Goal: Transaction & Acquisition: Obtain resource

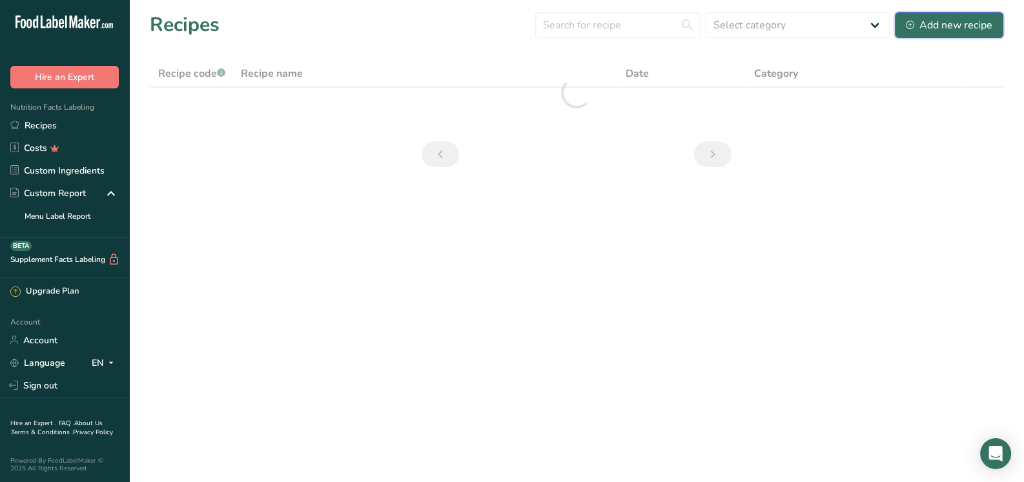
click at [981, 19] on div "Add new recipe" at bounding box center [949, 24] width 87 height 15
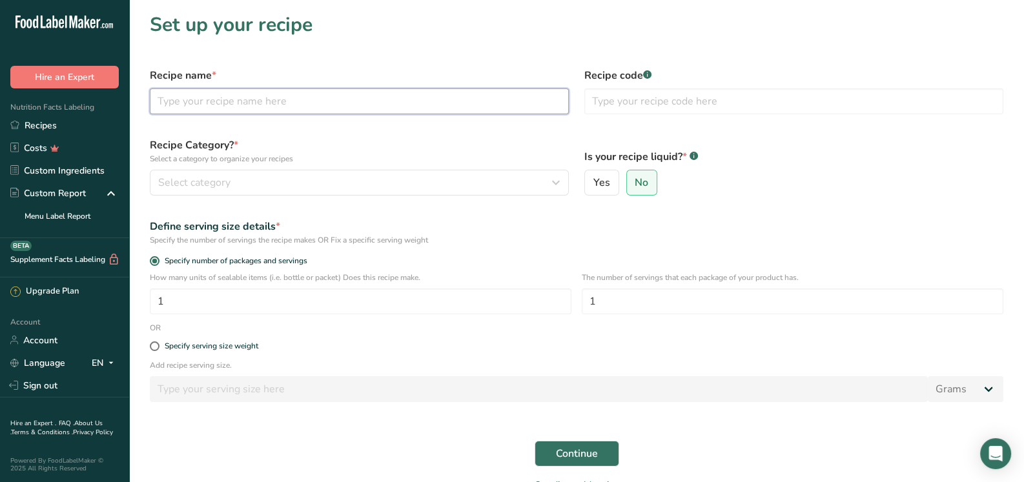
click at [320, 105] on input "text" at bounding box center [359, 101] width 419 height 26
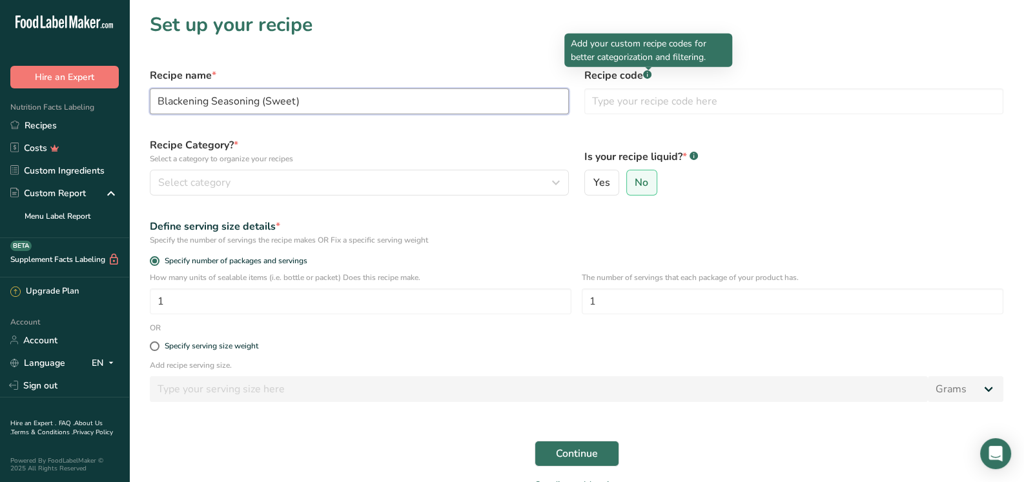
type input "Blackening Seasoning (Sweet)"
click at [649, 72] on div at bounding box center [648, 70] width 6 height 6
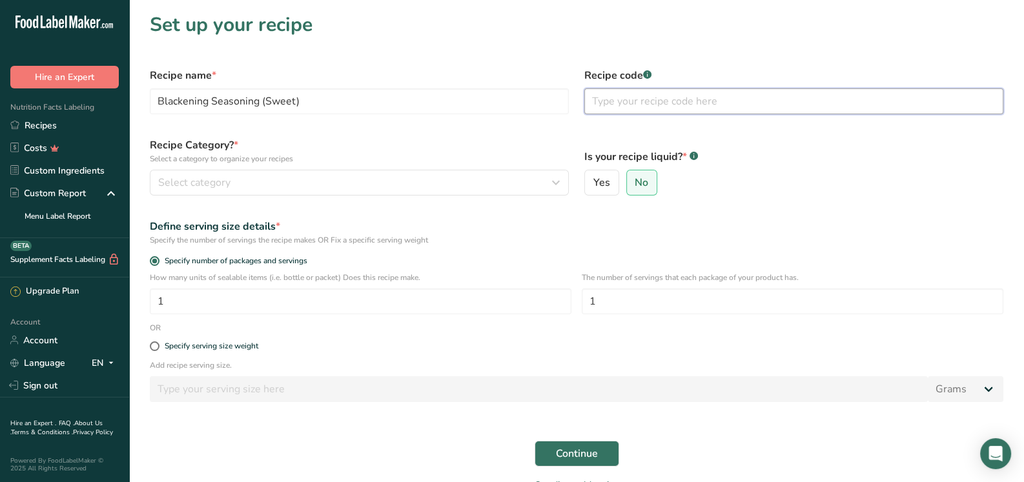
click at [665, 99] on input "text" at bounding box center [793, 101] width 419 height 26
type input "01"
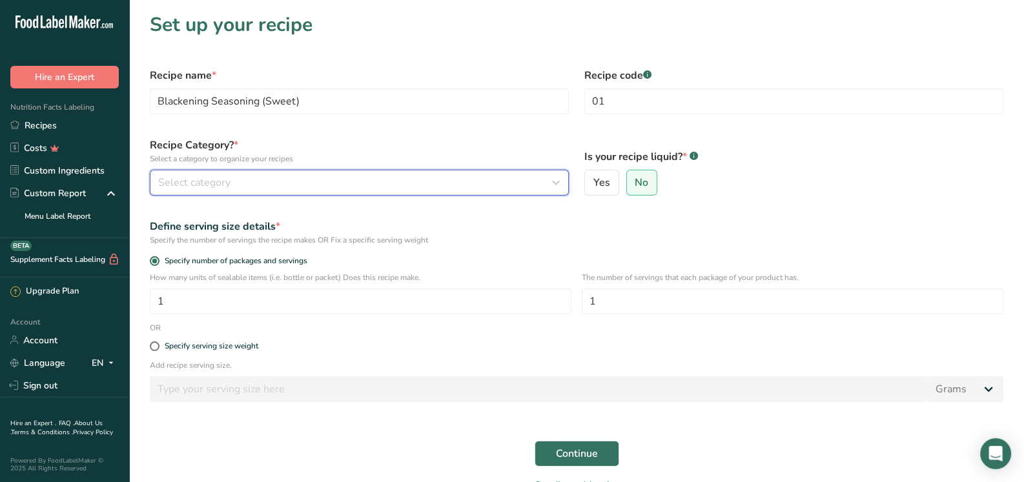
click at [332, 174] on button "Select category" at bounding box center [359, 183] width 419 height 26
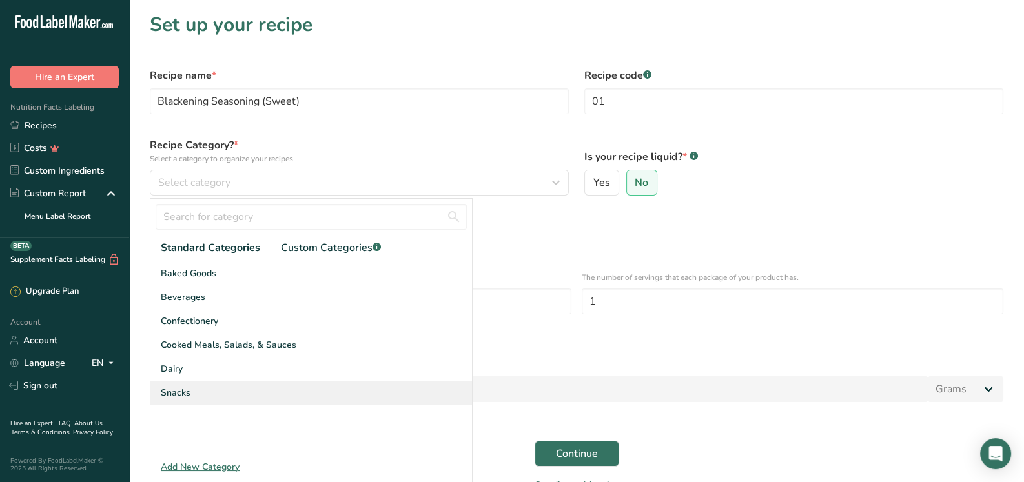
click at [183, 391] on span "Snacks" at bounding box center [176, 393] width 30 height 14
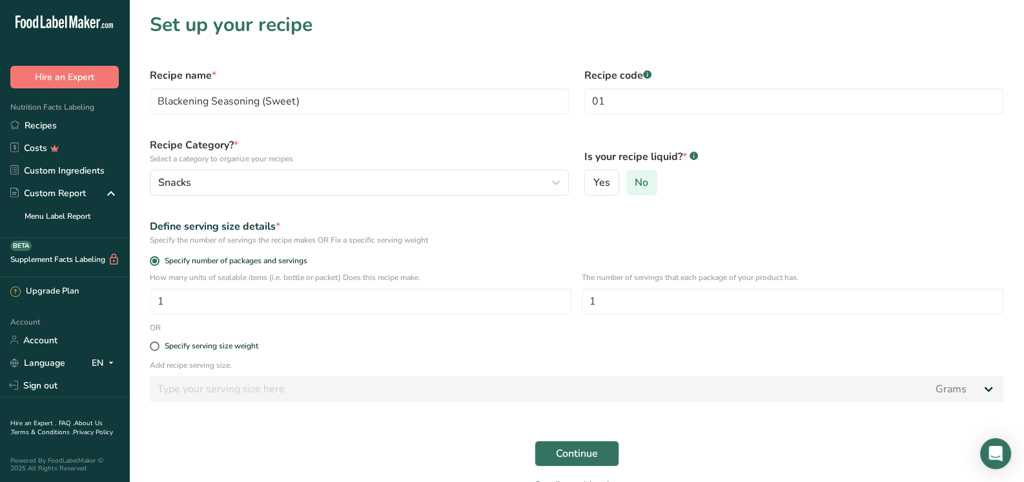
click at [651, 183] on label "No" at bounding box center [642, 183] width 32 height 26
click at [635, 183] on input "No" at bounding box center [631, 183] width 8 height 8
drag, startPoint x: 607, startPoint y: 302, endPoint x: 586, endPoint y: 302, distance: 21.9
click at [582, 302] on input "1" at bounding box center [793, 302] width 422 height 26
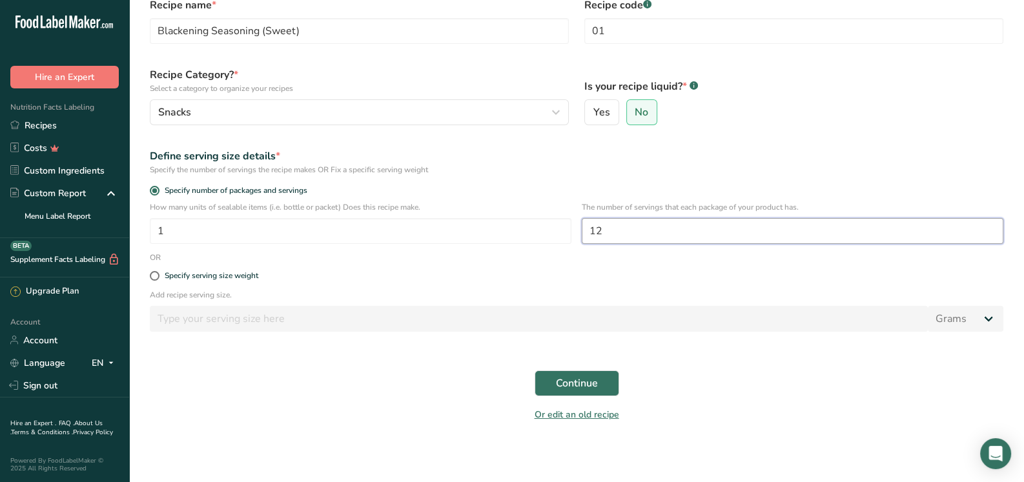
scroll to position [73, 0]
type input "12"
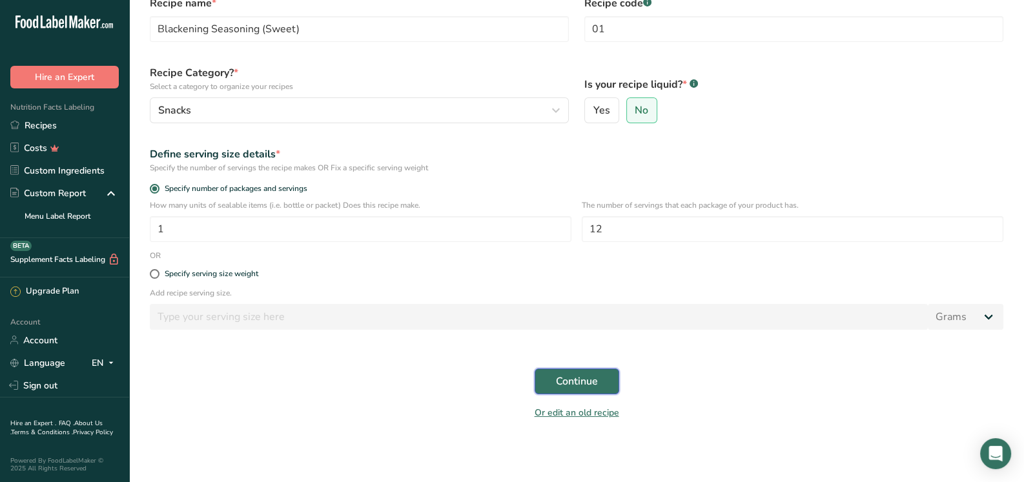
click at [578, 380] on span "Continue" at bounding box center [577, 381] width 42 height 15
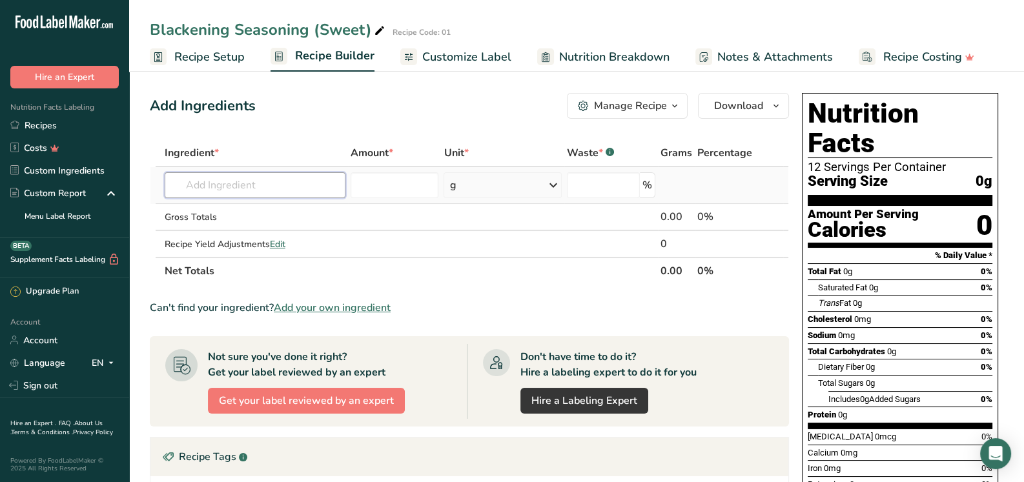
click at [233, 187] on input "text" at bounding box center [255, 185] width 181 height 26
type input "smoked Pap"
click at [248, 212] on p "Smoked Paprika" at bounding box center [213, 212] width 77 height 14
type input "Smoked Paprika"
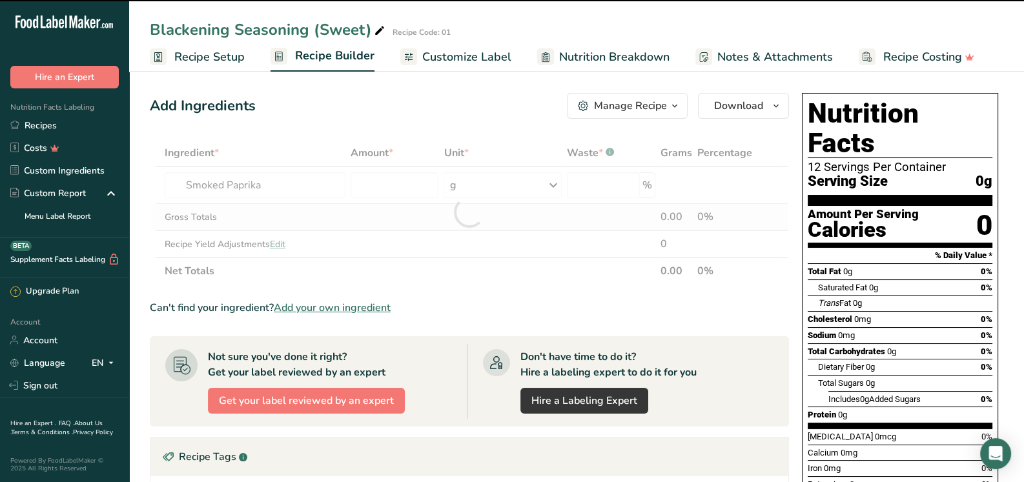
type input "0"
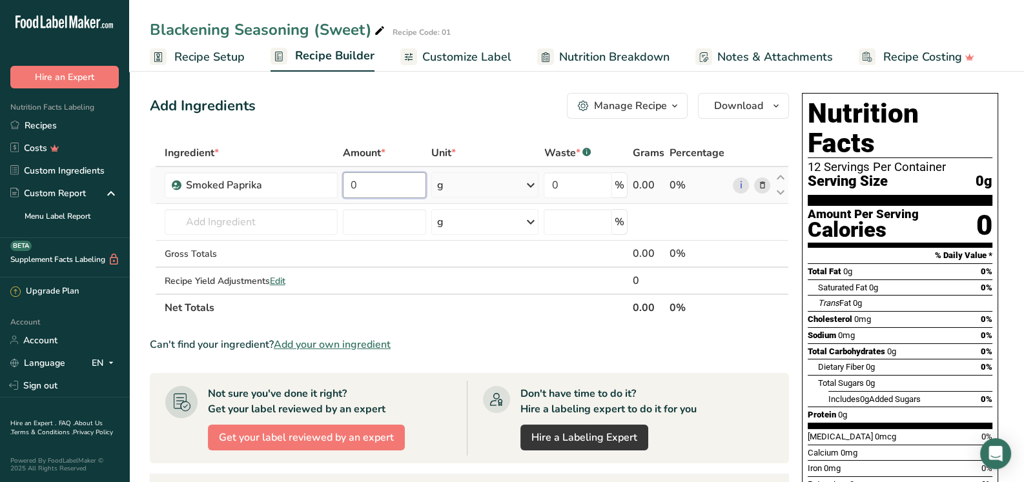
click at [403, 187] on input "0" at bounding box center [384, 185] width 83 height 26
type input "3"
click at [527, 180] on div "Ingredient * Amount * Unit * Waste * .a-a{fill:#347362;}.b-a{fill:#fff;} Grams …" at bounding box center [469, 230] width 639 height 182
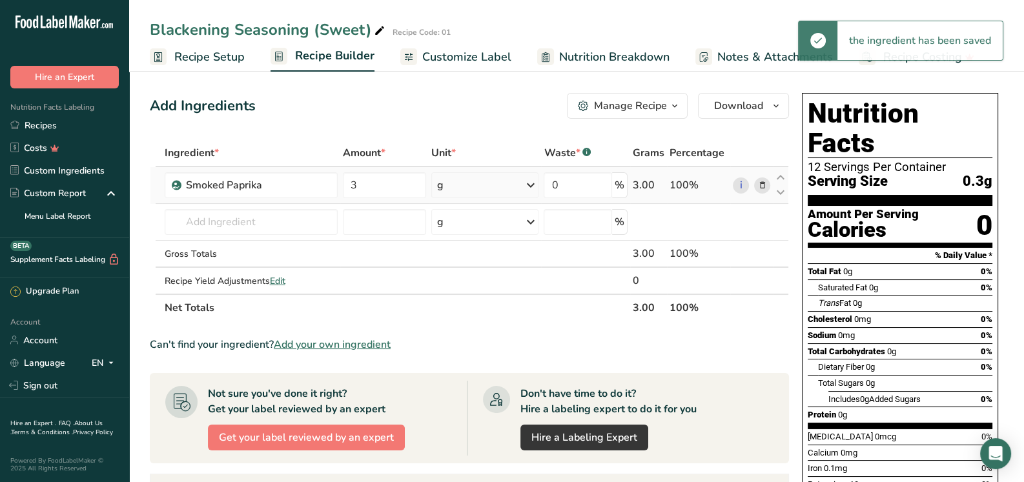
click at [535, 186] on icon at bounding box center [529, 185] width 15 height 23
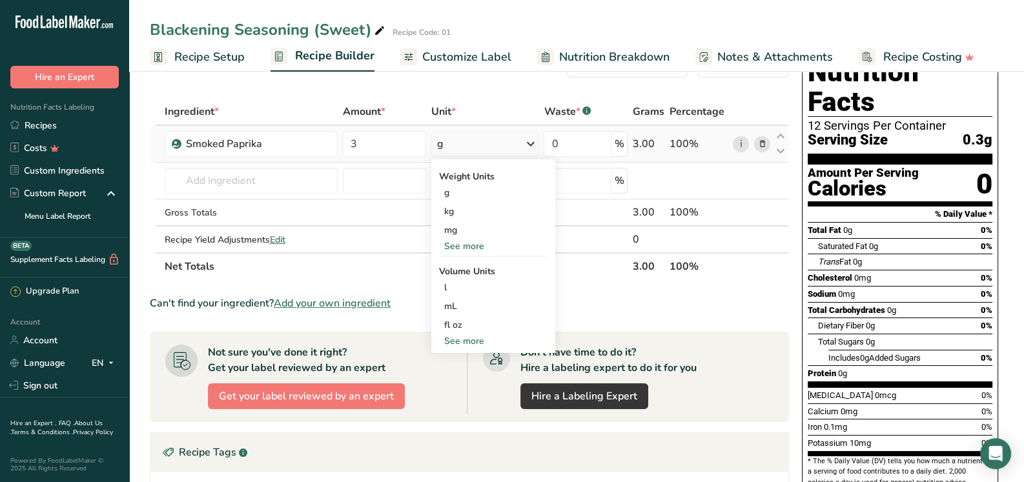
scroll to position [64, 0]
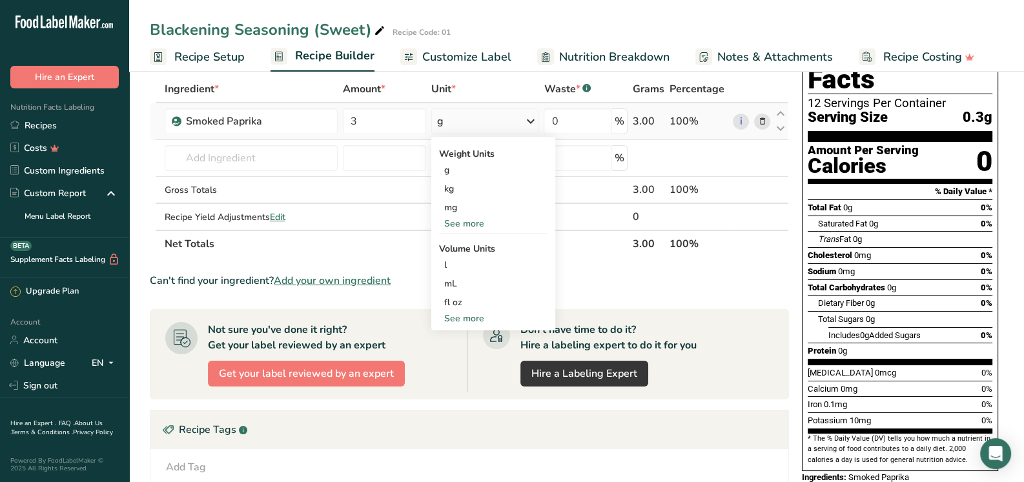
click at [481, 315] on div "See more" at bounding box center [493, 319] width 108 height 14
select select "22"
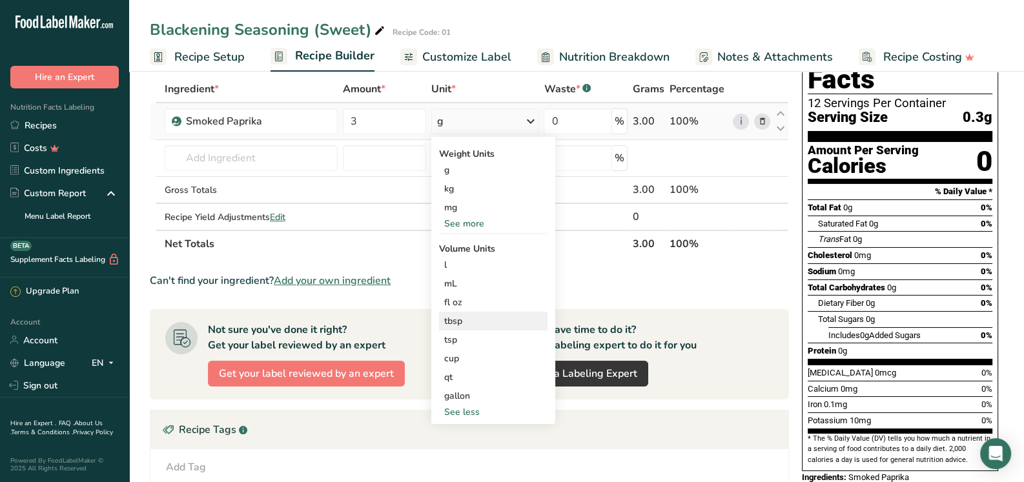
click at [457, 324] on div "tbsp" at bounding box center [493, 321] width 98 height 14
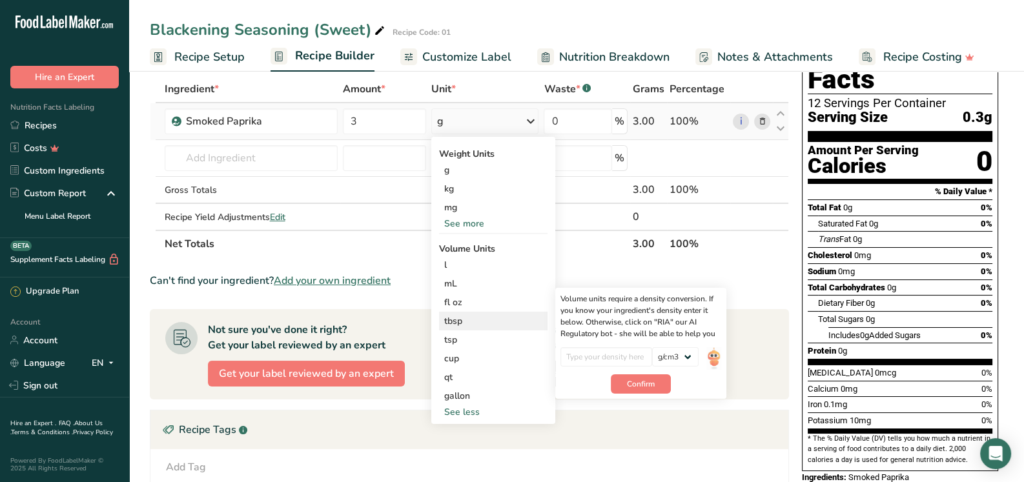
click at [451, 321] on div "tbsp" at bounding box center [493, 321] width 98 height 14
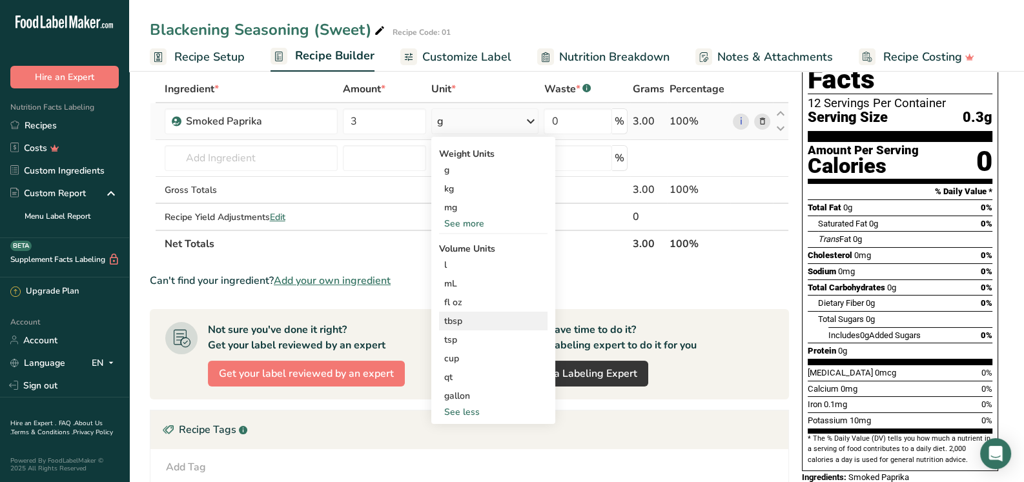
click at [451, 320] on div "tbsp" at bounding box center [493, 321] width 98 height 14
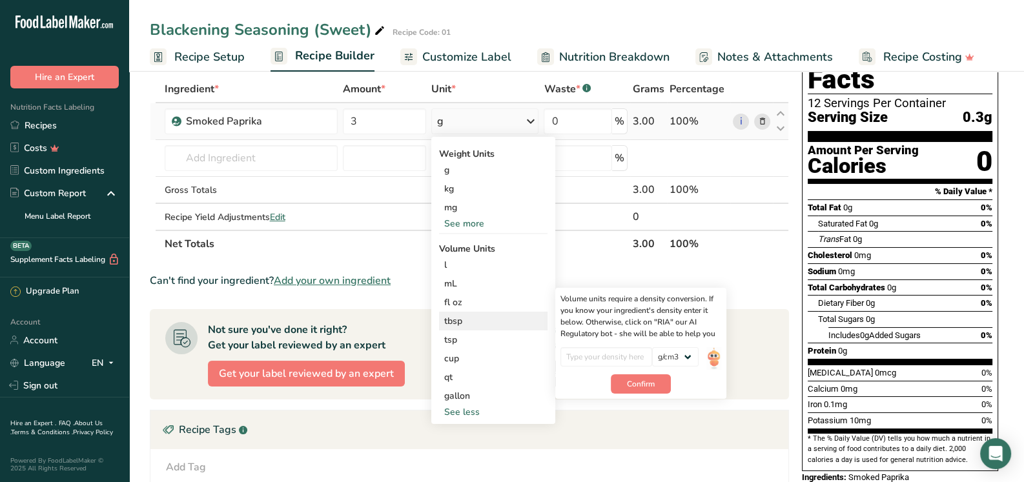
click at [451, 320] on div "tbsp" at bounding box center [493, 321] width 98 height 14
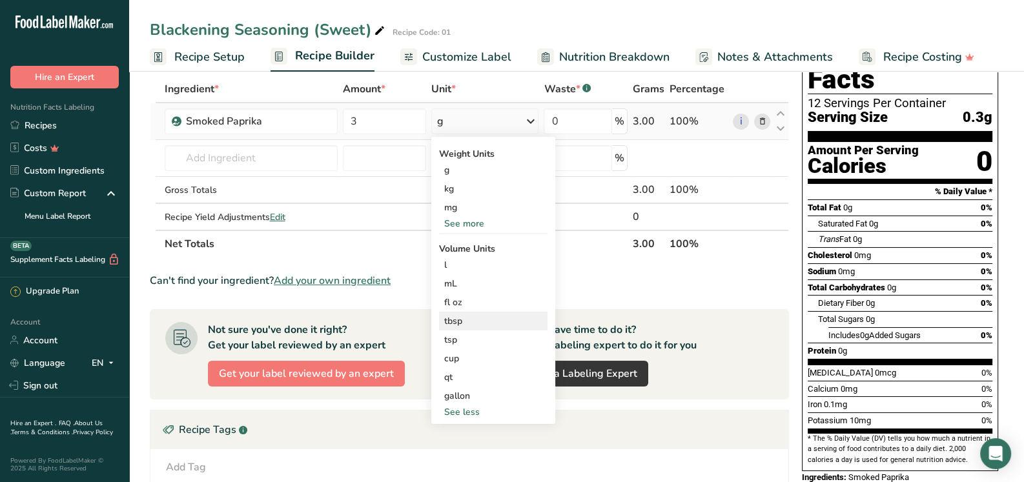
click at [451, 320] on div "tbsp" at bounding box center [493, 321] width 98 height 14
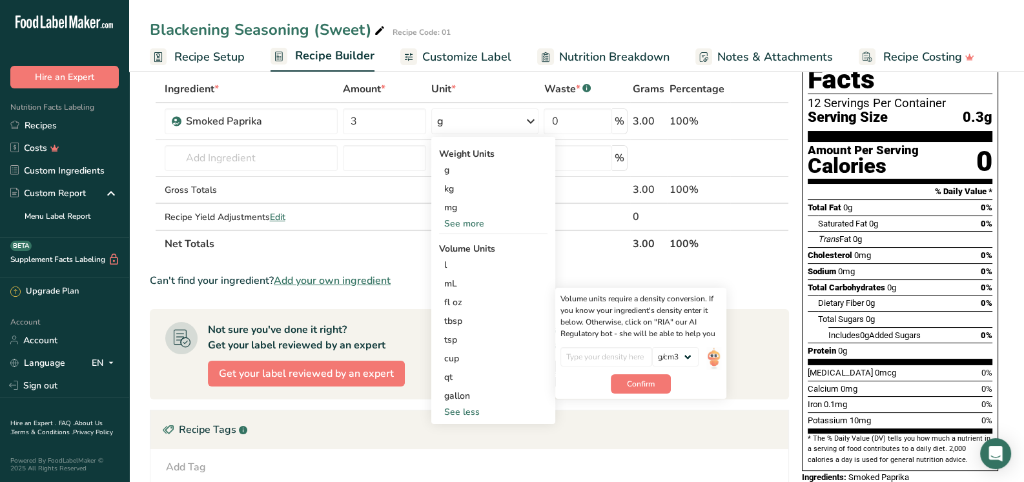
click at [409, 256] on section "Ingredient * Amount * Unit * Waste * .a-a{fill:#347362;}.b-a{fill:#fff;} Grams …" at bounding box center [469, 379] width 639 height 607
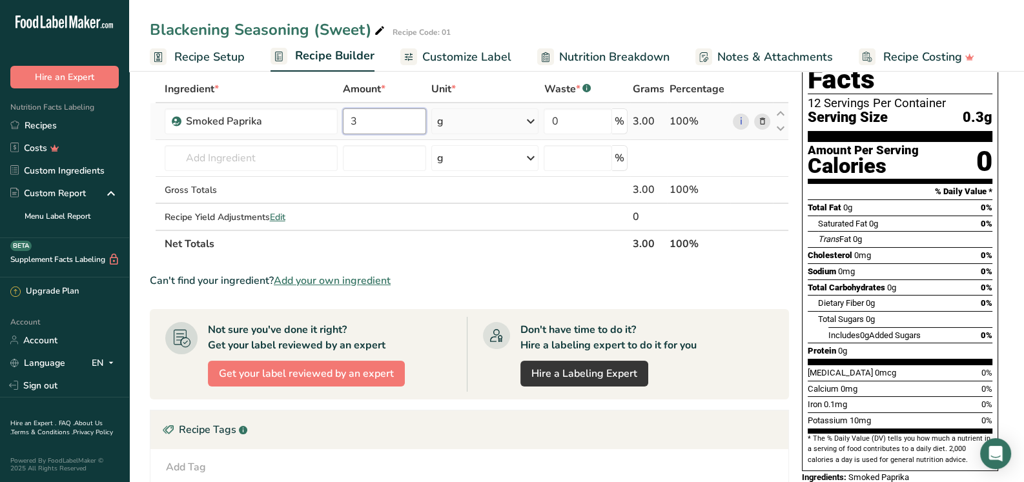
drag, startPoint x: 357, startPoint y: 118, endPoint x: 340, endPoint y: 119, distance: 17.4
click at [340, 119] on td "3" at bounding box center [384, 121] width 88 height 37
click at [300, 158] on div "Ingredient * Amount * Unit * Waste * .a-a{fill:#347362;}.b-a{fill:#fff;} Grams …" at bounding box center [469, 167] width 639 height 182
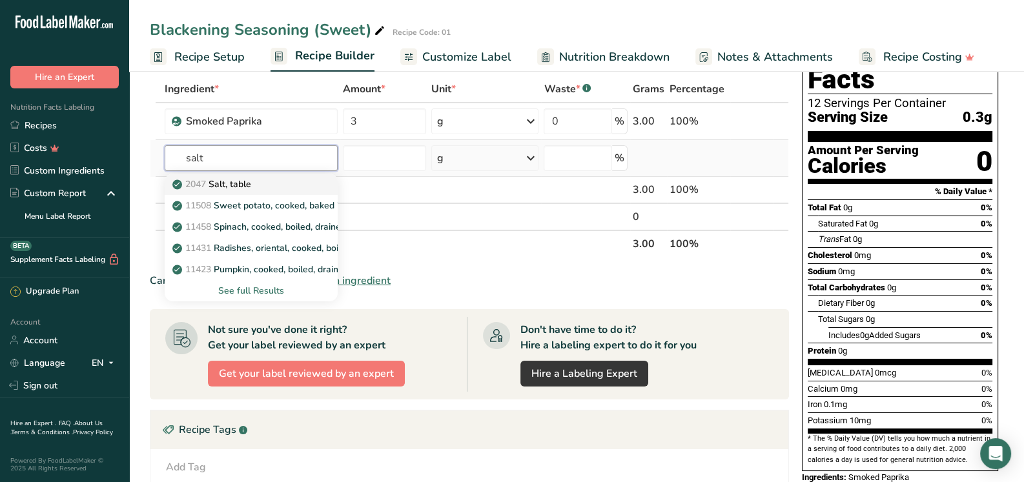
type input "salt"
click at [239, 178] on p "2047 Salt, table" at bounding box center [213, 185] width 76 height 14
type input "Salt, table"
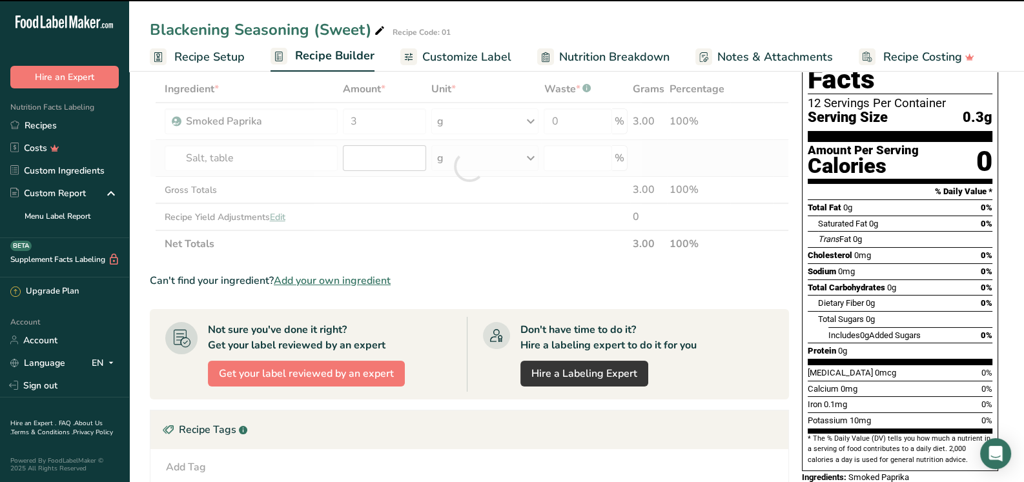
type input "0"
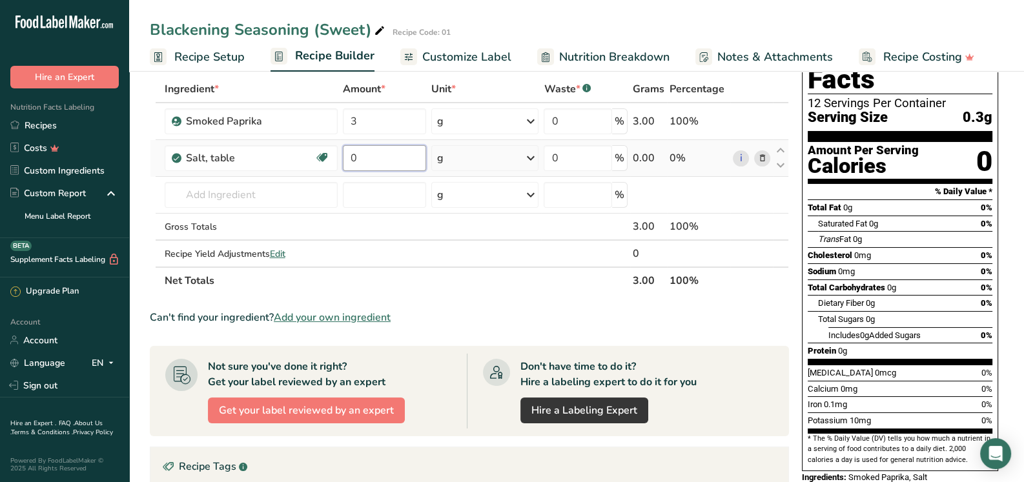
click at [365, 159] on input "0" at bounding box center [384, 158] width 83 height 26
type input "2.5"
click at [529, 157] on div "Ingredient * Amount * Unit * Waste * .a-a{fill:#347362;}.b-a{fill:#fff;} Grams …" at bounding box center [469, 185] width 639 height 219
click at [528, 155] on icon at bounding box center [529, 158] width 15 height 23
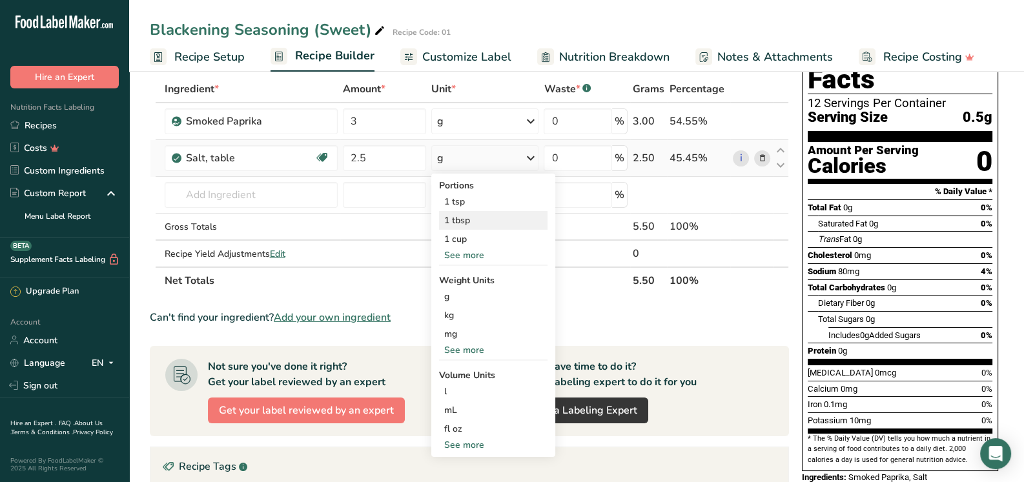
click at [481, 219] on div "1 tbsp" at bounding box center [493, 220] width 108 height 19
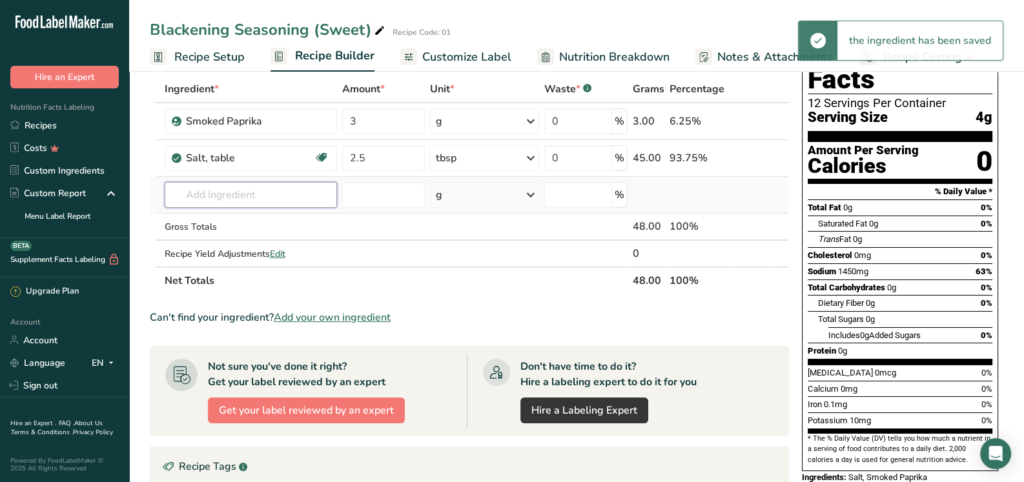
click at [295, 199] on input "text" at bounding box center [251, 195] width 173 height 26
click at [296, 193] on input "text" at bounding box center [251, 195] width 173 height 26
click at [294, 195] on input "text" at bounding box center [251, 195] width 173 height 26
type input "1"
type input "O"
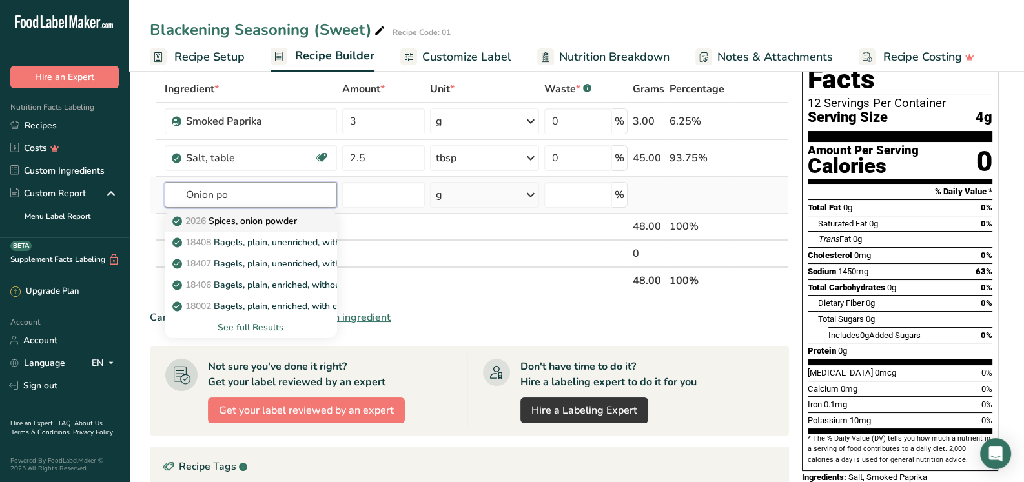
type input "Onion po"
click at [288, 214] on p "2026 Spices, onion powder" at bounding box center [236, 221] width 122 height 14
type input "Spices, onion powder"
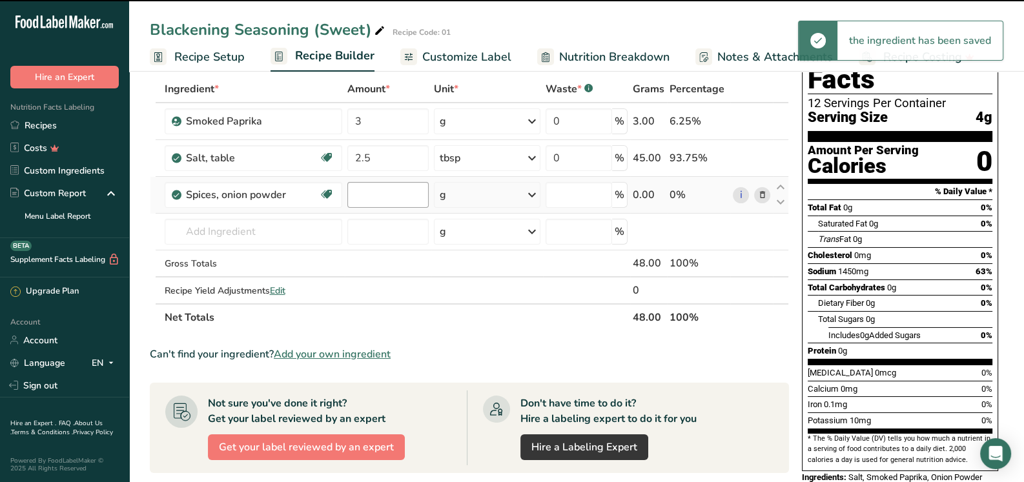
type input "0"
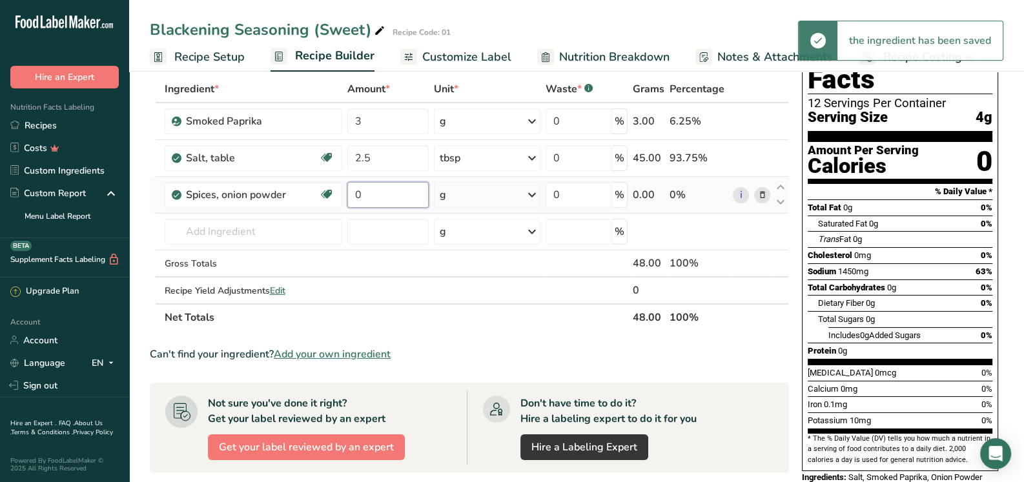
click at [397, 198] on input "0" at bounding box center [387, 195] width 81 height 26
drag, startPoint x: 387, startPoint y: 192, endPoint x: 339, endPoint y: 194, distance: 48.5
click at [339, 194] on tr "Spices, onion powder Source of Antioxidants Prebiotic Effect Dairy free Gluten …" at bounding box center [469, 195] width 638 height 37
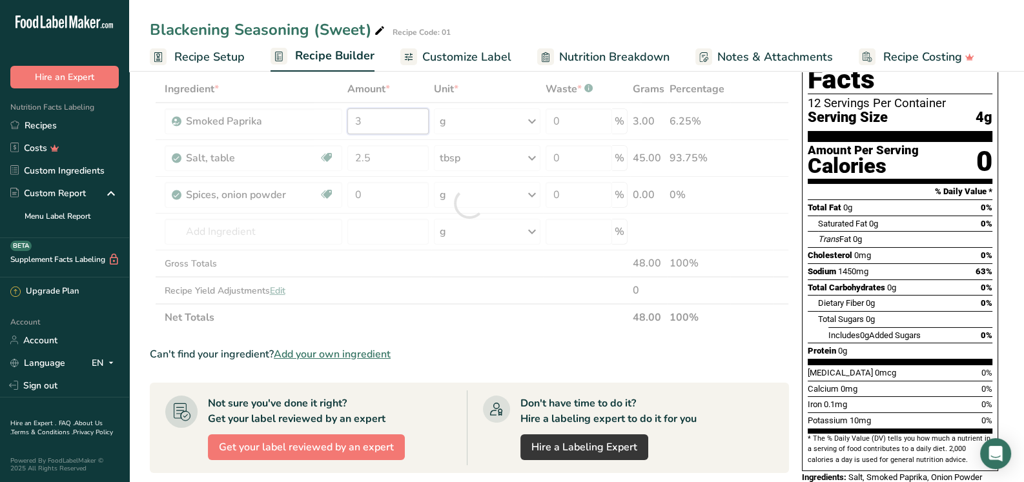
drag, startPoint x: 387, startPoint y: 119, endPoint x: 349, endPoint y: 118, distance: 38.7
click at [349, 118] on div "Ingredient * Amount * Unit * Waste * .a-a{fill:#347362;}.b-a{fill:#fff;} Grams …" at bounding box center [469, 204] width 639 height 256
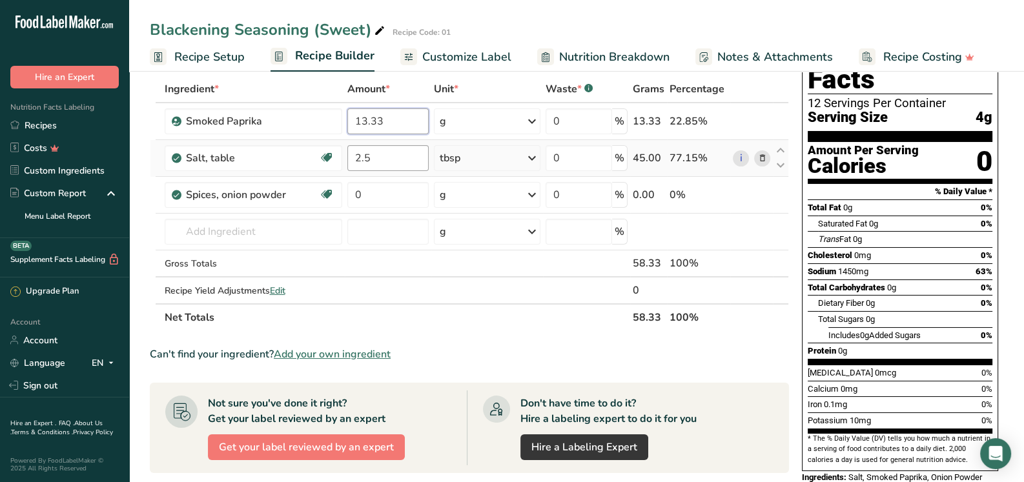
type input "13.33"
click at [381, 158] on div "Ingredient * Amount * Unit * Waste * .a-a{fill:#347362;}.b-a{fill:#fff;} Grams …" at bounding box center [469, 204] width 639 height 256
drag, startPoint x: 384, startPoint y: 157, endPoint x: 343, endPoint y: 157, distance: 41.3
click at [347, 157] on input "2.5" at bounding box center [387, 158] width 81 height 26
type input "15.6"
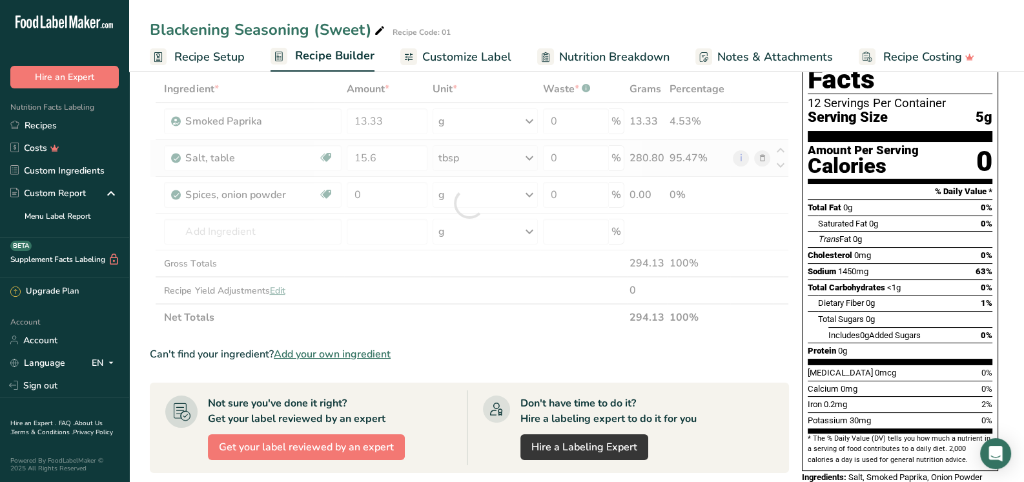
click at [523, 156] on div "Ingredient * Amount * Unit * Waste * .a-a{fill:#347362;}.b-a{fill:#fff;} Grams …" at bounding box center [469, 204] width 639 height 256
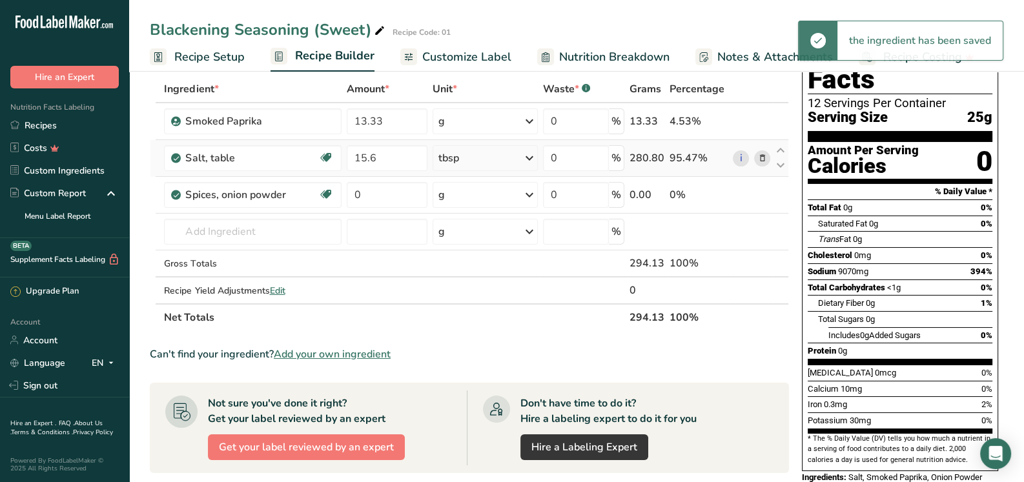
click at [532, 156] on icon at bounding box center [529, 158] width 15 height 23
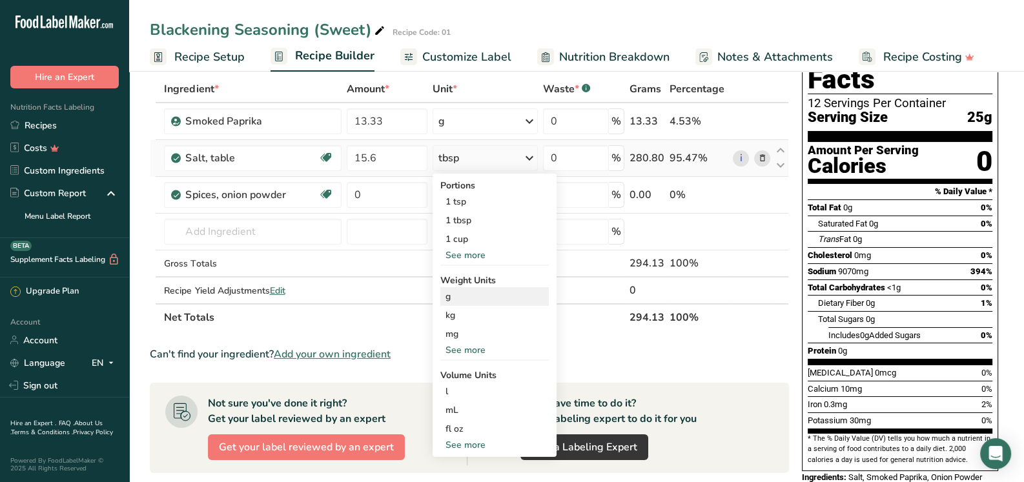
click at [451, 294] on div "g" at bounding box center [494, 296] width 108 height 19
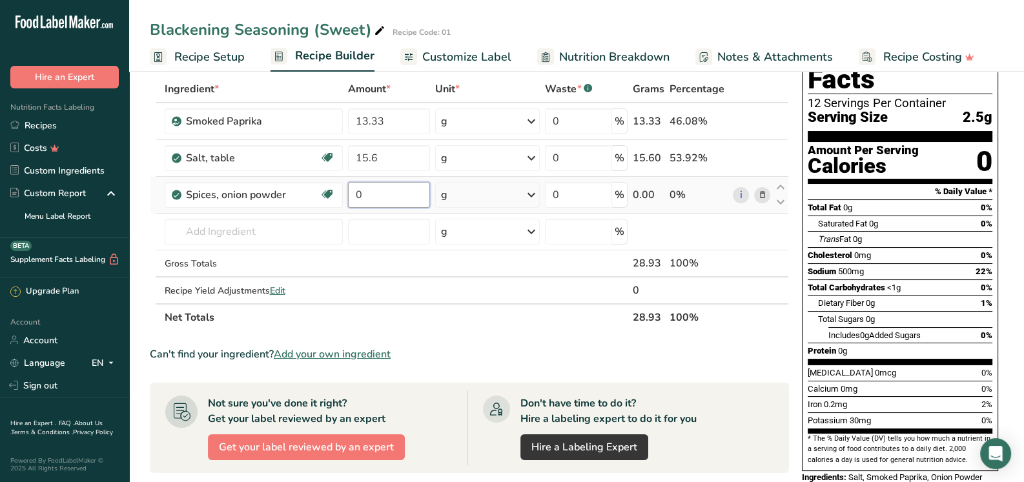
click at [372, 195] on input "0" at bounding box center [389, 195] width 82 height 26
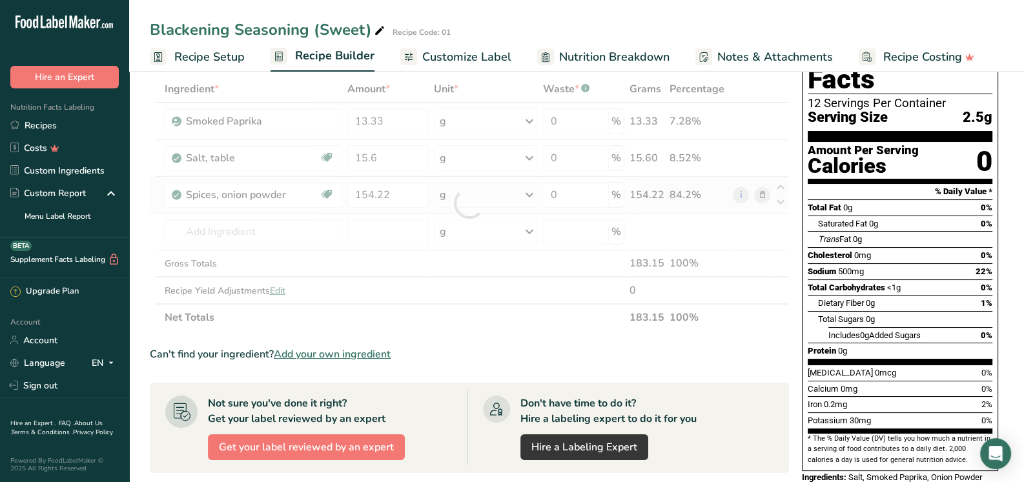
click at [480, 196] on div "Ingredient * Amount * Unit * Waste * .a-a{fill:#347362;}.b-a{fill:#fff;} Grams …" at bounding box center [469, 204] width 639 height 256
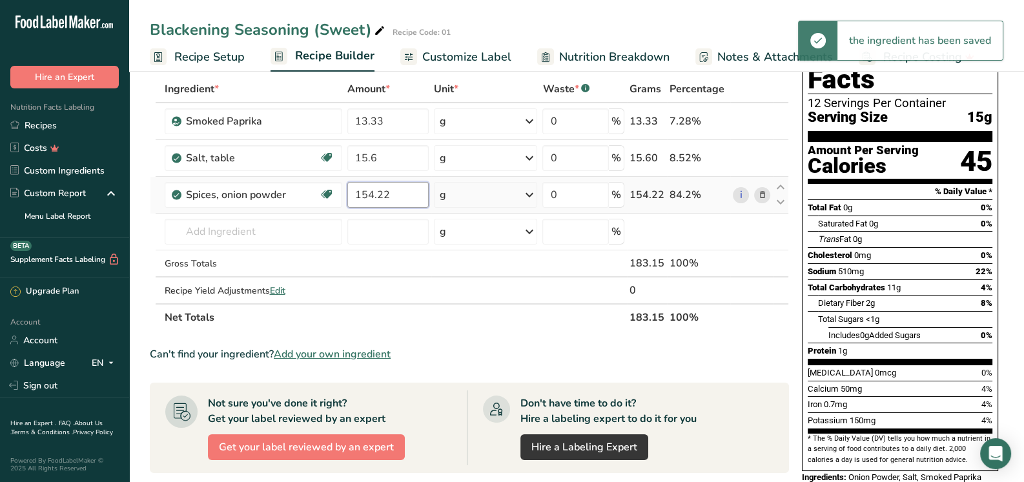
click at [391, 201] on input "154.22" at bounding box center [387, 195] width 81 height 26
type input "154.2214"
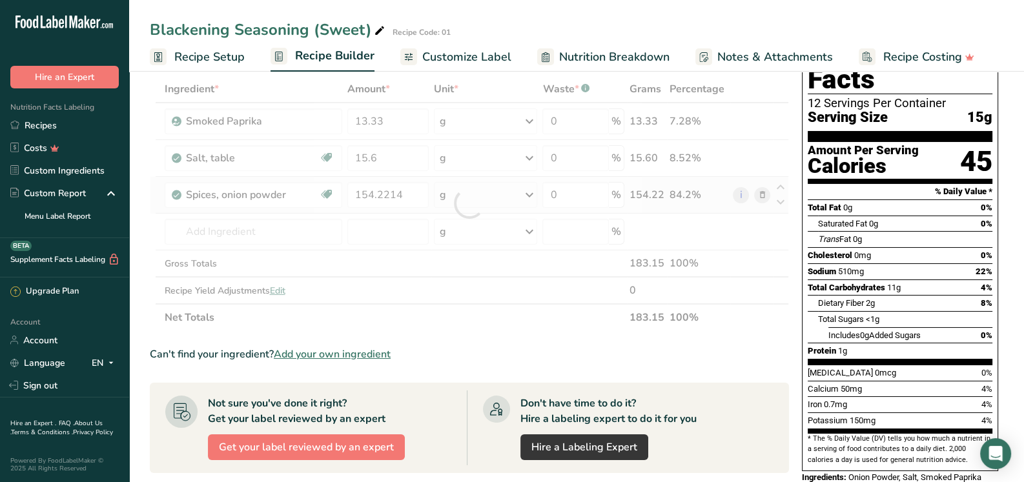
click at [462, 190] on div "Ingredient * Amount * Unit * Waste * .a-a{fill:#347362;}.b-a{fill:#fff;} Grams …" at bounding box center [469, 204] width 639 height 256
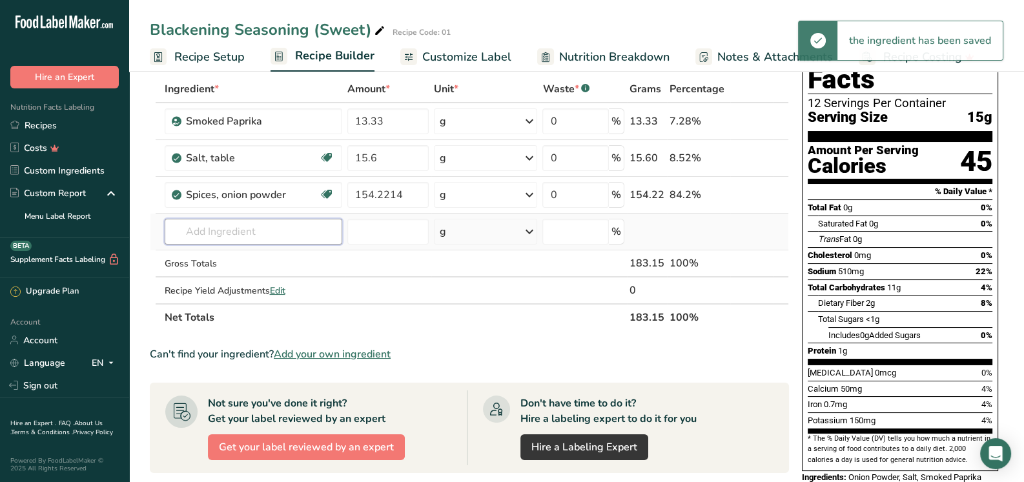
click at [285, 235] on input "text" at bounding box center [254, 232] width 178 height 26
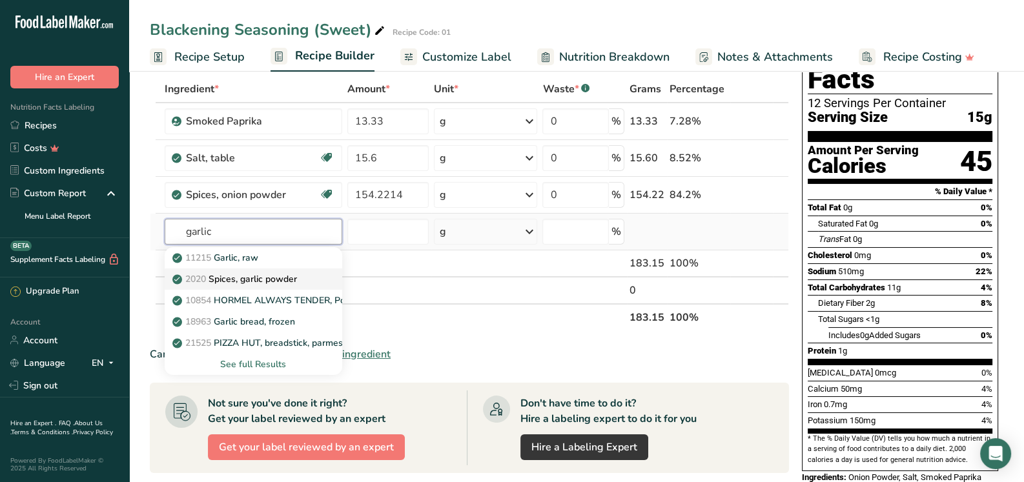
type input "garlic"
click at [265, 277] on p "2020 Spices, garlic powder" at bounding box center [236, 279] width 122 height 14
type input "Spices, garlic powder"
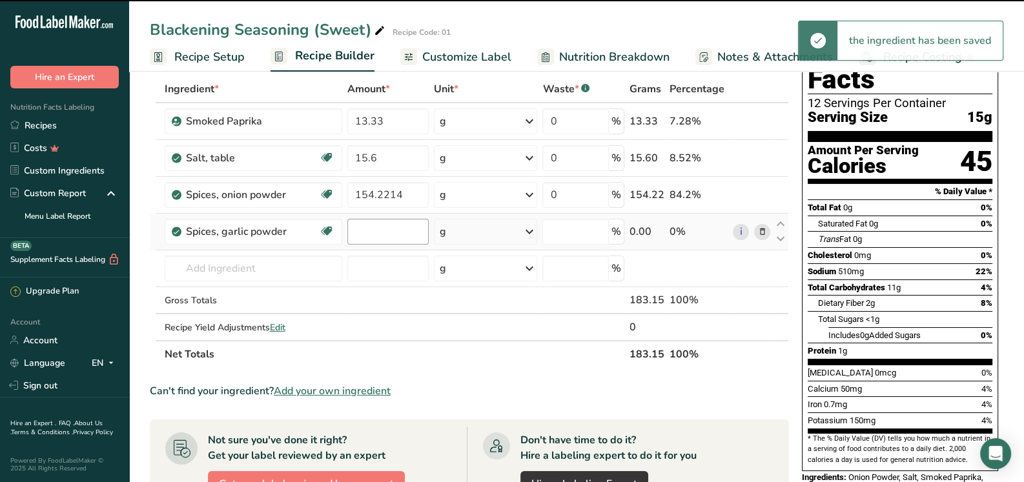
type input "0"
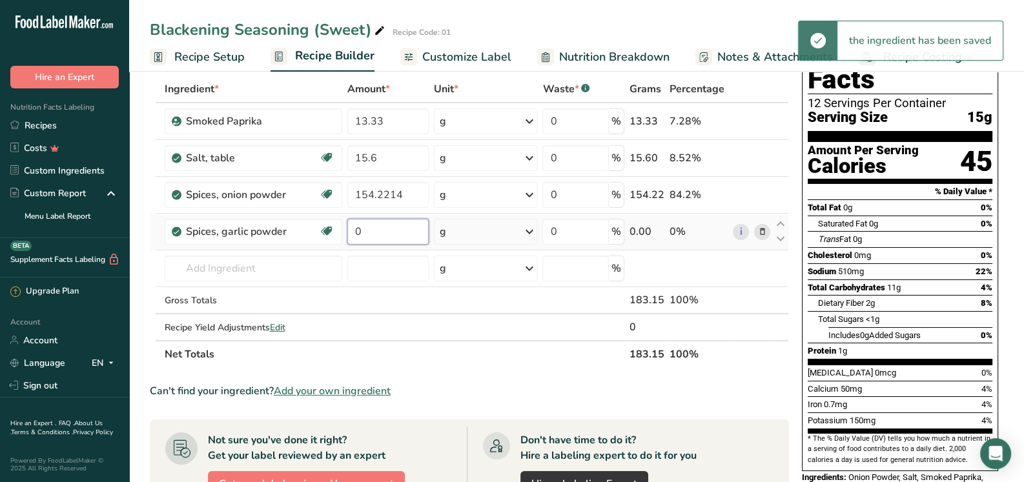
click at [392, 232] on input "0" at bounding box center [387, 232] width 81 height 26
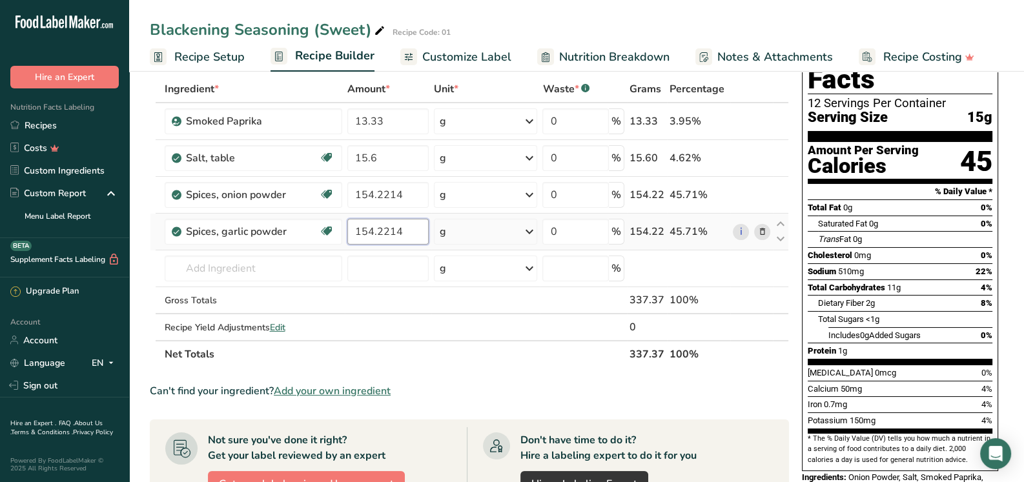
type input "154.2214"
click at [476, 232] on div "Ingredient * Amount * Unit * Waste * .a-a{fill:#347362;}.b-a{fill:#fff;} Grams …" at bounding box center [469, 222] width 639 height 292
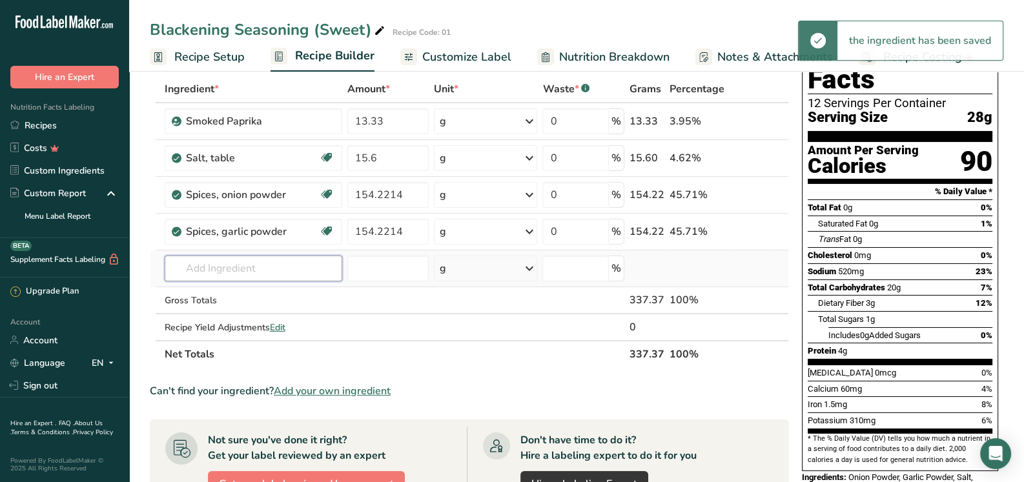
click at [309, 265] on input "text" at bounding box center [254, 269] width 178 height 26
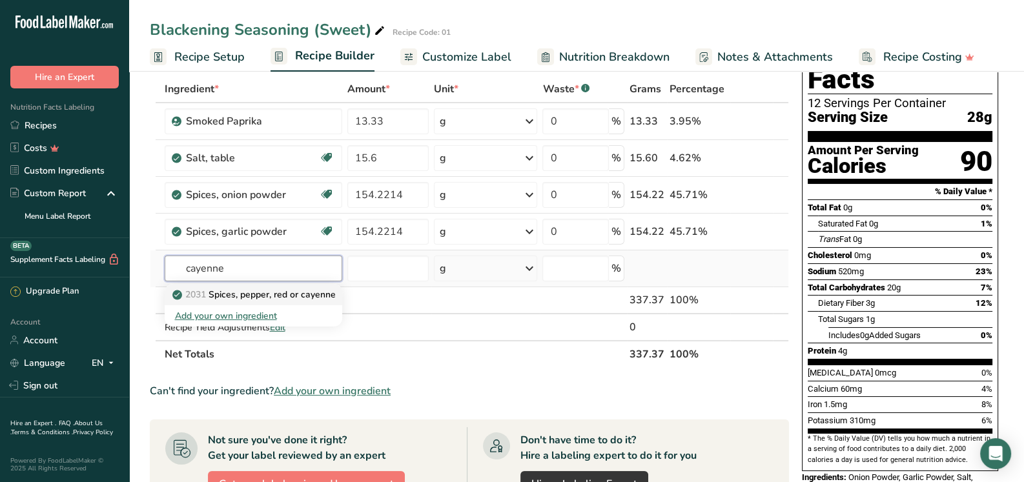
type input "cayenne"
click at [318, 292] on p "2031 Spices, pepper, red or cayenne" at bounding box center [255, 295] width 161 height 14
type input "Spices, pepper, red or cayenne"
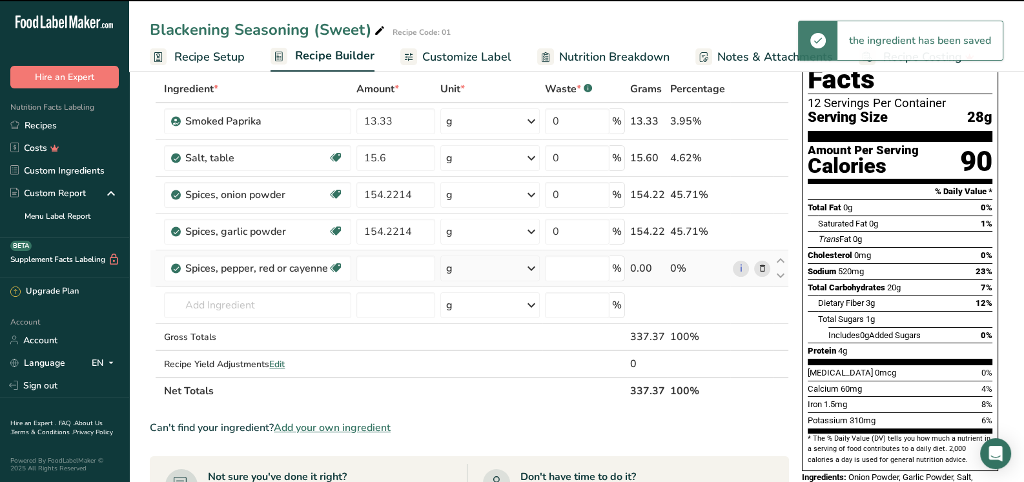
type input "0"
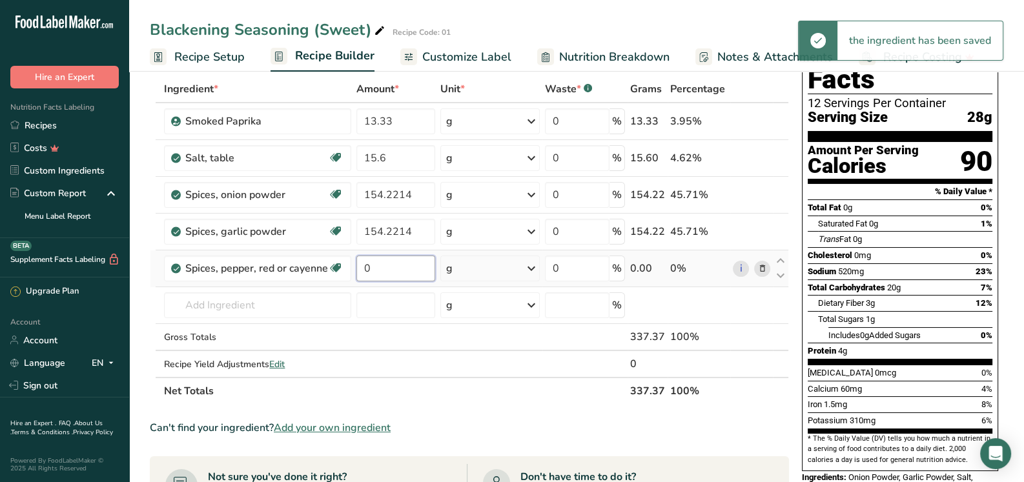
click at [391, 274] on input "0" at bounding box center [395, 269] width 79 height 26
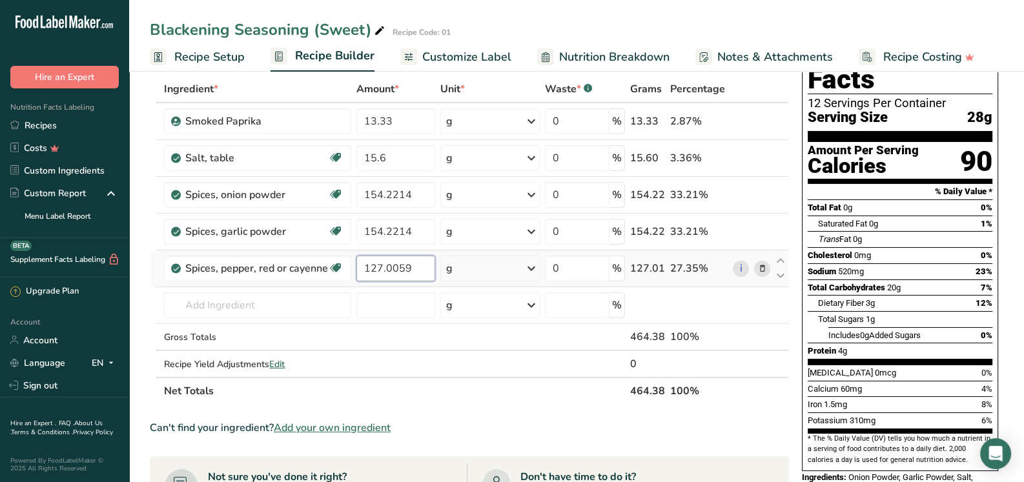
type input "127.0059"
click at [471, 271] on div "Ingredient * Amount * Unit * Waste * .a-a{fill:#347362;}.b-a{fill:#fff;} Grams …" at bounding box center [469, 240] width 639 height 329
click at [393, 121] on input "13.33" at bounding box center [395, 121] width 79 height 26
click at [227, 312] on div "Ingredient * Amount * Unit * Waste * .a-a{fill:#347362;}.b-a{fill:#fff;} Grams …" at bounding box center [469, 240] width 639 height 329
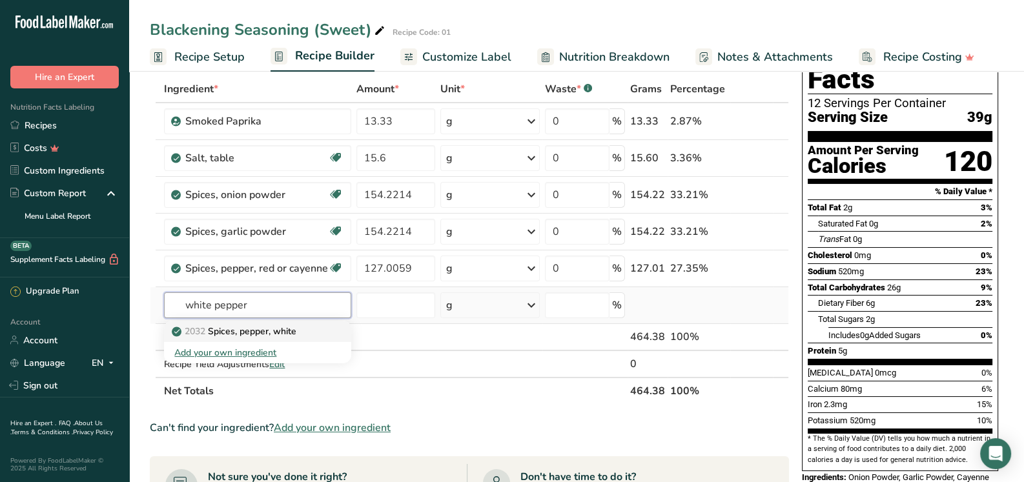
type input "white pepper"
click at [243, 330] on p "2032 Spices, pepper, white" at bounding box center [235, 332] width 122 height 14
type input "Spices, pepper, white"
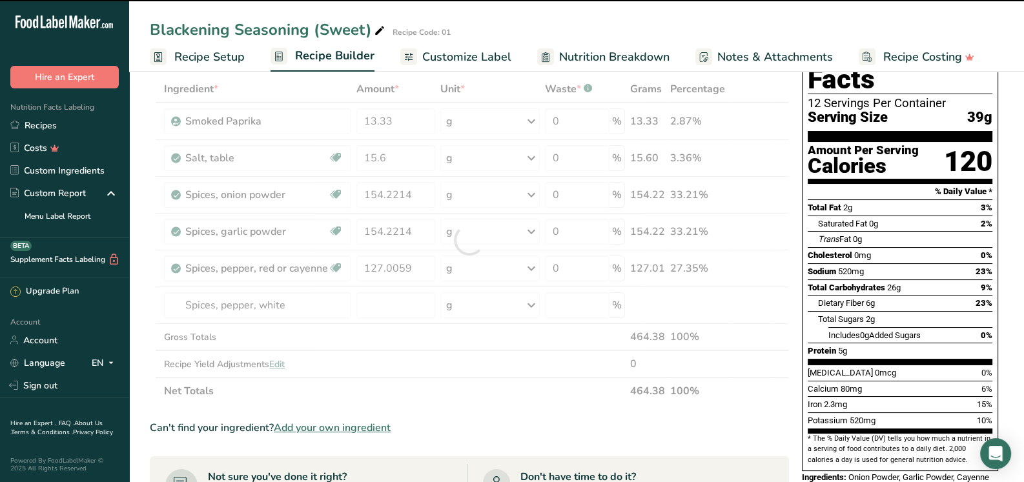
click at [378, 300] on div at bounding box center [469, 240] width 639 height 329
type input "0"
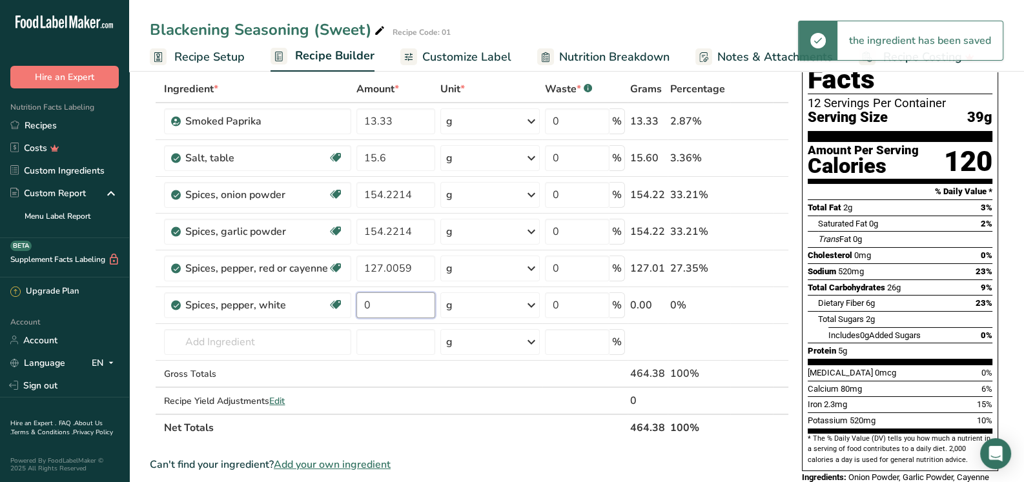
click at [380, 305] on input "0" at bounding box center [395, 305] width 79 height 26
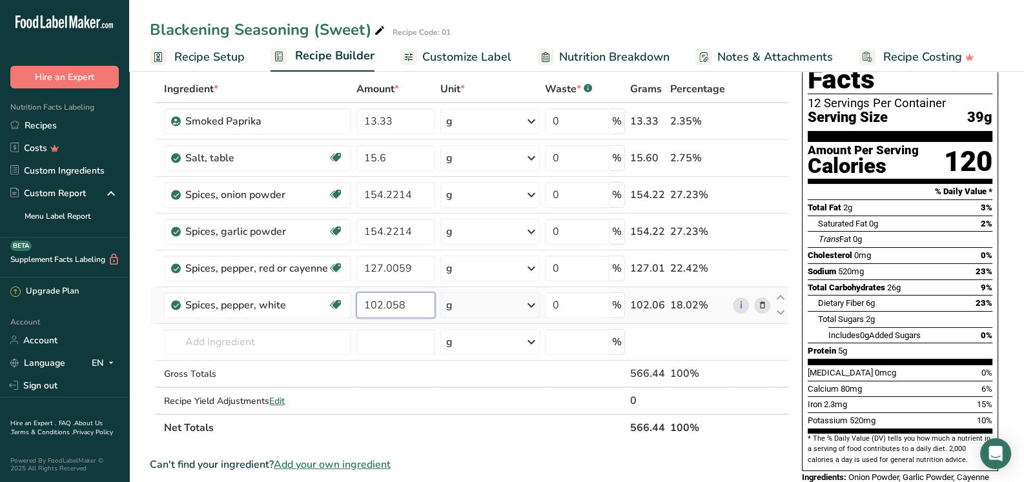
type input "102.058"
click at [468, 298] on div "Ingredient * Amount * Unit * Waste * .a-a{fill:#347362;}.b-a{fill:#fff;} Grams …" at bounding box center [469, 259] width 639 height 366
click at [270, 341] on input "text" at bounding box center [257, 342] width 187 height 26
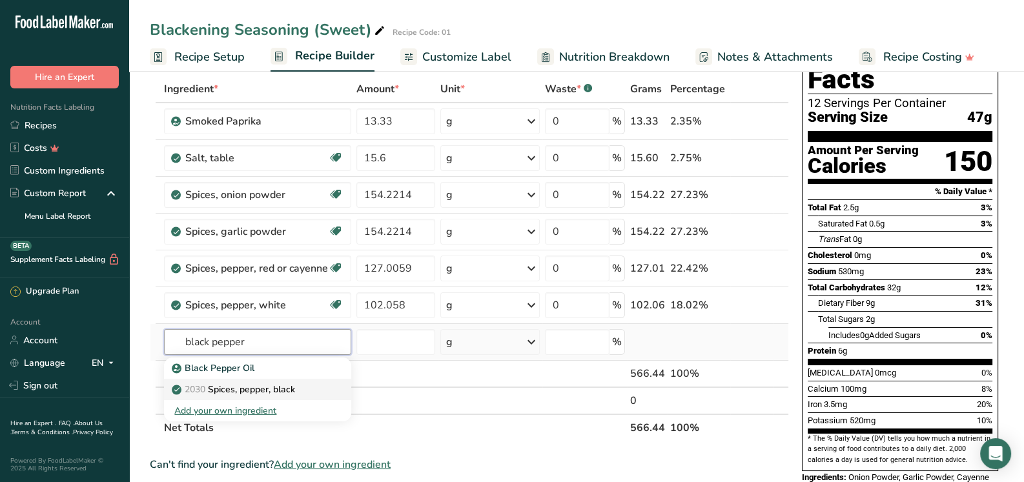
type input "black pepper"
click at [265, 387] on p "2030 Spices, pepper, black" at bounding box center [234, 390] width 121 height 14
type input "Spices, pepper, black"
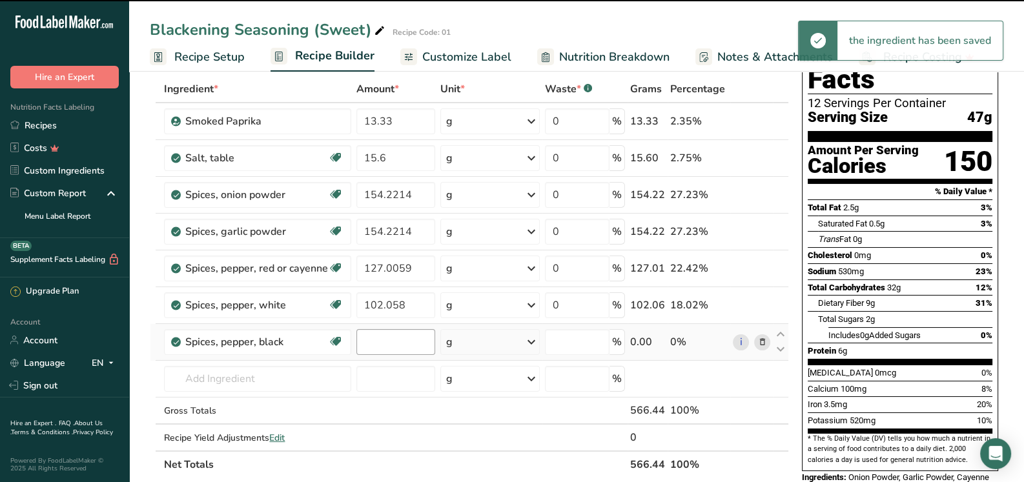
type input "0"
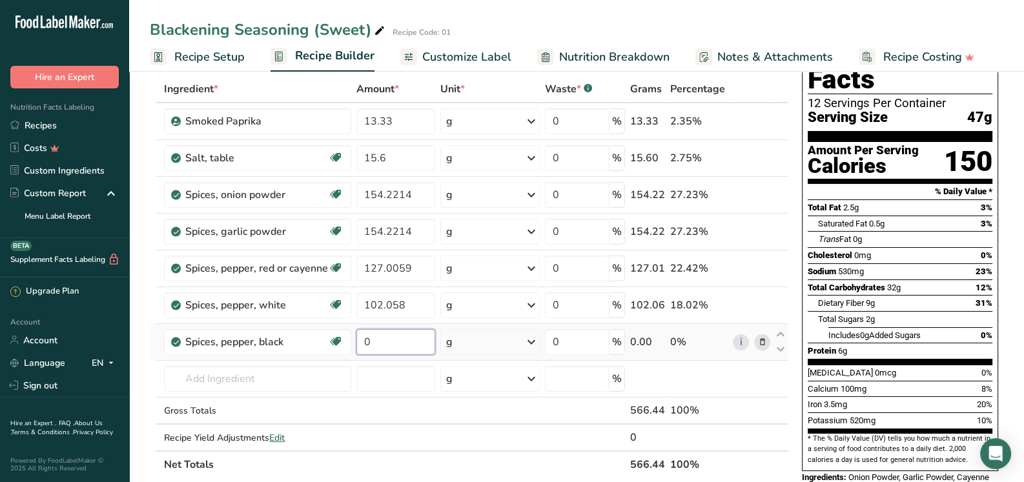
click at [390, 336] on input "0" at bounding box center [395, 342] width 79 height 26
type input "88.45051"
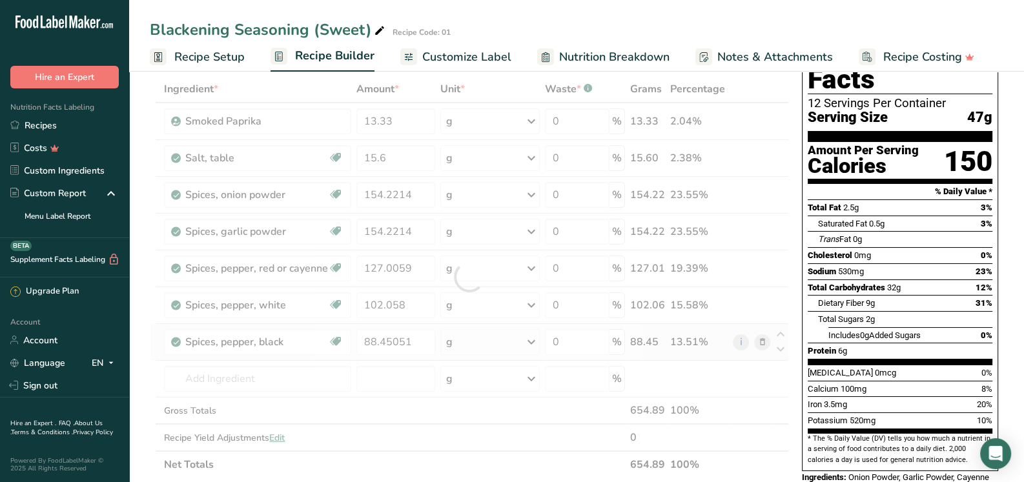
click at [460, 338] on div "Ingredient * Amount * Unit * Waste * .a-a{fill:#347362;}.b-a{fill:#fff;} Grams …" at bounding box center [469, 277] width 639 height 403
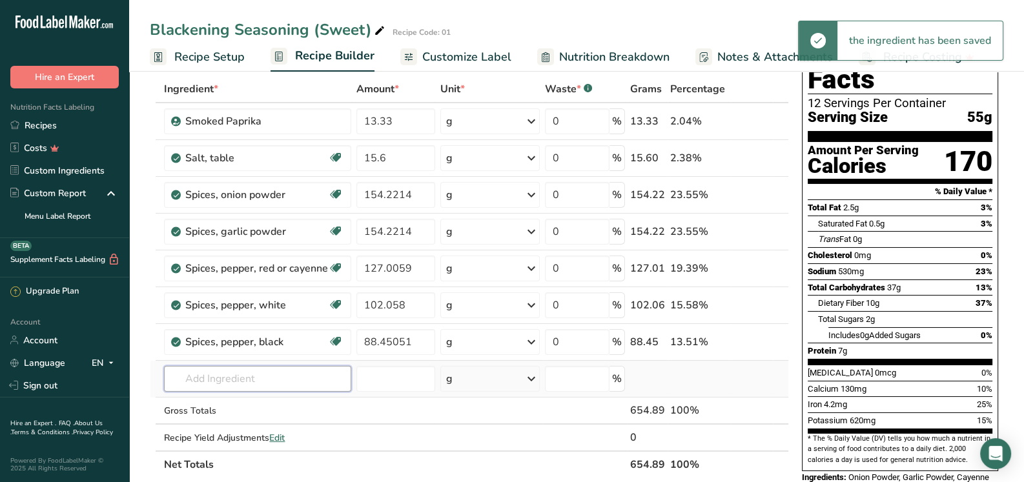
click at [280, 386] on input "text" at bounding box center [257, 379] width 187 height 26
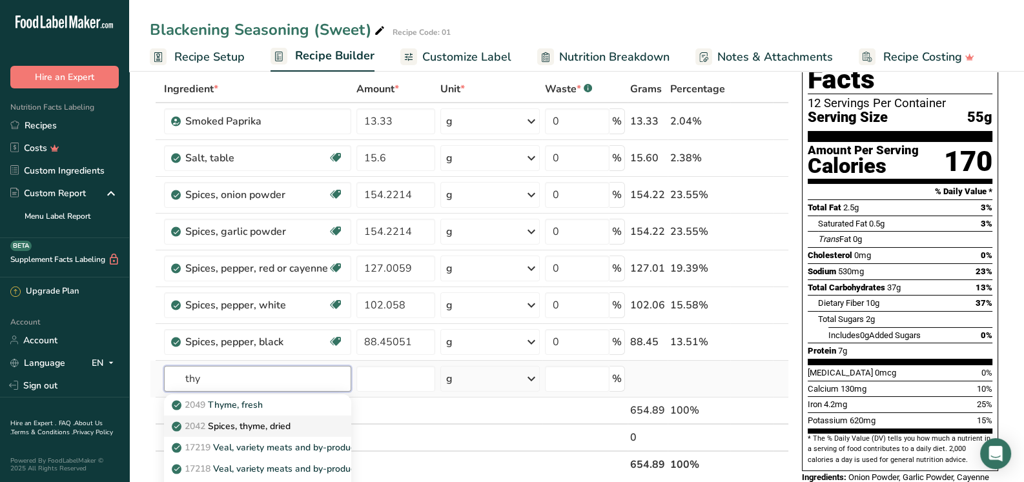
type input "thy"
click at [296, 420] on div "2042 Spices, thyme, dried" at bounding box center [247, 427] width 146 height 14
type input "Spices, thyme, dried"
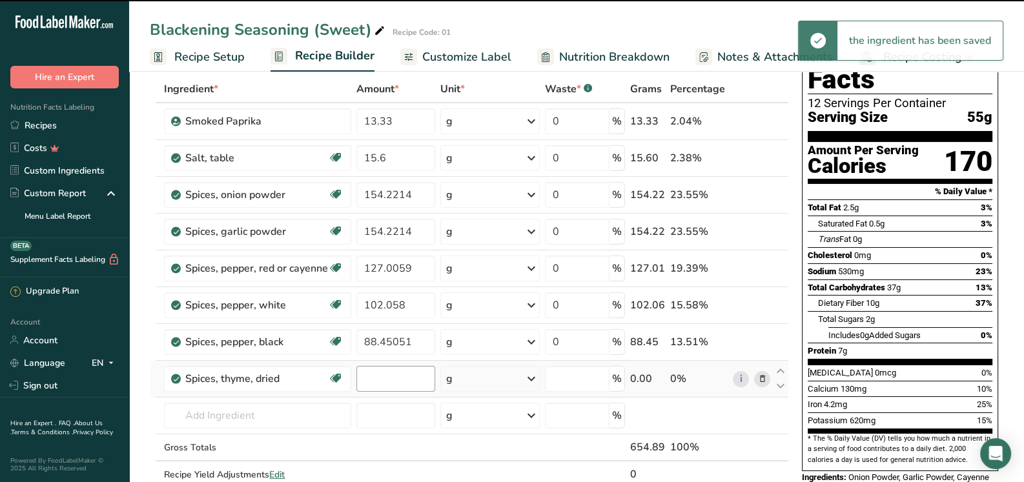
type input "0"
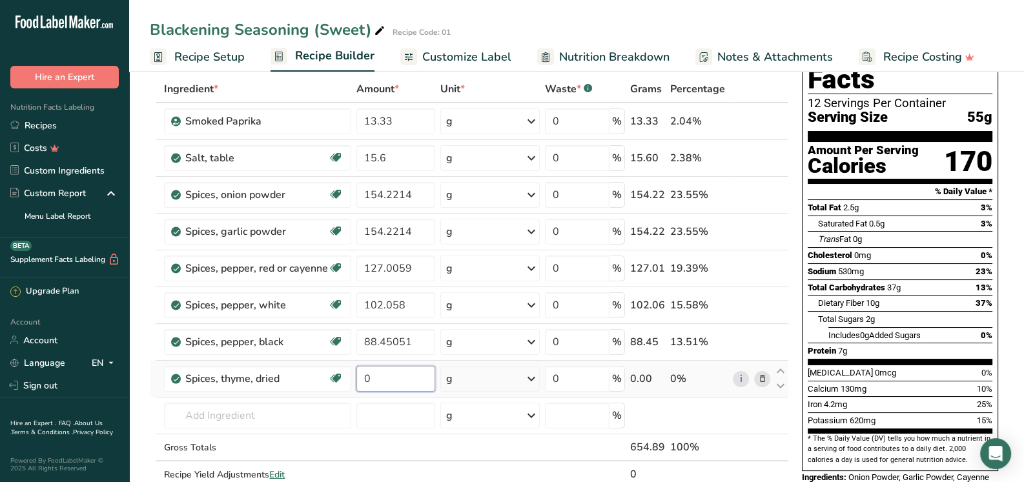
click at [378, 377] on input "0" at bounding box center [395, 379] width 79 height 26
type input "136.078"
click at [455, 374] on div "Ingredient * Amount * Unit * Waste * .a-a{fill:#347362;}.b-a{fill:#fff;} Grams …" at bounding box center [469, 296] width 639 height 440
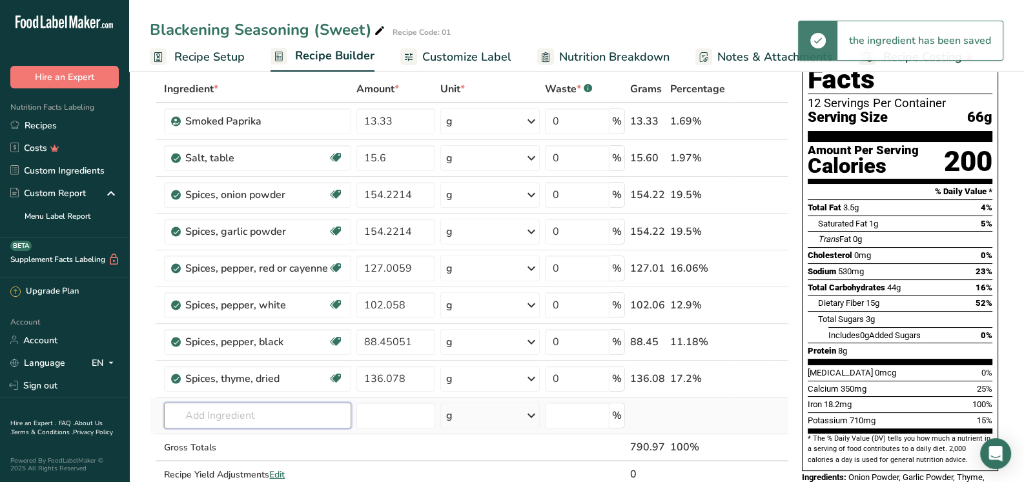
click at [269, 413] on input "text" at bounding box center [257, 416] width 187 height 26
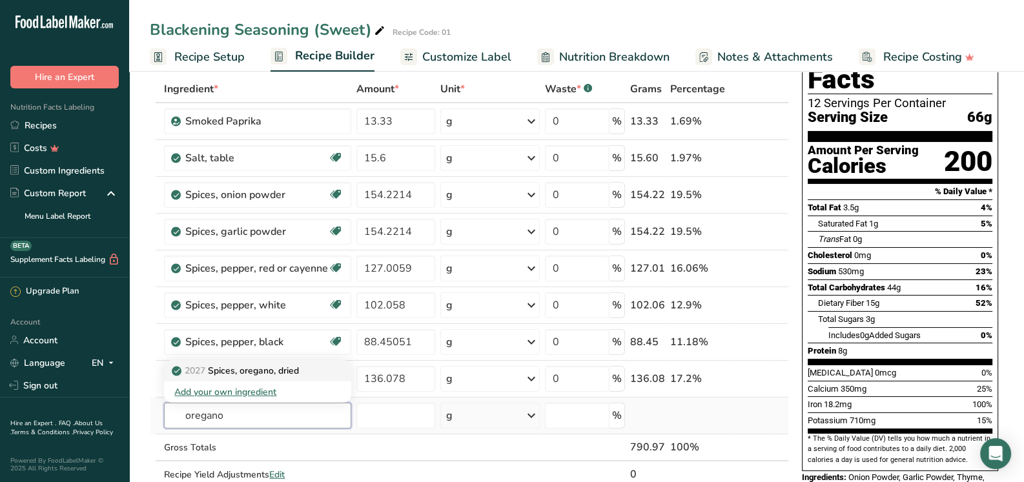
type input "oregano"
click at [287, 369] on p "2027 Spices, oregano, dried" at bounding box center [236, 371] width 125 height 14
type input "Spices, oregano, dried"
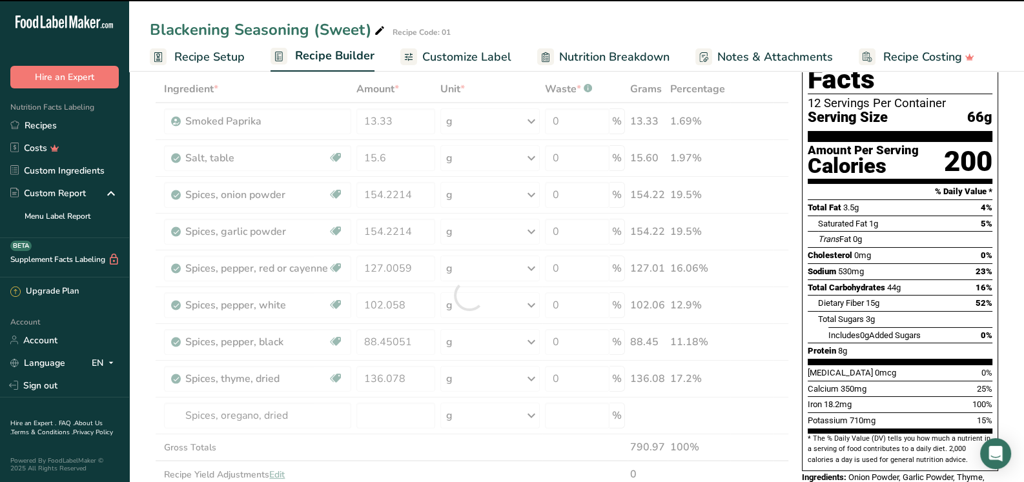
click at [371, 411] on div at bounding box center [469, 296] width 639 height 440
type input "0"
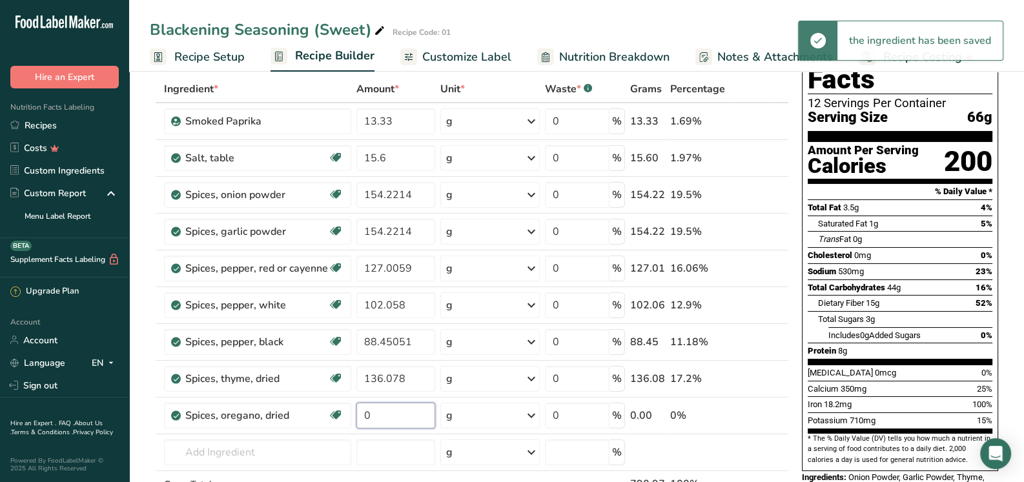
click at [379, 414] on input "0" at bounding box center [395, 416] width 79 height 26
drag, startPoint x: 379, startPoint y: 414, endPoint x: 360, endPoint y: 414, distance: 19.4
click at [360, 414] on input "0" at bounding box center [395, 416] width 79 height 26
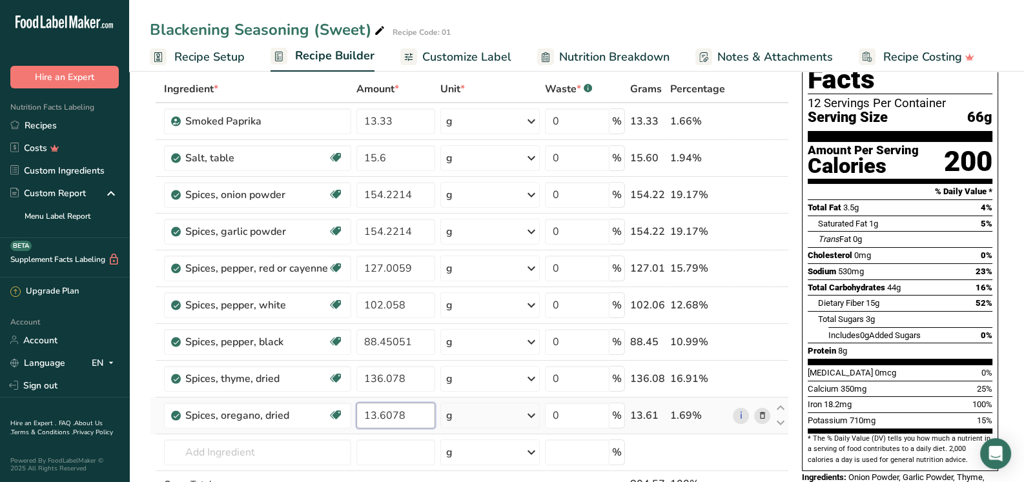
type input "13.6078"
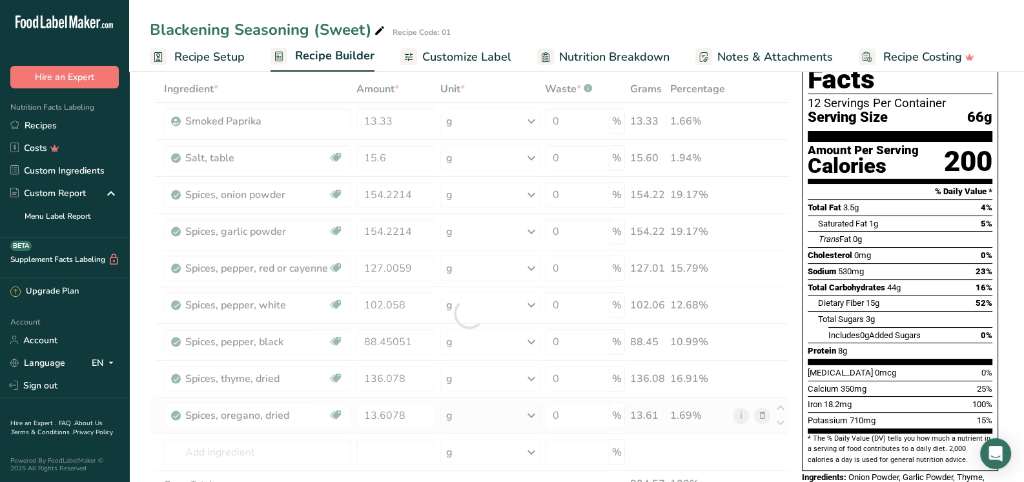
click at [481, 409] on div "Ingredient * Amount * Unit * Waste * .a-a{fill:#347362;}.b-a{fill:#fff;} Grams …" at bounding box center [469, 314] width 639 height 476
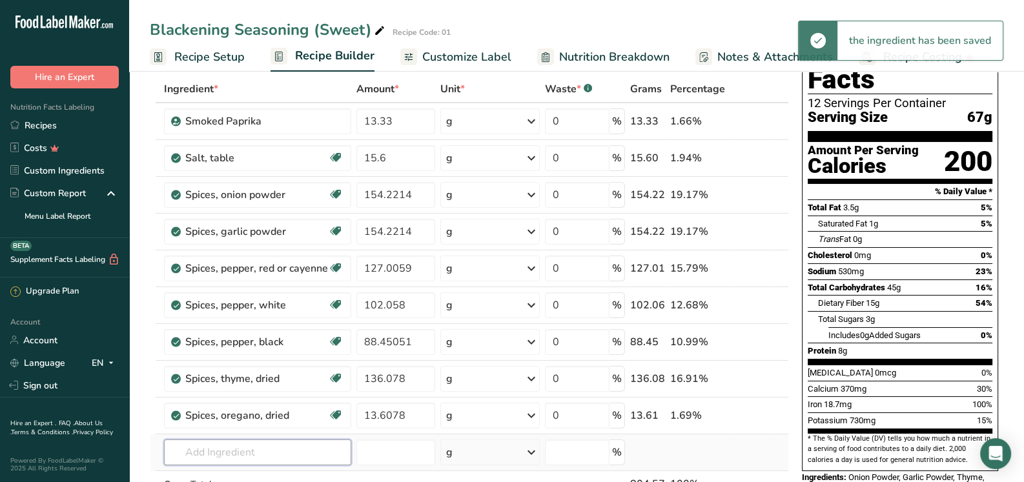
click at [311, 442] on input "text" at bounding box center [257, 453] width 187 height 26
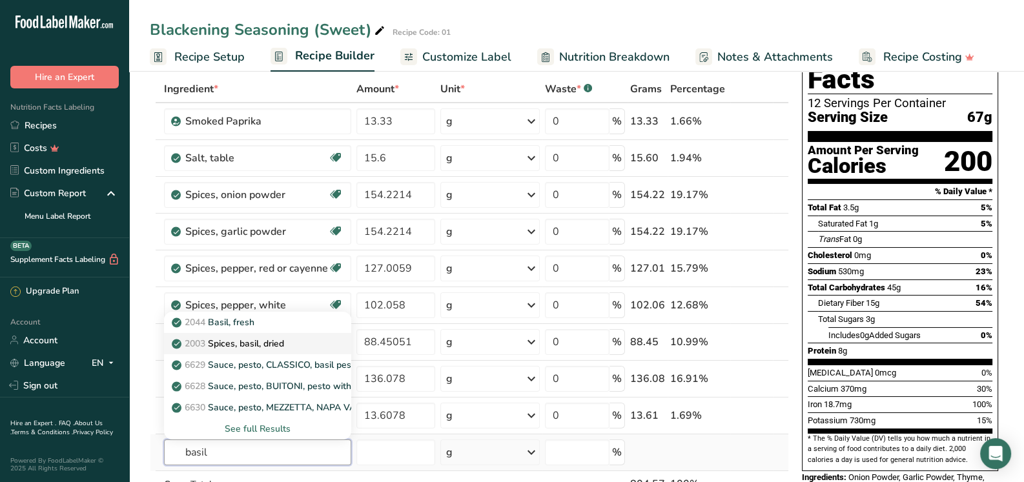
type input "basil"
click at [263, 341] on p "2003 Spices, basil, dried" at bounding box center [229, 344] width 110 height 14
type input "Spices, basil, dried"
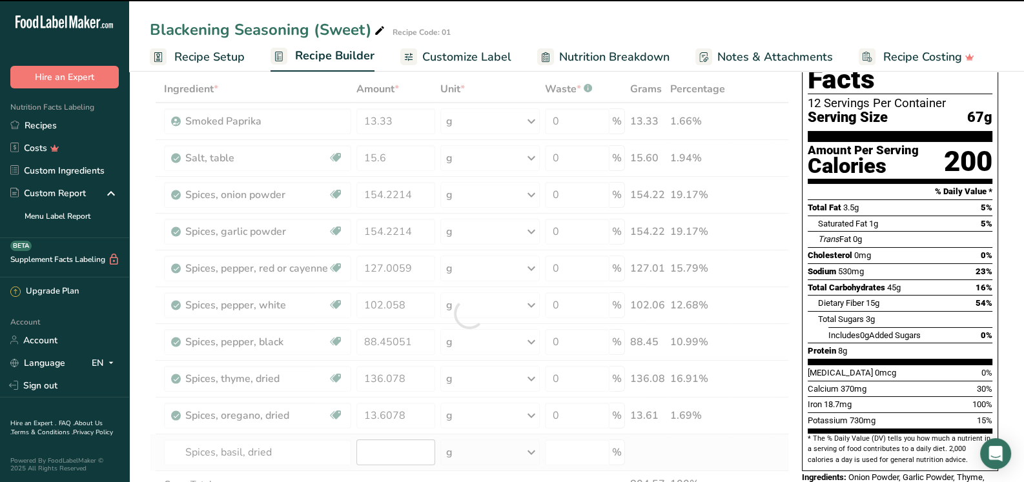
type input "0"
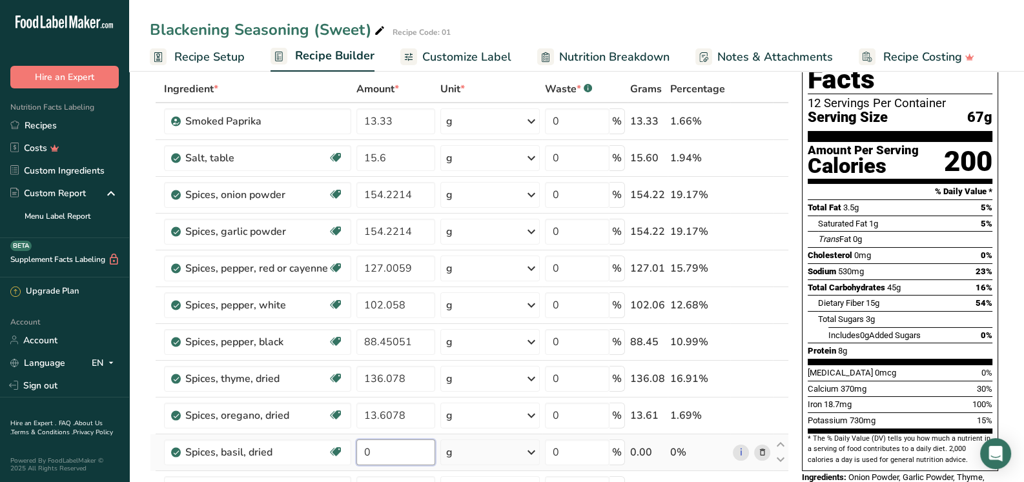
click at [383, 447] on input "0" at bounding box center [395, 453] width 79 height 26
type input "27.2155"
click at [465, 453] on div "Ingredient * Amount * Unit * Waste * .a-a{fill:#347362;}.b-a{fill:#fff;} Grams …" at bounding box center [469, 332] width 639 height 513
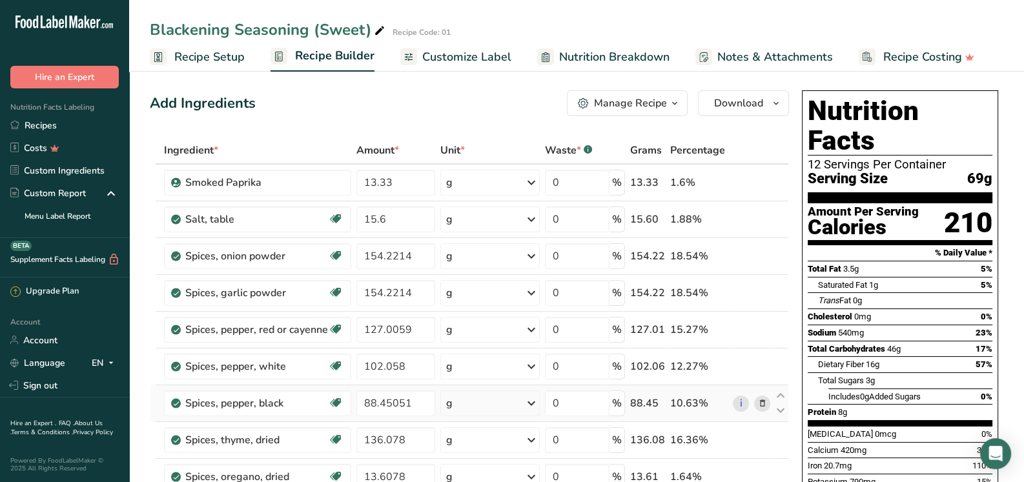
scroll to position [0, 0]
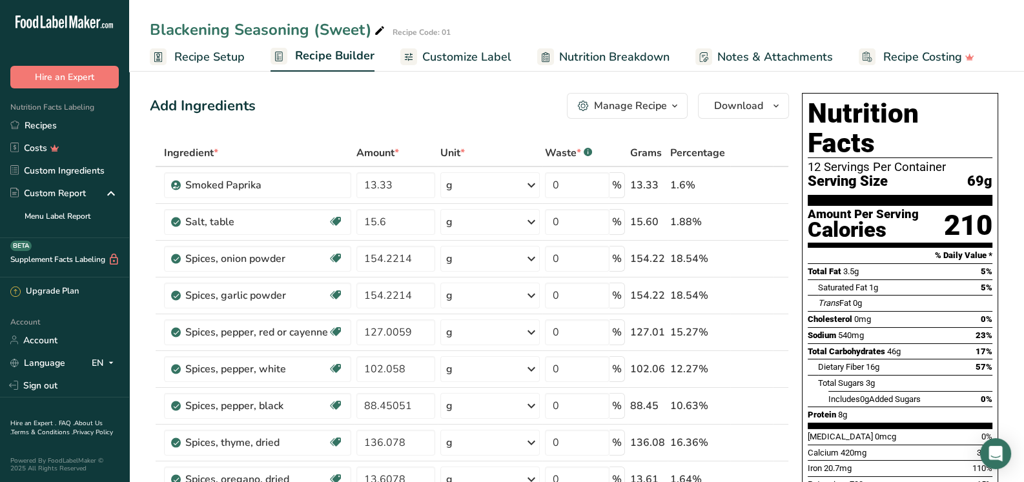
click at [636, 112] on div "Manage Recipe" at bounding box center [630, 105] width 73 height 15
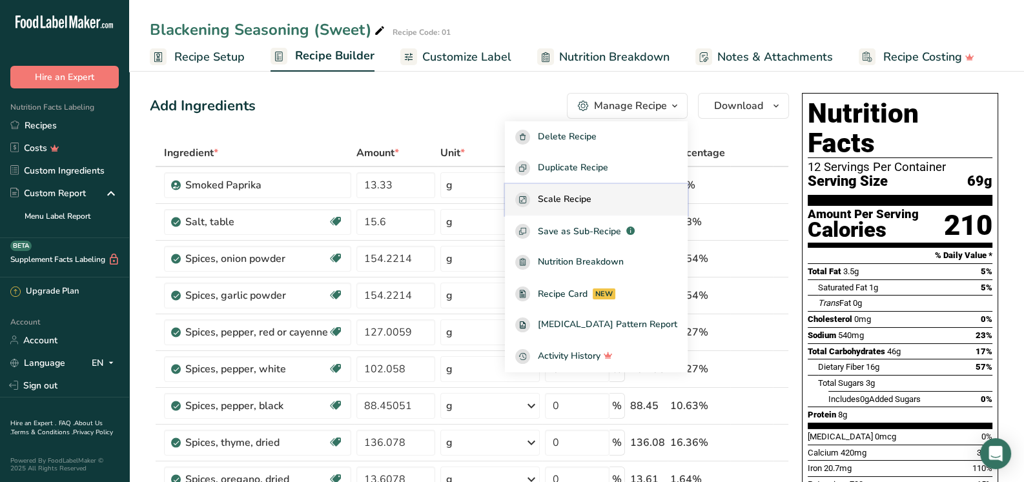
click at [591, 201] on span "Scale Recipe" at bounding box center [565, 199] width 54 height 15
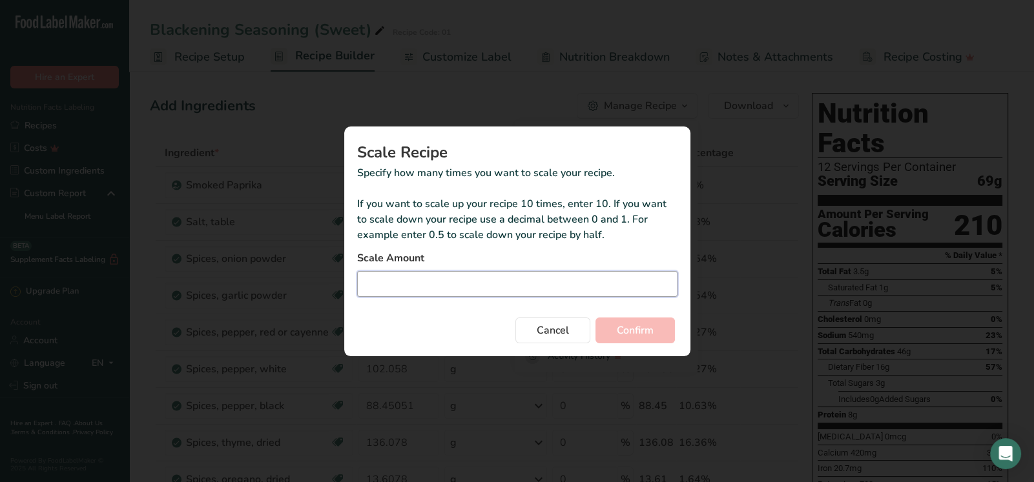
click at [535, 276] on input "Duplicate recipe modal" at bounding box center [517, 284] width 320 height 26
type input "0.917"
click at [649, 327] on span "Confirm" at bounding box center [634, 330] width 37 height 15
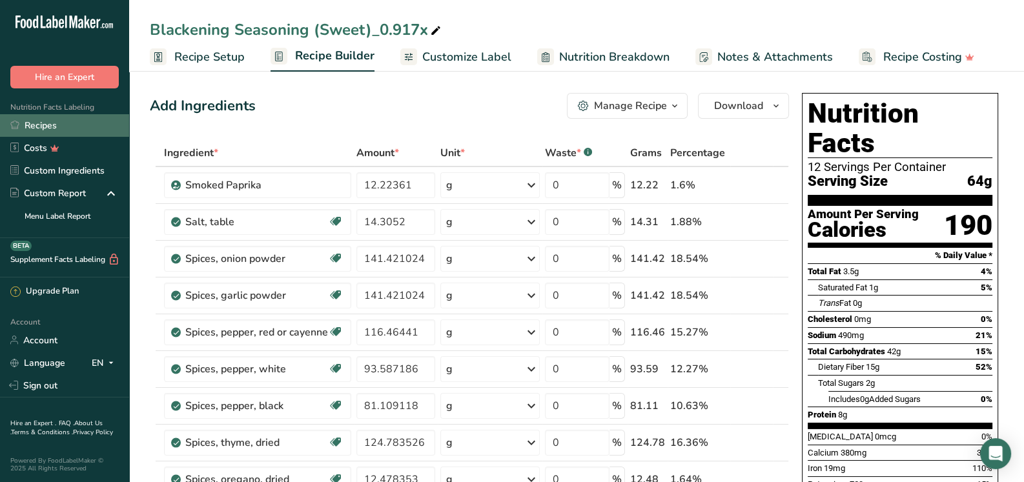
click at [41, 121] on link "Recipes" at bounding box center [64, 125] width 129 height 23
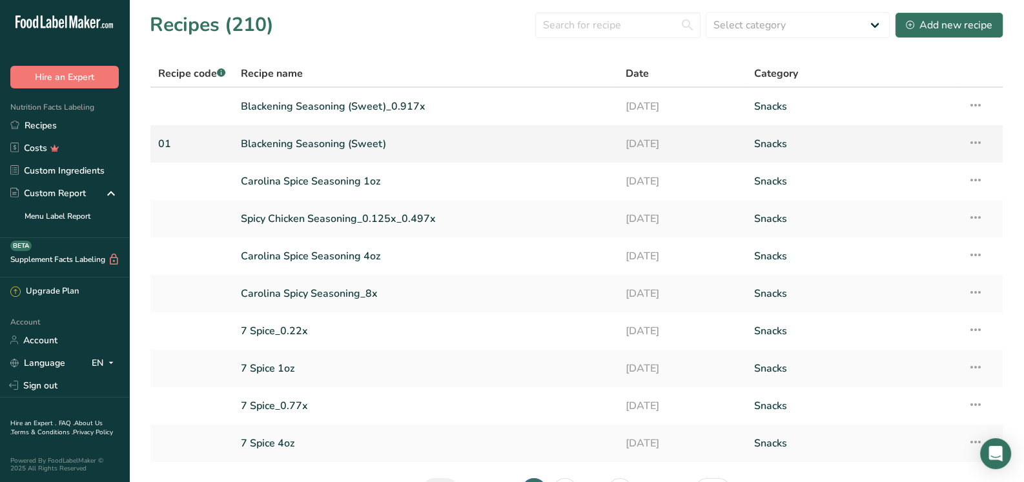
click at [285, 141] on link "Blackening Seasoning (Sweet)" at bounding box center [425, 143] width 369 height 27
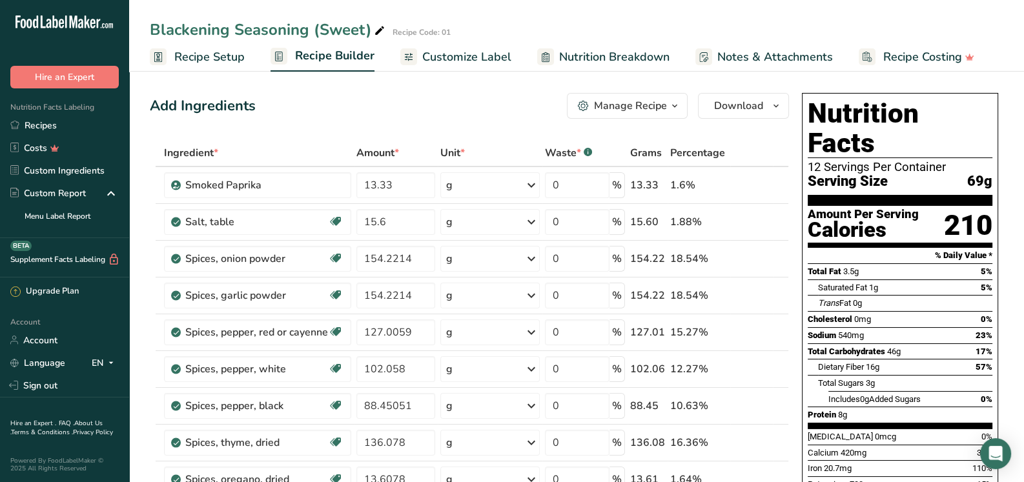
click at [623, 104] on div "Manage Recipe" at bounding box center [630, 105] width 73 height 15
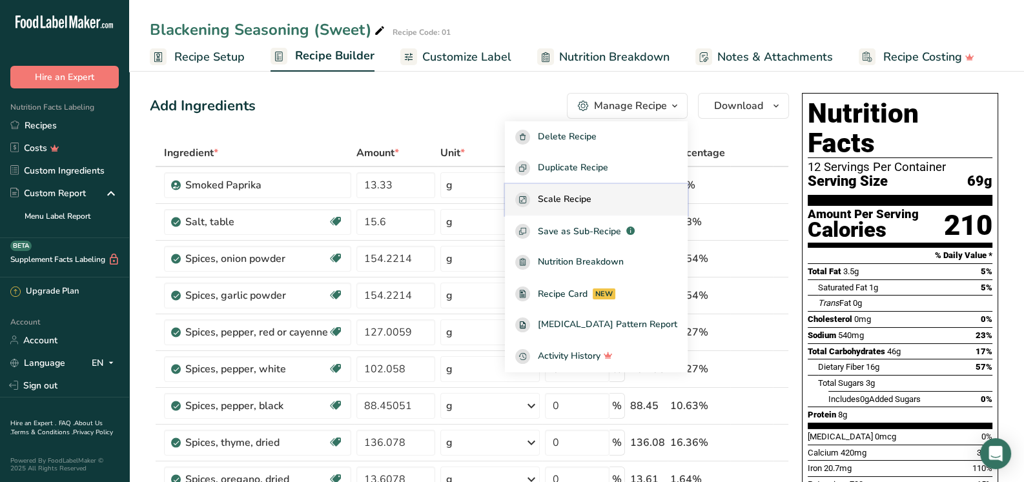
click at [589, 198] on span "Scale Recipe" at bounding box center [565, 199] width 54 height 15
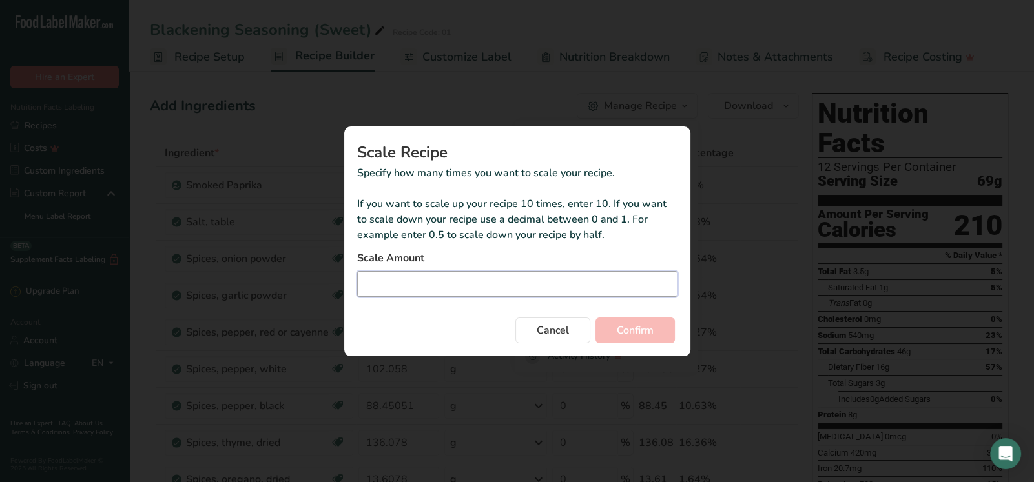
click at [439, 279] on input "Duplicate recipe modal" at bounding box center [517, 284] width 320 height 26
type input "1"
type input "0.011"
click at [595, 318] on button "Confirm" at bounding box center [634, 331] width 79 height 26
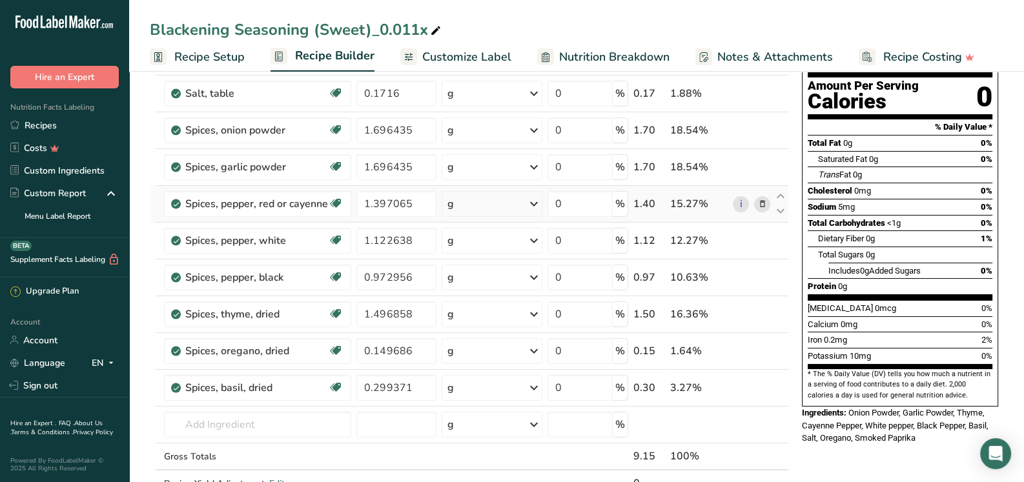
scroll to position [258, 0]
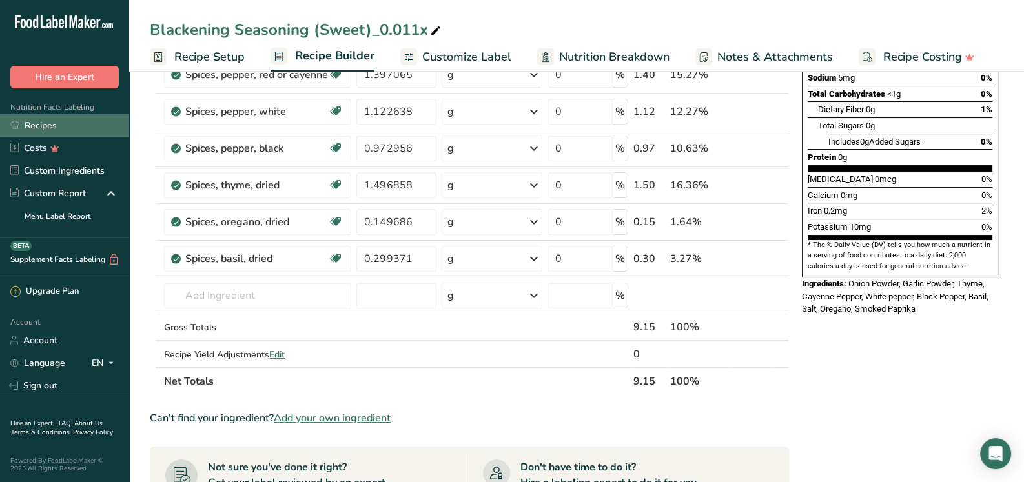
click at [41, 128] on link "Recipes" at bounding box center [64, 125] width 129 height 23
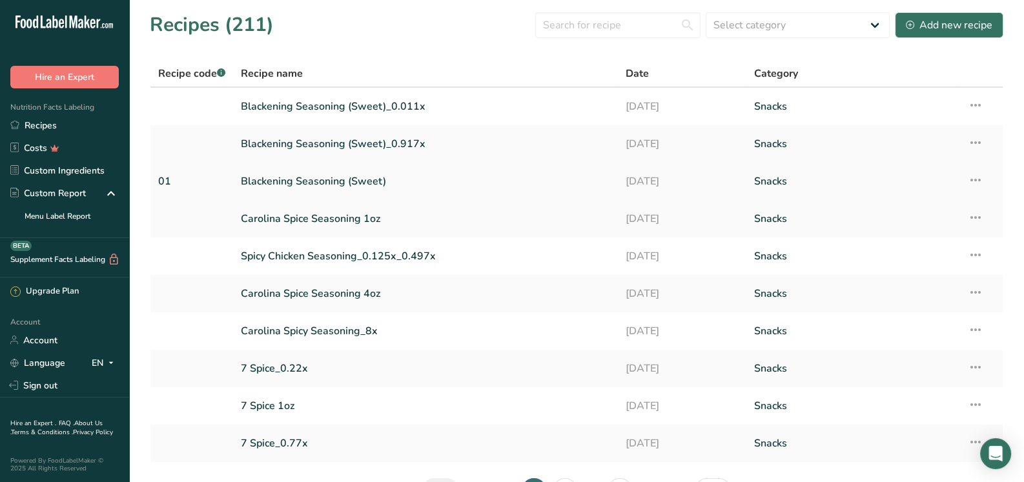
click at [361, 179] on link "Blackening Seasoning (Sweet)" at bounding box center [425, 181] width 369 height 27
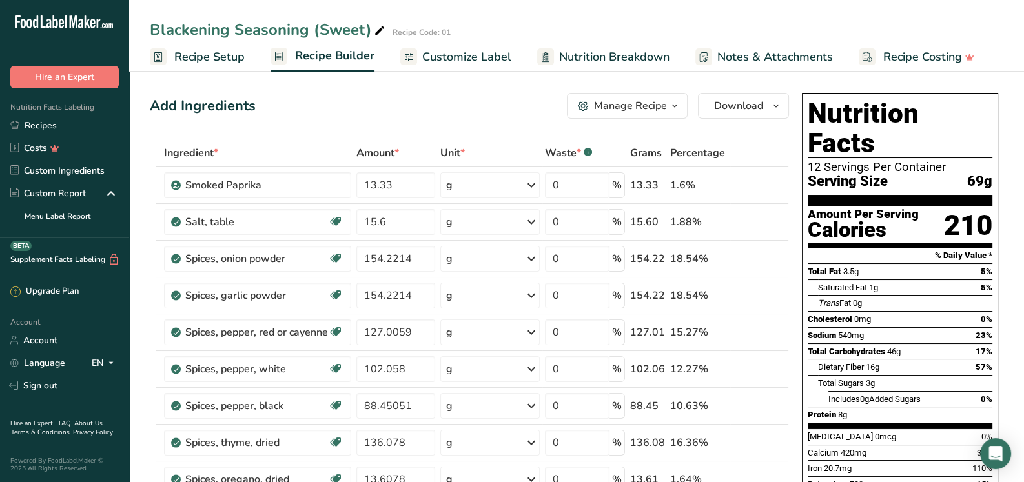
click at [639, 111] on div "Manage Recipe" at bounding box center [630, 105] width 73 height 15
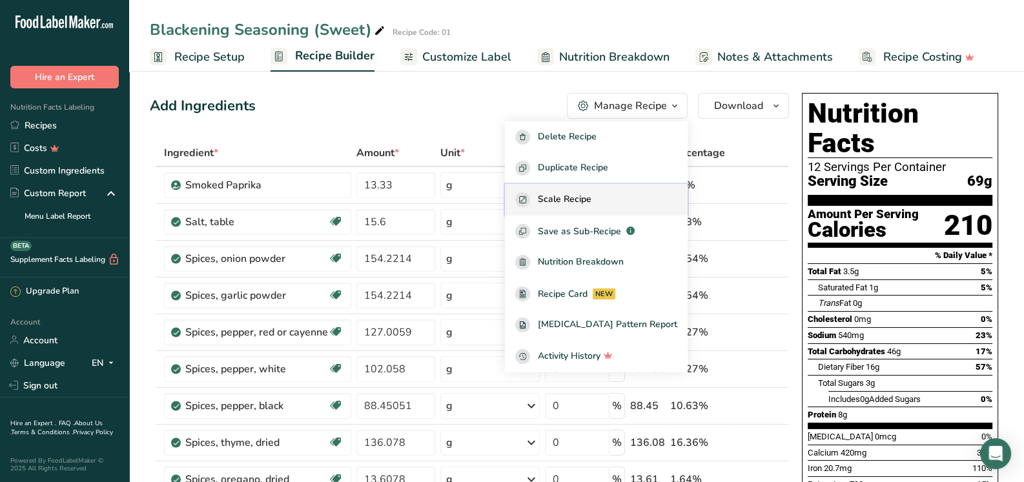
click at [591, 196] on span "Scale Recipe" at bounding box center [565, 199] width 54 height 15
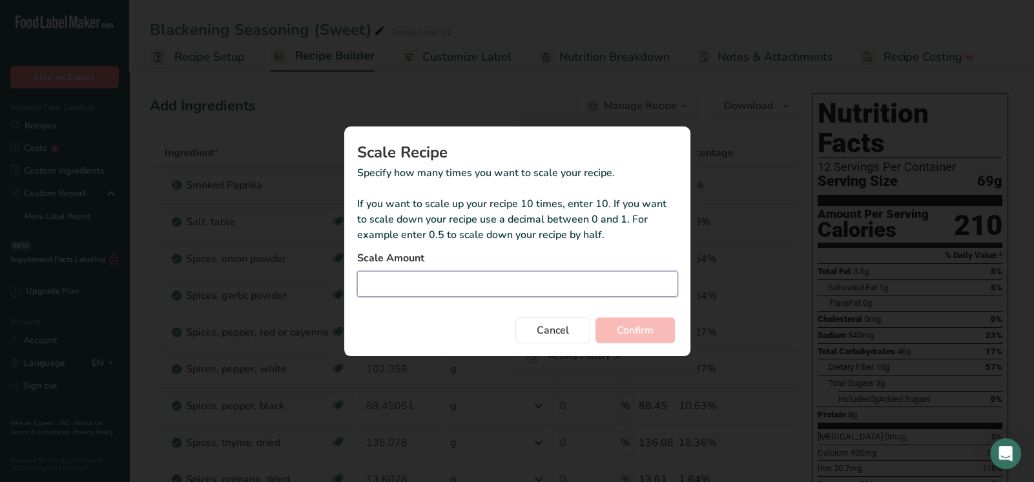
click at [437, 287] on input "Duplicate recipe modal" at bounding box center [517, 284] width 320 height 26
type input "1"
type input "0.1"
click at [595, 318] on button "Confirm" at bounding box center [634, 331] width 79 height 26
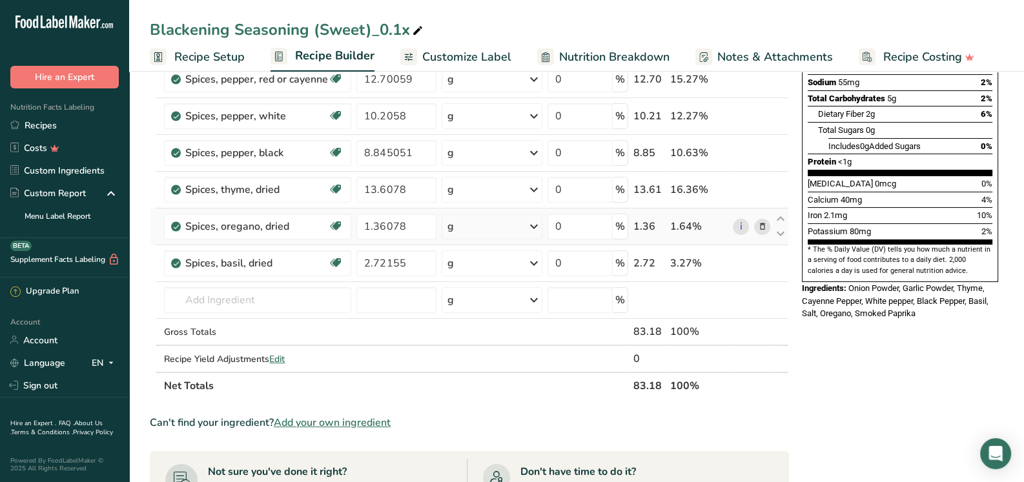
scroll to position [322, 0]
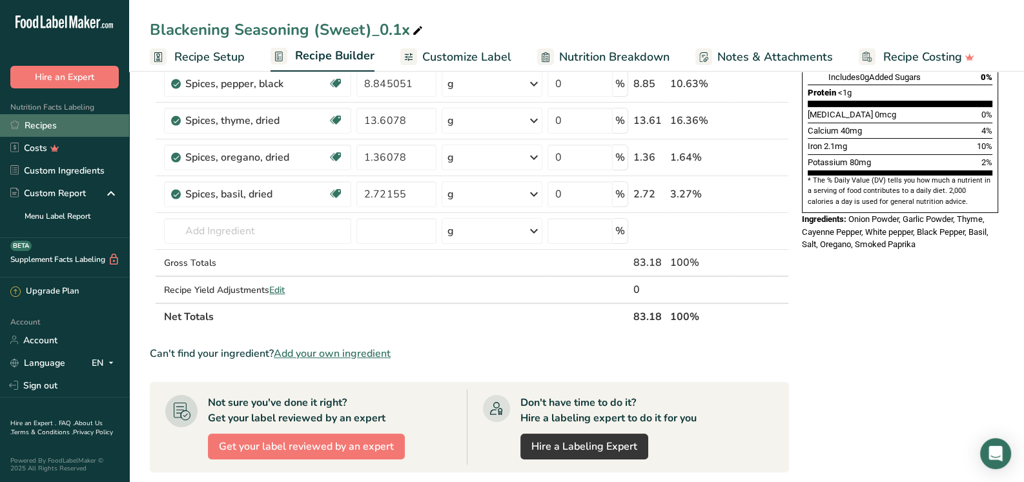
click at [36, 128] on link "Recipes" at bounding box center [64, 125] width 129 height 23
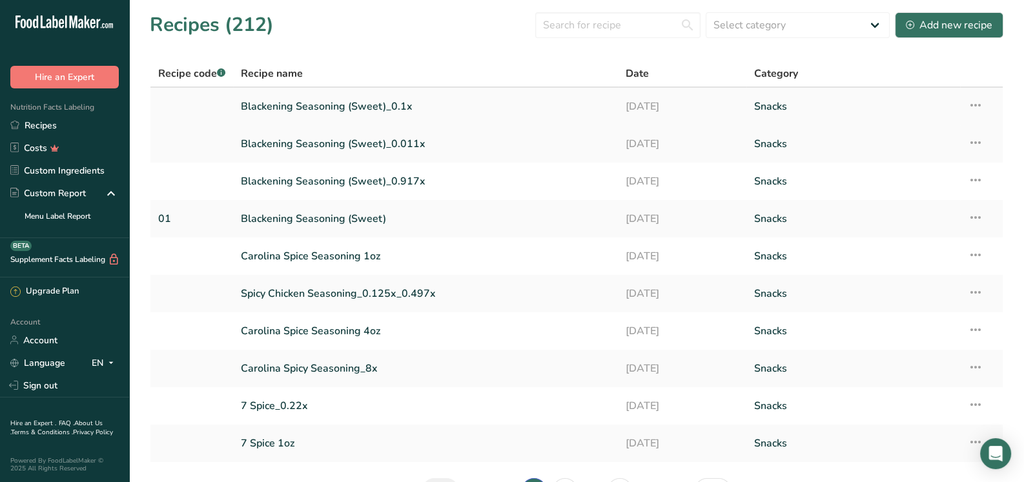
click at [980, 99] on icon at bounding box center [975, 105] width 15 height 23
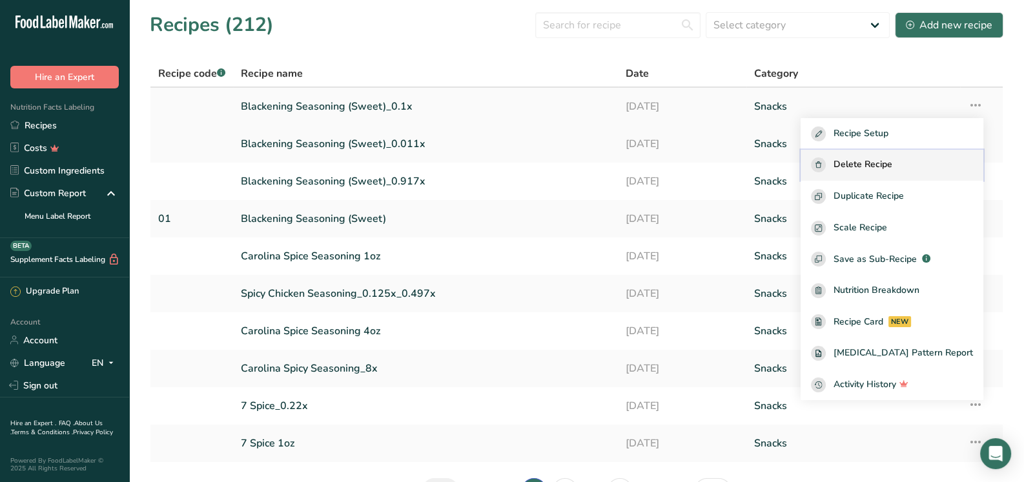
click at [884, 163] on span "Delete Recipe" at bounding box center [862, 165] width 59 height 15
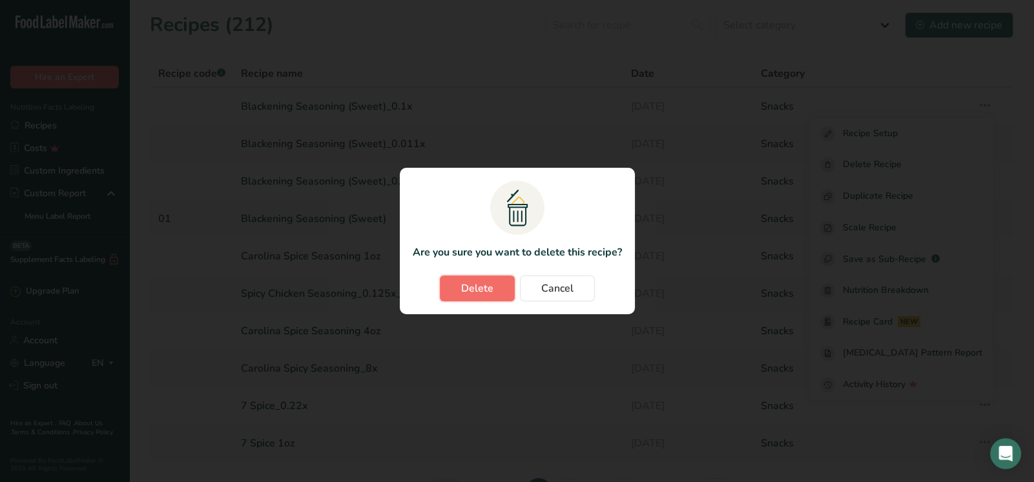
click at [462, 281] on span "Delete" at bounding box center [477, 288] width 32 height 15
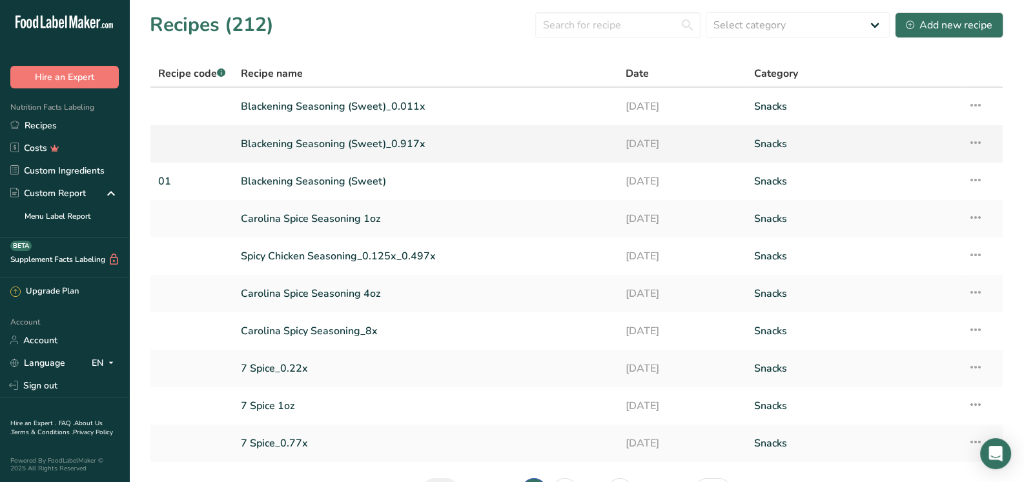
drag, startPoint x: 953, startPoint y: 143, endPoint x: 977, endPoint y: 143, distance: 24.5
click at [977, 143] on icon at bounding box center [975, 142] width 15 height 23
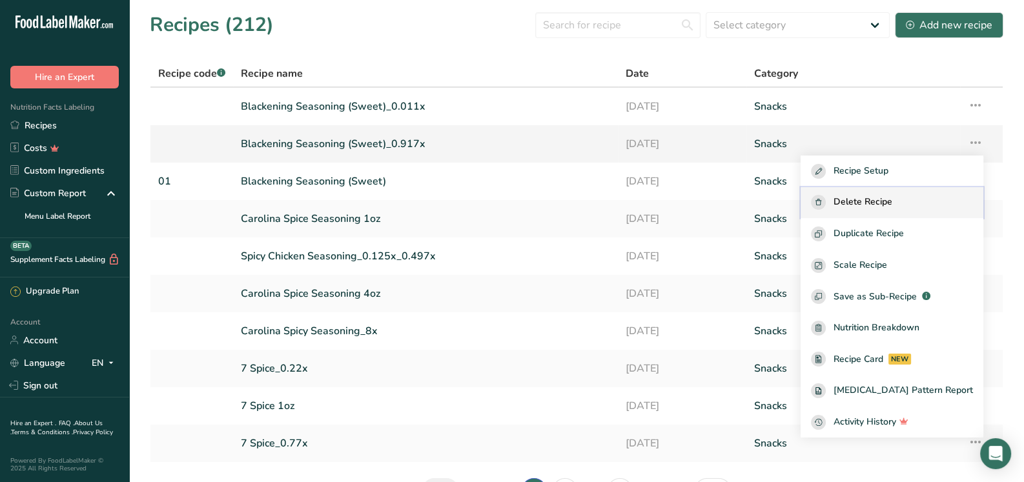
click at [888, 204] on span "Delete Recipe" at bounding box center [862, 202] width 59 height 15
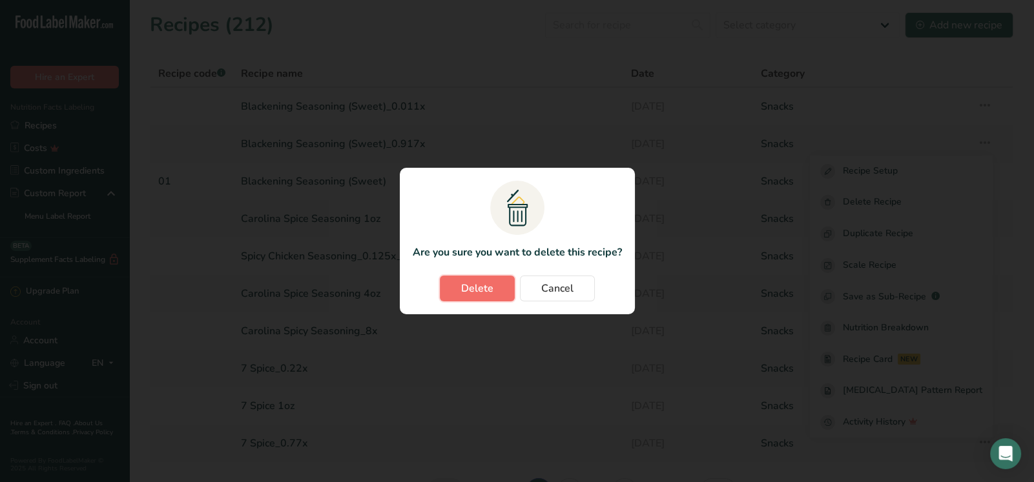
click at [474, 290] on span "Delete" at bounding box center [477, 288] width 32 height 15
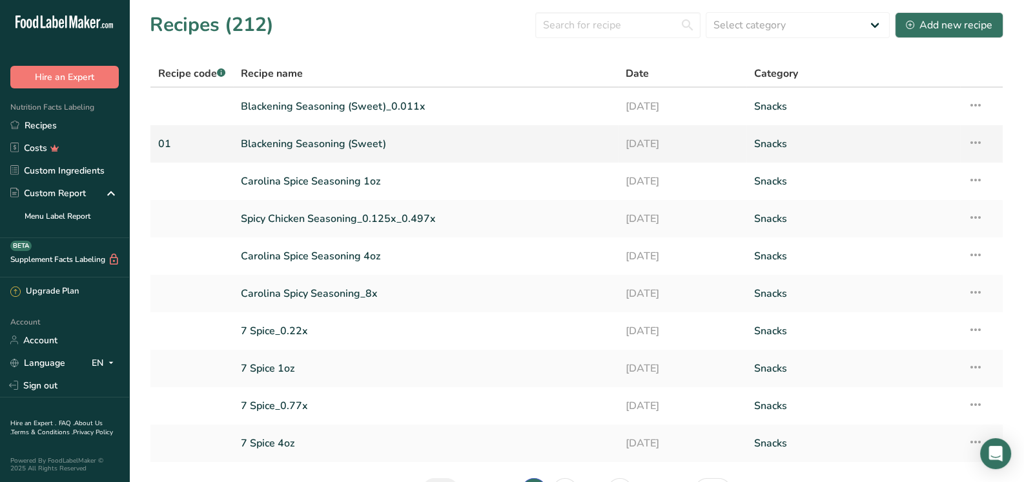
click at [341, 143] on link "Blackening Seasoning (Sweet)" at bounding box center [425, 143] width 369 height 27
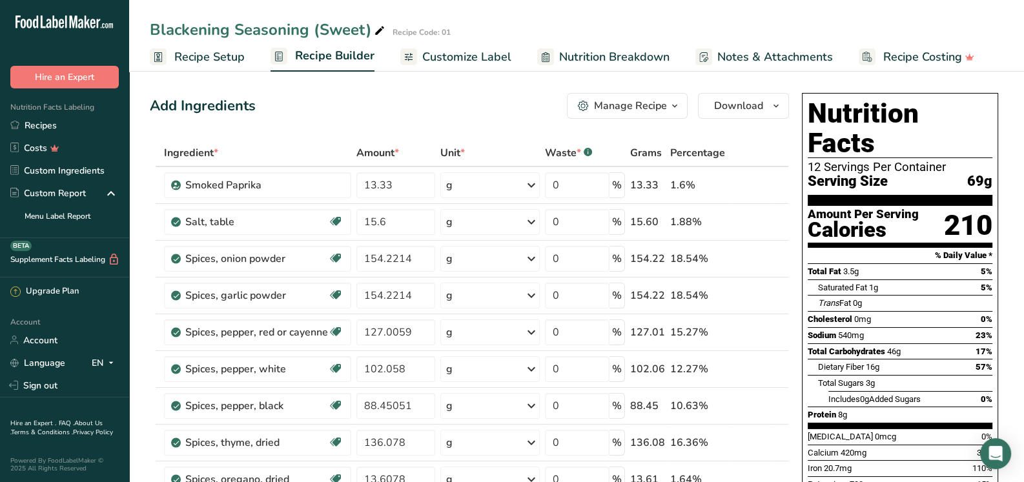
click at [624, 103] on div "Manage Recipe" at bounding box center [630, 105] width 73 height 15
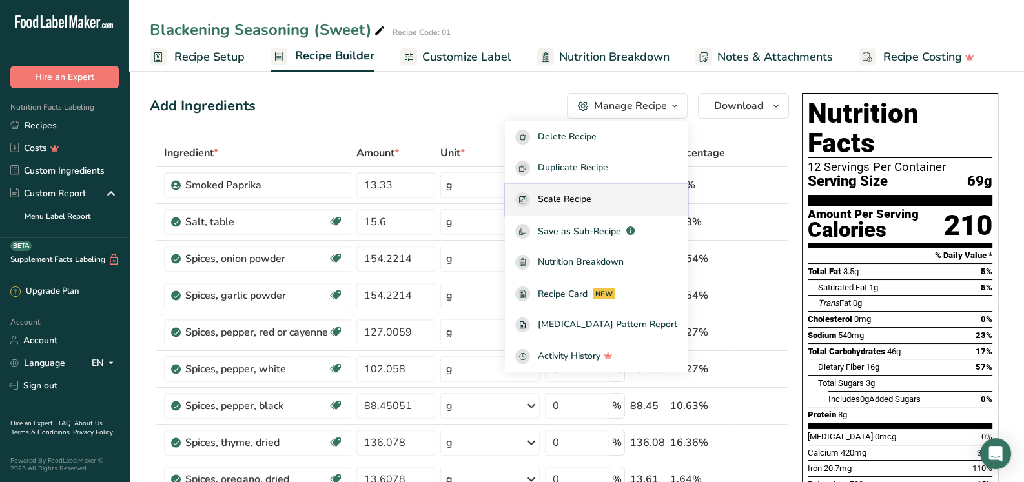
click at [589, 198] on span "Scale Recipe" at bounding box center [565, 199] width 54 height 15
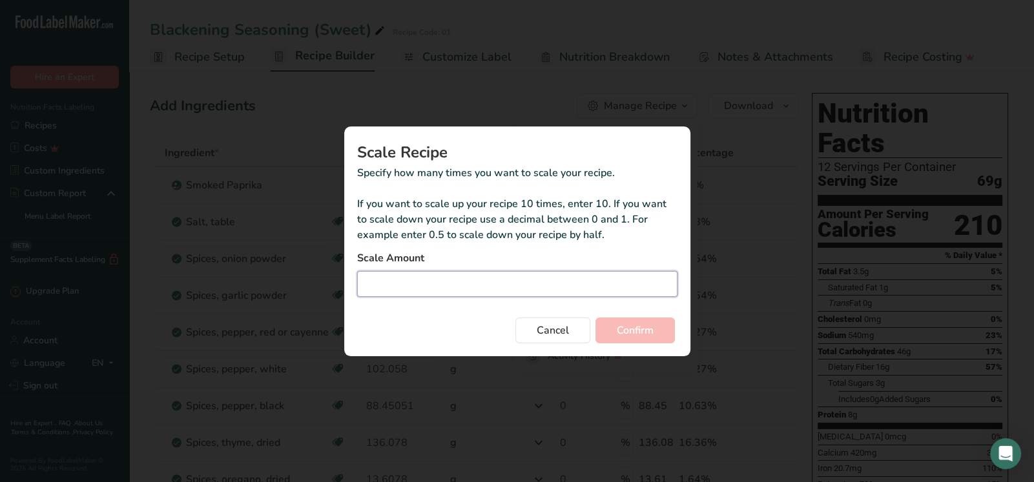
click at [367, 277] on input "Duplicate recipe modal" at bounding box center [517, 284] width 320 height 26
type input "0.01"
click at [646, 328] on span "Confirm" at bounding box center [634, 330] width 37 height 15
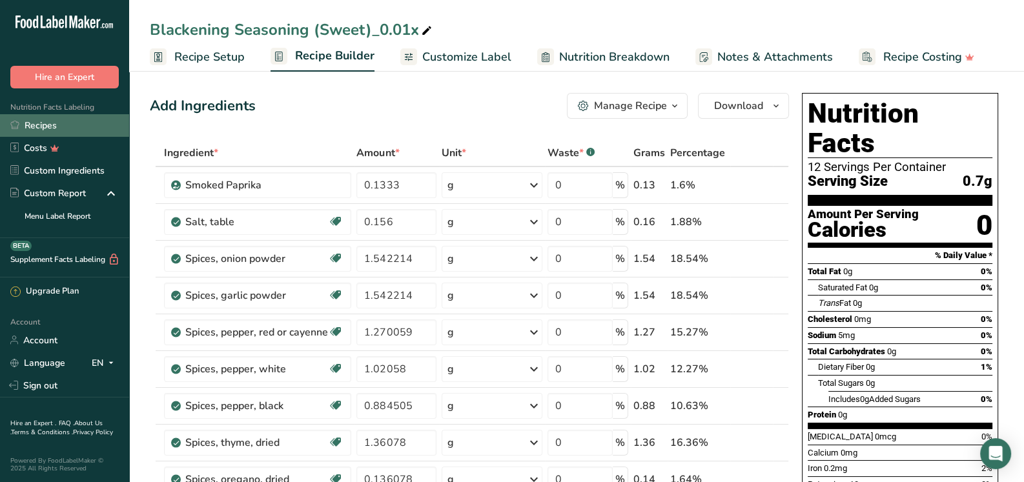
click at [39, 120] on link "Recipes" at bounding box center [64, 125] width 129 height 23
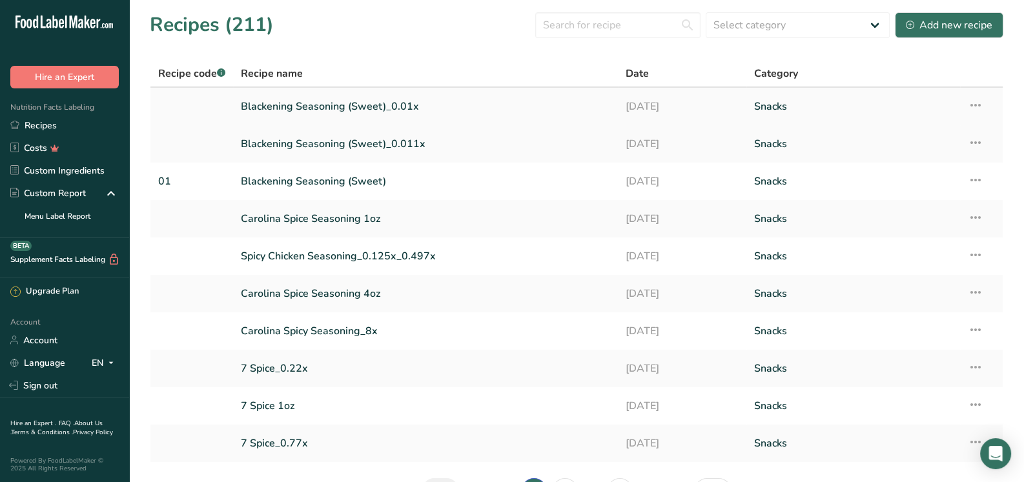
click at [978, 99] on icon at bounding box center [975, 105] width 15 height 23
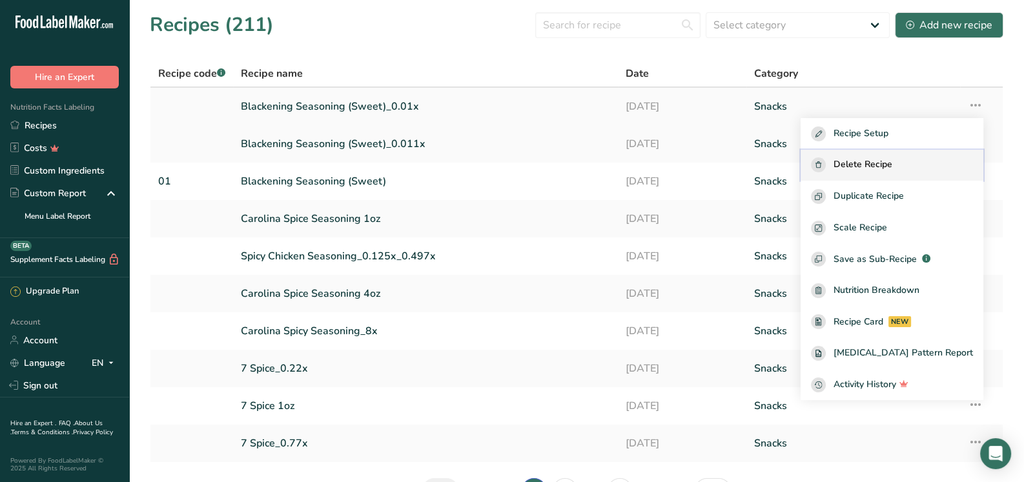
click at [876, 159] on span "Delete Recipe" at bounding box center [862, 165] width 59 height 15
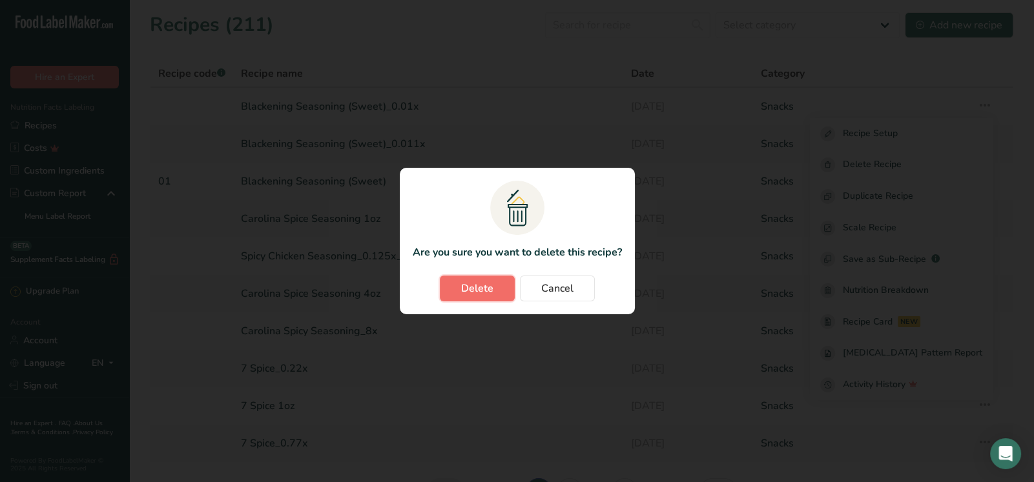
click at [476, 286] on span "Delete" at bounding box center [477, 288] width 32 height 15
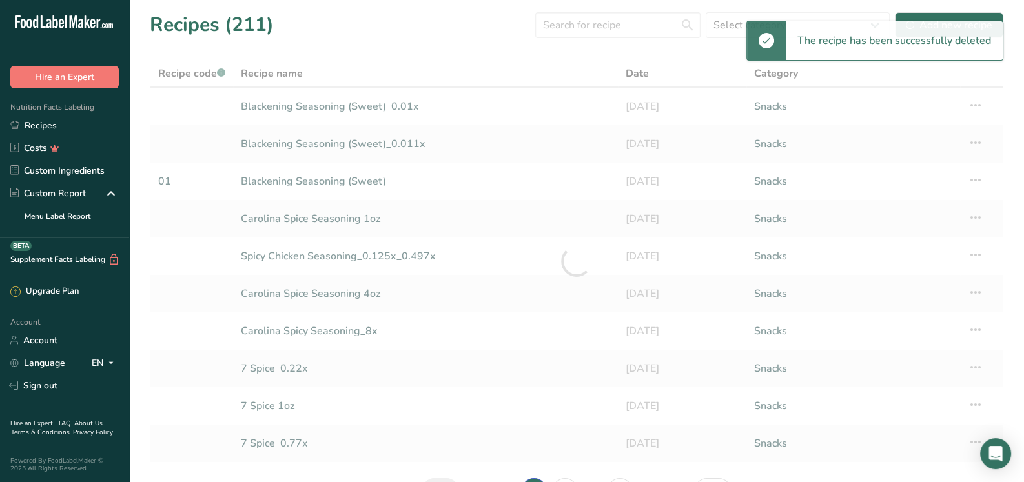
click at [264, 180] on div at bounding box center [576, 261] width 853 height 403
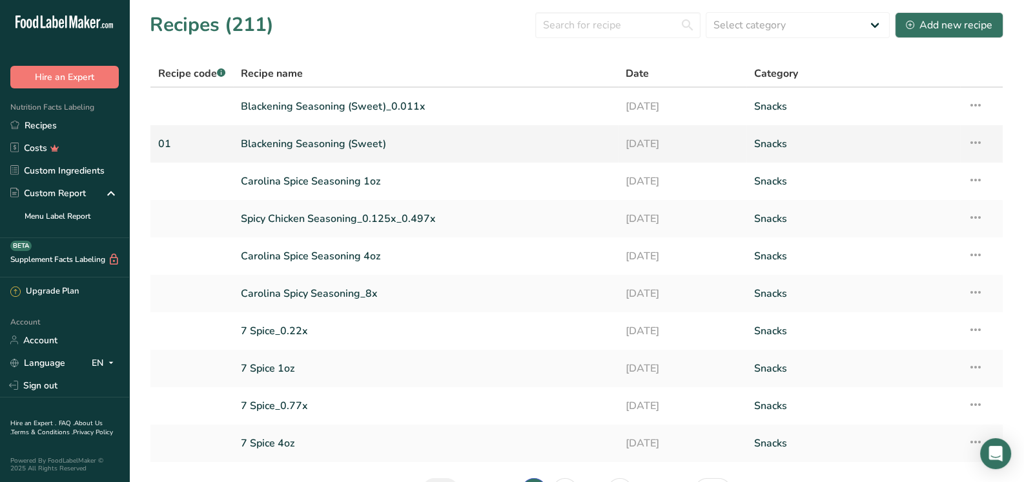
click at [349, 144] on link "Blackening Seasoning (Sweet)" at bounding box center [425, 143] width 369 height 27
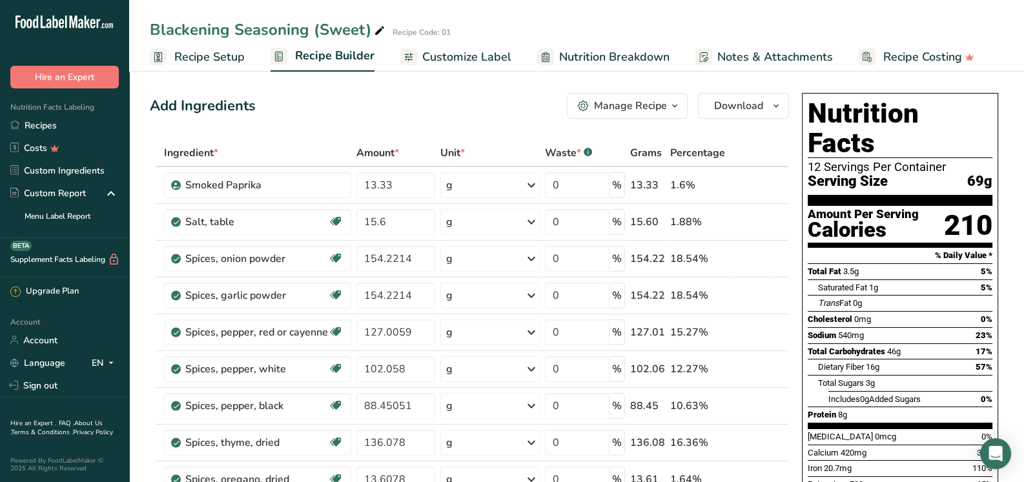
click at [620, 112] on div "Manage Recipe" at bounding box center [630, 105] width 73 height 15
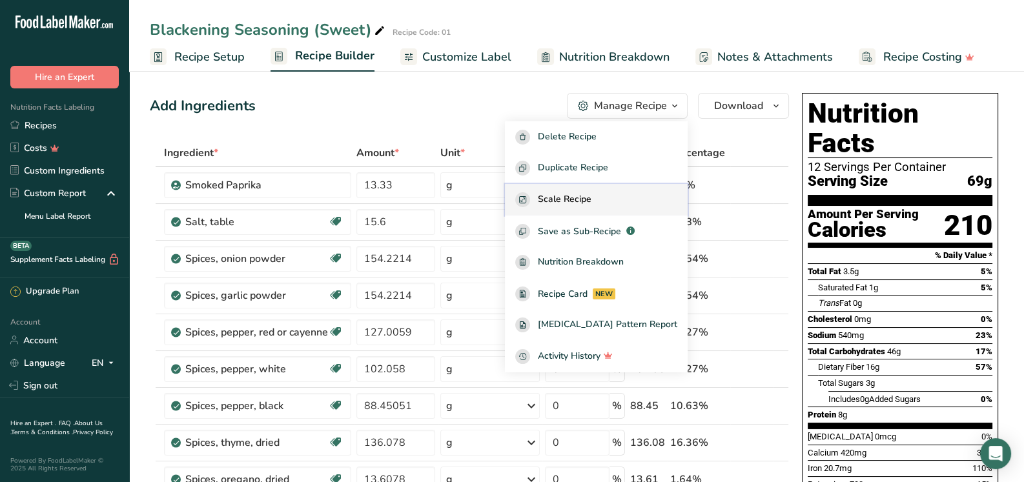
click at [587, 195] on span "Scale Recipe" at bounding box center [565, 199] width 54 height 15
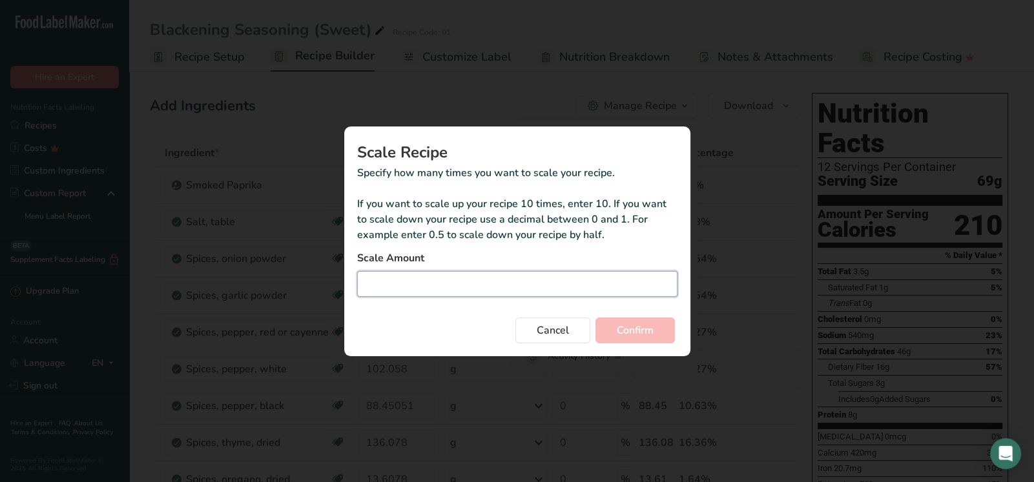
click at [391, 272] on input "Duplicate recipe modal" at bounding box center [517, 284] width 320 height 26
type input "0.010"
click at [595, 318] on button "Confirm" at bounding box center [634, 331] width 79 height 26
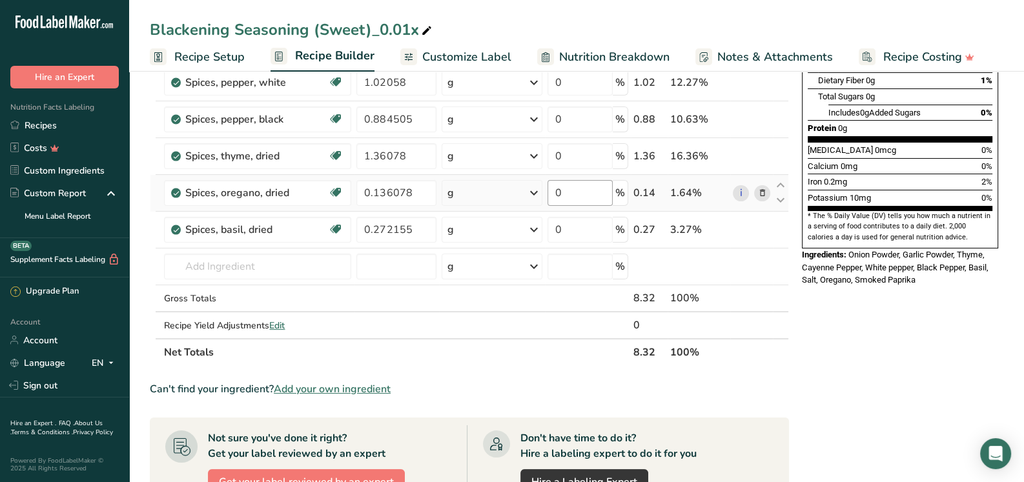
scroll to position [387, 0]
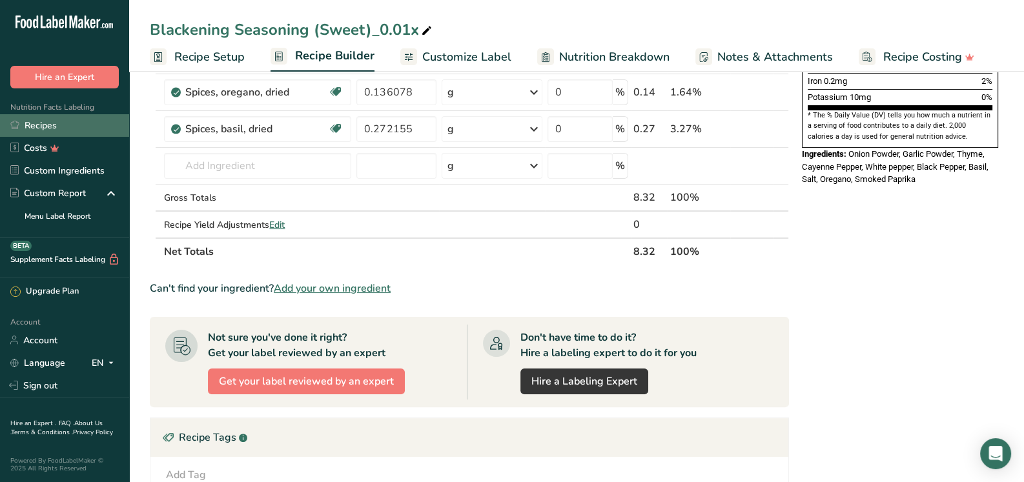
click at [33, 126] on link "Recipes" at bounding box center [64, 125] width 129 height 23
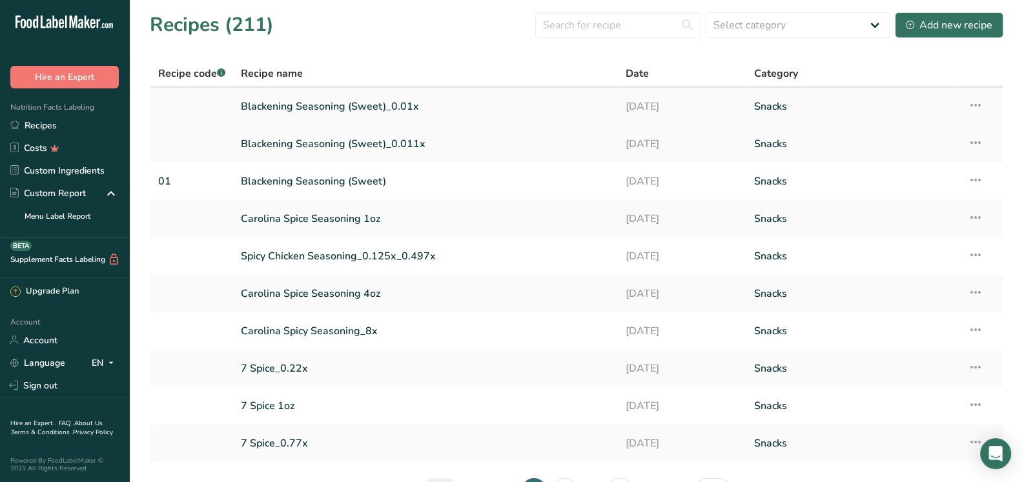
click at [975, 103] on icon at bounding box center [975, 105] width 15 height 23
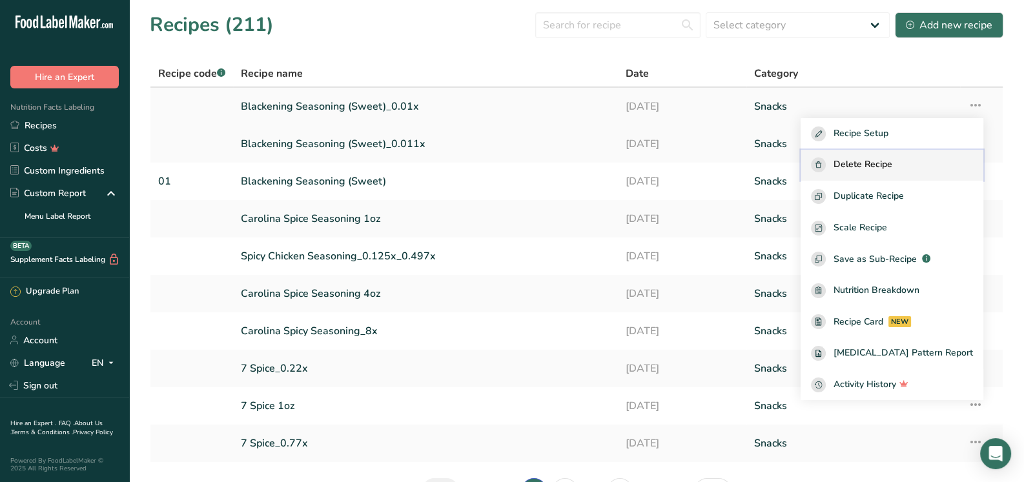
click at [892, 161] on span "Delete Recipe" at bounding box center [862, 165] width 59 height 15
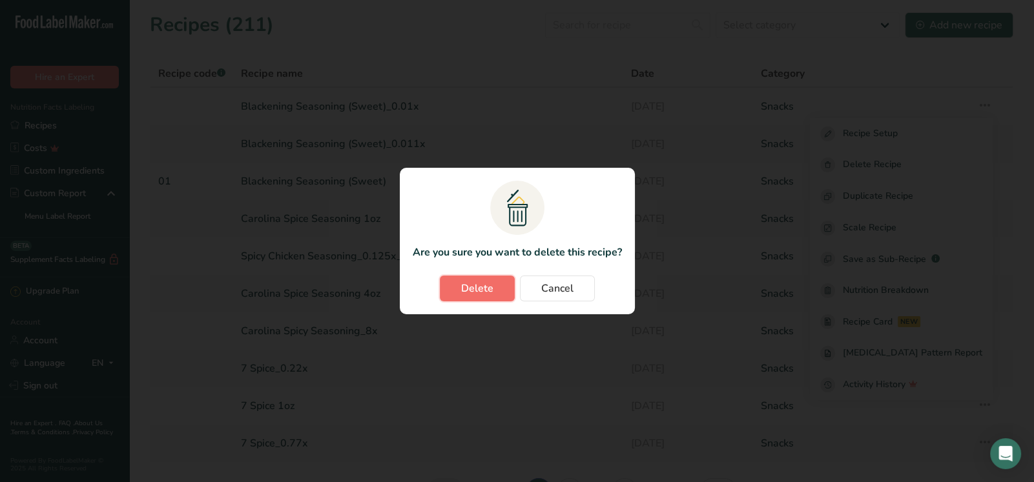
click at [469, 283] on span "Delete" at bounding box center [477, 288] width 32 height 15
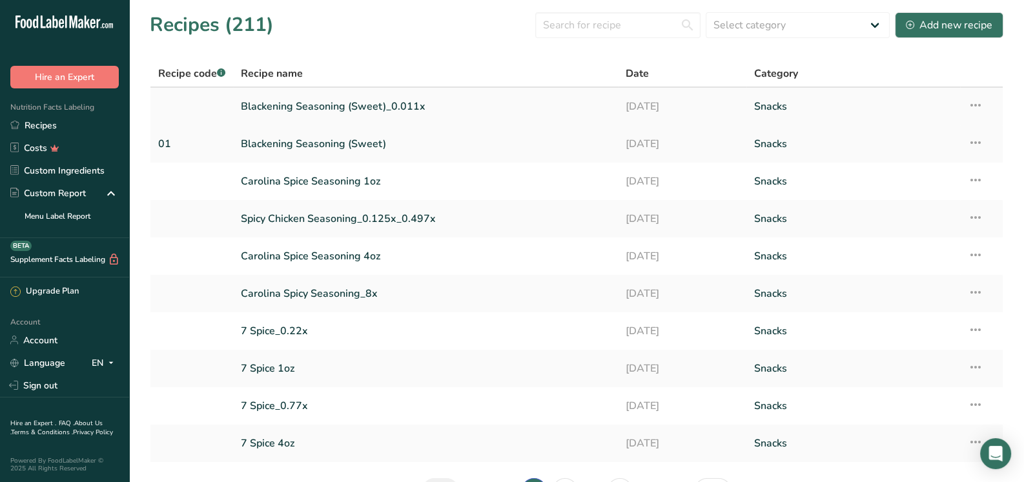
click at [355, 100] on link "Blackening Seasoning (Sweet)_0.011x" at bounding box center [425, 106] width 369 height 27
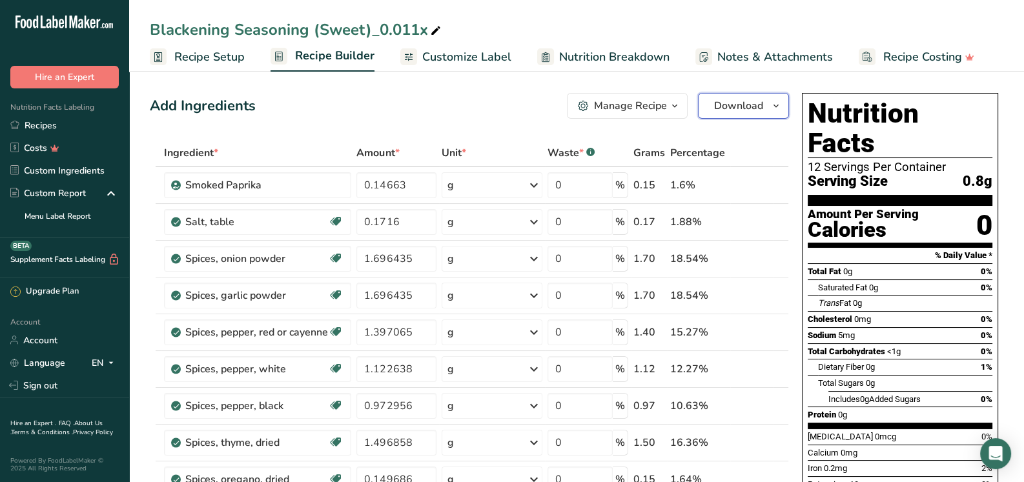
click at [759, 106] on span "Download" at bounding box center [738, 105] width 49 height 15
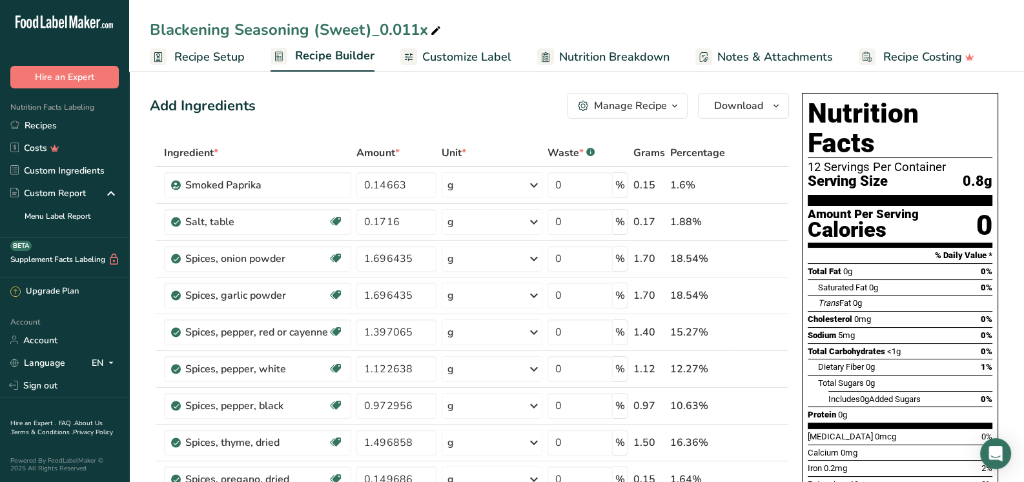
click at [630, 107] on div "Manage Recipe" at bounding box center [630, 105] width 73 height 15
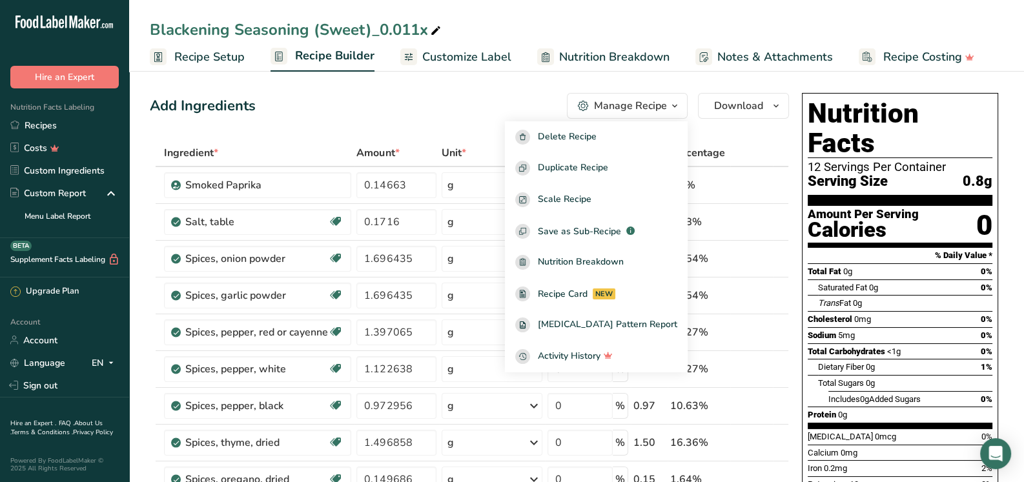
click at [207, 56] on span "Recipe Setup" at bounding box center [209, 56] width 70 height 17
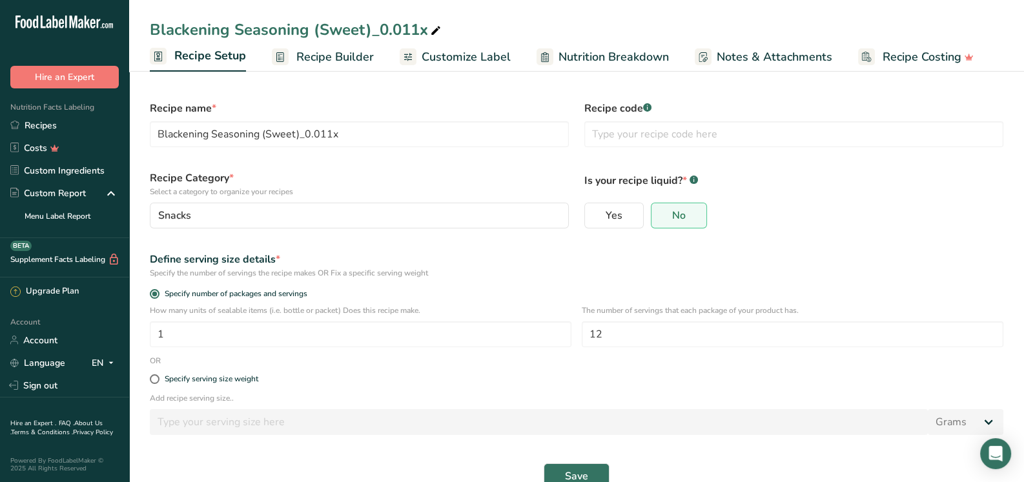
scroll to position [28, 0]
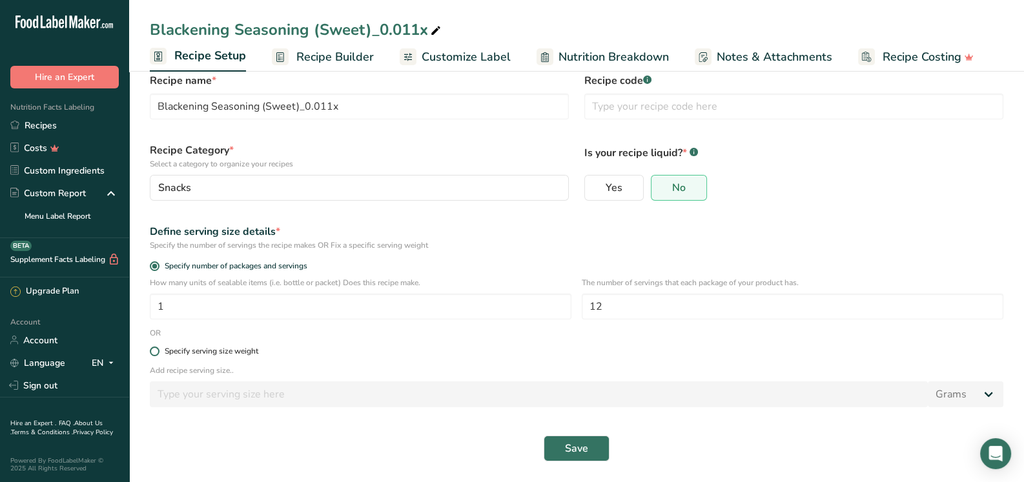
click at [153, 351] on span at bounding box center [155, 352] width 10 height 10
click at [153, 351] on input "Specify serving size weight" at bounding box center [154, 351] width 8 height 8
radio input "true"
radio input "false"
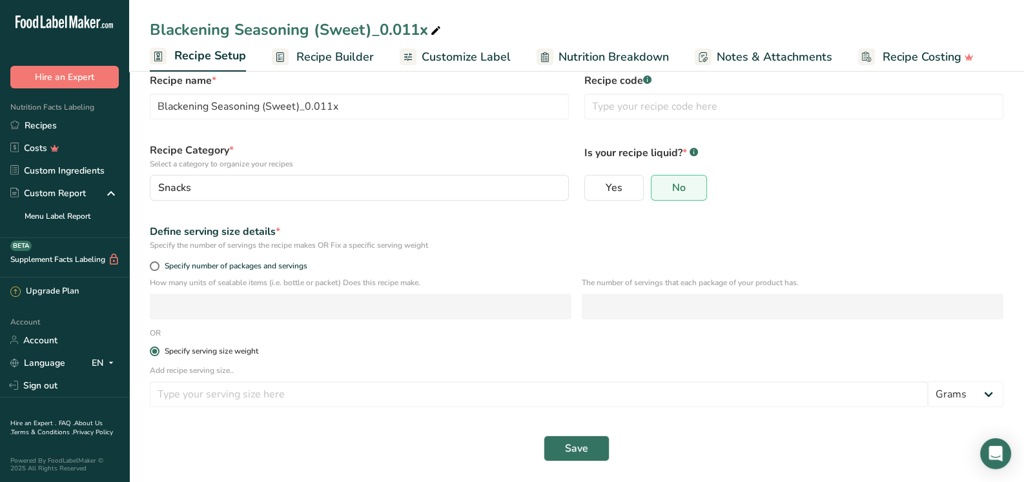
click at [153, 351] on span at bounding box center [155, 352] width 10 height 10
click at [153, 351] on input "Specify serving size weight" at bounding box center [154, 351] width 8 height 8
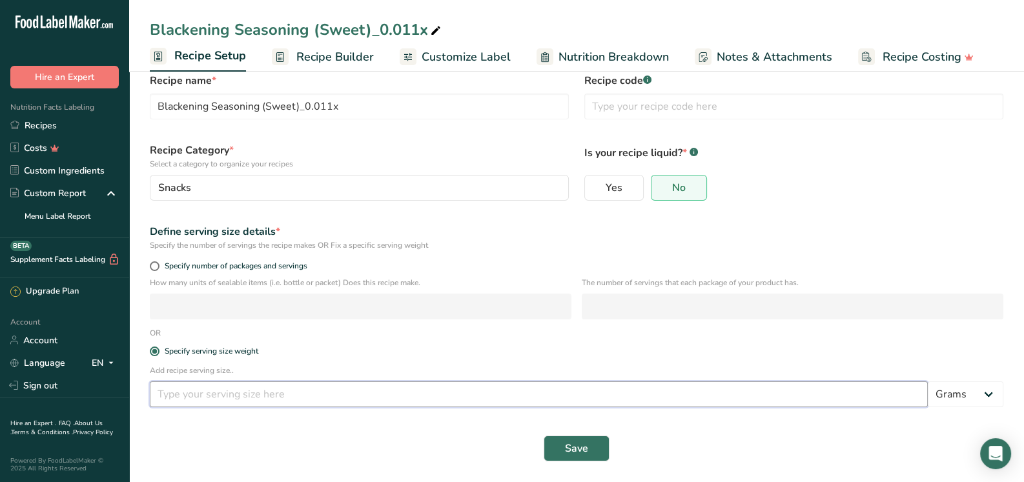
click at [178, 395] on input "number" at bounding box center [539, 395] width 778 height 26
type input "14"
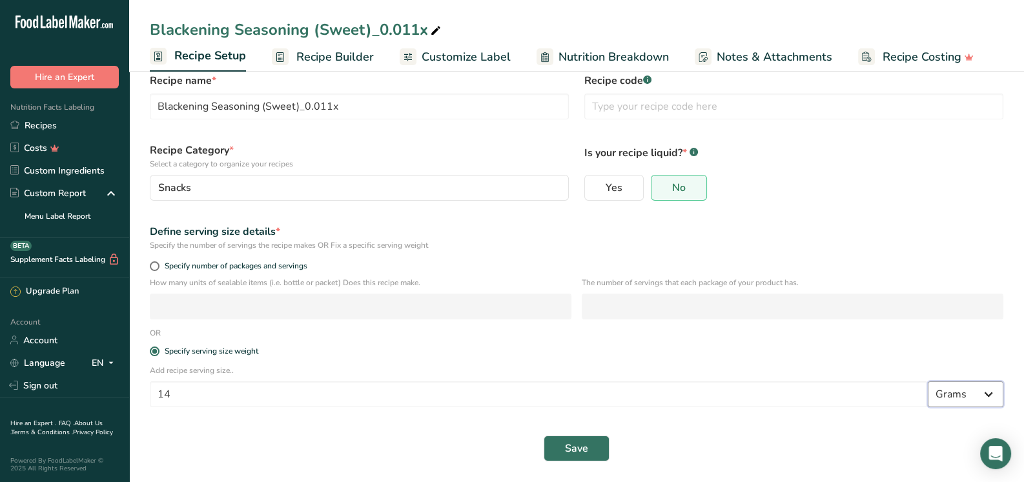
click at [989, 396] on select "Grams kg mg mcg lb oz l mL fl oz tbsp tsp cup qt gallon" at bounding box center [966, 395] width 76 height 26
select select "20"
click at [928, 382] on select "Grams kg mg mcg lb oz l mL fl oz tbsp tsp cup qt gallon" at bounding box center [966, 395] width 76 height 26
select select "22"
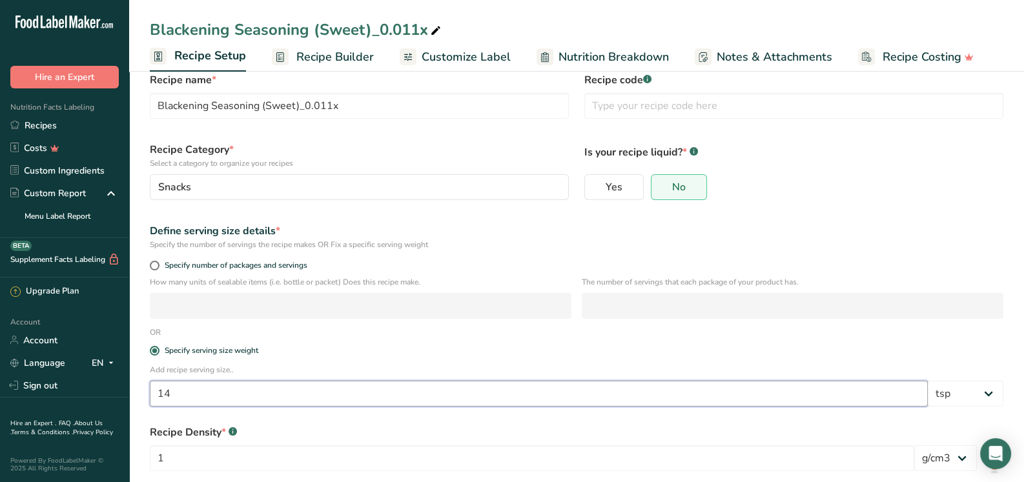
drag, startPoint x: 184, startPoint y: 393, endPoint x: 152, endPoint y: 396, distance: 32.4
click at [152, 396] on input "14" at bounding box center [539, 394] width 778 height 26
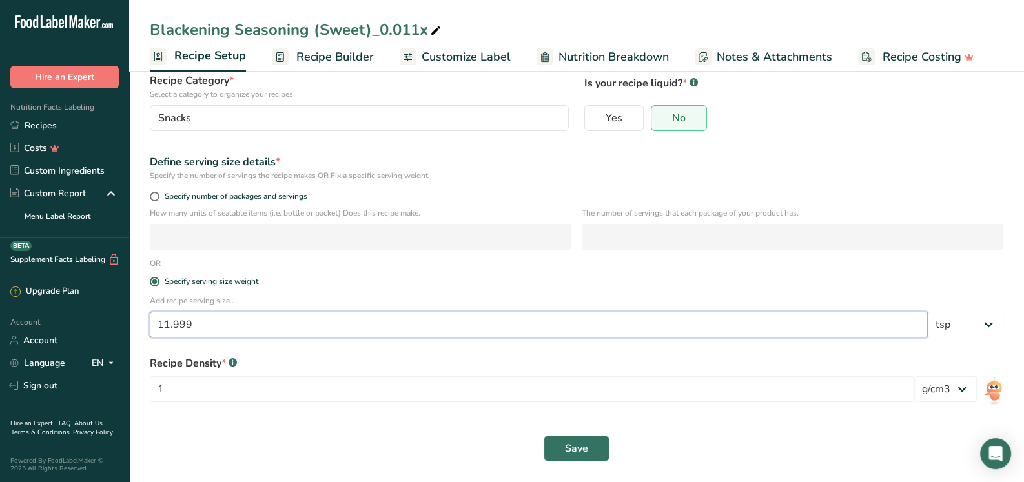
scroll to position [98, 0]
type input "1"
type input "12.00"
click at [544, 436] on button "Save" at bounding box center [577, 449] width 66 height 26
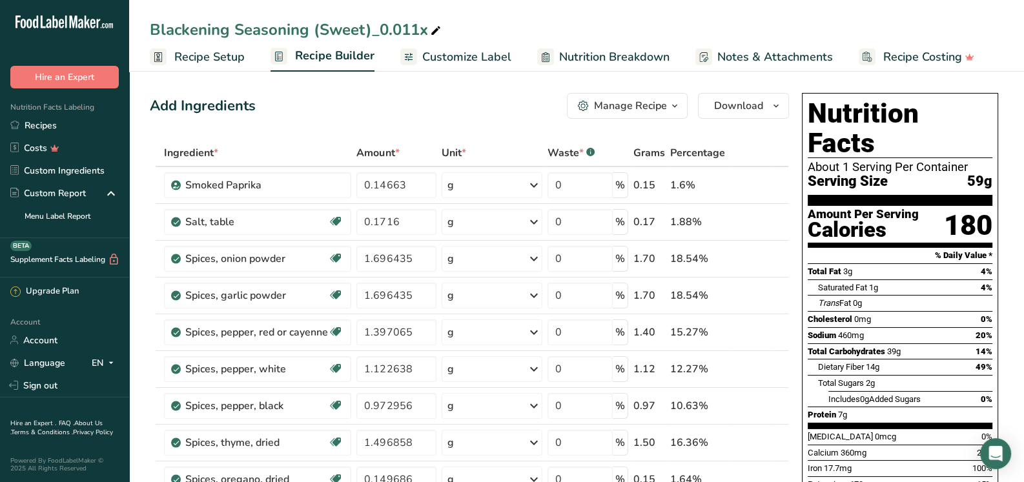
click at [205, 57] on span "Recipe Setup" at bounding box center [209, 56] width 70 height 17
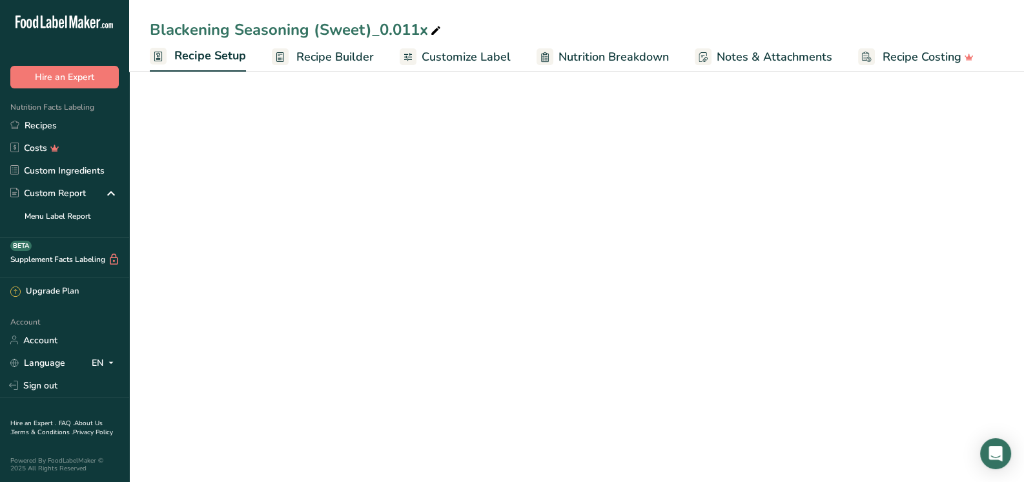
select select "20"
select select "22"
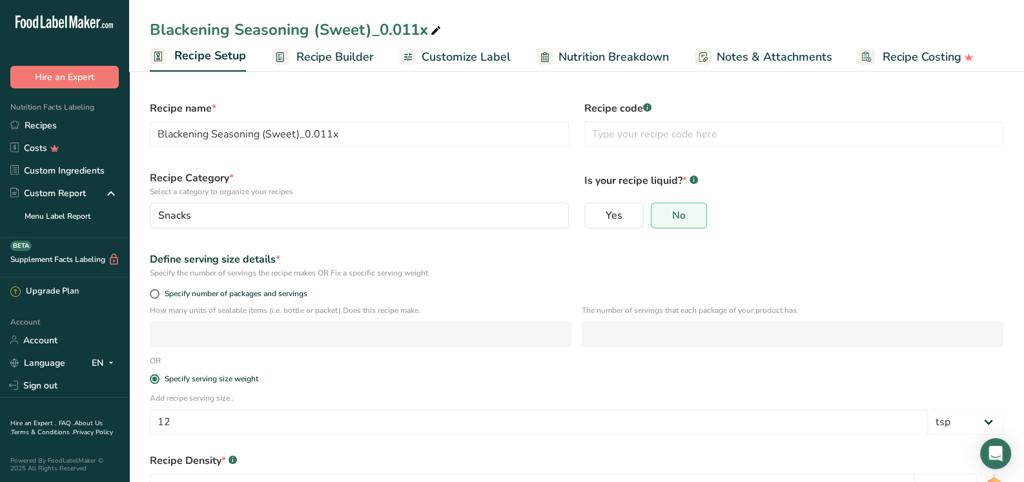
click at [150, 288] on div "Specify number of packages and servings" at bounding box center [576, 296] width 869 height 18
click at [156, 289] on label "Specify number of packages and servings" at bounding box center [576, 294] width 853 height 10
click at [156, 290] on input "Specify number of packages and servings" at bounding box center [154, 294] width 8 height 8
radio input "true"
radio input "false"
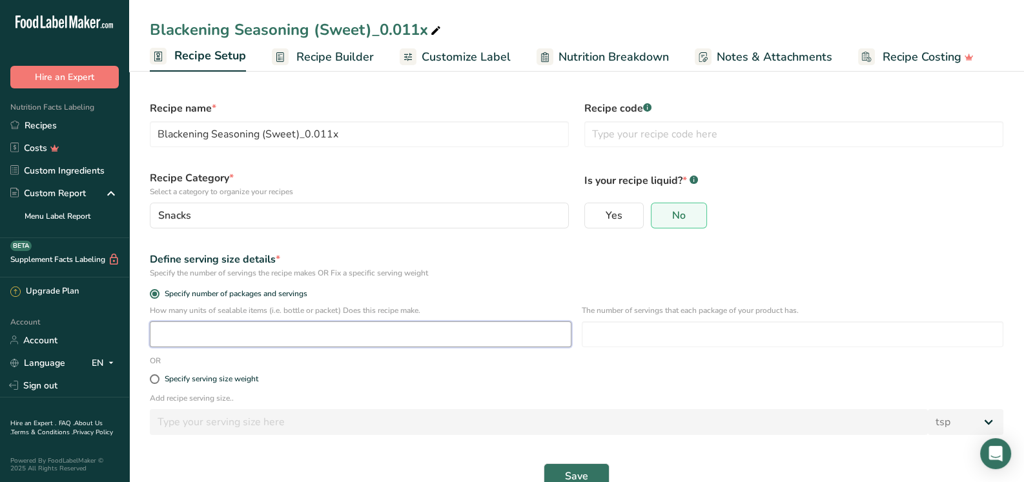
click at [181, 336] on input "number" at bounding box center [361, 334] width 422 height 26
type input "1"
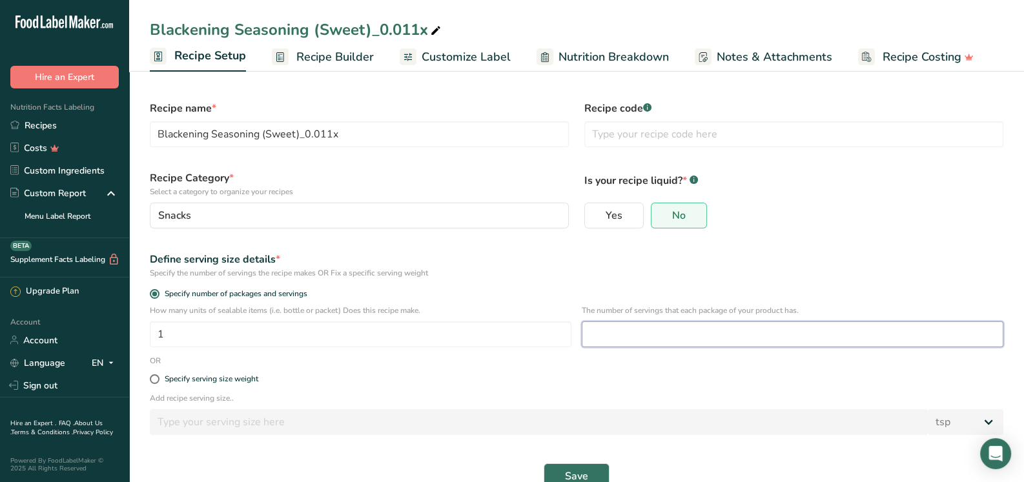
click at [606, 338] on input "number" at bounding box center [793, 334] width 422 height 26
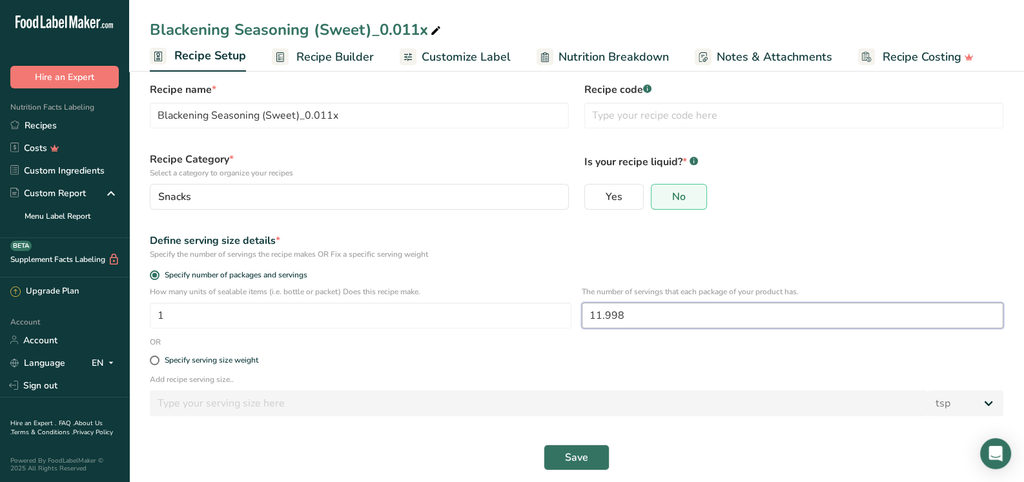
scroll to position [28, 0]
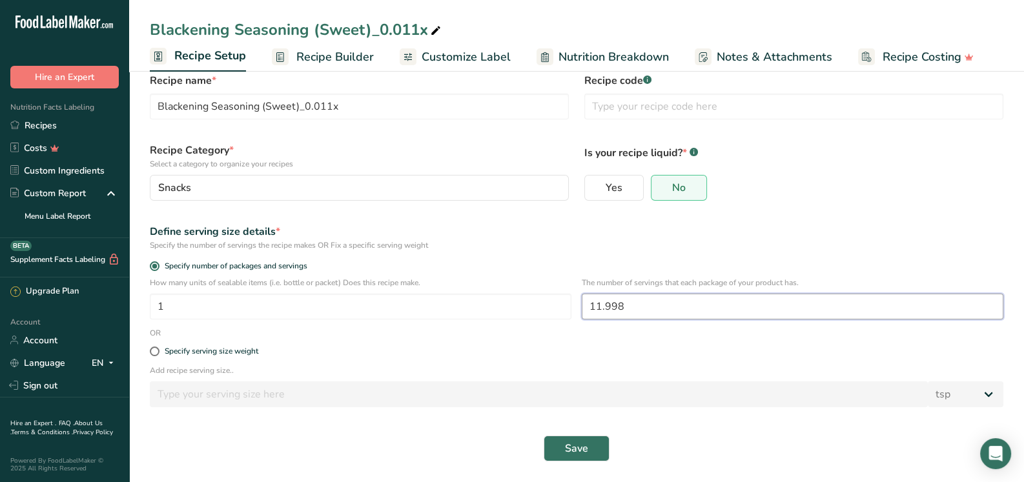
type input "11.998"
click at [576, 454] on span "Save" at bounding box center [576, 448] width 23 height 15
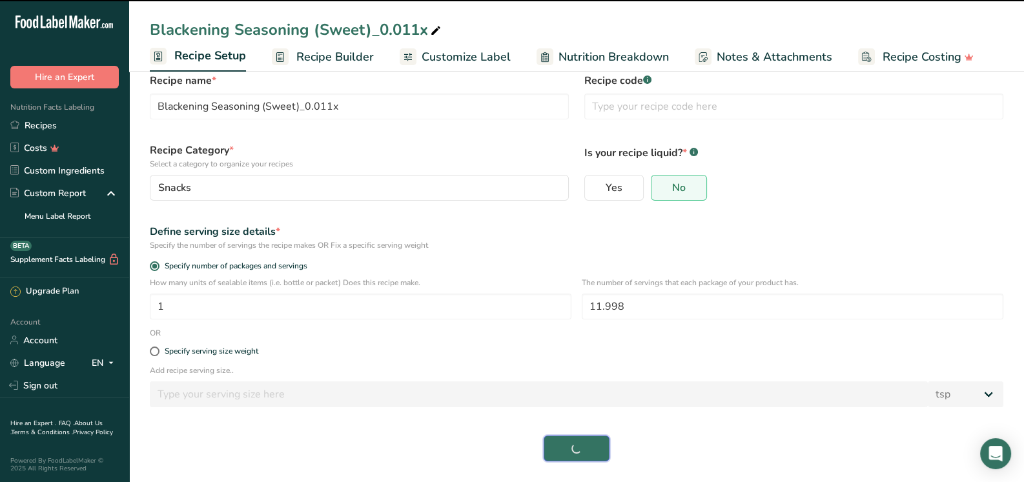
select select "0"
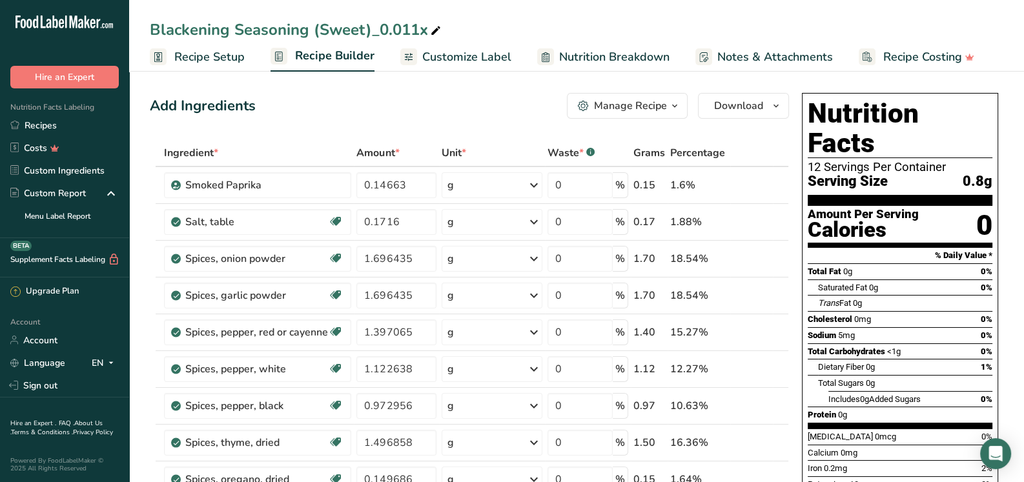
click at [736, 109] on span "Download" at bounding box center [738, 105] width 49 height 15
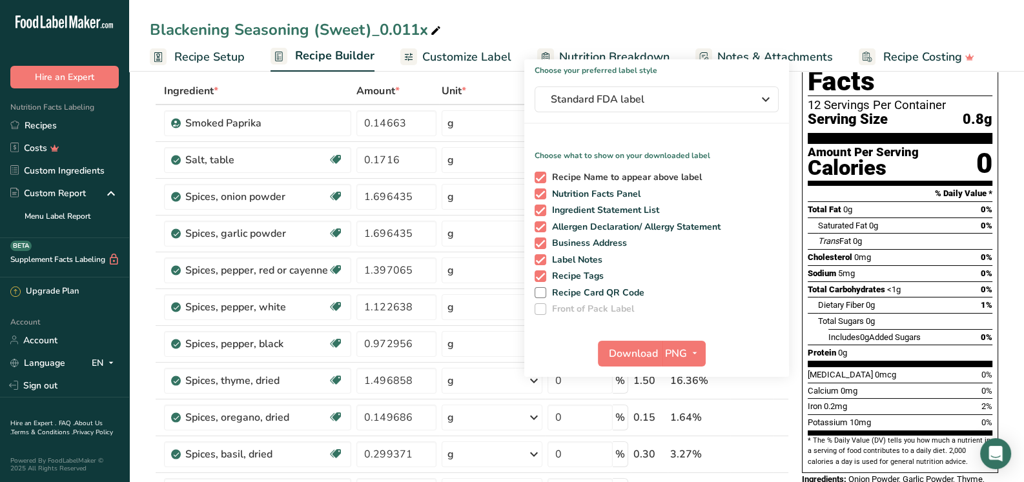
scroll to position [64, 0]
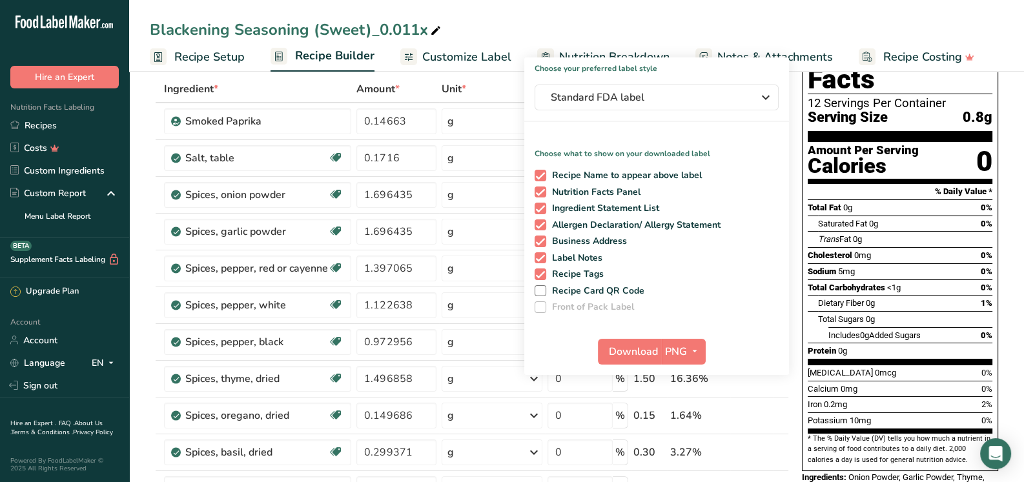
click at [502, 33] on div "Blackening Seasoning (Sweet)_0.011x" at bounding box center [576, 29] width 895 height 23
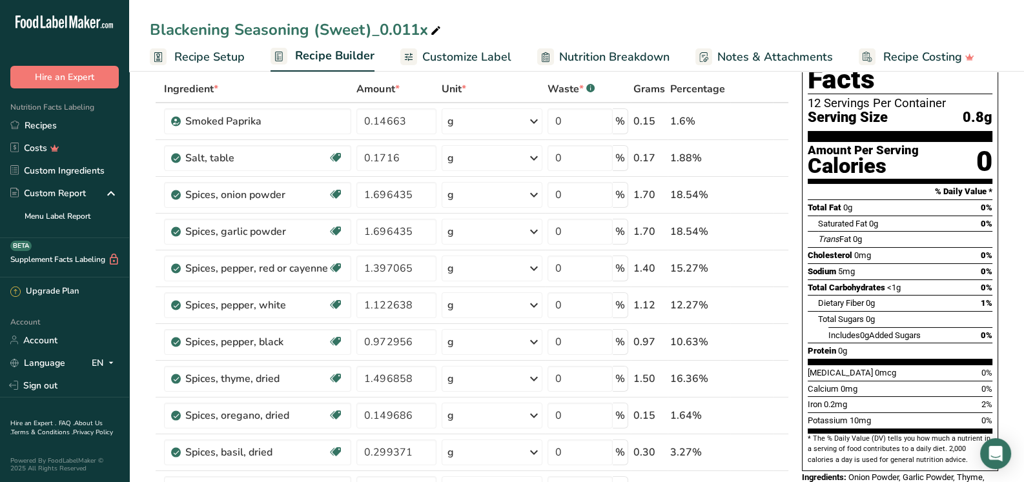
click at [195, 63] on span "Recipe Setup" at bounding box center [209, 56] width 70 height 17
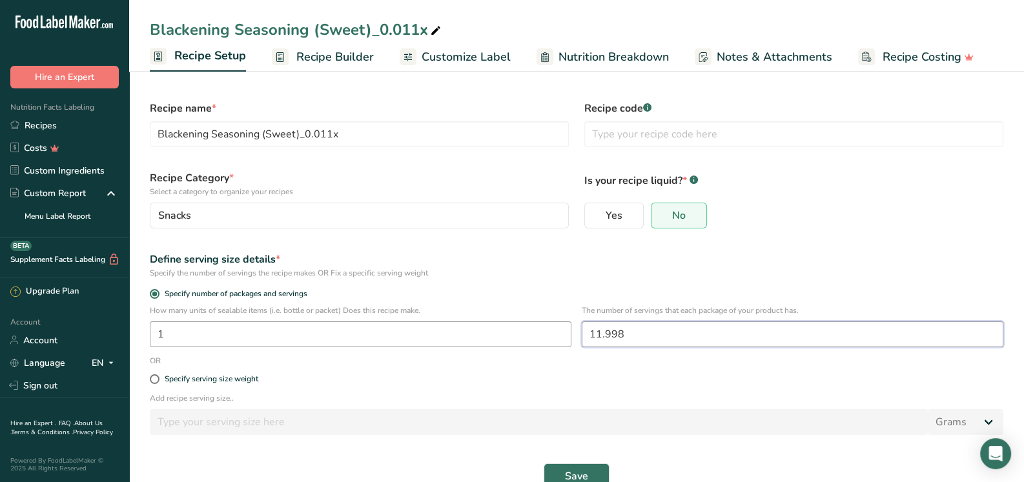
drag, startPoint x: 625, startPoint y: 334, endPoint x: 568, endPoint y: 340, distance: 57.1
click at [568, 340] on div "How many units of sealable items (i.e. bottle or packet) Does this recipe make.…" at bounding box center [576, 330] width 869 height 50
type input "12.00"
click at [684, 274] on div "Specify the number of servings the recipe makes OR Fix a specific serving weight" at bounding box center [576, 273] width 853 height 12
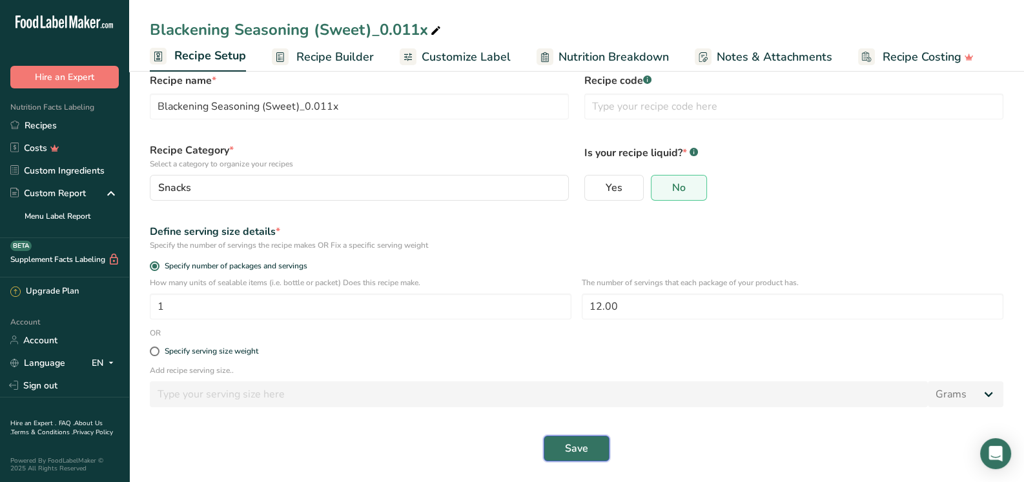
click at [582, 448] on span "Save" at bounding box center [576, 448] width 23 height 15
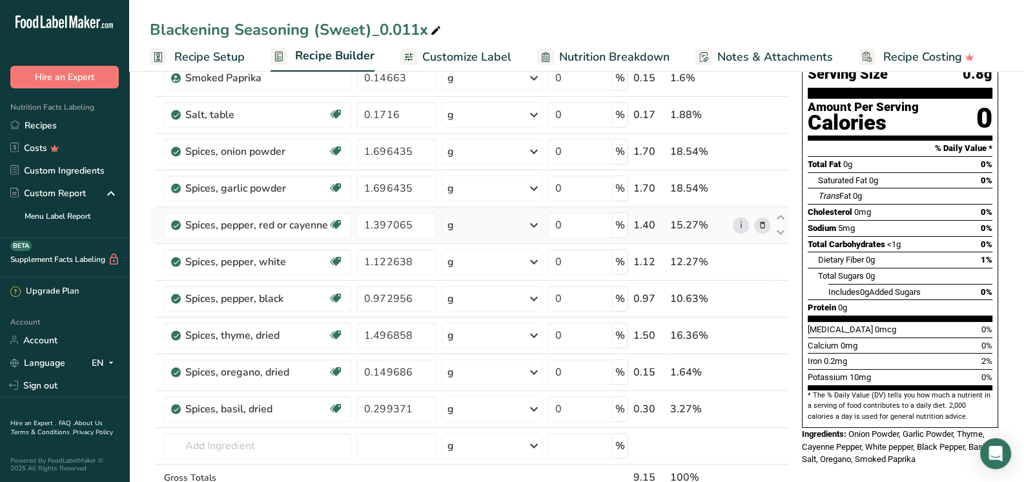
scroll to position [128, 0]
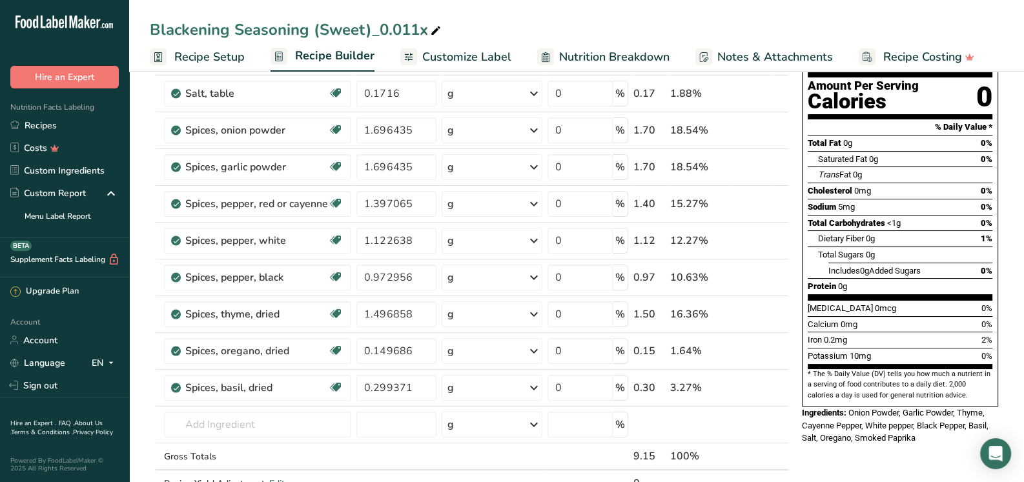
click at [775, 48] on span "Notes & Attachments" at bounding box center [775, 56] width 116 height 17
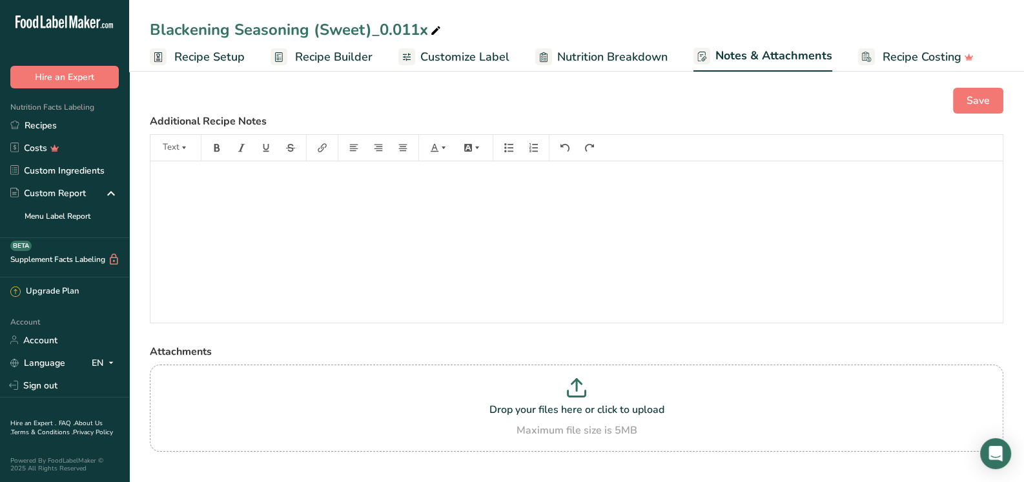
click at [615, 56] on span "Nutrition Breakdown" at bounding box center [612, 56] width 110 height 17
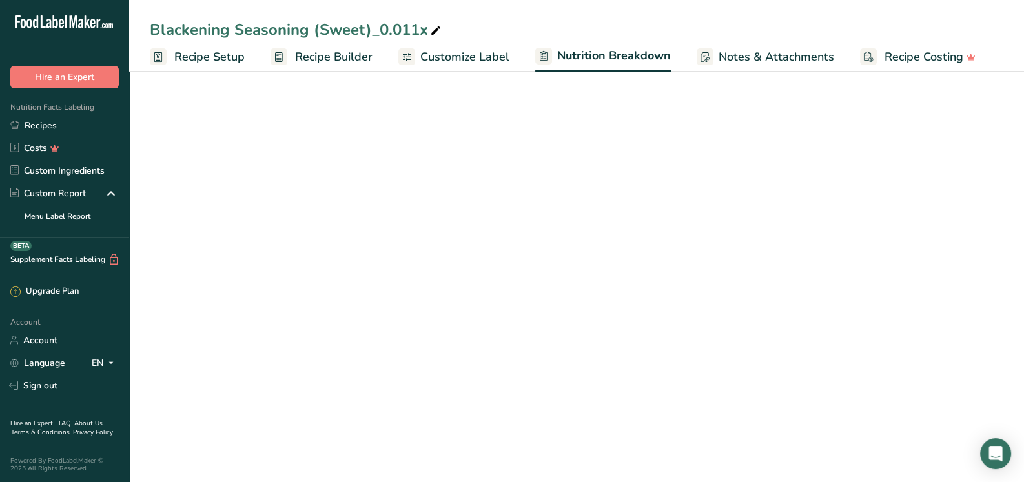
select select "Calories"
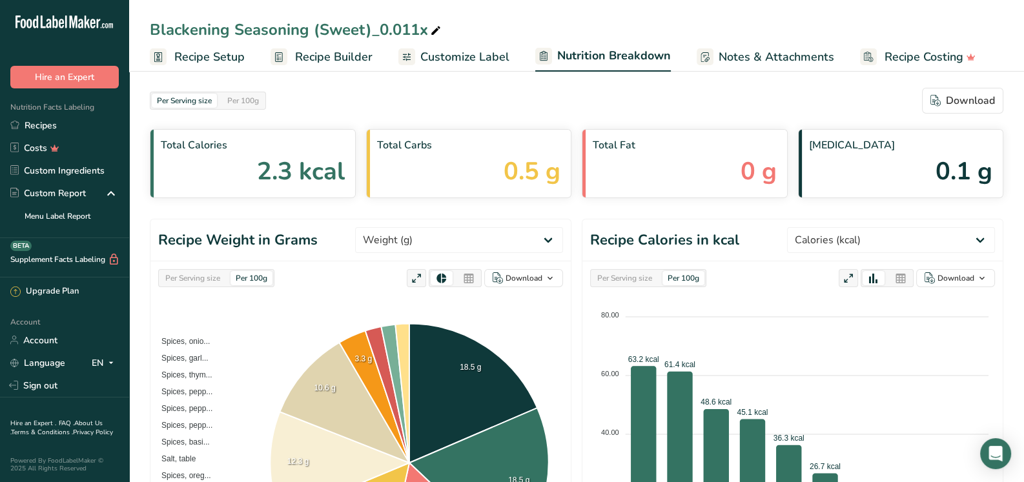
click at [458, 56] on span "Customize Label" at bounding box center [464, 56] width 89 height 17
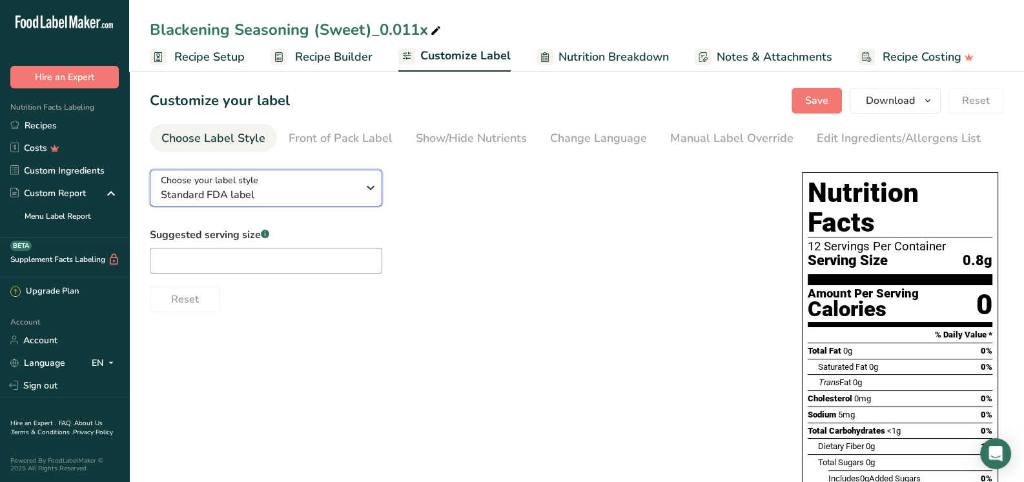
click at [281, 198] on span "Standard FDA label" at bounding box center [259, 194] width 197 height 15
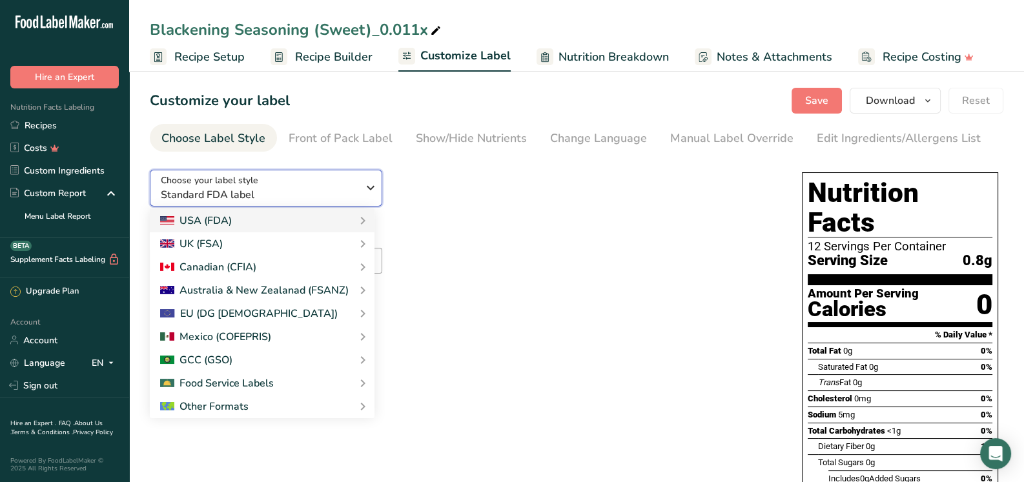
click at [292, 193] on span "Standard FDA label" at bounding box center [259, 194] width 197 height 15
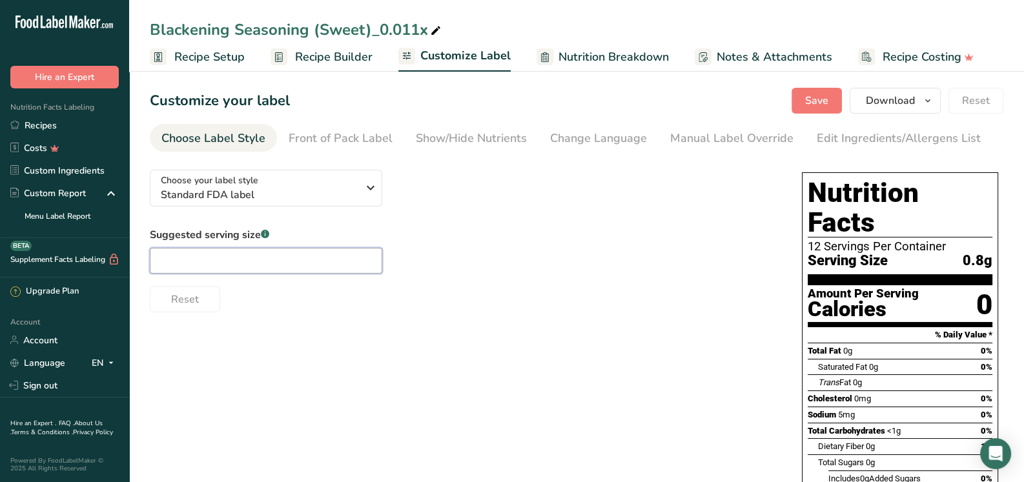
click at [291, 260] on input "text" at bounding box center [266, 261] width 232 height 26
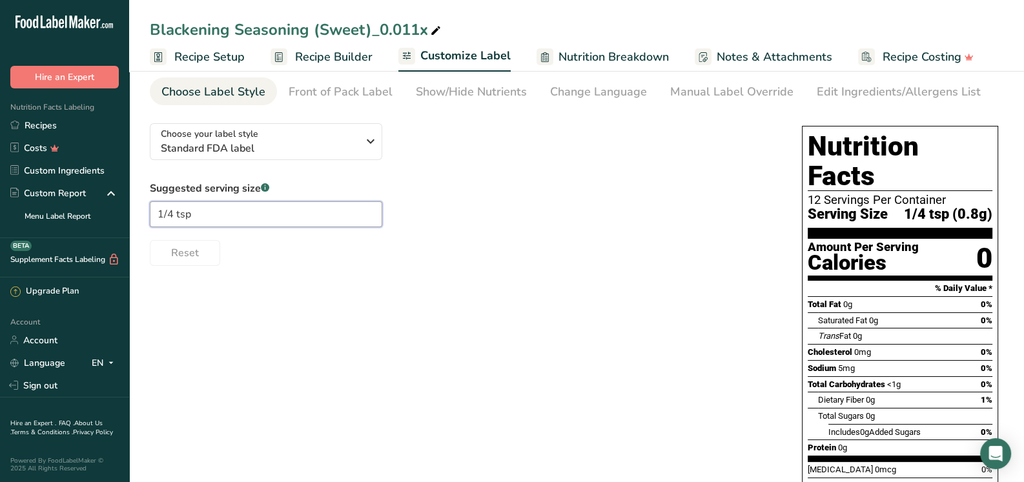
scroll to position [46, 0]
type input "1/4 tsp"
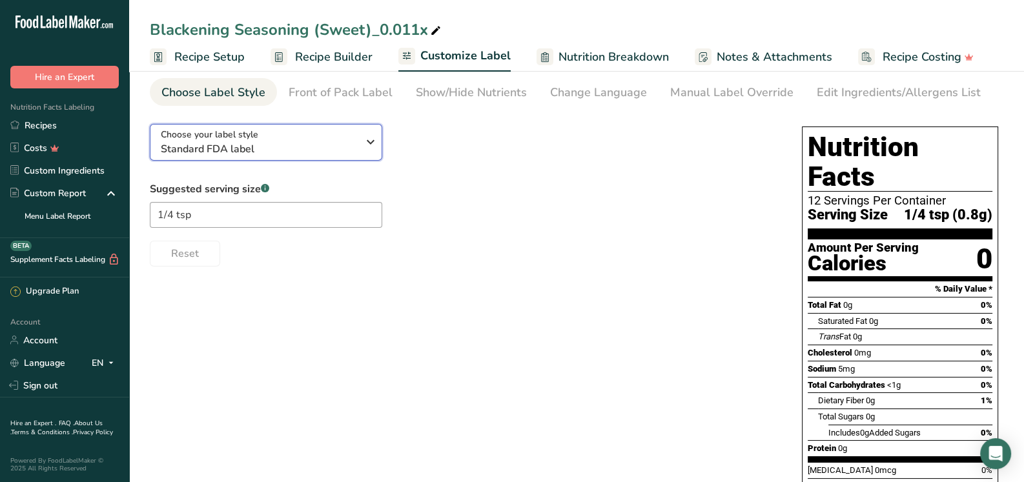
click at [365, 137] on icon "button" at bounding box center [370, 141] width 15 height 23
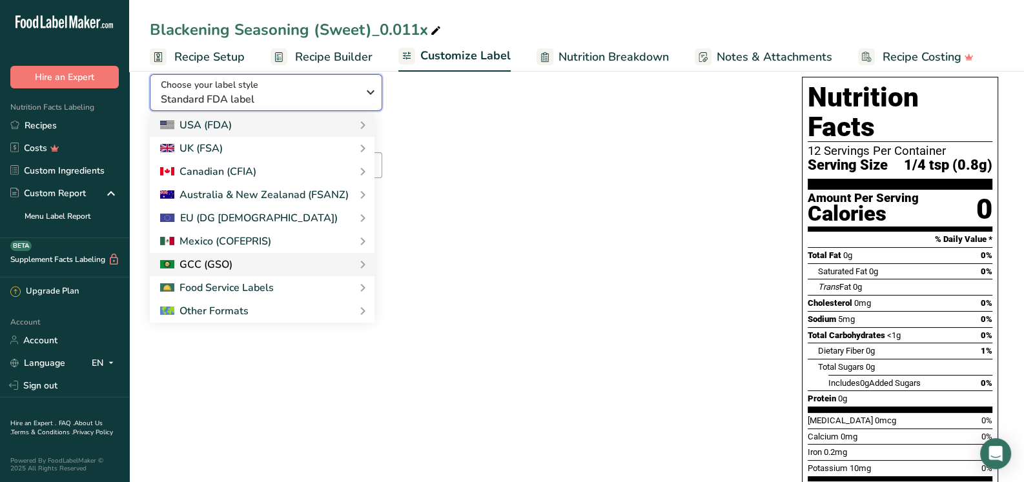
scroll to position [110, 0]
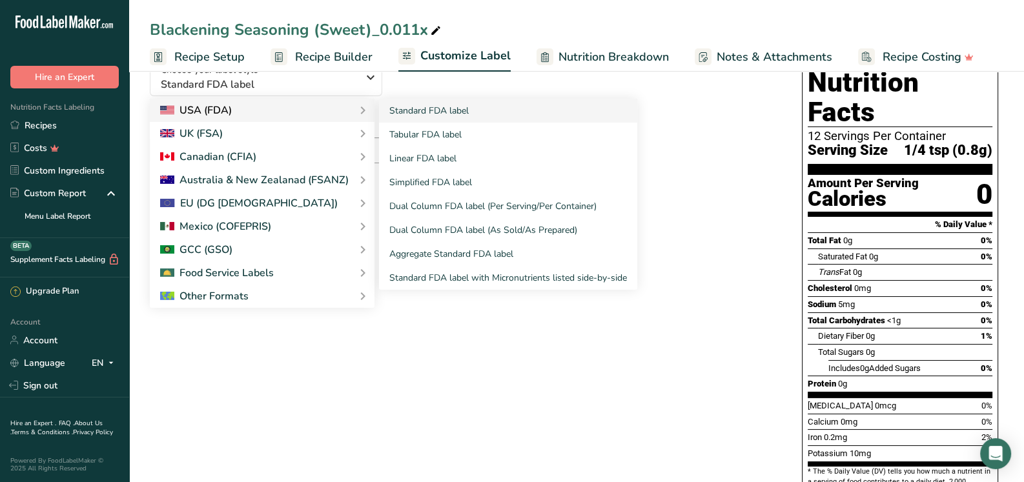
click at [298, 111] on div "USA (FDA)" at bounding box center [262, 110] width 204 height 15
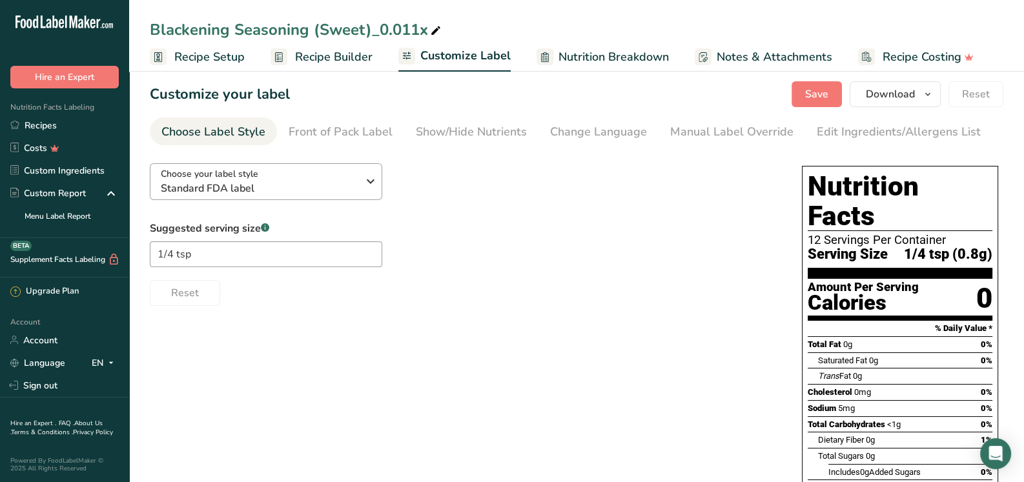
scroll to position [0, 0]
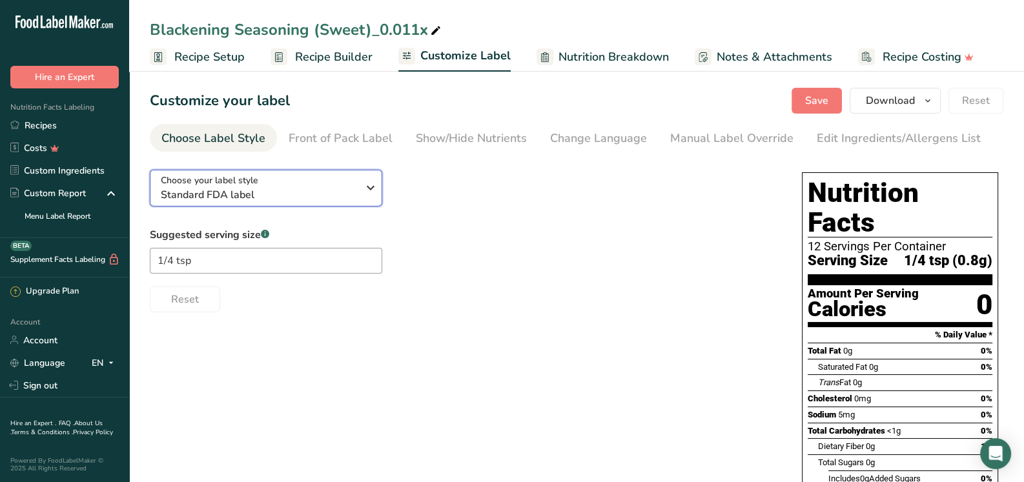
click at [352, 193] on span "Standard FDA label" at bounding box center [259, 194] width 197 height 15
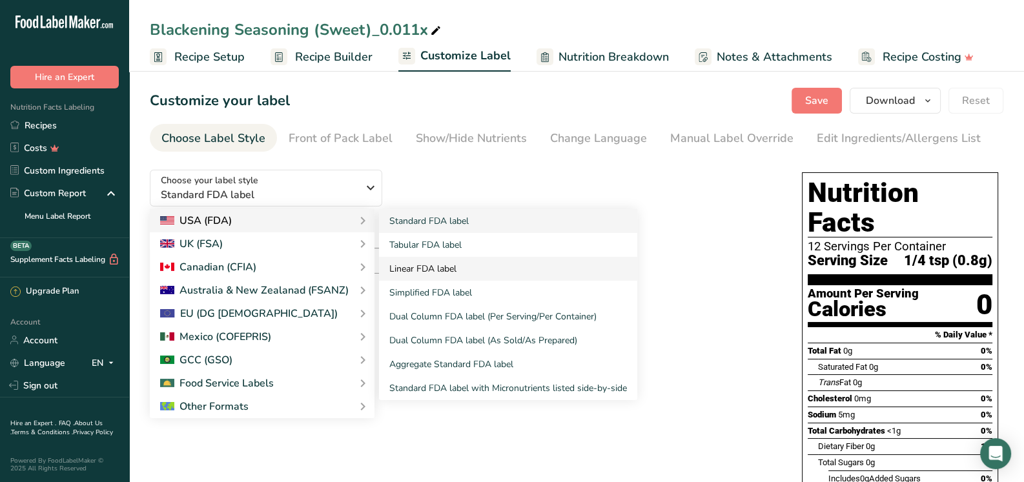
click at [429, 272] on link "Linear FDA label" at bounding box center [508, 269] width 258 height 24
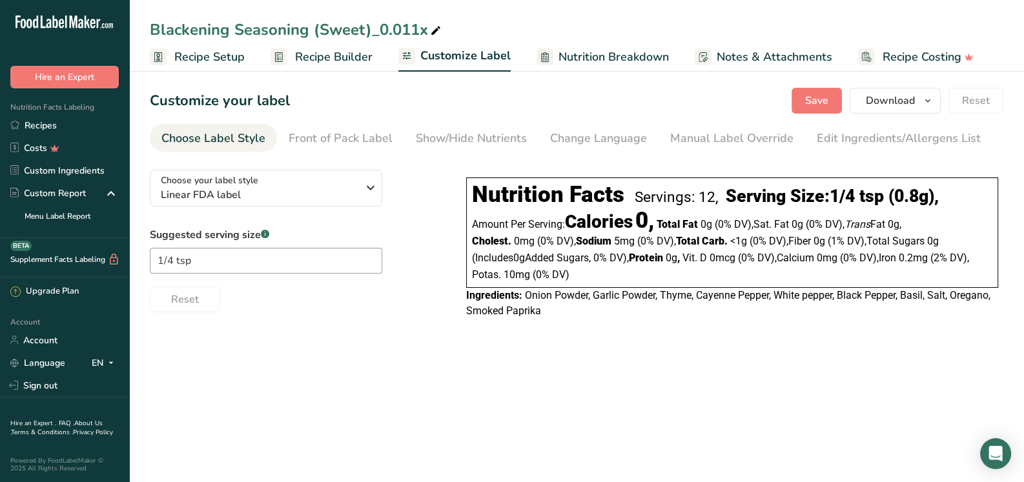
click at [436, 340] on section "Customize your label Save Download Choose what to show on your downloaded label…" at bounding box center [576, 209] width 895 height 285
click at [877, 137] on div "Edit Ingredients/Allergens List" at bounding box center [899, 138] width 164 height 17
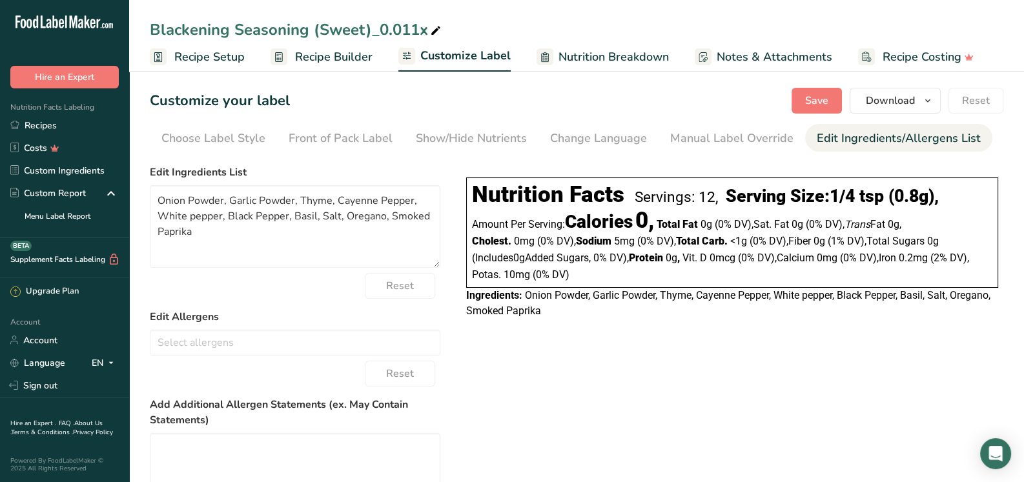
scroll to position [0, 84]
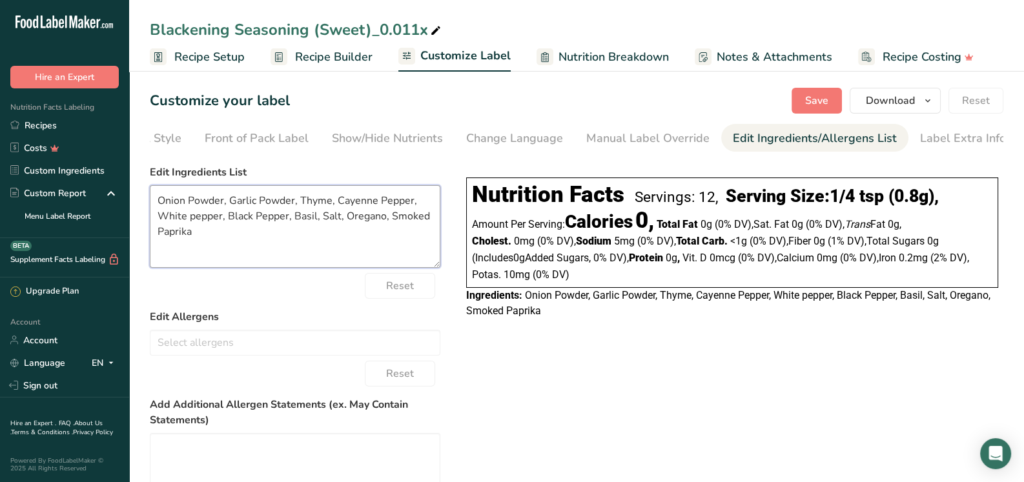
drag, startPoint x: 387, startPoint y: 219, endPoint x: 405, endPoint y: 248, distance: 33.7
click at [405, 248] on textarea "Onion Powder, Garlic Powder, Thyme, Cayenne Pepper, White pepper, Black Pepper,…" at bounding box center [295, 226] width 290 height 83
click at [158, 203] on textarea "Onion Powder, Garlic Powder, Thyme, Cayenne Pepper, White pepper, Black Pepper,…" at bounding box center [295, 226] width 290 height 83
paste textarea "Smoked Paprika"
drag, startPoint x: 382, startPoint y: 202, endPoint x: 416, endPoint y: 201, distance: 34.2
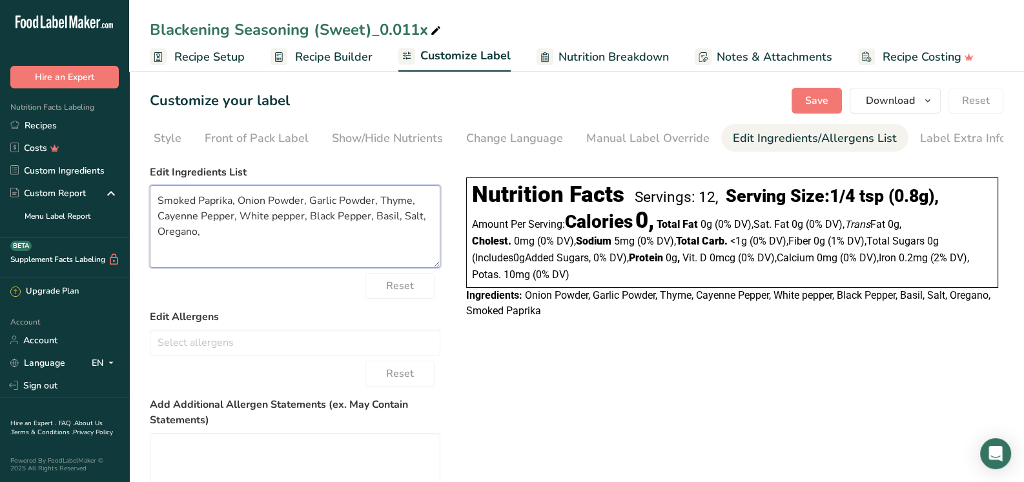
click at [416, 201] on textarea "Smoked Paprika, Onion Powder, Garlic Powder, Thyme, Cayenne Pepper, White peppe…" at bounding box center [295, 226] width 290 height 83
click at [242, 206] on textarea "Smoked Paprika, Onion Powder, Garlic Powder, Cayenne Pepper, White pepper, Blac…" at bounding box center [295, 226] width 290 height 83
paste textarea "Thyme,"
click at [237, 205] on textarea "Smoked Paprika,Thyme, Onion Powder, Garlic Powder, Cayenne Pepper, White pepper…" at bounding box center [295, 226] width 290 height 83
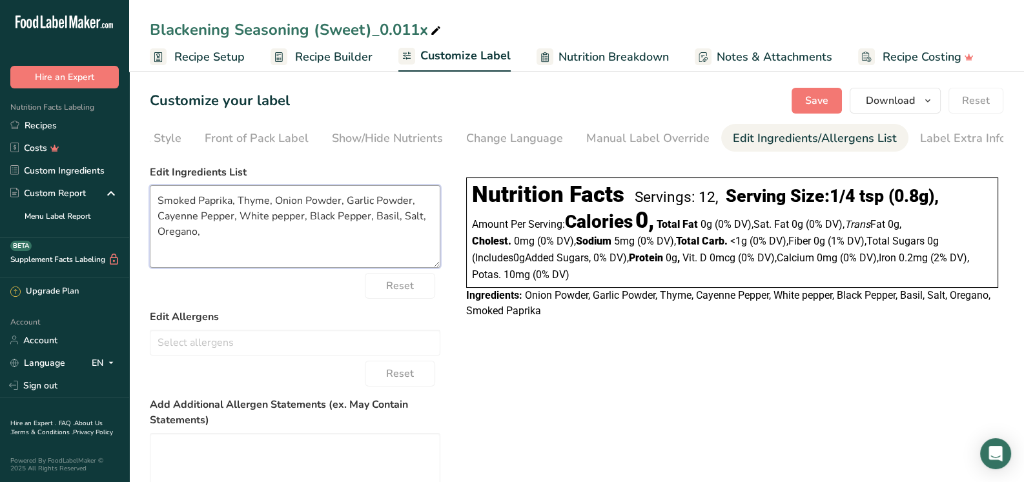
drag, startPoint x: 402, startPoint y: 219, endPoint x: 419, endPoint y: 219, distance: 17.4
click at [423, 218] on textarea "Smoked Paprika, Thyme, Onion Powder, Garlic Powder, Cayenne Pepper, White peppe…" at bounding box center [295, 226] width 290 height 83
click at [278, 201] on textarea "Smoked Paprika, Thyme, Onion Powder, Garlic Powder, Cayenne Pepper, White peppe…" at bounding box center [295, 226] width 290 height 83
paste textarea "Salt,"
drag, startPoint x: 186, startPoint y: 232, endPoint x: 206, endPoint y: 232, distance: 20.0
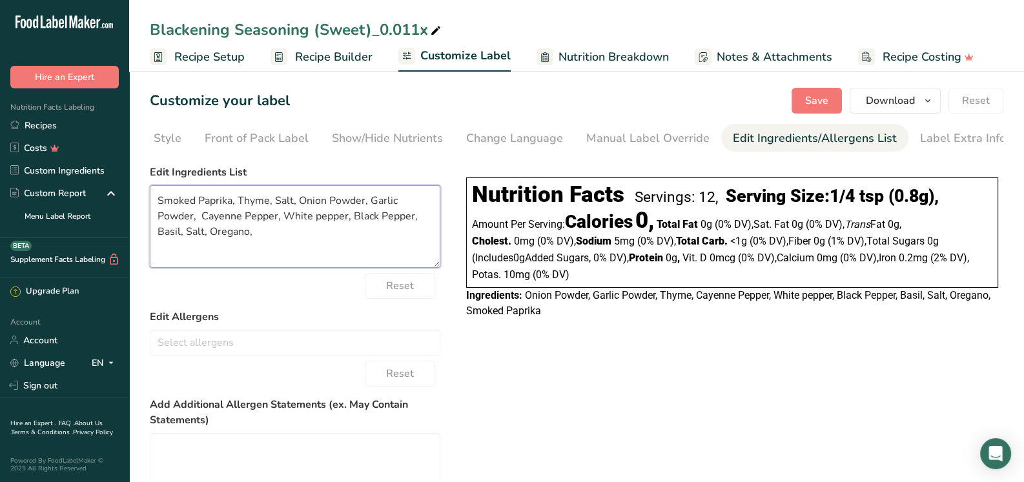
click at [206, 232] on textarea "Smoked Paprika, Thyme, Salt, Onion Powder, Garlic Powder, Cayenne Pepper, White…" at bounding box center [295, 226] width 290 height 83
click at [540, 347] on div "Choose your label style Linear FDA label USA (FDA) Standard FDA label Tabular F…" at bounding box center [576, 381] width 853 height 445
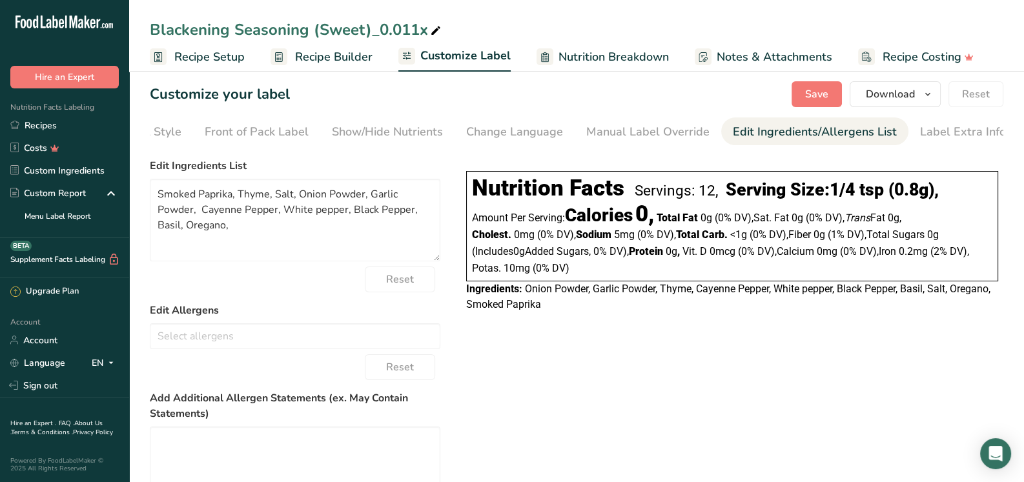
scroll to position [0, 0]
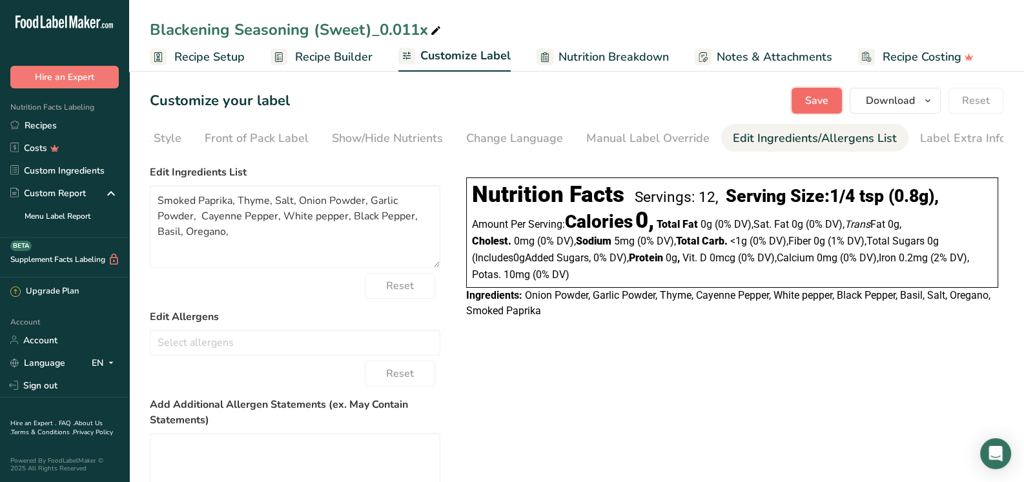
click at [815, 96] on span "Save" at bounding box center [816, 100] width 23 height 15
click at [234, 234] on textarea "Smoked Paprika, Thyme, Salt, Onion Powder, Garlic Powder, Cayenne Pepper, White…" at bounding box center [295, 226] width 290 height 83
type textarea "Smoked Paprika, Thyme, Salt, Onion Powder, Garlic Powder, Cayenne Pepper, White…"
click at [820, 91] on button "Save" at bounding box center [816, 101] width 50 height 26
click at [813, 96] on span "Save" at bounding box center [816, 100] width 23 height 15
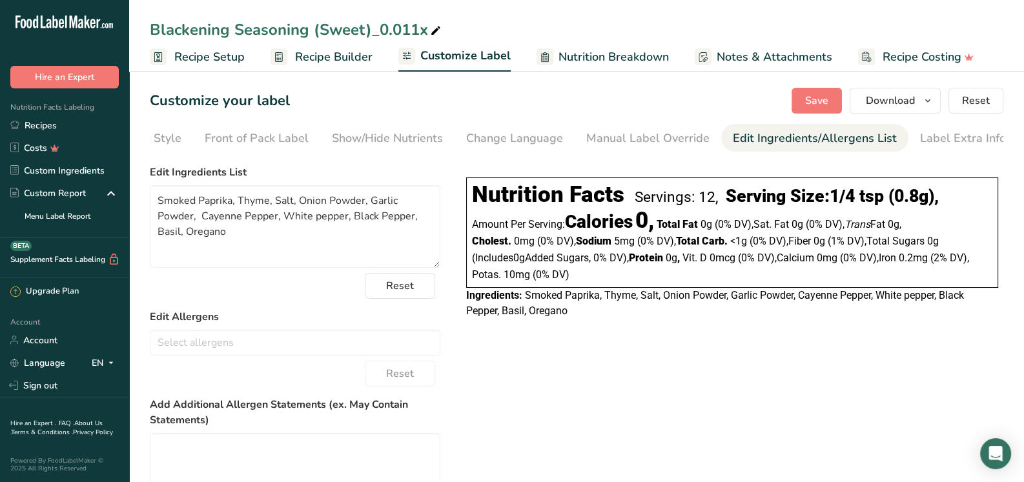
click at [433, 25] on icon at bounding box center [436, 31] width 12 height 18
drag, startPoint x: 432, startPoint y: 32, endPoint x: 372, endPoint y: 32, distance: 59.4
click at [372, 32] on input "Blackening Seasoning (Sweet)_0.011x" at bounding box center [576, 29] width 853 height 23
type input "Blackening Seasoning (Sweet) 1oz"
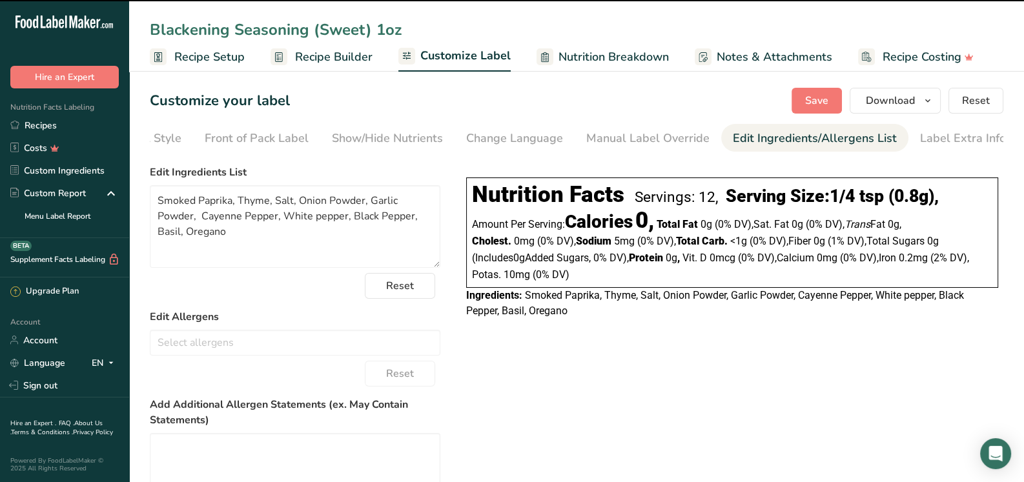
click at [482, 96] on div "Customize your label Save Download Choose what to show on your downloaded label…" at bounding box center [576, 101] width 853 height 26
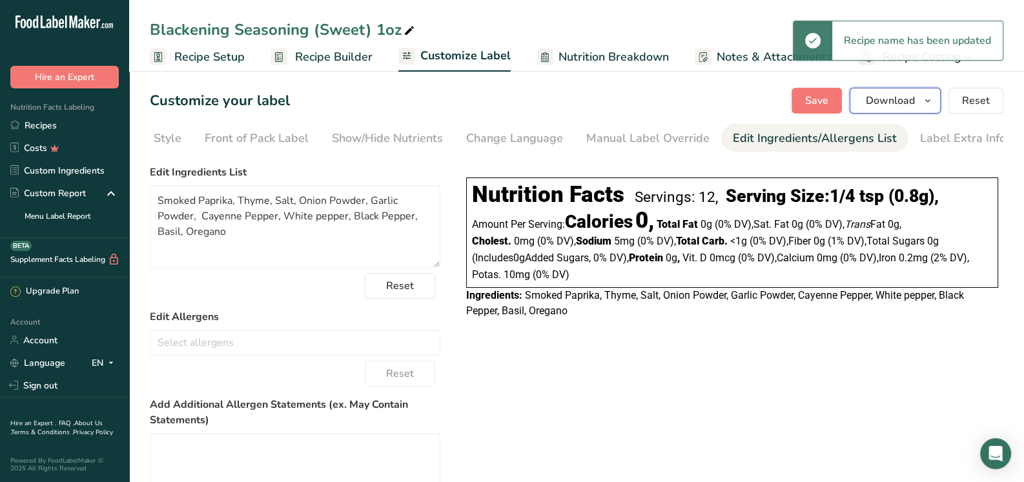
click at [915, 96] on span "Download" at bounding box center [890, 100] width 49 height 15
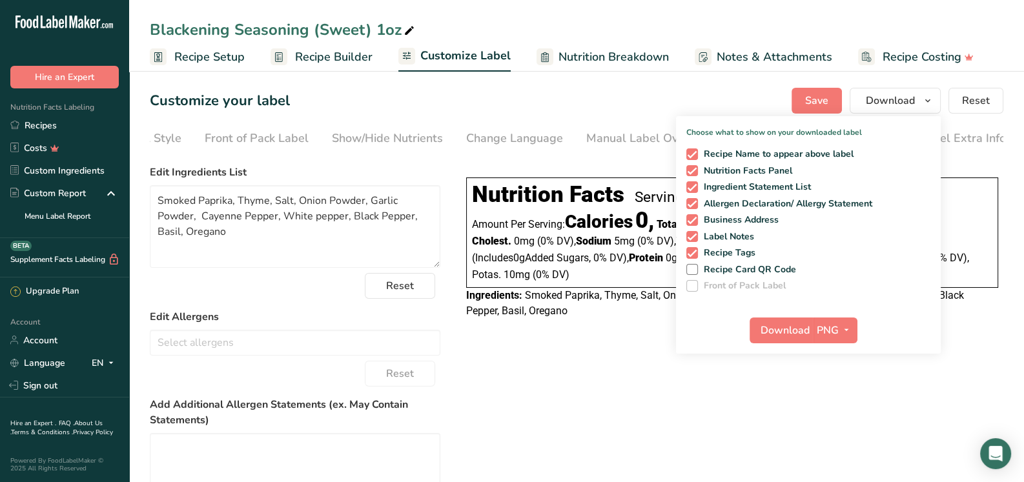
click at [686, 221] on div "Recipe Name to appear above label Nutrition Facts Panel Ingredient Statement Li…" at bounding box center [808, 217] width 265 height 148
click at [691, 217] on span at bounding box center [692, 220] width 12 height 12
click at [691, 217] on input "Business Address" at bounding box center [690, 220] width 8 height 8
checkbox input "false"
click at [693, 233] on span at bounding box center [692, 237] width 12 height 12
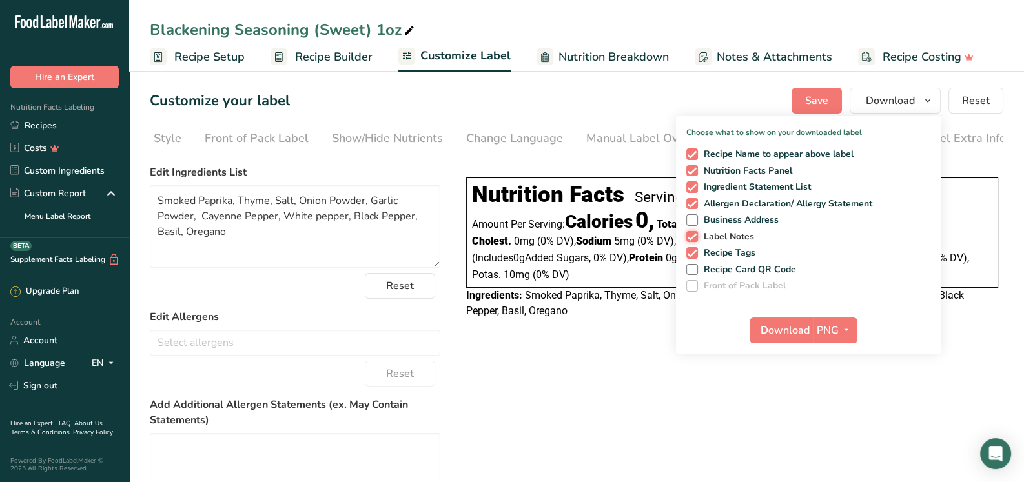
click at [693, 233] on input "Label Notes" at bounding box center [690, 236] width 8 height 8
checkbox input "false"
click at [691, 250] on span at bounding box center [692, 253] width 12 height 12
click at [691, 250] on input "Recipe Tags" at bounding box center [690, 253] width 8 height 8
checkbox input "false"
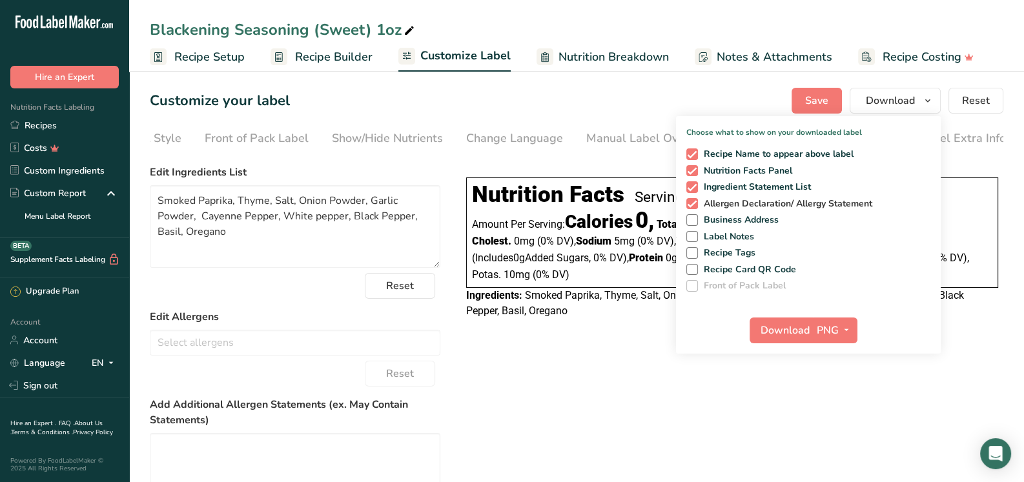
click at [697, 198] on span at bounding box center [692, 204] width 12 height 12
click at [695, 199] on input "Allergen Declaration/ Allergy Statement" at bounding box center [690, 203] width 8 height 8
checkbox input "false"
click at [801, 332] on span "Download" at bounding box center [784, 330] width 49 height 15
click at [755, 407] on div "Choose your label style Linear FDA label USA (FDA) Standard FDA label Tabular F…" at bounding box center [576, 381] width 853 height 445
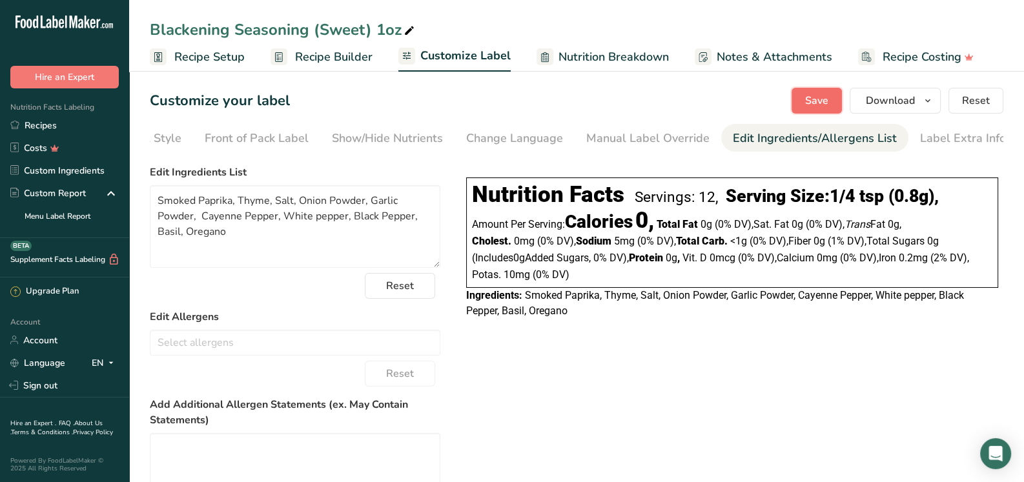
click at [825, 106] on span "Save" at bounding box center [816, 100] width 23 height 15
click at [60, 125] on link "Recipes" at bounding box center [64, 125] width 129 height 23
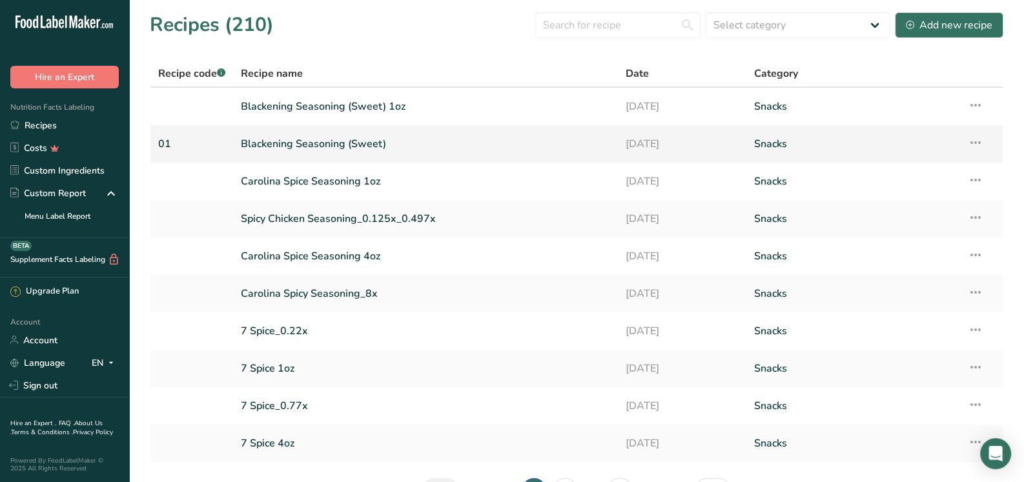
click at [348, 147] on link "Blackening Seasoning (Sweet)" at bounding box center [425, 143] width 369 height 27
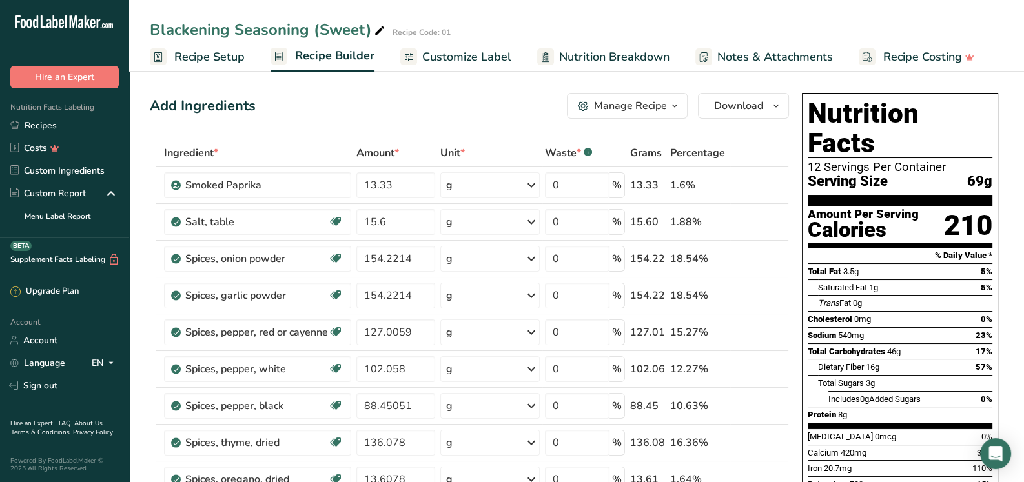
click at [639, 94] on button "Manage Recipe" at bounding box center [627, 106] width 121 height 26
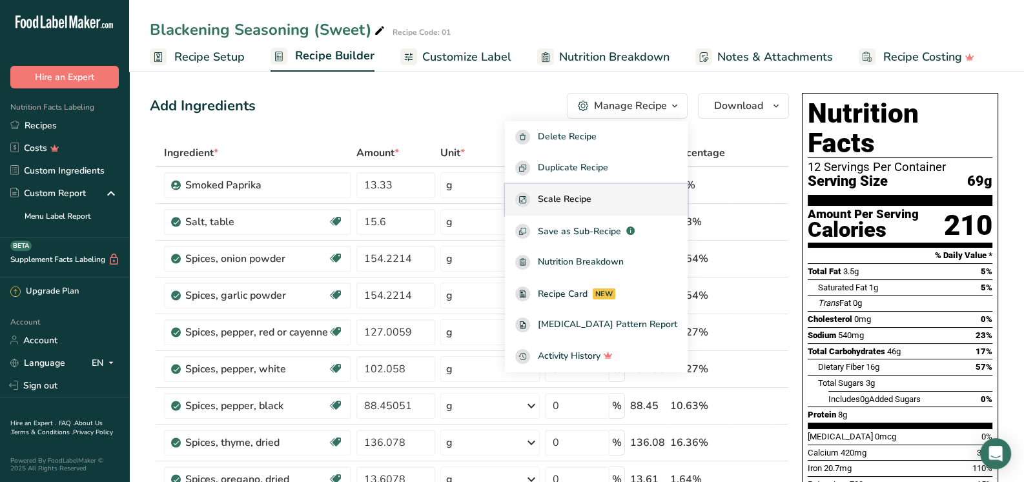
click at [587, 200] on span "Scale Recipe" at bounding box center [565, 199] width 54 height 15
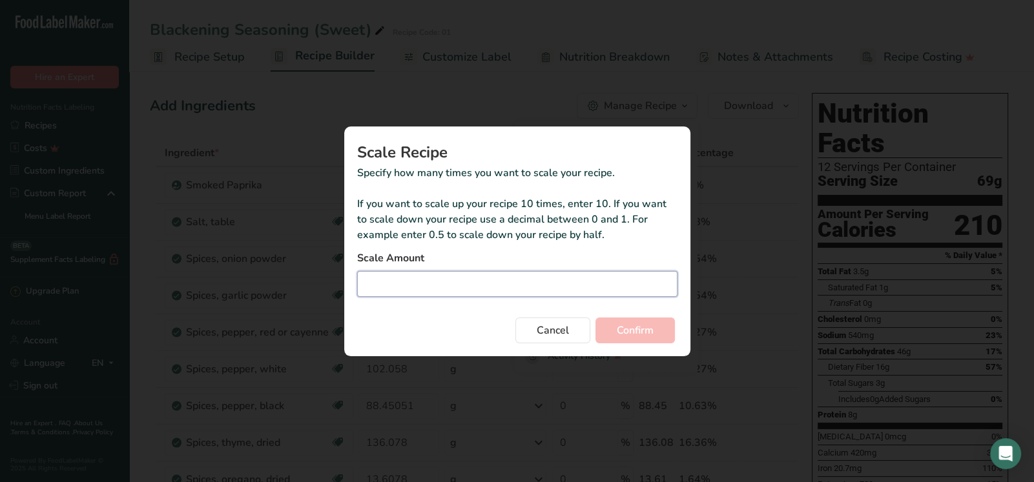
click at [385, 278] on input "Duplicate recipe modal" at bounding box center [517, 284] width 320 height 26
type input "8"
type input "0.087"
click at [631, 331] on span "Confirm" at bounding box center [634, 330] width 37 height 15
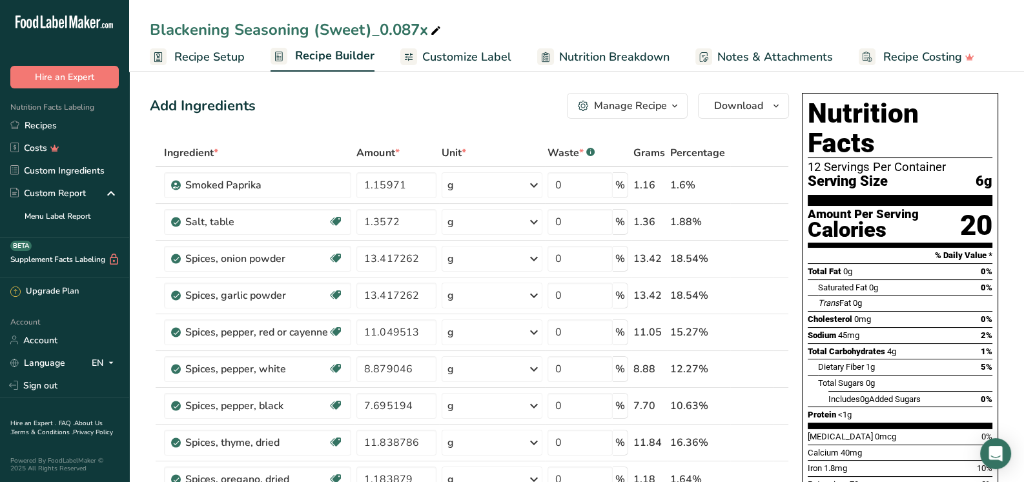
click at [437, 32] on icon at bounding box center [436, 31] width 12 height 18
type input "Blackening Seasoning (Sweet) 4oz"
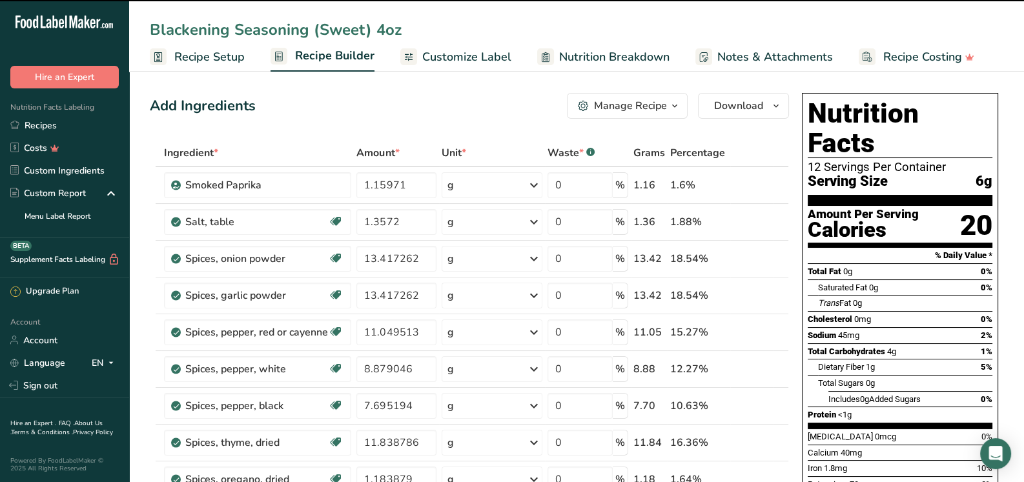
click at [453, 111] on div "Add Ingredients Manage Recipe Delete Recipe Duplicate Recipe Scale Recipe Save …" at bounding box center [469, 106] width 639 height 26
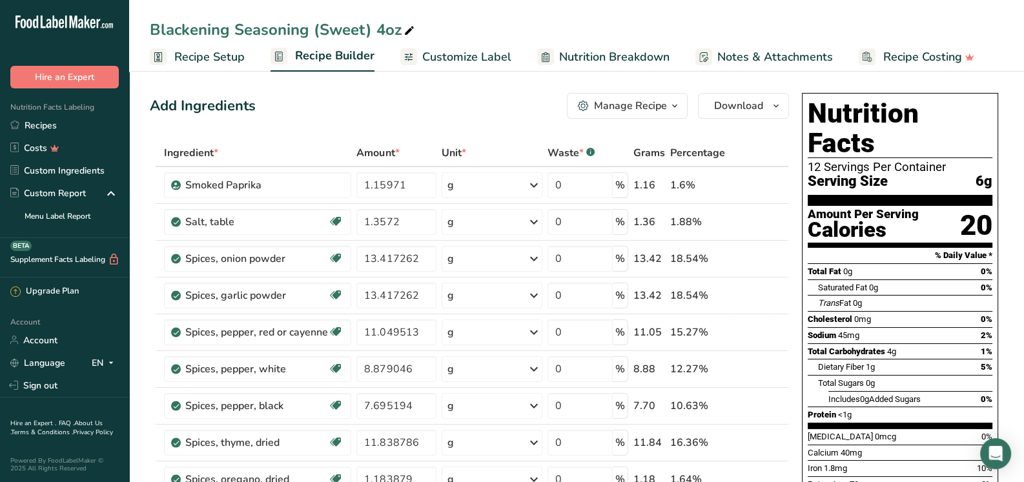
click at [474, 56] on span "Customize Label" at bounding box center [466, 56] width 89 height 17
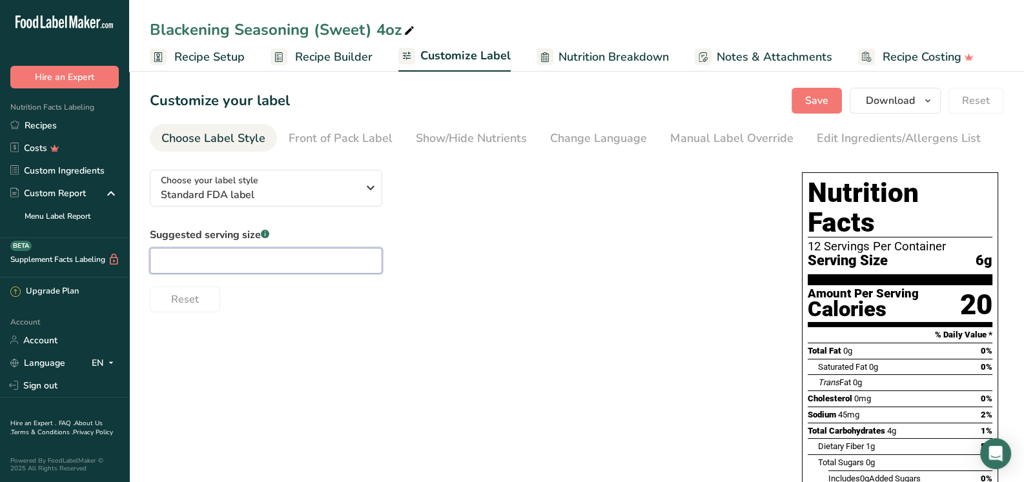
click at [247, 259] on input "text" at bounding box center [266, 261] width 232 height 26
type input "1/4 tsp"
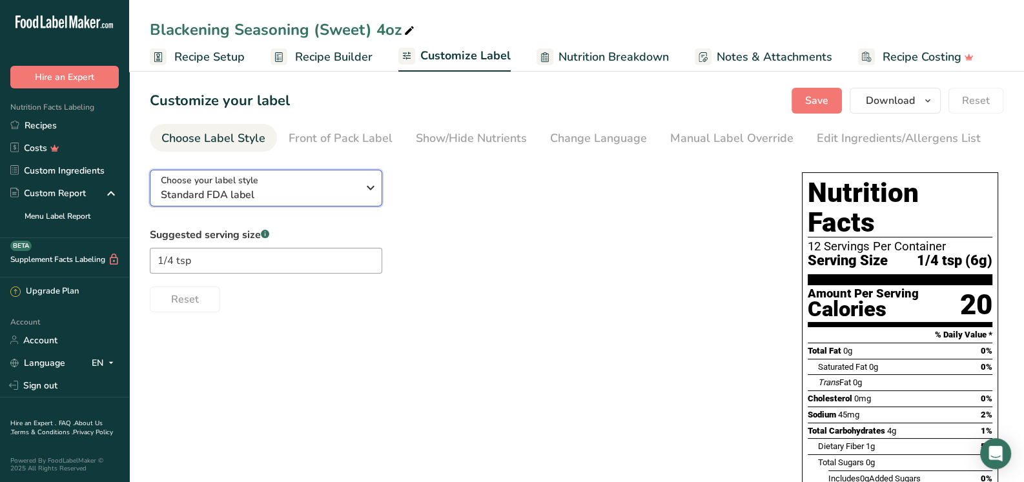
click at [372, 188] on icon "button" at bounding box center [370, 187] width 15 height 23
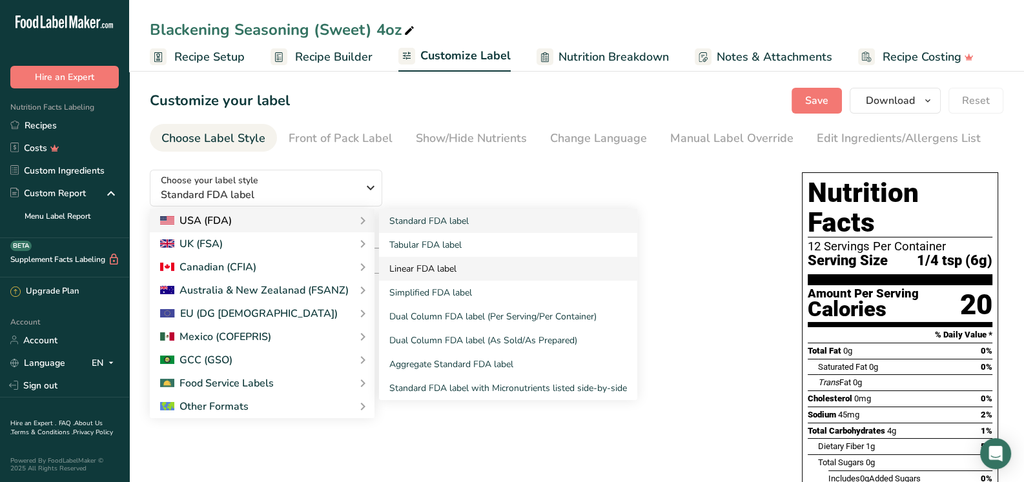
click at [415, 266] on link "Linear FDA label" at bounding box center [508, 269] width 258 height 24
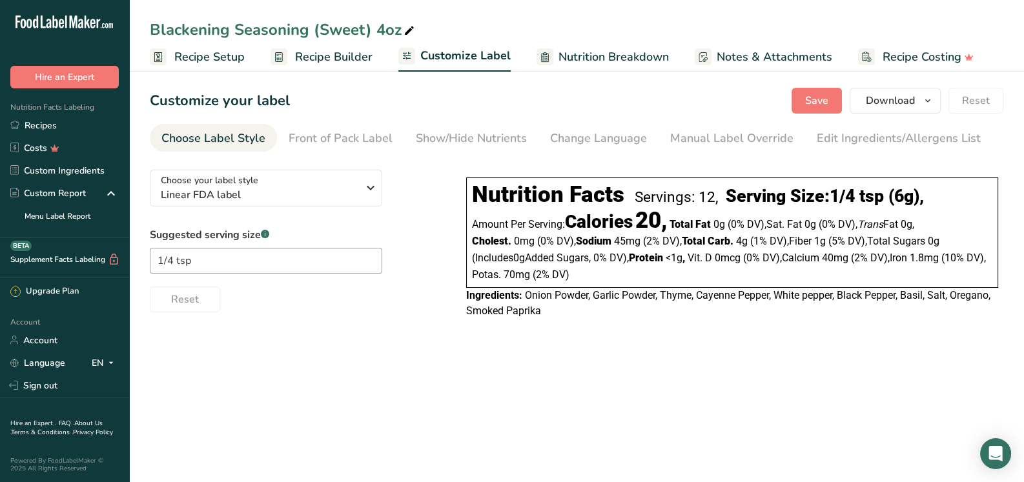
click at [575, 301] on span "Onion Powder, Garlic Powder, Thyme, Cayenne Pepper, White pepper, Black Pepper,…" at bounding box center [728, 303] width 524 height 28
click at [850, 139] on div "Edit Ingredients/Allergens List" at bounding box center [899, 138] width 164 height 17
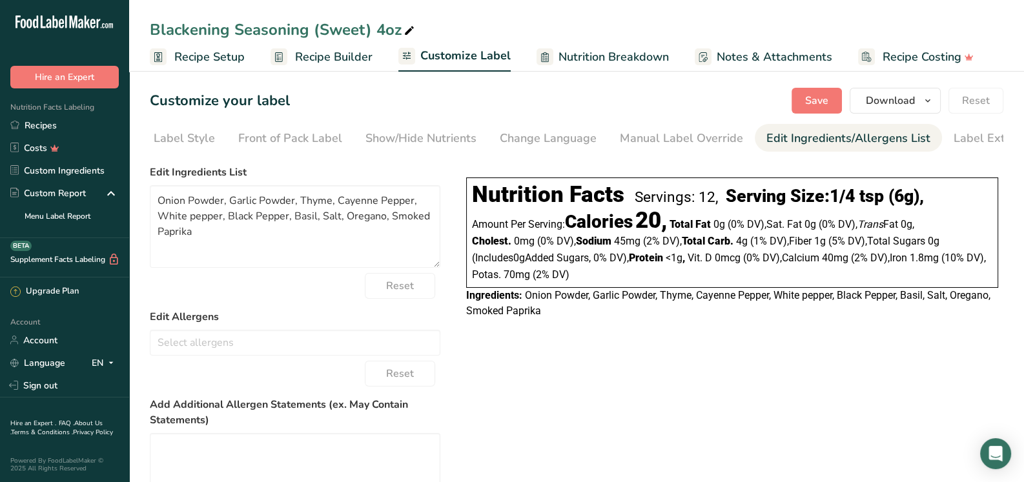
scroll to position [0, 84]
drag, startPoint x: 389, startPoint y: 218, endPoint x: 425, endPoint y: 245, distance: 44.7
click at [425, 245] on textarea "Onion Powder, Garlic Powder, Thyme, Cayenne Pepper, White pepper, Black Pepper,…" at bounding box center [295, 226] width 290 height 83
click at [158, 203] on textarea "Onion Powder, Garlic Powder, Thyme, Cayenne Pepper, White pepper, Black Pepper,…" at bounding box center [295, 226] width 290 height 83
paste textarea "Smoked Paprika"
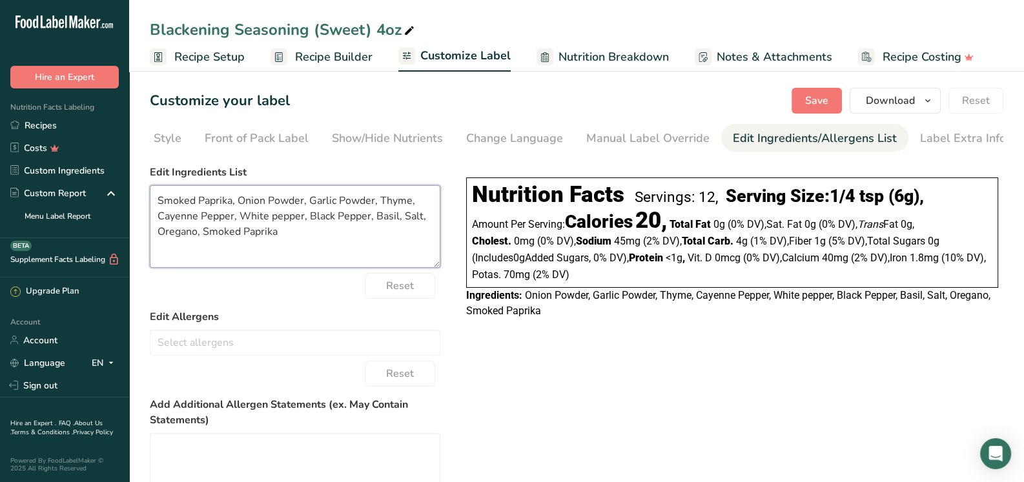
drag, startPoint x: 379, startPoint y: 203, endPoint x: 412, endPoint y: 204, distance: 32.9
click at [412, 204] on textarea "Smoked Paprika, Onion Powder, Garlic Powder, Thyme, Cayenne Pepper, White peppe…" at bounding box center [295, 226] width 290 height 83
click at [238, 206] on textarea "Smoked Paprika, Onion Powder, Garlic Powder, Cayenne Pepper, White pepper, Blac…" at bounding box center [295, 226] width 290 height 83
paste textarea "Thyme,"
drag, startPoint x: 403, startPoint y: 216, endPoint x: 422, endPoint y: 216, distance: 18.1
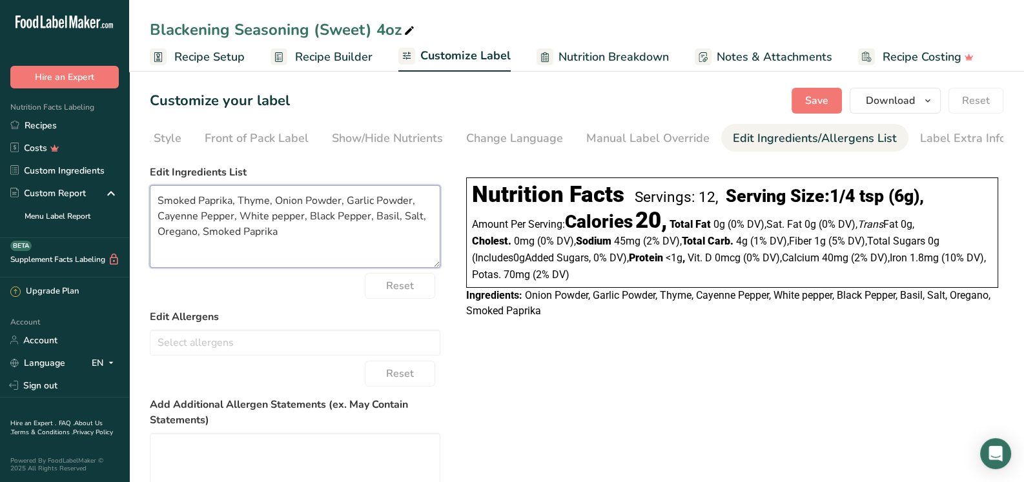
click at [422, 216] on textarea "Smoked Paprika, Thyme, Onion Powder, Garlic Powder, Cayenne Pepper, White peppe…" at bounding box center [295, 226] width 290 height 83
click at [276, 201] on textarea "Smoked Paprika, Thyme, Onion Powder, Garlic Powder, Cayenne Pepper, White peppe…" at bounding box center [295, 226] width 290 height 83
paste textarea "Salt,"
drag, startPoint x: 186, startPoint y: 232, endPoint x: 206, endPoint y: 235, distance: 20.3
click at [206, 235] on textarea "Smoked Paprika, Thyme, Salt, Onion Powder, Garlic Powder, Cayenne Pepper, White…" at bounding box center [295, 226] width 290 height 83
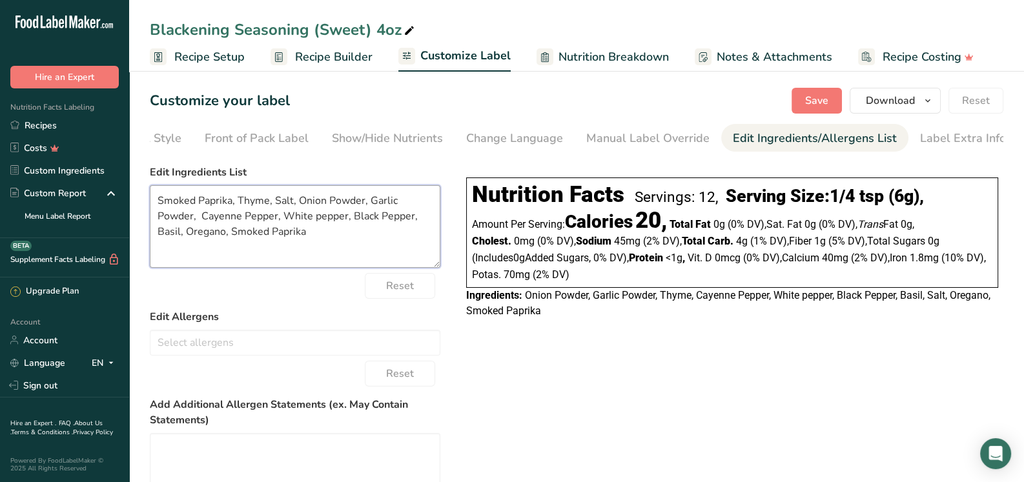
drag, startPoint x: 230, startPoint y: 234, endPoint x: 309, endPoint y: 241, distance: 79.7
click at [309, 241] on textarea "Smoked Paprika, Thyme, Salt, Onion Powder, Garlic Powder, Cayenne Pepper, White…" at bounding box center [295, 226] width 290 height 83
type textarea "Smoked Paprika, Thyme, Salt, Onion Powder, Garlic Powder, Cayenne Pepper, White…"
click at [663, 346] on div "Choose your label style Linear FDA label USA (FDA) Standard FDA label Tabular F…" at bounding box center [576, 381] width 853 height 445
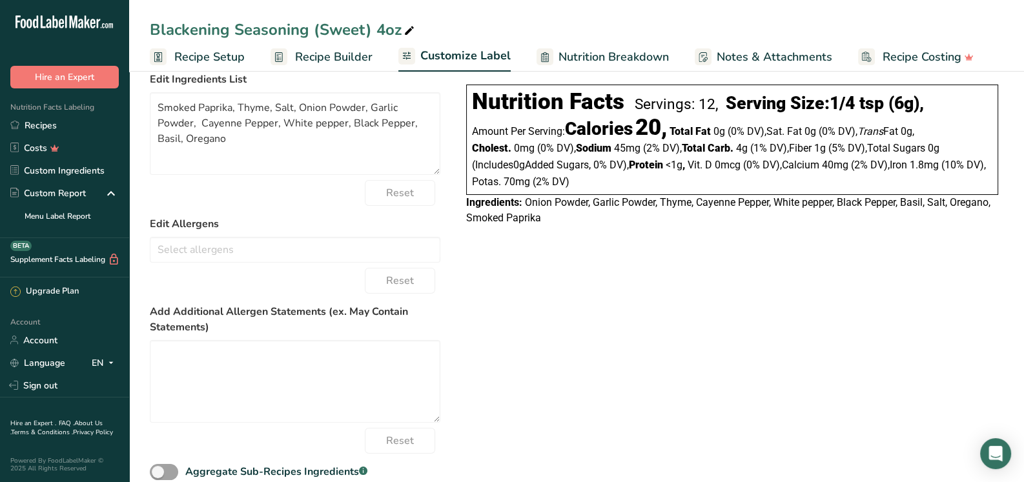
scroll to position [0, 0]
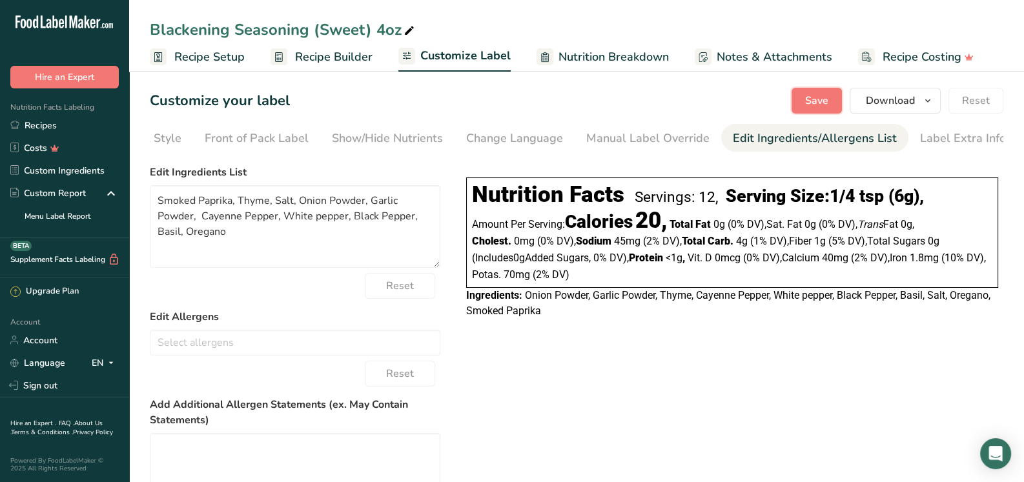
drag, startPoint x: 827, startPoint y: 95, endPoint x: 827, endPoint y: 106, distance: 11.0
click at [827, 96] on span "Save" at bounding box center [816, 100] width 23 height 15
drag, startPoint x: 236, startPoint y: 239, endPoint x: 152, endPoint y: 199, distance: 93.0
click at [152, 199] on textarea "Smoked Paprika, Thyme, Salt, Onion Powder, Garlic Powder, Cayenne Pepper, White…" at bounding box center [295, 226] width 290 height 83
click at [571, 407] on div "Choose your label style Linear FDA label USA (FDA) Standard FDA label Tabular F…" at bounding box center [576, 381] width 853 height 445
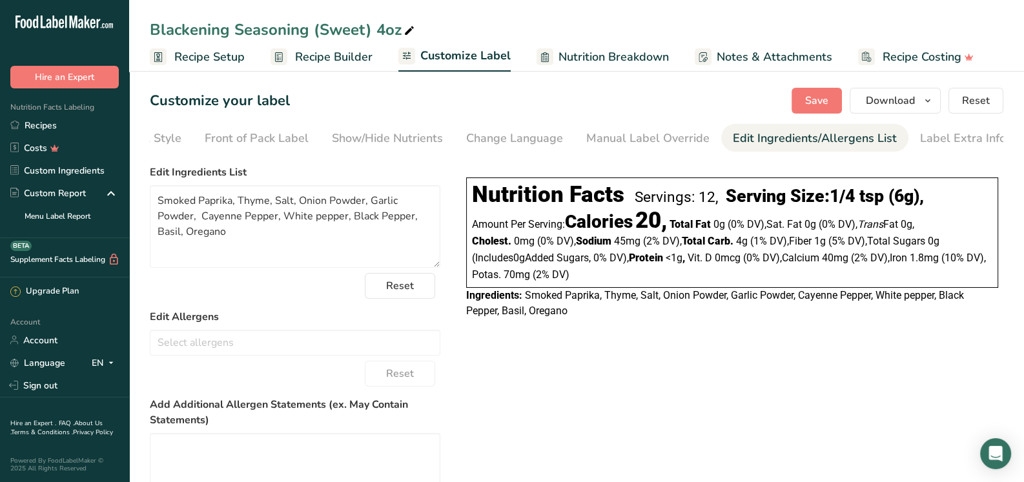
click at [224, 57] on span "Recipe Setup" at bounding box center [209, 56] width 70 height 17
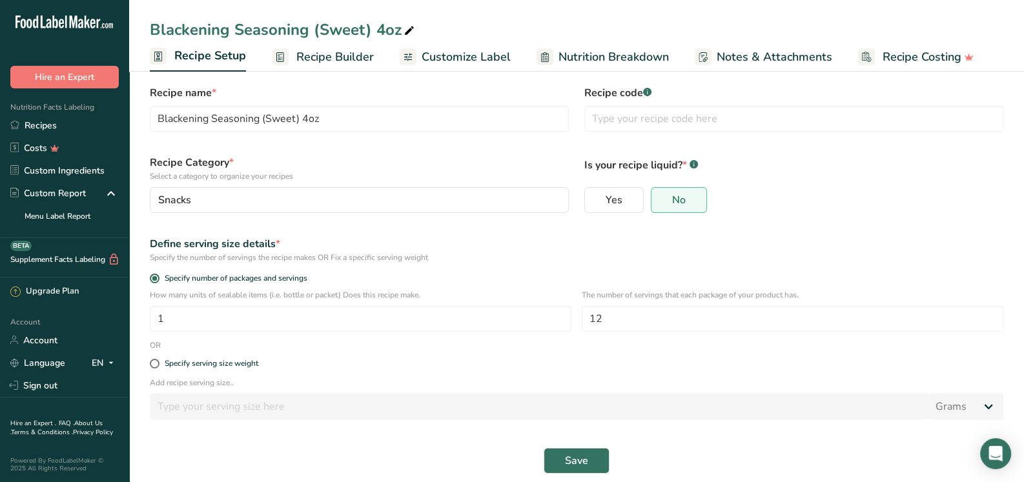
scroll to position [28, 0]
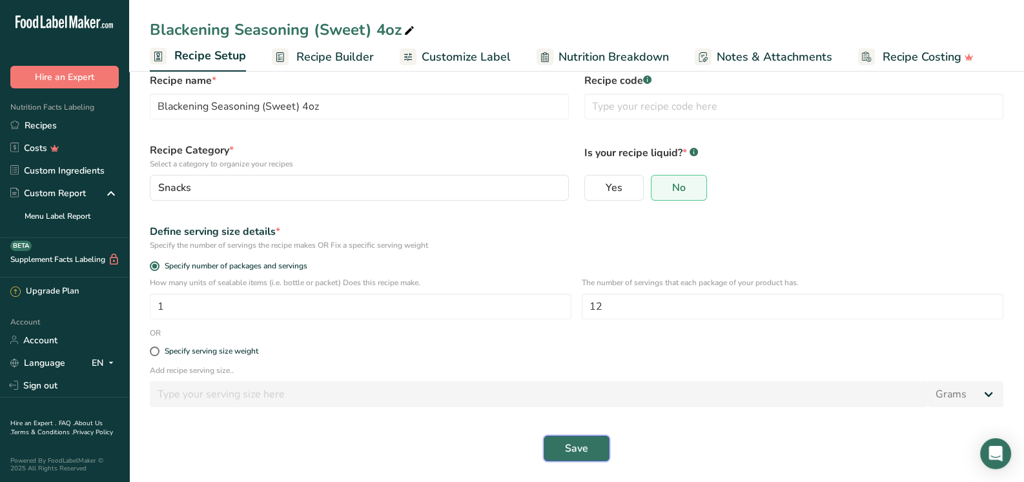
click at [596, 455] on button "Save" at bounding box center [577, 449] width 66 height 26
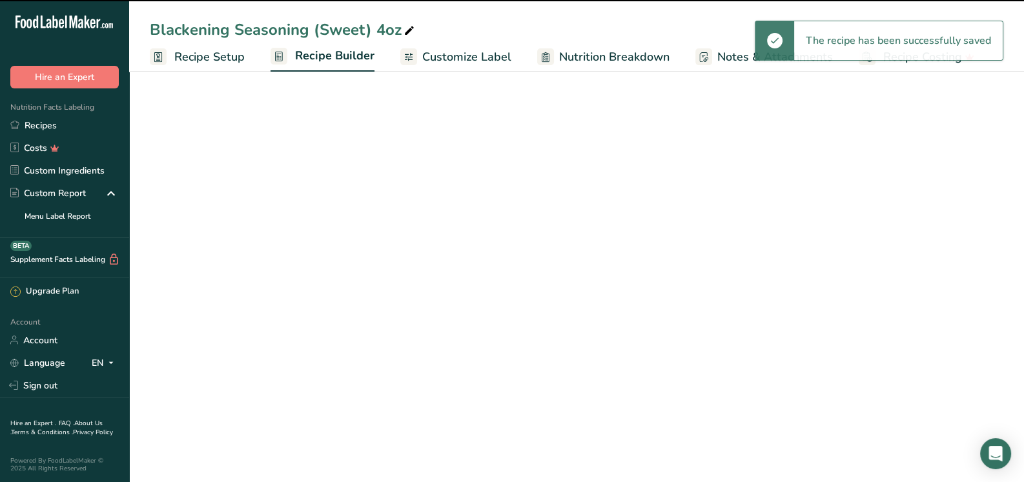
click at [221, 63] on span "Recipe Setup" at bounding box center [209, 56] width 70 height 17
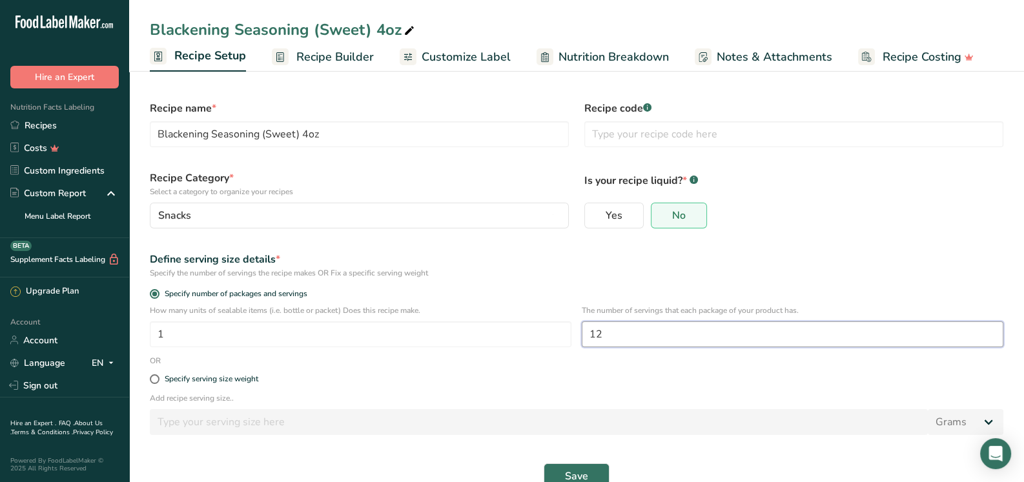
drag, startPoint x: 608, startPoint y: 332, endPoint x: 578, endPoint y: 333, distance: 29.7
click at [578, 332] on div "How many units of sealable items (i.e. bottle or packet) Does this recipe make.…" at bounding box center [576, 330] width 869 height 50
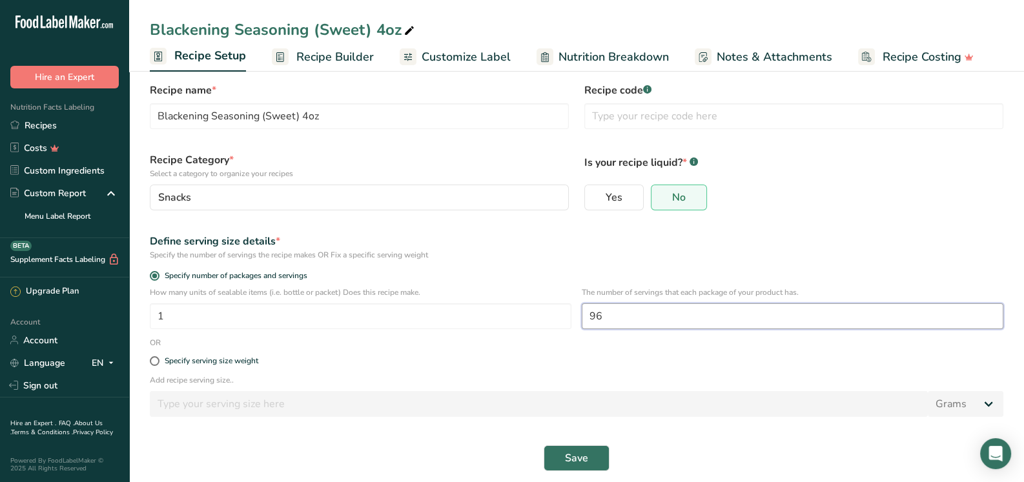
scroll to position [28, 0]
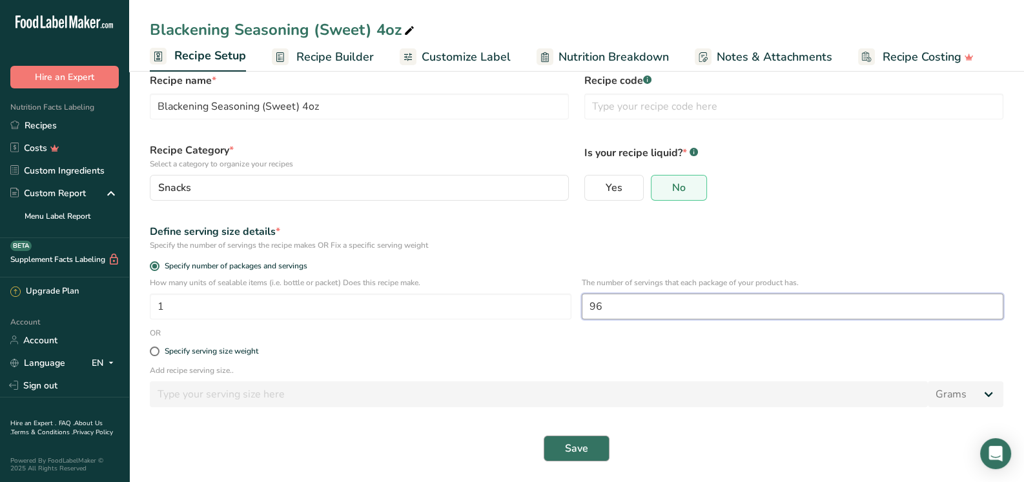
type input "96"
click at [580, 450] on span "Save" at bounding box center [576, 448] width 23 height 15
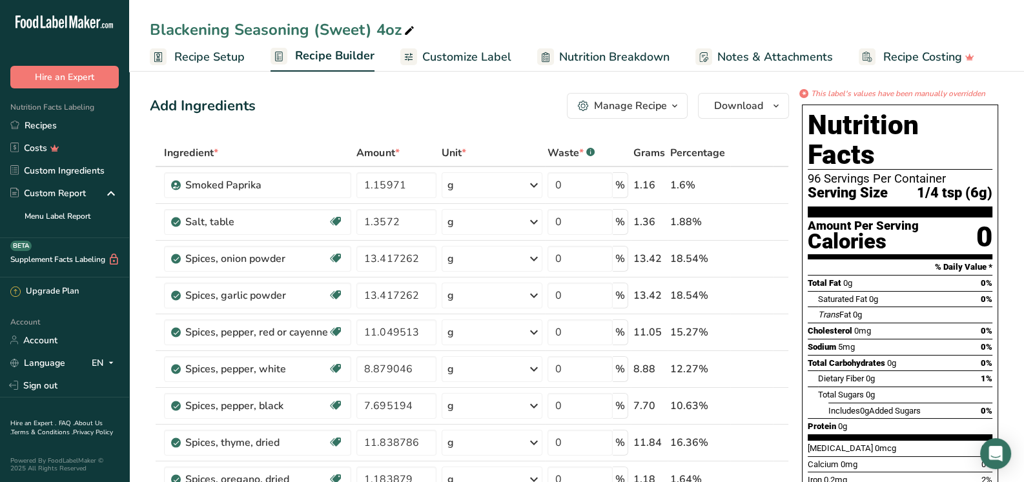
click at [740, 105] on span "Download" at bounding box center [738, 105] width 49 height 15
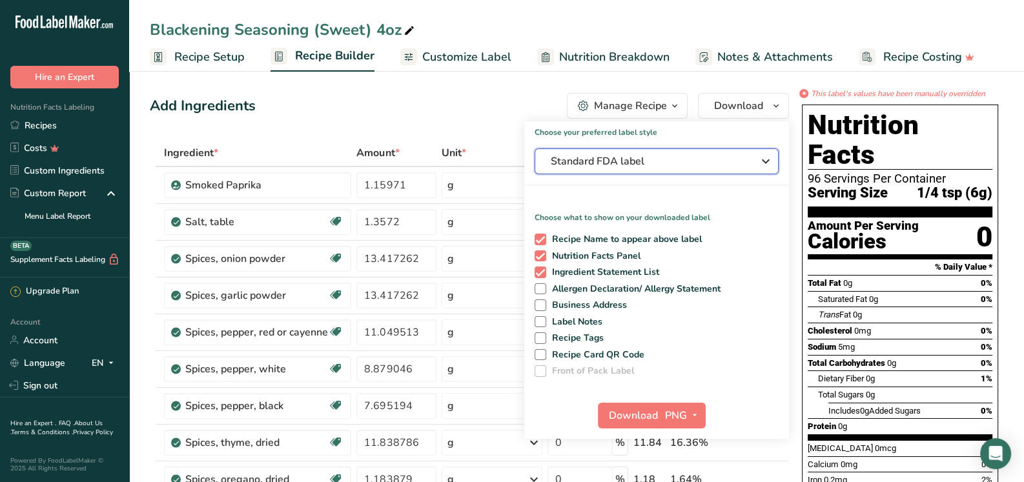
click at [637, 160] on span "Standard FDA label" at bounding box center [648, 161] width 194 height 15
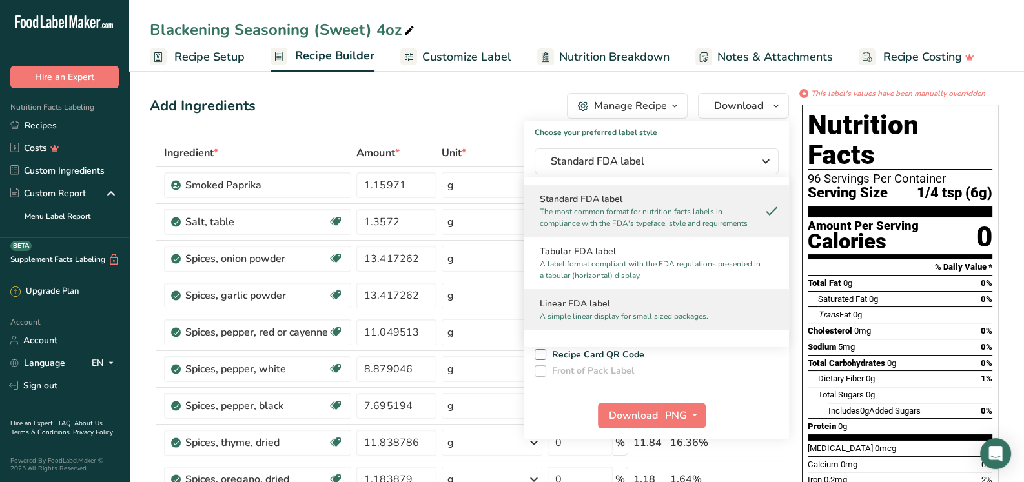
click at [616, 309] on h2 "Linear FDA label" at bounding box center [657, 304] width 234 height 14
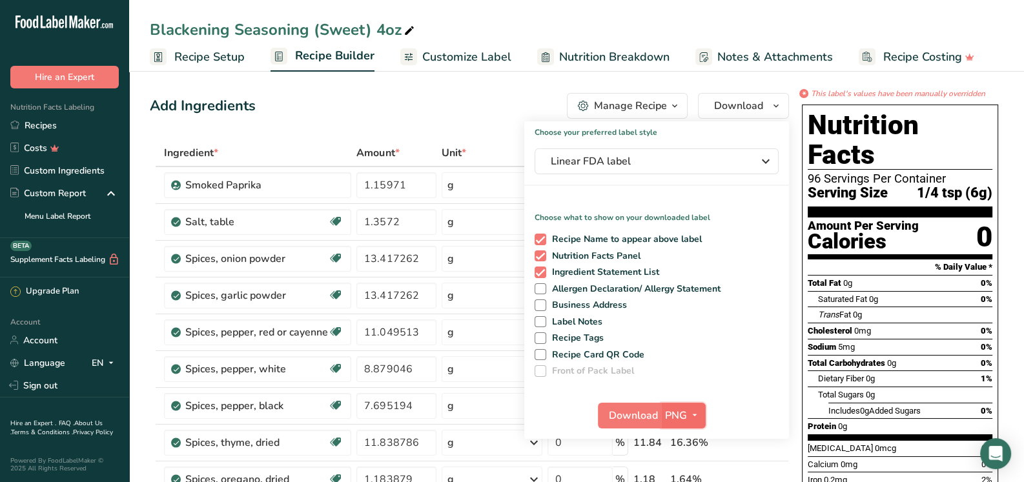
click at [684, 416] on span "PNG" at bounding box center [676, 415] width 22 height 15
click at [688, 440] on link "PNG" at bounding box center [684, 441] width 41 height 21
drag, startPoint x: 646, startPoint y: 414, endPoint x: 664, endPoint y: 405, distance: 20.2
click at [646, 413] on span "Download" at bounding box center [633, 415] width 49 height 15
click at [453, 95] on div "Add Ingredients Manage Recipe Delete Recipe Duplicate Recipe Scale Recipe Save …" at bounding box center [469, 106] width 639 height 26
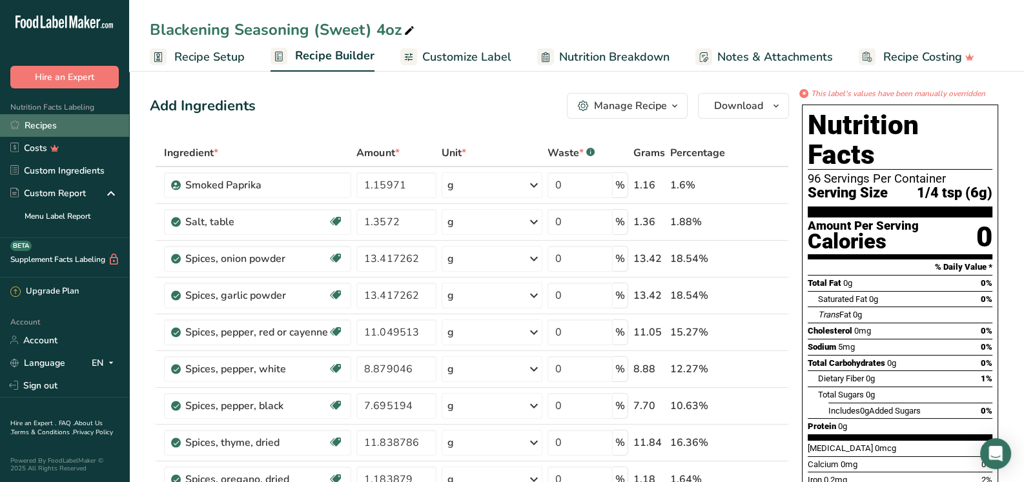
click at [45, 125] on link "Recipes" at bounding box center [64, 125] width 129 height 23
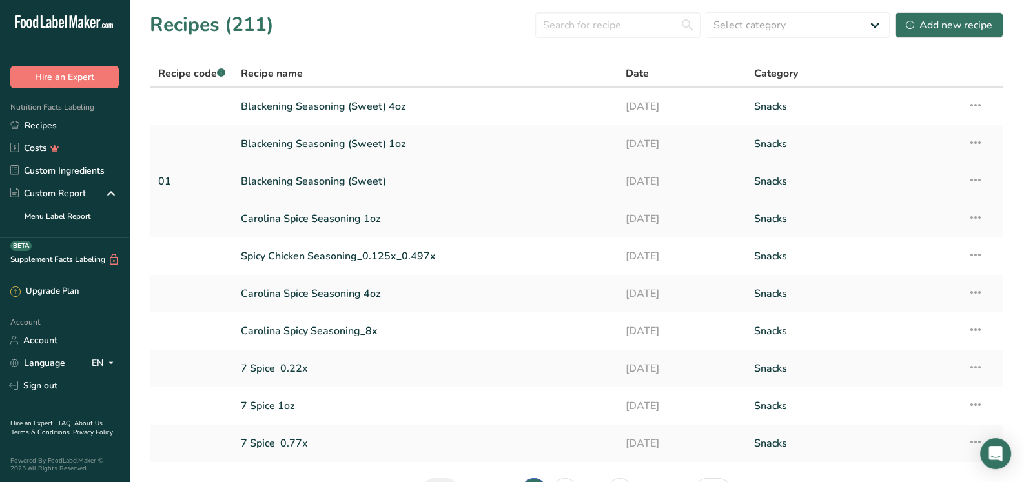
click at [329, 177] on link "Blackening Seasoning (Sweet)" at bounding box center [425, 181] width 369 height 27
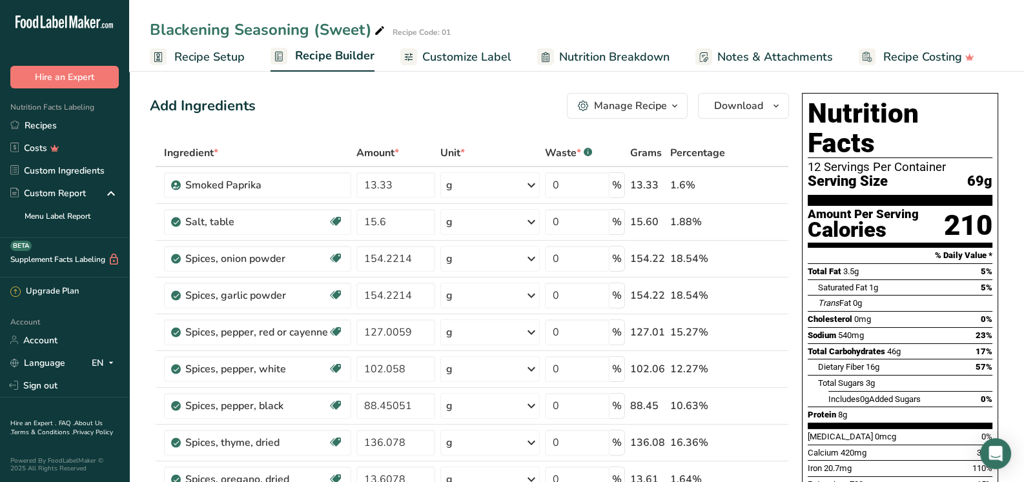
click at [214, 53] on span "Recipe Setup" at bounding box center [209, 56] width 70 height 17
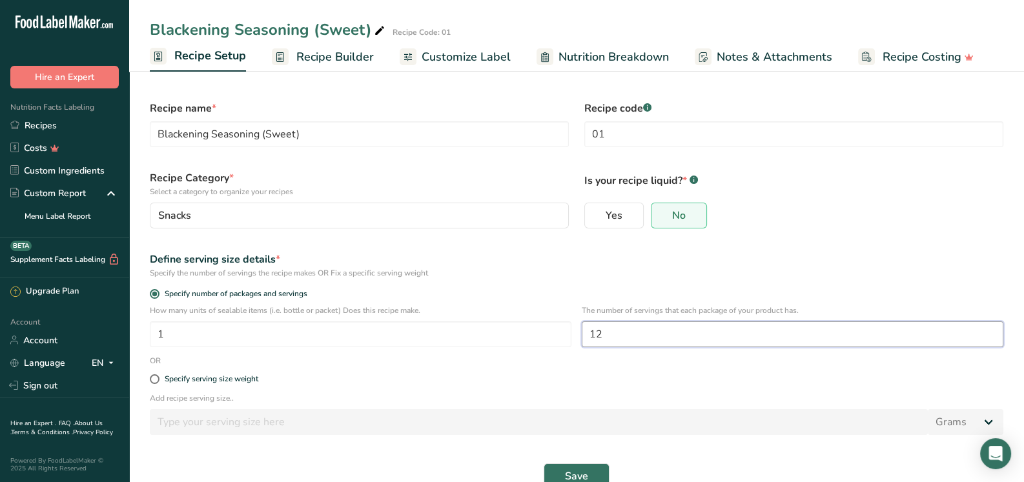
drag, startPoint x: 616, startPoint y: 329, endPoint x: 596, endPoint y: 332, distance: 20.4
click at [596, 332] on input "12" at bounding box center [793, 334] width 422 height 26
type input "144"
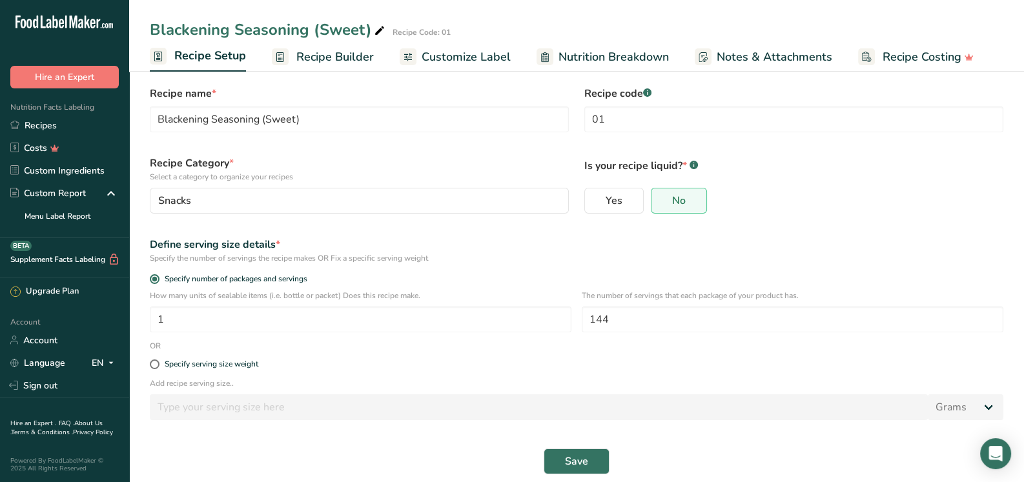
scroll to position [28, 0]
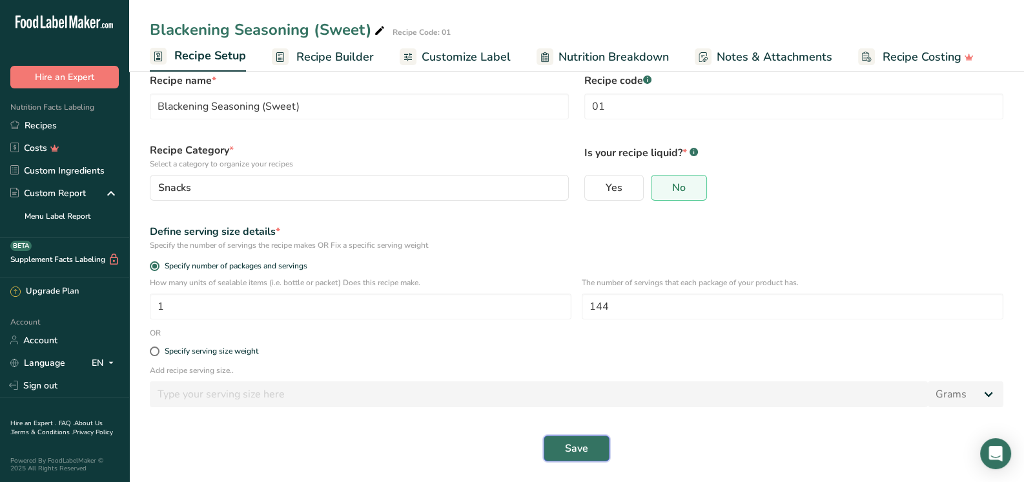
click at [584, 451] on span "Save" at bounding box center [576, 448] width 23 height 15
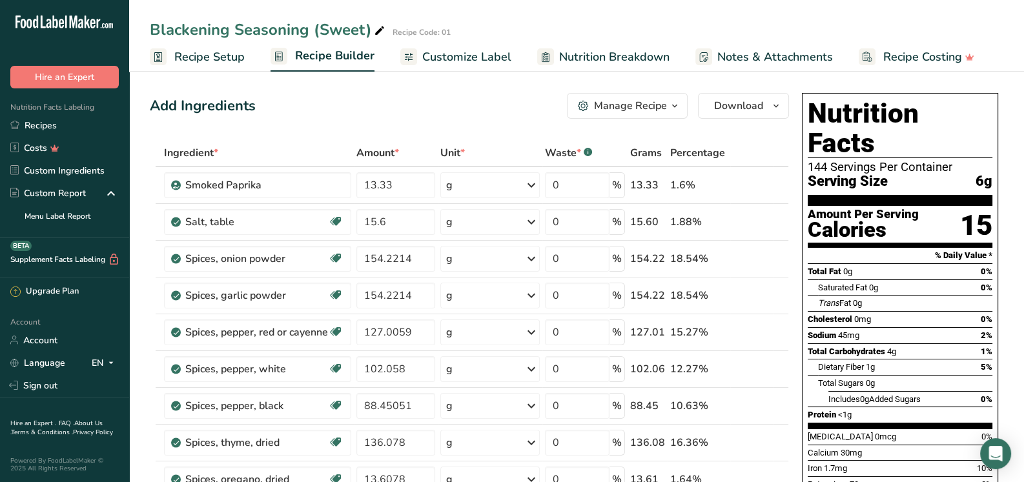
click at [642, 101] on div "Manage Recipe" at bounding box center [630, 105] width 73 height 15
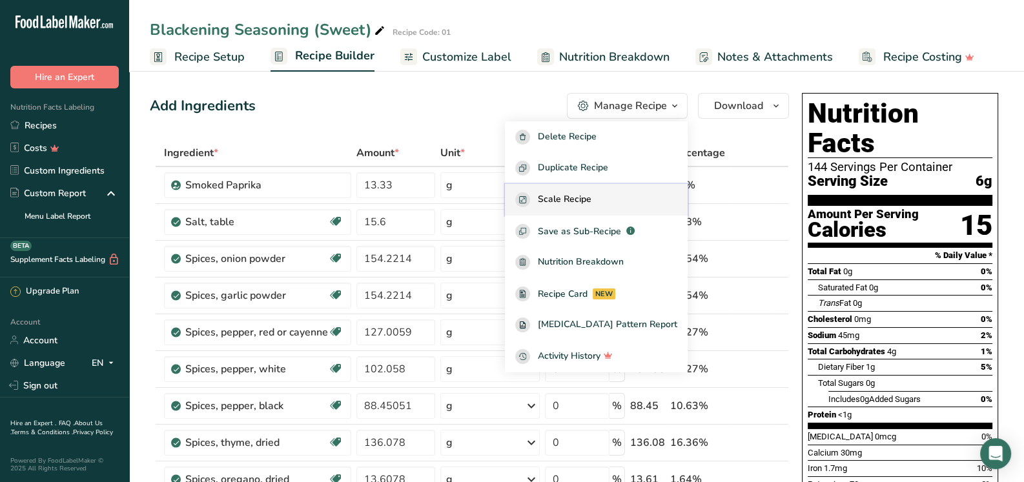
click at [591, 200] on span "Scale Recipe" at bounding box center [565, 199] width 54 height 15
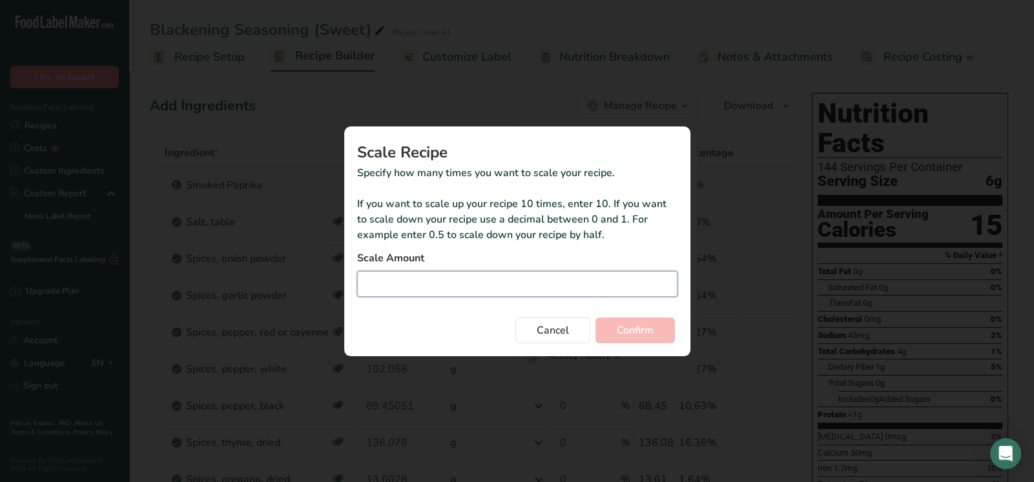
click at [387, 280] on input "Duplicate recipe modal" at bounding box center [517, 284] width 320 height 26
type input "0.131"
click at [651, 331] on span "Confirm" at bounding box center [634, 330] width 37 height 15
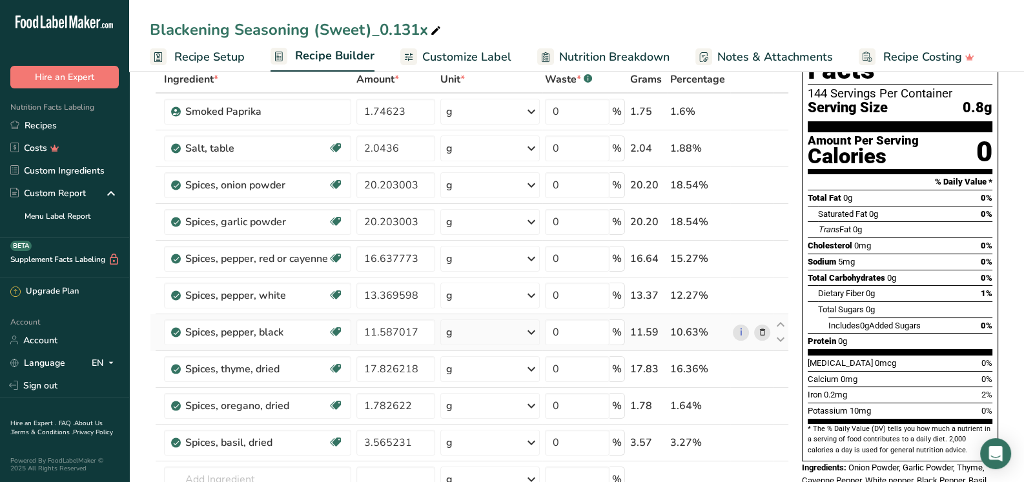
scroll to position [64, 0]
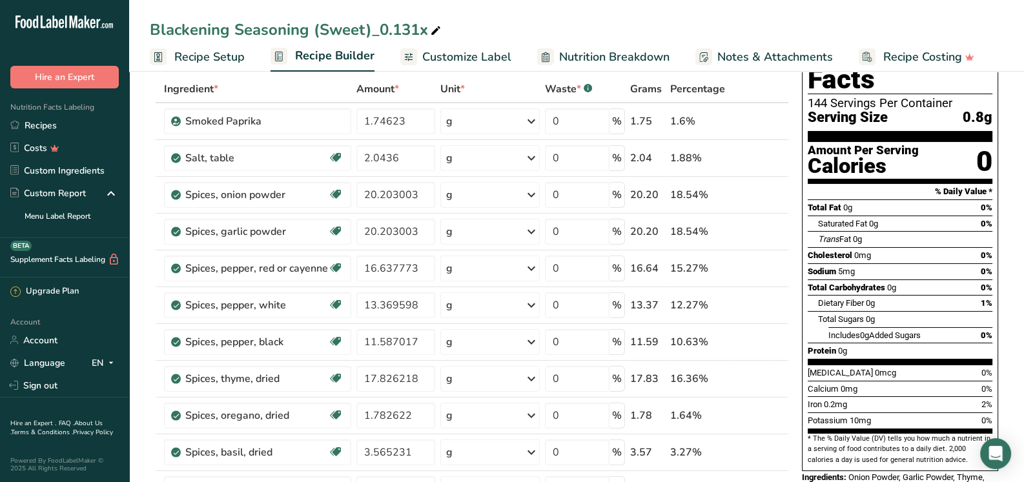
click at [442, 56] on span "Customize Label" at bounding box center [466, 56] width 89 height 17
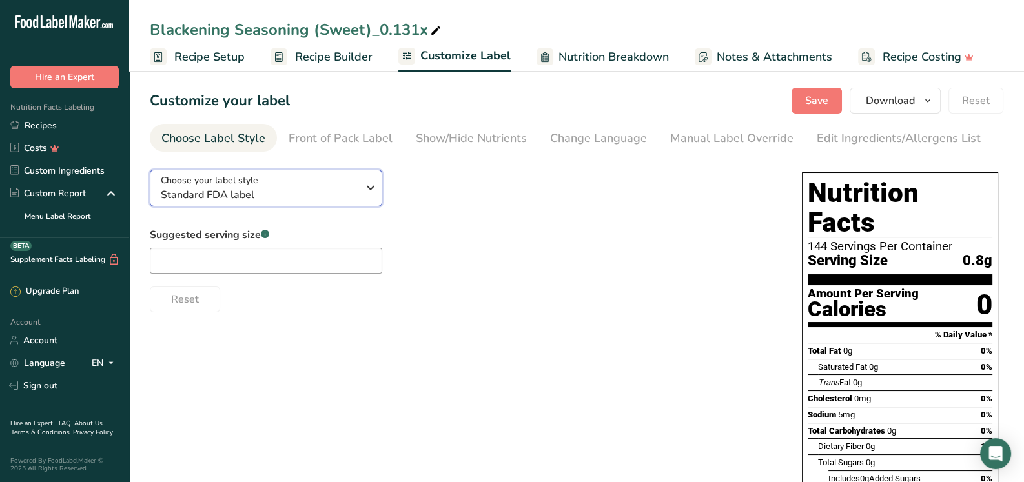
click at [363, 195] on icon "button" at bounding box center [370, 187] width 15 height 23
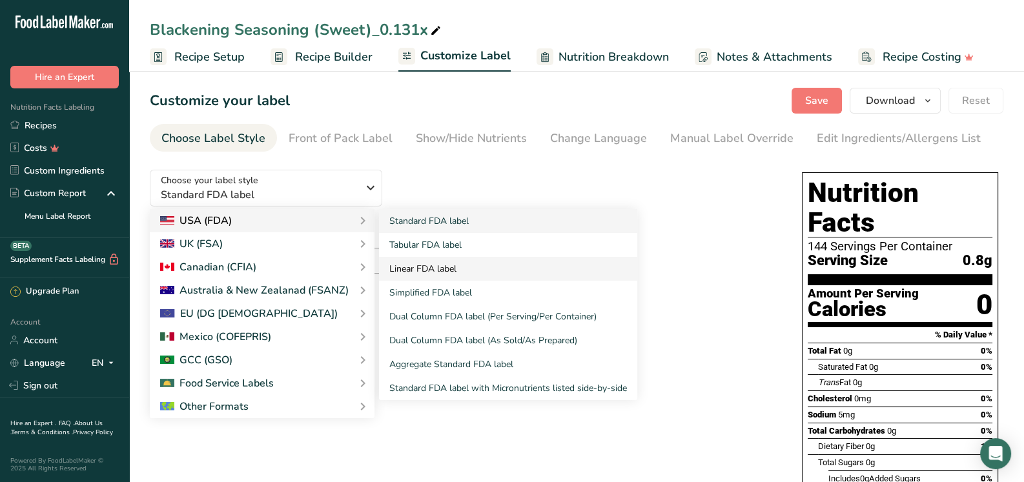
click at [411, 274] on link "Linear FDA label" at bounding box center [508, 269] width 258 height 24
click at [450, 271] on link "Linear FDA label" at bounding box center [508, 269] width 258 height 24
click at [450, 270] on link "Linear FDA label" at bounding box center [508, 269] width 258 height 24
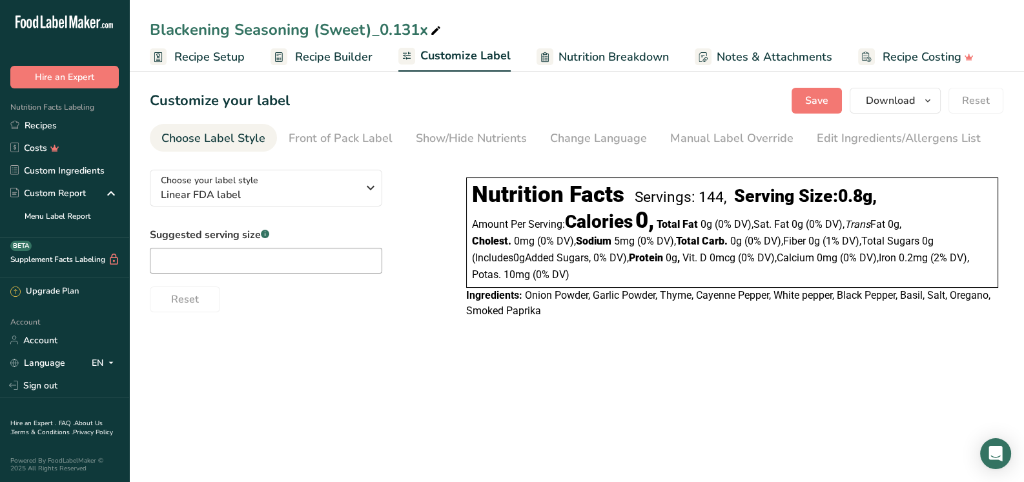
click at [303, 248] on div "Suggested serving size .a-a{fill:#347362;}.b-a{fill:#fff;}" at bounding box center [266, 250] width 232 height 46
click at [317, 252] on input "text" at bounding box center [266, 261] width 232 height 26
type input "1/4 tsp"
click at [828, 136] on div "Edit Ingredients/Allergens List" at bounding box center [899, 138] width 164 height 17
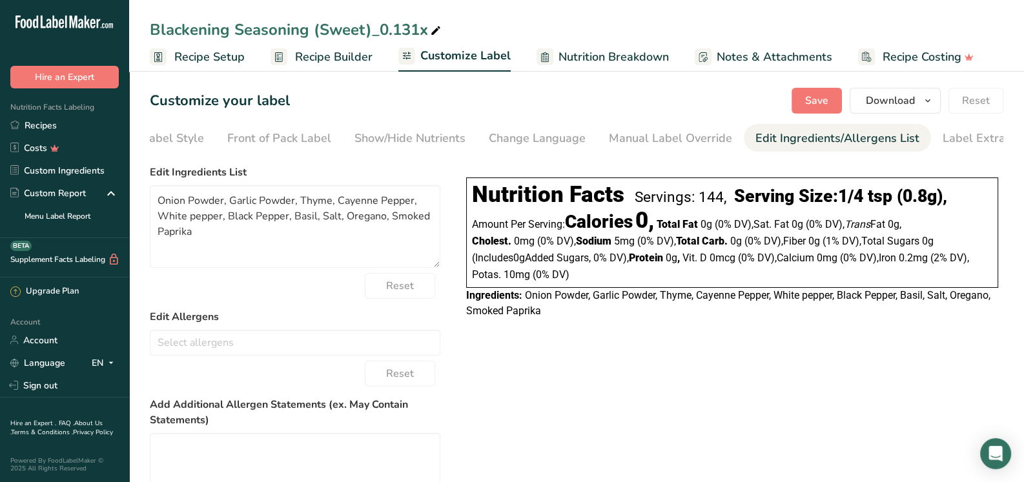
scroll to position [0, 84]
drag, startPoint x: 207, startPoint y: 232, endPoint x: 155, endPoint y: 199, distance: 60.9
click at [155, 199] on textarea "Onion Powder, Garlic Powder, Thyme, Cayenne Pepper, White pepper, Black Pepper,…" at bounding box center [295, 226] width 290 height 83
paste textarea "Smoked Paprika, Thyme, Salt, Onion Powder, Garlic Powder, Cayenne Pepper, White…"
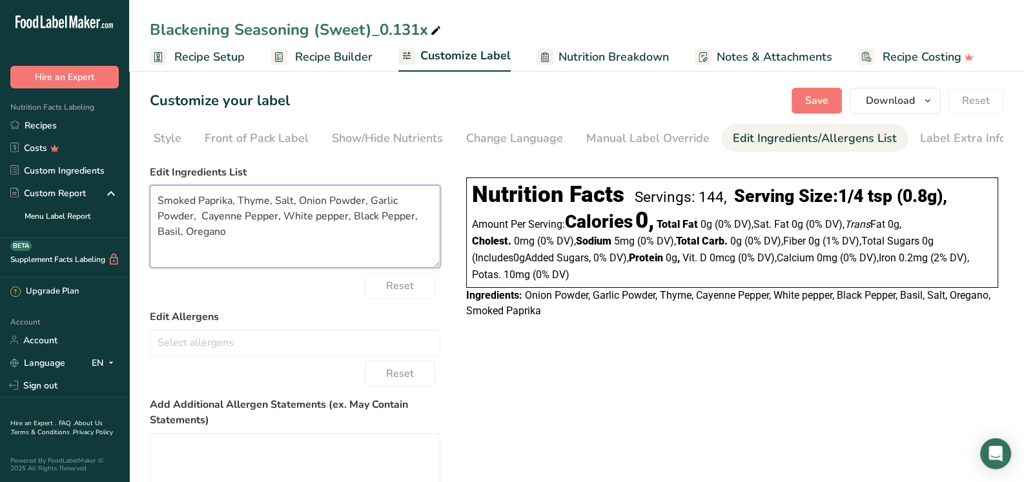
type textarea "Smoked Paprika, Thyme, Salt, Onion Powder, Garlic Powder, Cayenne Pepper, White…"
click at [555, 389] on div "Choose your label style Linear FDA label USA (FDA) Standard FDA label Tabular F…" at bounding box center [576, 381] width 853 height 445
click at [590, 335] on div "Choose your label style Linear FDA label USA (FDA) Standard FDA label Tabular F…" at bounding box center [576, 381] width 853 height 445
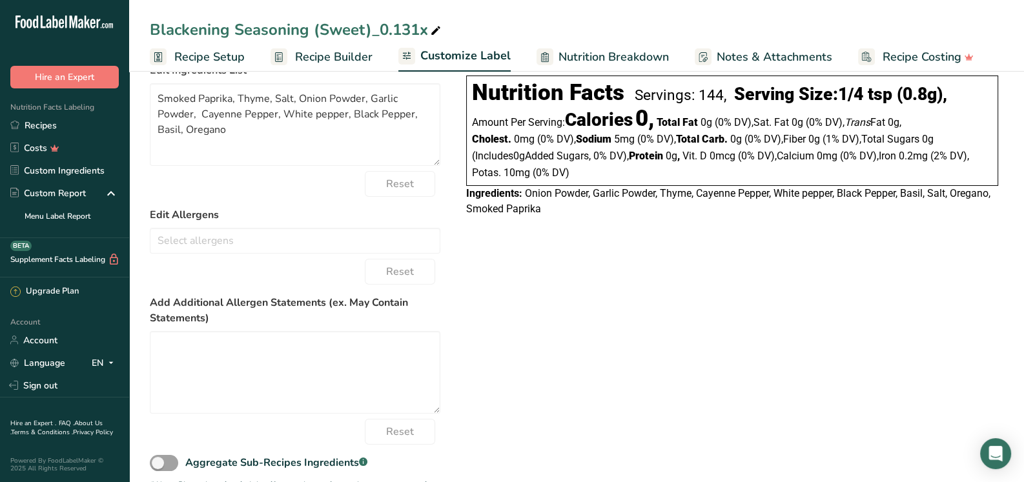
scroll to position [0, 0]
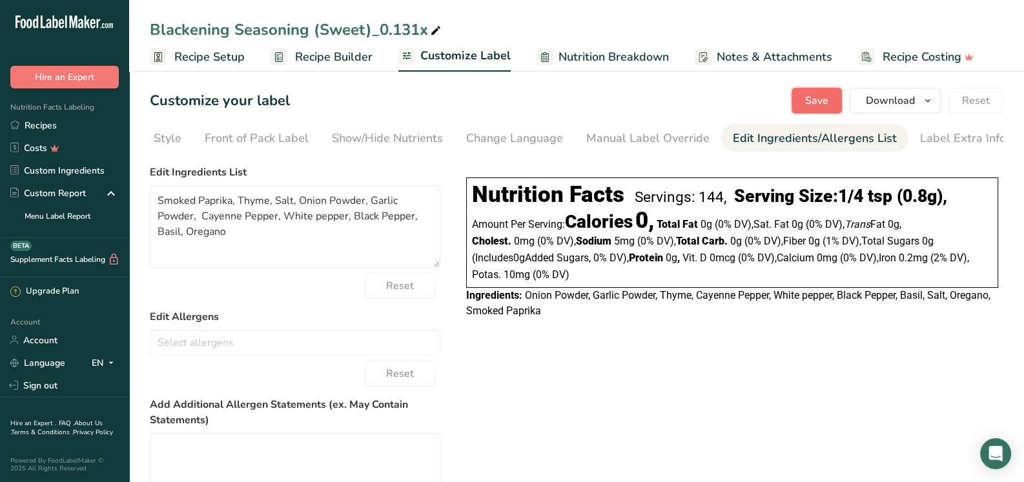
click at [822, 99] on span "Save" at bounding box center [816, 100] width 23 height 15
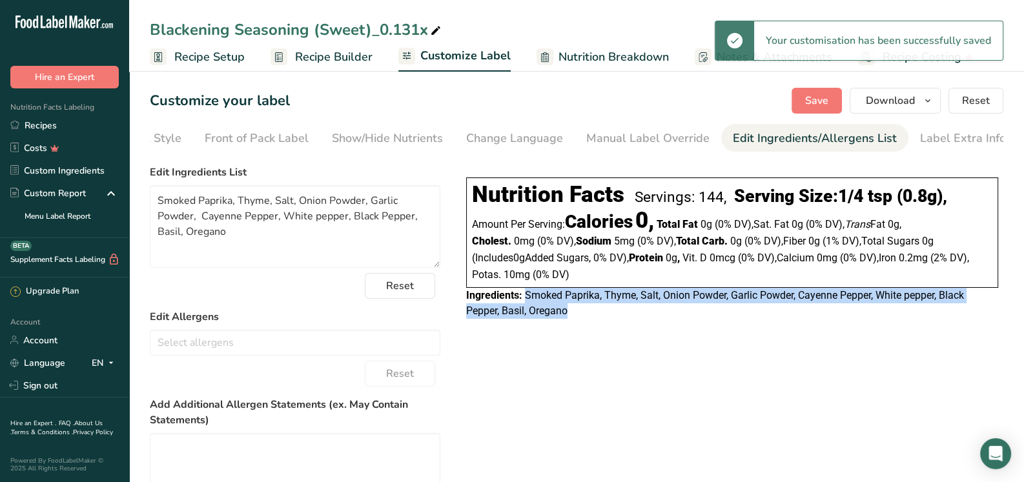
click at [842, 341] on div "Choose your label style Linear FDA label USA (FDA) Standard FDA label Tabular F…" at bounding box center [576, 381] width 853 height 445
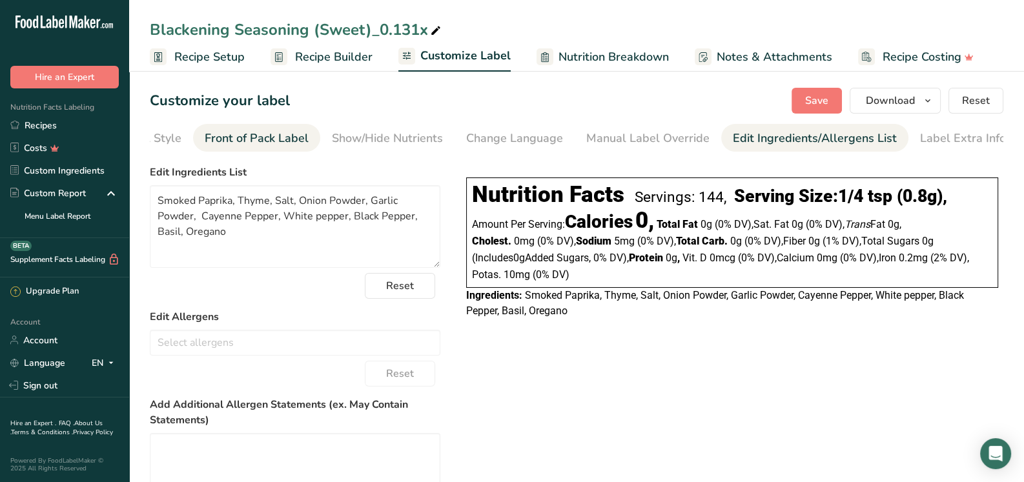
click at [265, 141] on div "Front of Pack Label" at bounding box center [257, 138] width 104 height 17
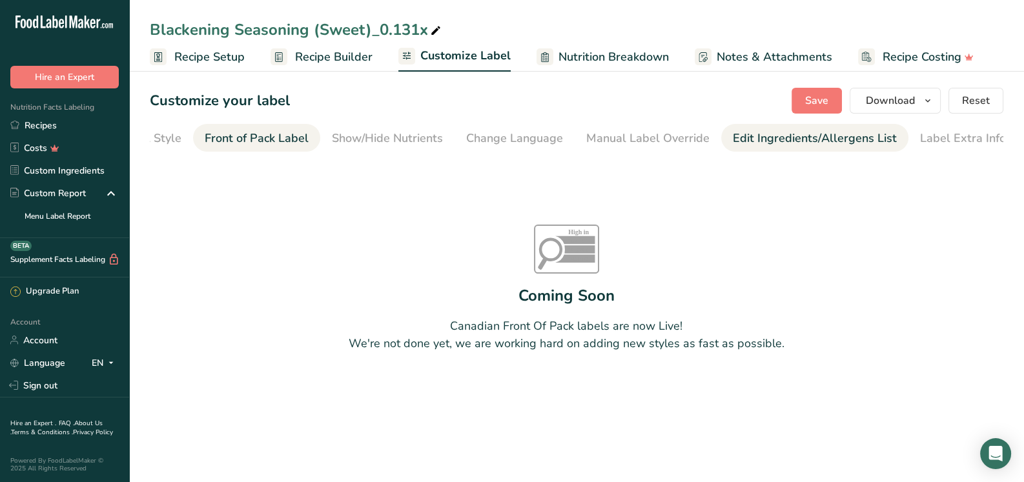
click at [869, 134] on div "Edit Ingredients/Allergens List" at bounding box center [815, 138] width 164 height 17
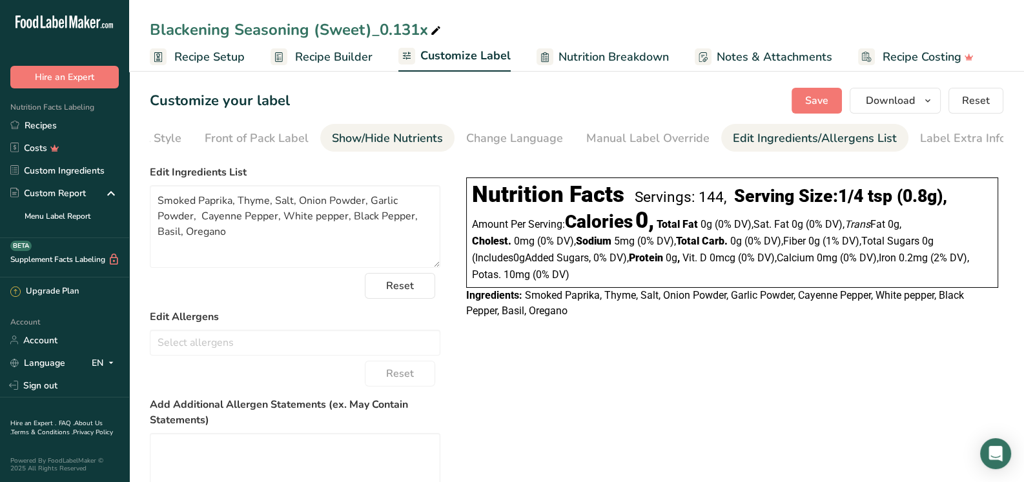
click at [376, 143] on div "Show/Hide Nutrients" at bounding box center [387, 138] width 111 height 17
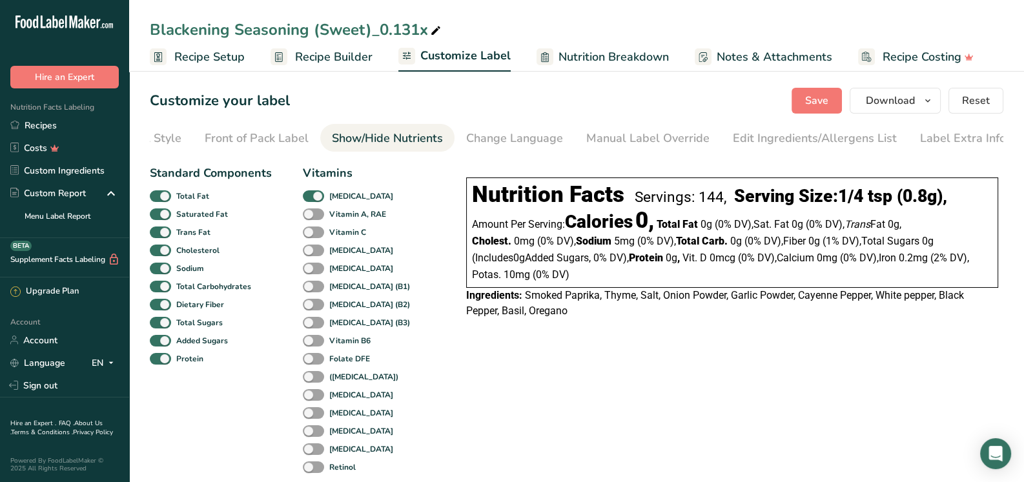
click at [376, 143] on div "Show/Hide Nutrients" at bounding box center [387, 138] width 111 height 17
click at [824, 97] on span "Save" at bounding box center [816, 100] width 23 height 15
click at [428, 27] on span at bounding box center [435, 30] width 15 height 15
drag, startPoint x: 426, startPoint y: 27, endPoint x: 370, endPoint y: 30, distance: 56.3
click at [370, 30] on input "Blackening Seasoning (Sweet)_0.131x" at bounding box center [576, 29] width 853 height 23
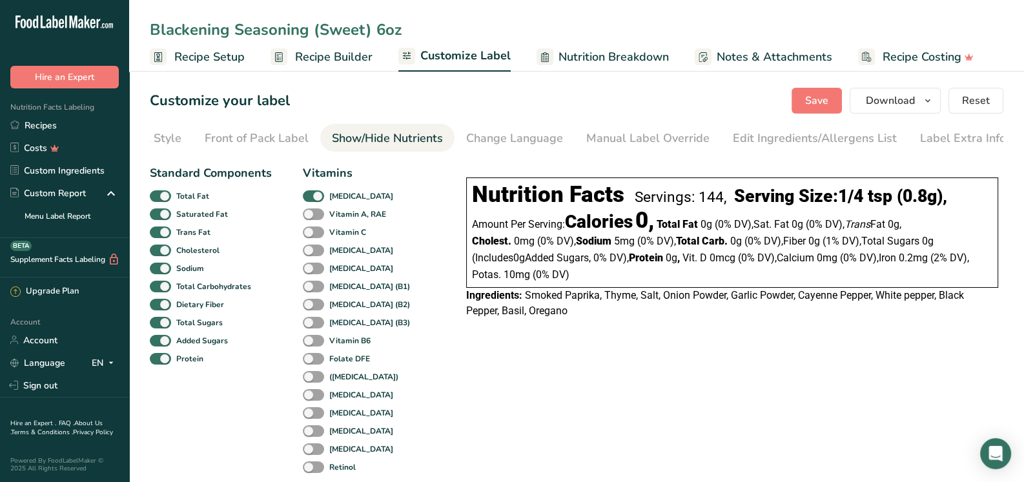
type input "Blackening Seasoning (Sweet) 6oz"
click at [427, 99] on div "Customize your label Save Download Choose what to show on your downloaded label…" at bounding box center [576, 101] width 853 height 26
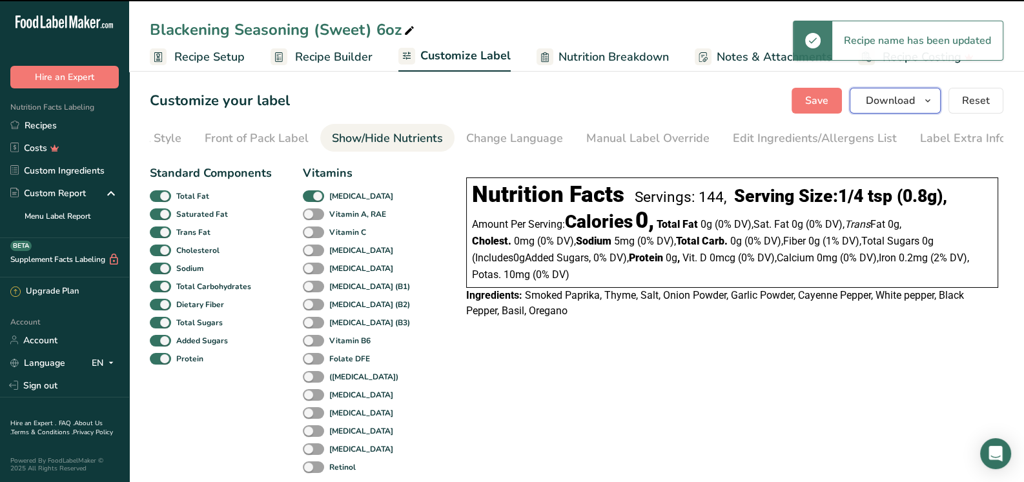
click at [911, 98] on span "Download" at bounding box center [890, 100] width 49 height 15
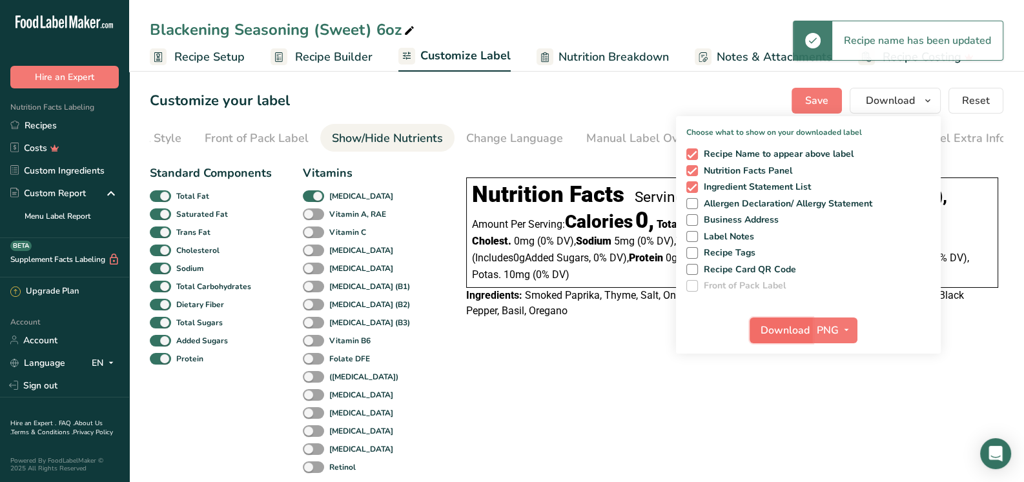
click at [791, 327] on span "Download" at bounding box center [784, 330] width 49 height 15
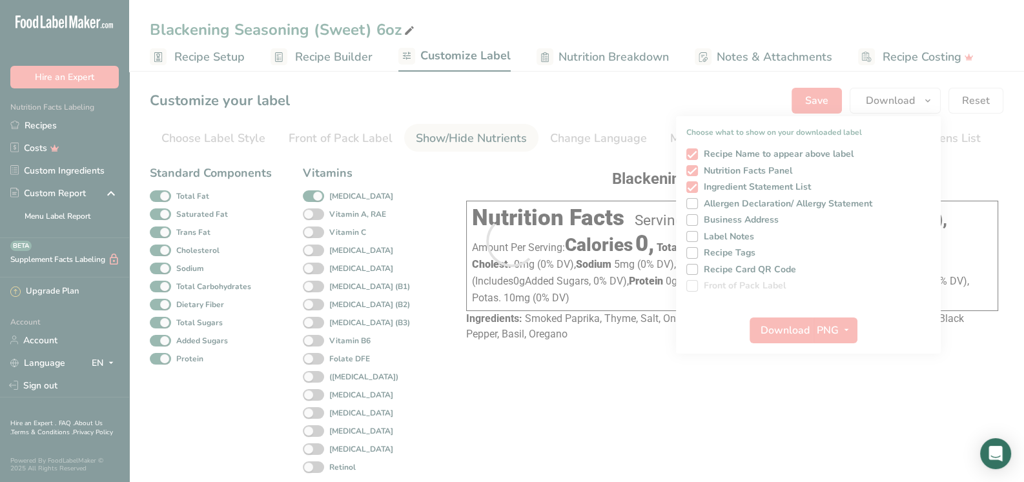
scroll to position [0, 84]
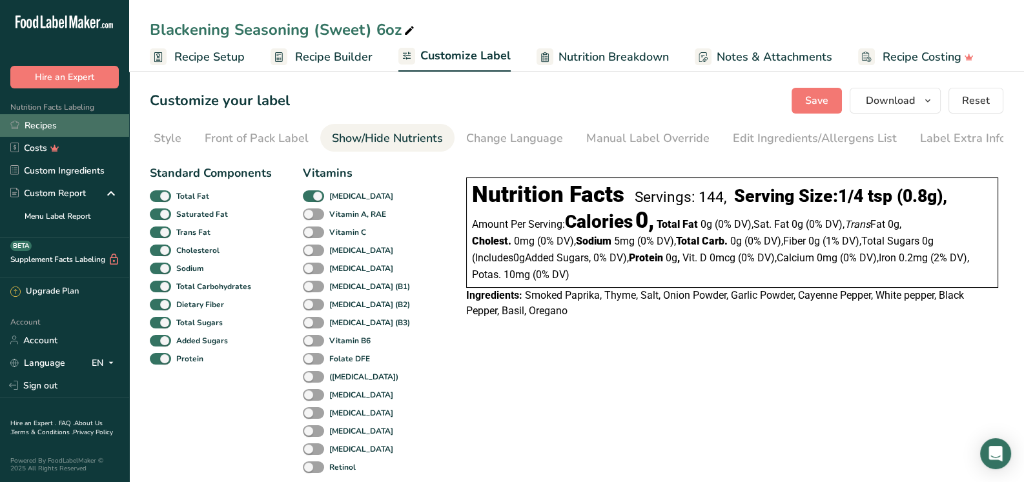
click at [46, 122] on link "Recipes" at bounding box center [64, 125] width 129 height 23
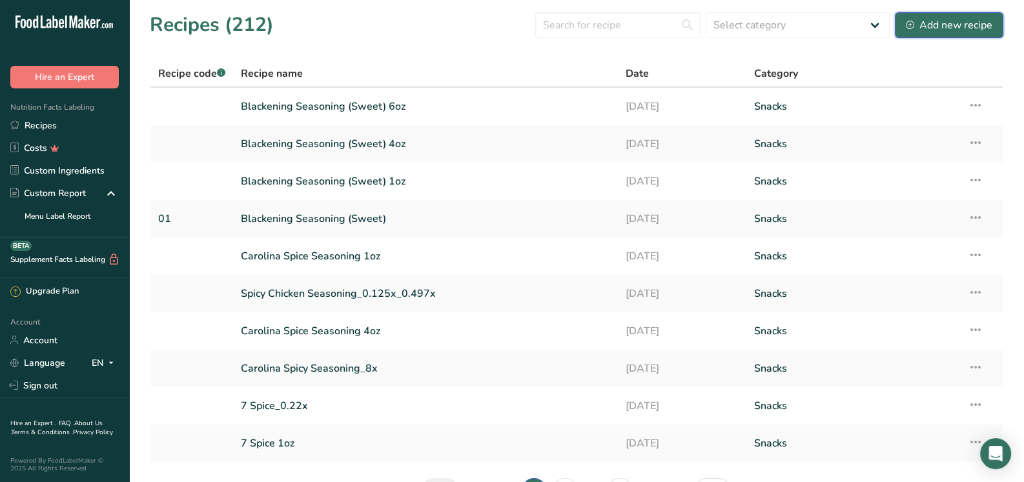
click at [943, 20] on div "Add new recipe" at bounding box center [949, 24] width 87 height 15
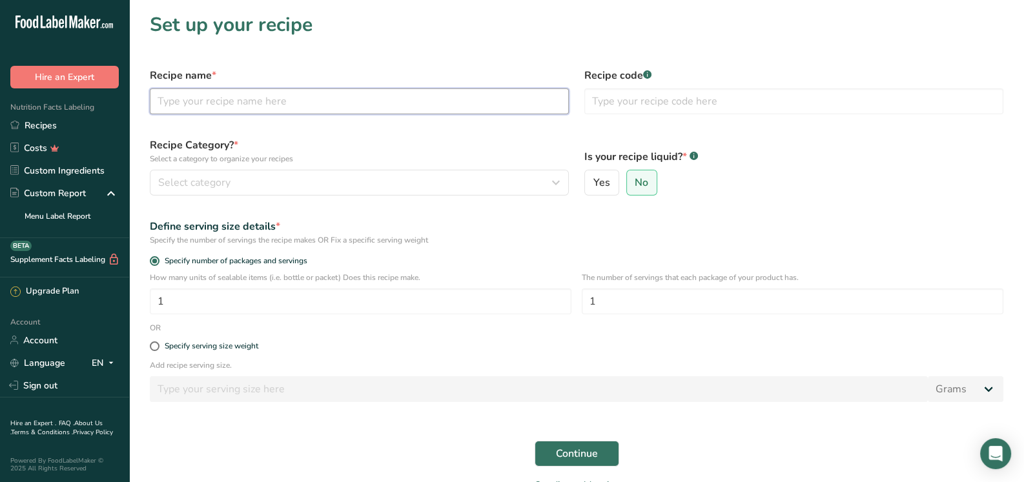
click at [374, 93] on input "text" at bounding box center [359, 101] width 419 height 26
drag, startPoint x: 294, startPoint y: 101, endPoint x: 271, endPoint y: 101, distance: 23.2
click at [271, 101] on input "Blackening Seasoning (Sweet)" at bounding box center [359, 101] width 419 height 26
type input "Blackening Seasoning (Spicy)"
click at [613, 100] on input "text" at bounding box center [793, 101] width 419 height 26
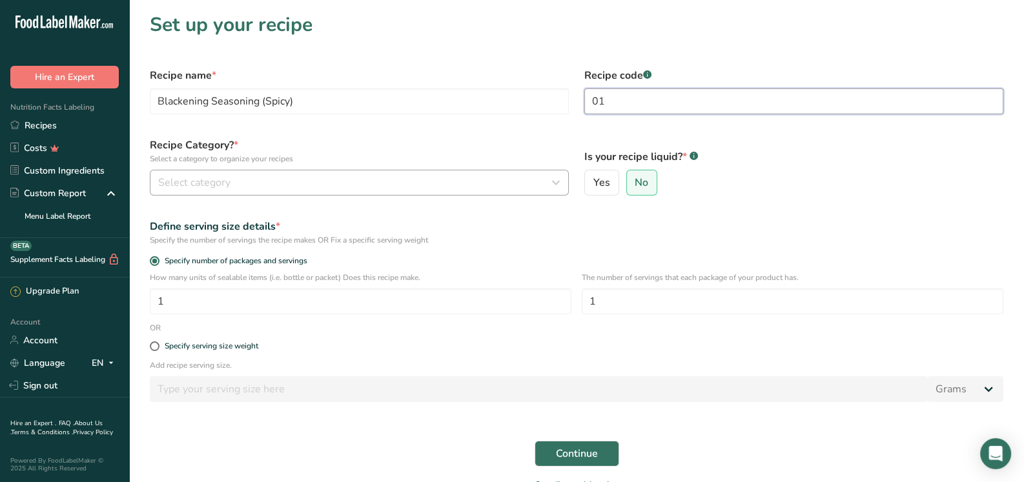
type input "01"
click at [228, 177] on span "Select category" at bounding box center [194, 182] width 72 height 15
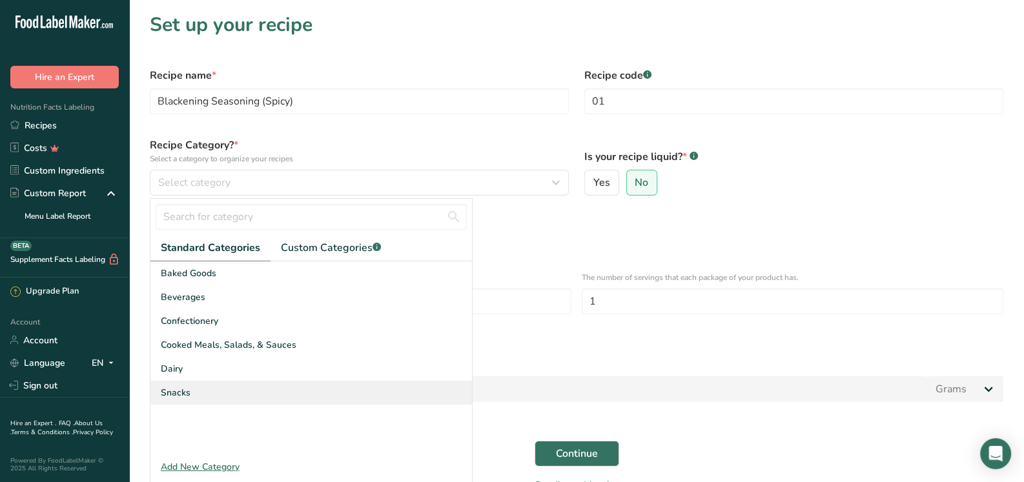
click at [197, 396] on div "Snacks" at bounding box center [310, 393] width 321 height 24
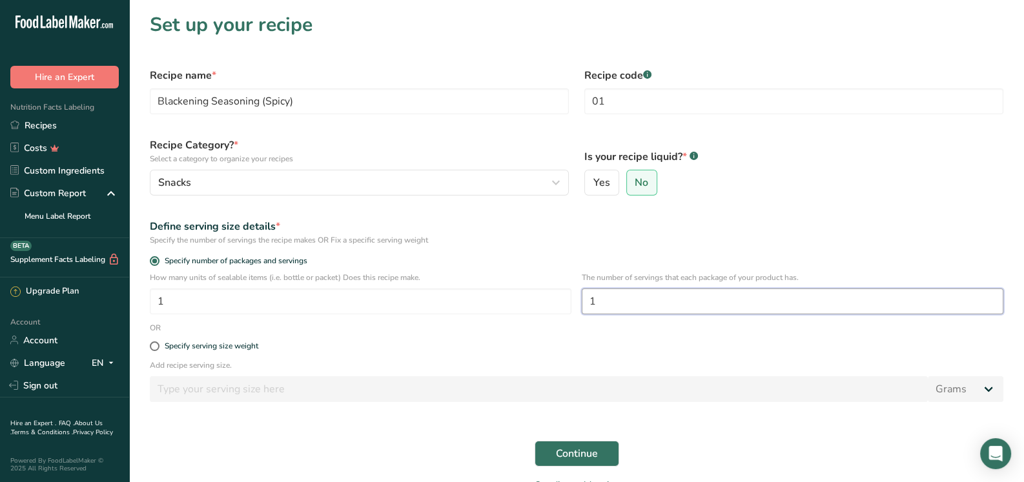
drag, startPoint x: 613, startPoint y: 300, endPoint x: 586, endPoint y: 298, distance: 27.2
click at [586, 298] on input "1" at bounding box center [793, 302] width 422 height 26
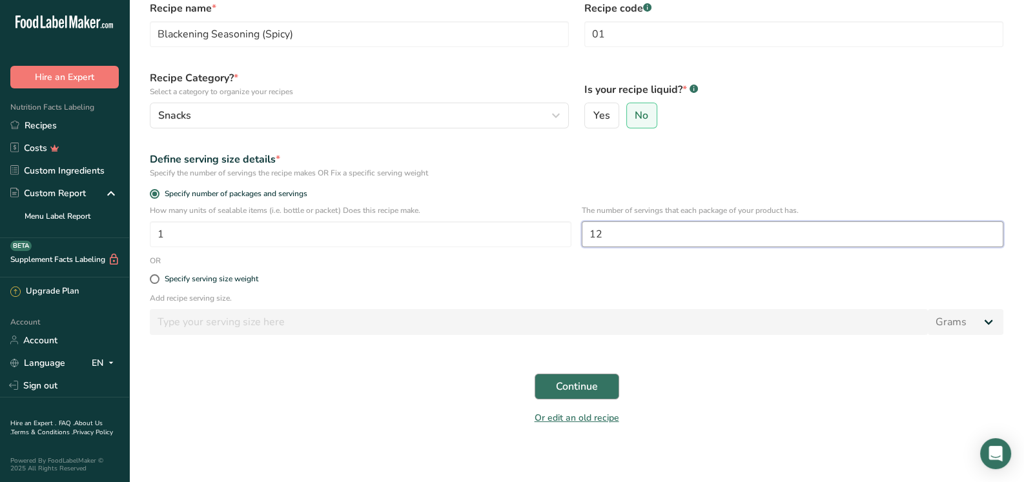
scroll to position [73, 0]
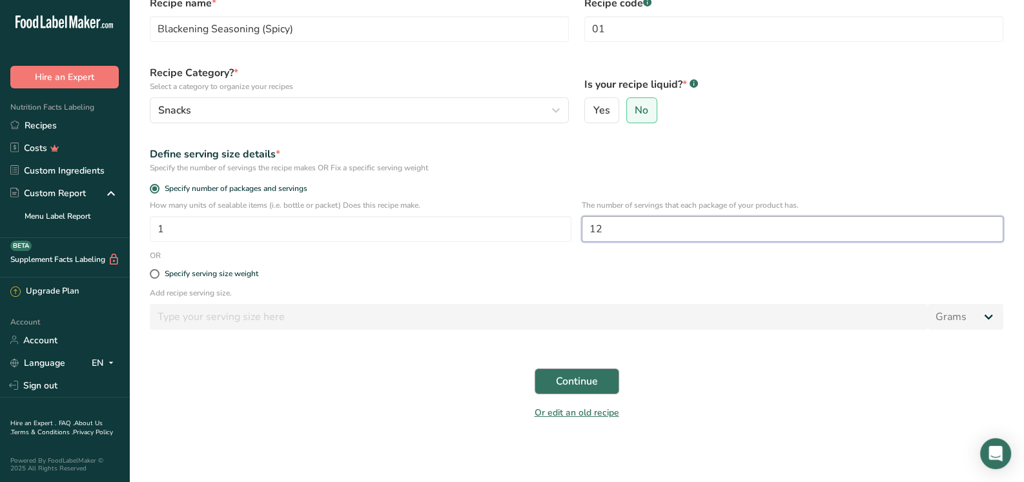
type input "12"
click at [582, 374] on span "Continue" at bounding box center [577, 381] width 42 height 15
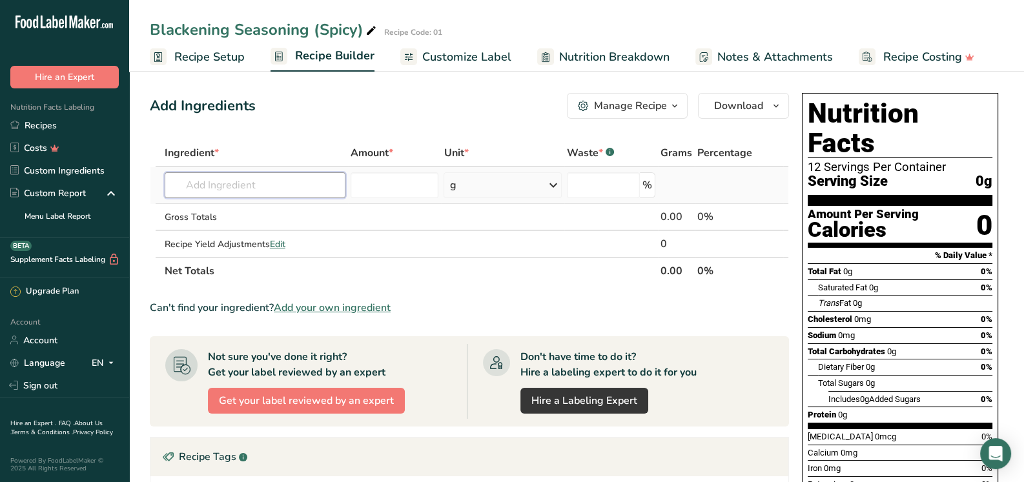
click at [262, 185] on input "text" at bounding box center [255, 185] width 181 height 26
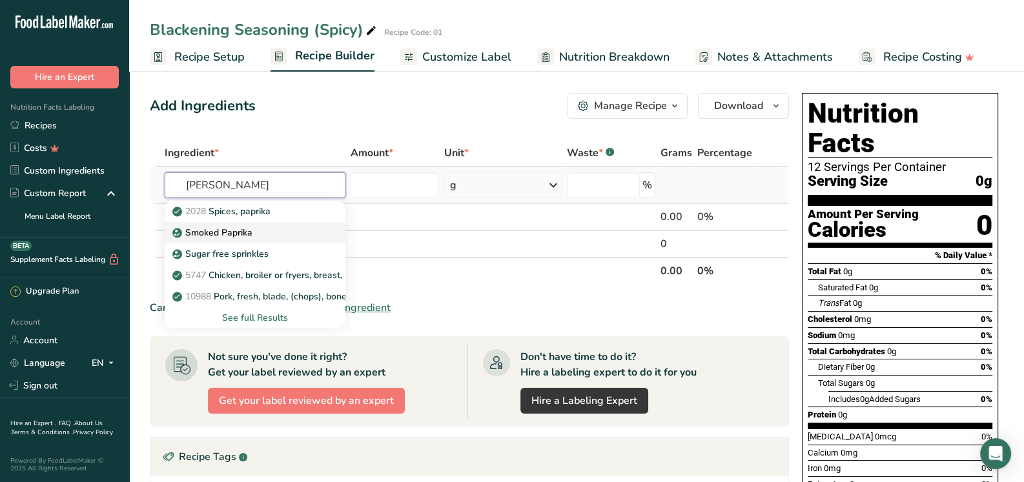
type input "papri"
click at [219, 224] on link "Smoked Paprika" at bounding box center [255, 232] width 181 height 21
type input "Smoked Paprika"
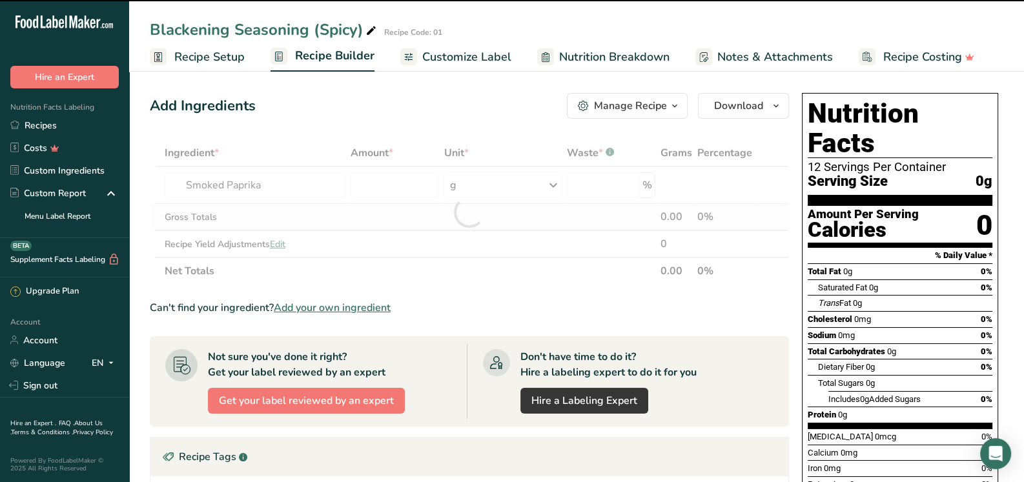
type input "0"
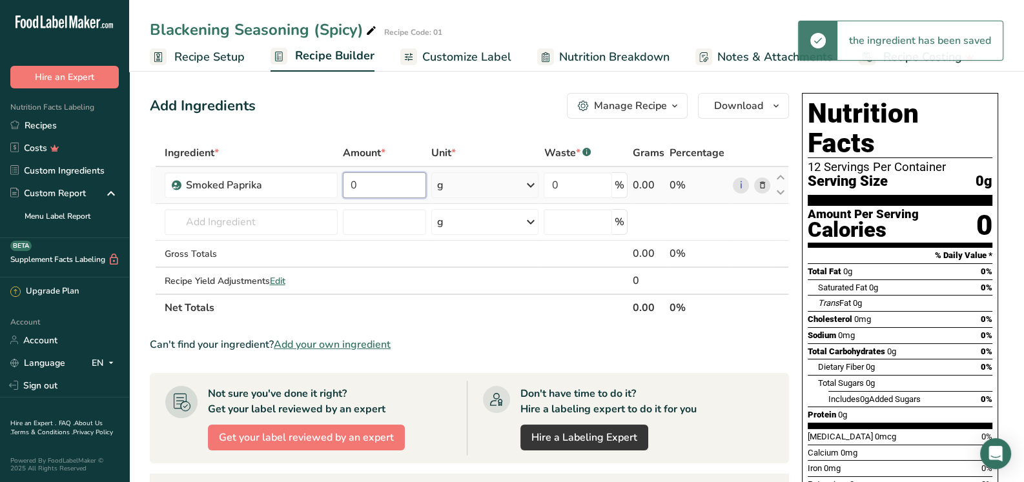
click at [384, 181] on input "0" at bounding box center [384, 185] width 83 height 26
click at [364, 188] on input "0" at bounding box center [384, 185] width 83 height 26
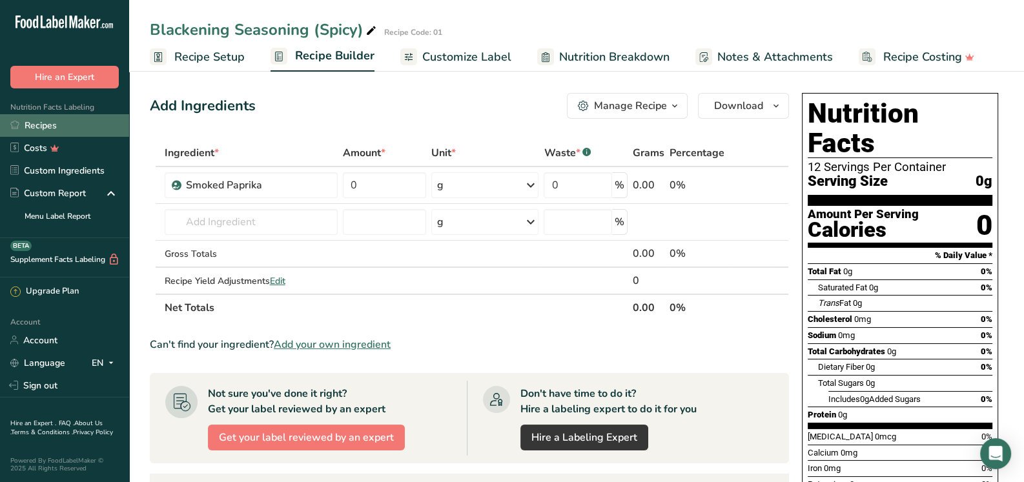
click at [36, 122] on link "Recipes" at bounding box center [64, 125] width 129 height 23
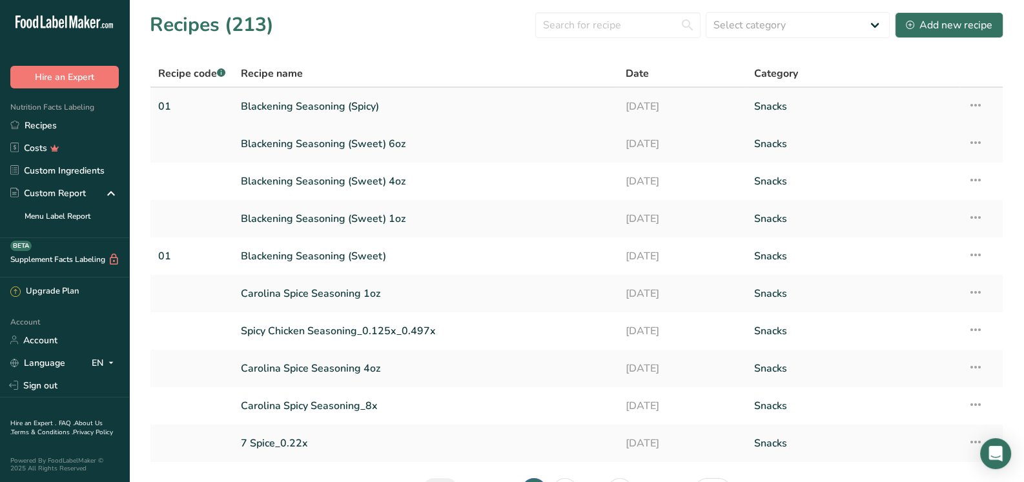
click at [975, 100] on icon at bounding box center [975, 105] width 15 height 23
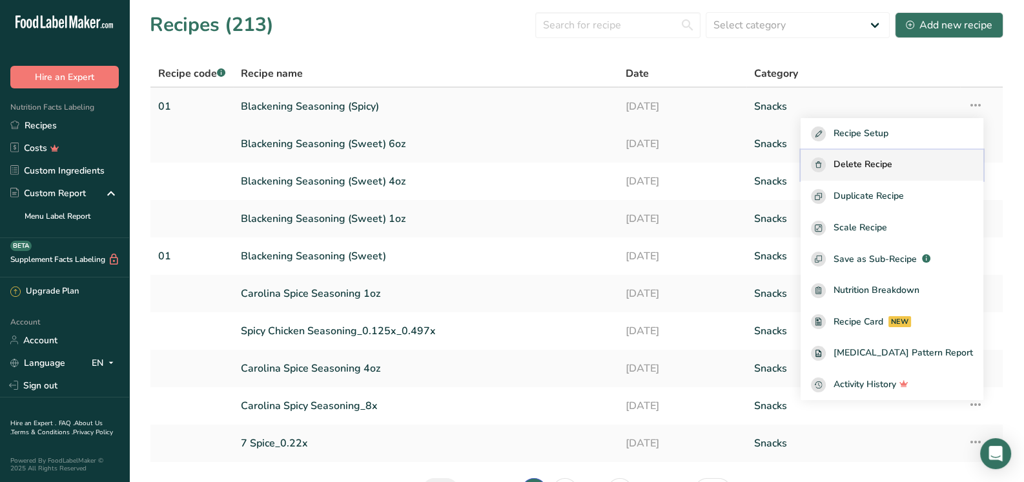
click at [884, 162] on span "Delete Recipe" at bounding box center [862, 165] width 59 height 15
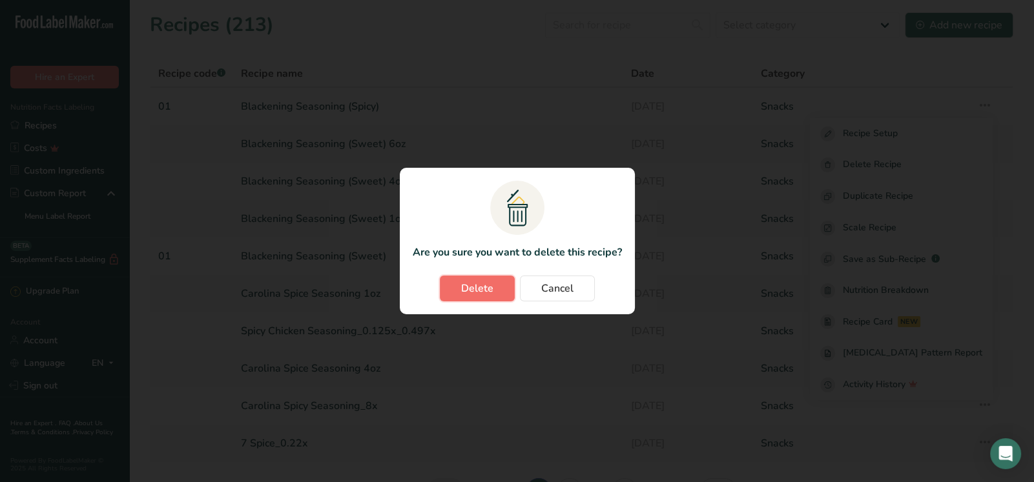
click at [455, 283] on button "Delete" at bounding box center [477, 289] width 75 height 26
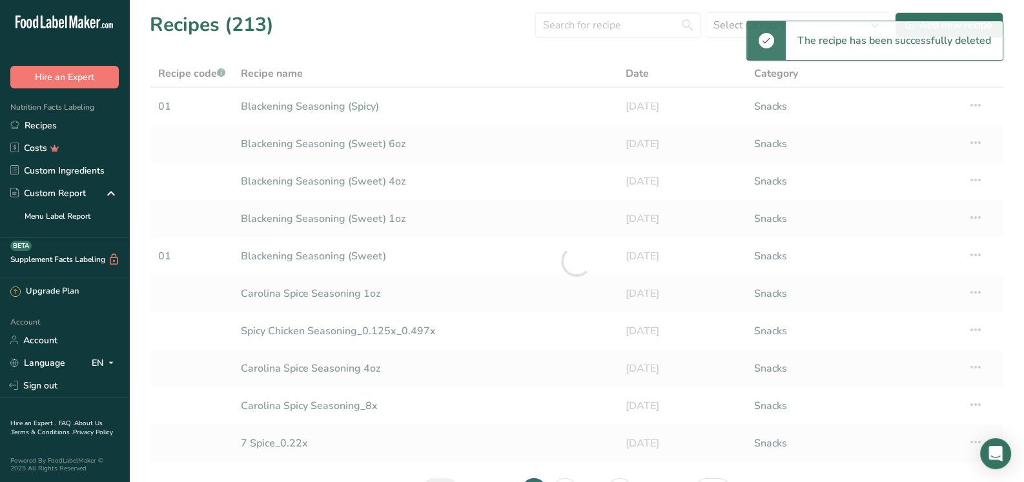
click at [358, 252] on div at bounding box center [576, 261] width 853 height 403
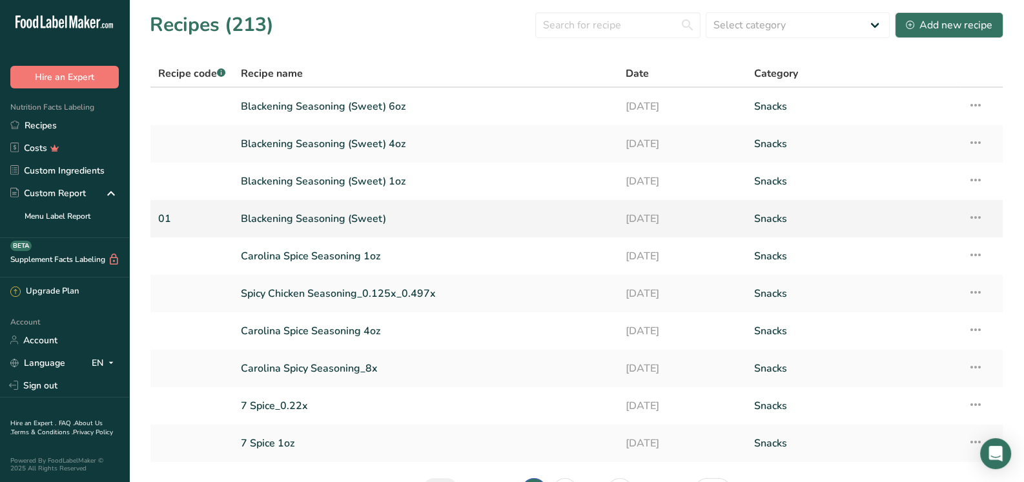
click at [345, 216] on link "Blackening Seasoning (Sweet)" at bounding box center [425, 218] width 369 height 27
click at [339, 218] on link "Blackening Seasoning (Sweet)" at bounding box center [425, 218] width 369 height 27
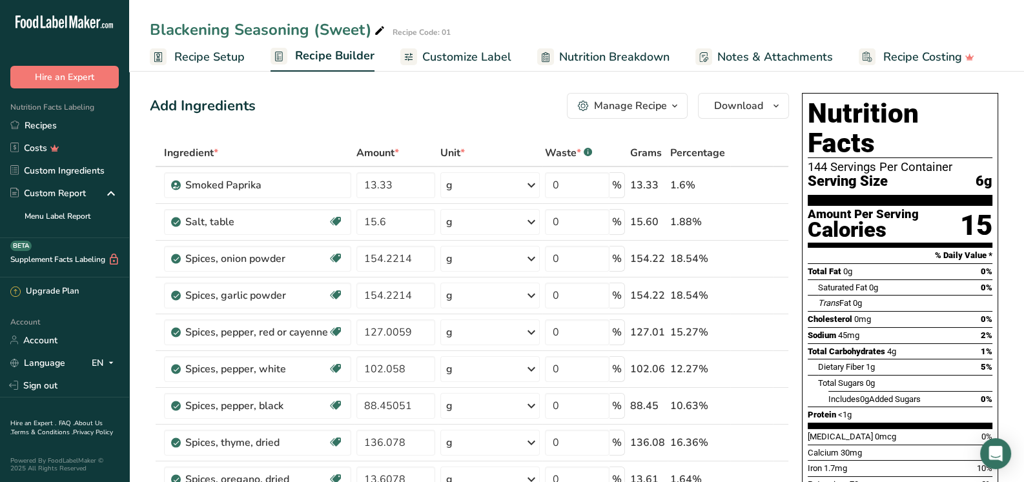
click at [375, 30] on icon at bounding box center [380, 31] width 12 height 18
drag, startPoint x: 362, startPoint y: 28, endPoint x: 332, endPoint y: 28, distance: 29.7
click at [332, 28] on input "Blackening Seasoning (Sweet)" at bounding box center [545, 29] width 790 height 23
type input "Blackening Seasoning (Spicy)"
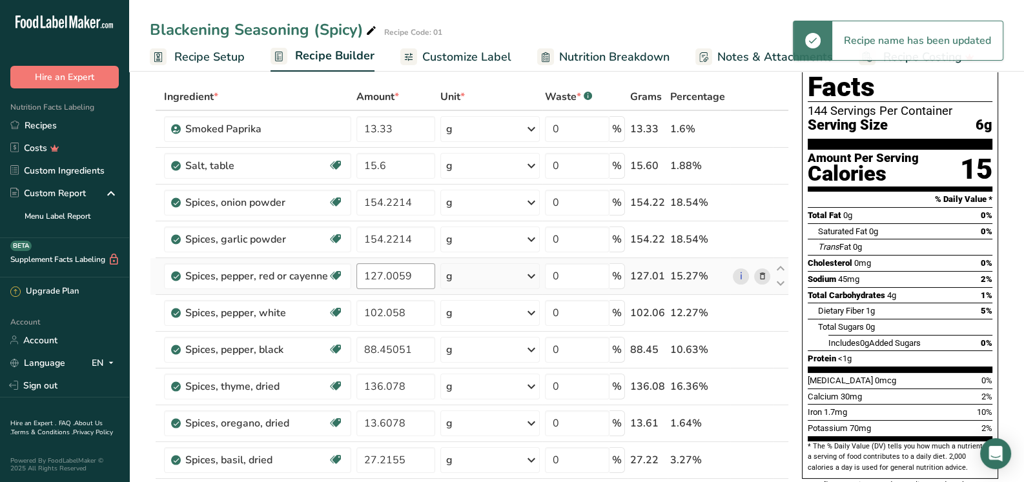
scroll to position [64, 0]
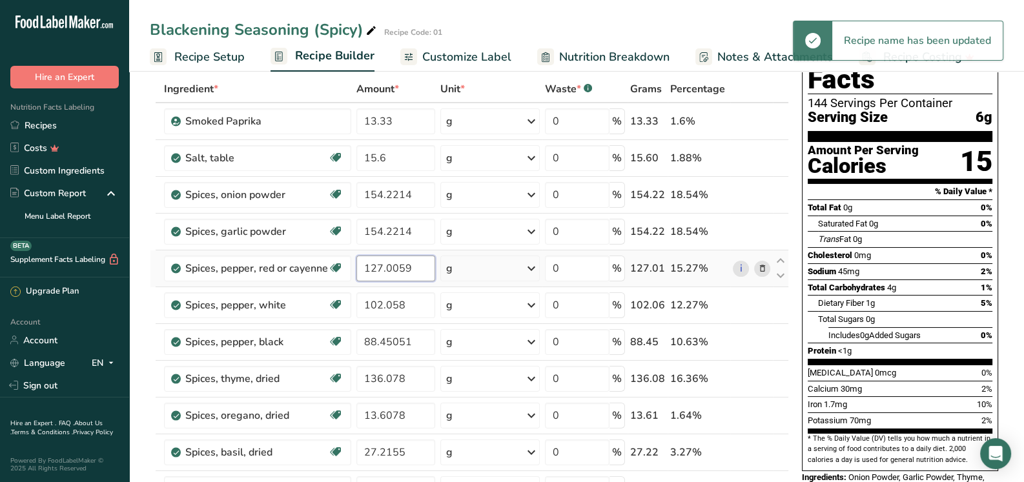
click at [389, 264] on input "127.0059" at bounding box center [395, 269] width 79 height 26
drag, startPoint x: 410, startPoint y: 265, endPoint x: 360, endPoint y: 265, distance: 50.4
click at [360, 265] on input "127.0059" at bounding box center [395, 269] width 79 height 26
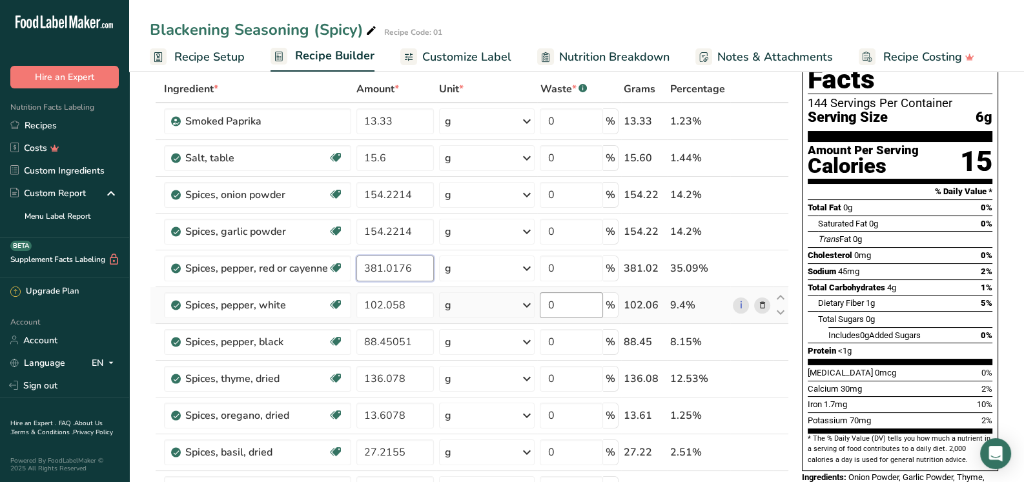
type input "381.0176"
click at [498, 260] on div "Ingredient * Amount * Unit * Waste * .a-a{fill:#347362;}.b-a{fill:#fff;} Grams …" at bounding box center [469, 332] width 639 height 513
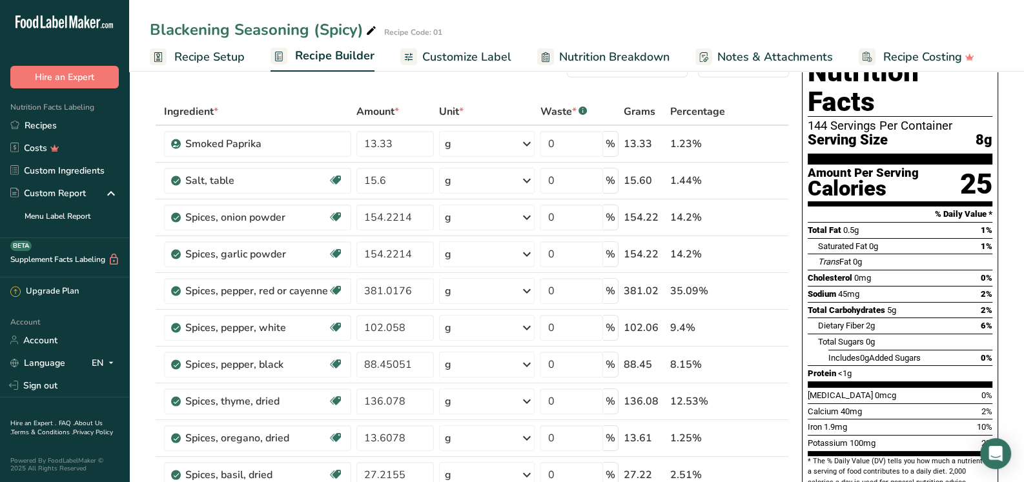
scroll to position [0, 0]
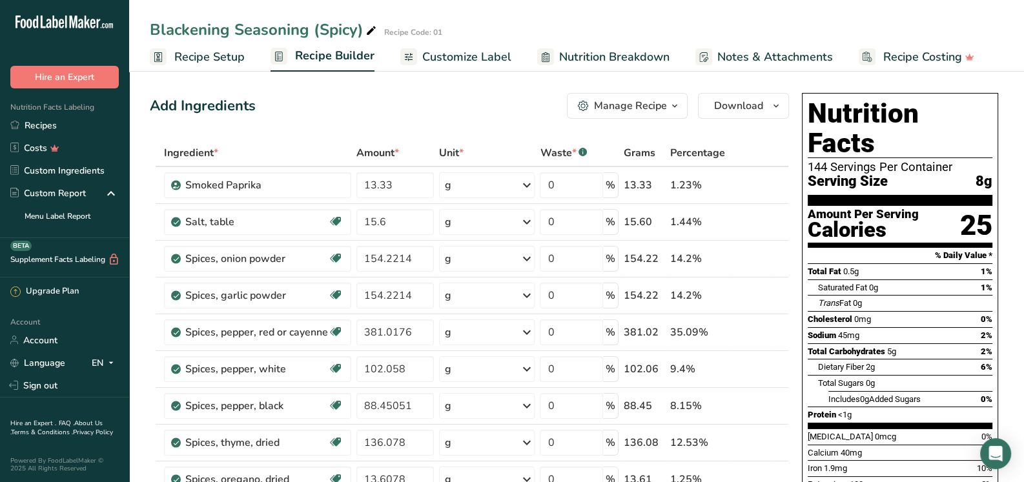
click at [640, 101] on div "Manage Recipe" at bounding box center [630, 105] width 73 height 15
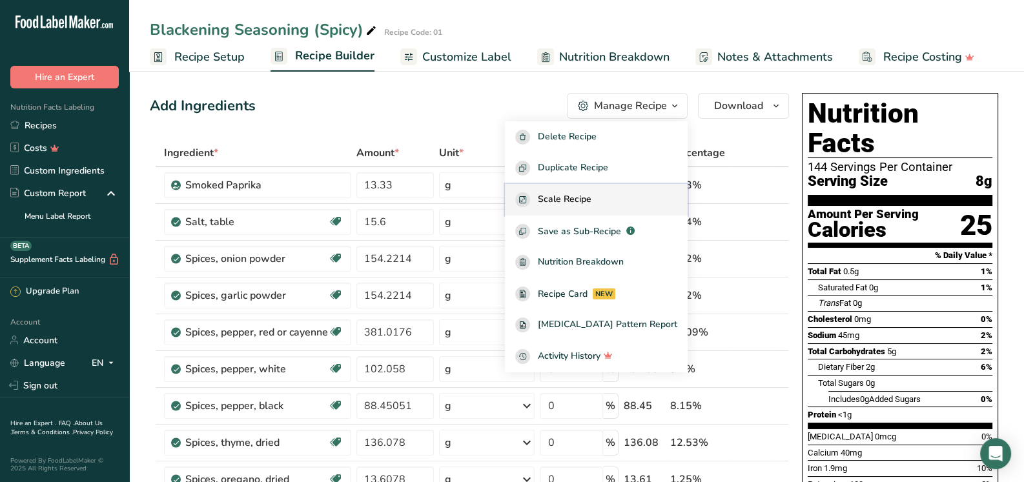
click at [584, 204] on span "Scale Recipe" at bounding box center [565, 199] width 54 height 15
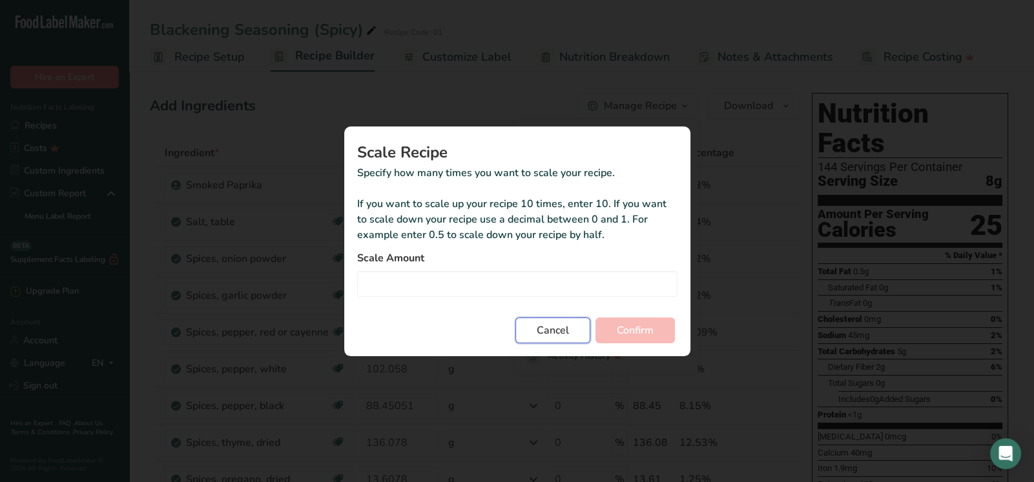
click at [555, 331] on span "Cancel" at bounding box center [552, 330] width 32 height 15
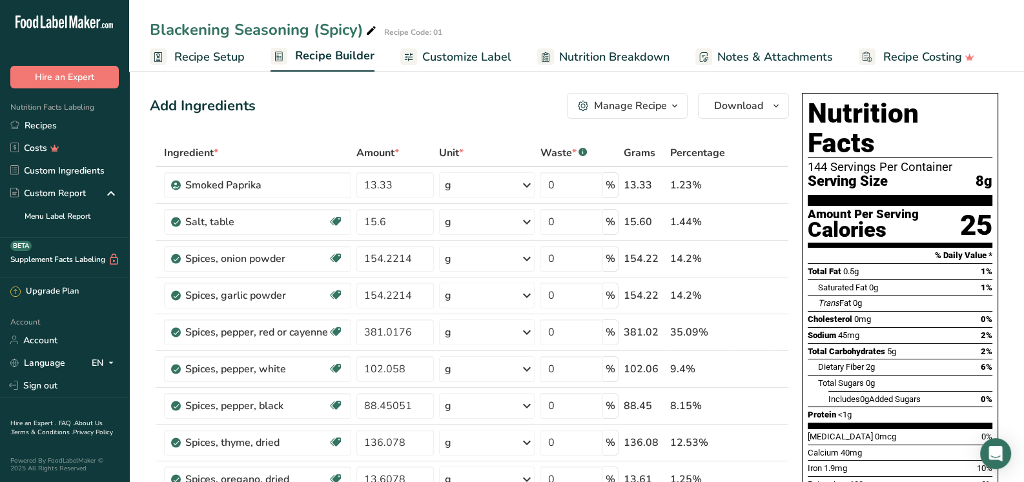
click at [613, 103] on div "Manage Recipe" at bounding box center [630, 105] width 73 height 15
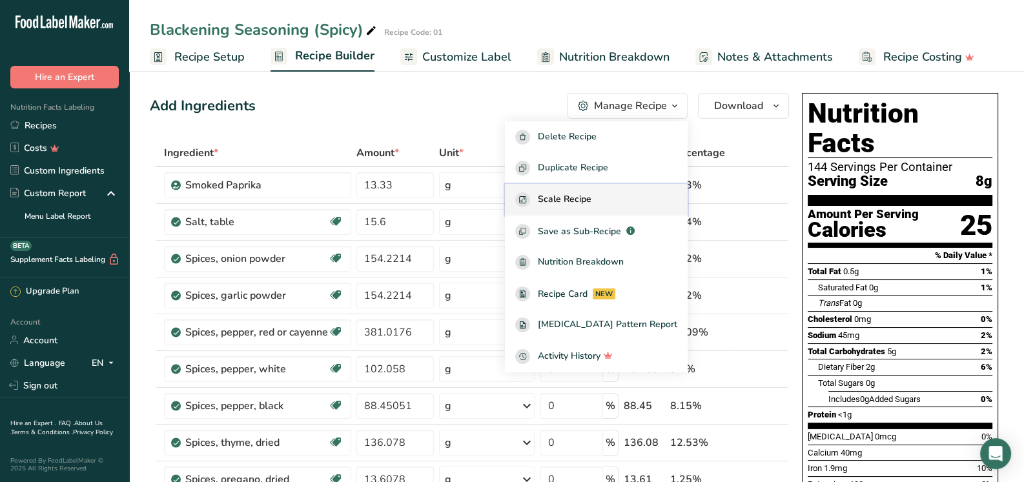
click at [584, 196] on span "Scale Recipe" at bounding box center [565, 199] width 54 height 15
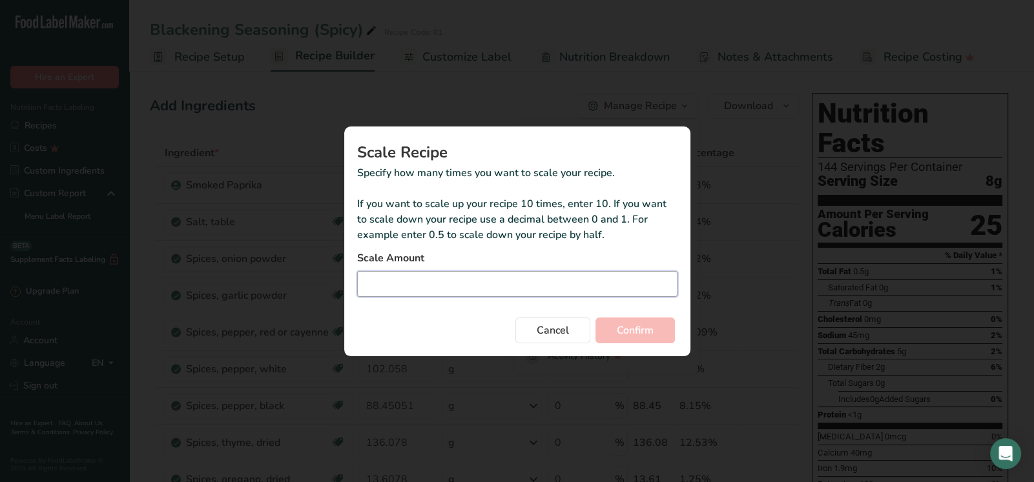
click at [554, 287] on input "Duplicate recipe modal" at bounding box center [517, 284] width 320 height 26
type input "0.008"
click at [647, 333] on span "Confirm" at bounding box center [634, 330] width 37 height 15
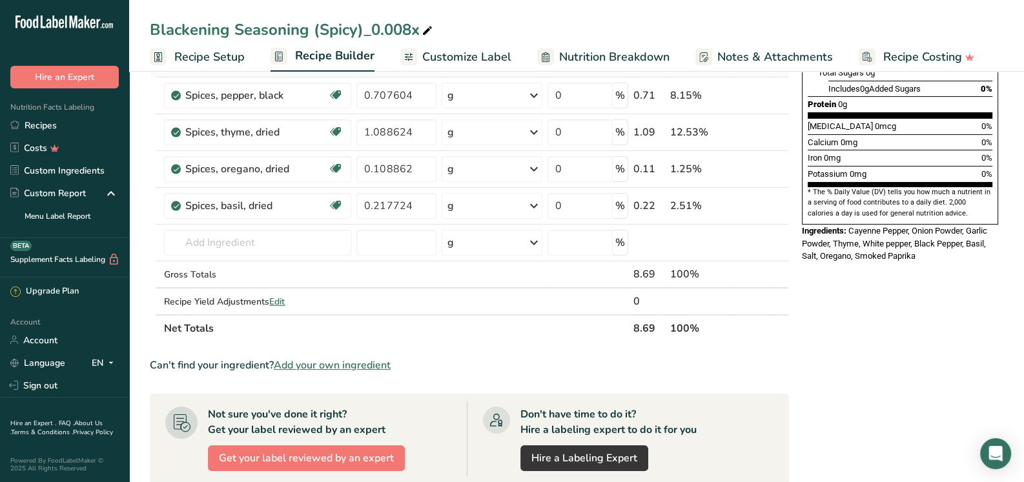
scroll to position [322, 0]
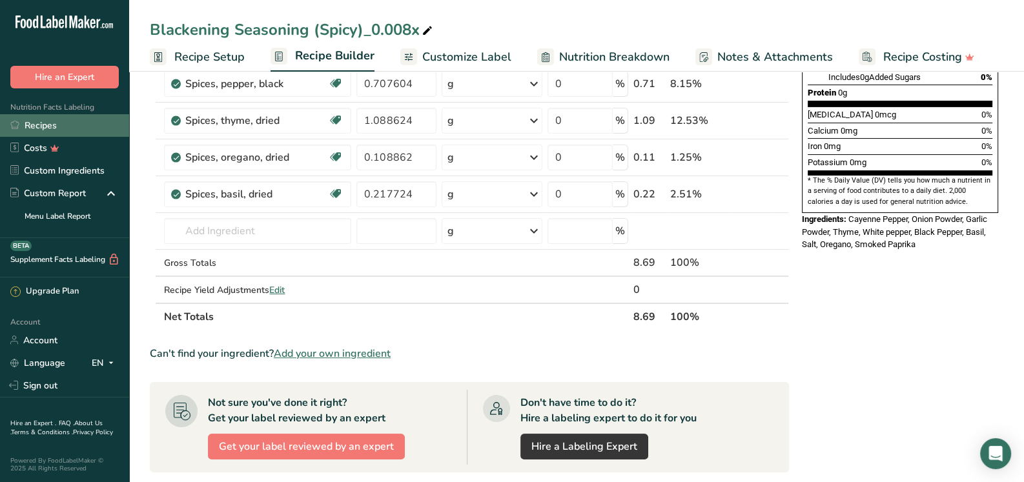
click at [52, 119] on link "Recipes" at bounding box center [64, 125] width 129 height 23
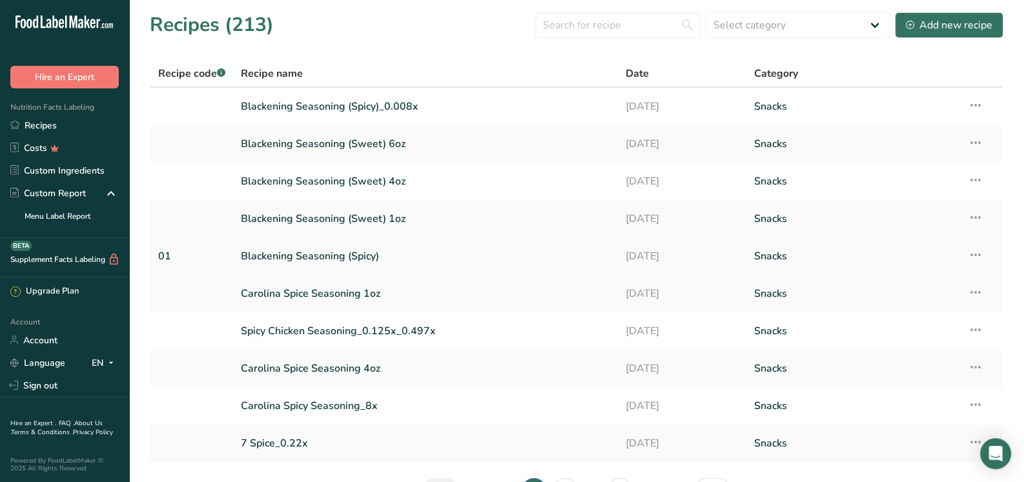
click at [316, 252] on link "Blackening Seasoning (Spicy)" at bounding box center [425, 256] width 369 height 27
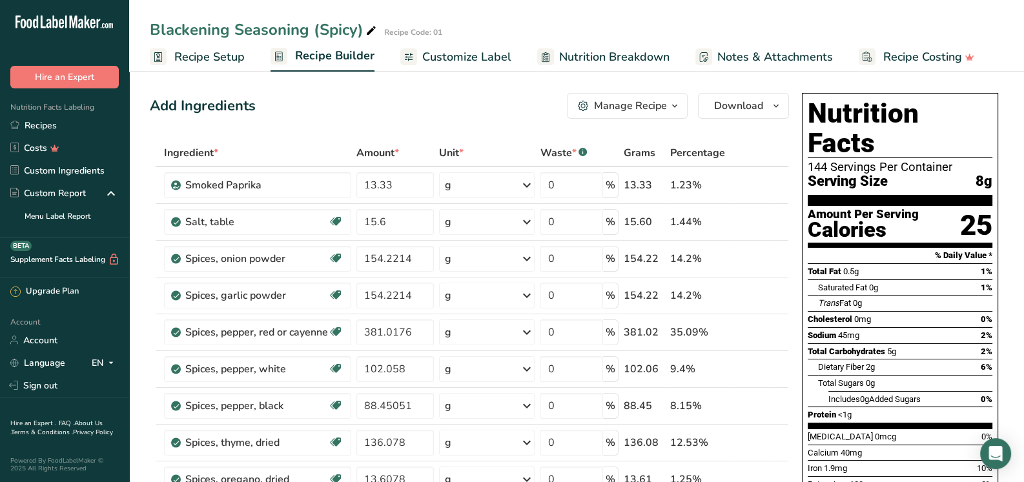
click at [613, 110] on div "Manage Recipe" at bounding box center [630, 105] width 73 height 15
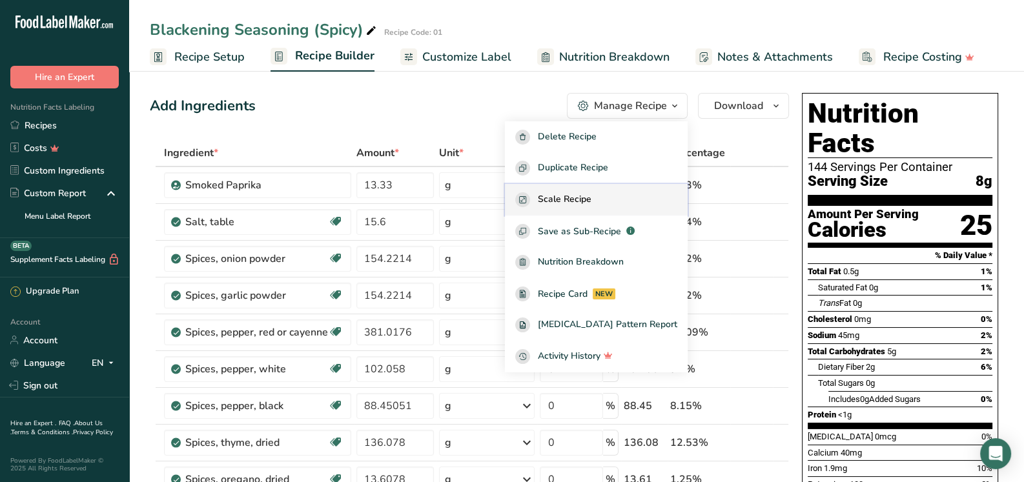
click at [591, 197] on span "Scale Recipe" at bounding box center [565, 199] width 54 height 15
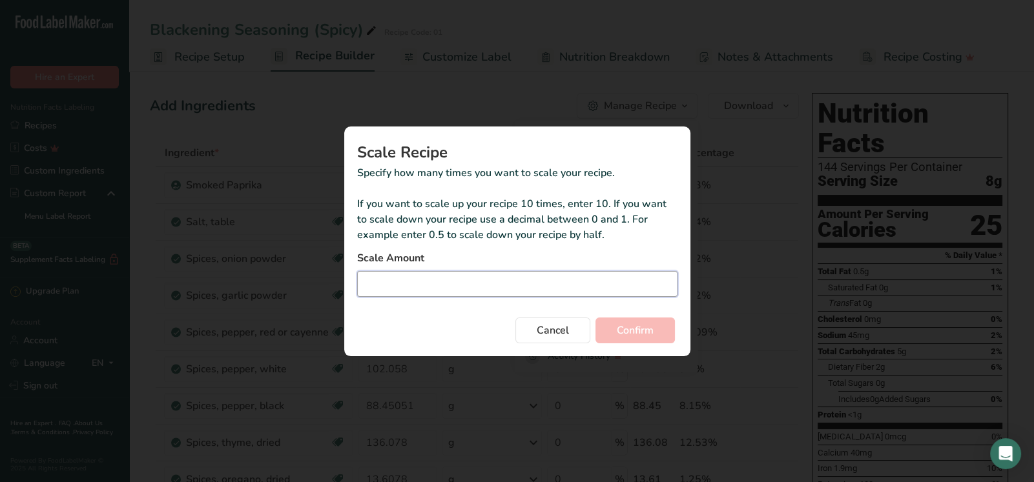
click at [484, 280] on input "Duplicate recipe modal" at bounding box center [517, 284] width 320 height 26
type input "0.009"
click at [595, 318] on button "Confirm" at bounding box center [634, 331] width 79 height 26
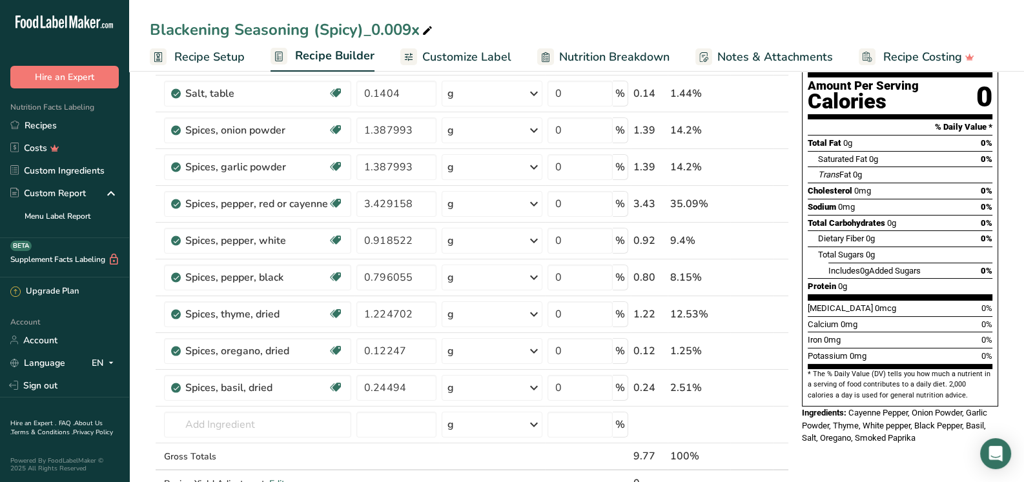
scroll to position [194, 0]
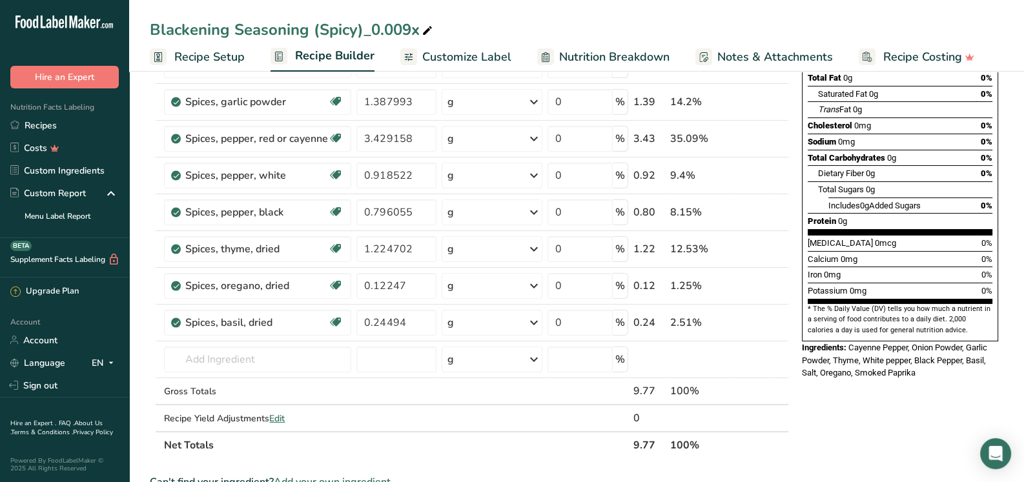
click at [427, 29] on icon at bounding box center [428, 31] width 12 height 18
drag, startPoint x: 420, startPoint y: 31, endPoint x: 363, endPoint y: 31, distance: 56.8
click at [363, 31] on input "Blackening Seasoning (Spicy)_0.009x" at bounding box center [576, 29] width 853 height 23
click at [527, 35] on input "Blackening Seasoning (Spicy) 1oz" at bounding box center [576, 29] width 853 height 23
click at [759, 31] on input "Blackening Seasoning (Spicy) 1oz" at bounding box center [576, 29] width 853 height 23
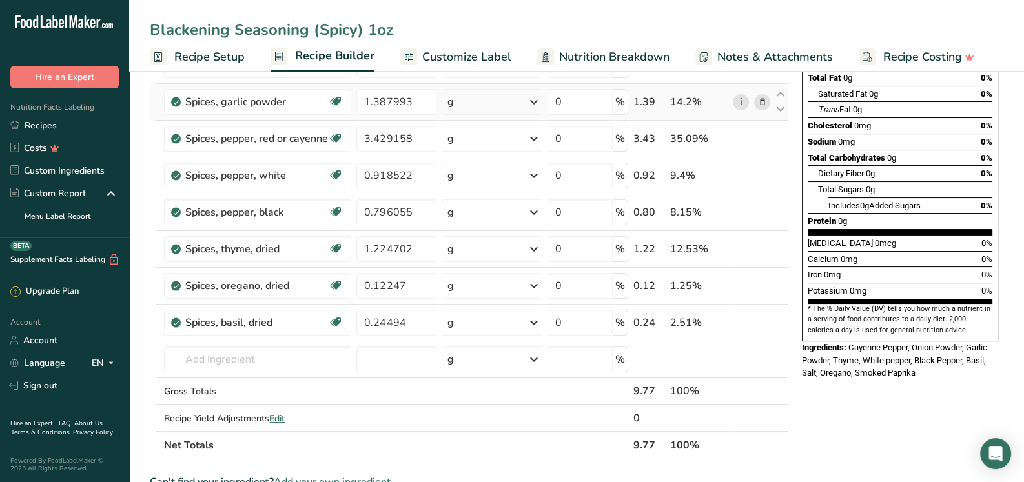
type input "Blackening Seasoning (Spicy) 1oz"
click at [483, 105] on div "g" at bounding box center [492, 102] width 101 height 26
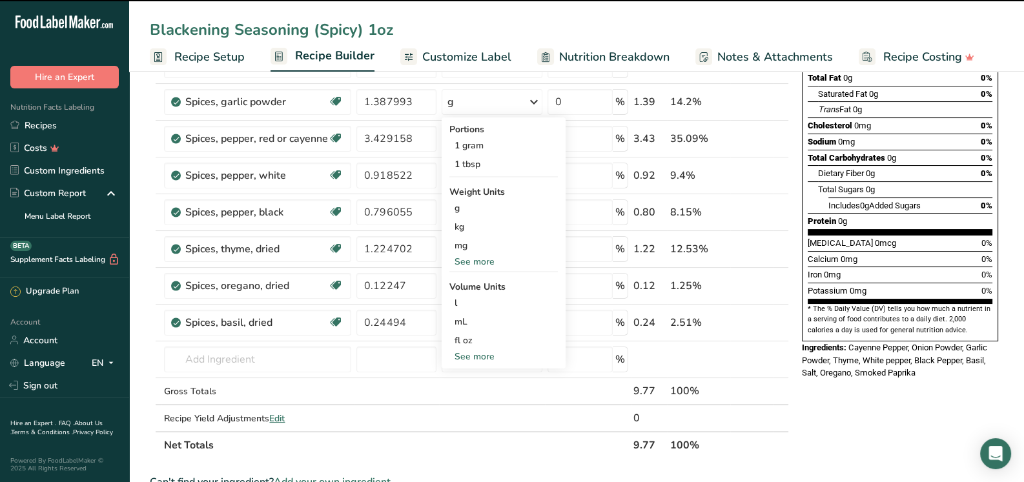
click at [487, 24] on input "Blackening Seasoning (Spicy) 1oz" at bounding box center [576, 29] width 853 height 23
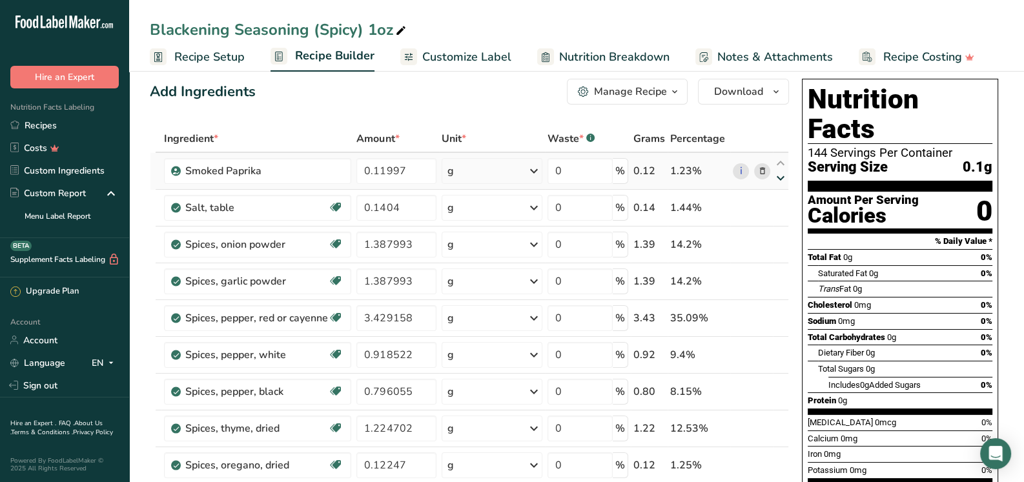
scroll to position [0, 0]
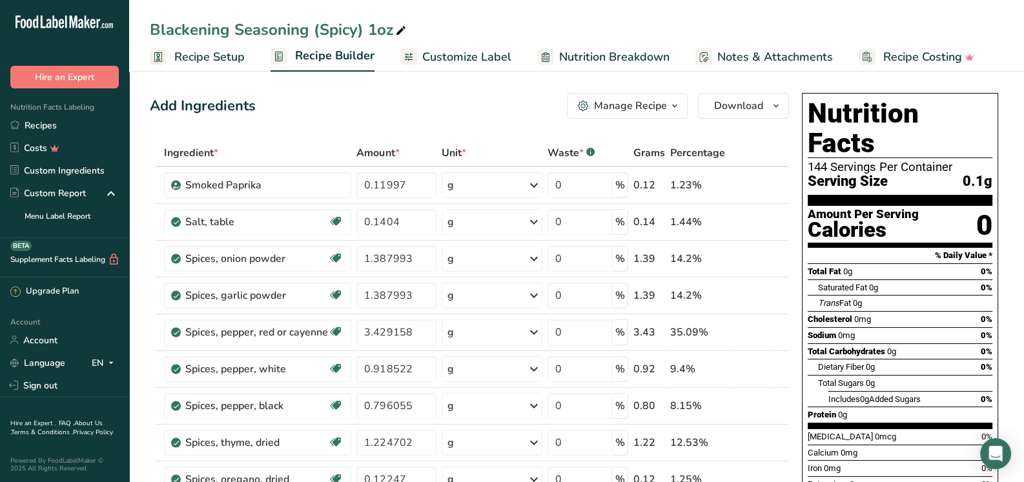
click at [216, 57] on span "Recipe Setup" at bounding box center [209, 56] width 70 height 17
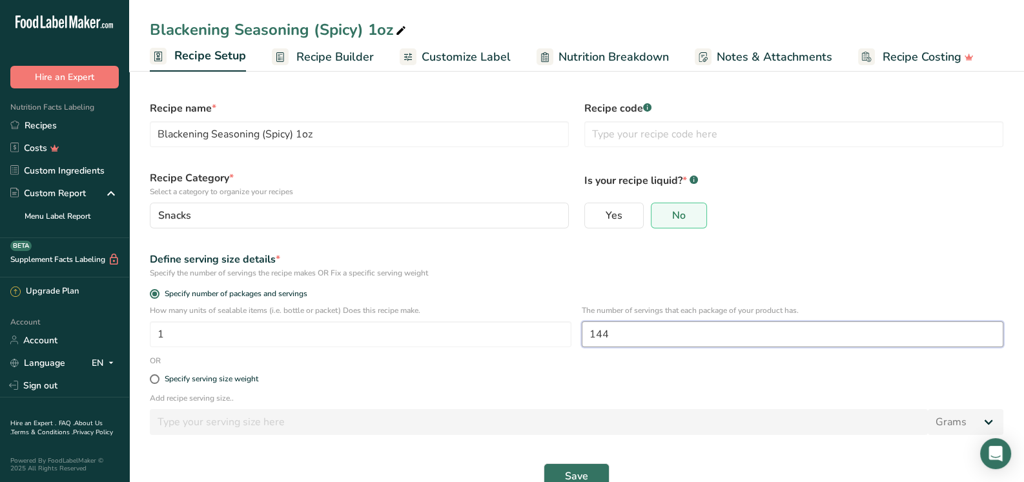
drag, startPoint x: 611, startPoint y: 334, endPoint x: 593, endPoint y: 334, distance: 18.1
click at [593, 334] on input "144" at bounding box center [793, 334] width 422 height 26
click at [544, 464] on button "Save" at bounding box center [577, 477] width 66 height 26
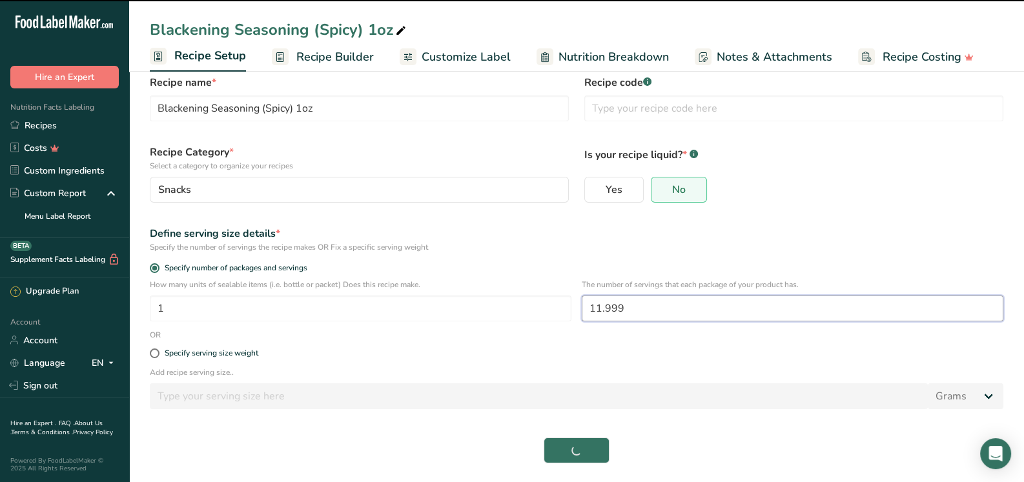
scroll to position [28, 0]
type input "12"
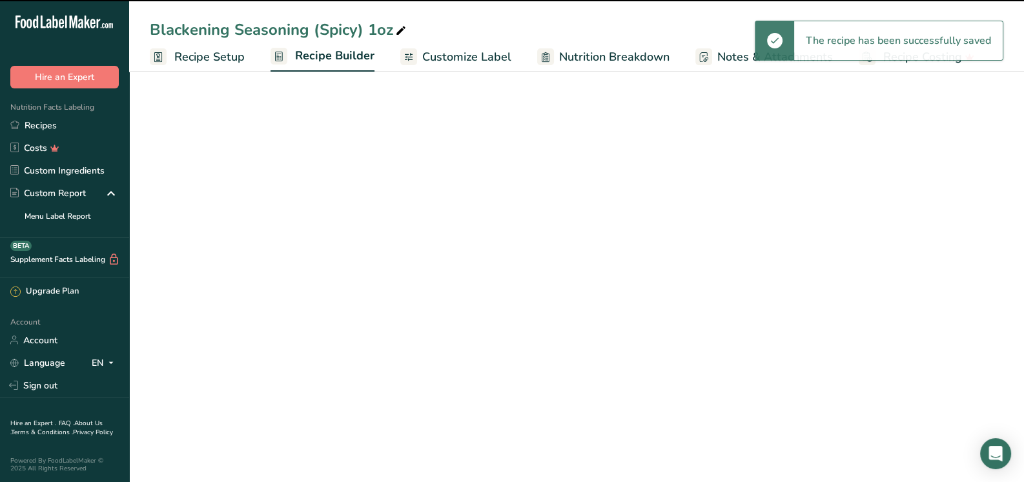
click at [212, 50] on span "Recipe Setup" at bounding box center [209, 56] width 70 height 17
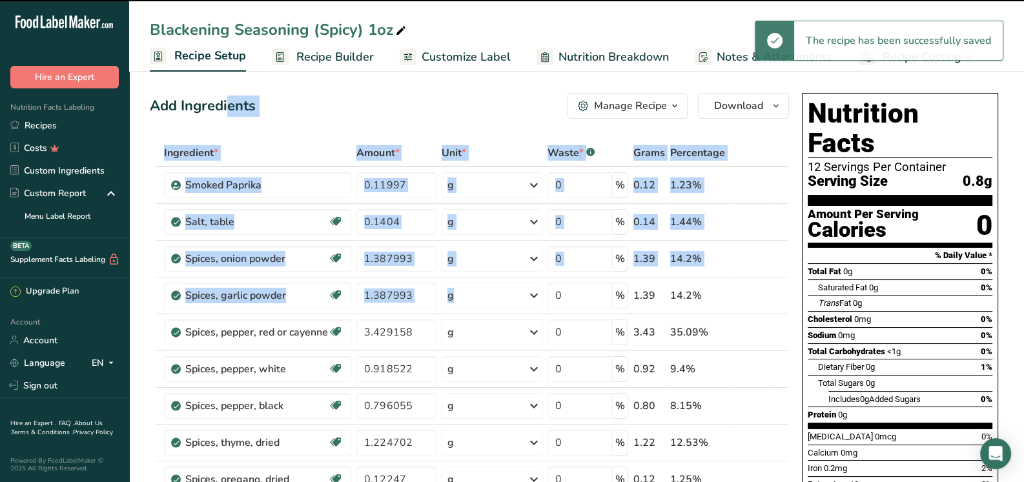
click at [221, 57] on span "Recipe Setup" at bounding box center [210, 55] width 72 height 17
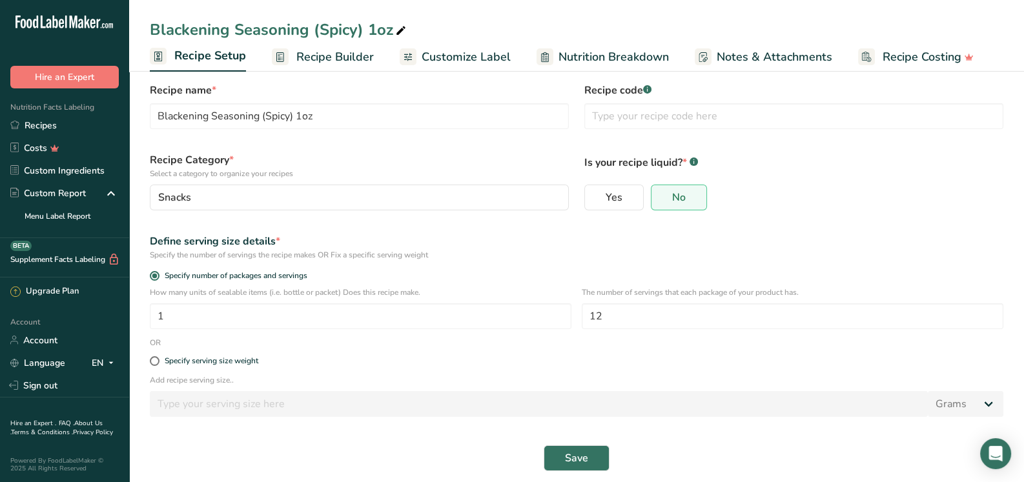
scroll to position [28, 0]
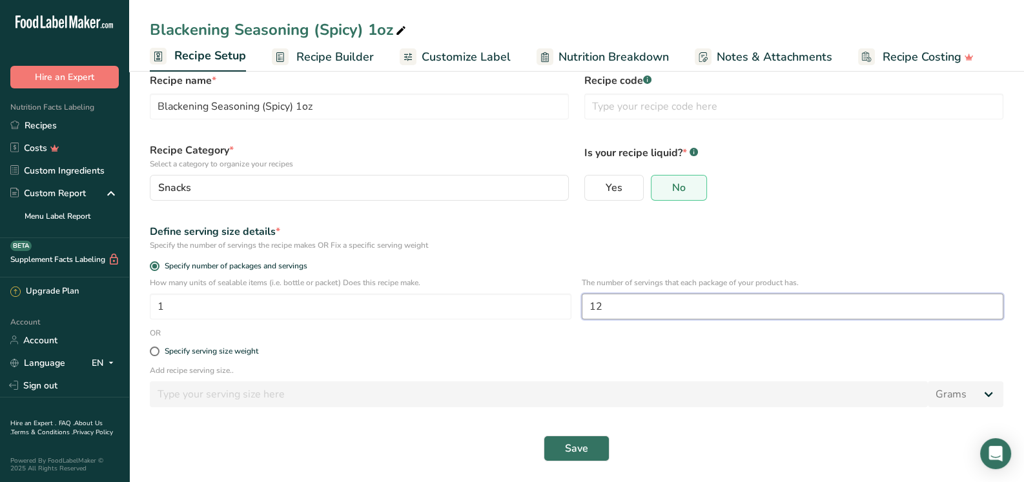
click at [620, 312] on input "12" at bounding box center [793, 307] width 422 height 26
type input "12.0"
click at [573, 447] on span "Save" at bounding box center [576, 448] width 23 height 15
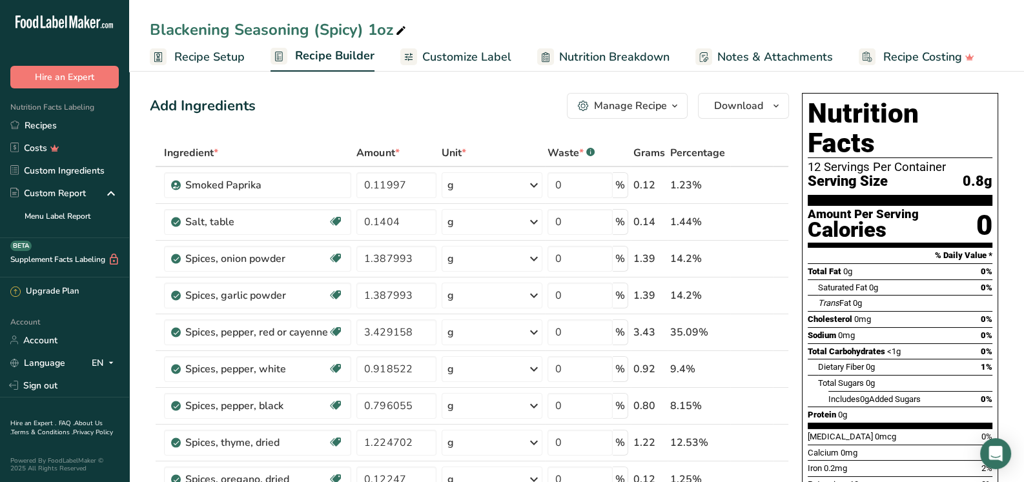
click at [459, 58] on span "Customize Label" at bounding box center [466, 56] width 89 height 17
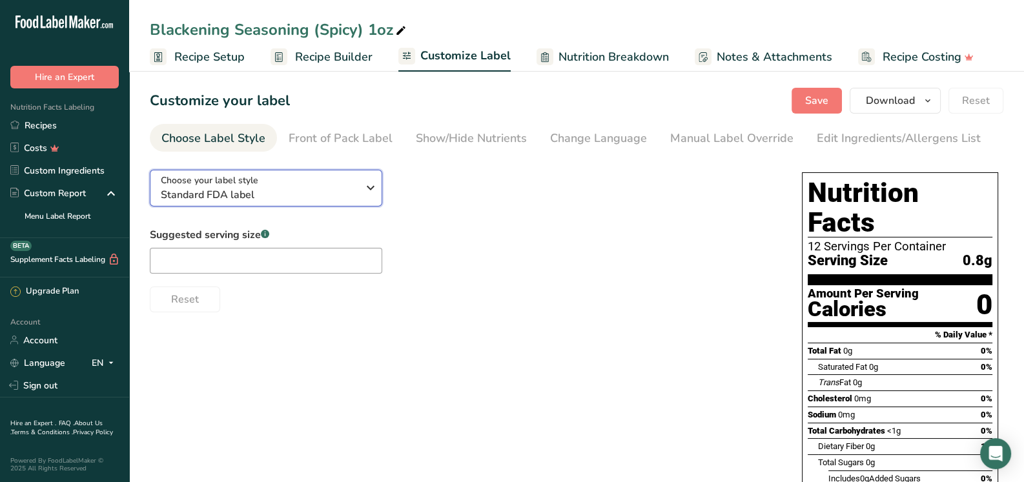
click at [360, 197] on div "Choose your label style Standard FDA label" at bounding box center [264, 188] width 207 height 29
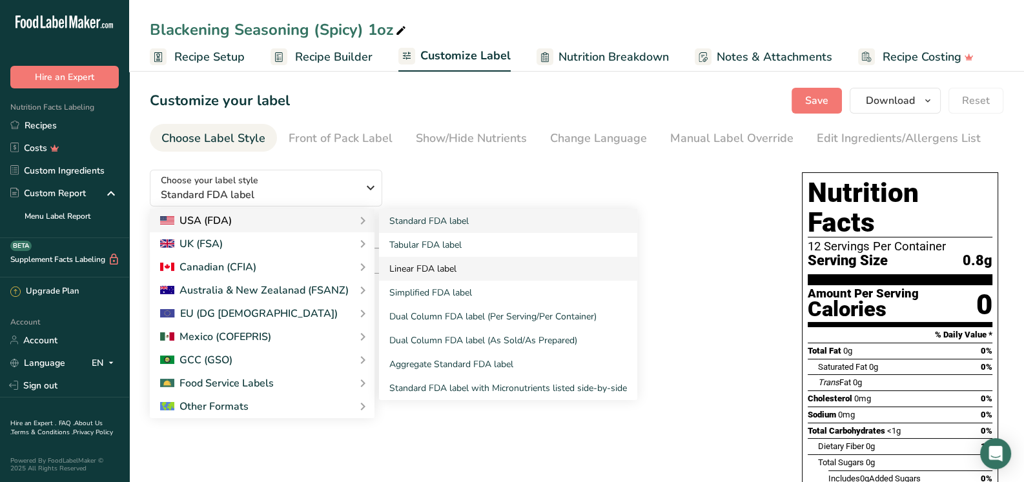
click at [430, 272] on link "Linear FDA label" at bounding box center [508, 269] width 258 height 24
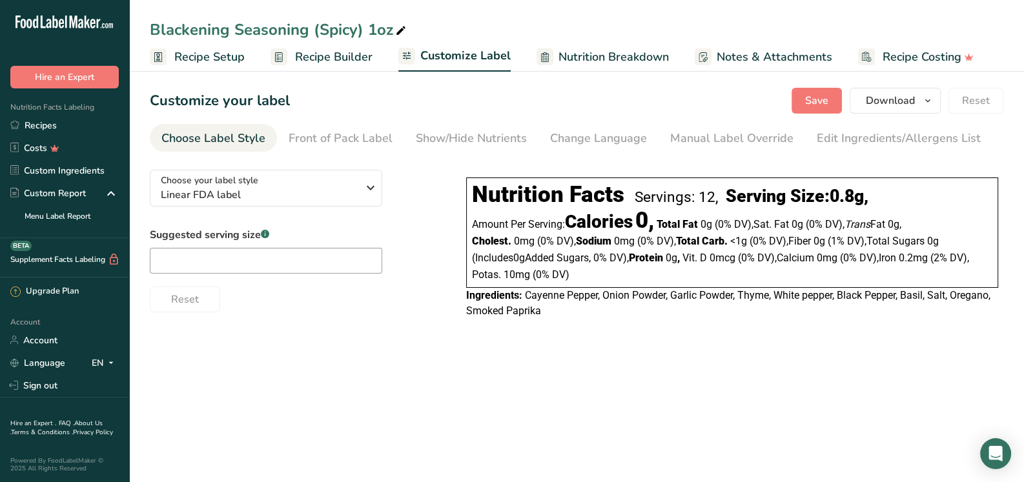
click at [198, 52] on span "Recipe Setup" at bounding box center [209, 56] width 70 height 17
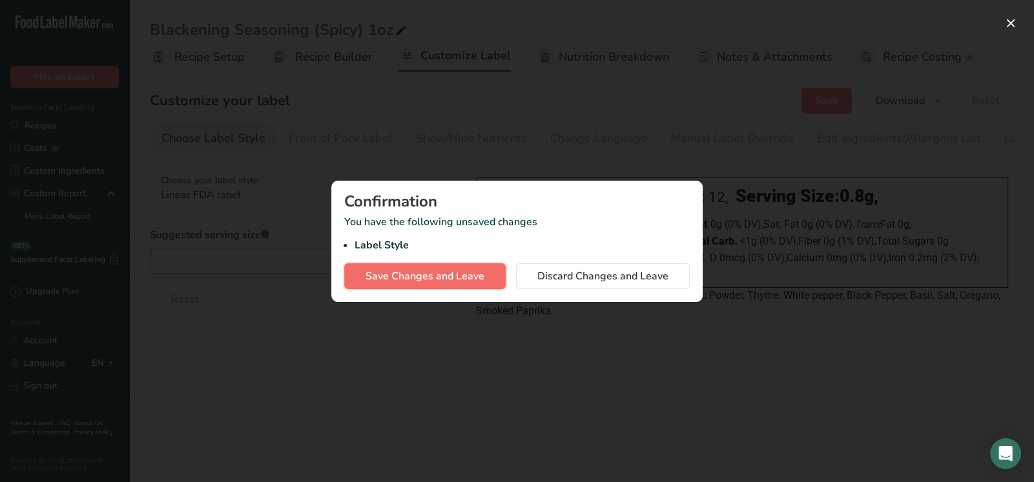
click at [427, 280] on span "Save Changes and Leave" at bounding box center [424, 276] width 119 height 15
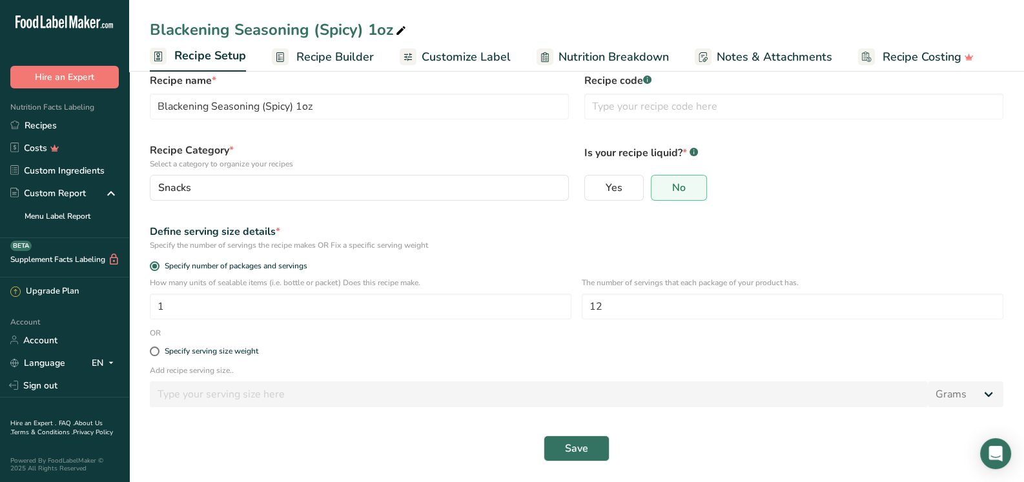
scroll to position [28, 0]
click at [582, 452] on span "Save" at bounding box center [576, 448] width 23 height 15
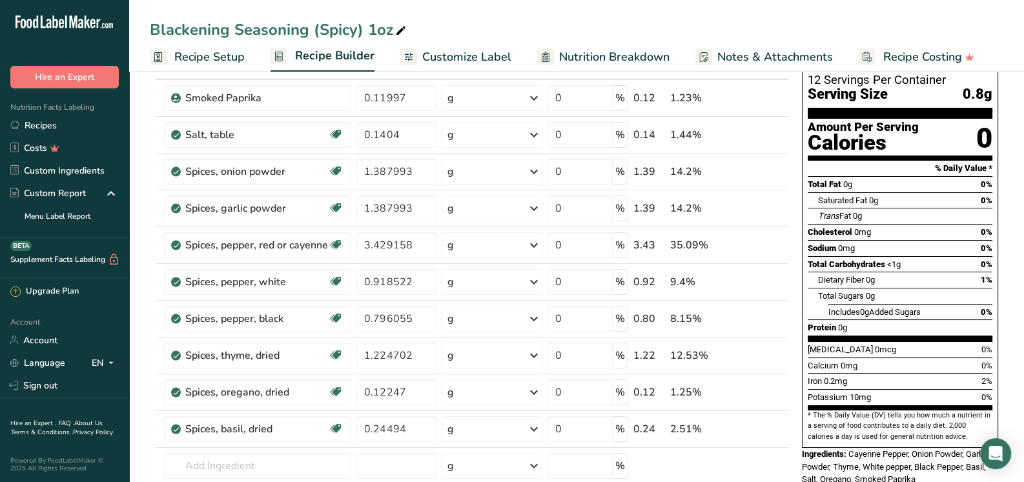
scroll to position [64, 0]
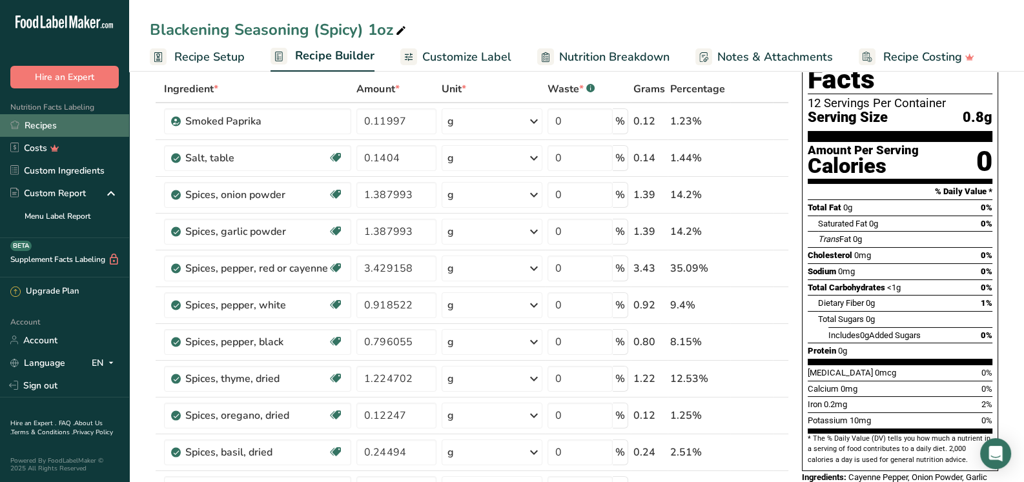
click at [58, 119] on link "Recipes" at bounding box center [64, 125] width 129 height 23
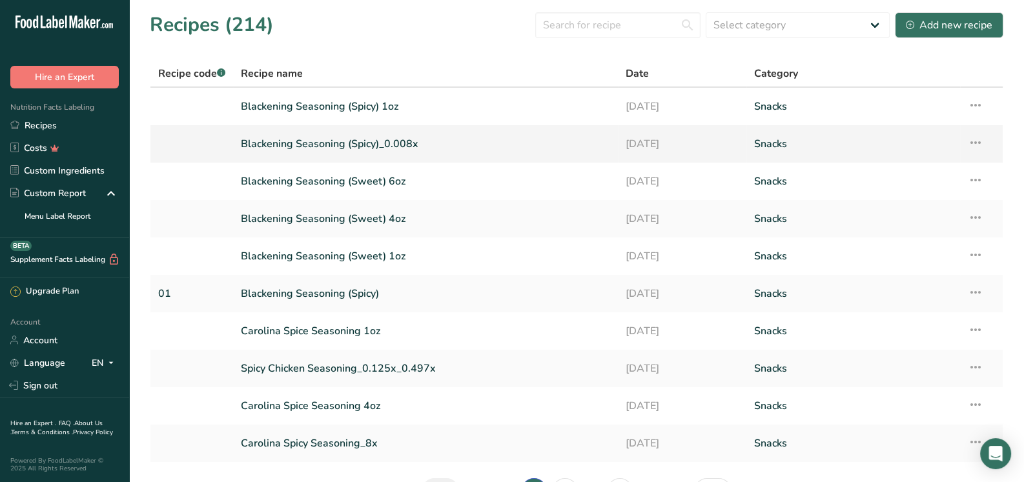
click at [979, 141] on icon at bounding box center [975, 142] width 15 height 23
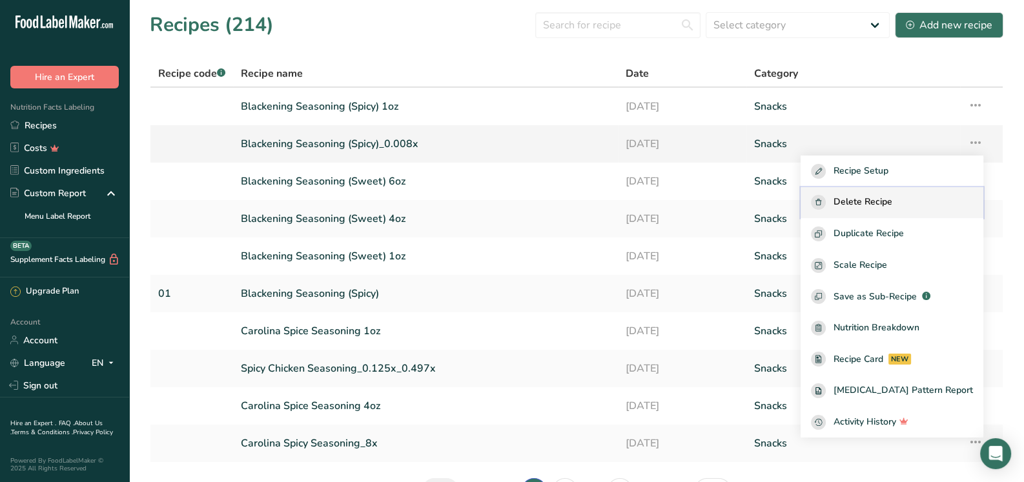
click at [892, 202] on span "Delete Recipe" at bounding box center [862, 202] width 59 height 15
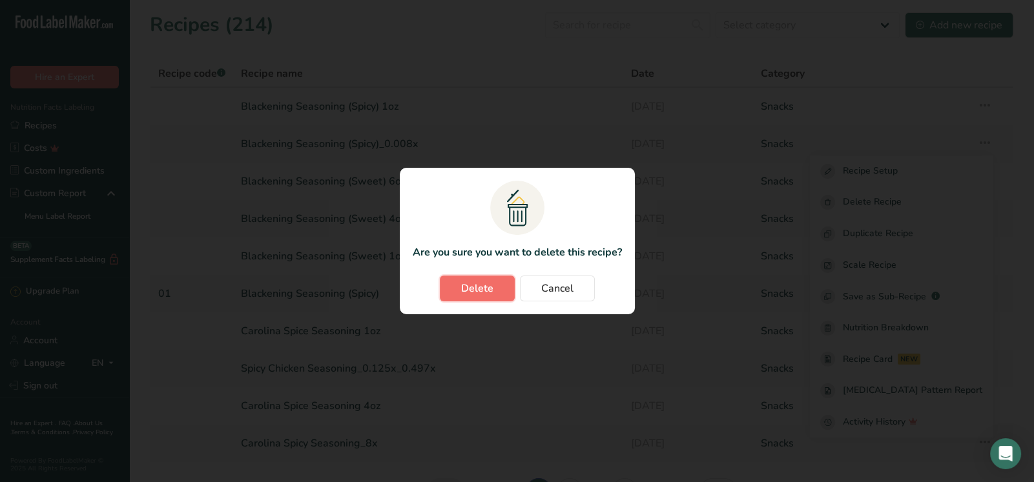
click at [465, 287] on span "Delete" at bounding box center [477, 288] width 32 height 15
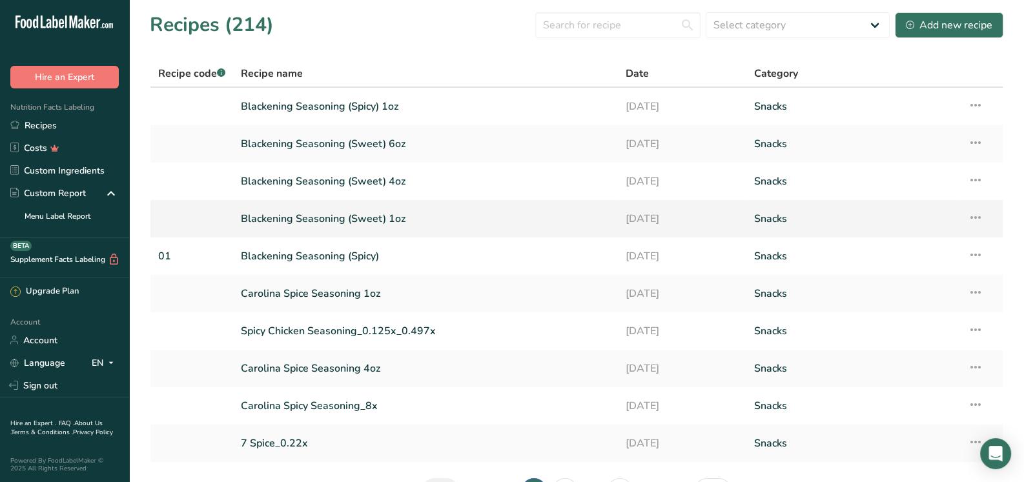
click at [338, 216] on link "Blackening Seasoning (Sweet) 1oz" at bounding box center [425, 218] width 369 height 27
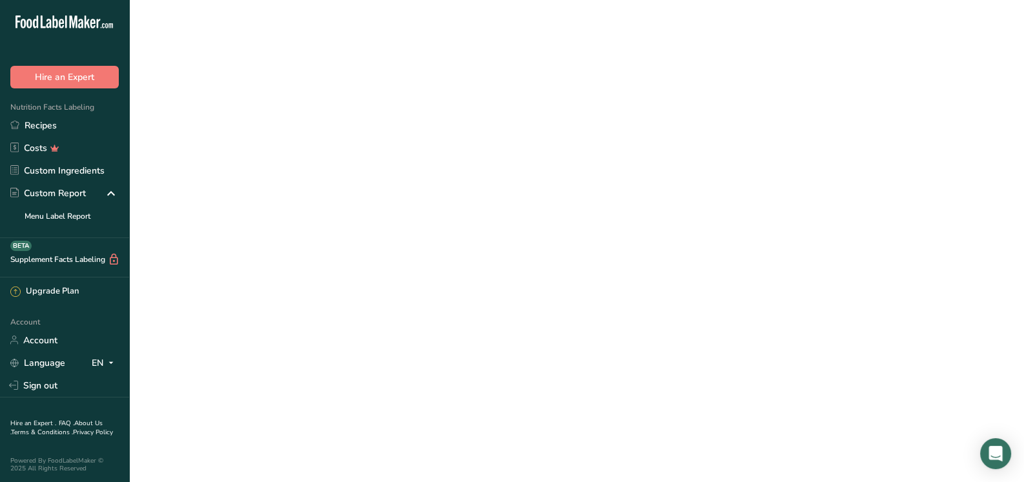
click at [338, 216] on link "Blackening Seasoning (Sweet) 1oz" at bounding box center [425, 218] width 369 height 27
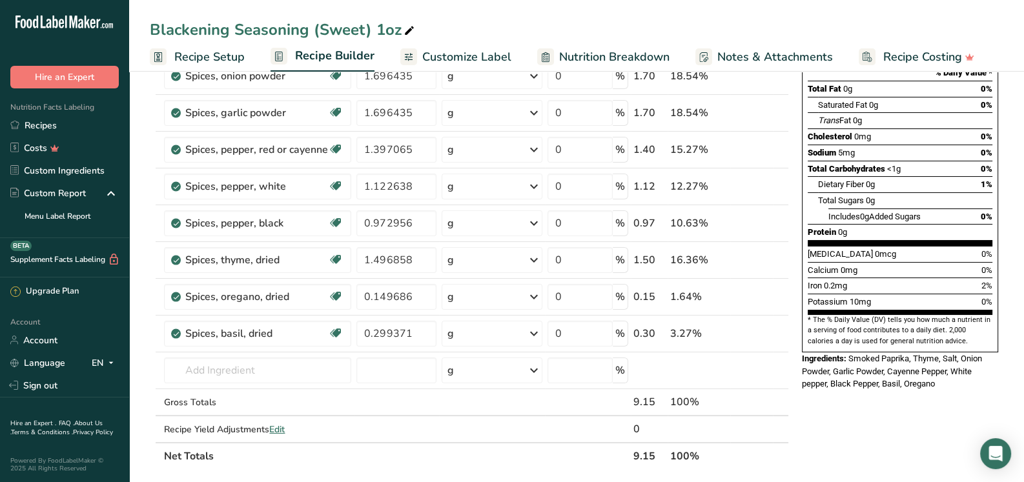
scroll to position [194, 0]
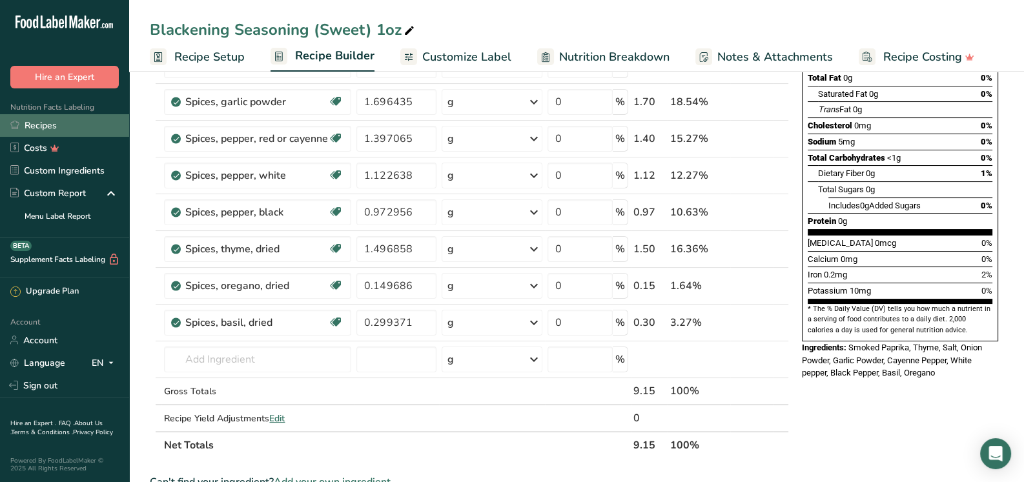
click at [43, 122] on link "Recipes" at bounding box center [64, 125] width 129 height 23
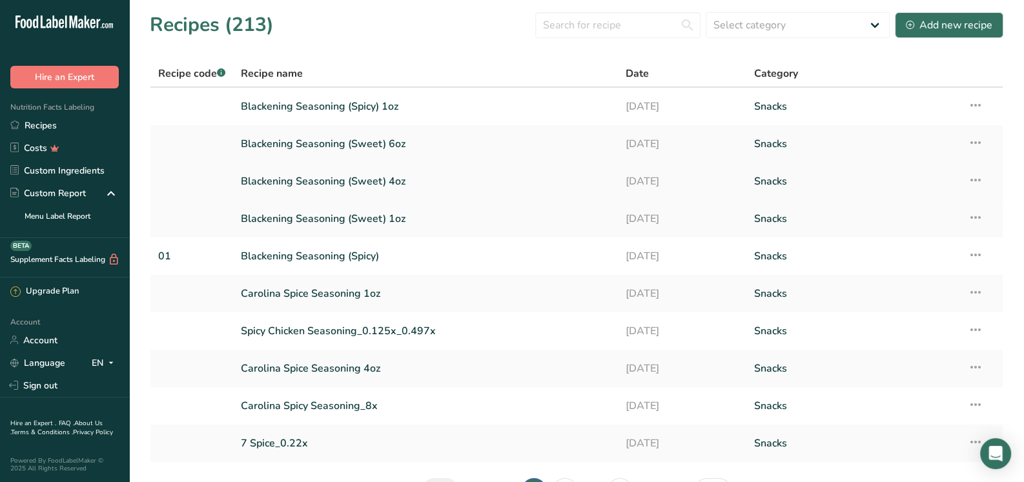
click at [357, 179] on link "Blackening Seasoning (Sweet) 4oz" at bounding box center [425, 181] width 369 height 27
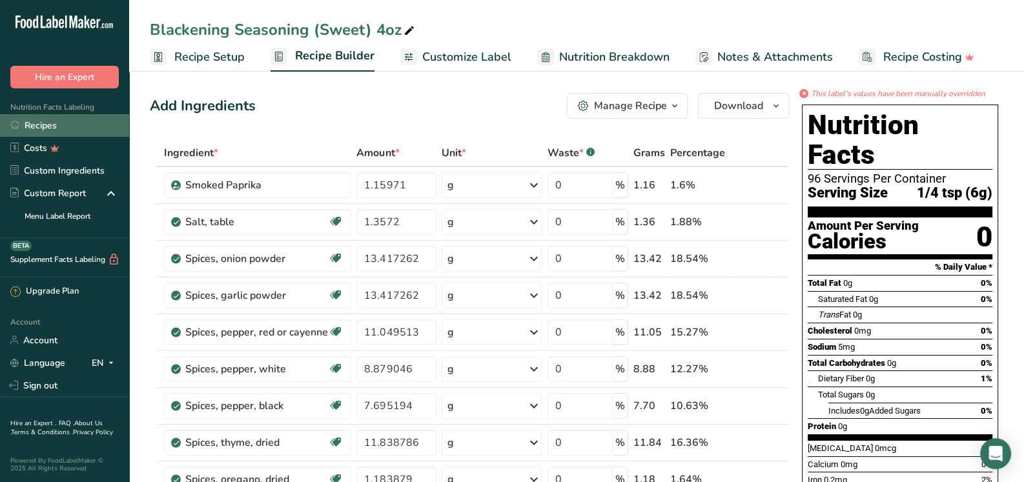
click at [39, 119] on link "Recipes" at bounding box center [64, 125] width 129 height 23
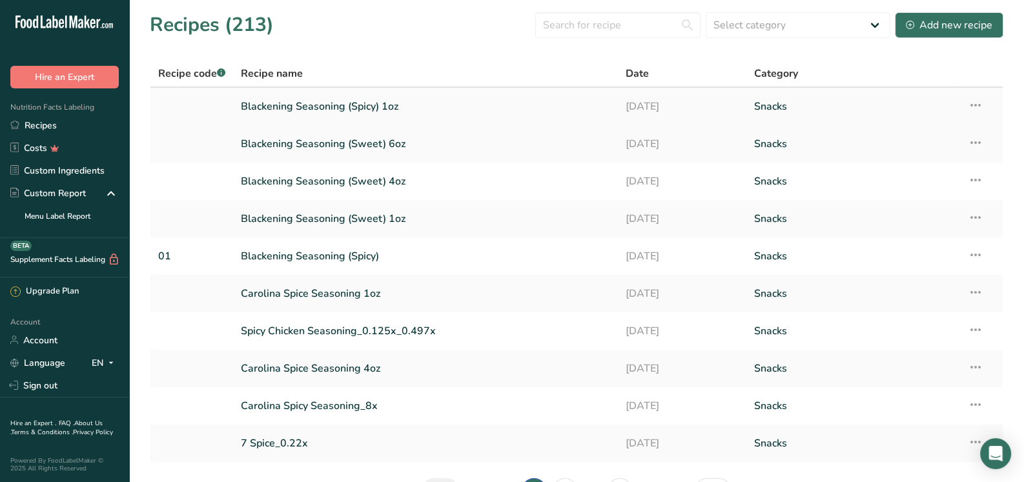
click at [333, 105] on link "Blackening Seasoning (Spicy) 1oz" at bounding box center [425, 106] width 369 height 27
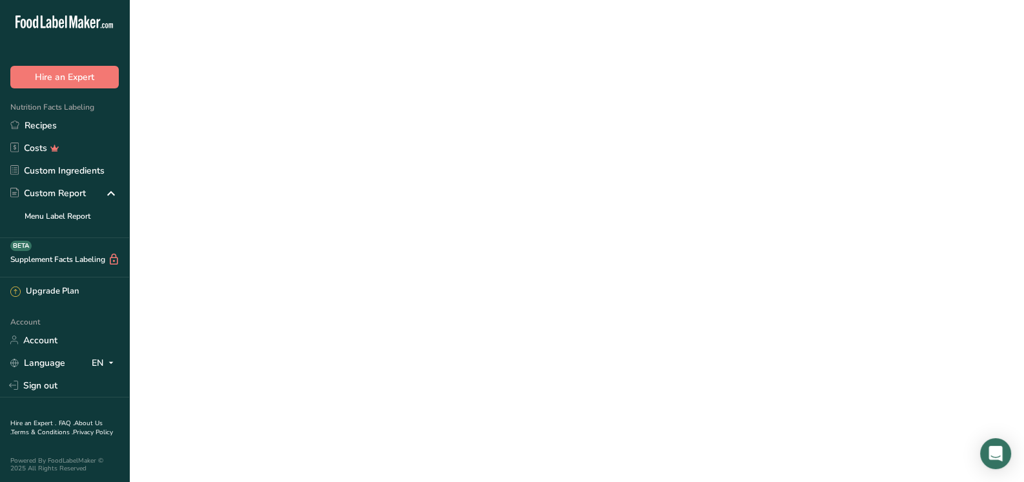
click at [333, 105] on link "Blackening Seasoning (Spicy) 1oz" at bounding box center [425, 106] width 369 height 27
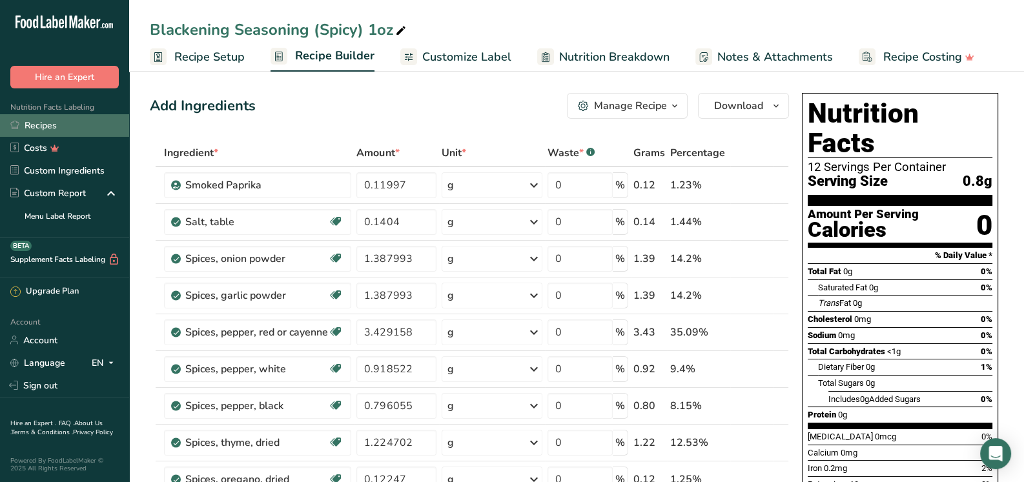
click at [60, 119] on link "Recipes" at bounding box center [64, 125] width 129 height 23
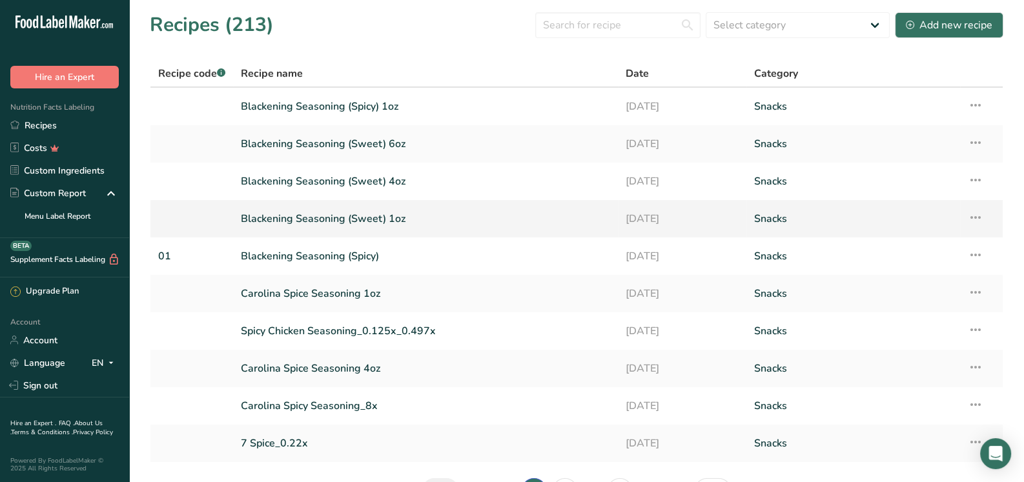
click at [312, 212] on link "Blackening Seasoning (Sweet) 1oz" at bounding box center [425, 218] width 369 height 27
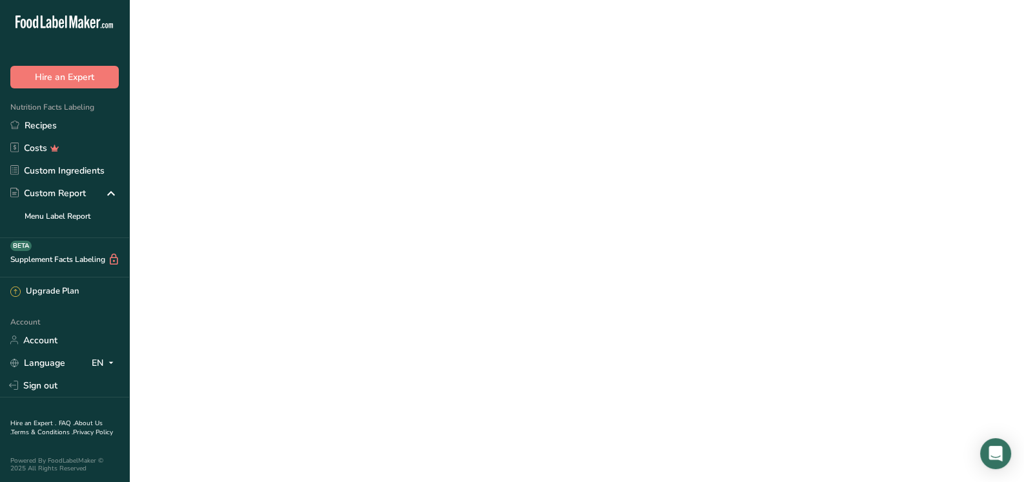
click at [312, 212] on link "Blackening Seasoning (Sweet) 1oz" at bounding box center [425, 218] width 369 height 27
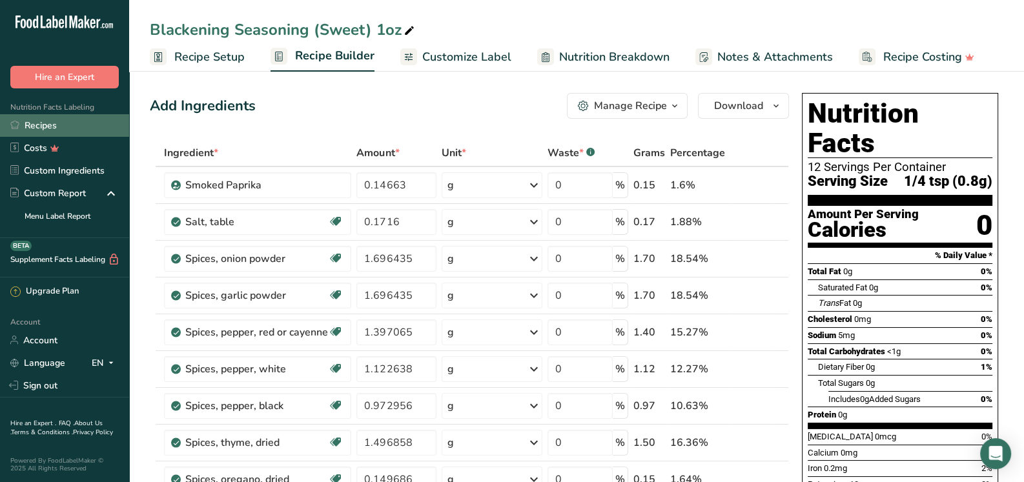
click at [45, 122] on link "Recipes" at bounding box center [64, 125] width 129 height 23
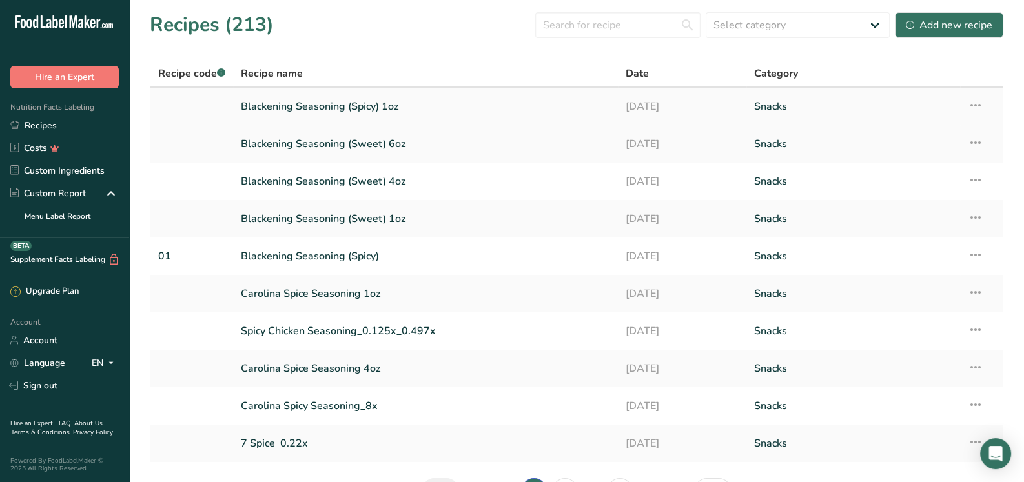
click at [331, 111] on link "Blackening Seasoning (Spicy) 1oz" at bounding box center [425, 106] width 369 height 27
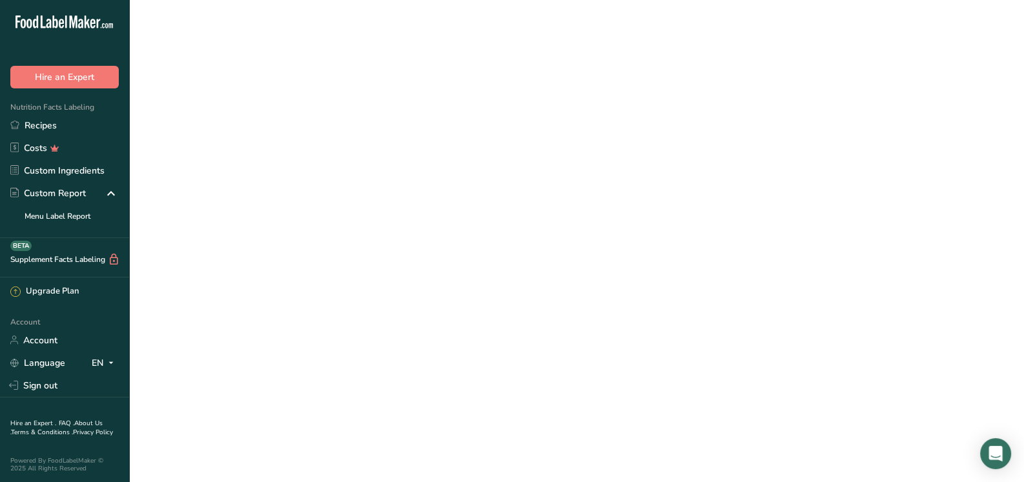
click at [331, 111] on link "Blackening Seasoning (Spicy) 1oz" at bounding box center [425, 106] width 369 height 27
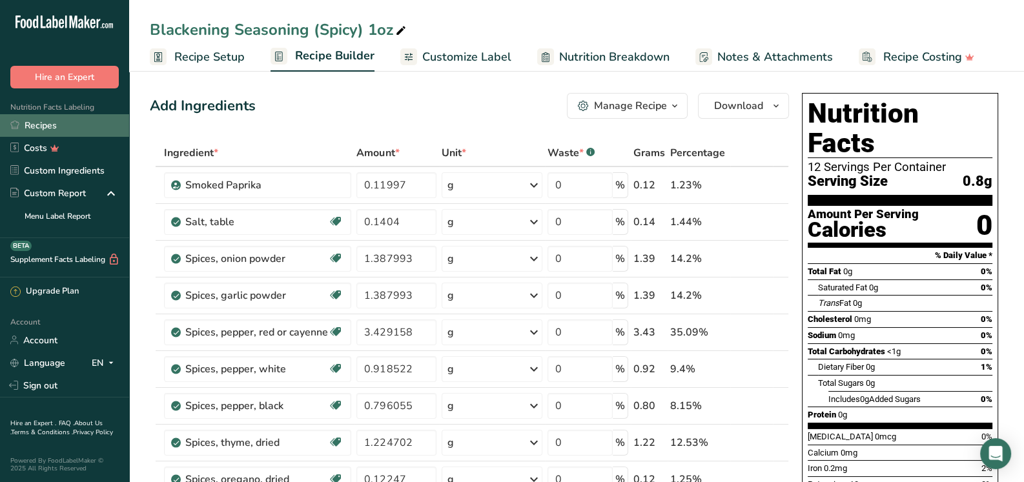
click at [58, 121] on link "Recipes" at bounding box center [64, 125] width 129 height 23
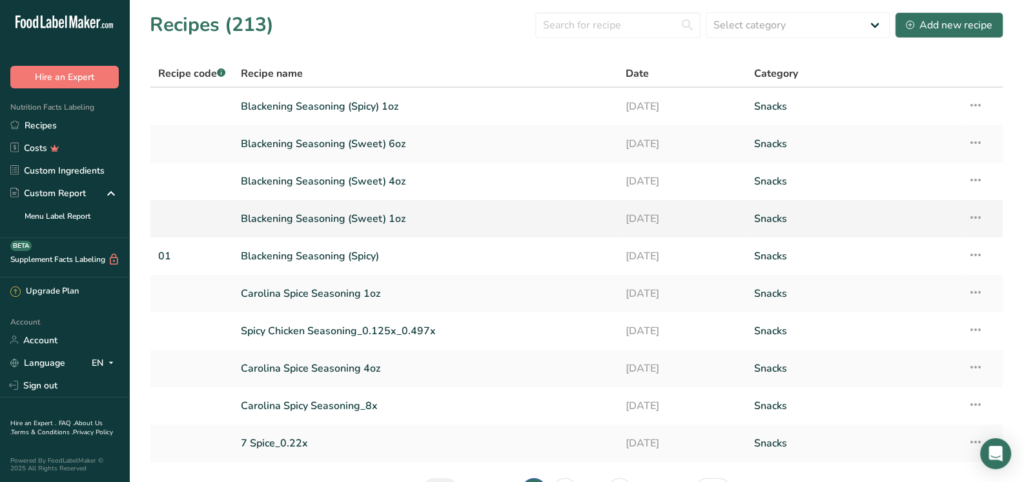
click at [309, 222] on link "Blackening Seasoning (Sweet) 1oz" at bounding box center [425, 218] width 369 height 27
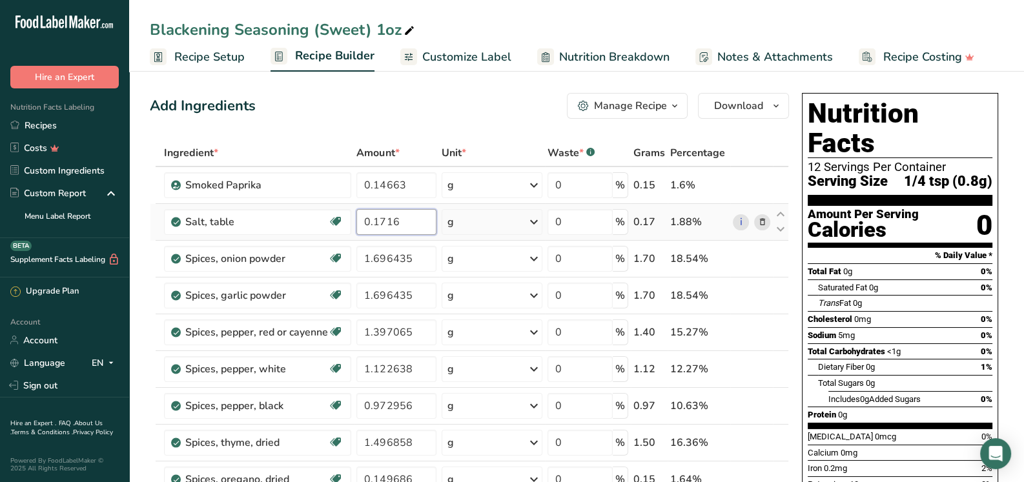
click at [410, 223] on input "0.1716" at bounding box center [395, 222] width 79 height 26
click at [54, 127] on link "Recipes" at bounding box center [64, 125] width 129 height 23
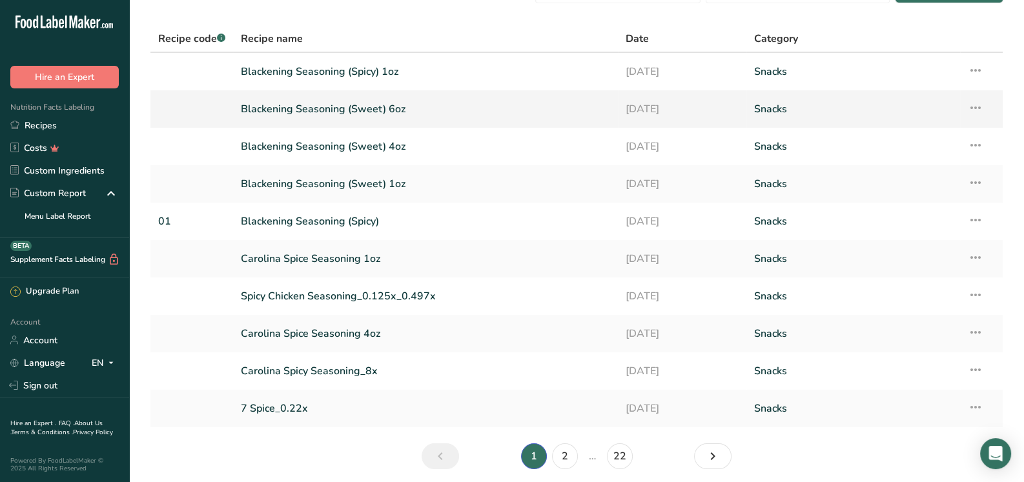
scroll to position [64, 0]
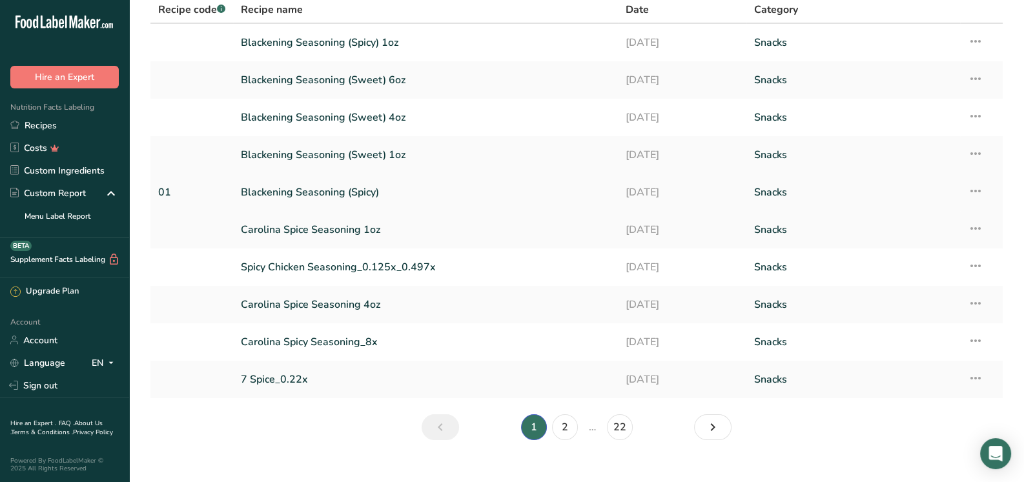
click at [318, 194] on link "Blackening Seasoning (Spicy)" at bounding box center [425, 192] width 369 height 27
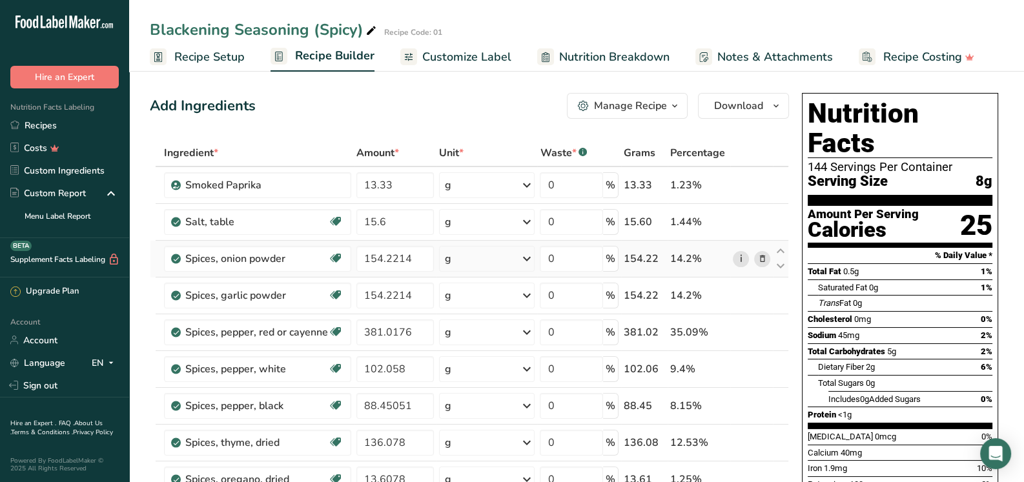
click at [738, 254] on link "i" at bounding box center [741, 259] width 16 height 16
drag, startPoint x: 413, startPoint y: 258, endPoint x: 345, endPoint y: 261, distance: 68.5
click at [344, 261] on tr "Spices, onion powder Source of Antioxidants Prebiotic Effect Dairy free Gluten …" at bounding box center [469, 259] width 638 height 37
type input "5.44"
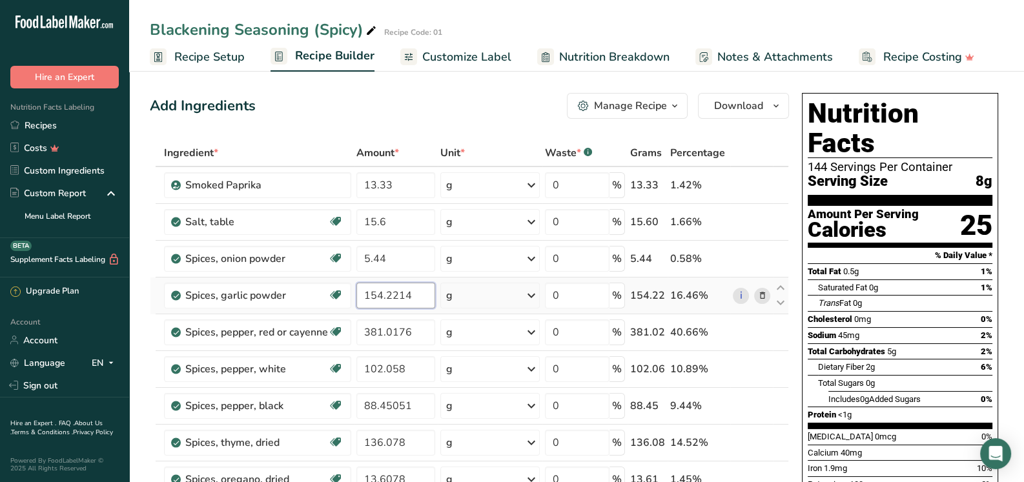
click at [412, 294] on div "Ingredient * Amount * Unit * Waste * .a-a{fill:#347362;}.b-a{fill:#fff;} Grams …" at bounding box center [469, 395] width 639 height 513
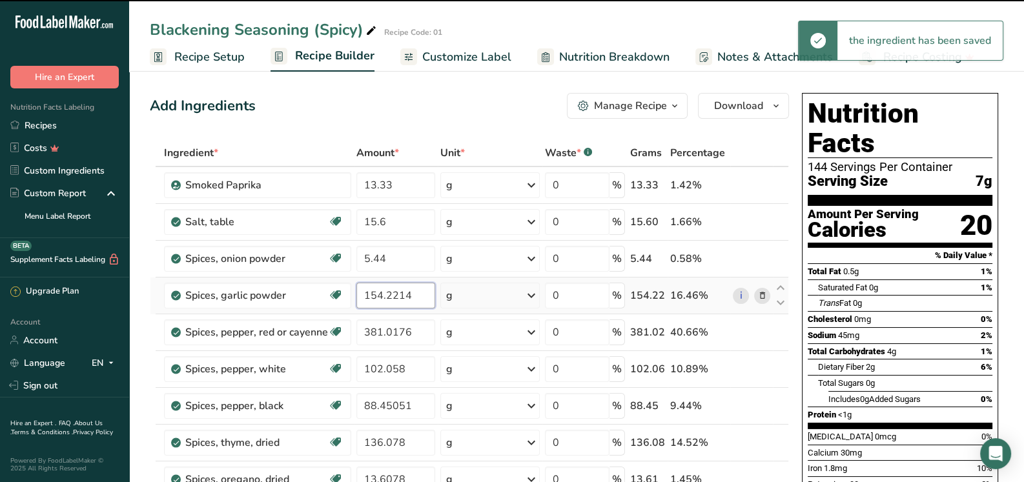
click at [413, 290] on input "154.2214" at bounding box center [395, 296] width 79 height 26
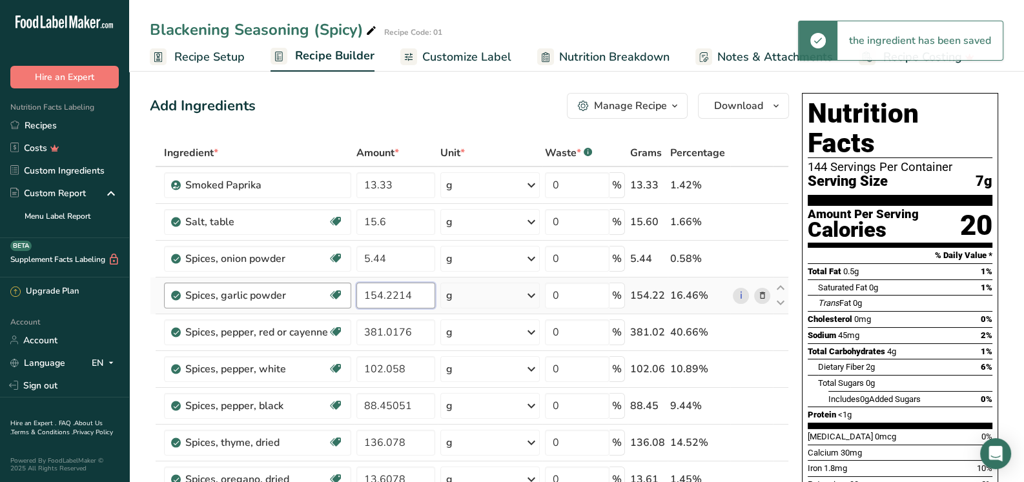
drag, startPoint x: 414, startPoint y: 292, endPoint x: 347, endPoint y: 290, distance: 67.1
click at [347, 290] on tr "Spices, garlic powder Dairy free Gluten free Vegan Vegetarian Soy free 154.2214…" at bounding box center [469, 296] width 638 height 37
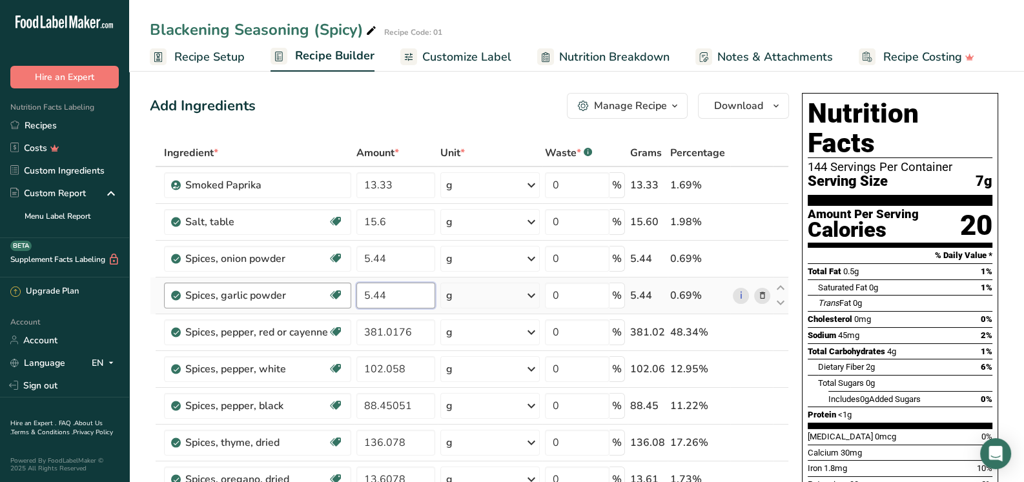
type input "5.44"
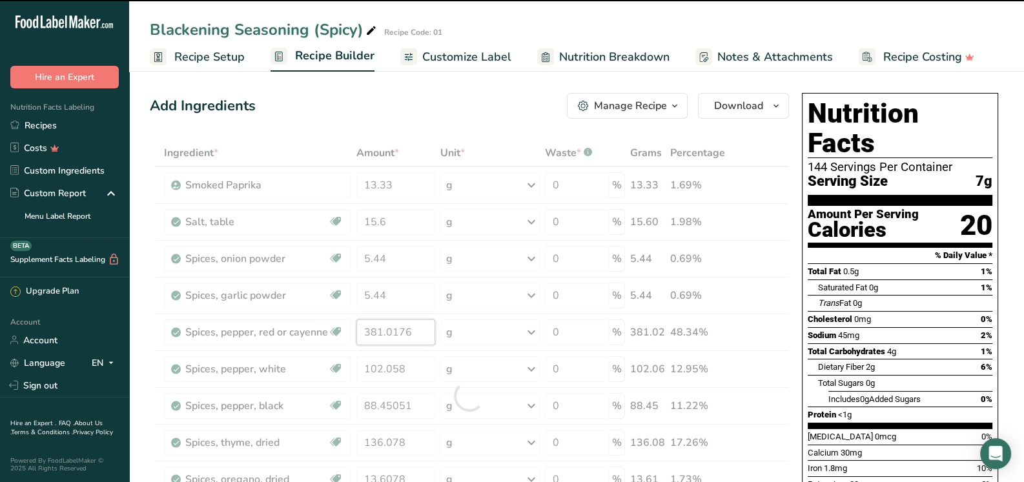
drag, startPoint x: 420, startPoint y: 332, endPoint x: 355, endPoint y: 331, distance: 64.6
click at [355, 331] on div "Ingredient * Amount * Unit * Waste * .a-a{fill:#347362;}.b-a{fill:#fff;} Grams …" at bounding box center [469, 395] width 639 height 513
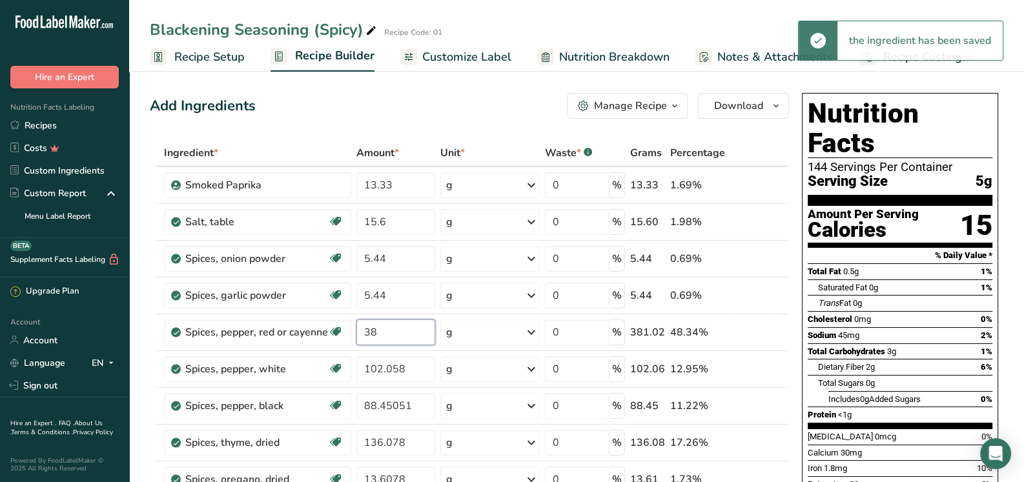
type input "3"
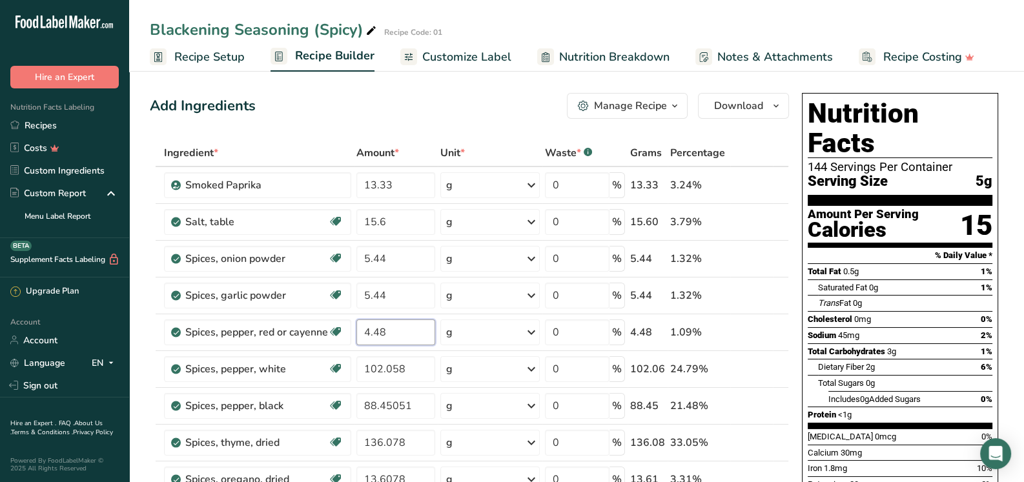
type input "4.48"
click at [414, 371] on div "Ingredient * Amount * Unit * Waste * .a-a{fill:#347362;}.b-a{fill:#fff;} Grams …" at bounding box center [469, 395] width 639 height 513
type input "1"
type input "3.6"
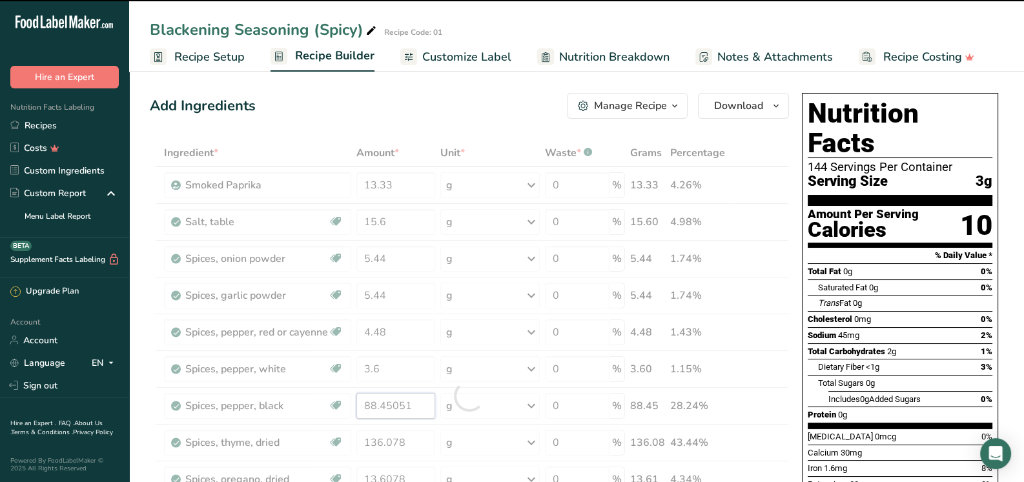
drag, startPoint x: 416, startPoint y: 403, endPoint x: 352, endPoint y: 397, distance: 64.2
click at [352, 397] on div "Ingredient * Amount * Unit * Waste * .a-a{fill:#347362;}.b-a{fill:#fff;} Grams …" at bounding box center [469, 395] width 639 height 513
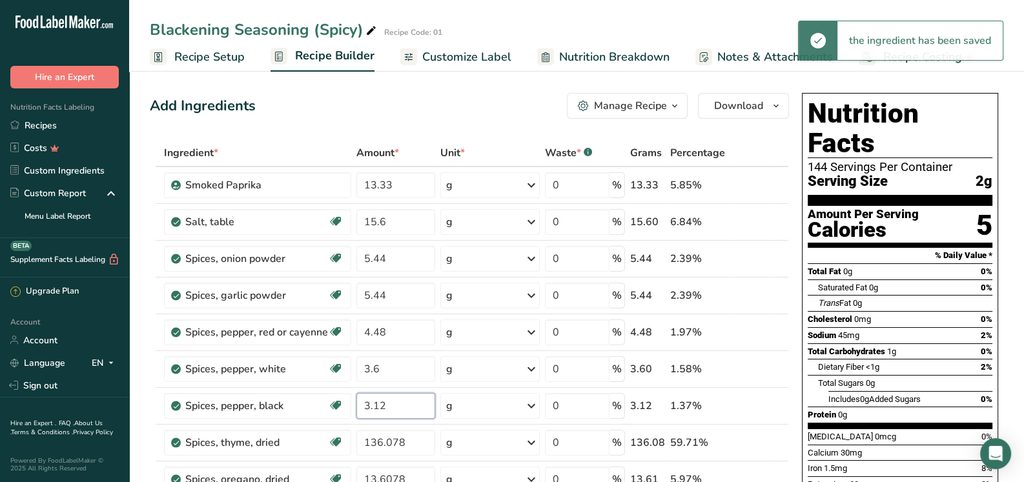
type input "3.12"
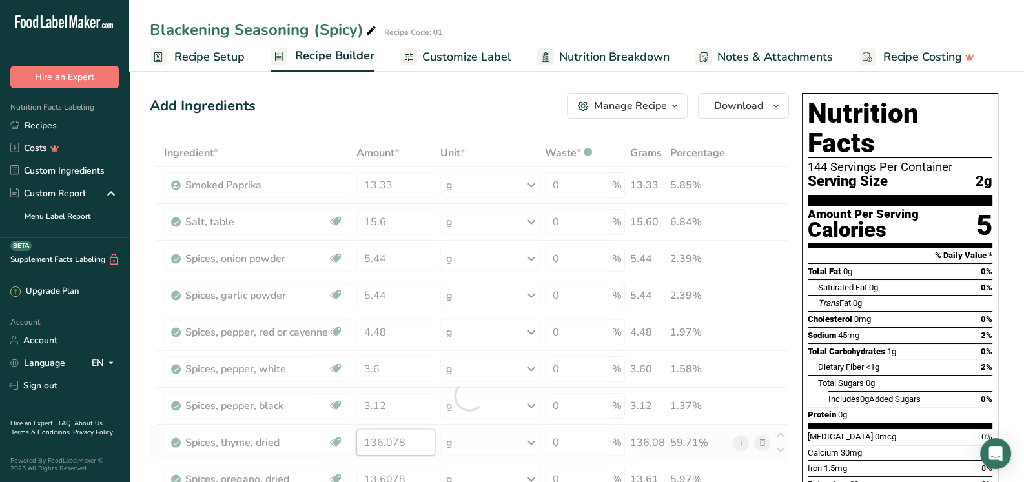
click at [407, 442] on div "Ingredient * Amount * Unit * Waste * .a-a{fill:#347362;}.b-a{fill:#fff;} Grams …" at bounding box center [469, 395] width 639 height 513
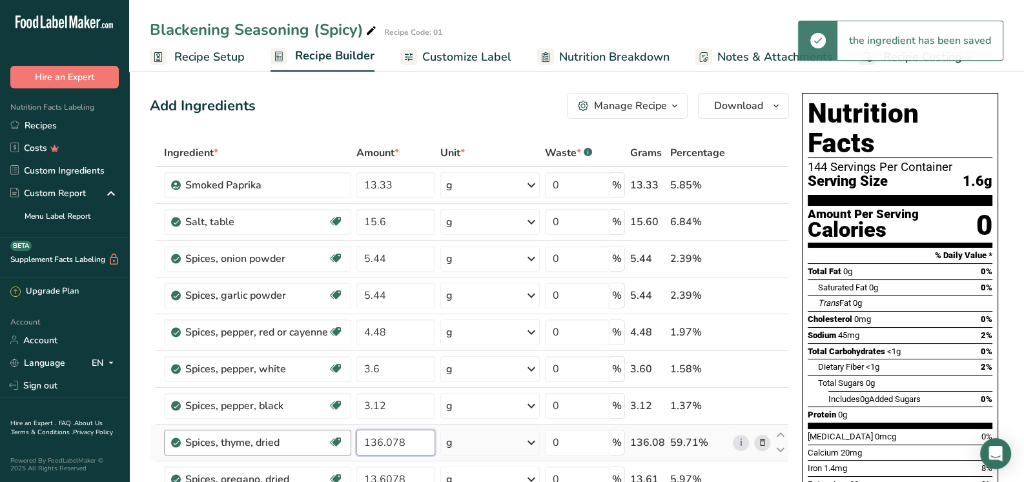
drag, startPoint x: 410, startPoint y: 438, endPoint x: 349, endPoint y: 434, distance: 61.4
click at [351, 434] on tr "Spices, thyme, dried Dairy free Gluten free Vegan Vegetarian Soy free 136.078 g…" at bounding box center [469, 443] width 638 height 37
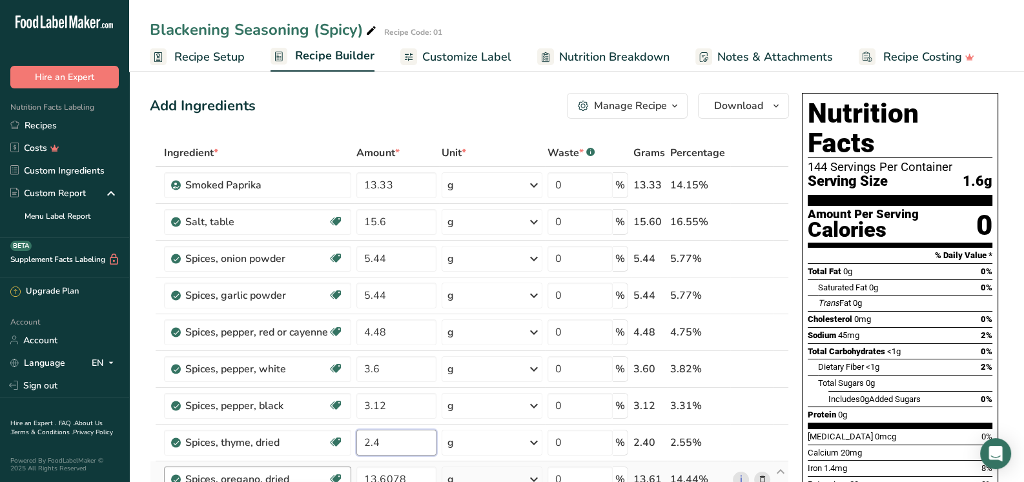
type input "2"
type input "4.8"
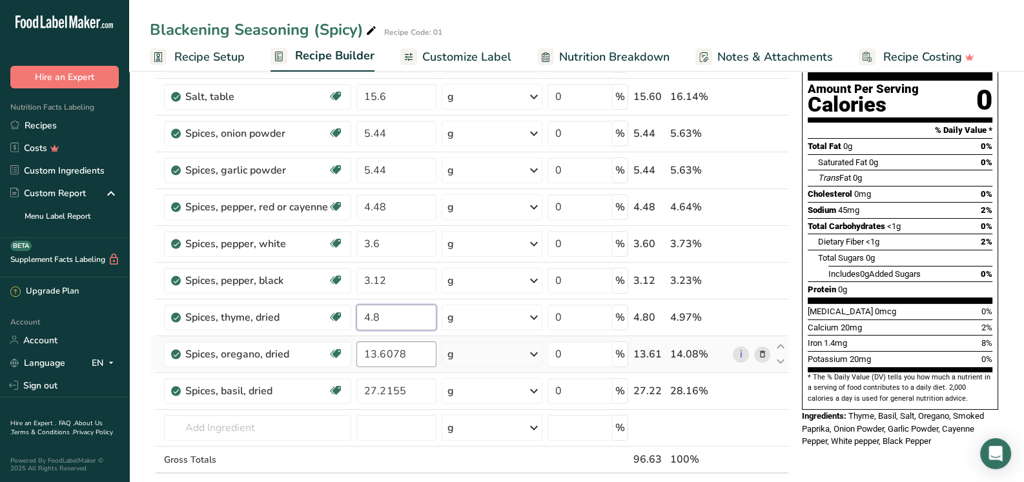
scroll to position [128, 0]
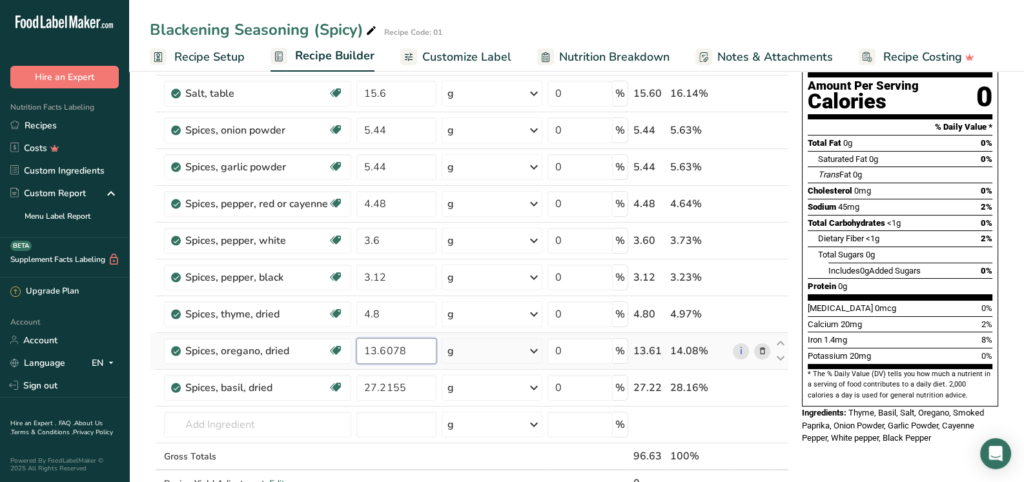
click at [411, 354] on div "Ingredient * Amount * Unit * Waste * .a-a{fill:#347362;}.b-a{fill:#fff;} Grams …" at bounding box center [469, 267] width 639 height 513
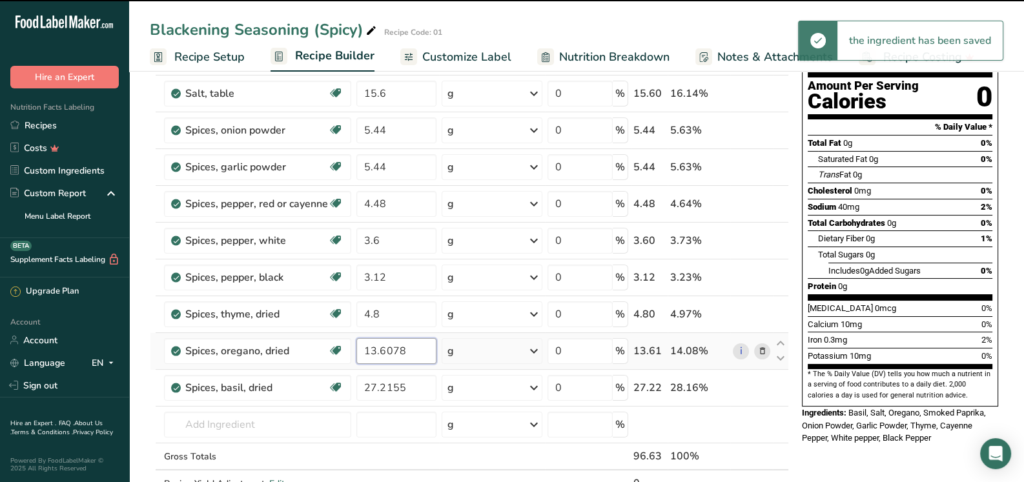
click at [406, 347] on input "13.6078" at bounding box center [395, 351] width 79 height 26
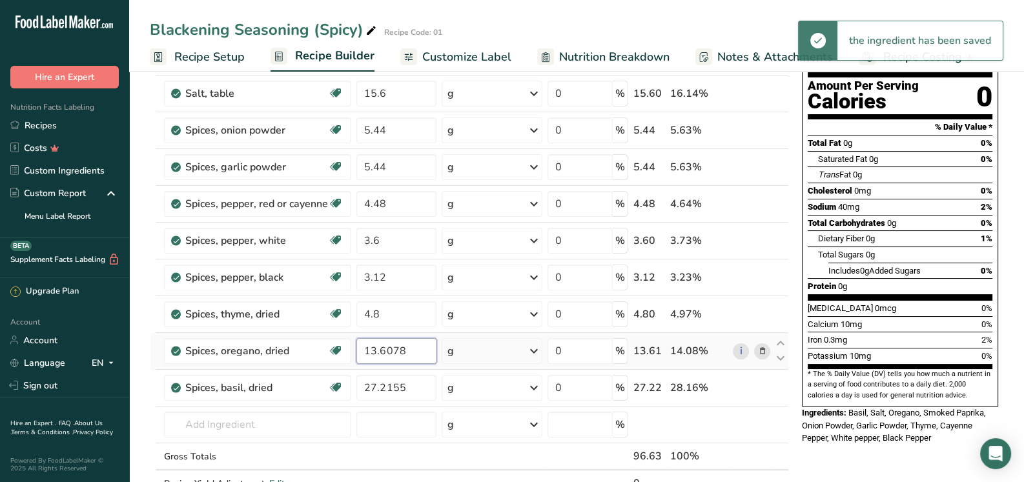
click at [406, 347] on input "13.6078" at bounding box center [395, 351] width 79 height 26
drag, startPoint x: 408, startPoint y: 348, endPoint x: 343, endPoint y: 345, distance: 64.6
click at [343, 345] on tr "Spices, oregano, dried Source of Antioxidants Dairy free Gluten free Vegan Vege…" at bounding box center [469, 351] width 638 height 37
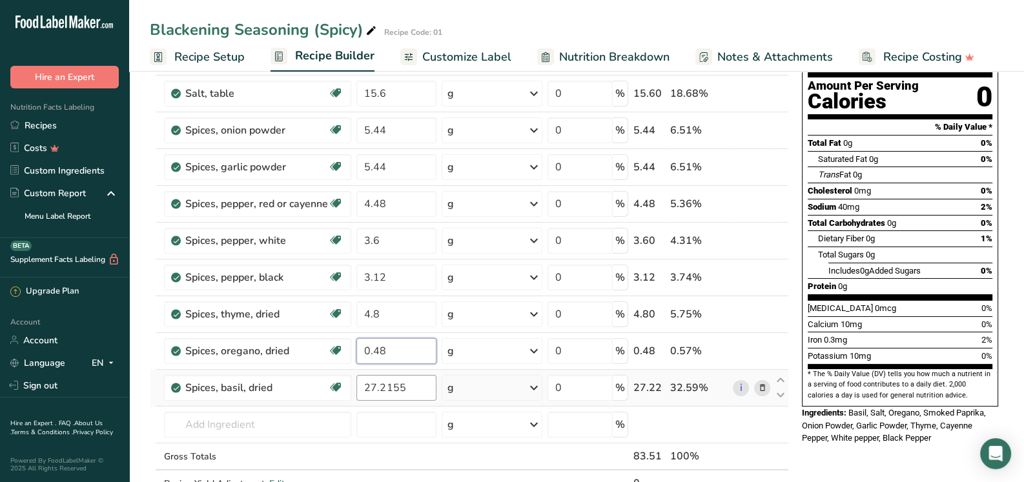
type input "0.48"
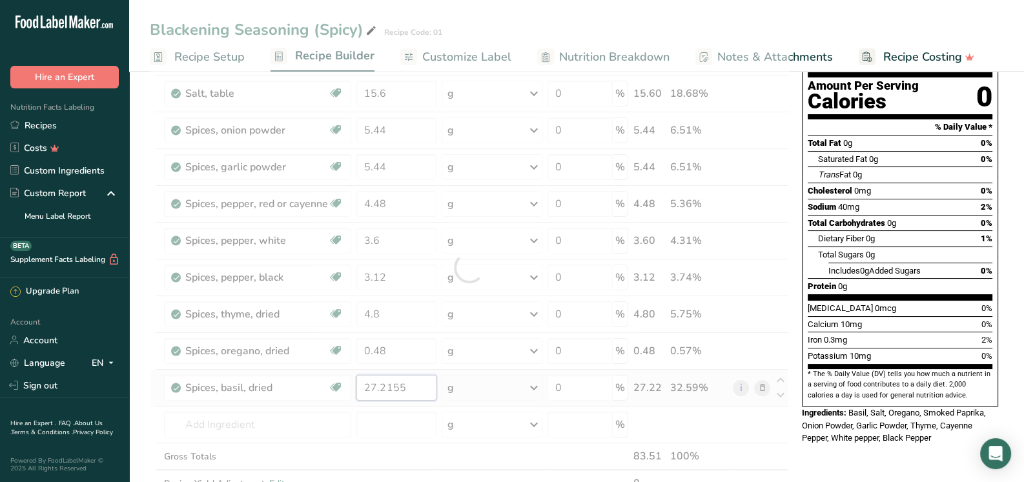
click at [411, 388] on div "Ingredient * Amount * Unit * Waste * .a-a{fill:#347362;}.b-a{fill:#fff;} Grams …" at bounding box center [469, 267] width 639 height 513
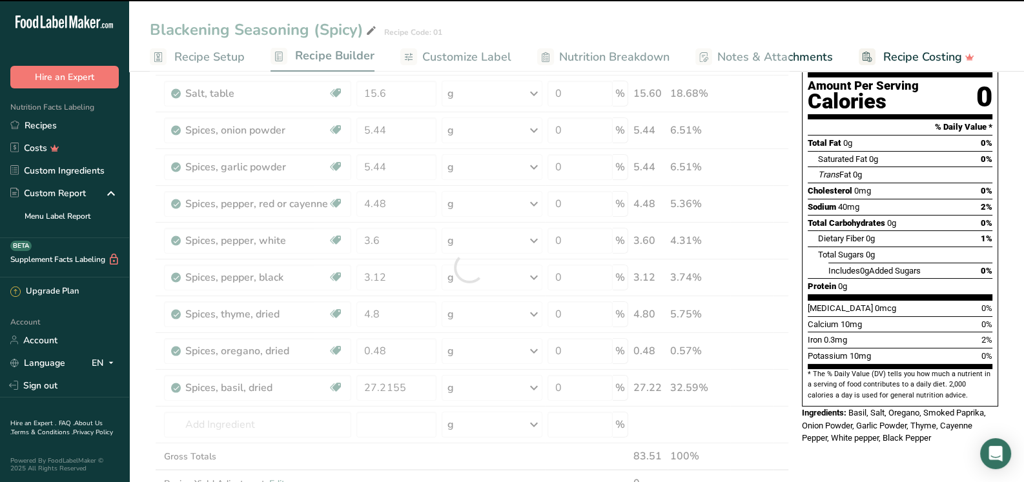
click at [406, 384] on div at bounding box center [469, 267] width 639 height 513
click at [405, 387] on input "27.2155" at bounding box center [395, 388] width 79 height 26
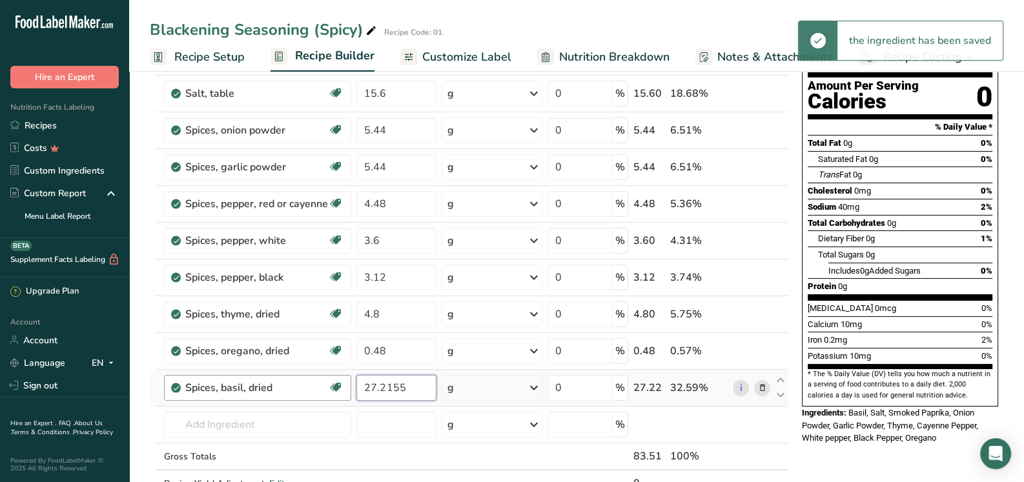
drag, startPoint x: 407, startPoint y: 387, endPoint x: 351, endPoint y: 381, distance: 57.1
click at [352, 381] on tr "Spices, basil, dried Source of Antioxidants Dairy free Gluten free Vegan Vegeta…" at bounding box center [469, 388] width 638 height 37
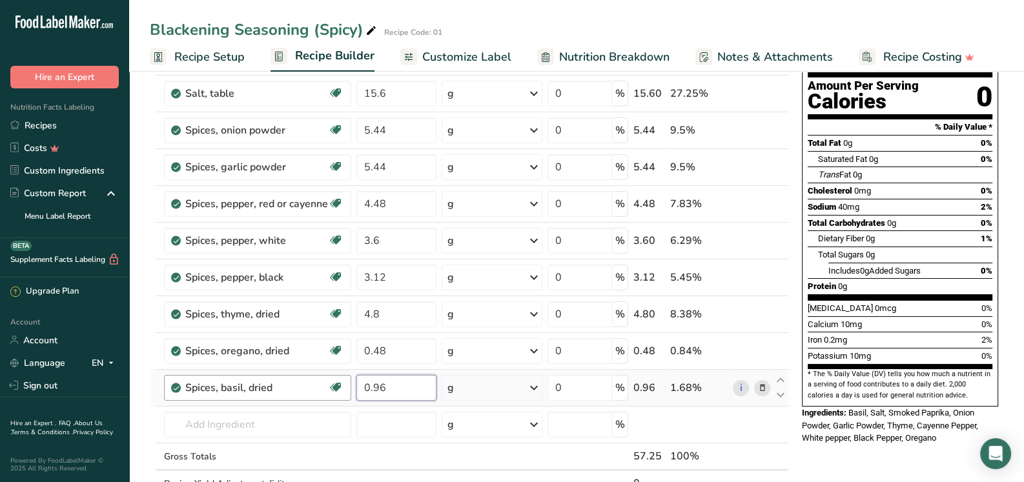
type input "0.96"
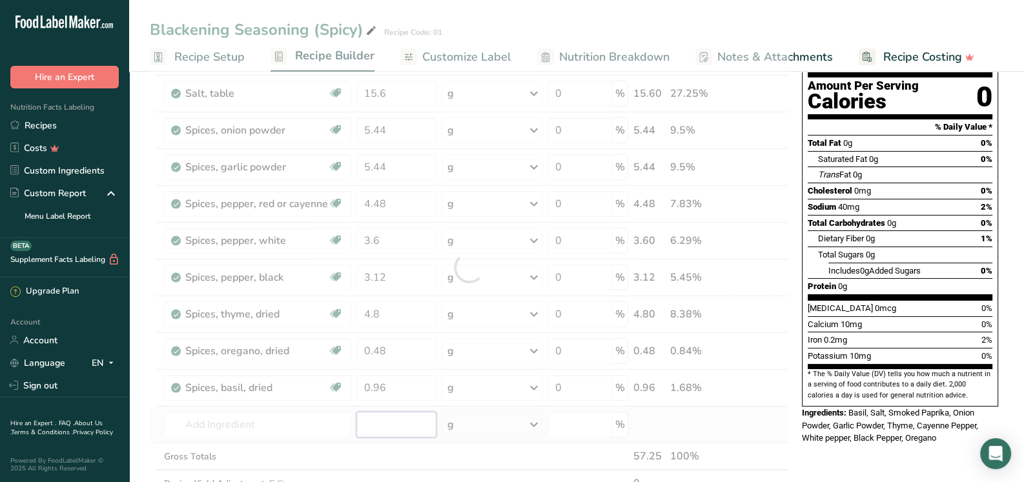
click at [402, 414] on div "Ingredient * Amount * Unit * Waste * .a-a{fill:#347362;}.b-a{fill:#fff;} Grams …" at bounding box center [469, 267] width 639 height 513
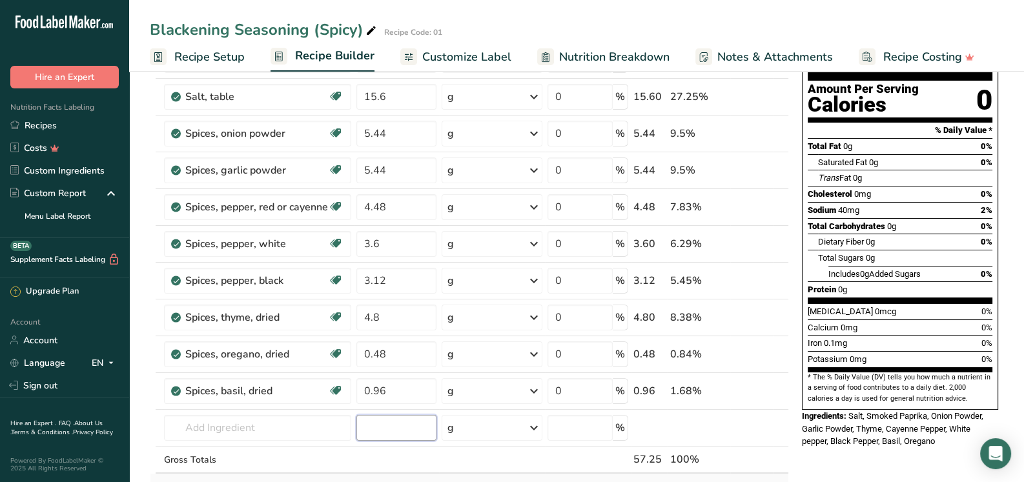
scroll to position [64, 0]
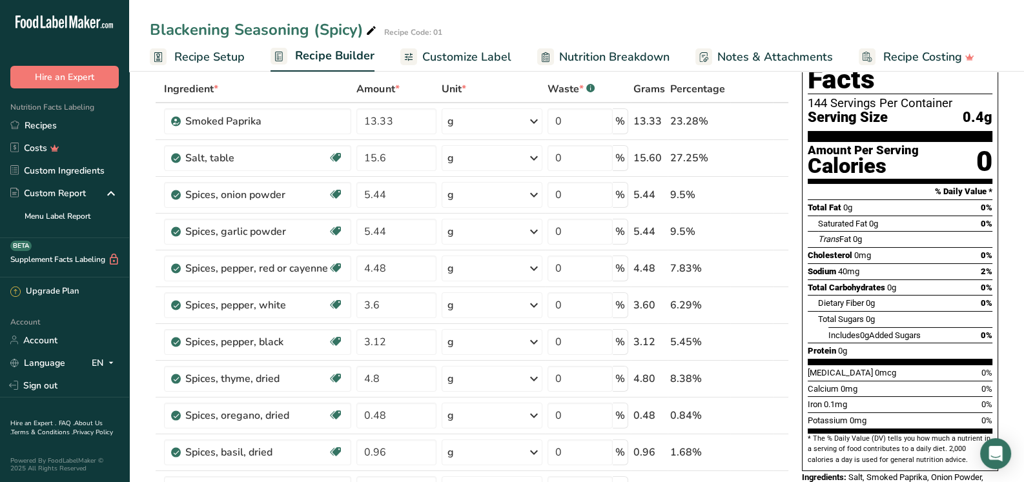
click at [358, 29] on div "Blackening Seasoning (Spicy)" at bounding box center [264, 29] width 229 height 23
drag, startPoint x: 354, startPoint y: 30, endPoint x: 330, endPoint y: 28, distance: 23.9
click at [330, 28] on input "Blackening Seasoning (Spicy)" at bounding box center [545, 29] width 790 height 23
type input "Blackening Seasoning (Sweet)"
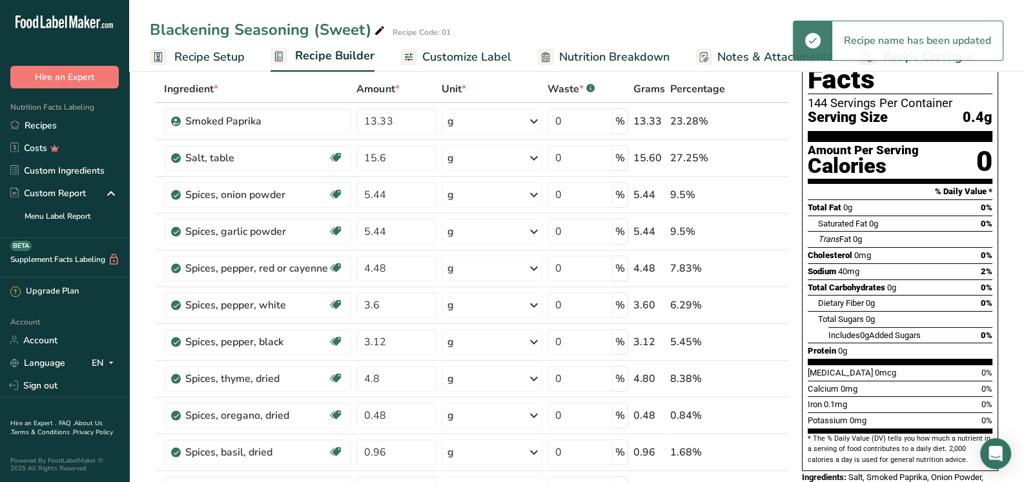
click at [561, 34] on div "Blackening Seasoning (Sweet) Recipe Code: 01" at bounding box center [576, 29] width 895 height 23
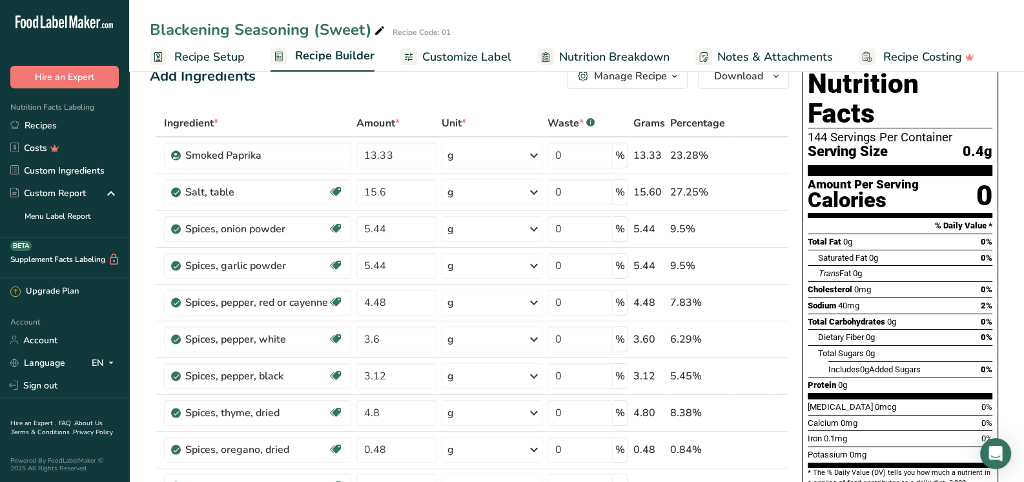
scroll to position [0, 0]
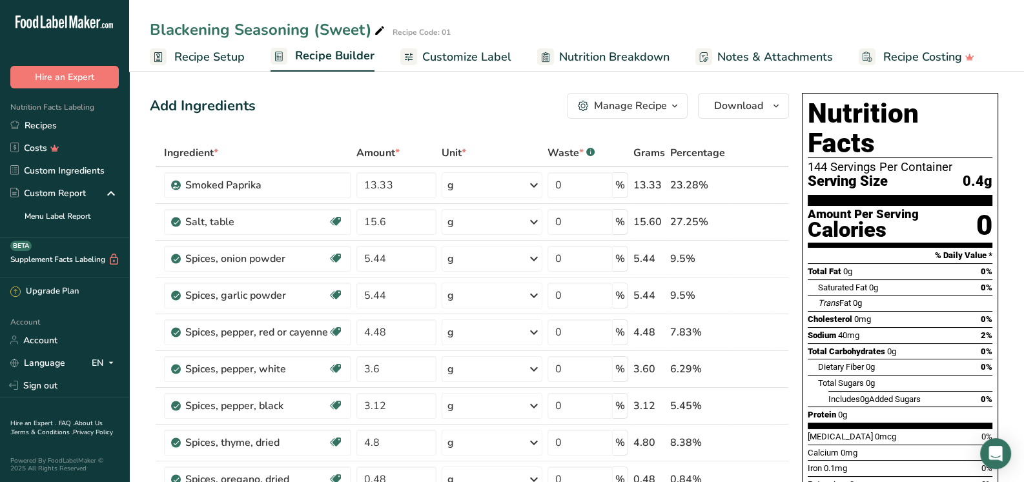
click at [649, 108] on div "Manage Recipe" at bounding box center [630, 105] width 73 height 15
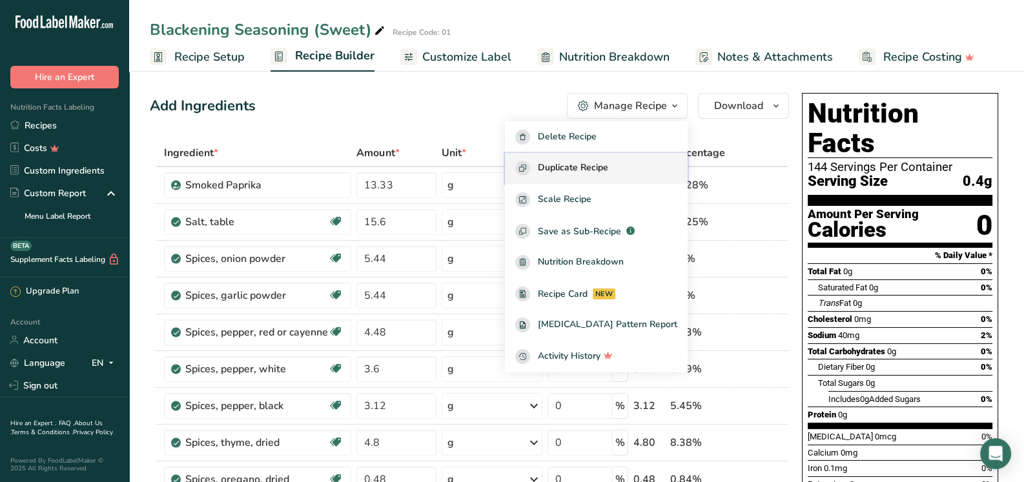
click at [596, 168] on span "Duplicate Recipe" at bounding box center [573, 168] width 70 height 15
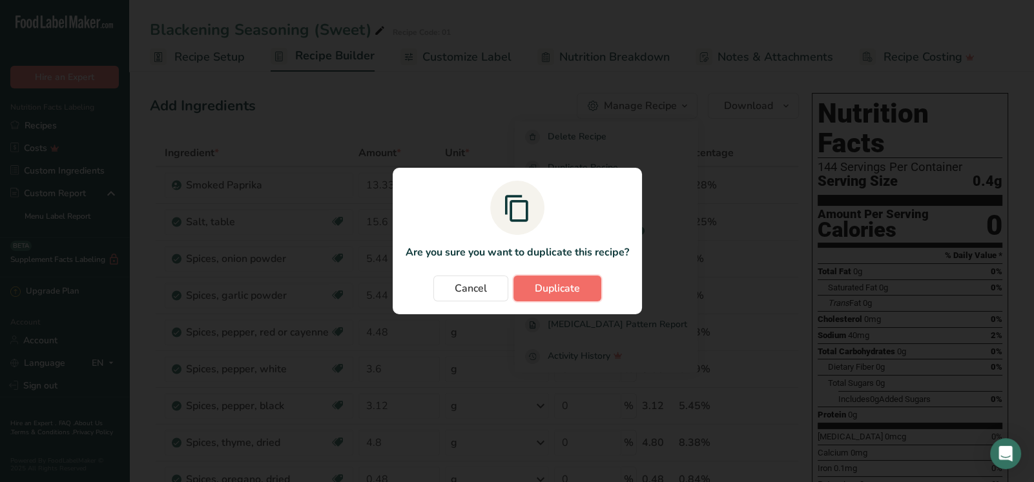
click at [556, 283] on span "Duplicate" at bounding box center [557, 288] width 45 height 15
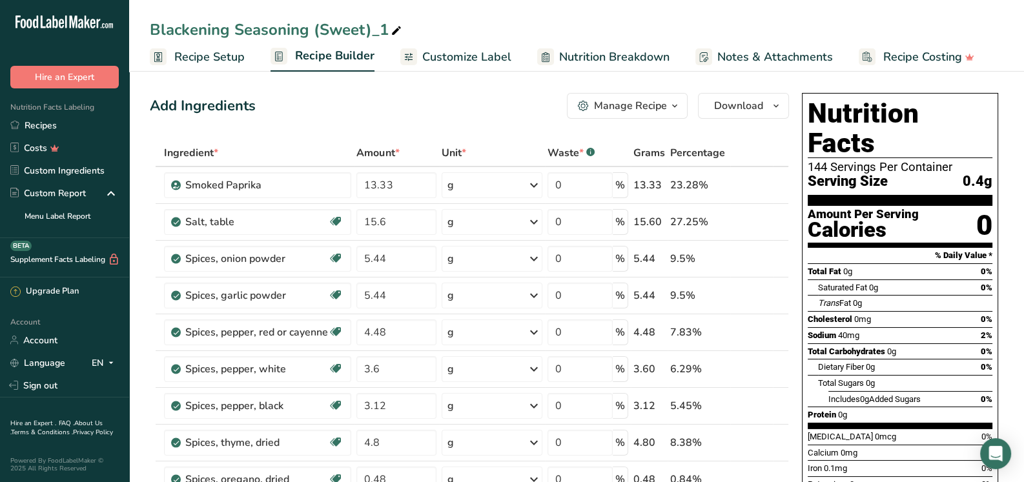
click at [360, 30] on div "Blackening Seasoning (Sweet)_1" at bounding box center [277, 29] width 254 height 23
drag, startPoint x: 363, startPoint y: 30, endPoint x: 329, endPoint y: 32, distance: 34.3
click at [329, 32] on input "Blackening Seasoning (Sweet)_1" at bounding box center [576, 29] width 853 height 23
click at [382, 26] on input "Blackening Seasoning (Spicy)_1" at bounding box center [576, 29] width 853 height 23
drag, startPoint x: 378, startPoint y: 27, endPoint x: 363, endPoint y: 29, distance: 15.6
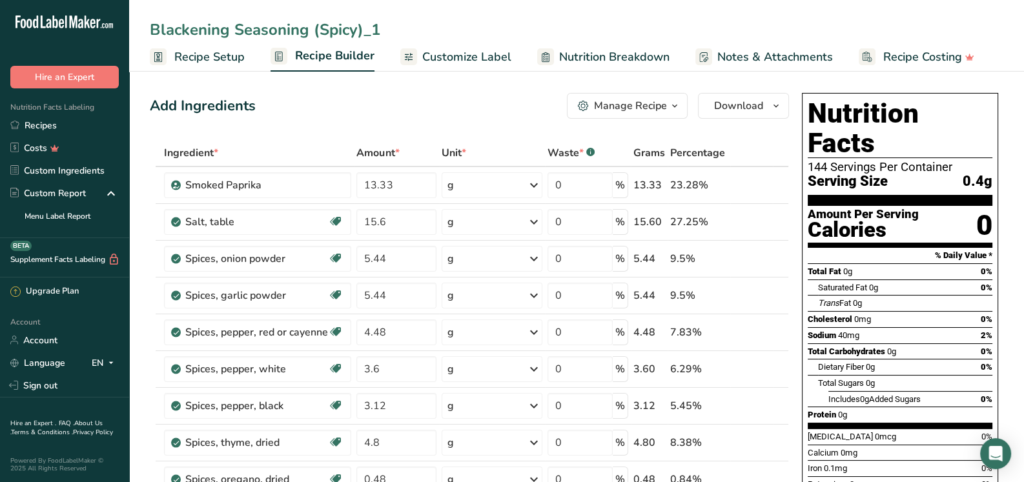
click at [363, 29] on input "Blackening Seasoning (Spicy)_1" at bounding box center [576, 29] width 853 height 23
type input "Blackening Seasoning (Spicy)"
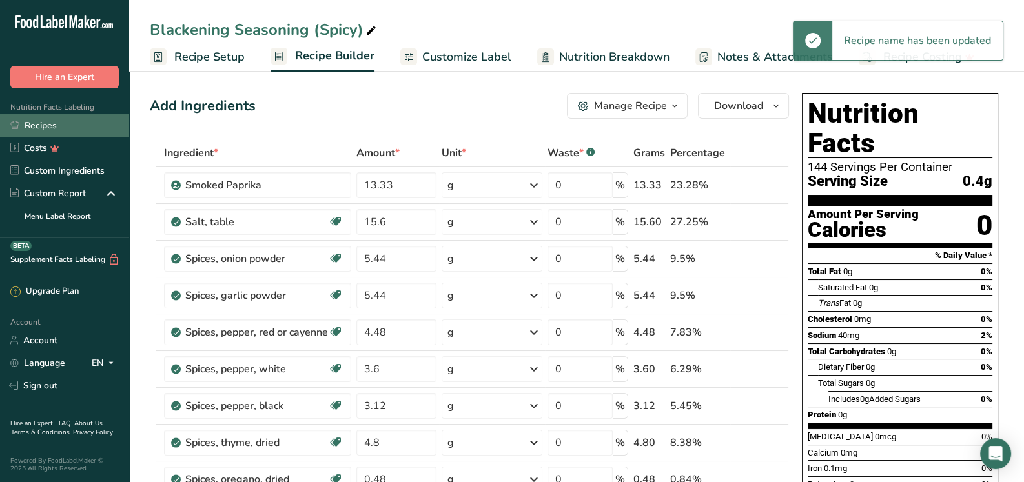
click at [58, 122] on link "Recipes" at bounding box center [64, 125] width 129 height 23
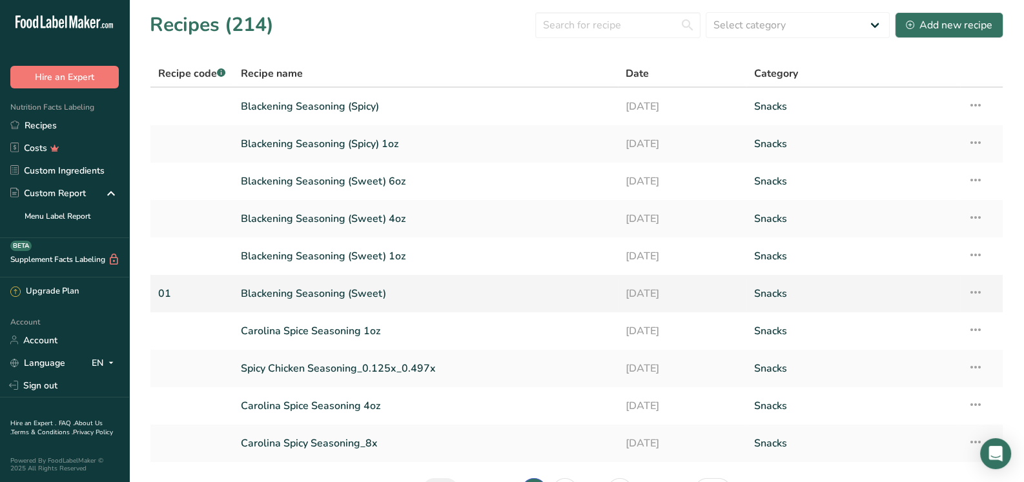
click at [340, 288] on link "Blackening Seasoning (Sweet)" at bounding box center [425, 293] width 369 height 27
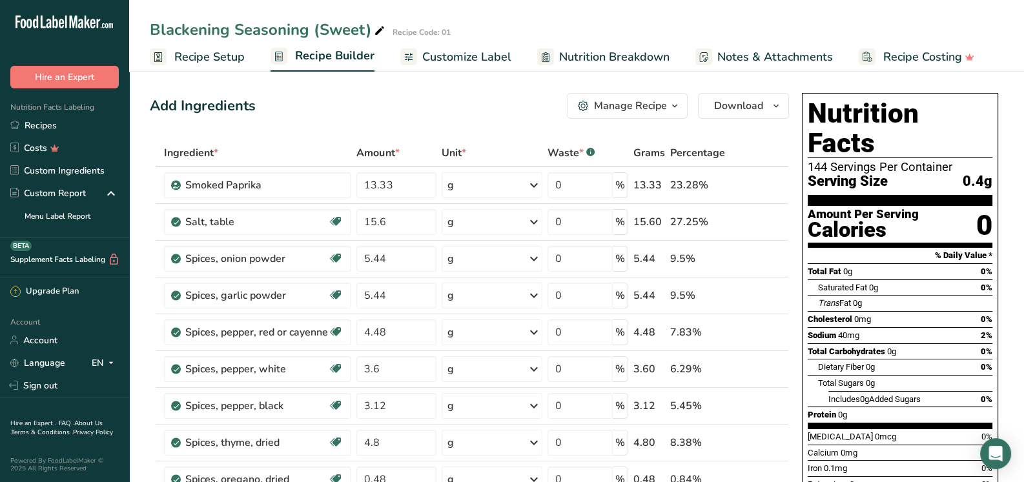
click at [622, 110] on div "Manage Recipe" at bounding box center [630, 105] width 73 height 15
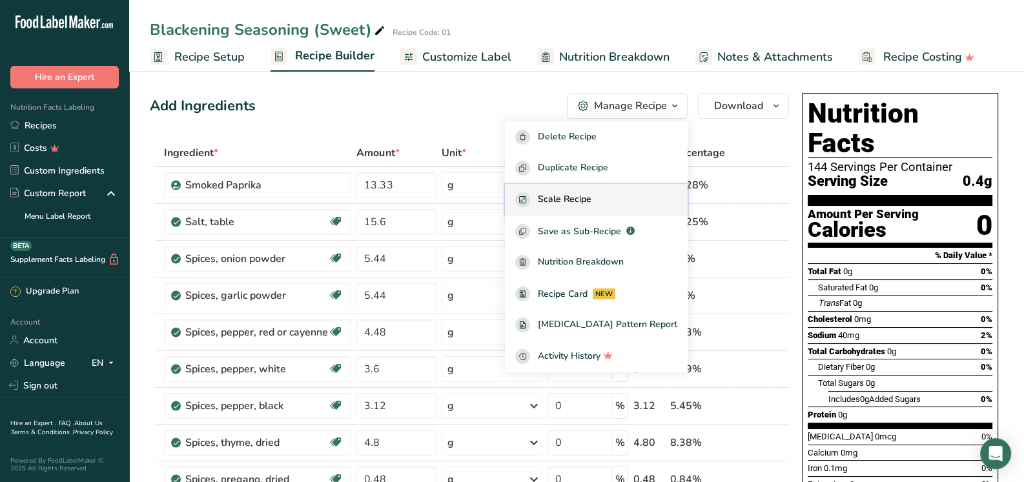
click at [591, 193] on span "Scale Recipe" at bounding box center [565, 199] width 54 height 15
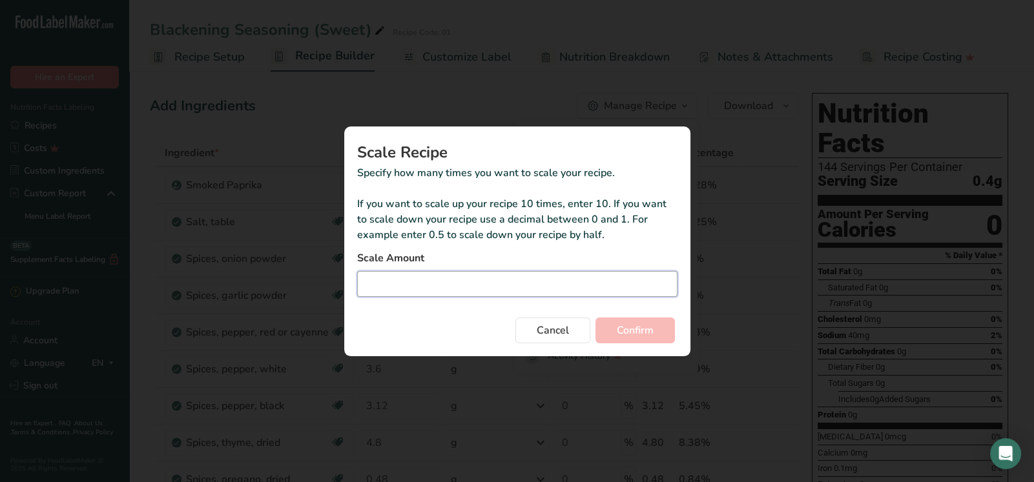
click at [503, 290] on input "Duplicate recipe modal" at bounding box center [517, 284] width 320 height 26
type input "0.158"
click at [657, 327] on button "Confirm" at bounding box center [634, 331] width 79 height 26
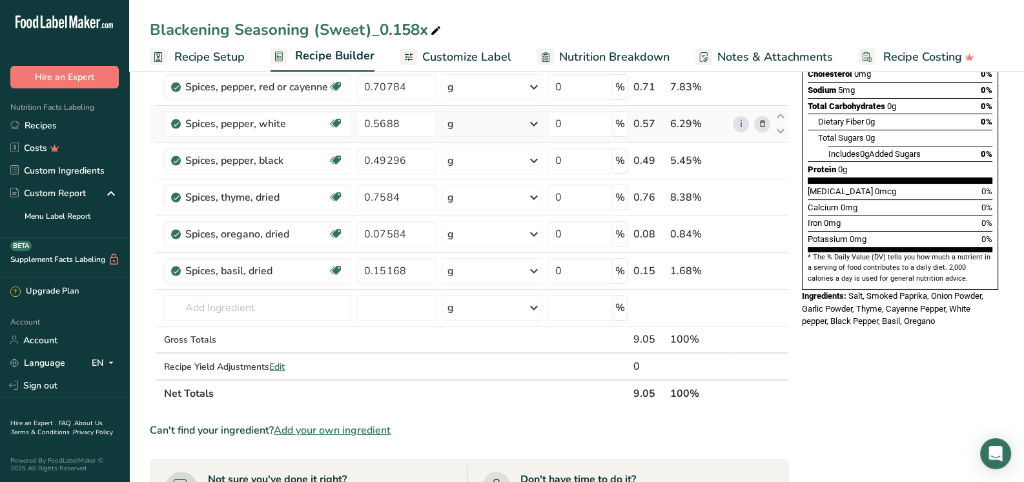
scroll to position [258, 0]
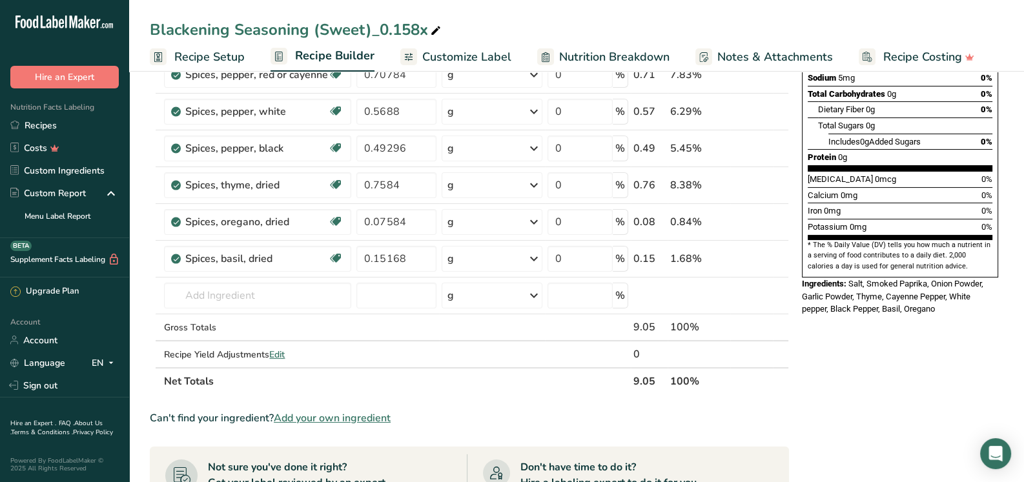
click at [420, 24] on div "Blackening Seasoning (Sweet)_0.158x" at bounding box center [297, 29] width 294 height 23
drag, startPoint x: 427, startPoint y: 26, endPoint x: 365, endPoint y: 33, distance: 62.9
click at [368, 30] on input "Blackening Seasoning (Sweet)_0.158x" at bounding box center [576, 29] width 853 height 23
type input "Blackening Seasoning (Sweet) 1oz"
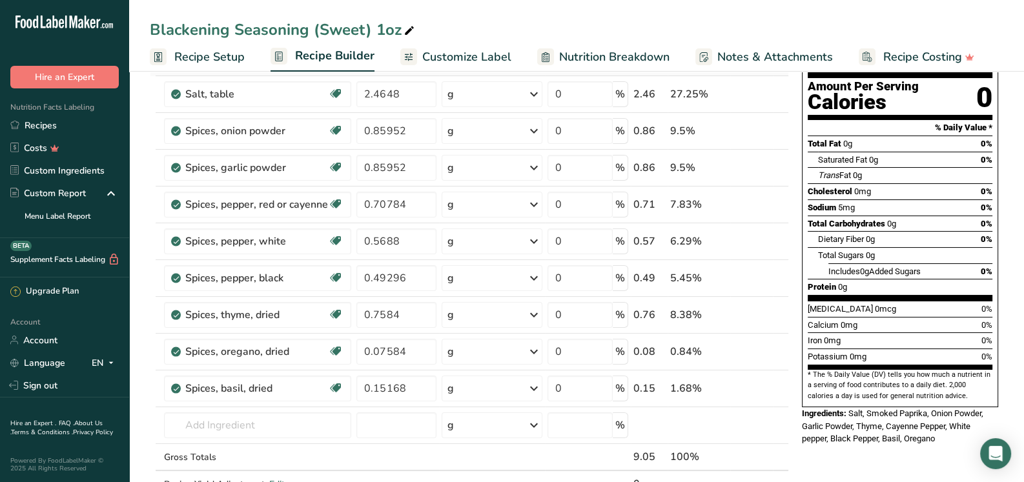
scroll to position [0, 0]
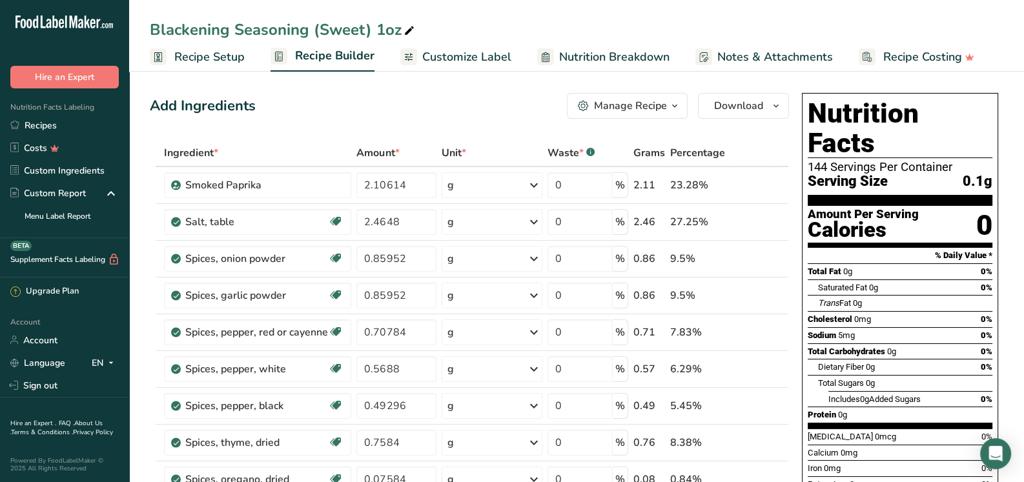
click at [454, 57] on span "Customize Label" at bounding box center [466, 56] width 89 height 17
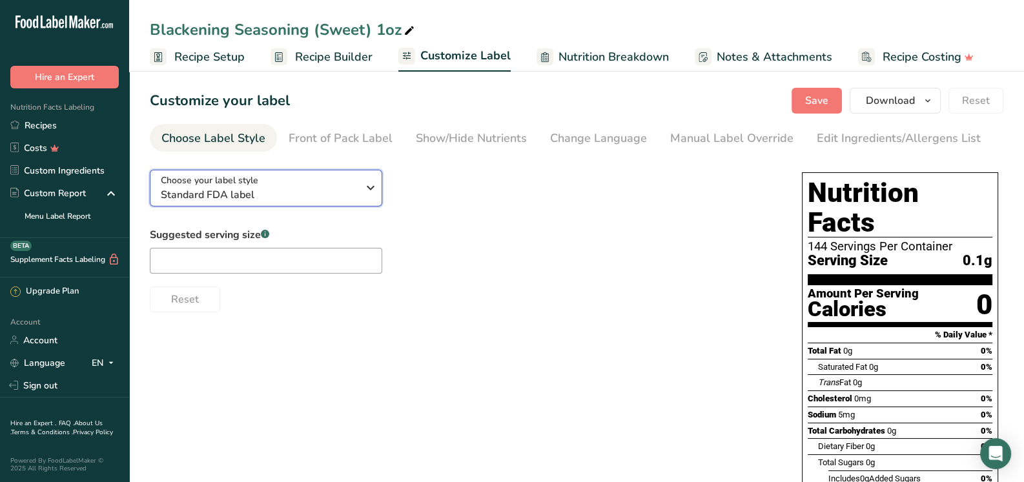
click at [274, 193] on span "Standard FDA label" at bounding box center [259, 194] width 197 height 15
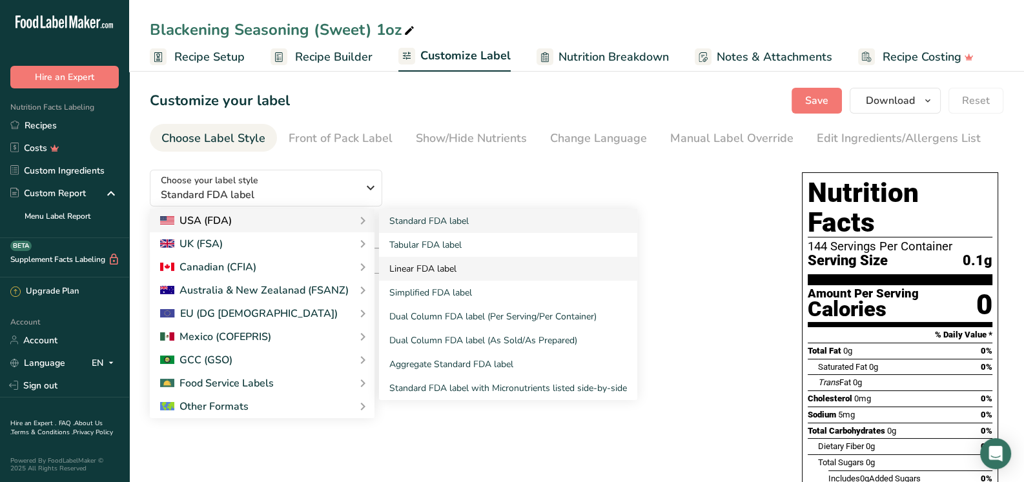
click at [413, 271] on link "Linear FDA label" at bounding box center [508, 269] width 258 height 24
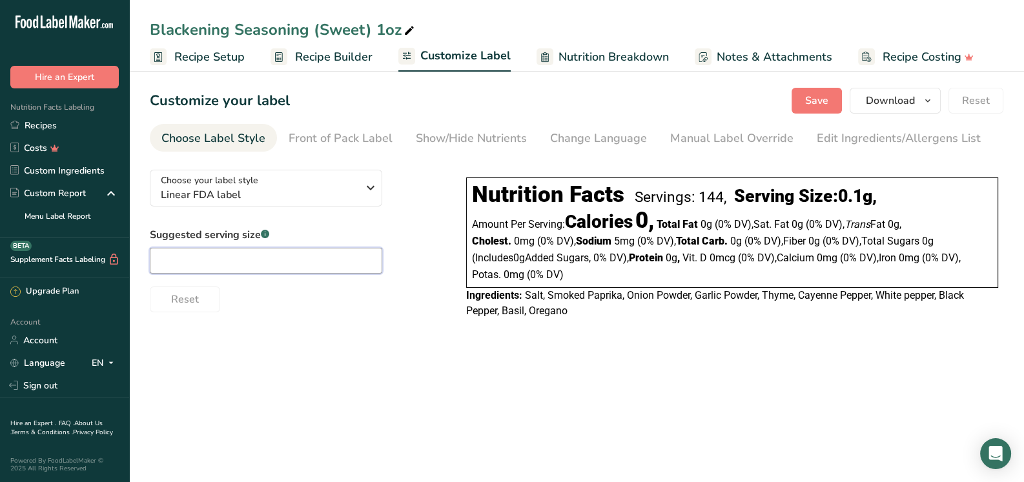
click at [254, 258] on input "text" at bounding box center [266, 261] width 232 height 26
type input "1/4 tsp"
click at [207, 63] on span "Recipe Setup" at bounding box center [209, 56] width 70 height 17
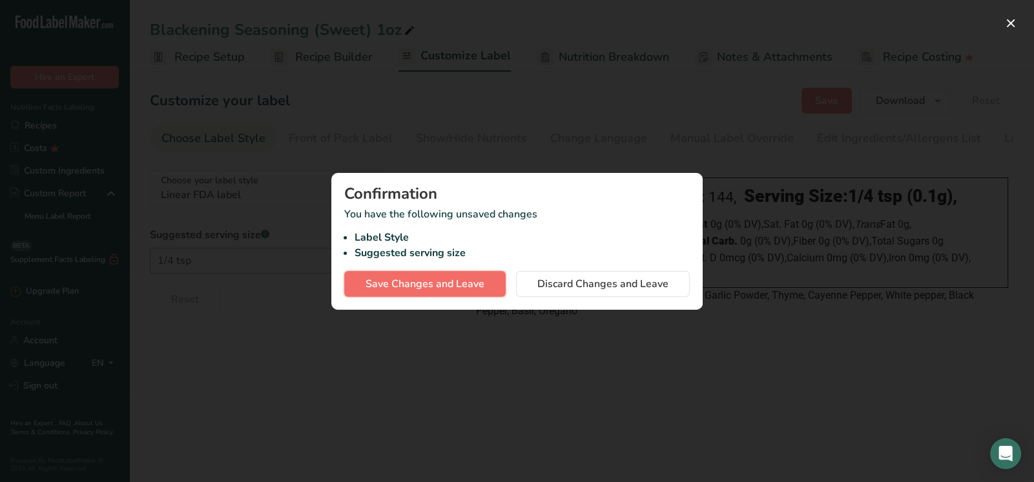
click at [400, 285] on span "Save Changes and Leave" at bounding box center [424, 283] width 119 height 15
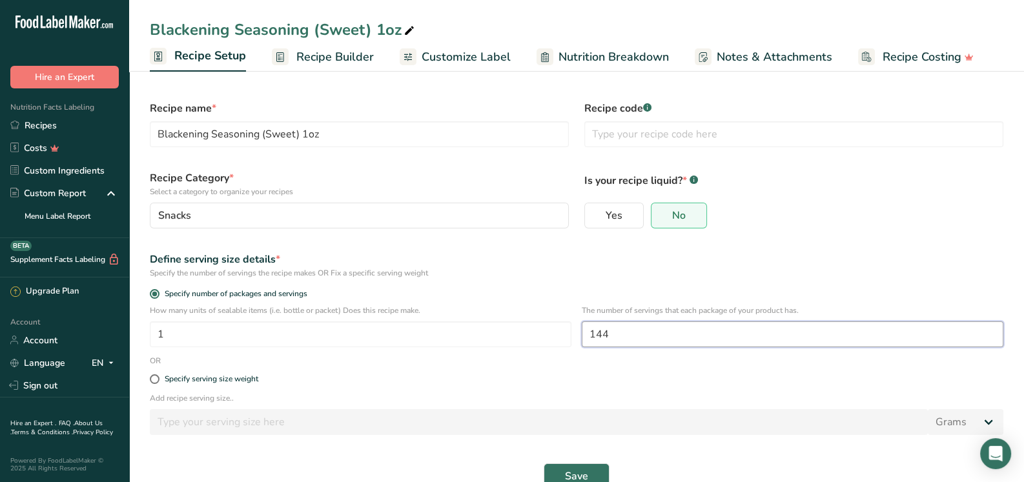
drag, startPoint x: 620, startPoint y: 330, endPoint x: 593, endPoint y: 330, distance: 26.5
click at [593, 330] on input "144" at bounding box center [793, 334] width 422 height 26
type input "12"
click at [544, 464] on button "Save" at bounding box center [577, 477] width 66 height 26
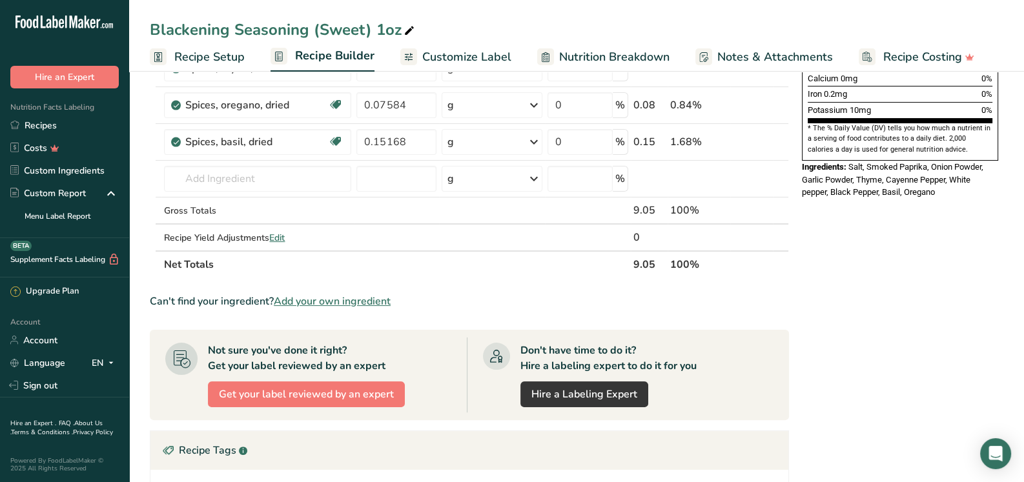
scroll to position [181, 0]
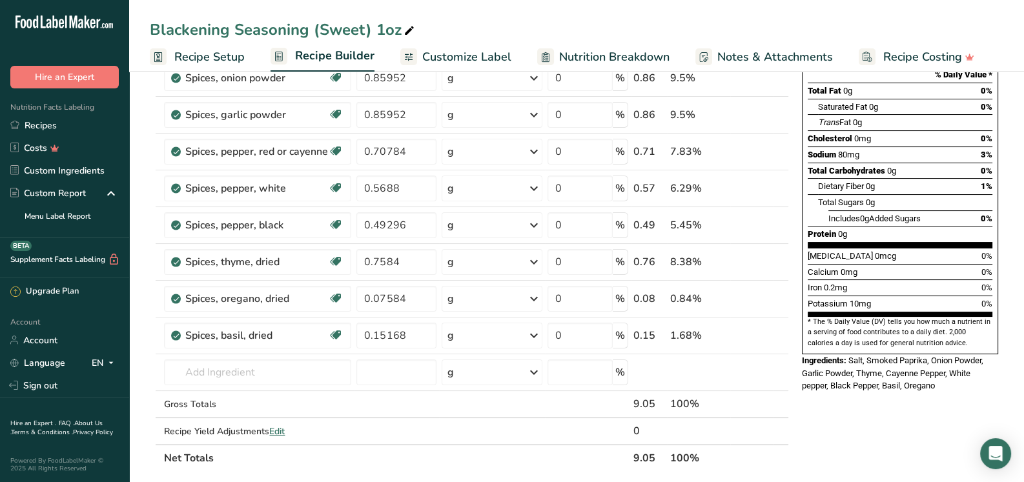
click at [473, 61] on span "Customize Label" at bounding box center [466, 56] width 89 height 17
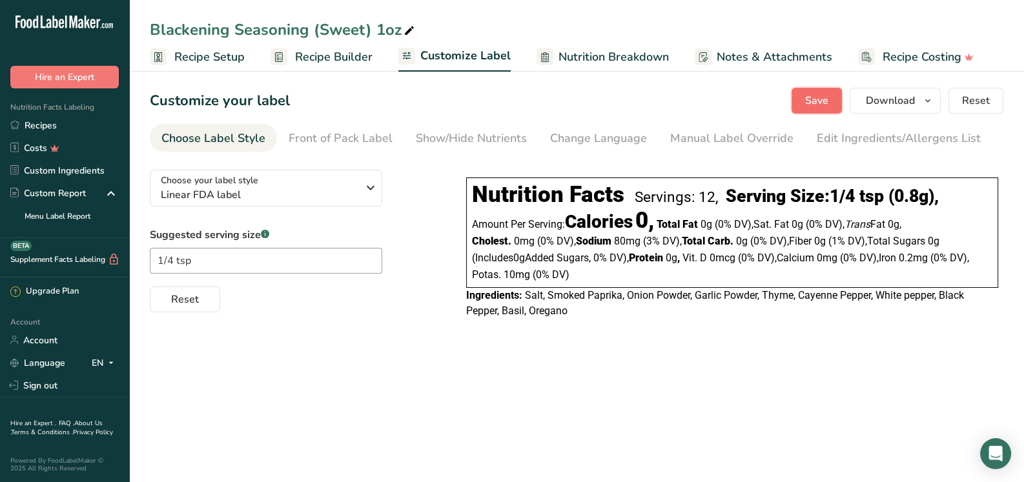
click at [820, 97] on span "Save" at bounding box center [816, 100] width 23 height 15
click at [856, 138] on div "Edit Ingredients/Allergens List" at bounding box center [899, 138] width 164 height 17
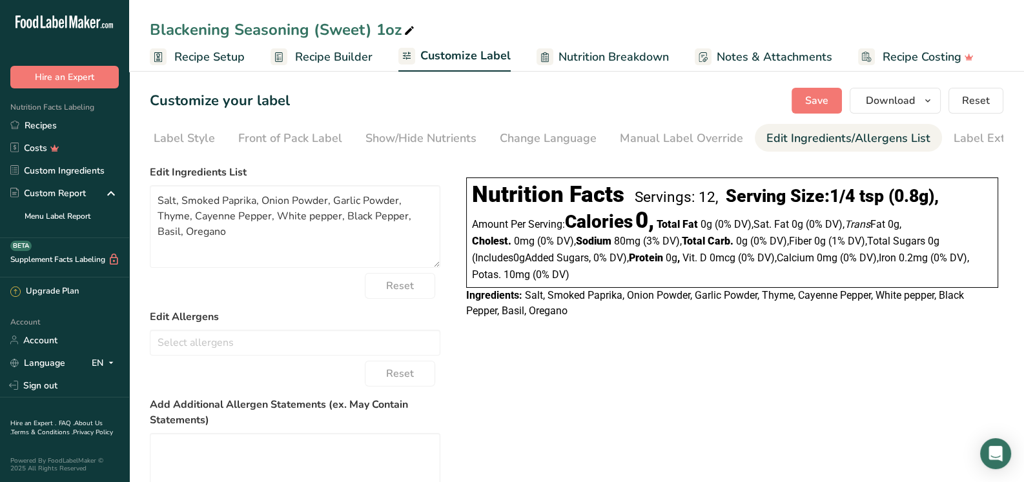
scroll to position [0, 84]
click at [544, 300] on span "Salt, Smoked Paprika, Onion Powder, Garlic Powder, Thyme, Cayenne Pepper, White…" at bounding box center [715, 303] width 498 height 28
drag, startPoint x: 181, startPoint y: 201, endPoint x: 158, endPoint y: 200, distance: 22.6
click at [158, 200] on textarea "Salt, Smoked Paprika, Onion Powder, Garlic Powder, Thyme, Cayenne Pepper, White…" at bounding box center [295, 226] width 290 height 83
click at [237, 204] on textarea "Smoked Paprika, Onion Powder, Garlic Powder, Thyme, Cayenne Pepper, White peppe…" at bounding box center [295, 226] width 290 height 83
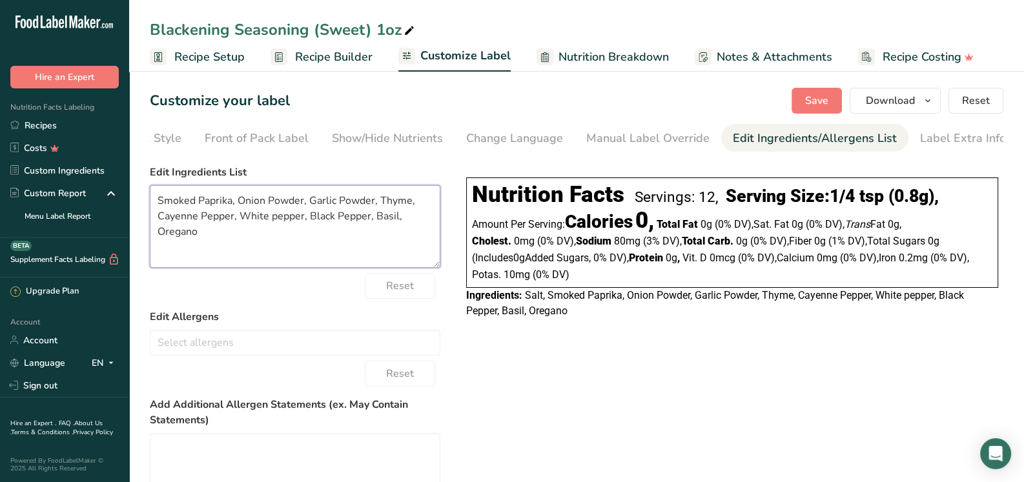
paste textarea "Salt,"
drag, startPoint x: 234, startPoint y: 234, endPoint x: 153, endPoint y: 203, distance: 86.4
click at [153, 203] on textarea "Smoked Paprika, Salt, Onion Powder, Garlic Powder, Thyme, Cayenne Pepper, White…" at bounding box center [295, 226] width 290 height 83
type textarea "Smoked Paprika, Salt, Onion Powder, Garlic Powder, Thyme, Cayenne Pepper, White…"
click at [673, 392] on div "Choose your label style Linear FDA label USA (FDA) Standard FDA label Tabular F…" at bounding box center [576, 381] width 853 height 445
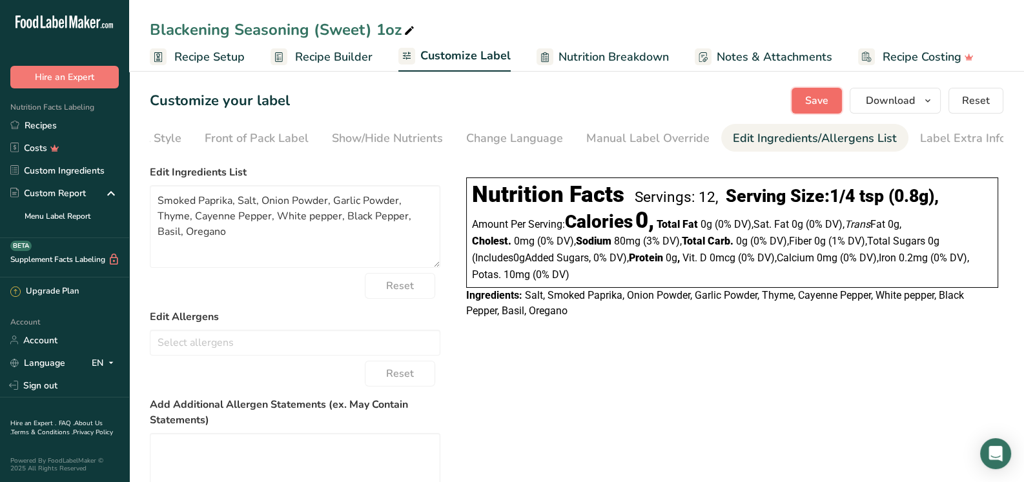
click at [813, 99] on span "Save" at bounding box center [816, 100] width 23 height 15
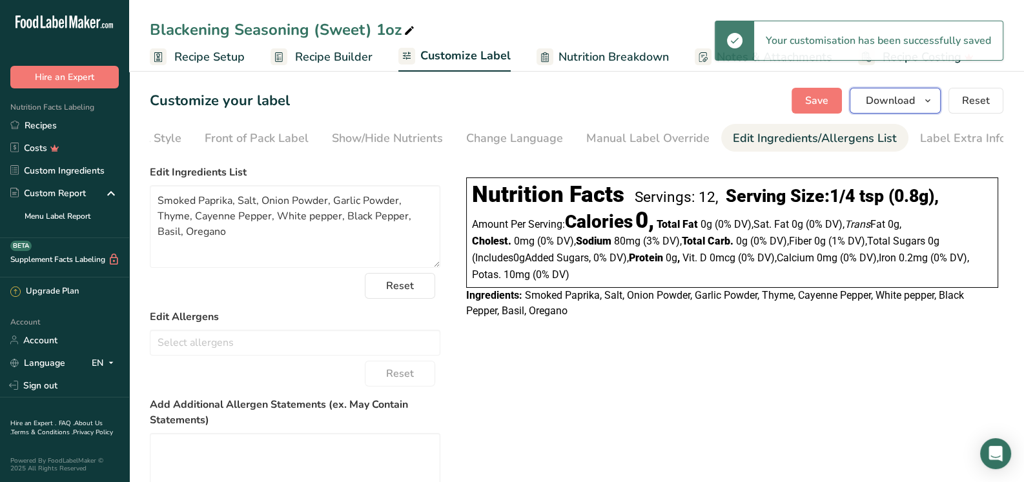
click at [910, 103] on span "Download" at bounding box center [890, 100] width 49 height 15
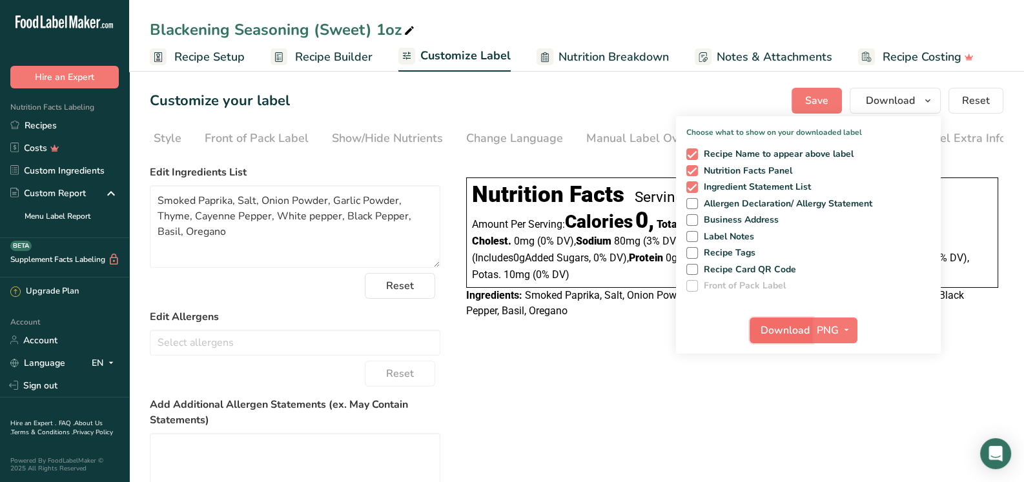
click at [780, 330] on span "Download" at bounding box center [784, 330] width 49 height 15
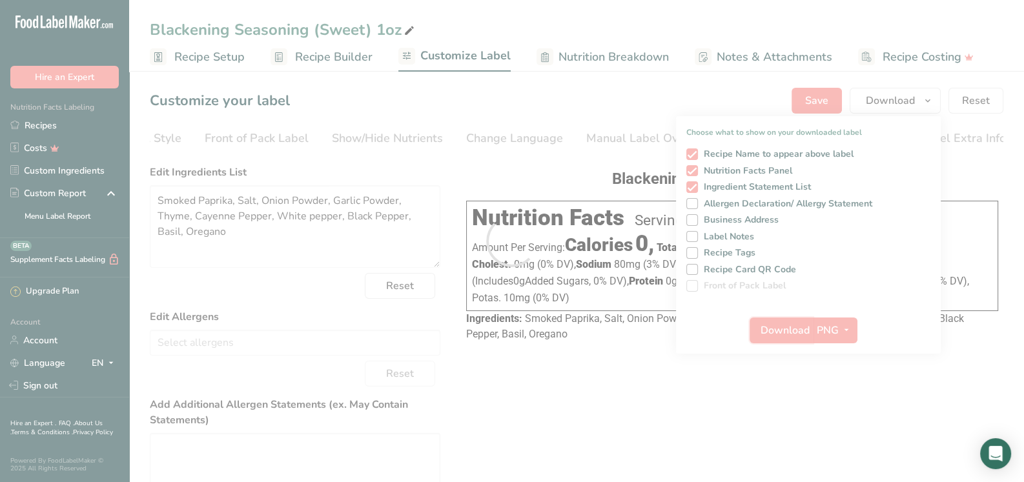
scroll to position [0, 0]
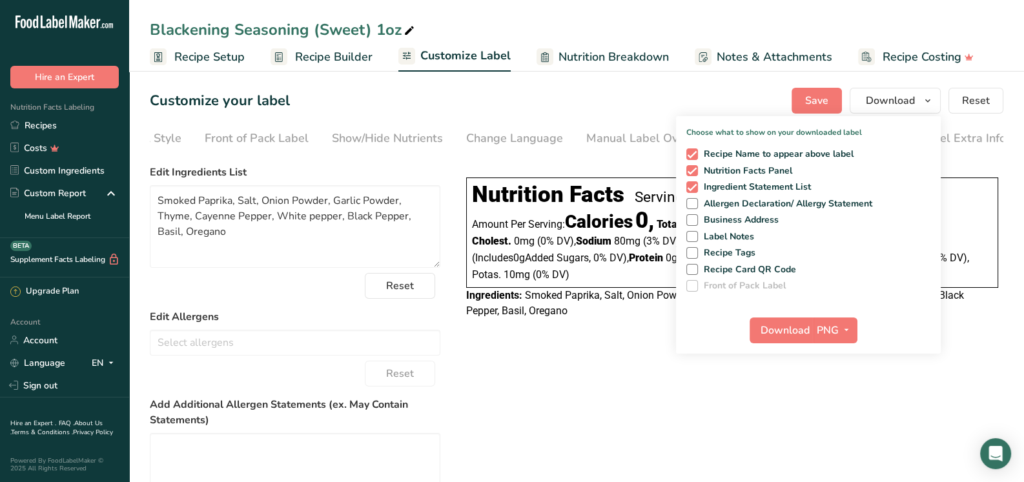
drag, startPoint x: 775, startPoint y: 383, endPoint x: 760, endPoint y: 382, distance: 15.0
click at [775, 383] on div "Choose your label style Linear FDA label USA (FDA) Standard FDA label Tabular F…" at bounding box center [576, 381] width 853 height 445
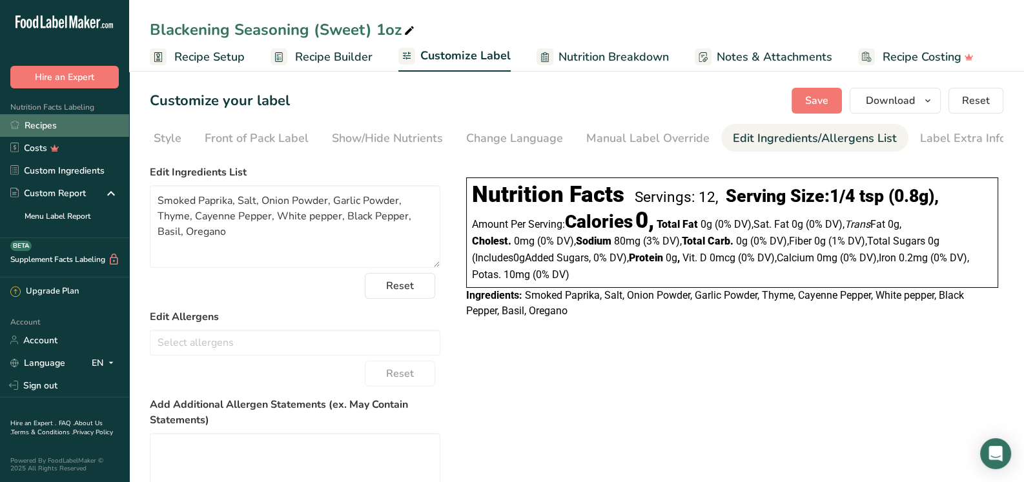
click at [58, 122] on link "Recipes" at bounding box center [64, 125] width 129 height 23
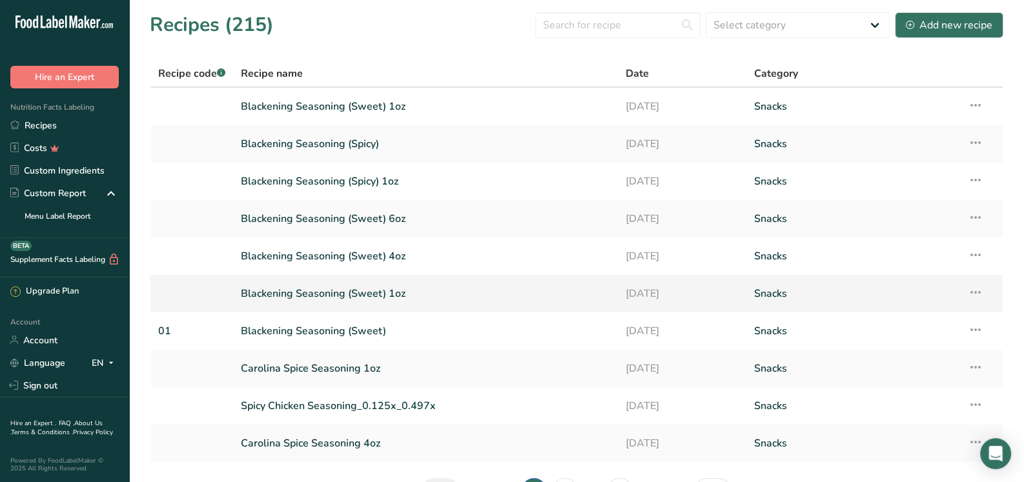
click at [398, 292] on link "Blackening Seasoning (Sweet) 1oz" at bounding box center [425, 293] width 369 height 27
click at [446, 107] on link "Blackening Seasoning (Sweet) 1oz" at bounding box center [425, 106] width 369 height 27
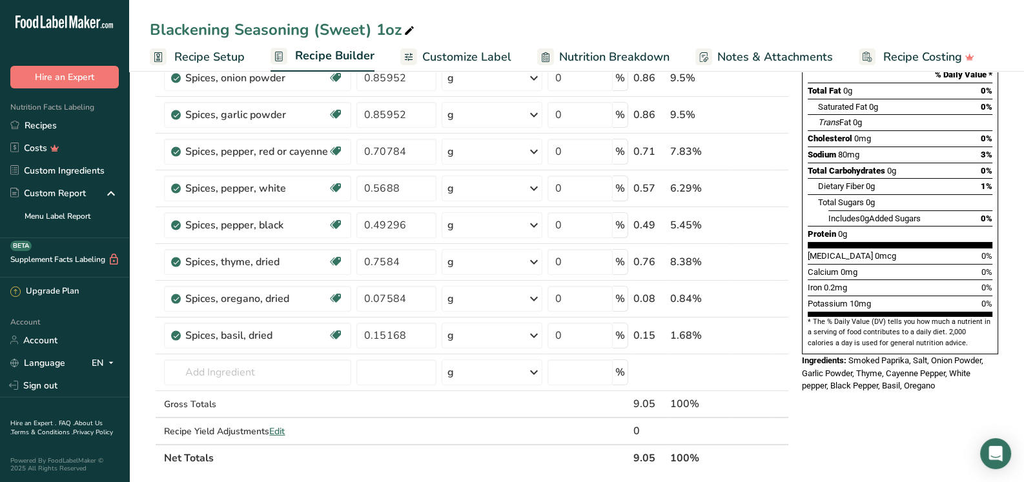
scroll to position [64, 0]
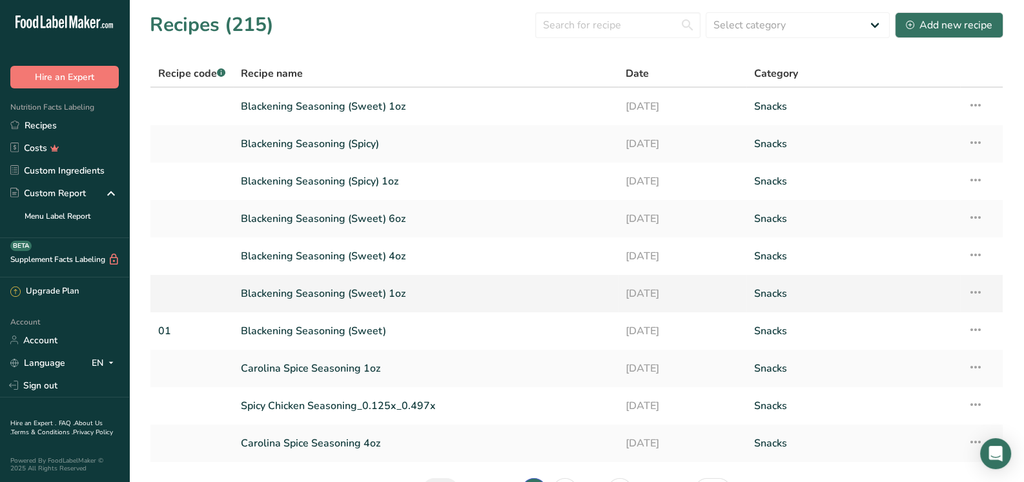
click at [973, 292] on icon at bounding box center [975, 292] width 15 height 23
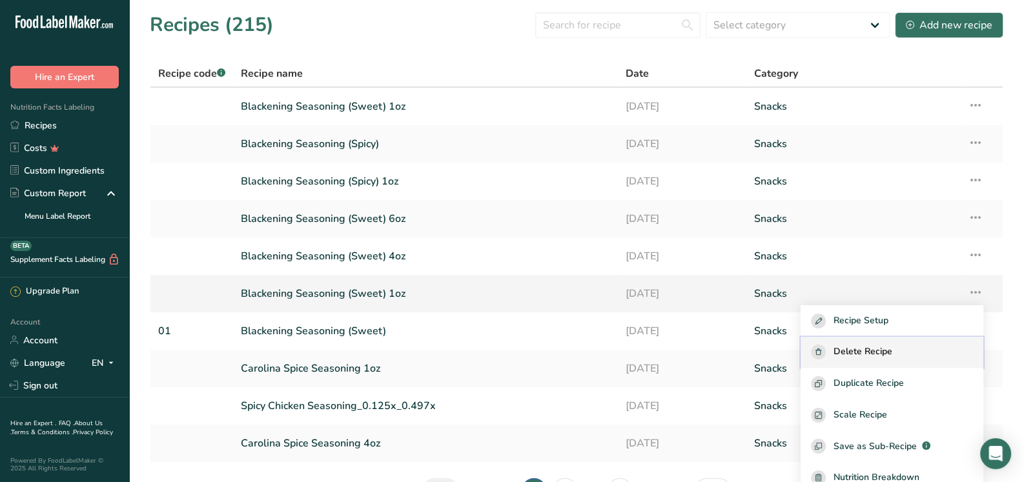
click at [892, 353] on span "Delete Recipe" at bounding box center [862, 352] width 59 height 15
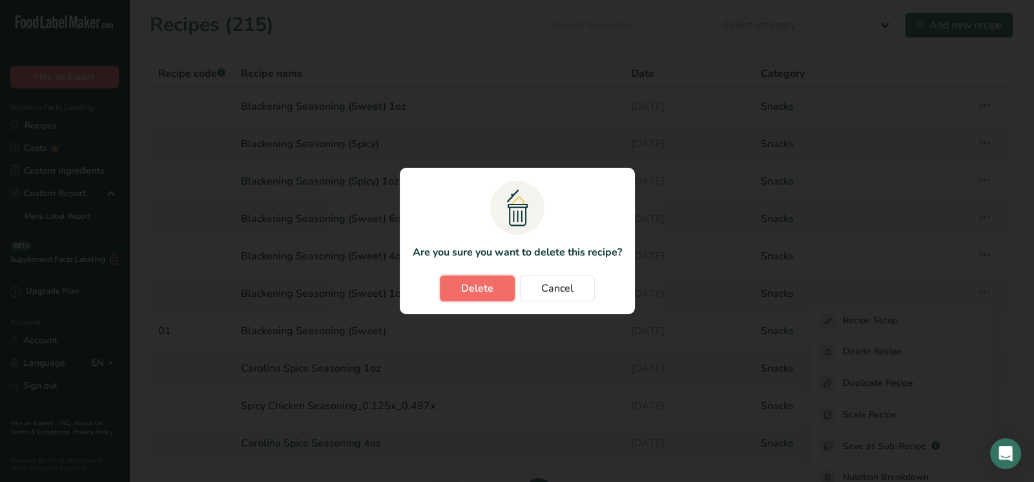
click at [491, 293] on span "Delete" at bounding box center [477, 288] width 32 height 15
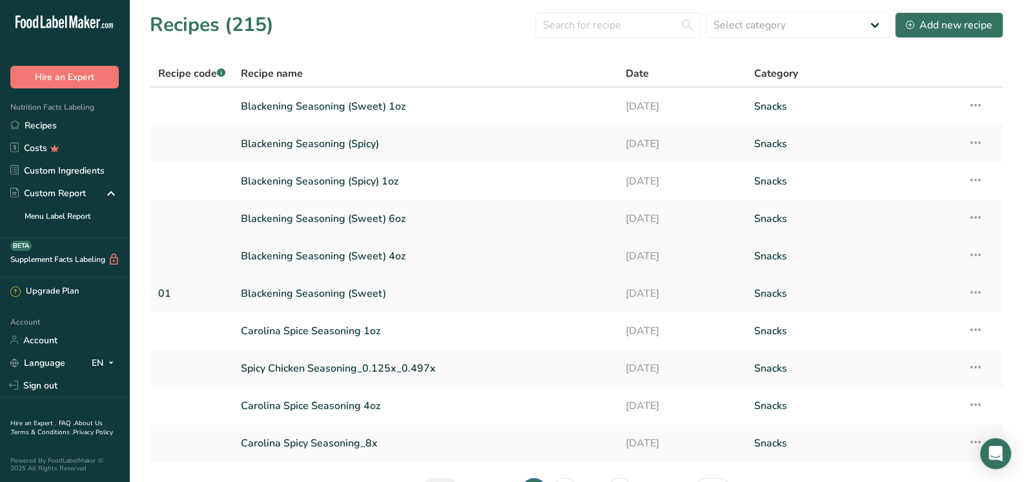
click at [400, 249] on link "Blackening Seasoning (Sweet) 4oz" at bounding box center [425, 256] width 369 height 27
click at [977, 254] on icon at bounding box center [975, 254] width 15 height 23
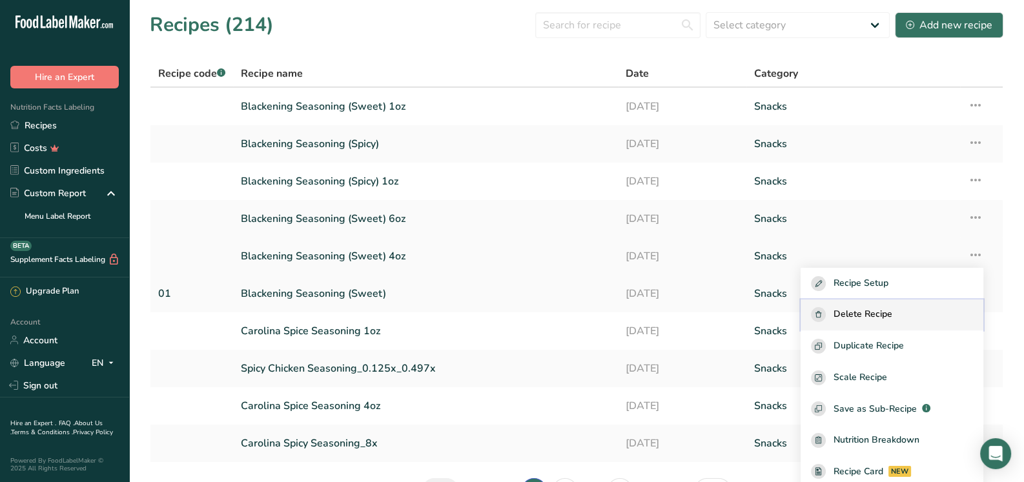
click at [888, 316] on span "Delete Recipe" at bounding box center [862, 314] width 59 height 15
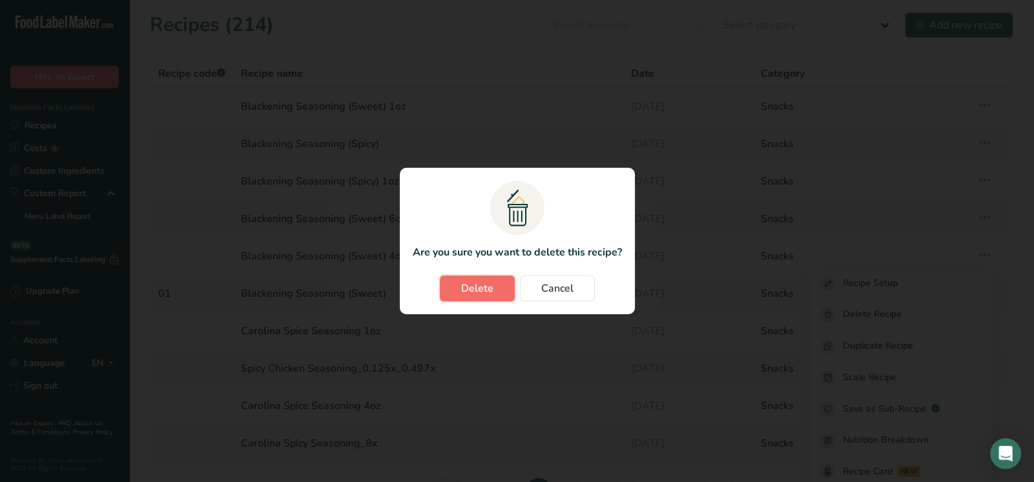
click at [485, 292] on span "Delete" at bounding box center [477, 288] width 32 height 15
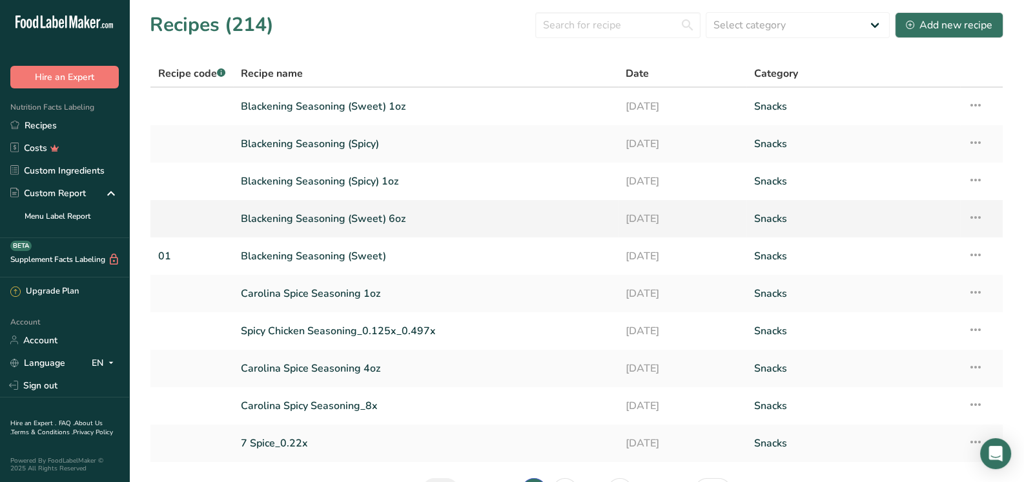
click at [973, 214] on icon at bounding box center [975, 217] width 15 height 23
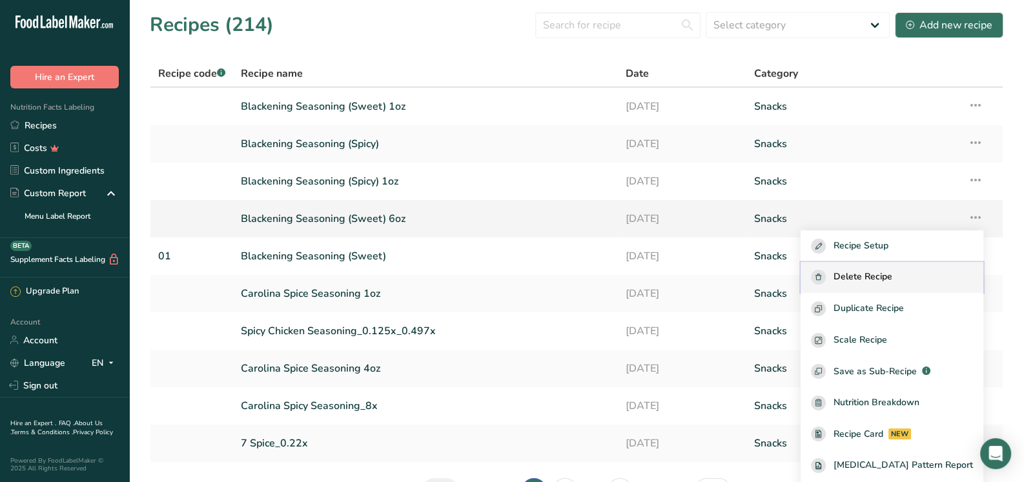
click at [877, 274] on span "Delete Recipe" at bounding box center [862, 277] width 59 height 15
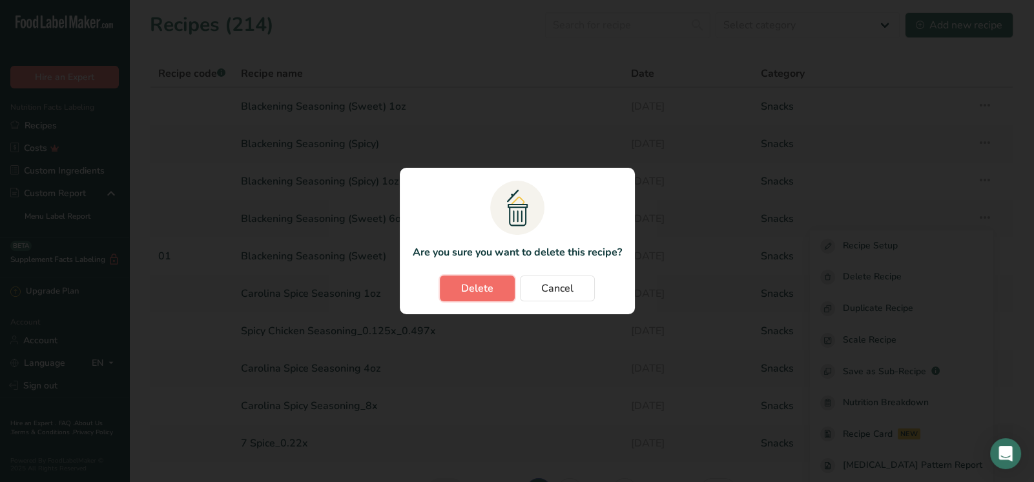
click at [456, 287] on button "Delete" at bounding box center [477, 289] width 75 height 26
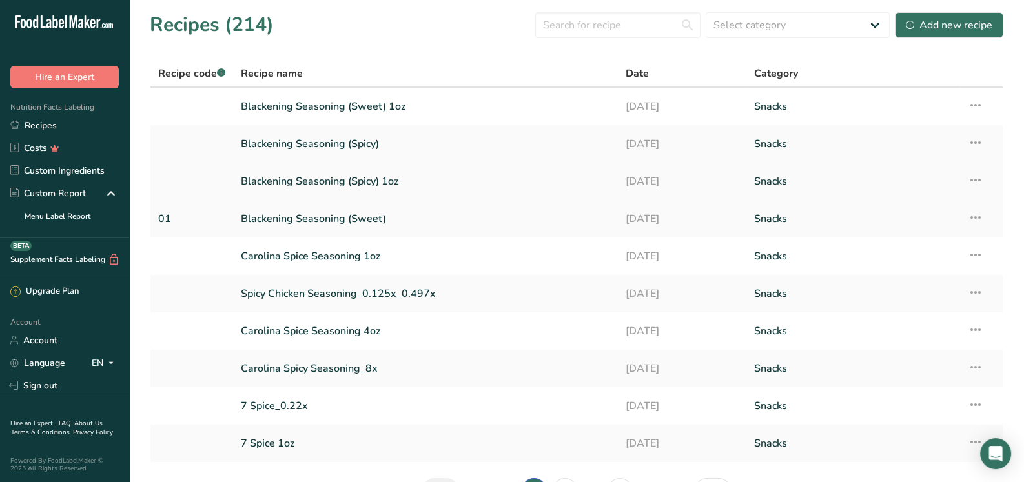
click at [976, 177] on icon at bounding box center [975, 179] width 15 height 23
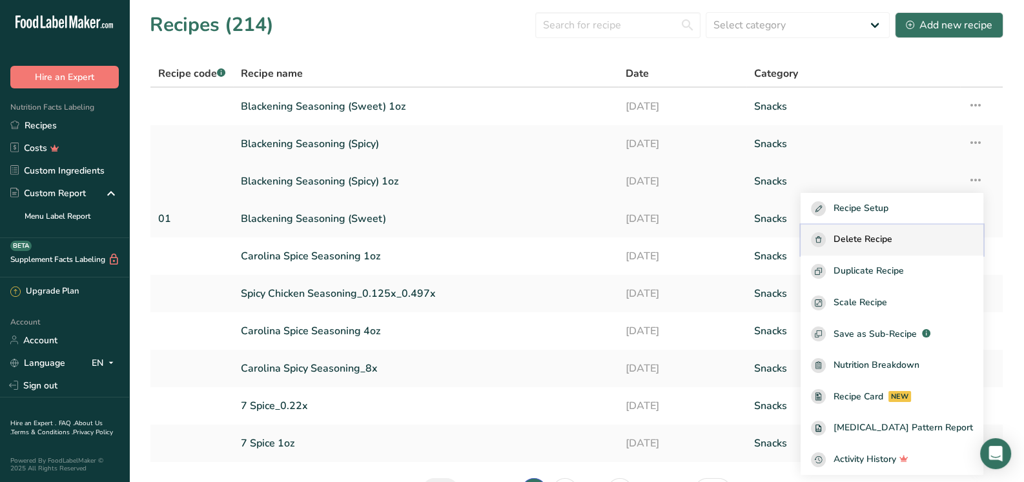
click at [892, 241] on span "Delete Recipe" at bounding box center [862, 239] width 59 height 15
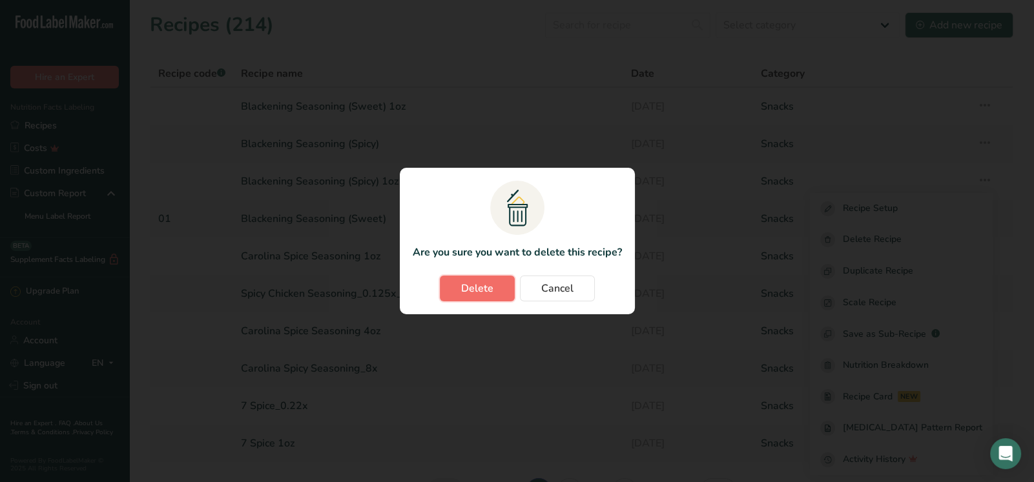
click at [473, 283] on span "Delete" at bounding box center [477, 288] width 32 height 15
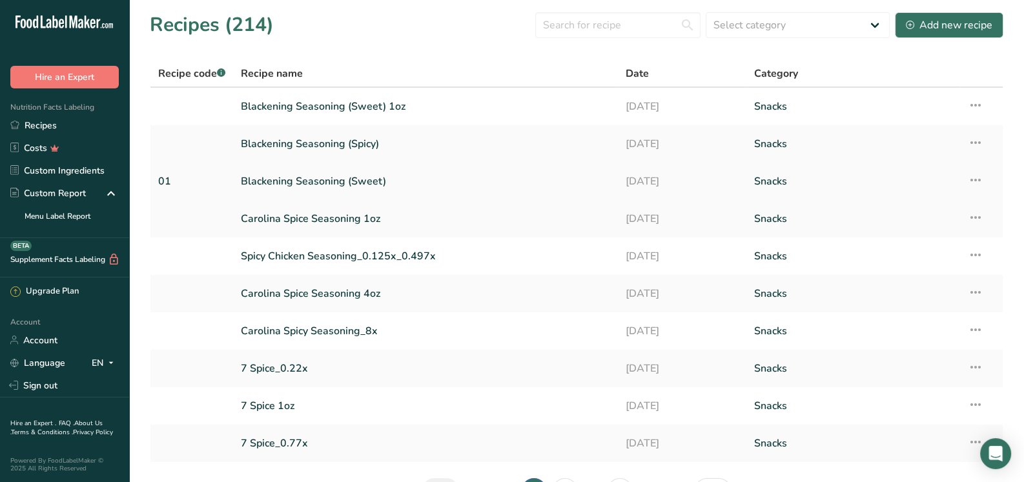
click at [305, 183] on link "Blackening Seasoning (Sweet)" at bounding box center [425, 181] width 369 height 27
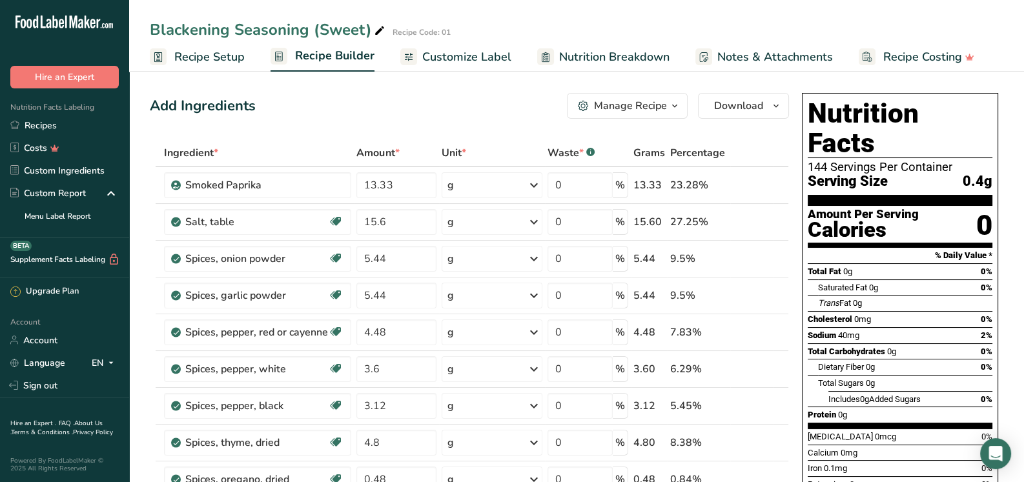
click at [616, 101] on div "Manage Recipe" at bounding box center [630, 105] width 73 height 15
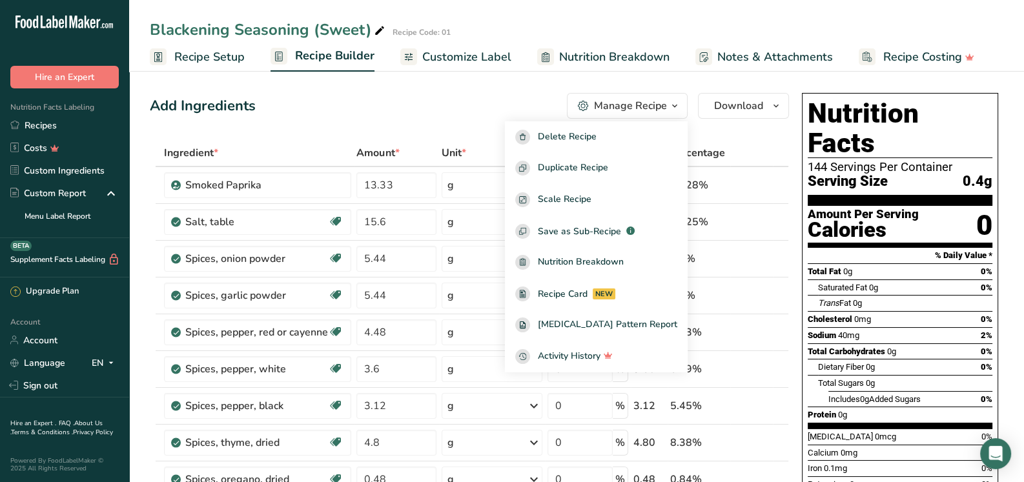
click at [493, 97] on div "Add Ingredients Manage Recipe Delete Recipe Duplicate Recipe Scale Recipe Save …" at bounding box center [469, 106] width 639 height 26
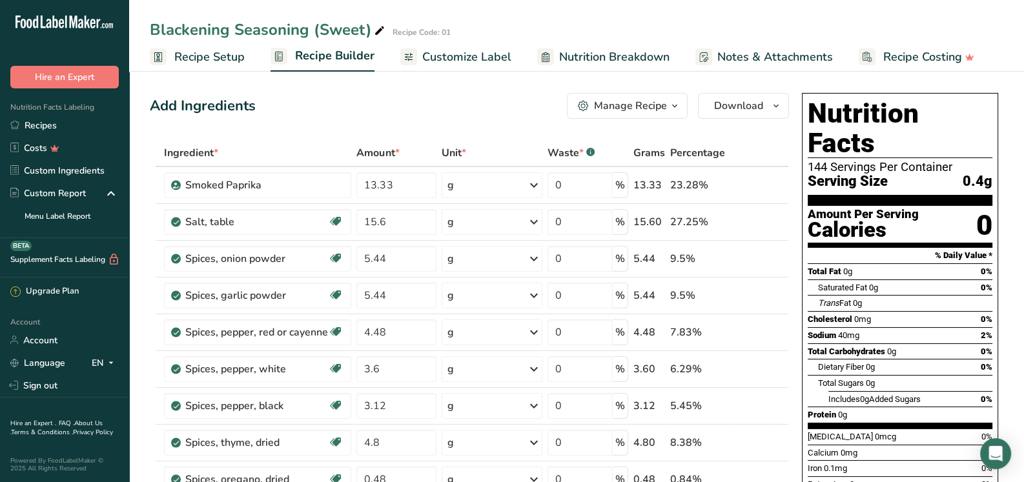
click at [223, 53] on span "Recipe Setup" at bounding box center [209, 56] width 70 height 17
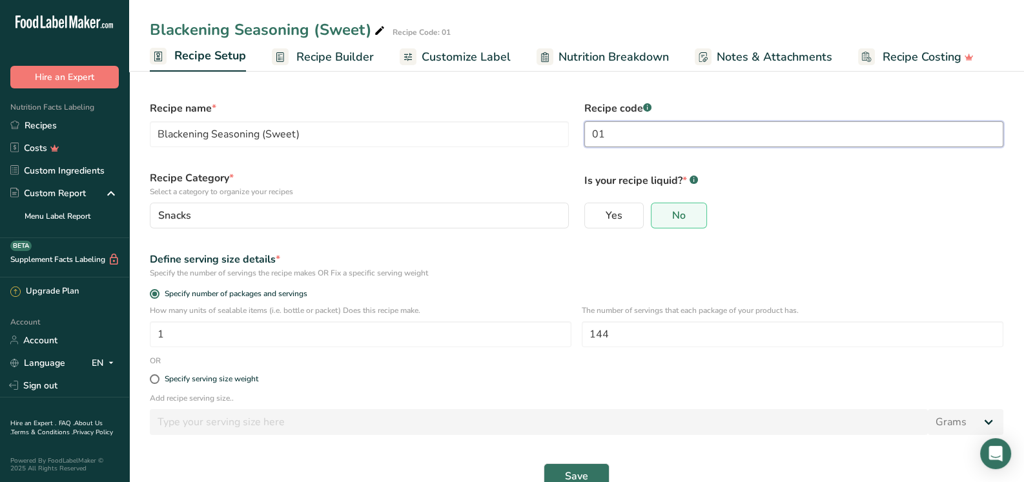
drag, startPoint x: 611, startPoint y: 133, endPoint x: 604, endPoint y: 134, distance: 7.1
click at [604, 134] on input "01" at bounding box center [793, 134] width 419 height 26
drag, startPoint x: 616, startPoint y: 329, endPoint x: 573, endPoint y: 331, distance: 43.9
click at [575, 331] on div "How many units of sealable items (i.e. bottle or packet) Does this recipe make.…" at bounding box center [576, 330] width 869 height 50
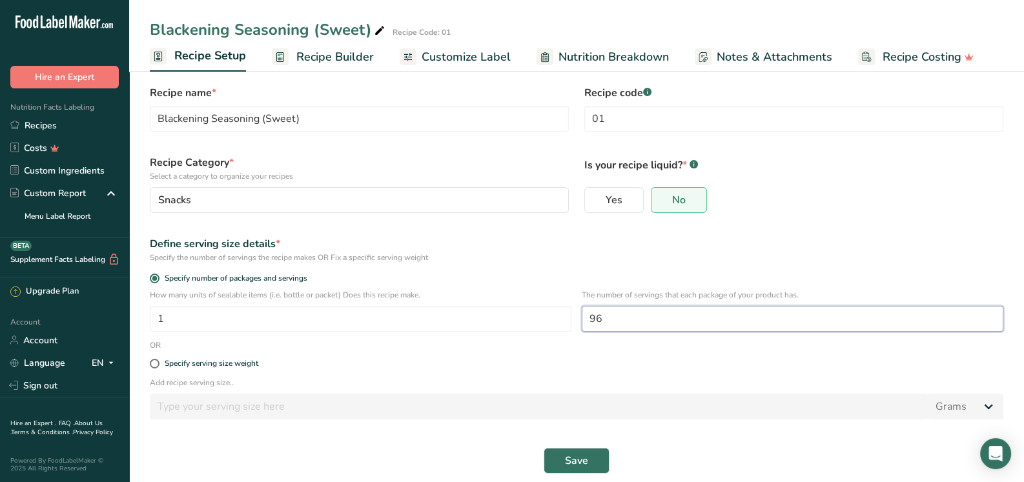
scroll to position [28, 0]
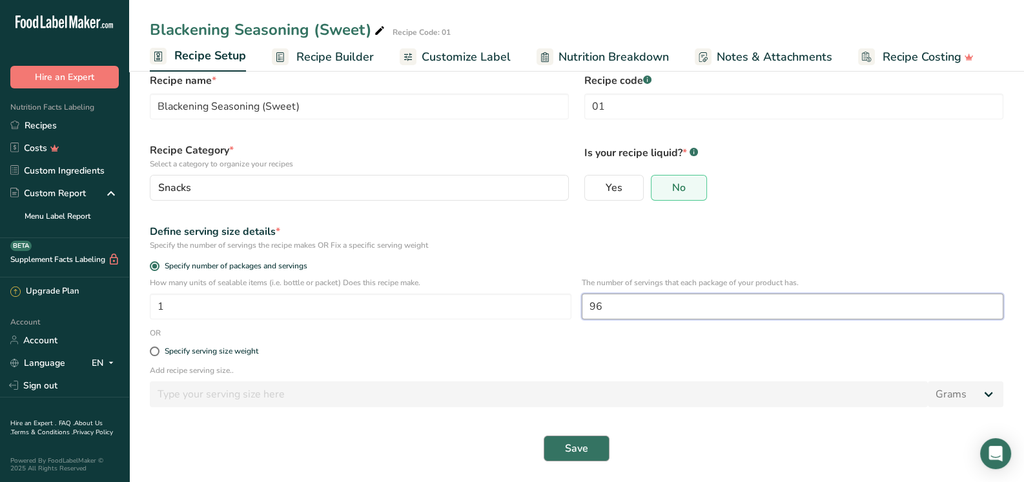
type input "96"
click at [591, 446] on button "Save" at bounding box center [577, 449] width 66 height 26
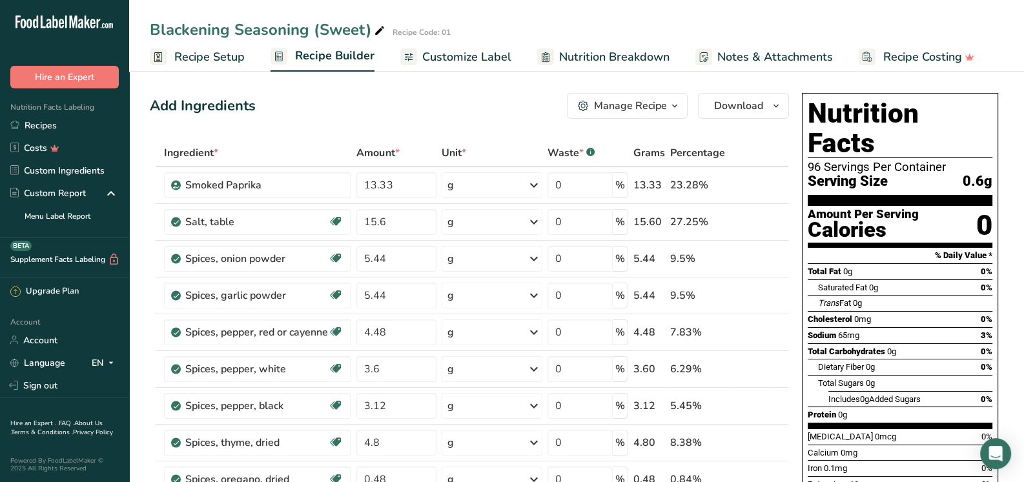
click at [662, 110] on div "Manage Recipe" at bounding box center [630, 105] width 73 height 15
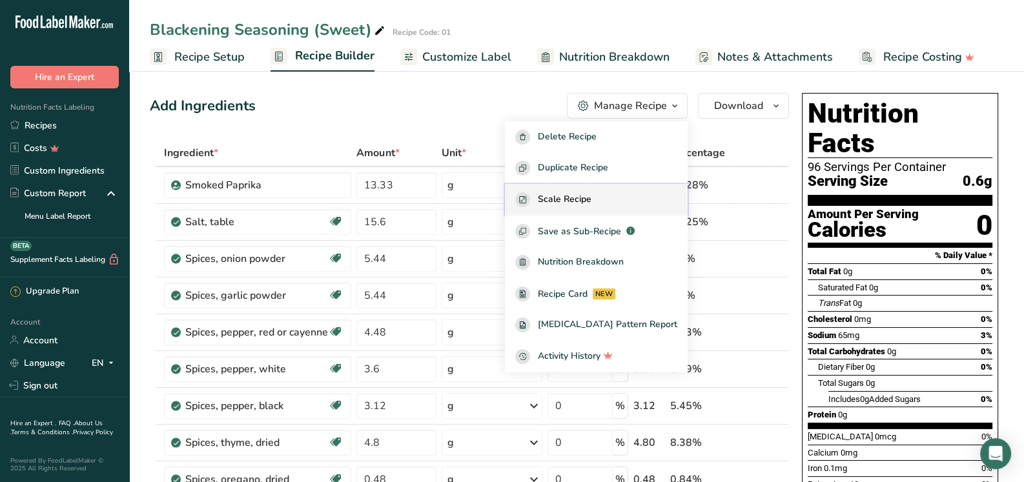
click at [591, 195] on span "Scale Recipe" at bounding box center [565, 199] width 54 height 15
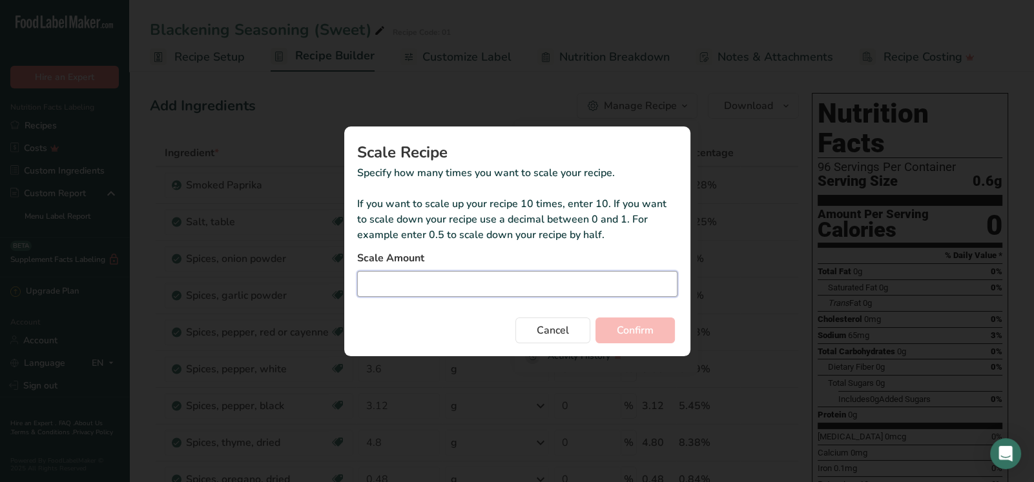
click at [402, 285] on input "Duplicate recipe modal" at bounding box center [517, 284] width 320 height 26
type input "1.268"
click at [651, 335] on span "Confirm" at bounding box center [634, 330] width 37 height 15
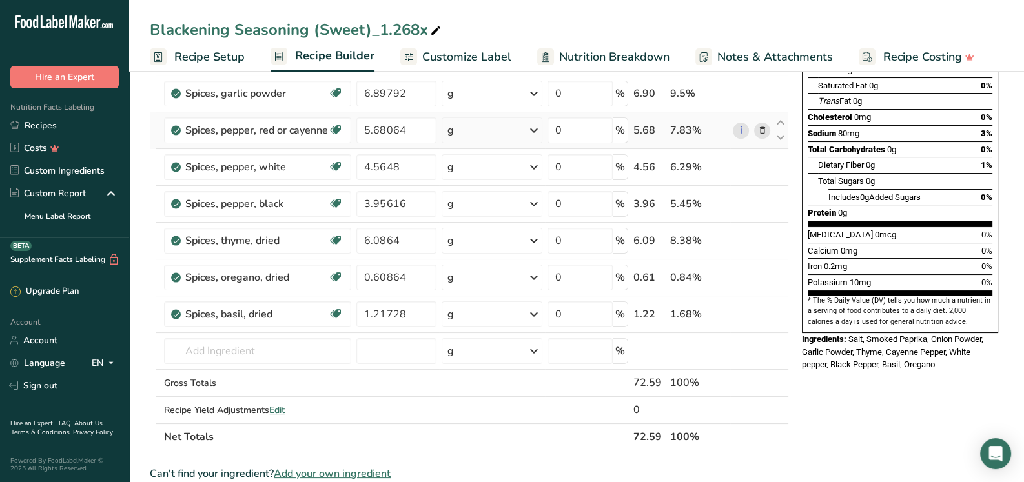
scroll to position [194, 0]
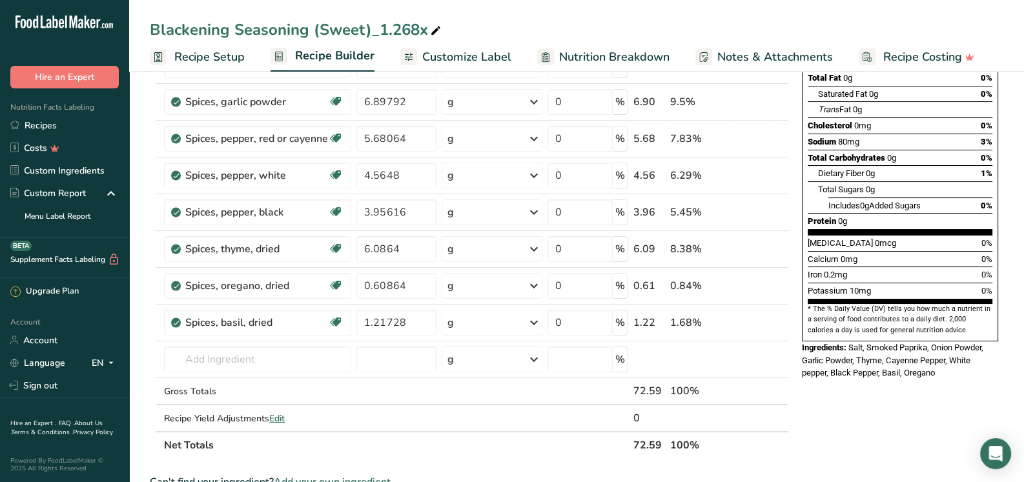
click at [435, 26] on icon at bounding box center [436, 31] width 12 height 18
drag, startPoint x: 428, startPoint y: 26, endPoint x: 372, endPoint y: 29, distance: 56.2
click at [372, 29] on input "Blackening Seasoning (Sweet)_1.268x" at bounding box center [576, 29] width 853 height 23
click at [470, 34] on input "Blackening Seasoning (Sweet) 4oz" at bounding box center [576, 29] width 853 height 23
type input "Blackening Seasoning (Sweet) 4oz"
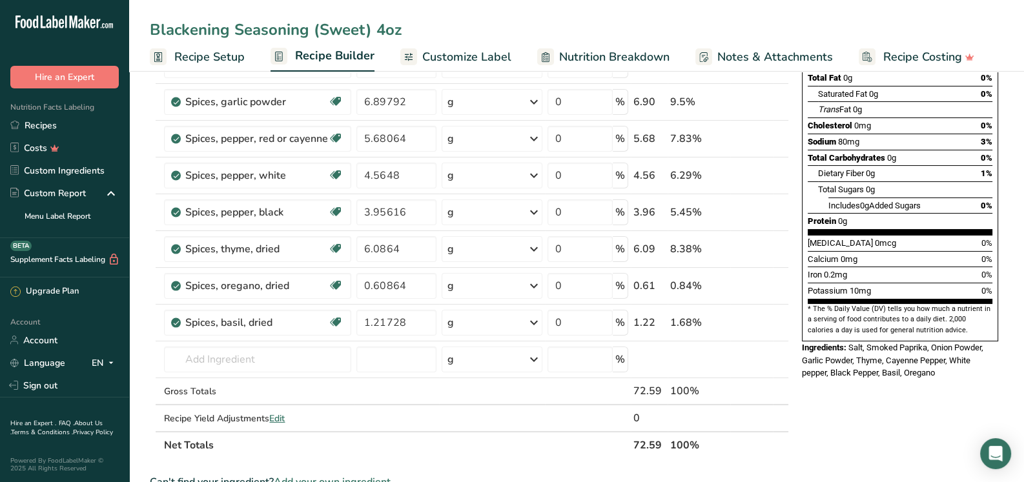
click at [450, 57] on span "Customize Label" at bounding box center [466, 56] width 89 height 17
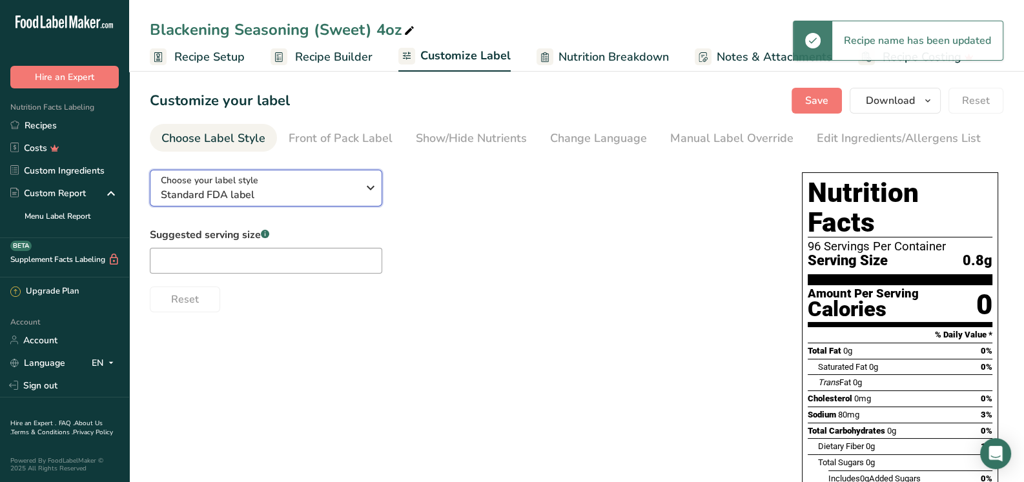
click at [302, 198] on span "Standard FDA label" at bounding box center [259, 194] width 197 height 15
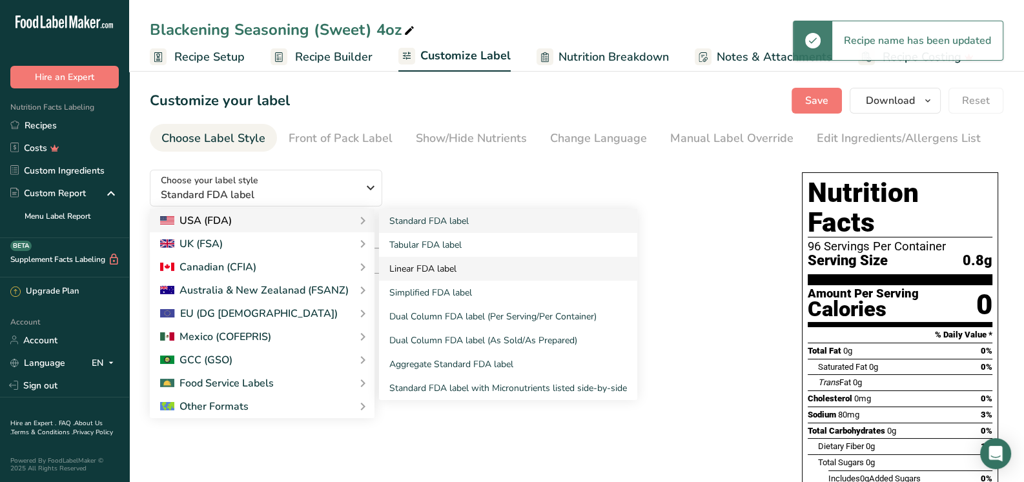
click at [430, 266] on link "Linear FDA label" at bounding box center [508, 269] width 258 height 24
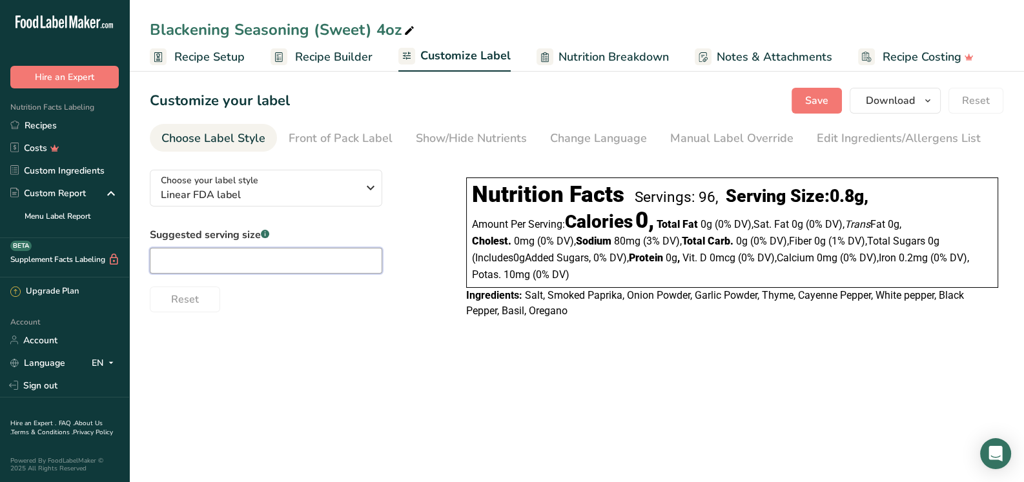
click at [228, 254] on input "text" at bounding box center [266, 261] width 232 height 26
type input "1/4 tsp"
click at [861, 136] on div "Edit Ingredients/Allergens List" at bounding box center [899, 138] width 164 height 17
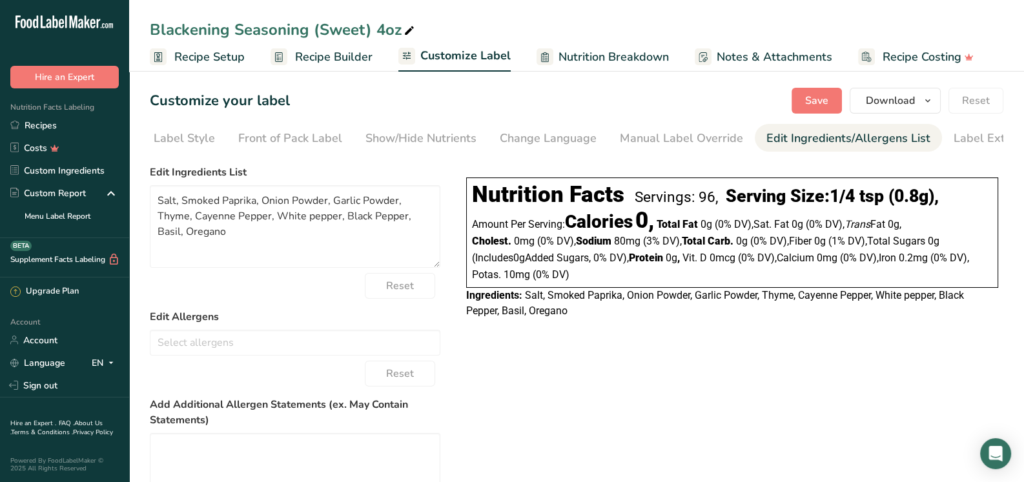
scroll to position [0, 84]
drag, startPoint x: 178, startPoint y: 203, endPoint x: 156, endPoint y: 203, distance: 21.3
click at [156, 203] on textarea "Salt, Smoked Paprika, Onion Powder, Garlic Powder, Thyme, Cayenne Pepper, White…" at bounding box center [295, 226] width 290 height 83
click at [238, 205] on textarea "Smoked Paprika, Onion Powder, Garlic Powder, Thyme, Cayenne Pepper, White peppe…" at bounding box center [295, 226] width 290 height 83
paste textarea "Salt,"
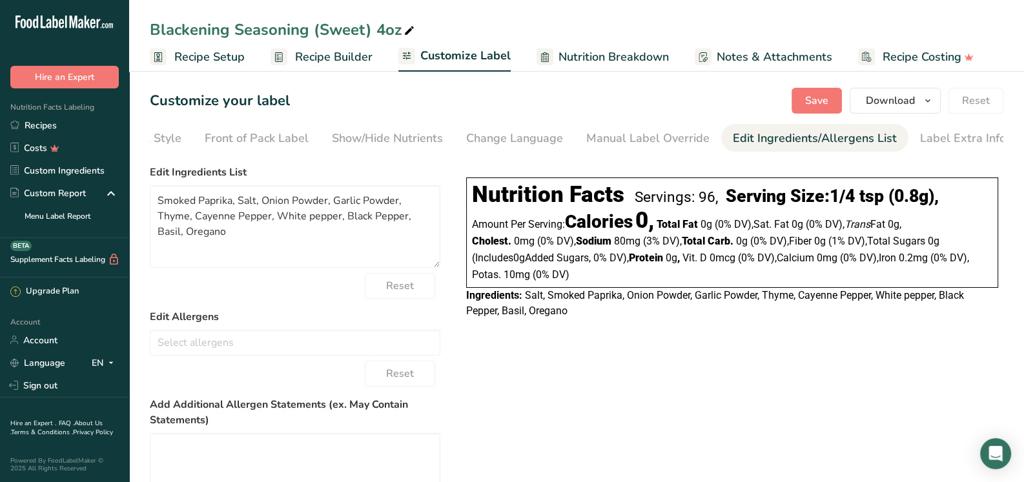
click at [325, 302] on form "Edit Ingredients List Smoked Paprika, Salt, Onion Powder, Garlic Powder, Thyme,…" at bounding box center [295, 385] width 290 height 440
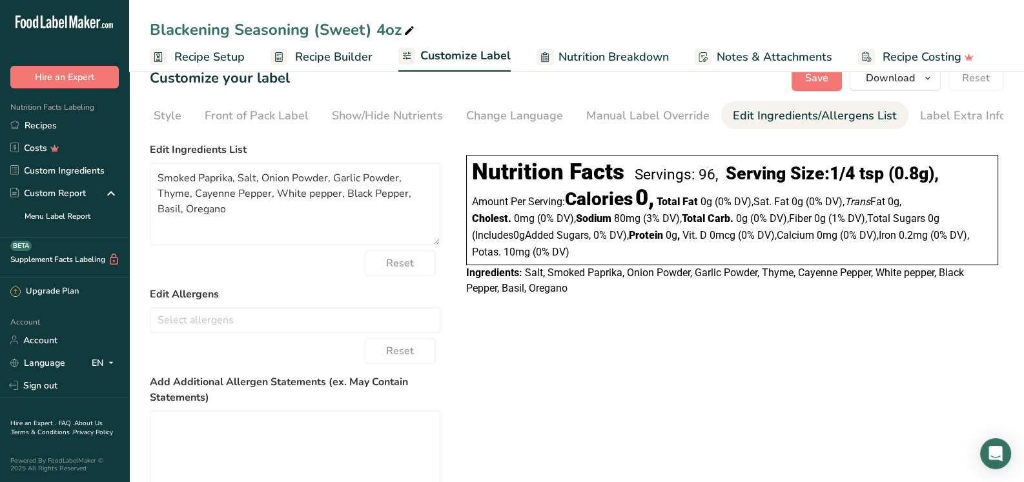
scroll to position [0, 0]
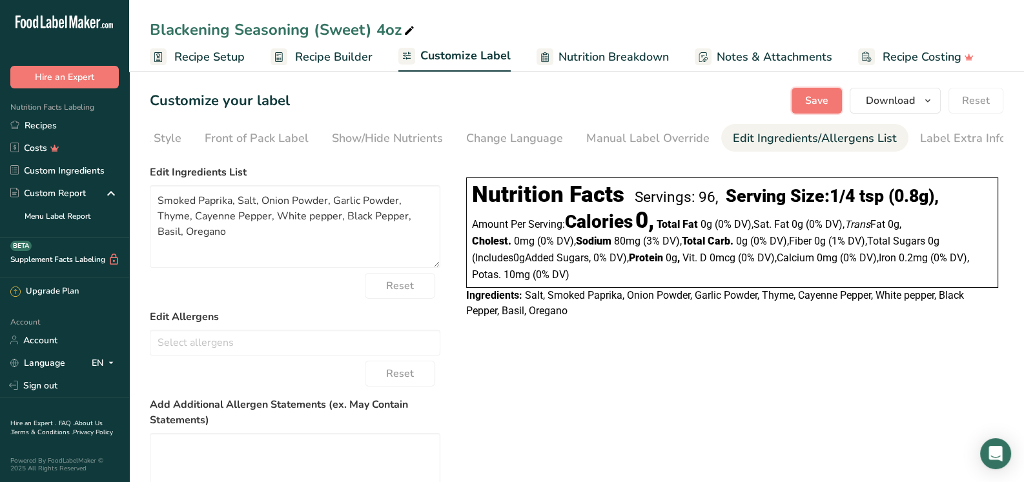
click at [817, 94] on button "Save" at bounding box center [816, 101] width 50 height 26
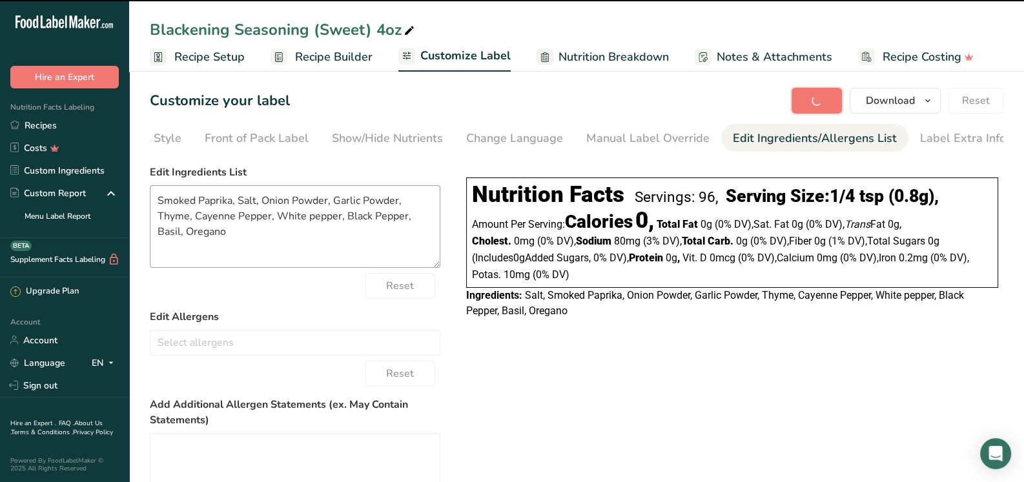
type textarea "Smoked Paprika, Salt, Onion Powder, Garlic Powder, Thyme, Cayenne Pepper, White…"
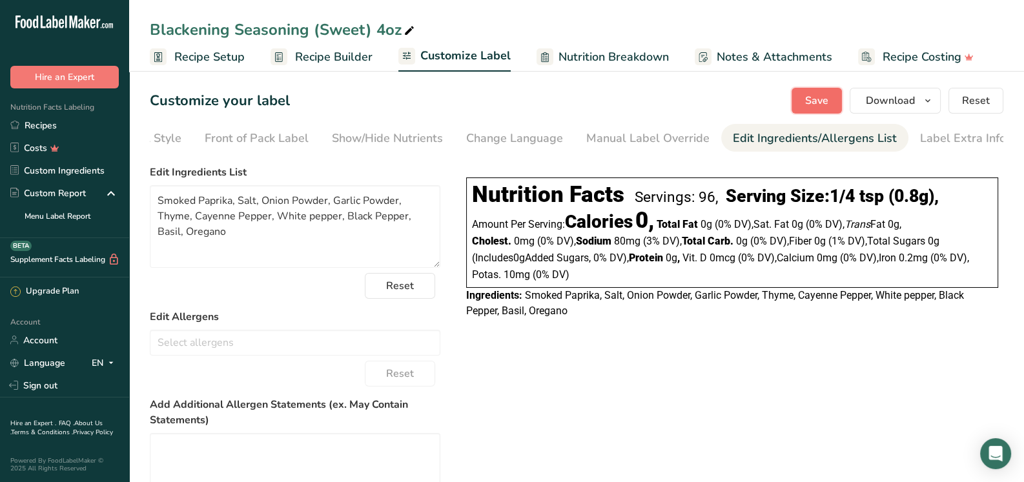
click at [826, 102] on span "Save" at bounding box center [816, 100] width 23 height 15
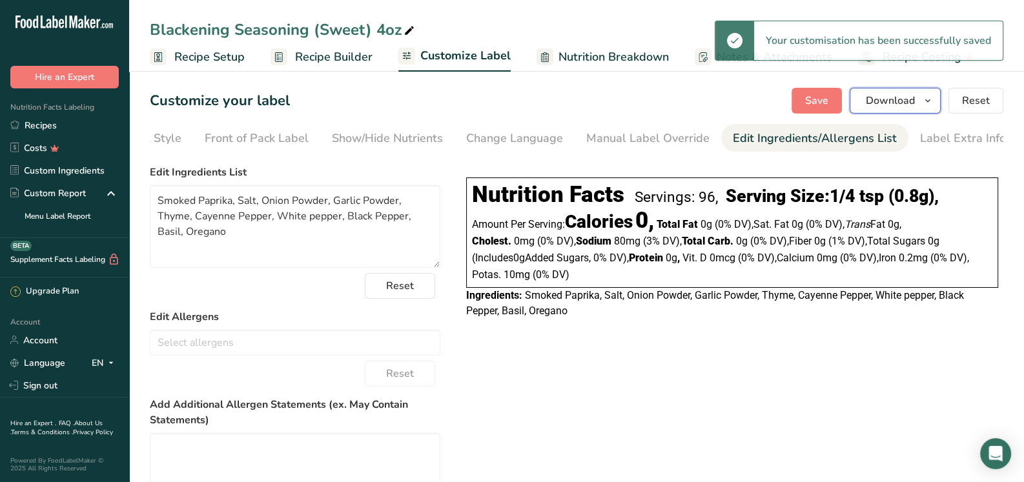
click at [884, 99] on span "Download" at bounding box center [890, 100] width 49 height 15
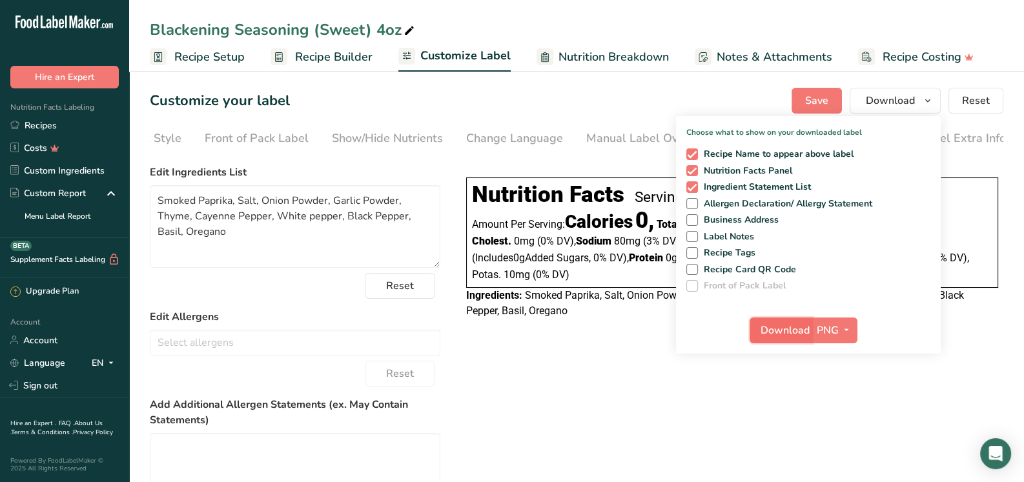
click at [786, 327] on span "Download" at bounding box center [784, 330] width 49 height 15
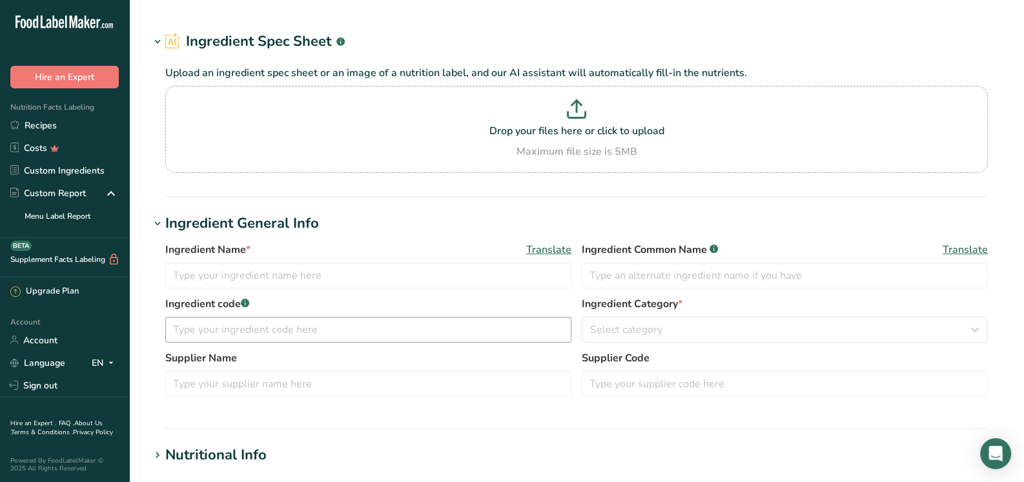
type input "Spices, onion powder"
type input "Onion Powder"
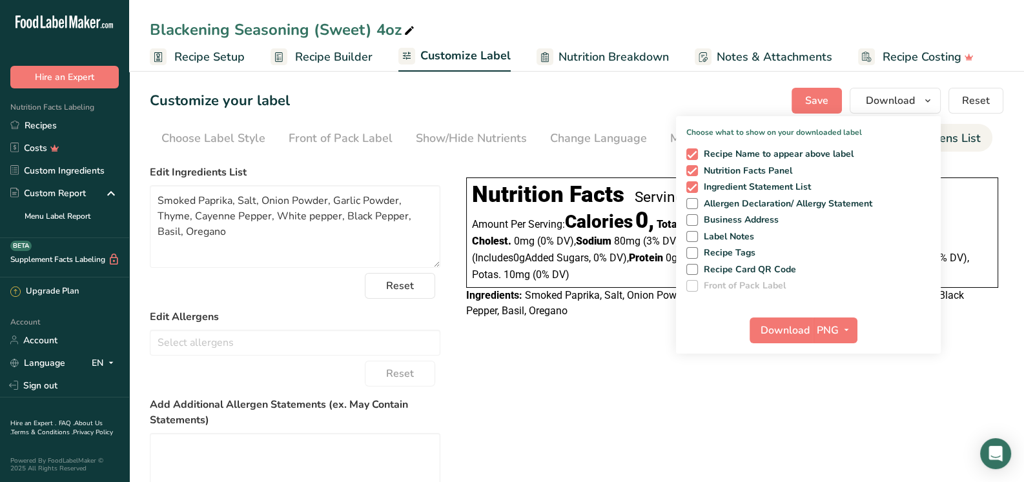
scroll to position [0, 84]
drag, startPoint x: 717, startPoint y: 391, endPoint x: 678, endPoint y: 378, distance: 41.4
click at [717, 391] on div "Choose your label style Linear FDA label USA (FDA) Standard FDA label Tabular F…" at bounding box center [576, 381] width 853 height 445
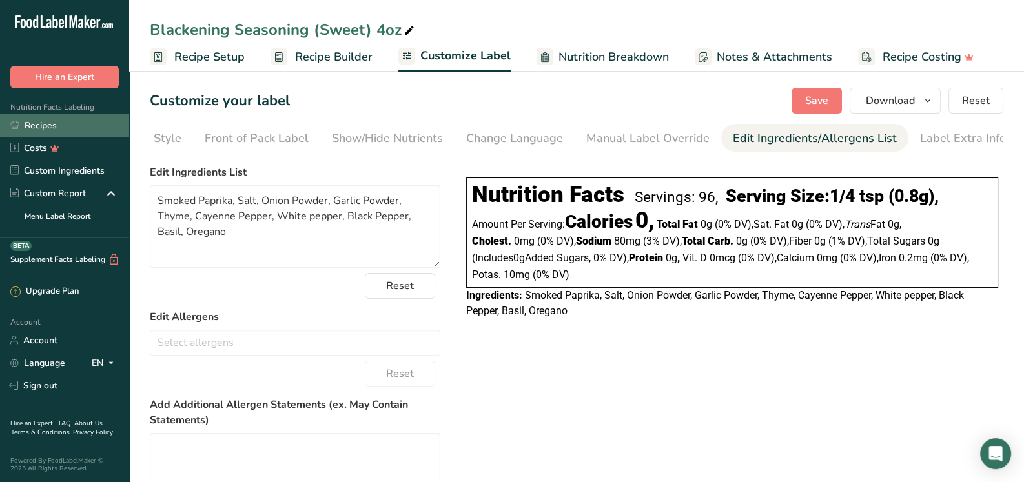
click at [63, 119] on link "Recipes" at bounding box center [64, 125] width 129 height 23
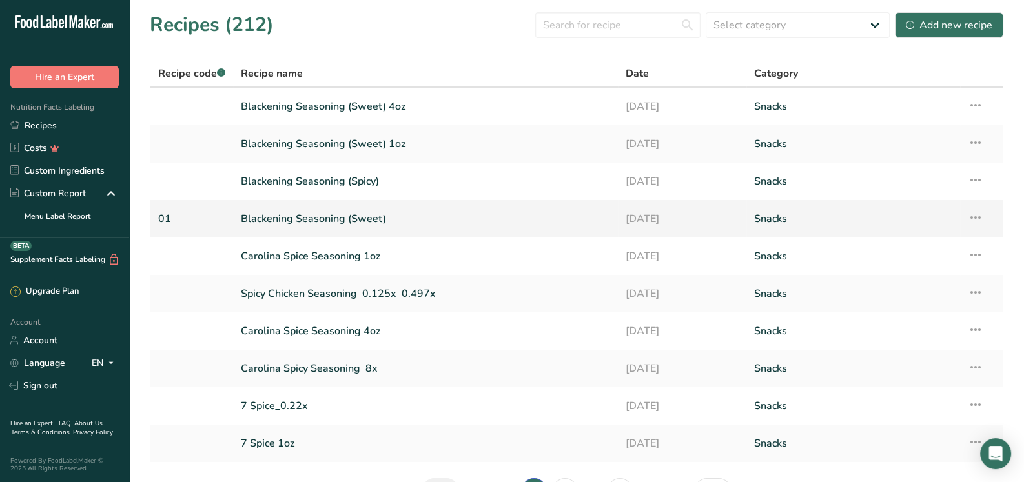
click at [362, 222] on link "Blackening Seasoning (Sweet)" at bounding box center [425, 218] width 369 height 27
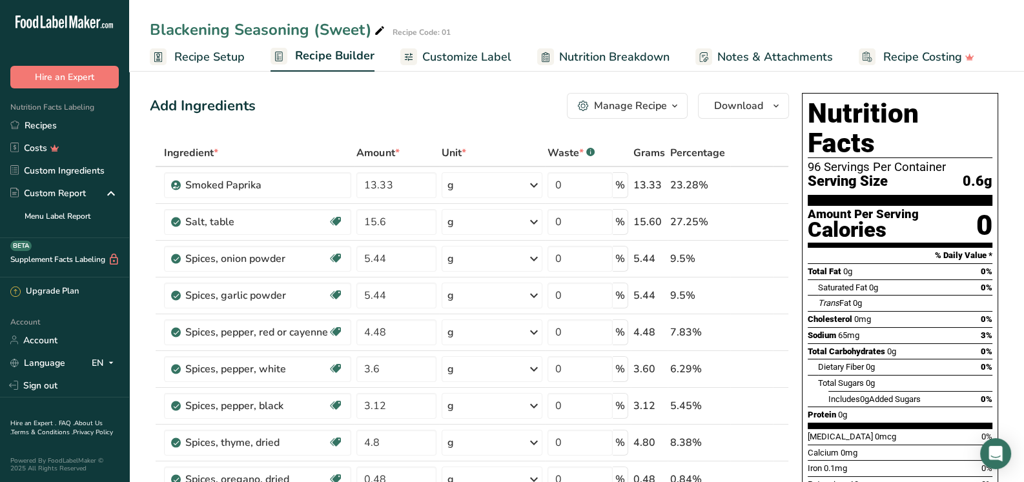
click at [213, 50] on span "Recipe Setup" at bounding box center [209, 56] width 70 height 17
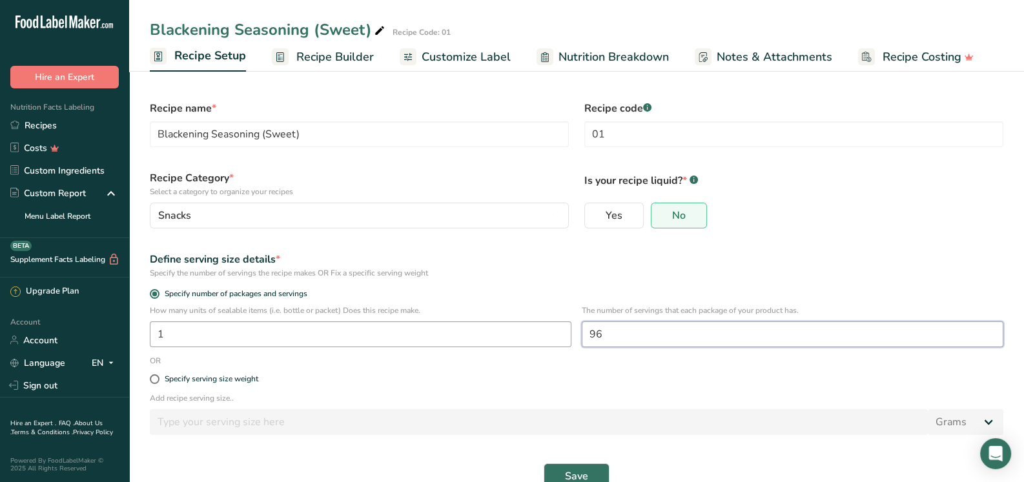
drag, startPoint x: 613, startPoint y: 335, endPoint x: 525, endPoint y: 332, distance: 87.8
click at [533, 335] on div "How many units of sealable items (i.e. bottle or packet) Does this recipe make.…" at bounding box center [576, 330] width 869 height 50
type input "144"
click at [589, 468] on button "Save" at bounding box center [577, 477] width 66 height 26
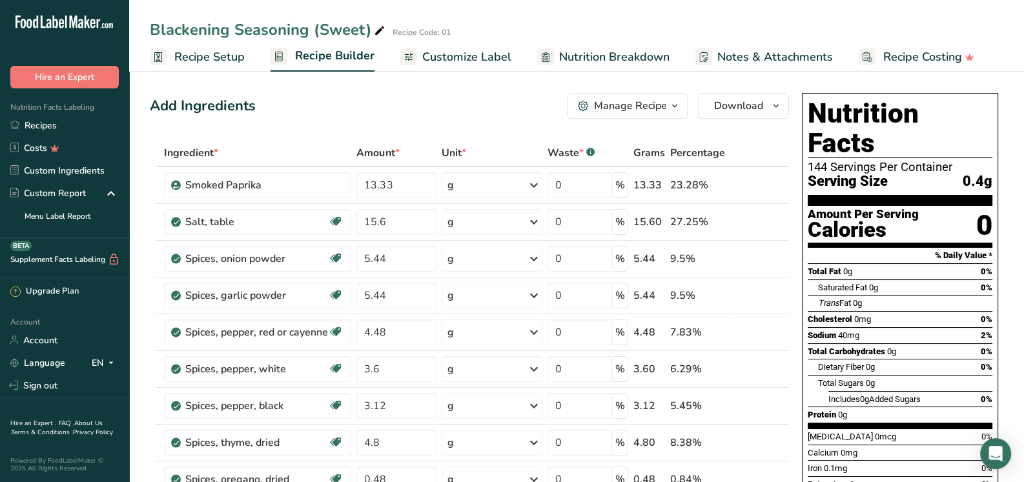
click at [620, 101] on div "Manage Recipe" at bounding box center [630, 105] width 73 height 15
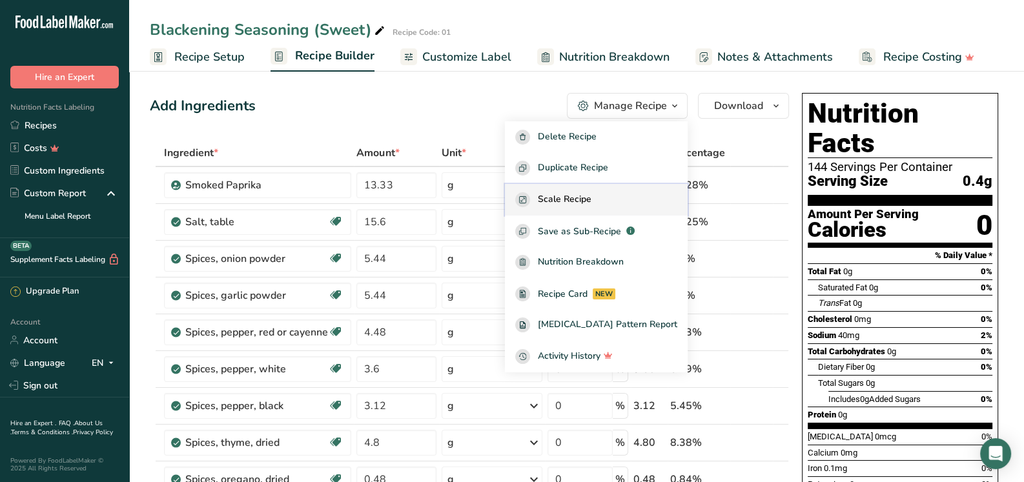
click at [575, 197] on span "Scale Recipe" at bounding box center [565, 199] width 54 height 15
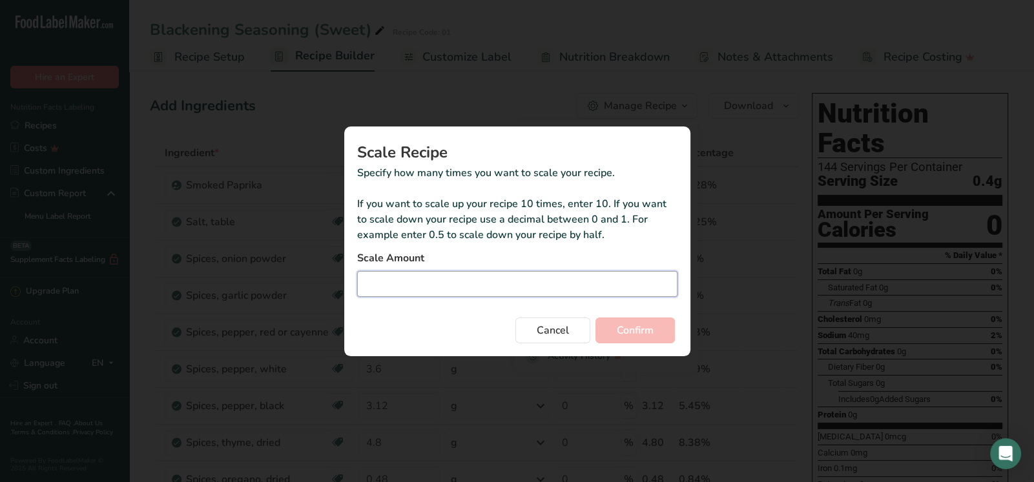
click at [460, 281] on input "Duplicate recipe modal" at bounding box center [517, 284] width 320 height 26
type input "1.901"
click at [649, 329] on span "Confirm" at bounding box center [634, 330] width 37 height 15
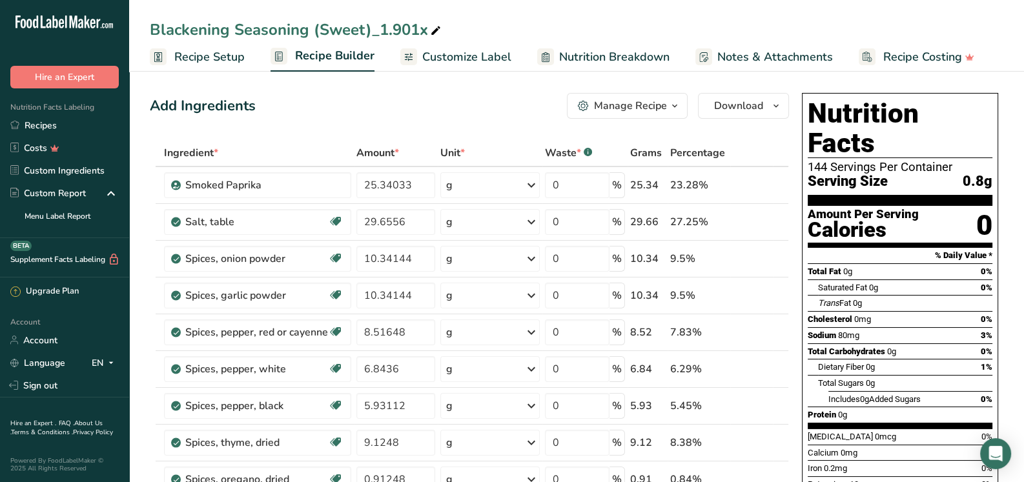
drag, startPoint x: 436, startPoint y: 53, endPoint x: 403, endPoint y: 91, distance: 49.9
click at [436, 53] on span "Customize Label" at bounding box center [466, 56] width 89 height 17
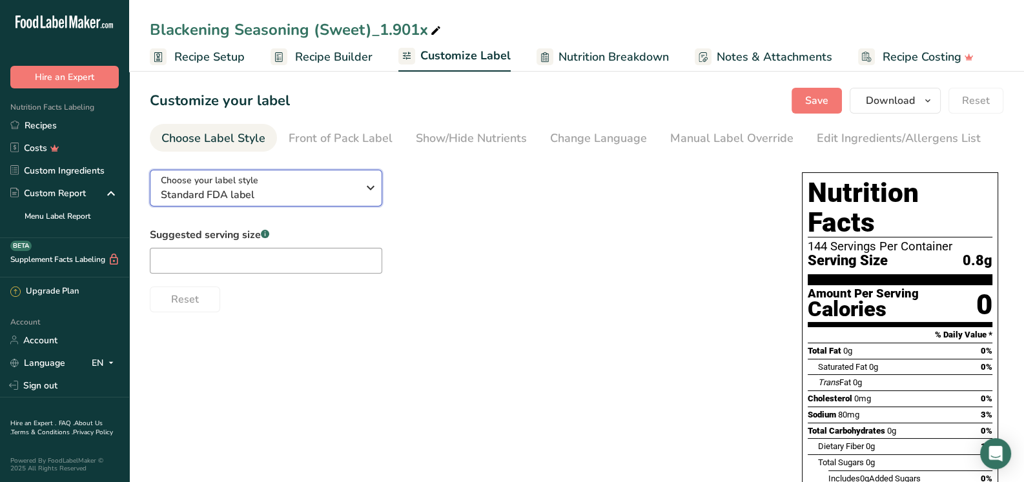
click at [293, 193] on span "Standard FDA label" at bounding box center [259, 194] width 197 height 15
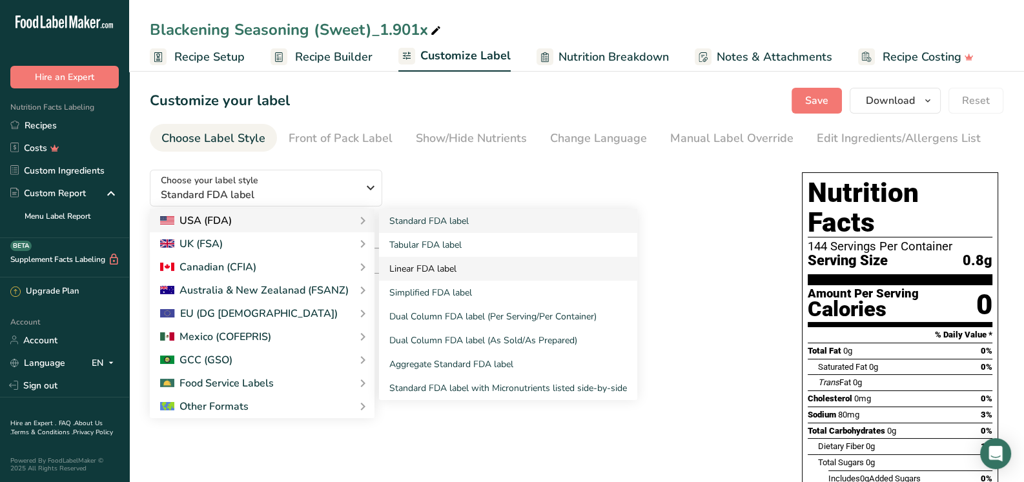
click at [430, 271] on link "Linear FDA label" at bounding box center [508, 269] width 258 height 24
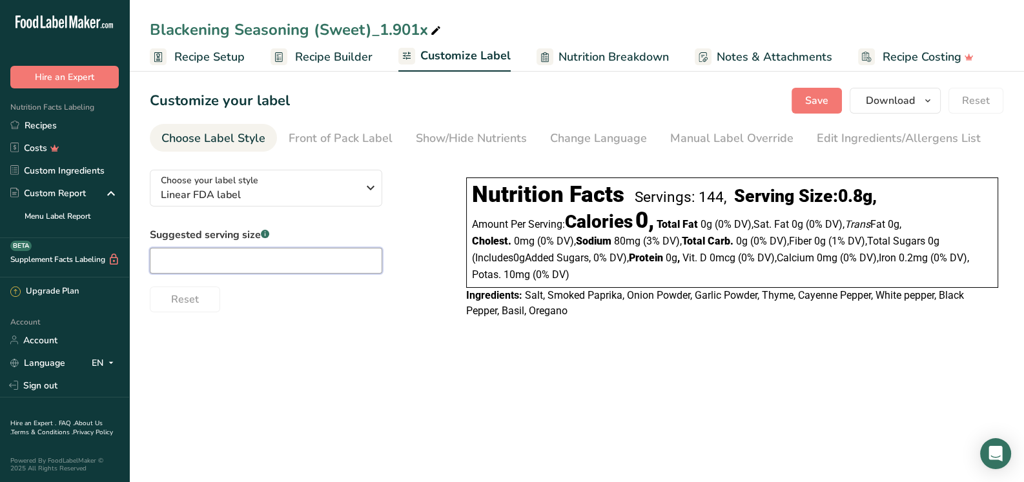
click at [277, 267] on input "text" at bounding box center [266, 261] width 232 height 26
type input "1 tsp"
click at [837, 141] on div "Edit Ingredients/Allergens List" at bounding box center [899, 138] width 164 height 17
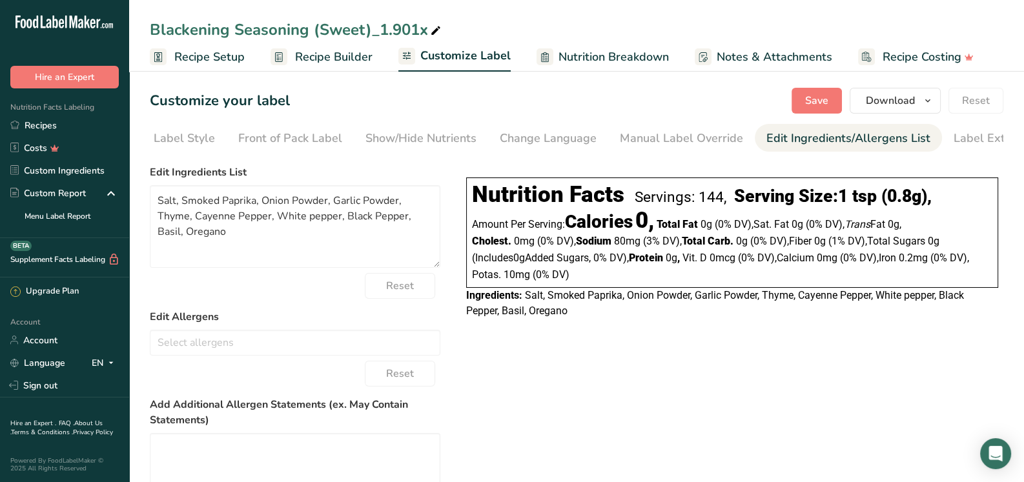
scroll to position [0, 84]
drag, startPoint x: 156, startPoint y: 201, endPoint x: 178, endPoint y: 201, distance: 21.3
click at [178, 201] on textarea "Salt, Smoked Paprika, Onion Powder, Garlic Powder, Thyme, Cayenne Pepper, White…" at bounding box center [295, 226] width 290 height 83
click at [238, 203] on textarea "Smoked Paprika, Onion Powder, Garlic Powder, Thyme, Cayenne Pepper, White peppe…" at bounding box center [295, 226] width 290 height 83
paste textarea "Salt,"
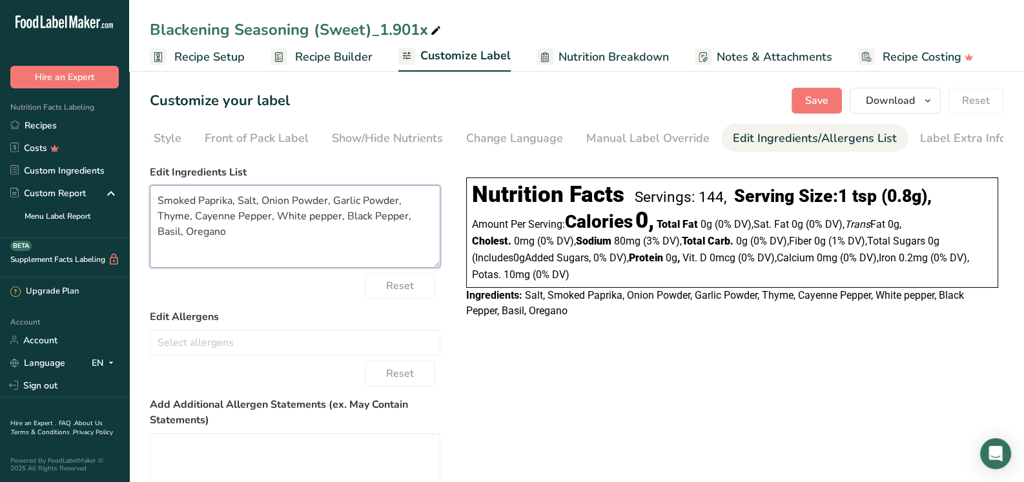
type textarea "Smoked Paprika, Salt, Onion Powder, Garlic Powder, Thyme, Cayenne Pepper, White…"
click at [529, 329] on div "Nutrition Facts Servings: 144, Serving Size: 1 tsp (0.8g) , Amount Per Serving:…" at bounding box center [732, 245] width 542 height 172
click at [815, 109] on button "Save" at bounding box center [816, 101] width 50 height 26
click at [158, 138] on div "Choose Label Style" at bounding box center [129, 138] width 104 height 17
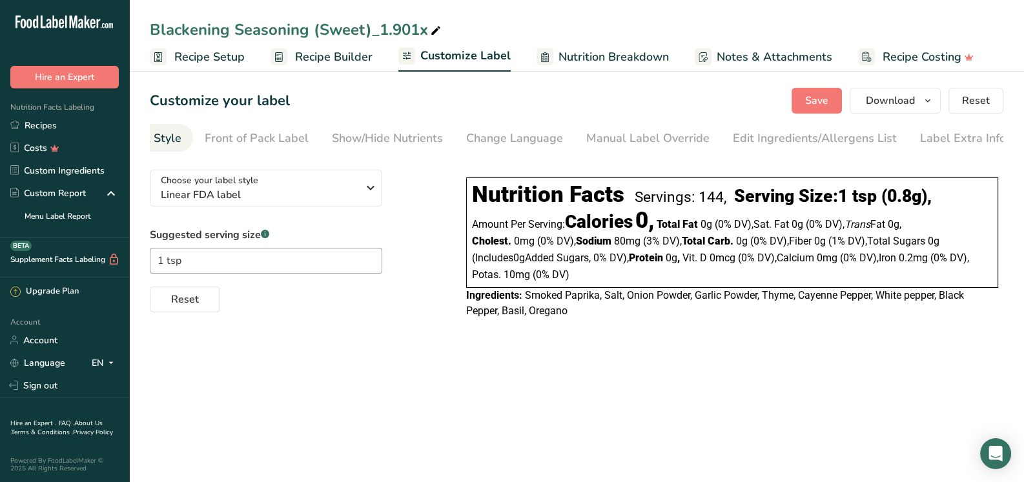
scroll to position [0, 0]
click at [168, 261] on input "1 tsp" at bounding box center [266, 261] width 232 height 26
type input "1/4 tsp"
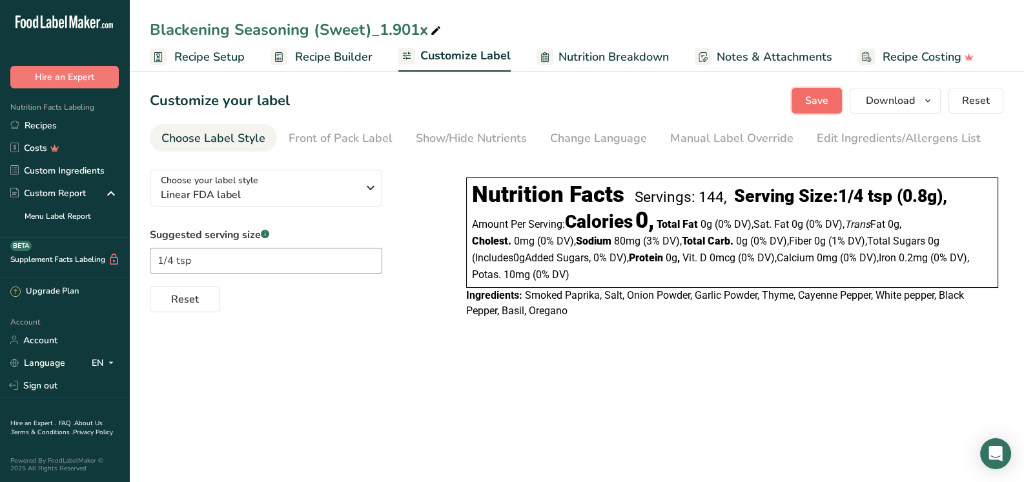
click at [822, 103] on span "Save" at bounding box center [816, 100] width 23 height 15
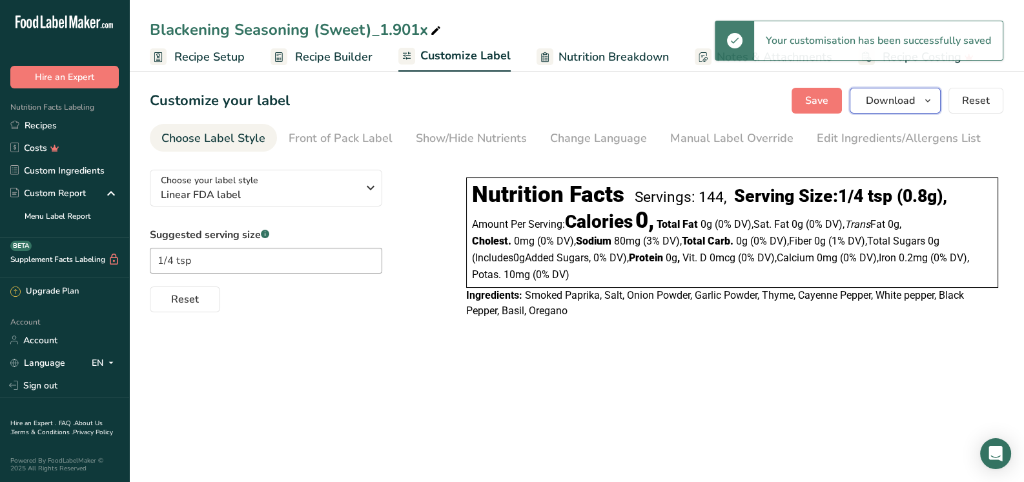
click at [881, 100] on span "Download" at bounding box center [890, 100] width 49 height 15
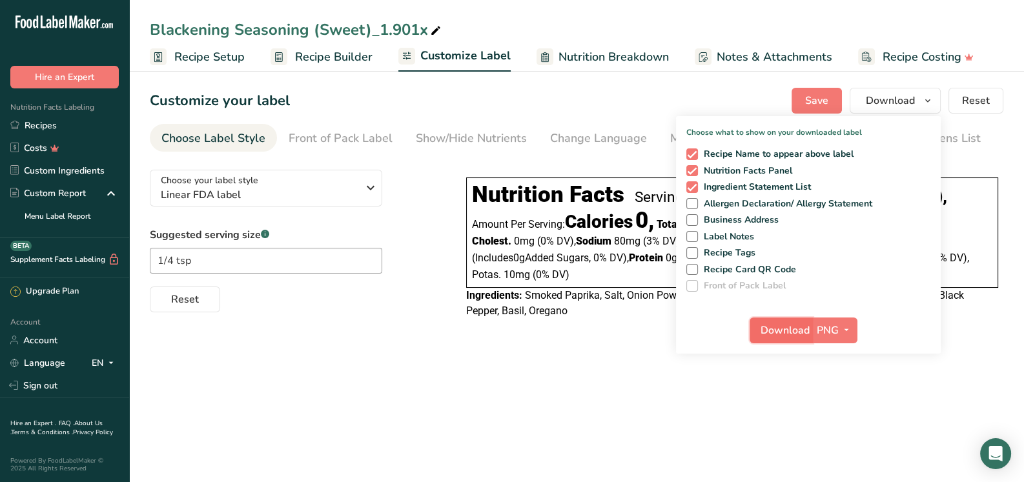
click at [790, 332] on span "Download" at bounding box center [784, 330] width 49 height 15
click at [415, 22] on div "Blackening Seasoning (Sweet)_1.901x" at bounding box center [297, 29] width 294 height 23
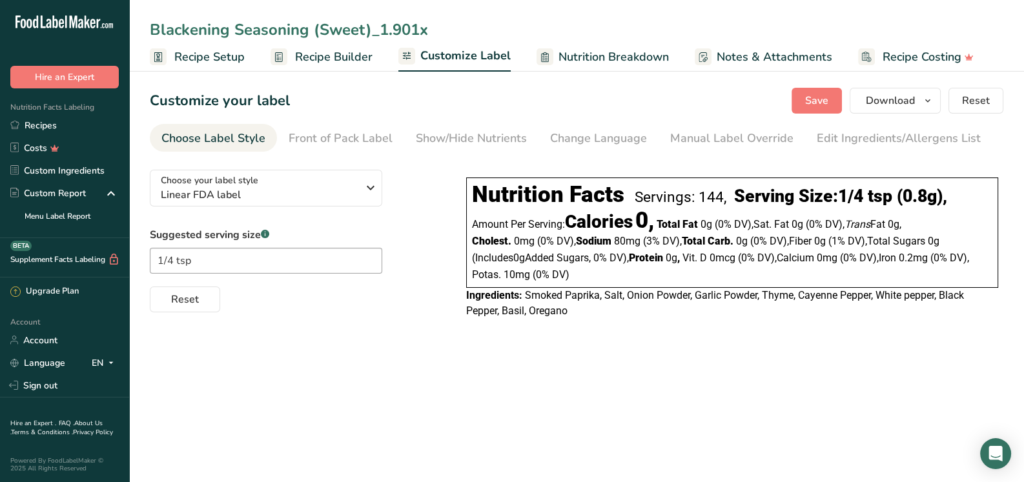
drag, startPoint x: 433, startPoint y: 27, endPoint x: 371, endPoint y: 31, distance: 62.1
click at [371, 31] on input "Blackening Seasoning (Sweet)_1.901x" at bounding box center [576, 29] width 853 height 23
type input "Blackening Seasoning (Sweet) 6oz"
click at [452, 95] on div "Customize your label Save Download Choose what to show on your downloaded label…" at bounding box center [576, 101] width 853 height 26
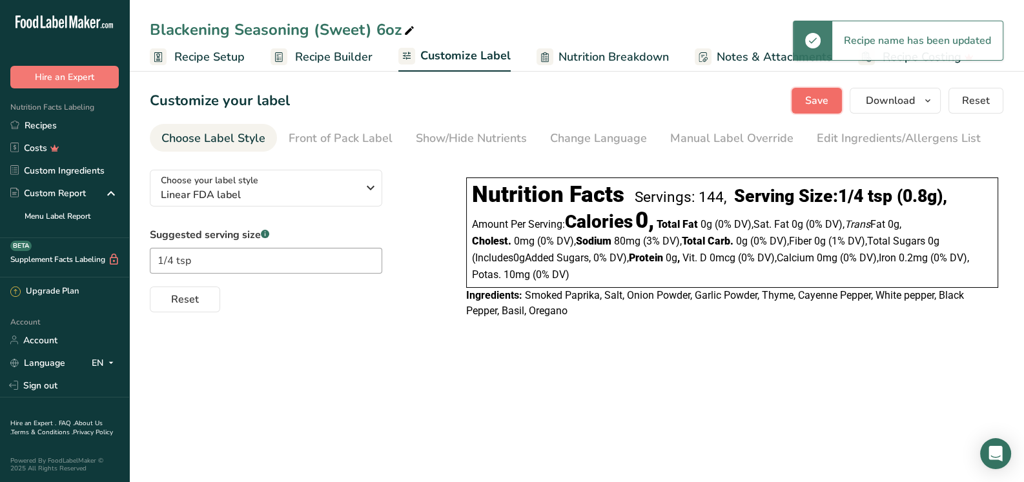
click at [825, 101] on span "Save" at bounding box center [816, 100] width 23 height 15
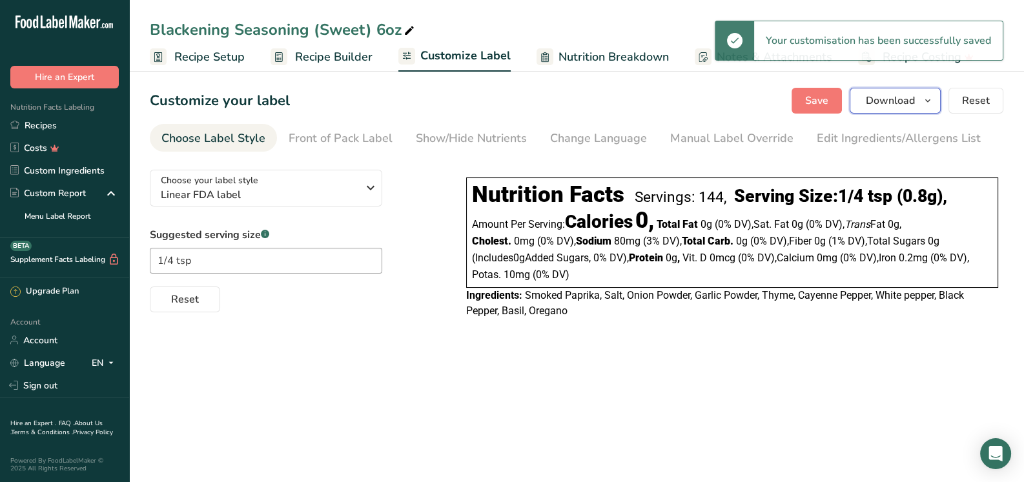
click at [901, 100] on span "Download" at bounding box center [890, 100] width 49 height 15
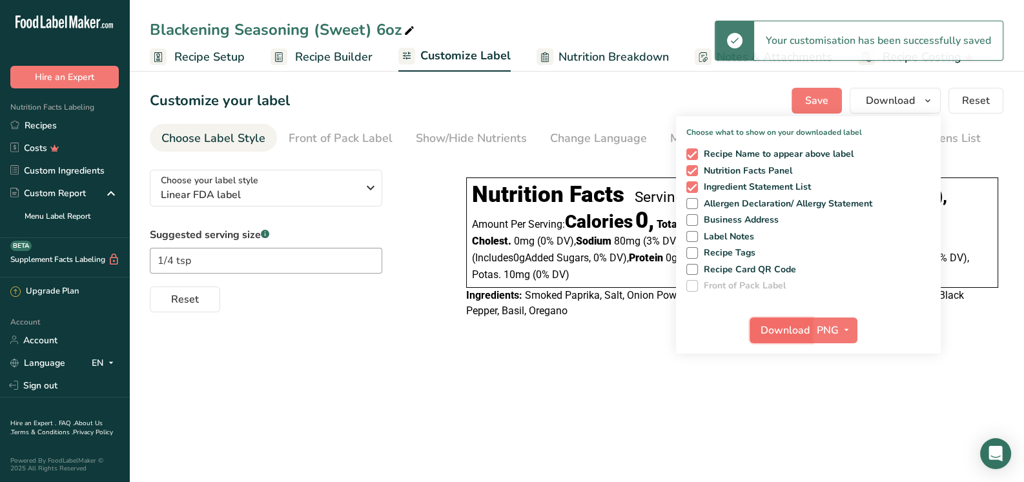
click at [791, 327] on span "Download" at bounding box center [784, 330] width 49 height 15
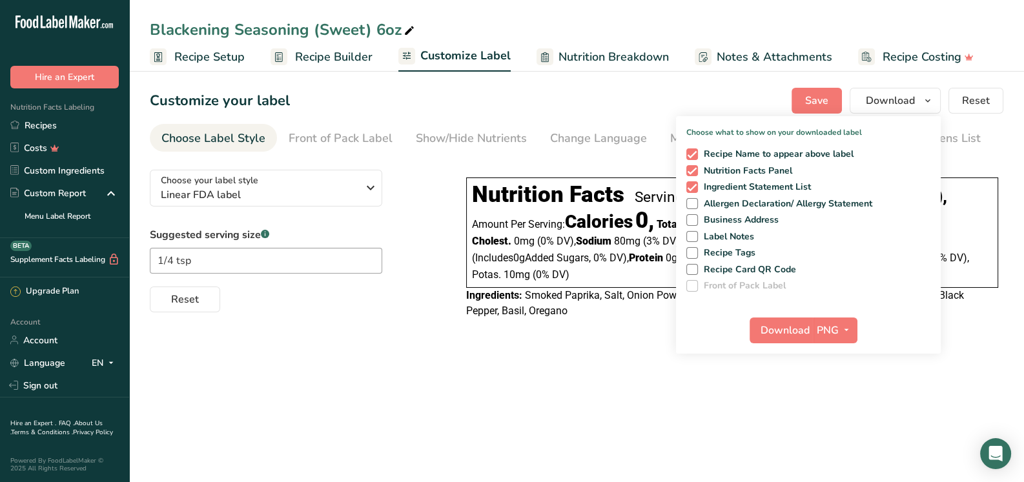
click at [808, 409] on main "Blackening Seasoning (Sweet) 6oz Recipe Setup Recipe Builder Customize Label Nu…" at bounding box center [512, 241] width 1024 height 482
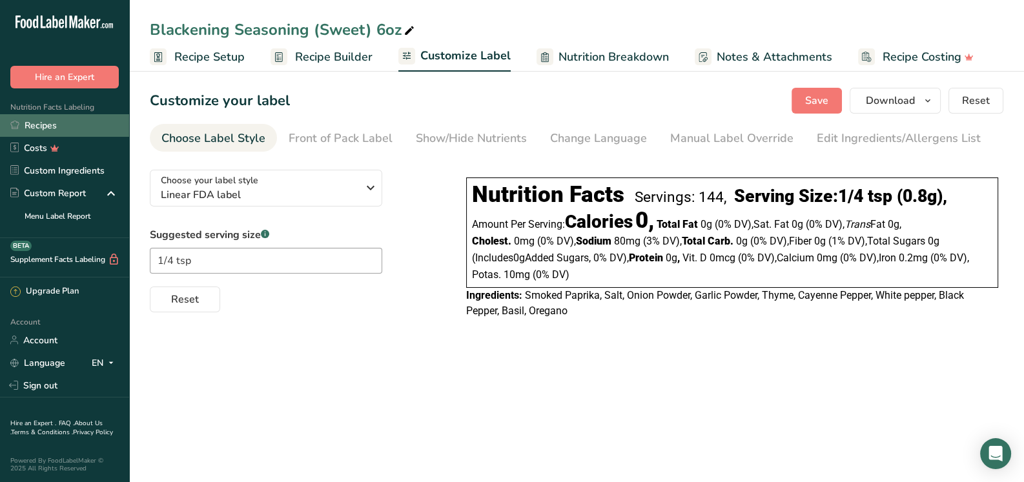
click at [52, 120] on link "Recipes" at bounding box center [64, 125] width 129 height 23
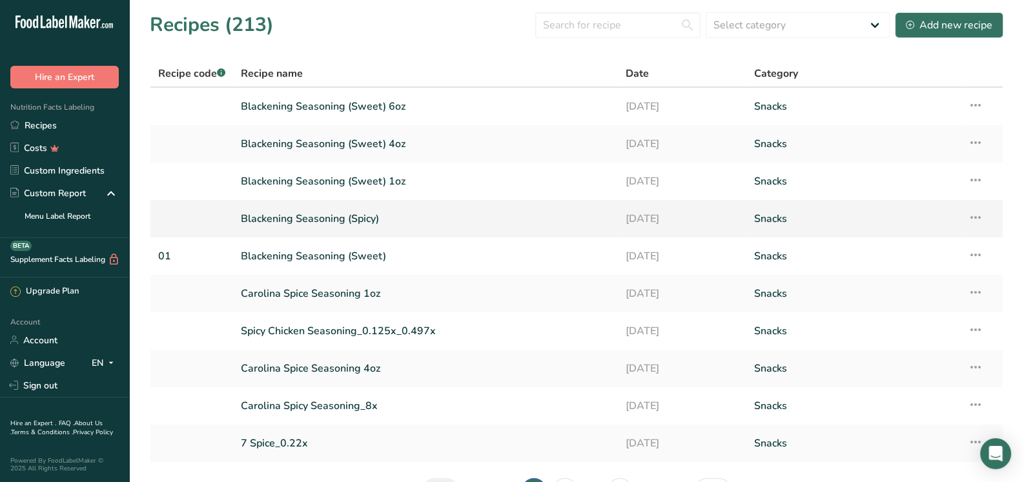
click at [332, 217] on link "Blackening Seasoning (Spicy)" at bounding box center [425, 218] width 369 height 27
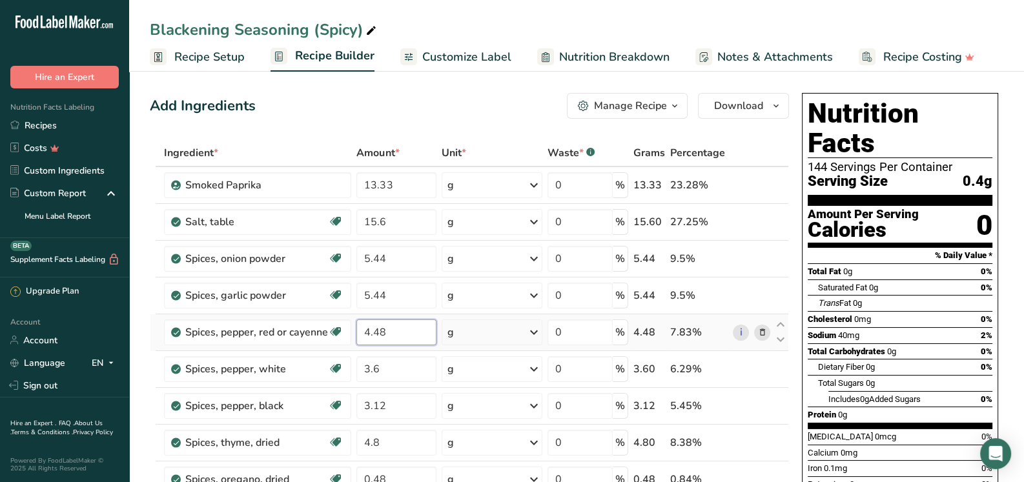
drag, startPoint x: 387, startPoint y: 332, endPoint x: 357, endPoint y: 333, distance: 29.7
click at [357, 333] on input "4.48" at bounding box center [395, 333] width 79 height 26
click at [531, 190] on div "Ingredient * Amount * Unit * Waste * .a-a{fill:#347362;}.b-a{fill:#fff;} Grams …" at bounding box center [469, 395] width 639 height 513
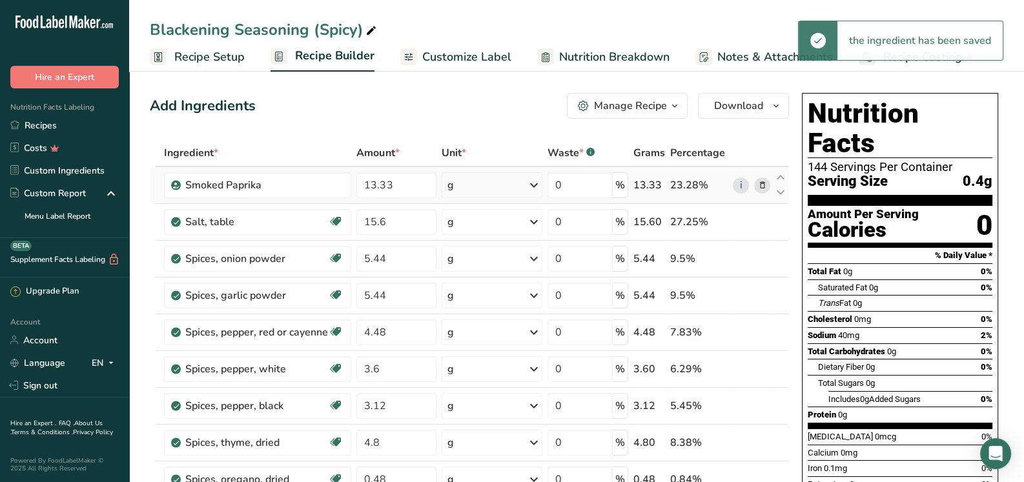
click at [531, 190] on icon at bounding box center [533, 185] width 15 height 23
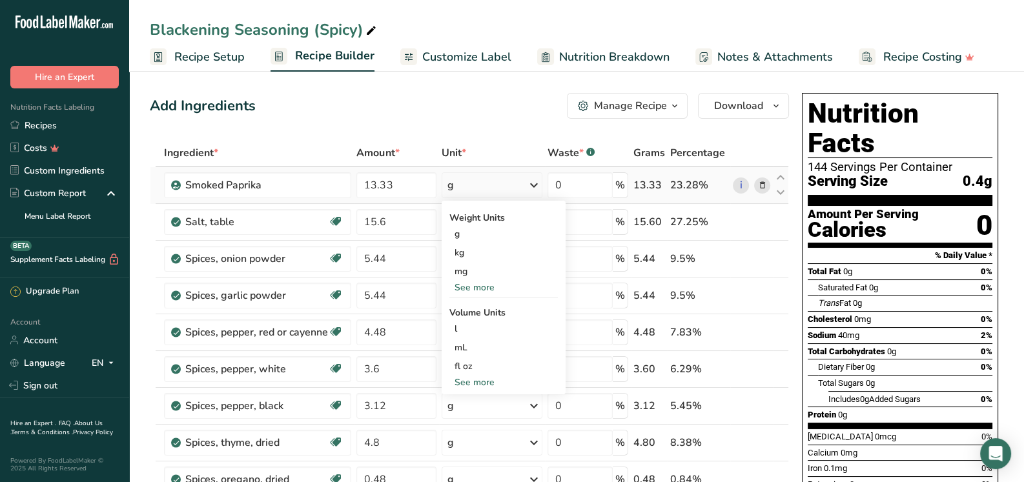
click at [531, 190] on icon at bounding box center [533, 185] width 15 height 23
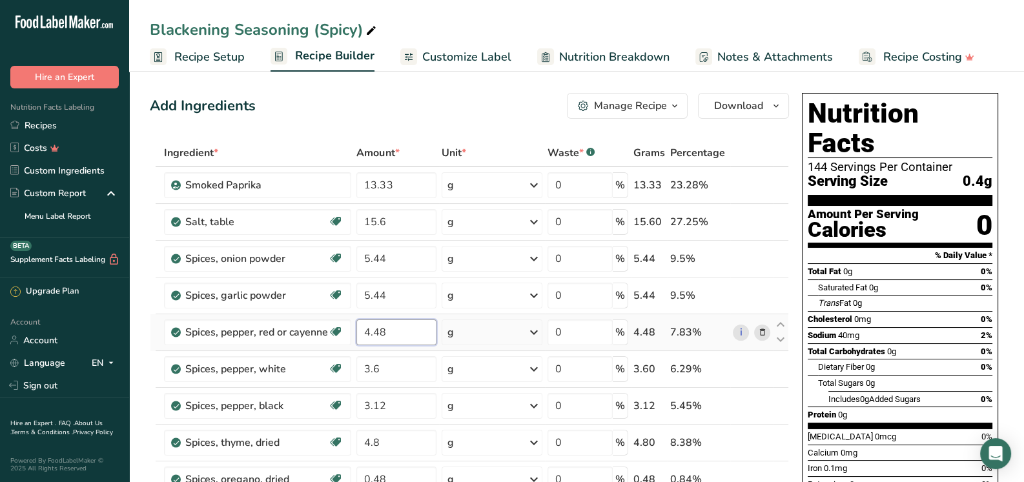
click at [387, 334] on input "4.48" at bounding box center [395, 333] width 79 height 26
drag, startPoint x: 387, startPoint y: 334, endPoint x: 360, endPoint y: 333, distance: 27.1
click at [360, 333] on input "4.48" at bounding box center [395, 333] width 79 height 26
type input "13.44"
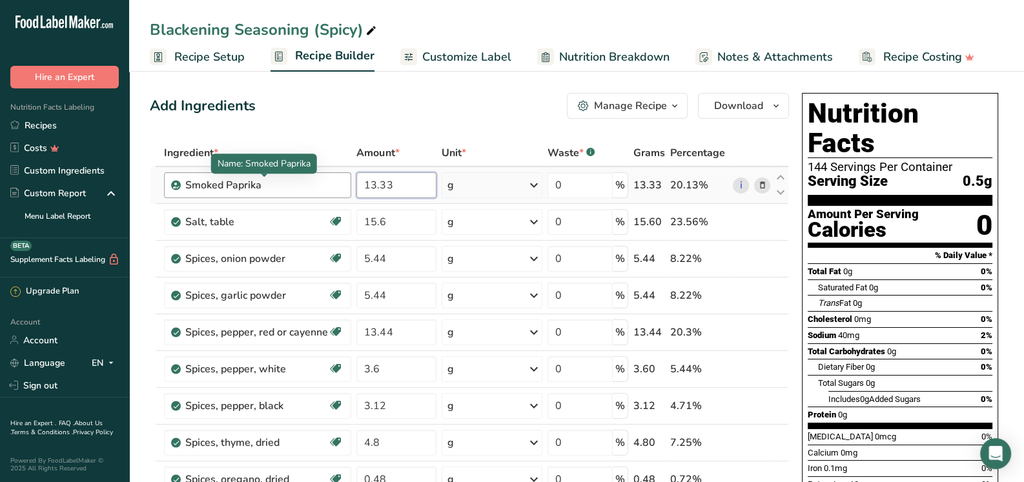
drag, startPoint x: 402, startPoint y: 183, endPoint x: 338, endPoint y: 183, distance: 63.9
click at [338, 183] on tr "Smoked Paprika 13.33 g Weight Units g kg mg See more Volume Units l Volume unit…" at bounding box center [469, 185] width 638 height 37
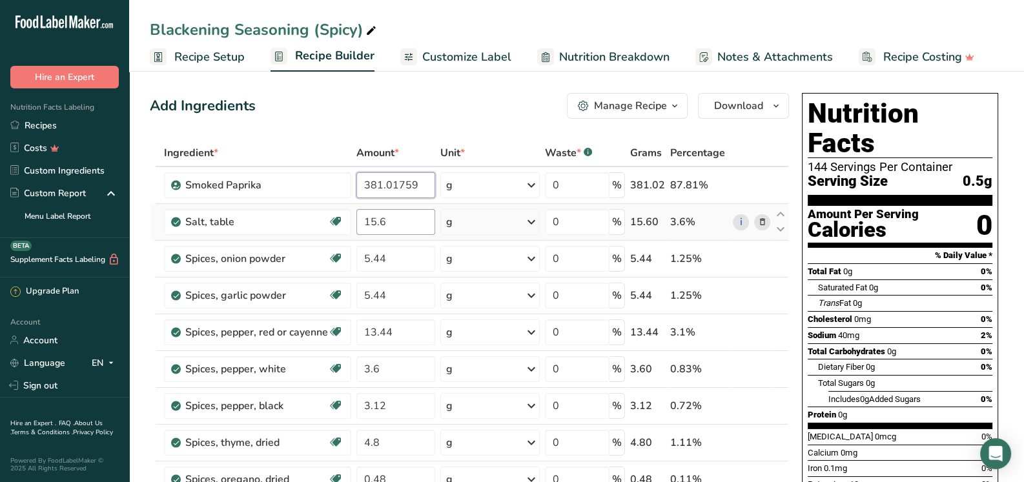
type input "381.01759"
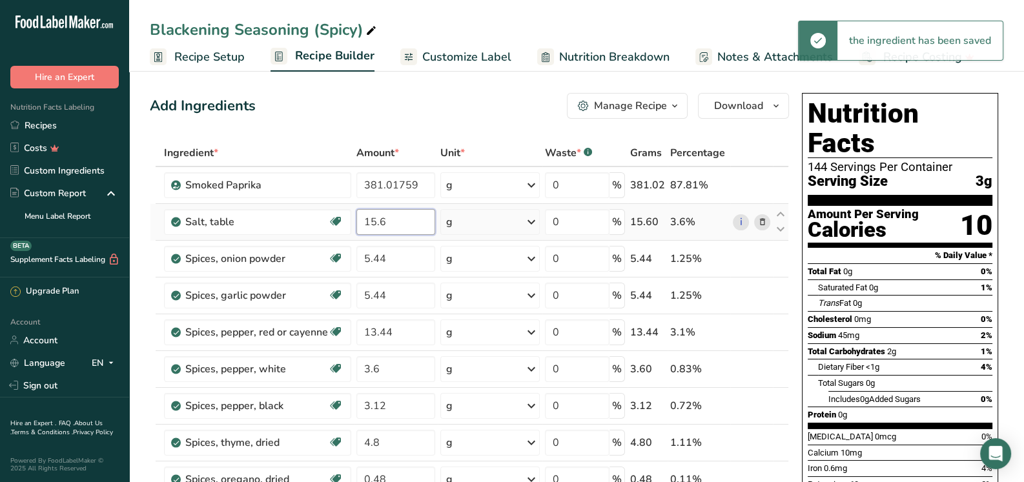
click at [381, 223] on input "15.6" at bounding box center [395, 222] width 79 height 26
drag, startPoint x: 391, startPoint y: 217, endPoint x: 360, endPoint y: 215, distance: 31.0
click at [360, 215] on input "15.6" at bounding box center [395, 222] width 79 height 26
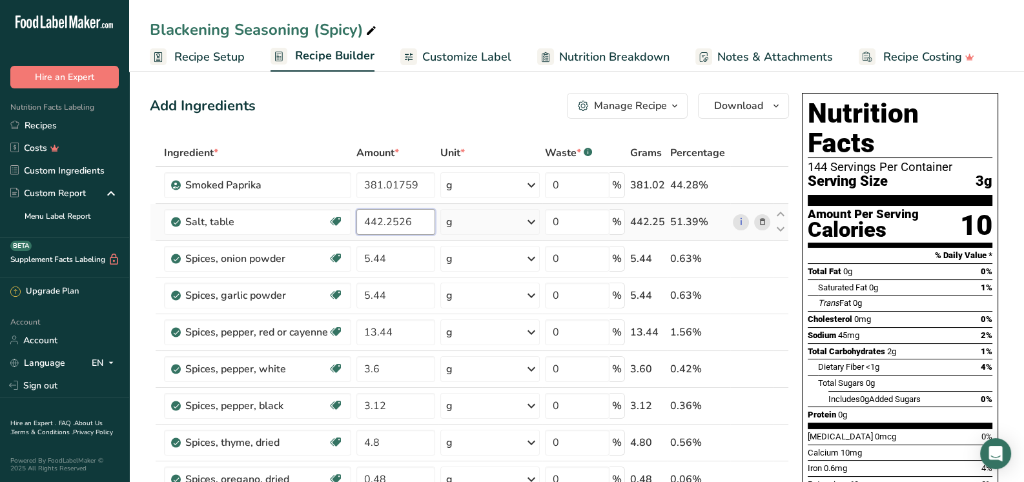
type input "442.2526"
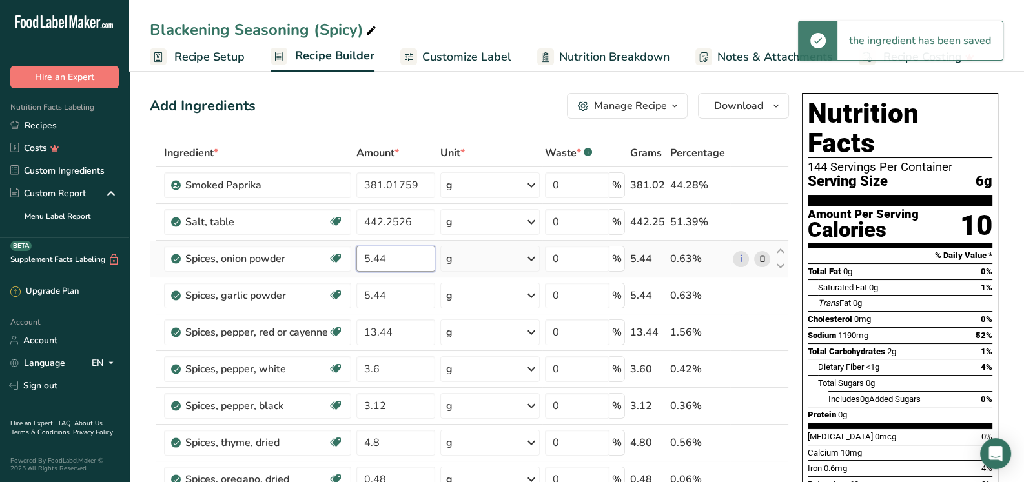
click at [402, 260] on input "5.44" at bounding box center [395, 259] width 79 height 26
type input "5"
type input "1"
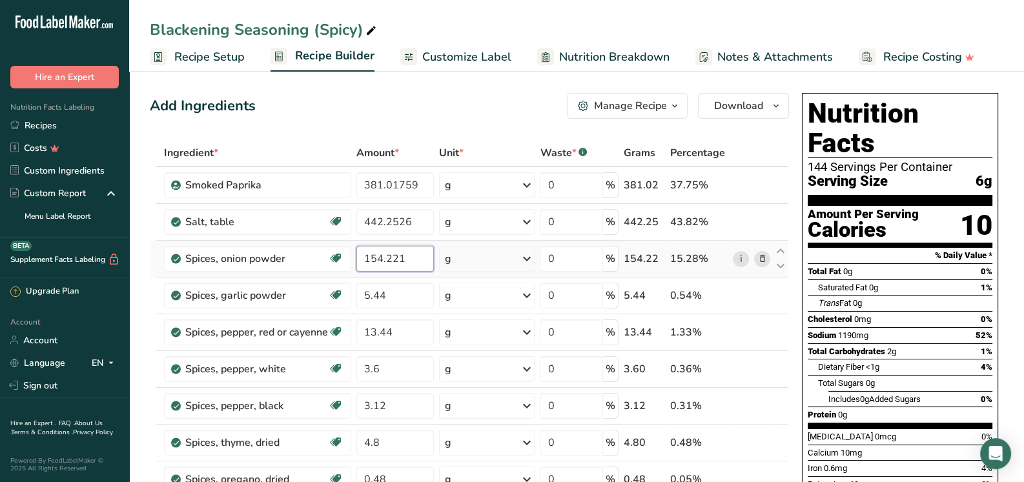
type input "154.2214"
click at [384, 298] on div "Ingredient * Amount * Unit * Waste * .a-a{fill:#347362;}.b-a{fill:#fff;} Grams …" at bounding box center [469, 395] width 639 height 513
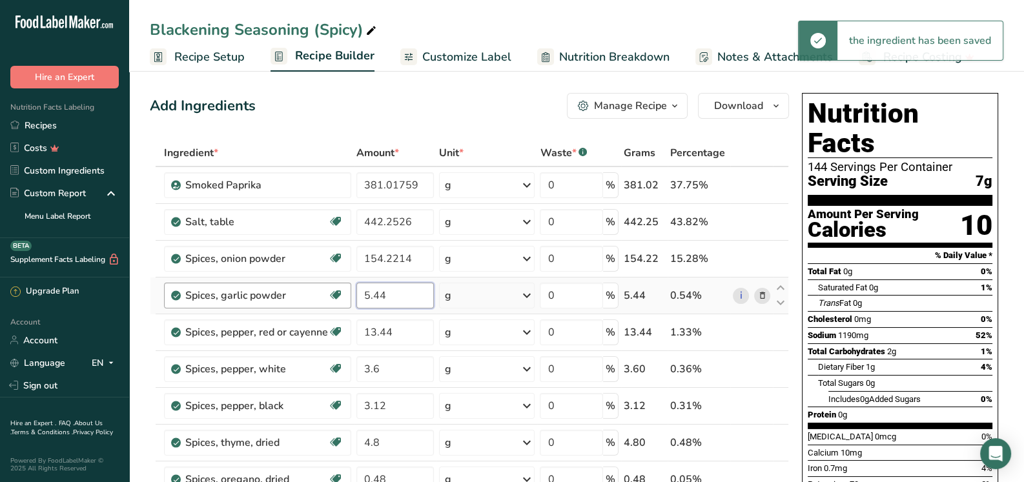
drag, startPoint x: 393, startPoint y: 290, endPoint x: 341, endPoint y: 296, distance: 52.5
click at [341, 296] on tr "Spices, garlic powder Dairy free Gluten free Vegan Vegetarian Soy free 5.44 g P…" at bounding box center [469, 296] width 638 height 37
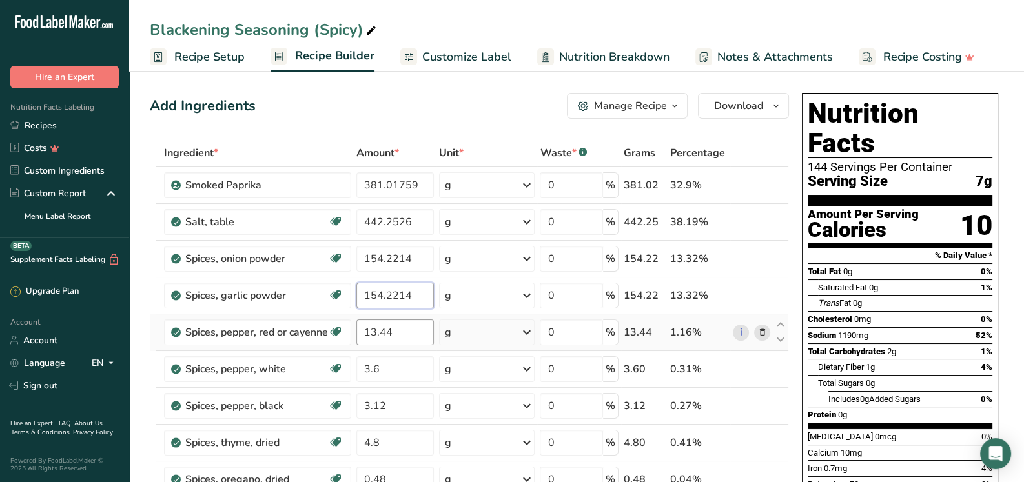
type input "154.2214"
click at [408, 332] on div "Ingredient * Amount * Unit * Waste * .a-a{fill:#347362;}.b-a{fill:#fff;} Grams …" at bounding box center [469, 395] width 639 height 513
type input "1"
type input "127.0059"
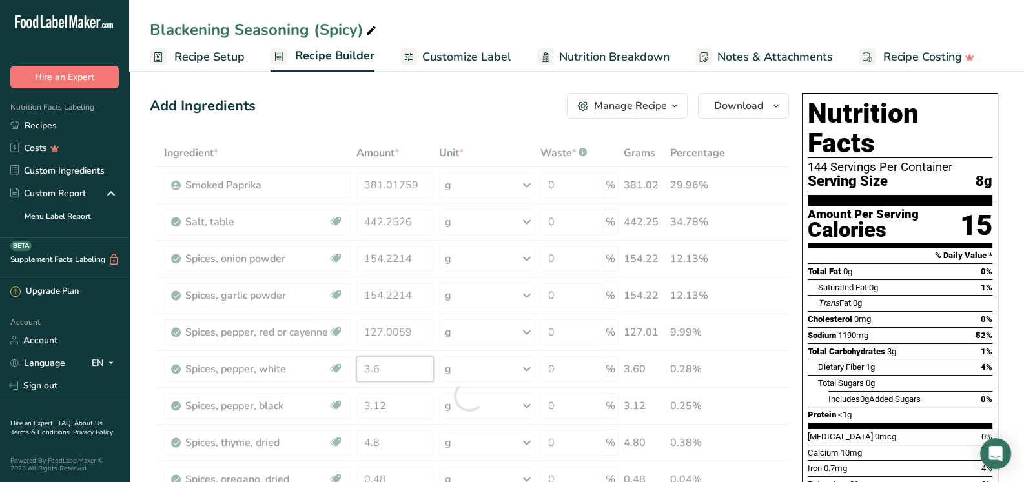
drag, startPoint x: 396, startPoint y: 366, endPoint x: 353, endPoint y: 366, distance: 42.6
click at [353, 366] on div "Ingredient * Amount * Unit * Waste * .a-a{fill:#347362;}.b-a{fill:#fff;} Grams …" at bounding box center [469, 395] width 639 height 513
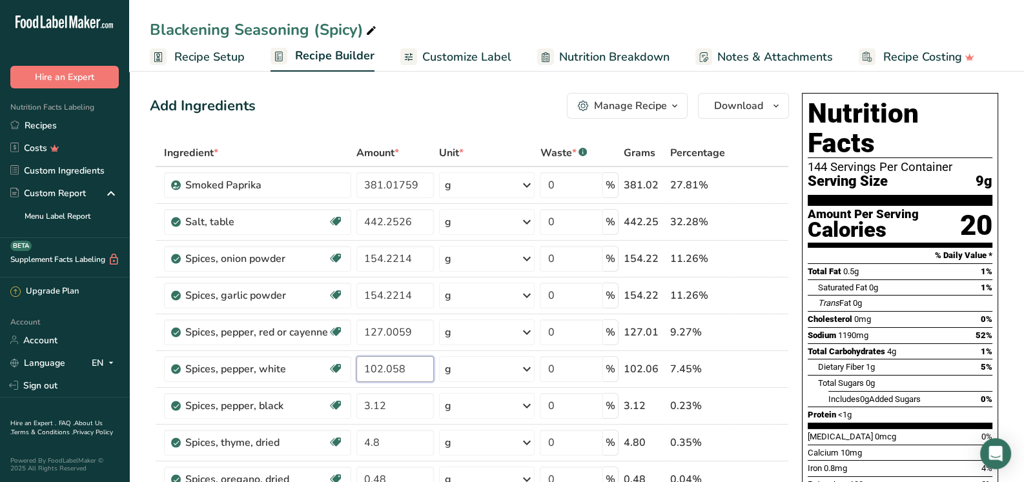
type input "102.058"
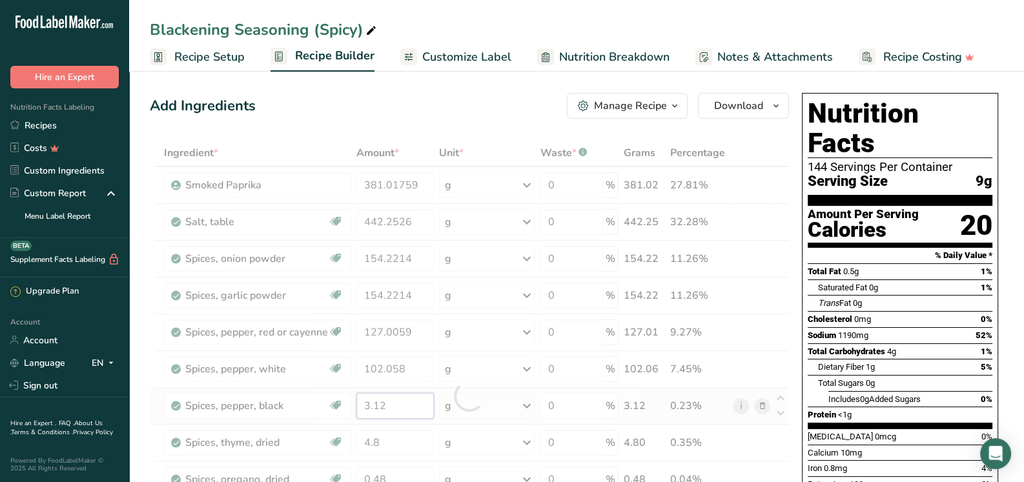
click at [391, 402] on div "Ingredient * Amount * Unit * Waste * .a-a{fill:#347362;}.b-a{fill:#fff;} Grams …" at bounding box center [469, 395] width 639 height 513
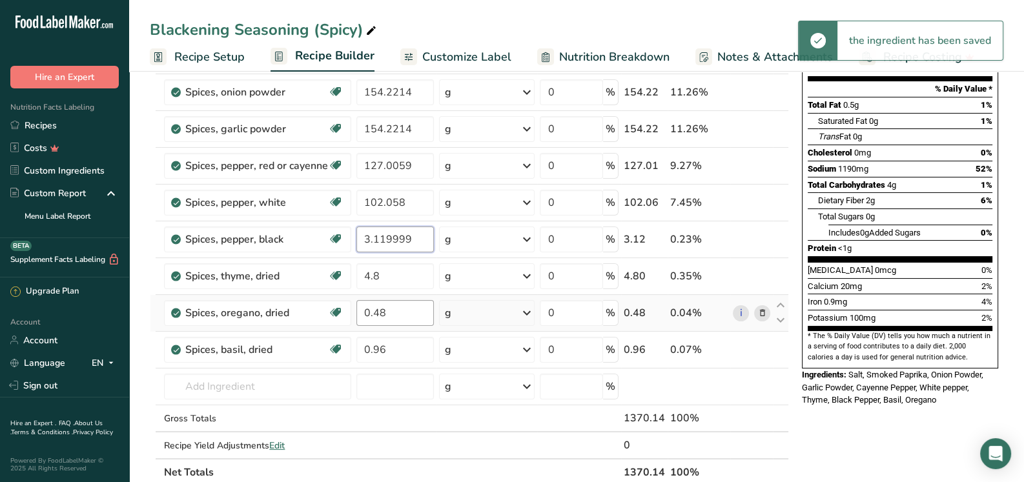
scroll to position [194, 0]
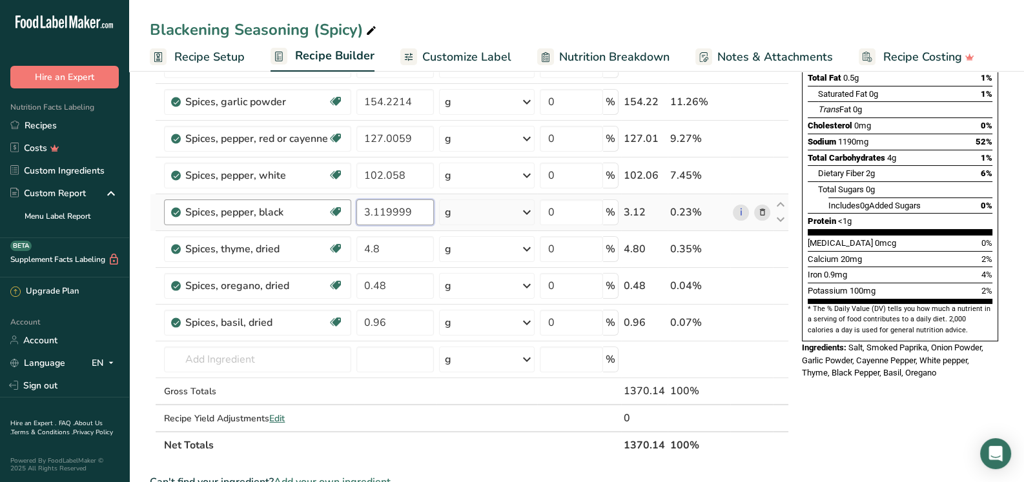
drag, startPoint x: 413, startPoint y: 216, endPoint x: 296, endPoint y: 221, distance: 117.6
click at [296, 221] on tr "Spices, pepper, black Source of Antioxidants Dairy free Gluten free Vegan Veget…" at bounding box center [469, 212] width 638 height 37
type input "88.45051"
click at [398, 249] on div "Ingredient * Amount * Unit * Waste * .a-a{fill:#347362;}.b-a{fill:#fff;} Grams …" at bounding box center [469, 202] width 639 height 513
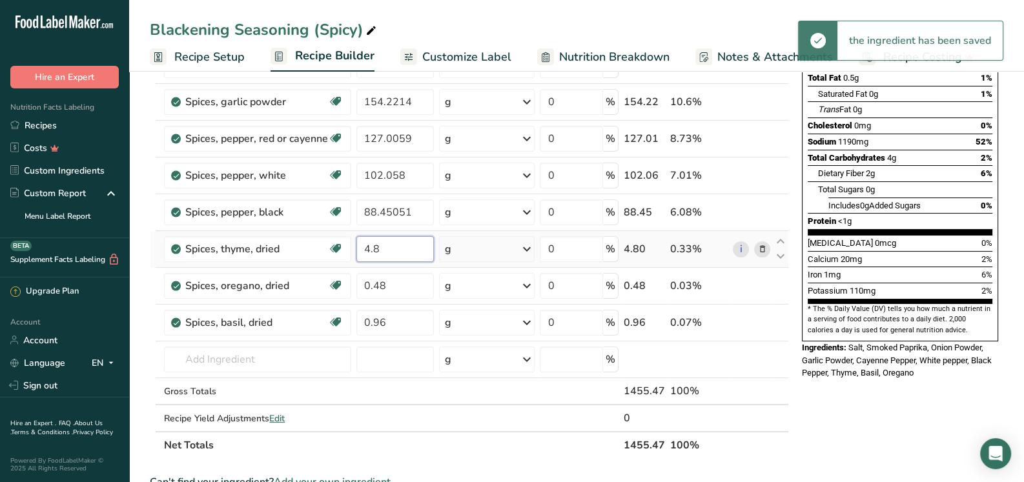
drag, startPoint x: 390, startPoint y: 246, endPoint x: 356, endPoint y: 247, distance: 34.2
click at [356, 247] on input "4.8" at bounding box center [394, 249] width 77 height 26
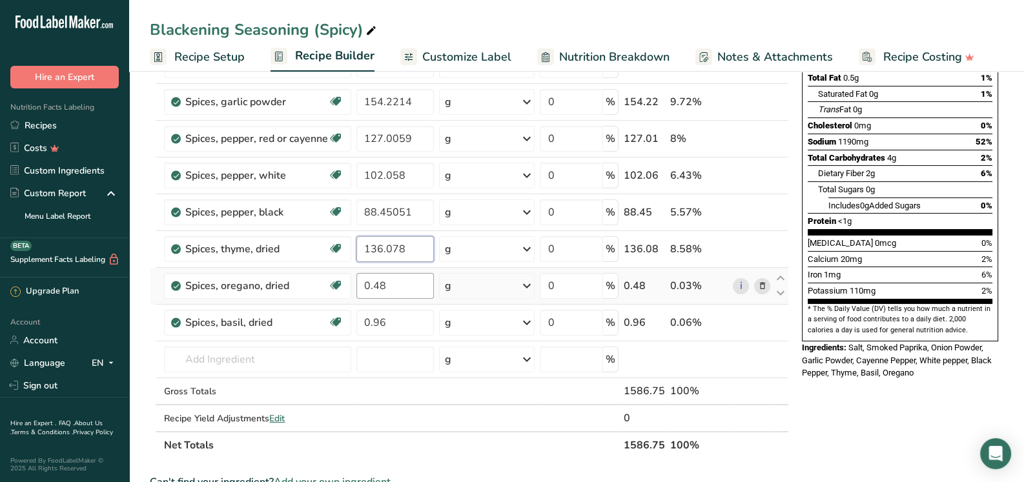
type input "136.078"
click at [405, 287] on div "Ingredient * Amount * Unit * Waste * .a-a{fill:#347362;}.b-a{fill:#fff;} Grams …" at bounding box center [469, 202] width 639 height 513
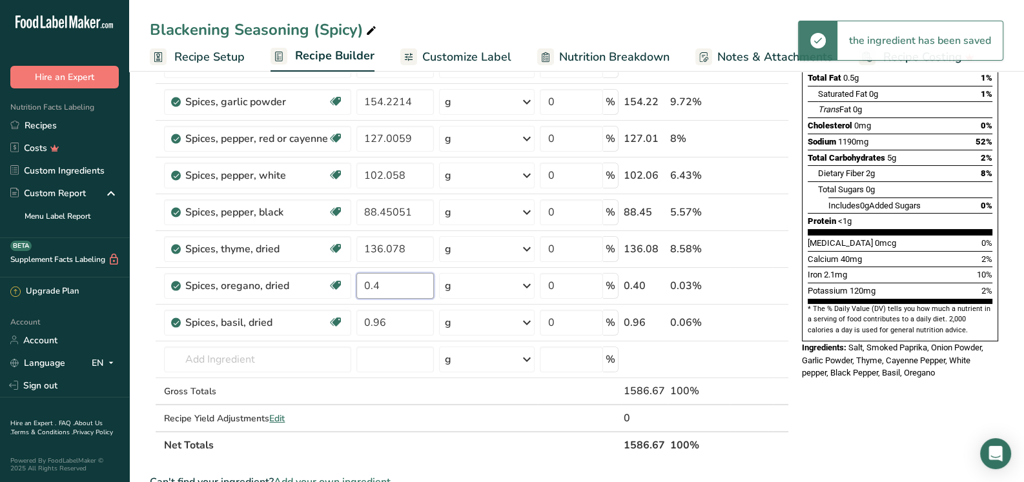
type input "0"
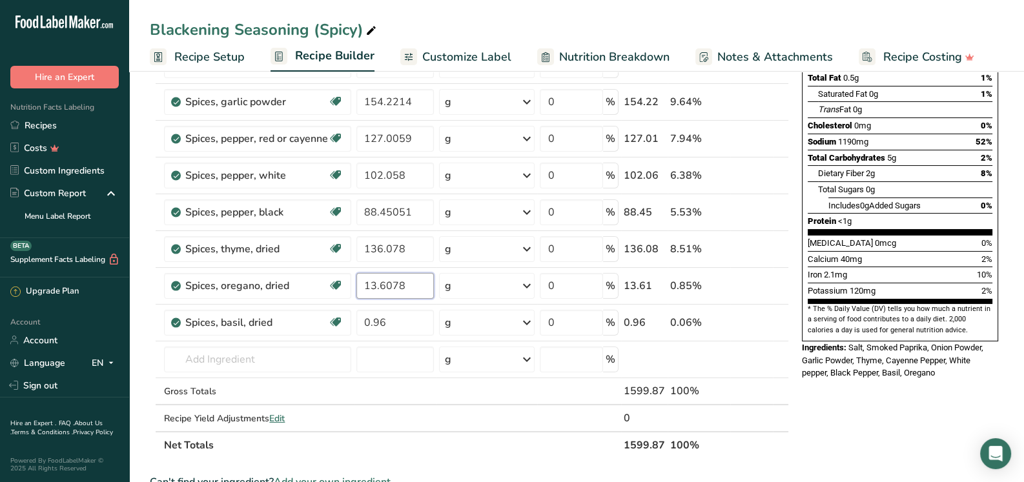
type input "13.6078"
click at [403, 316] on div "Ingredient * Amount * Unit * Waste * .a-a{fill:#347362;}.b-a{fill:#fff;} Grams …" at bounding box center [469, 202] width 639 height 513
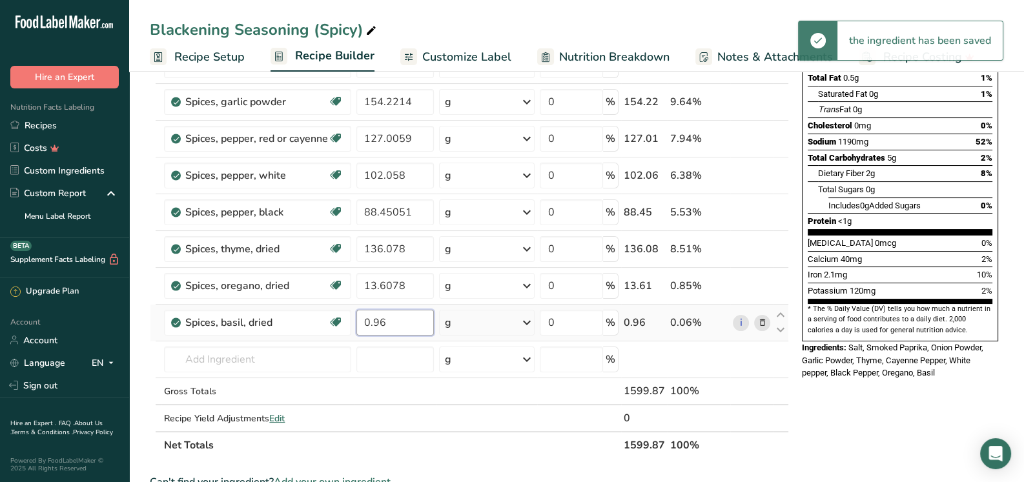
drag, startPoint x: 394, startPoint y: 317, endPoint x: 352, endPoint y: 321, distance: 42.2
click at [352, 321] on tr "Spices, basil, dried Source of Antioxidants Dairy free Gluten free Vegan Vegeta…" at bounding box center [469, 323] width 638 height 37
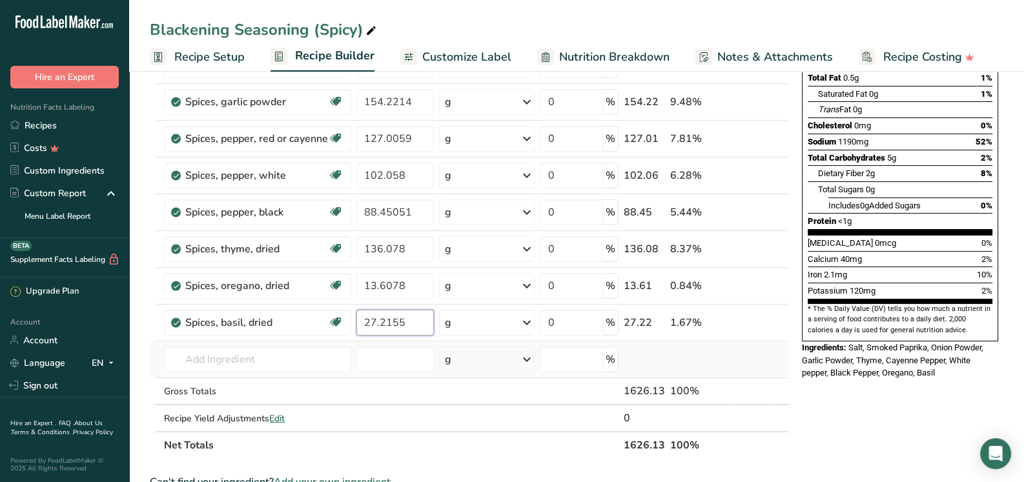
type input "27.2155"
click at [774, 360] on div "Ingredient * Amount * Unit * Waste * .a-a{fill:#347362;}.b-a{fill:#fff;} Grams …" at bounding box center [469, 202] width 639 height 513
drag, startPoint x: 410, startPoint y: 138, endPoint x: 347, endPoint y: 141, distance: 62.7
click at [347, 141] on tr "Spices, pepper, red or cayenne Dairy free Gluten free Vegan Vegetarian Soy free…" at bounding box center [469, 139] width 638 height 37
type input "381.01759"
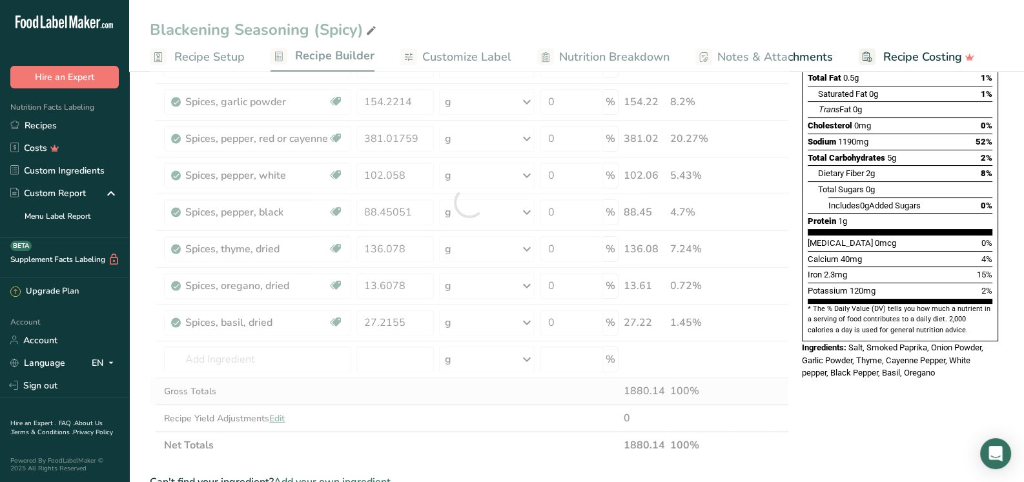
click at [409, 382] on div "Ingredient * Amount * Unit * Waste * .a-a{fill:#347362;}.b-a{fill:#fff;} Grams …" at bounding box center [469, 202] width 639 height 513
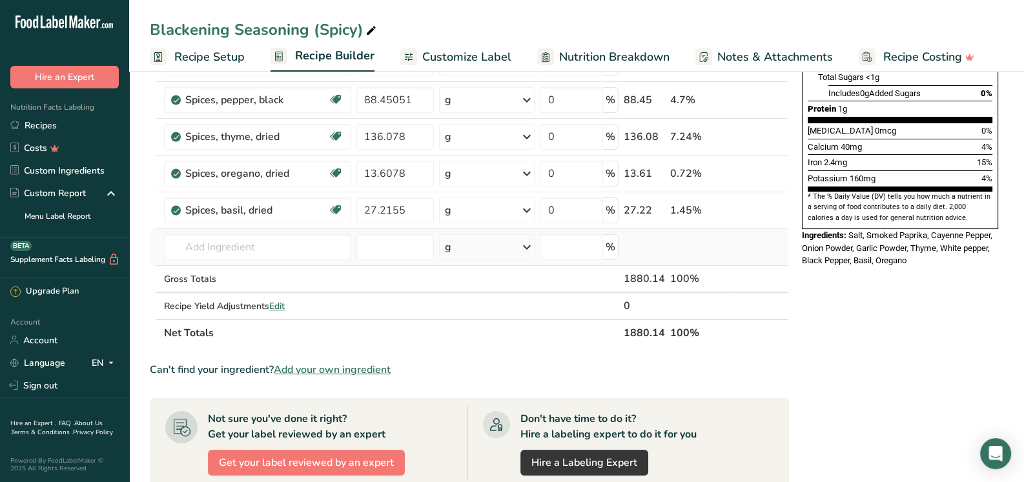
scroll to position [322, 0]
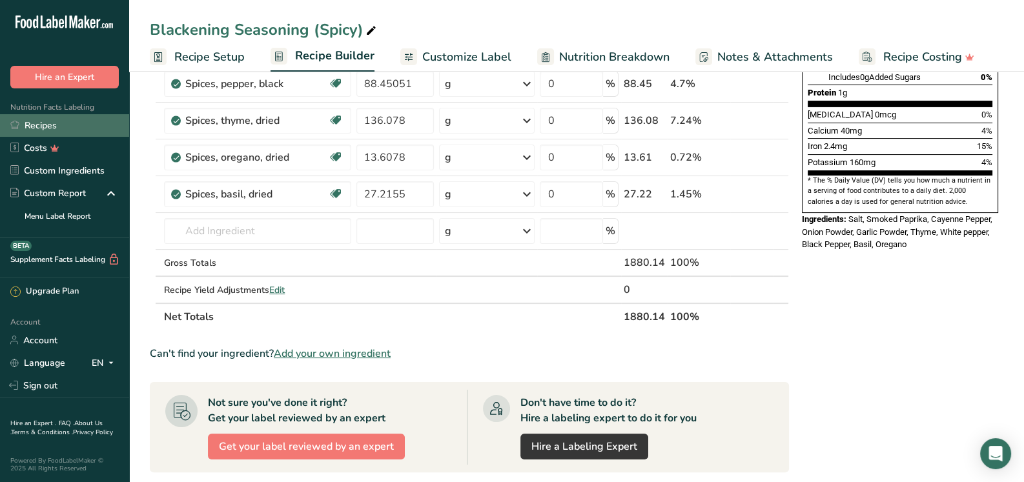
click at [46, 119] on link "Recipes" at bounding box center [64, 125] width 129 height 23
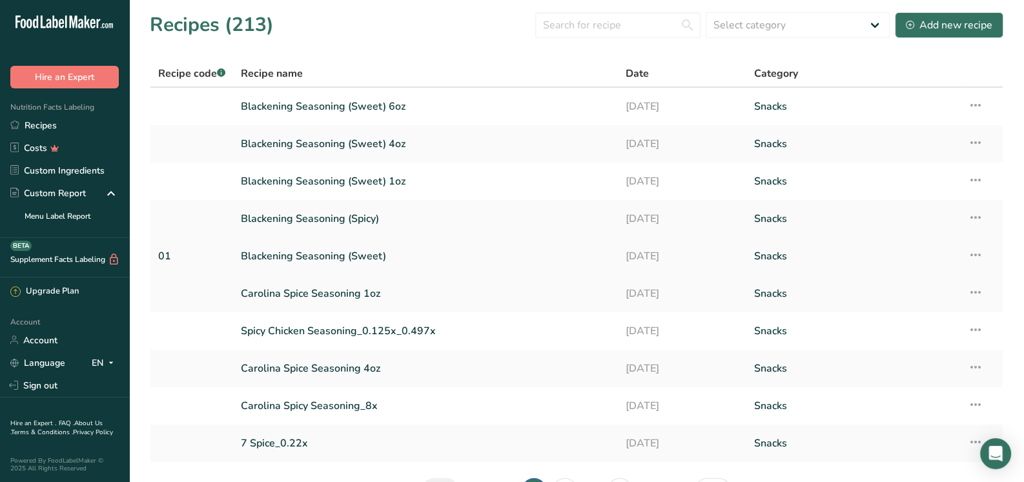
click at [355, 258] on link "Blackening Seasoning (Sweet)" at bounding box center [425, 256] width 369 height 27
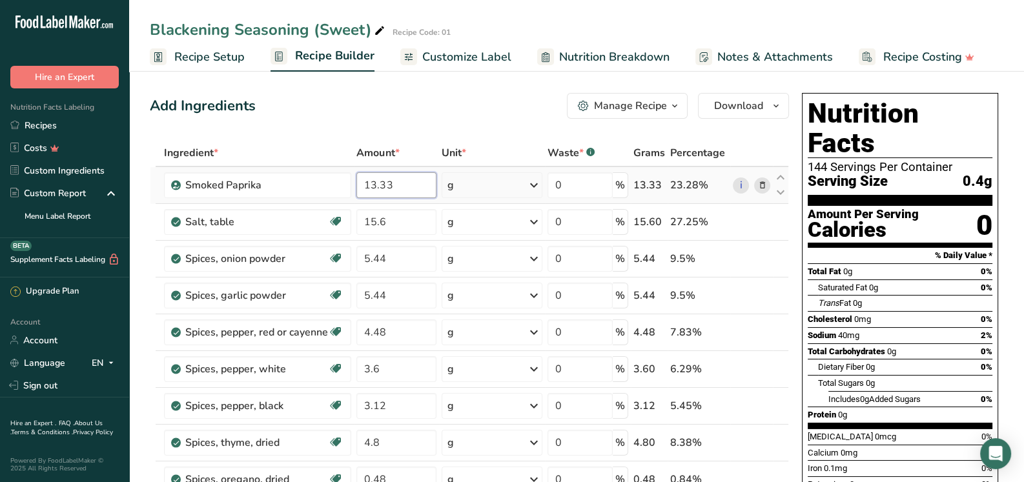
click at [400, 183] on input "13.33" at bounding box center [395, 185] width 79 height 26
type input "1"
type input "381.01759"
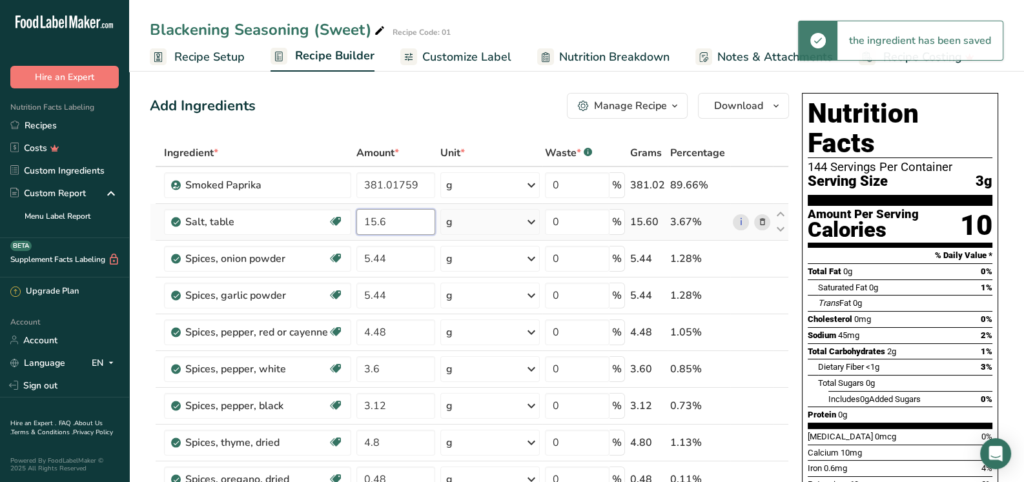
click at [391, 230] on input "15.6" at bounding box center [395, 222] width 79 height 26
drag, startPoint x: 393, startPoint y: 225, endPoint x: 360, endPoint y: 225, distance: 33.6
click at [360, 225] on input "15.6" at bounding box center [395, 222] width 79 height 26
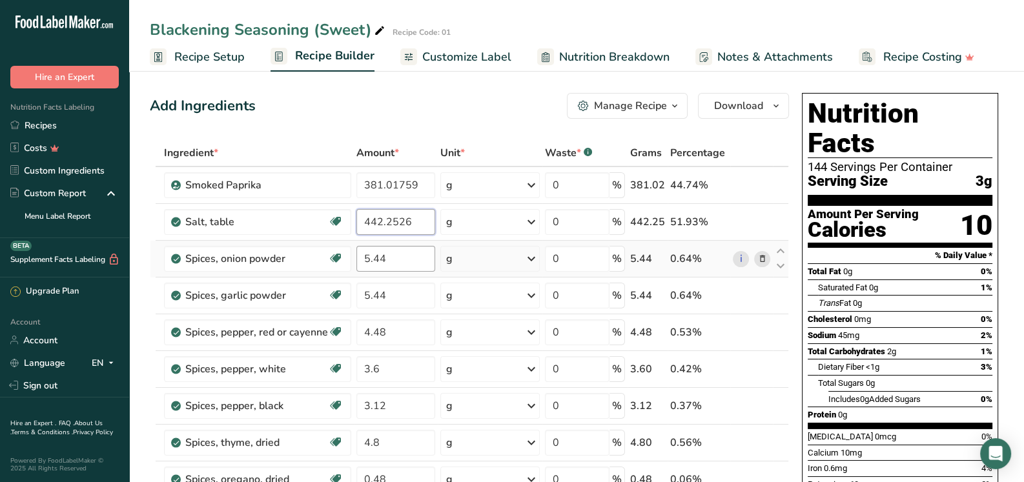
type input "442.2526"
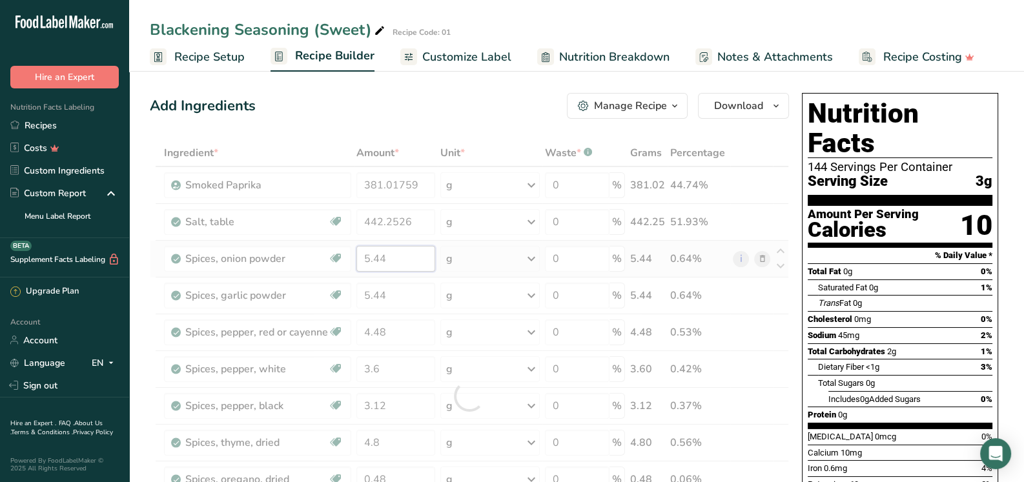
click at [394, 255] on div "Ingredient * Amount * Unit * Waste * .a-a{fill:#347362;}.b-a{fill:#fff;} Grams …" at bounding box center [469, 395] width 639 height 513
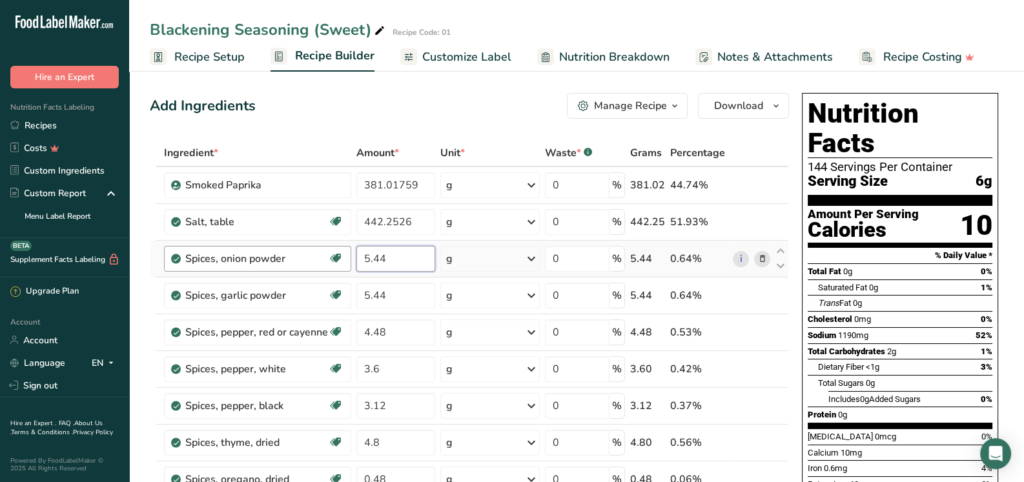
drag, startPoint x: 394, startPoint y: 255, endPoint x: 347, endPoint y: 256, distance: 47.1
click at [347, 256] on tr "Spices, onion powder Source of Antioxidants Prebiotic Effect Dairy free Gluten …" at bounding box center [469, 259] width 638 height 37
type input "154.2214"
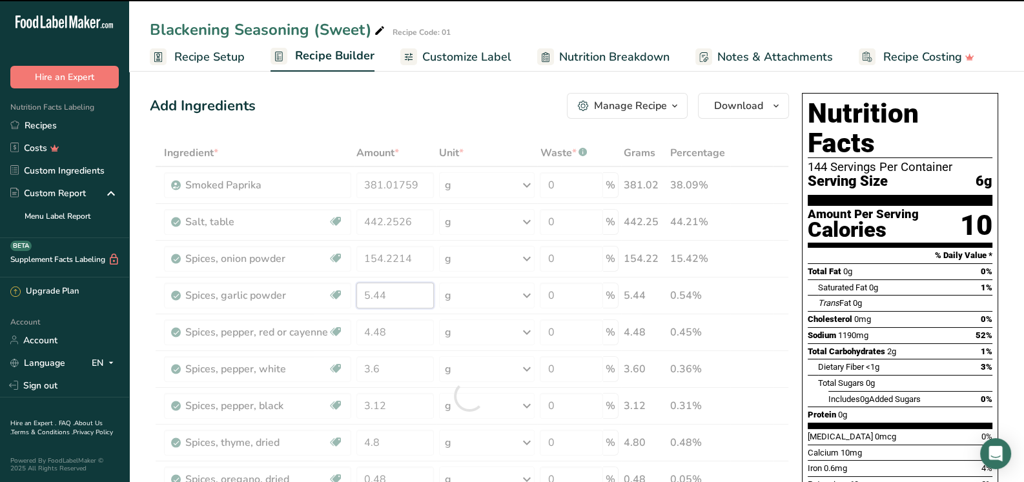
drag, startPoint x: 403, startPoint y: 297, endPoint x: 360, endPoint y: 300, distance: 44.0
click at [360, 300] on div "Ingredient * Amount * Unit * Waste * .a-a{fill:#347362;}.b-a{fill:#fff;} Grams …" at bounding box center [469, 395] width 639 height 513
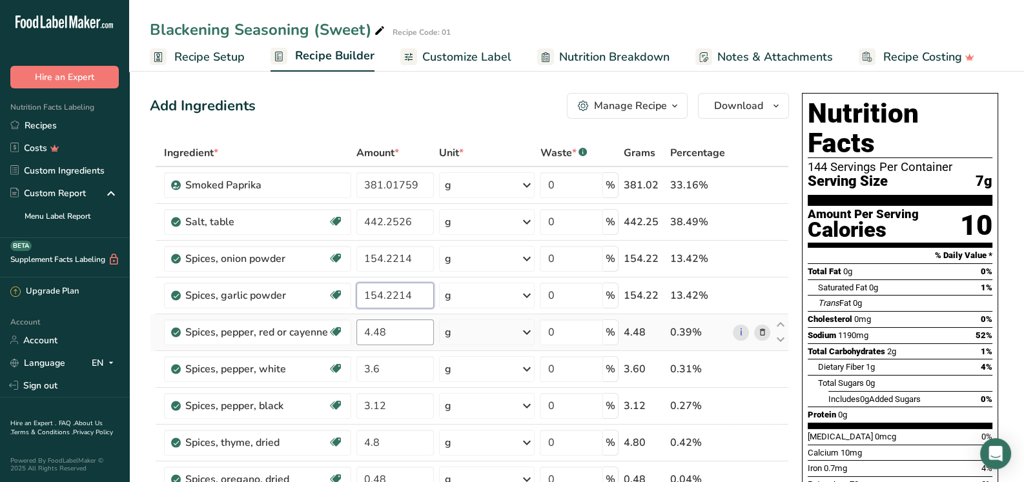
type input "154.2214"
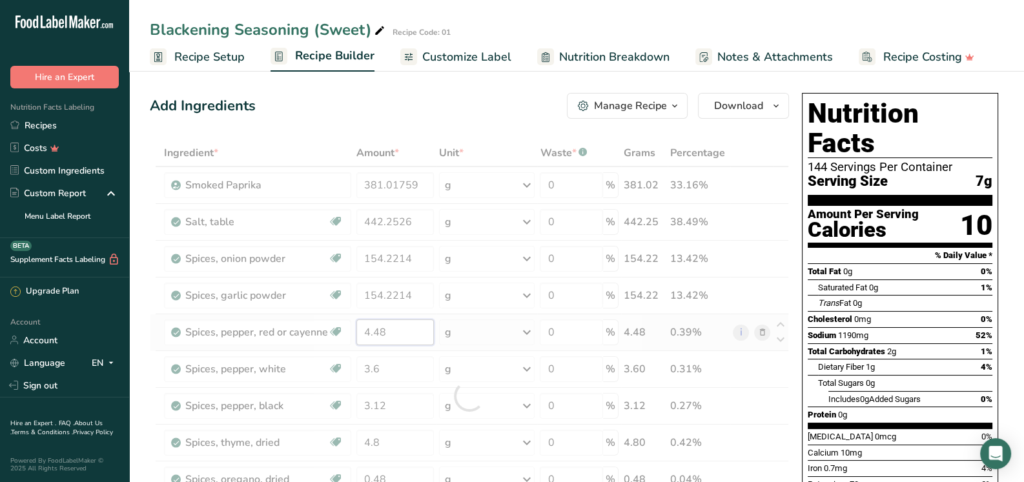
click at [400, 336] on div "Ingredient * Amount * Unit * Waste * .a-a{fill:#347362;}.b-a{fill:#fff;} Grams …" at bounding box center [469, 395] width 639 height 513
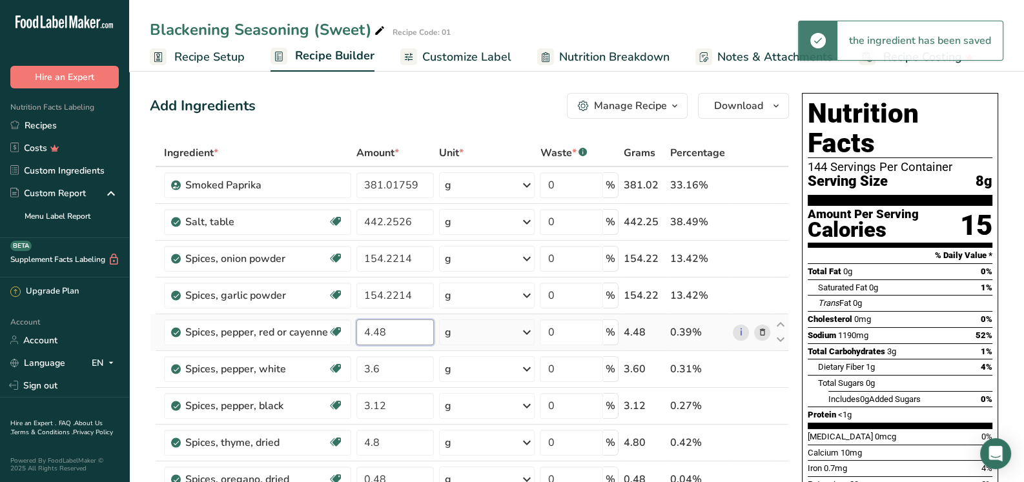
drag, startPoint x: 400, startPoint y: 335, endPoint x: 359, endPoint y: 342, distance: 41.9
click at [355, 329] on td "4.48" at bounding box center [395, 332] width 82 height 37
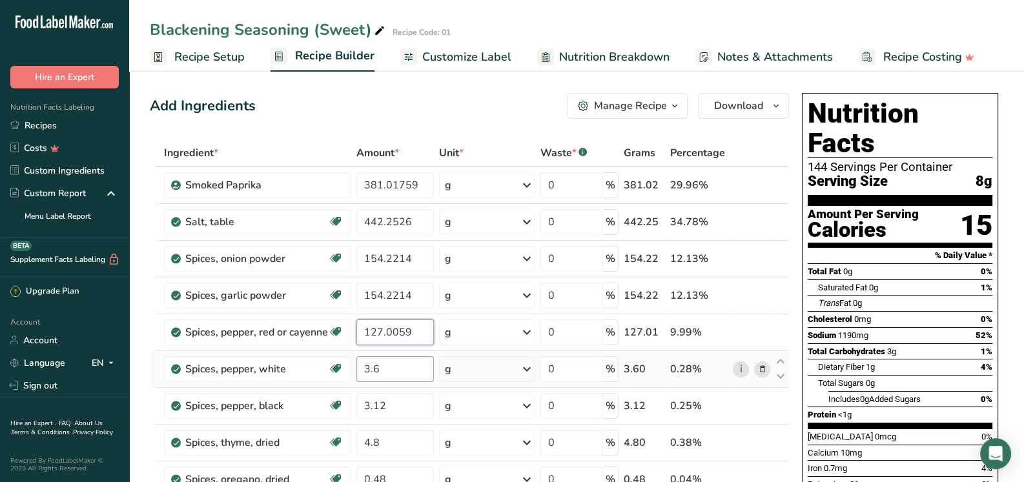
type input "127.0059"
click at [388, 372] on div "Ingredient * Amount * Unit * Waste * .a-a{fill:#347362;}.b-a{fill:#fff;} Grams …" at bounding box center [469, 395] width 639 height 513
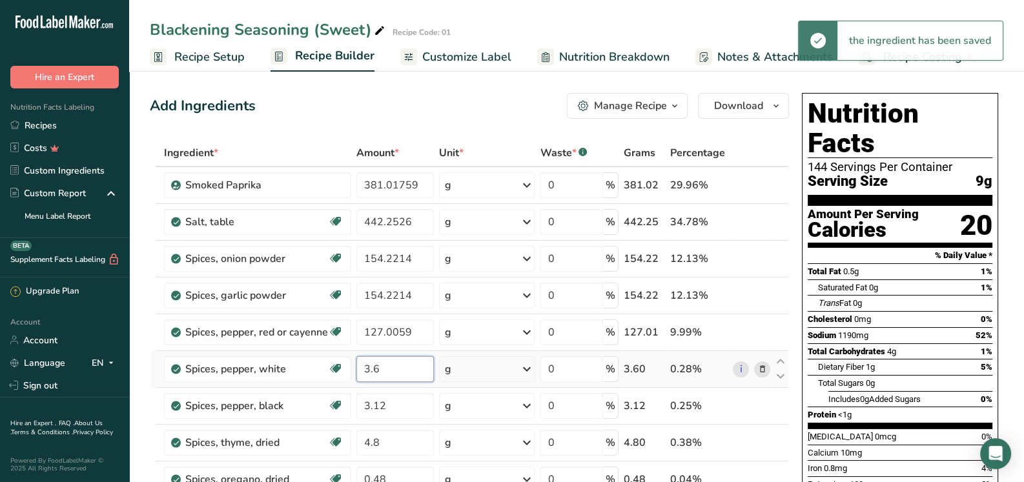
drag, startPoint x: 387, startPoint y: 371, endPoint x: 362, endPoint y: 367, distance: 25.4
click at [362, 367] on input "3.6" at bounding box center [394, 369] width 77 height 26
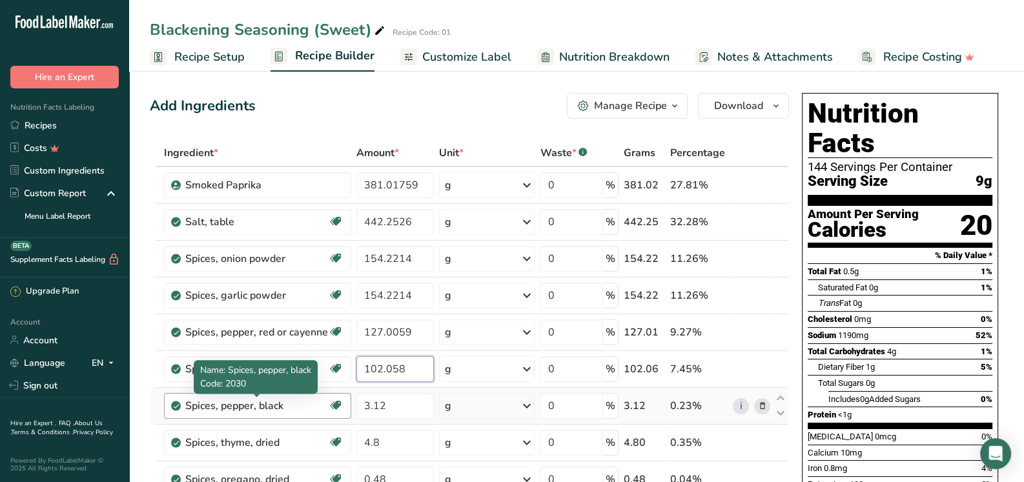
type input "102.058"
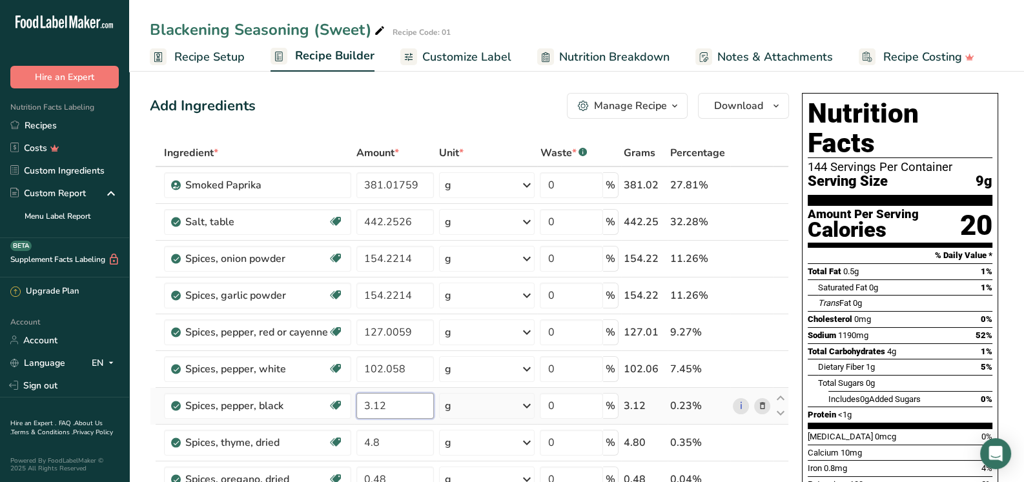
click at [400, 402] on div "Ingredient * Amount * Unit * Waste * .a-a{fill:#347362;}.b-a{fill:#fff;} Grams …" at bounding box center [469, 395] width 639 height 513
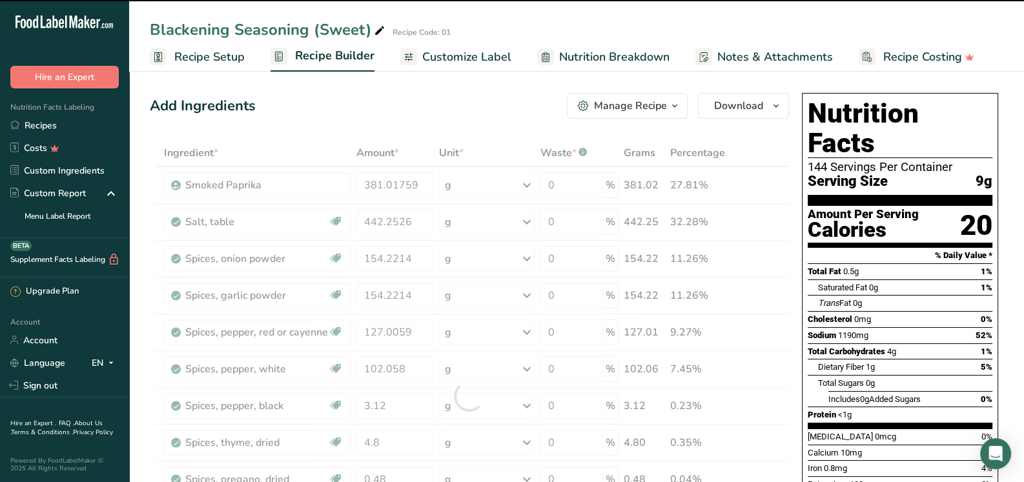
drag, startPoint x: 397, startPoint y: 402, endPoint x: 386, endPoint y: 402, distance: 11.0
click at [386, 402] on div at bounding box center [469, 395] width 639 height 513
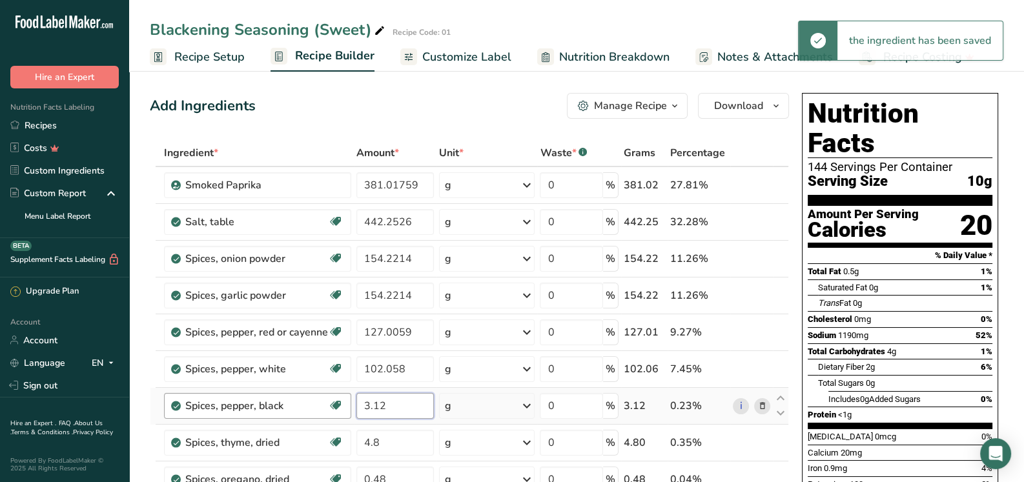
drag, startPoint x: 394, startPoint y: 400, endPoint x: 345, endPoint y: 403, distance: 49.2
click at [345, 403] on tr "Spices, pepper, black Source of Antioxidants Dairy free Gluten free Vegan Veget…" at bounding box center [469, 406] width 638 height 37
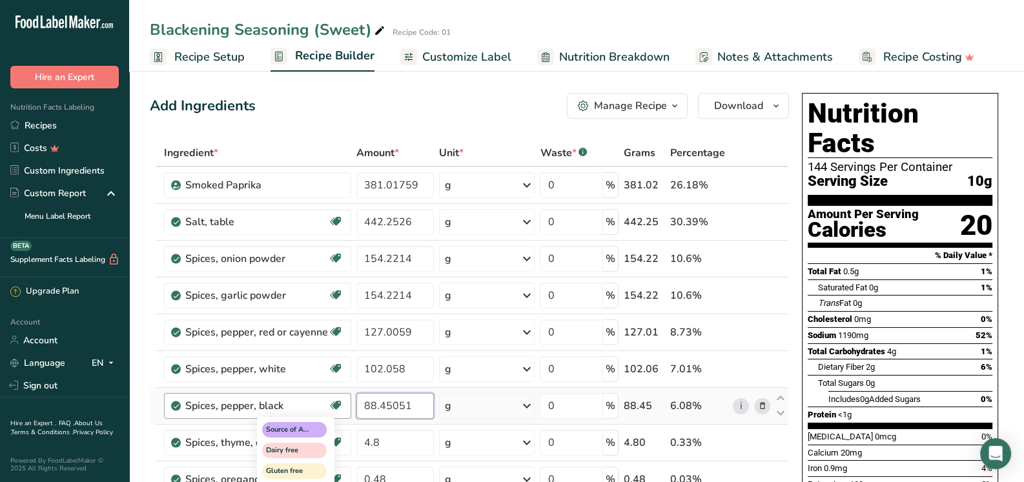
type input "88.45051"
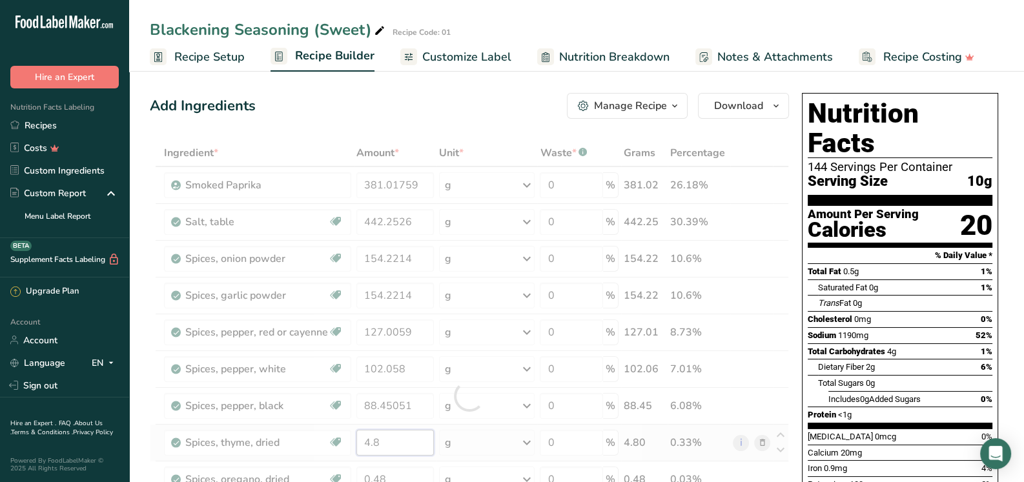
click at [392, 440] on div "Ingredient * Amount * Unit * Waste * .a-a{fill:#347362;}.b-a{fill:#fff;} Grams …" at bounding box center [469, 395] width 639 height 513
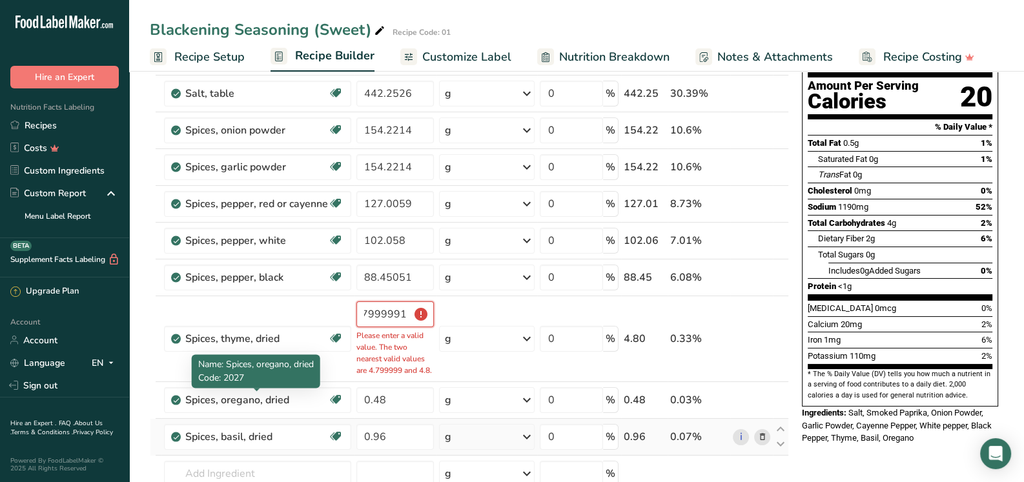
scroll to position [0, 8]
type input "4"
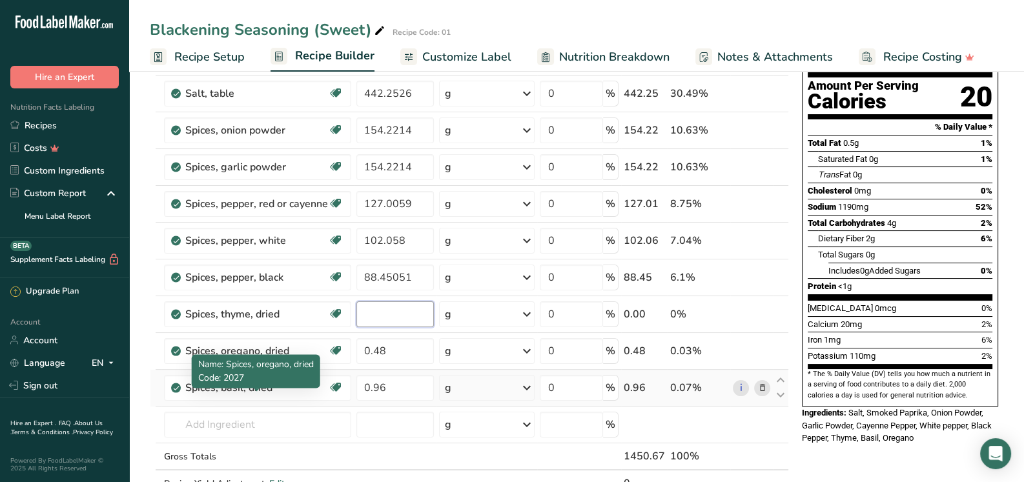
scroll to position [0, 0]
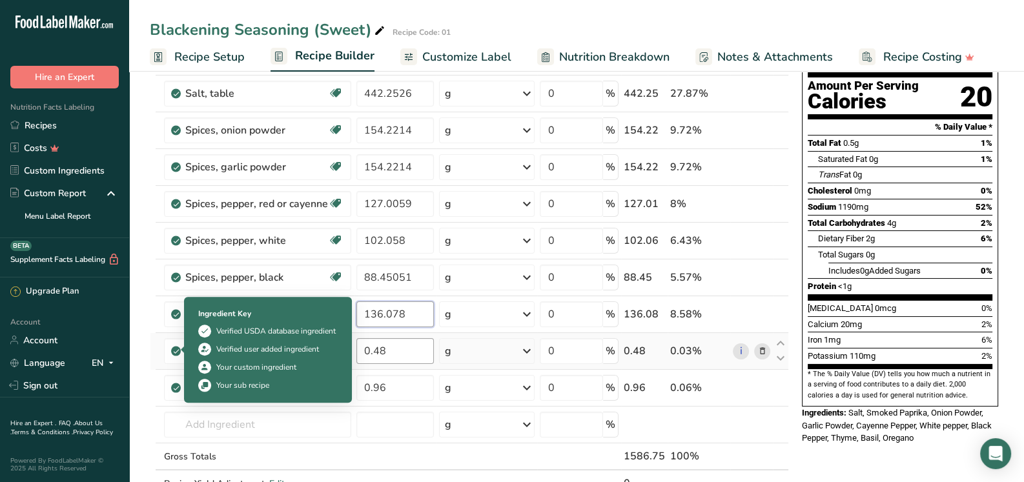
type input "136.078"
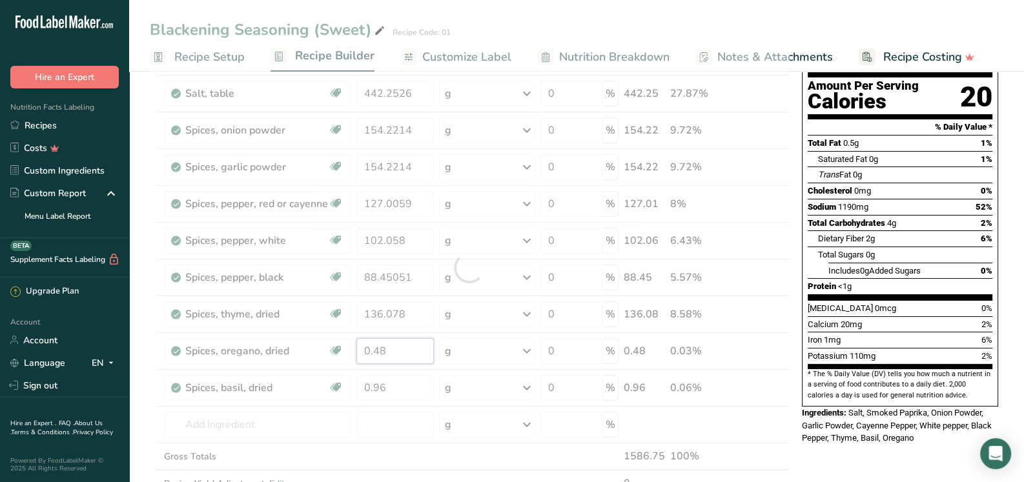
click at [407, 355] on div "Ingredient * Amount * Unit * Waste * .a-a{fill:#347362;}.b-a{fill:#fff;} Grams …" at bounding box center [469, 267] width 639 height 513
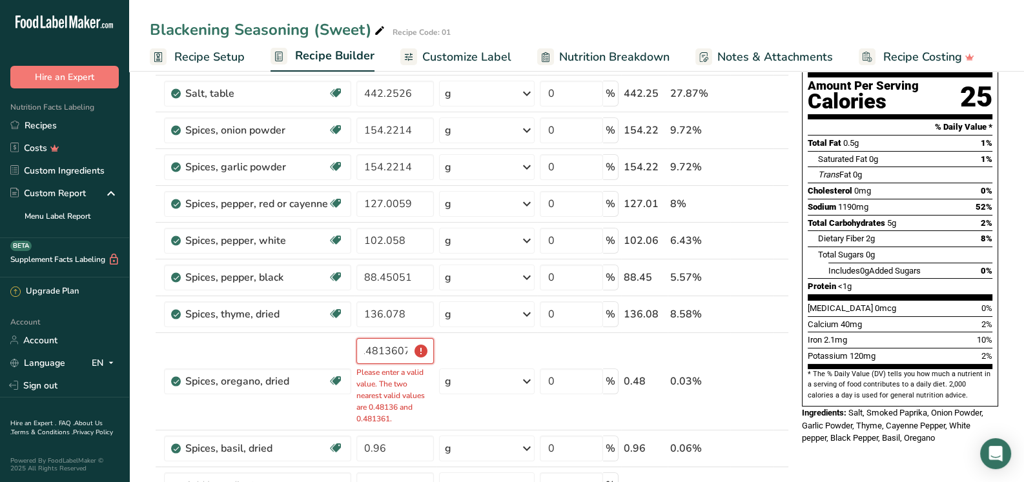
type input "0.48136078"
drag, startPoint x: 412, startPoint y: 347, endPoint x: 310, endPoint y: 348, distance: 102.0
click at [312, 348] on tr "Spices, oregano, dried Source of Antioxidants Dairy free Gluten free Vegan Vege…" at bounding box center [469, 381] width 638 height 97
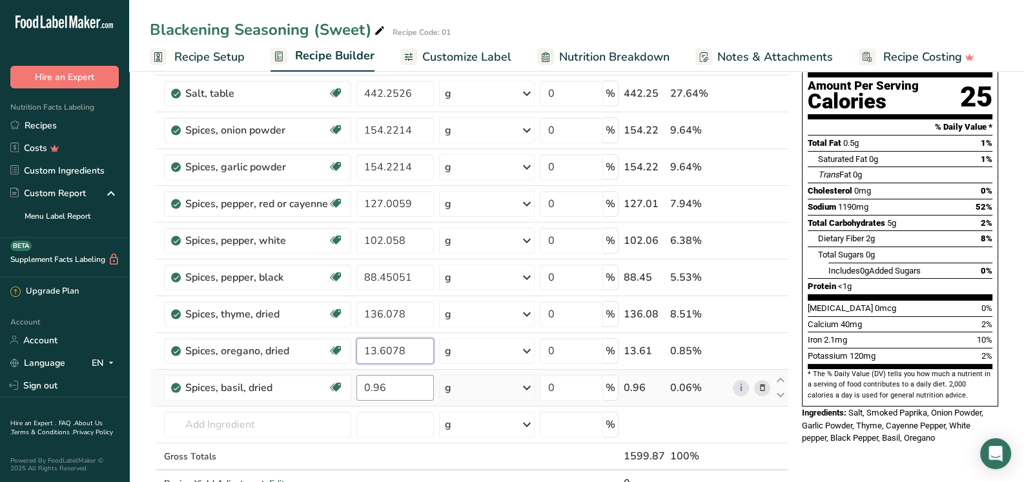
type input "13.6078"
click at [409, 385] on div "Ingredient * Amount * Unit * Waste * .a-a{fill:#347362;}.b-a{fill:#fff;} Grams …" at bounding box center [469, 267] width 639 height 513
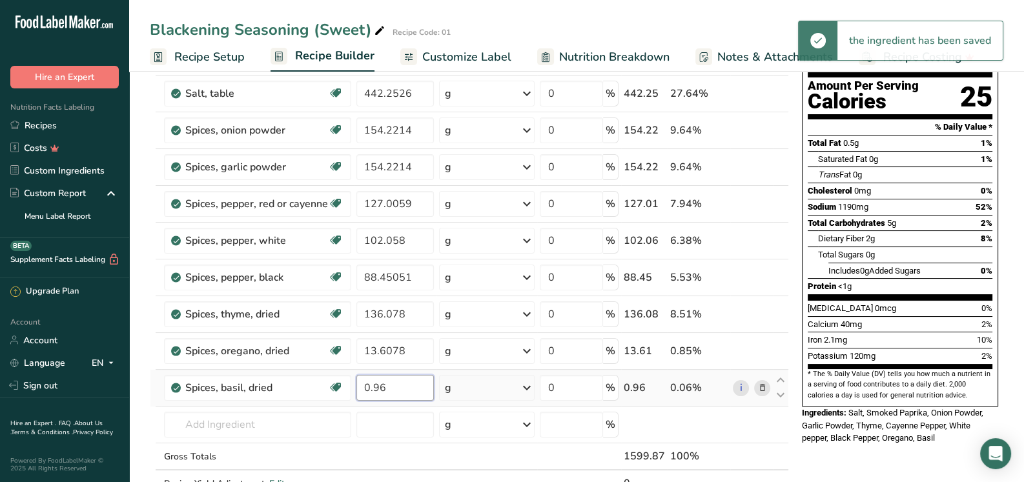
drag, startPoint x: 405, startPoint y: 383, endPoint x: 352, endPoint y: 385, distance: 53.0
click at [352, 385] on tr "Spices, basil, dried Source of Antioxidants Dairy free Gluten free Vegan Vegeta…" at bounding box center [469, 388] width 638 height 37
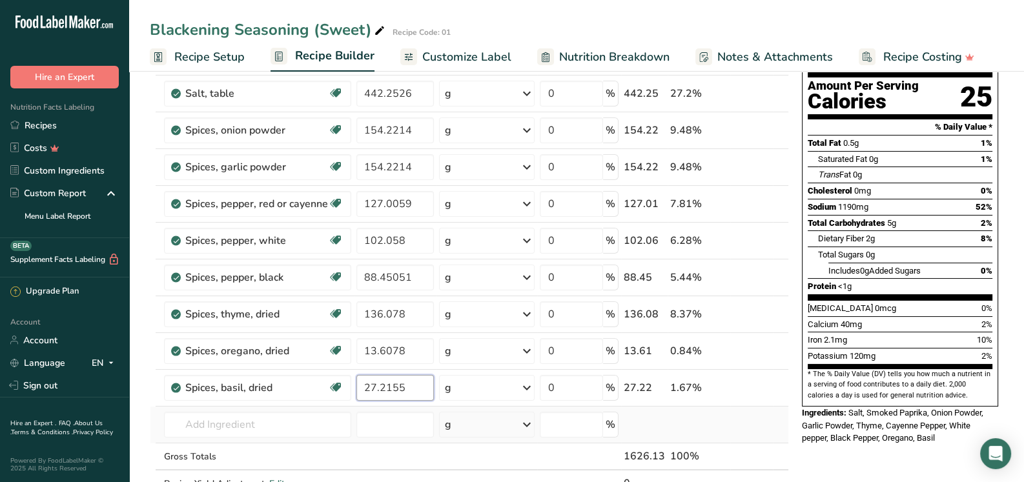
type input "27.2155"
click at [468, 389] on div "Ingredient * Amount * Unit * Waste * .a-a{fill:#347362;}.b-a{fill:#fff;} Grams …" at bounding box center [469, 267] width 639 height 513
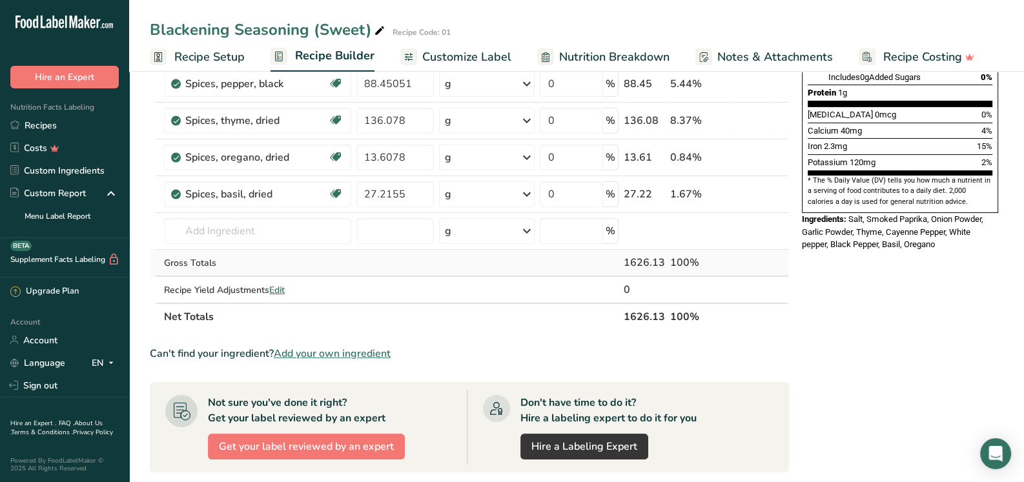
scroll to position [322, 0]
click at [575, 320] on th "Net Totals" at bounding box center [390, 316] width 459 height 27
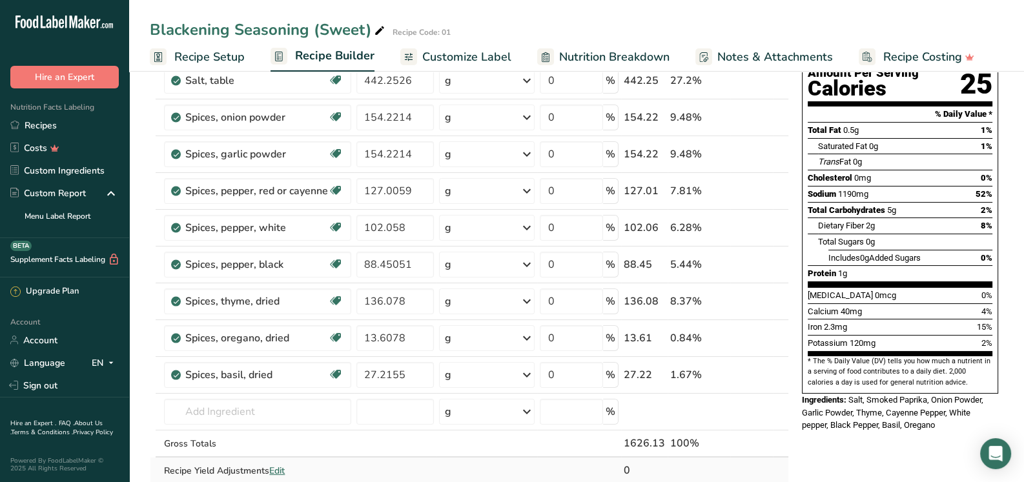
scroll to position [128, 0]
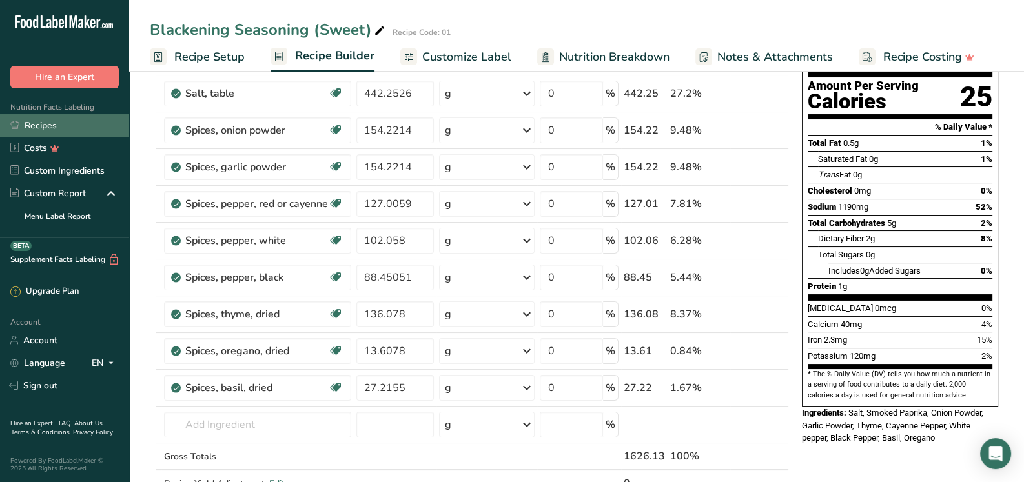
click at [51, 126] on link "Recipes" at bounding box center [64, 125] width 129 height 23
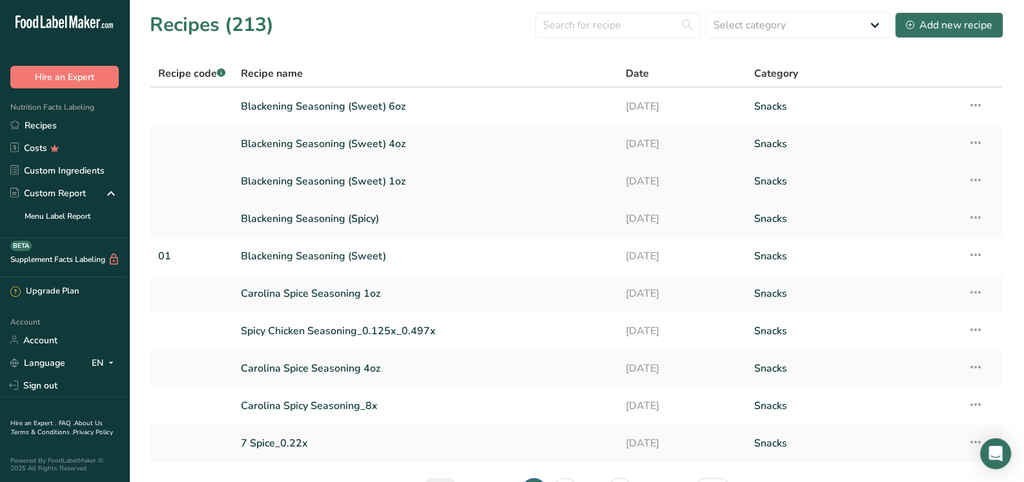
click at [975, 177] on icon at bounding box center [975, 179] width 15 height 23
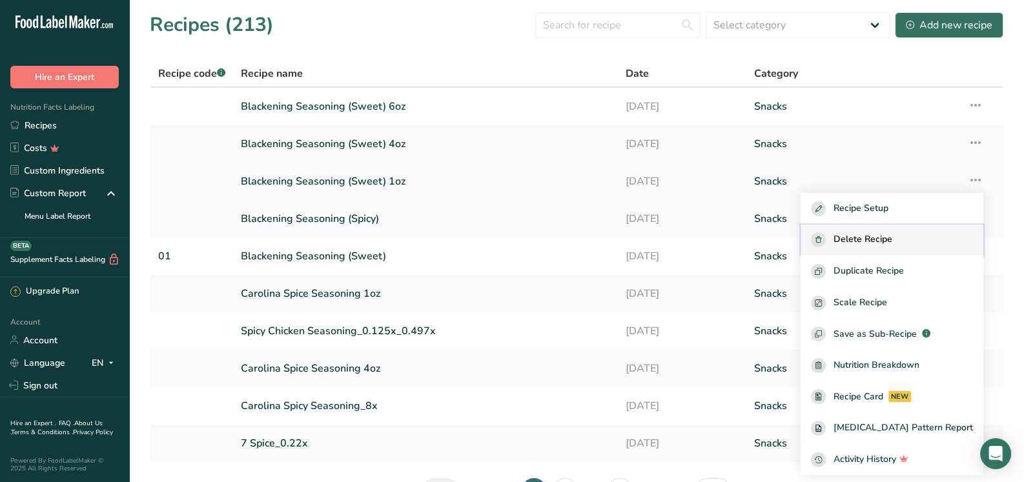
click at [926, 234] on div "Delete Recipe" at bounding box center [892, 239] width 162 height 15
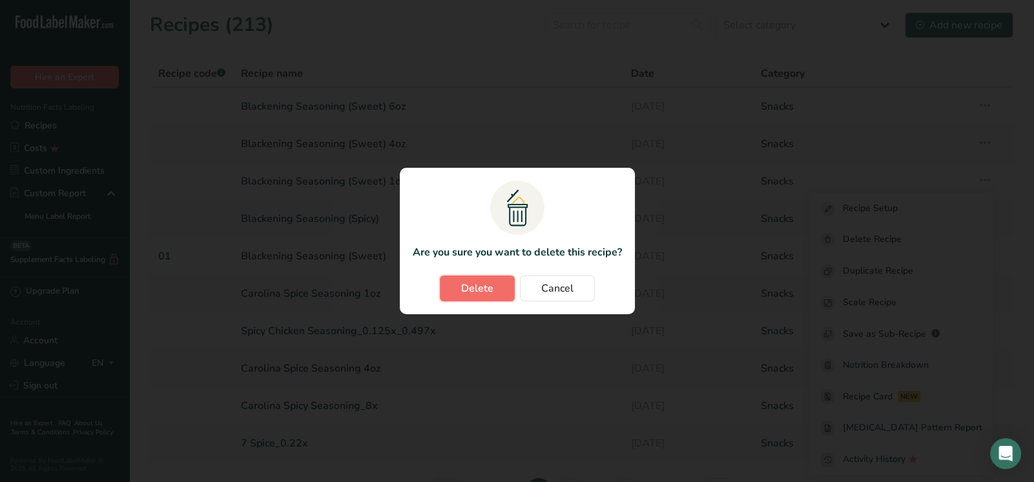
click at [503, 287] on button "Delete" at bounding box center [477, 289] width 75 height 26
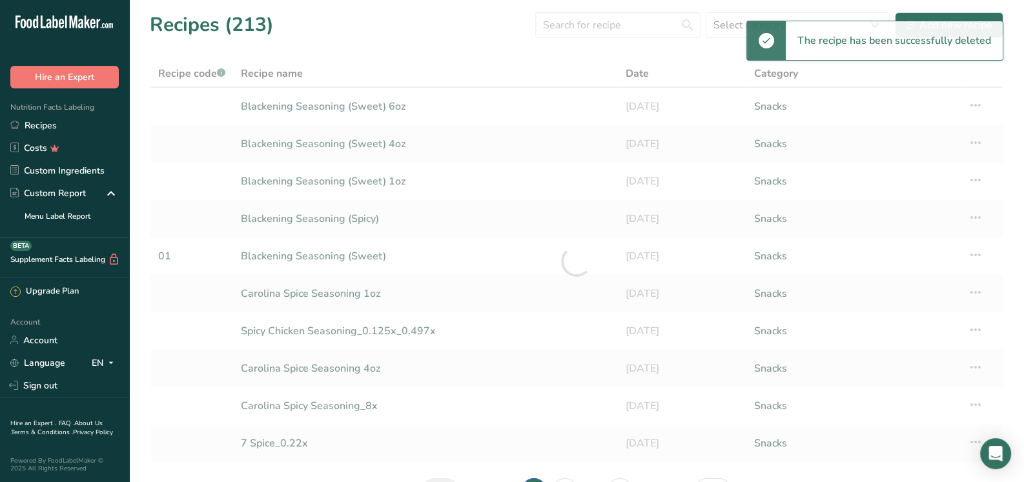
click at [968, 139] on div at bounding box center [576, 261] width 853 height 403
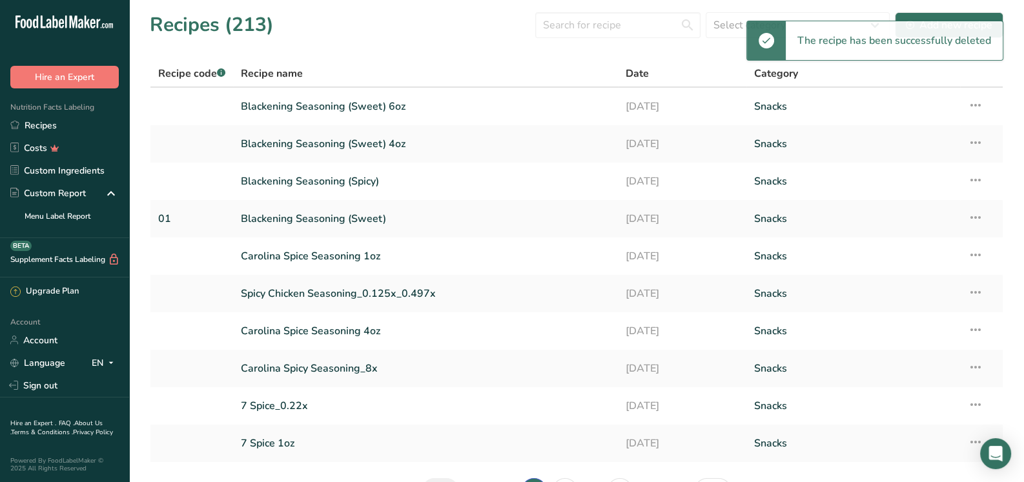
click at [968, 139] on icon at bounding box center [975, 142] width 15 height 23
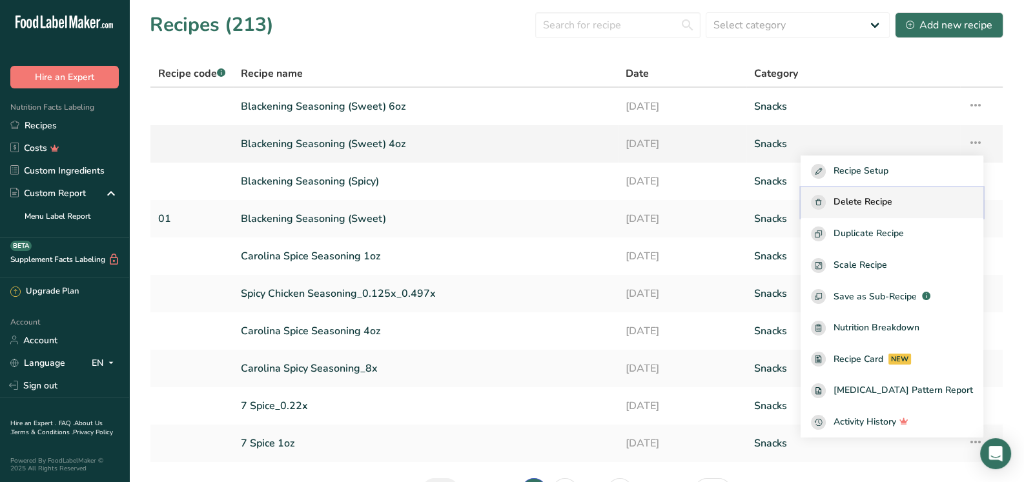
click at [873, 199] on span "Delete Recipe" at bounding box center [862, 202] width 59 height 15
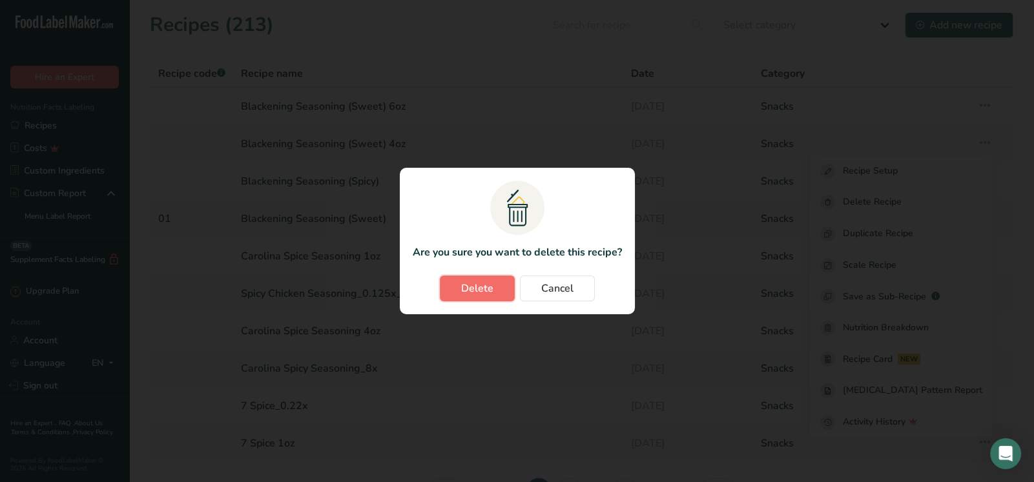
click at [465, 289] on span "Delete" at bounding box center [477, 288] width 32 height 15
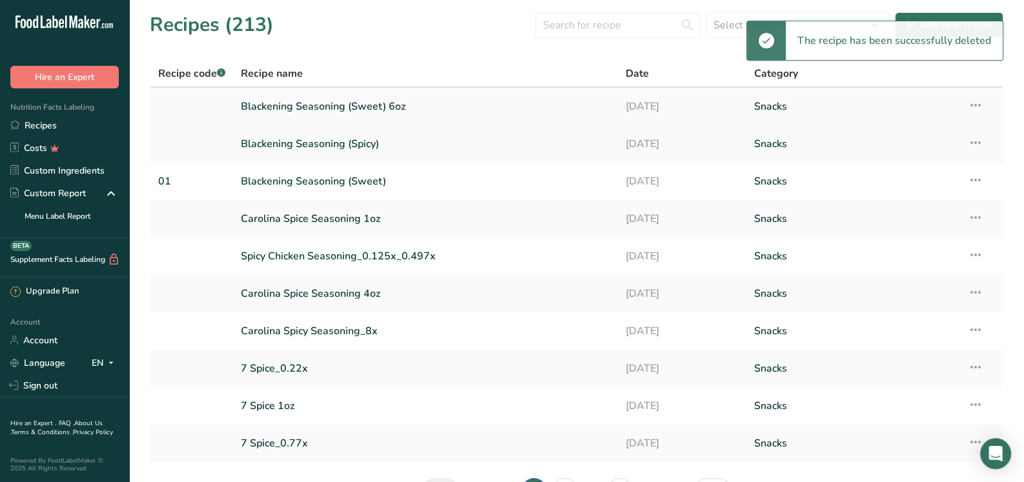
click at [975, 101] on icon at bounding box center [975, 105] width 15 height 23
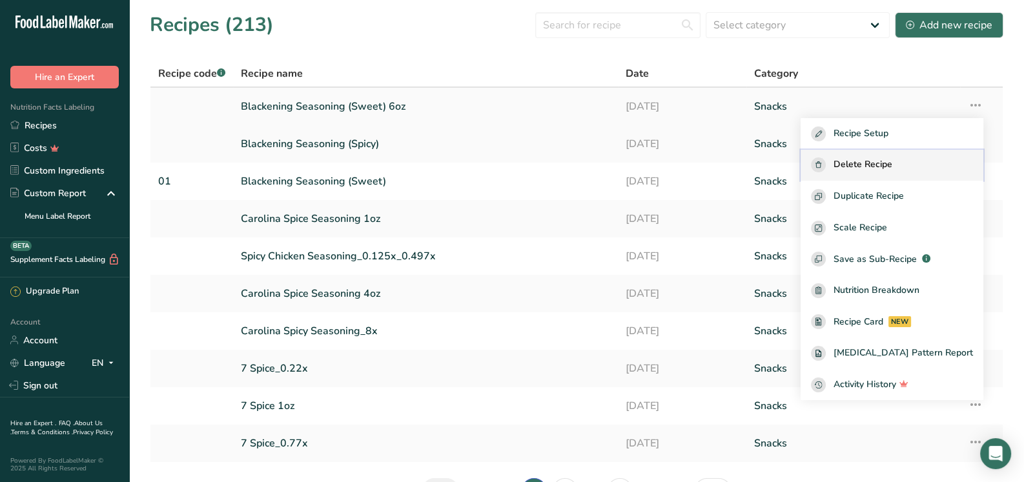
click at [892, 167] on span "Delete Recipe" at bounding box center [862, 165] width 59 height 15
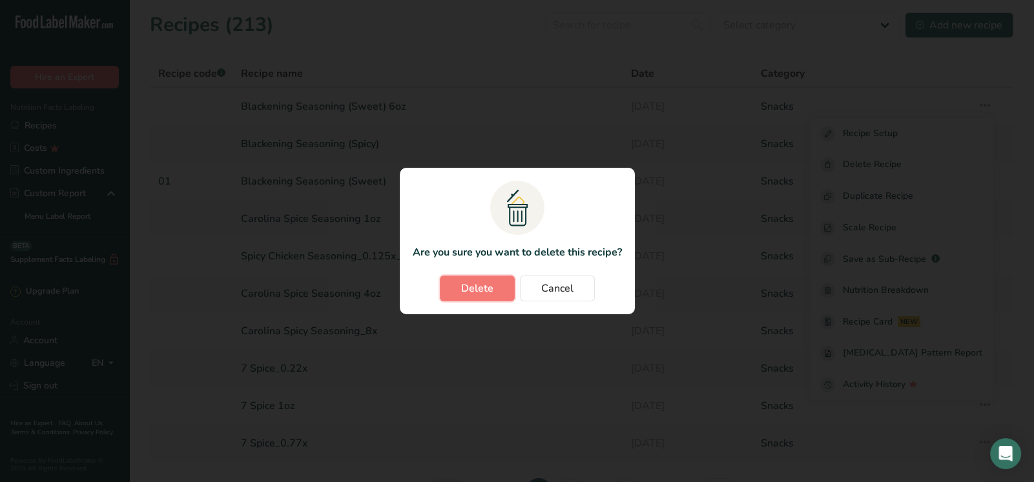
click at [468, 283] on span "Delete" at bounding box center [477, 288] width 32 height 15
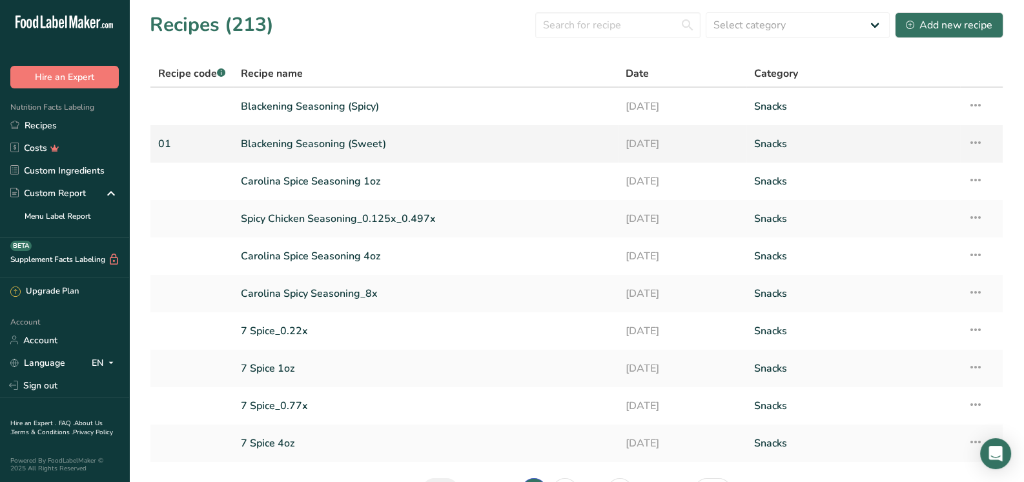
click at [365, 145] on link "Blackening Seasoning (Sweet)" at bounding box center [425, 143] width 369 height 27
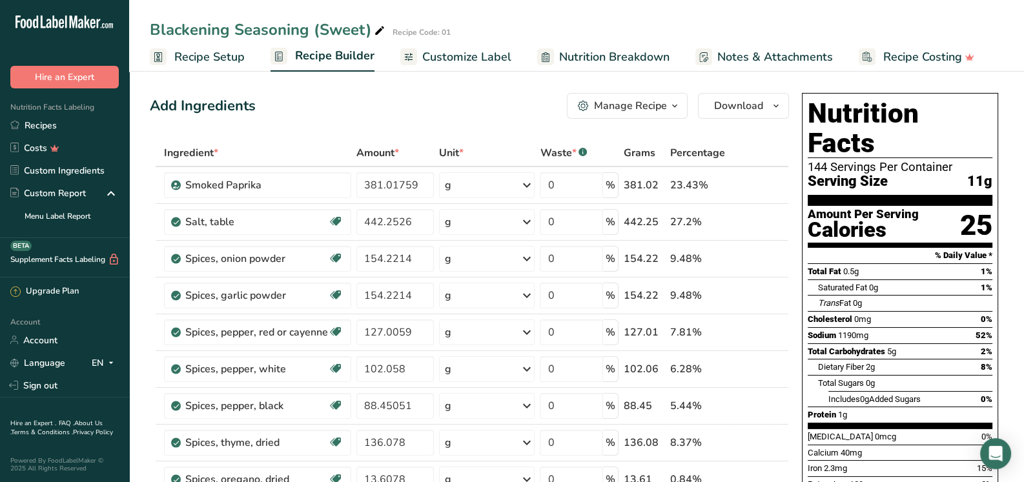
click at [223, 51] on span "Recipe Setup" at bounding box center [209, 56] width 70 height 17
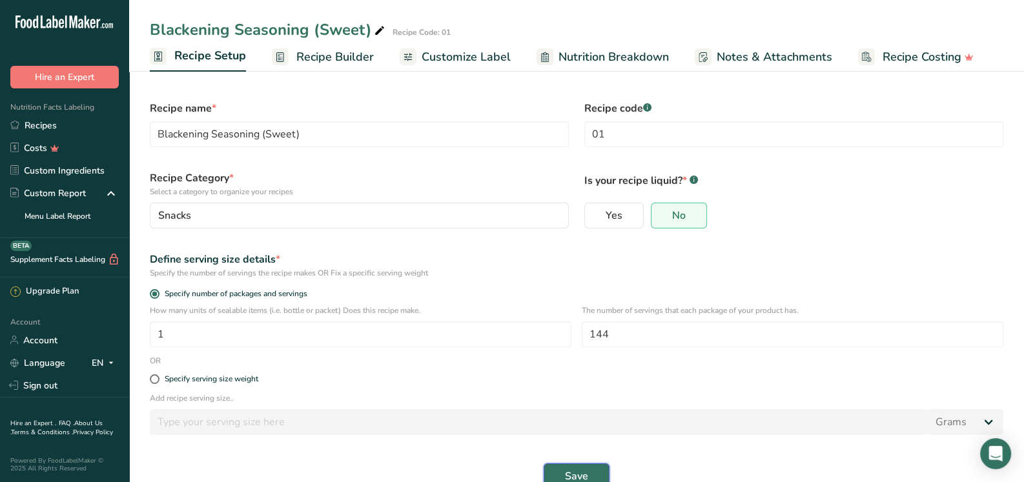
click at [580, 471] on span "Save" at bounding box center [576, 476] width 23 height 15
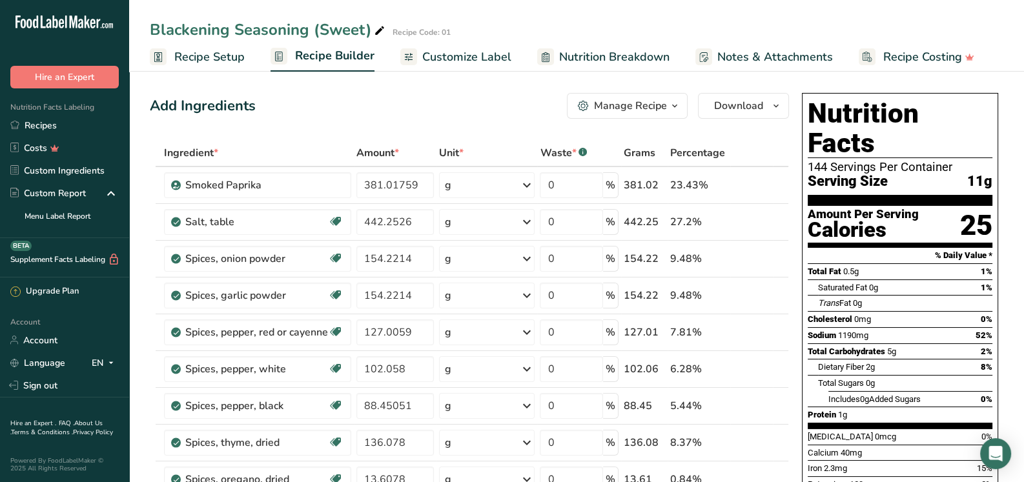
click at [600, 101] on button "Manage Recipe" at bounding box center [627, 106] width 121 height 26
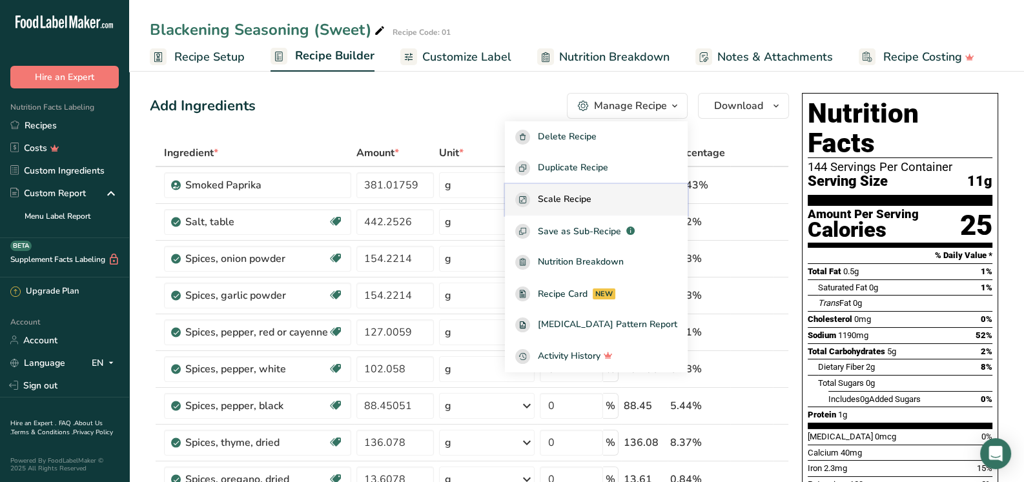
click at [591, 194] on span "Scale Recipe" at bounding box center [565, 199] width 54 height 15
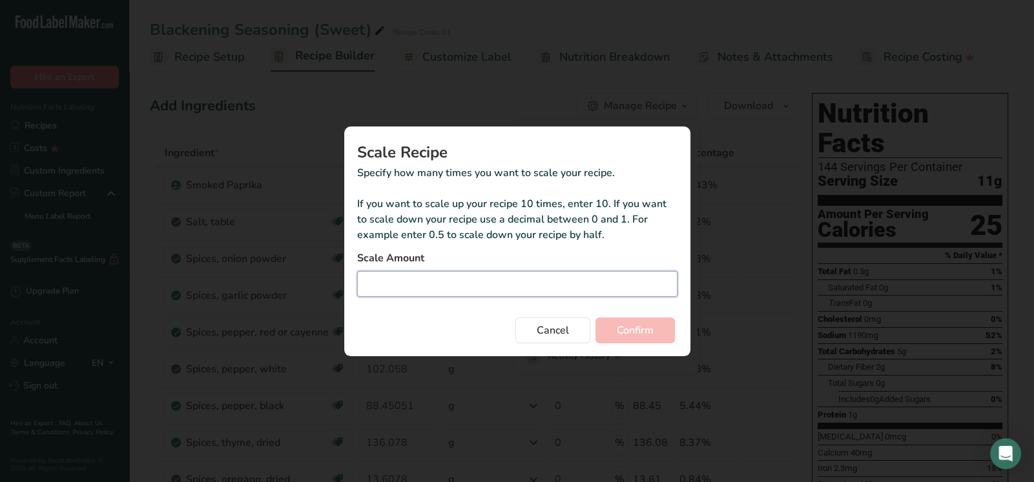
click at [396, 288] on input "Duplicate recipe modal" at bounding box center [517, 284] width 320 height 26
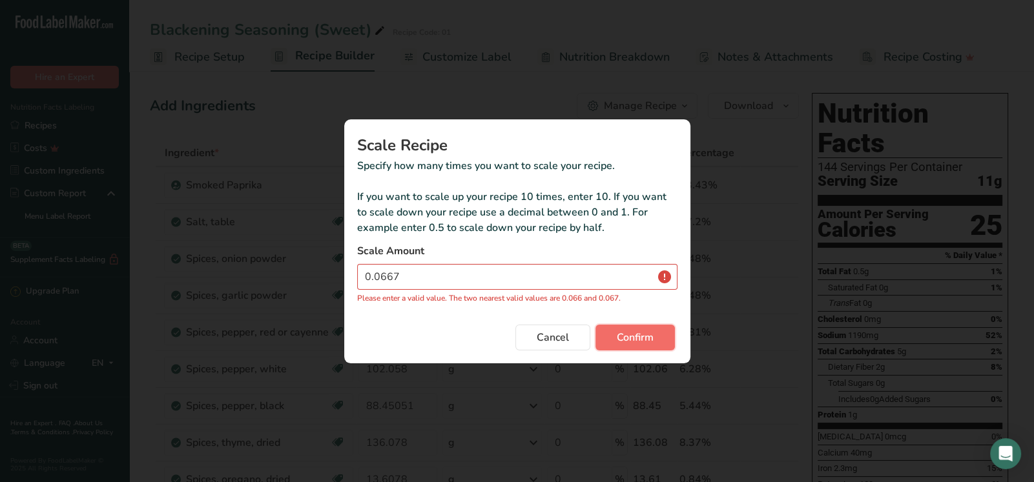
click at [659, 332] on button "Confirm" at bounding box center [634, 338] width 79 height 26
click at [414, 269] on input "0.0667" at bounding box center [517, 277] width 320 height 26
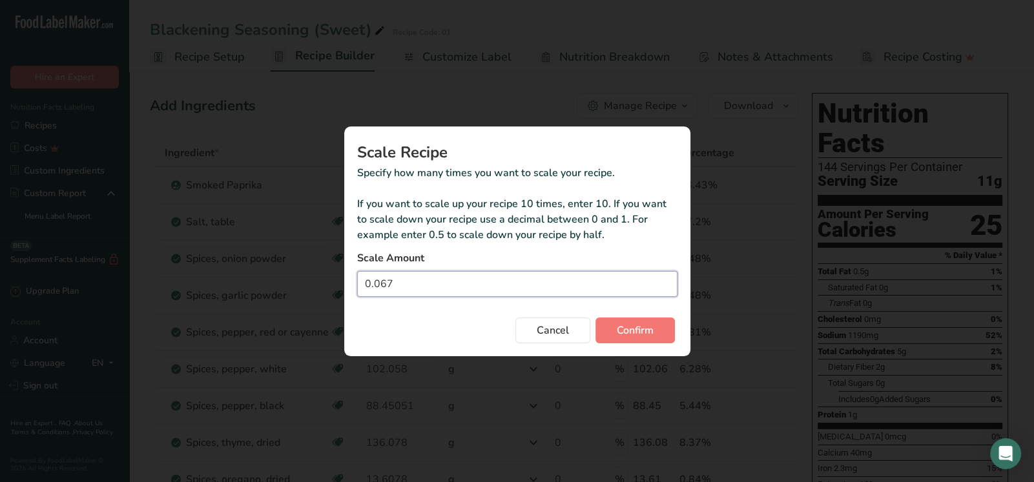
type input "0.067"
click at [595, 318] on button "Confirm" at bounding box center [634, 331] width 79 height 26
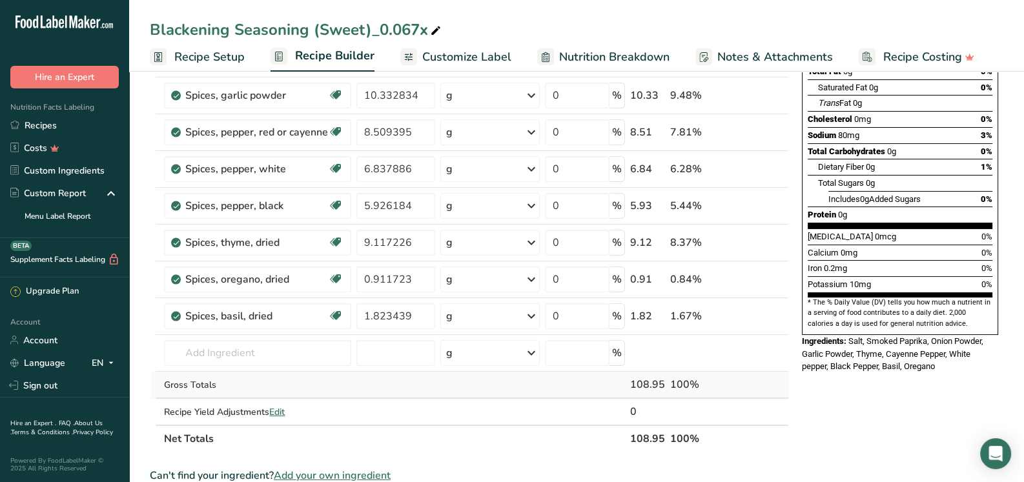
scroll to position [258, 0]
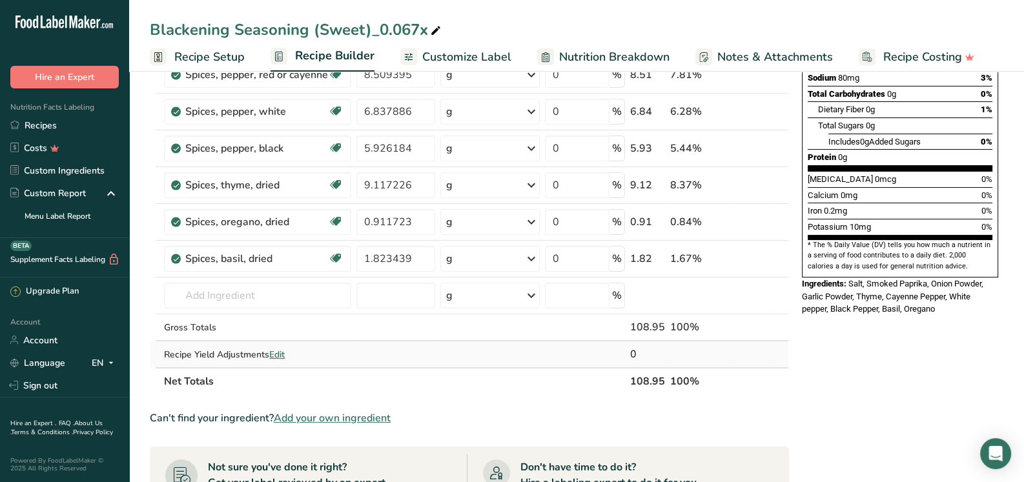
click at [283, 351] on span "Edit" at bounding box center [276, 355] width 15 height 12
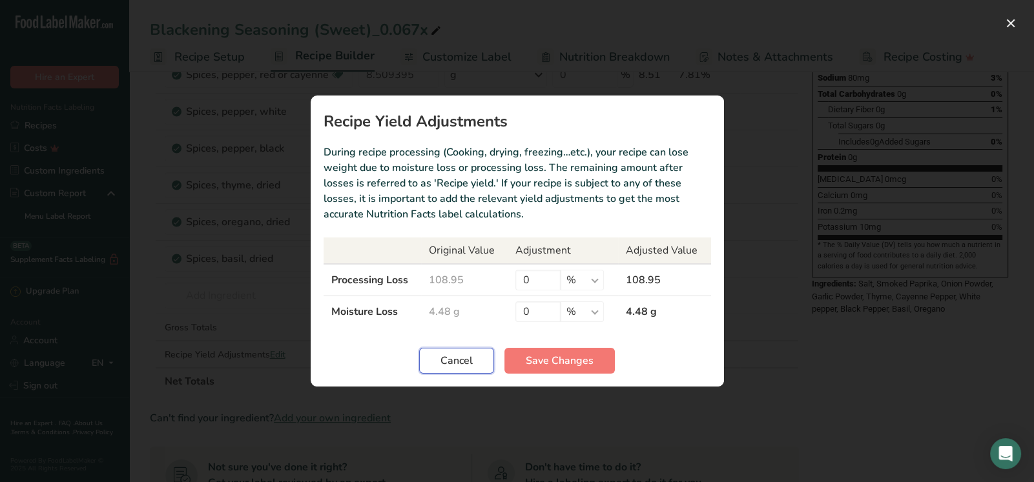
click at [429, 360] on button "Cancel" at bounding box center [456, 361] width 75 height 26
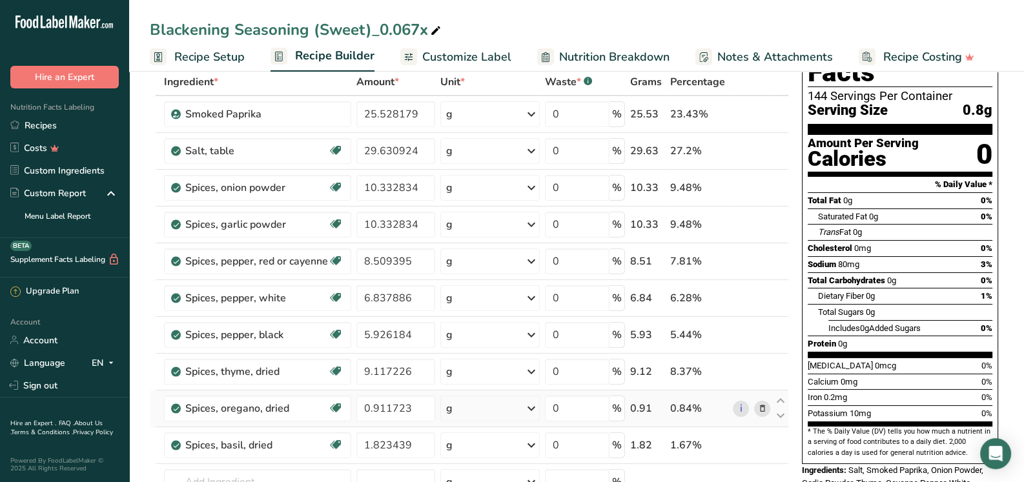
scroll to position [0, 0]
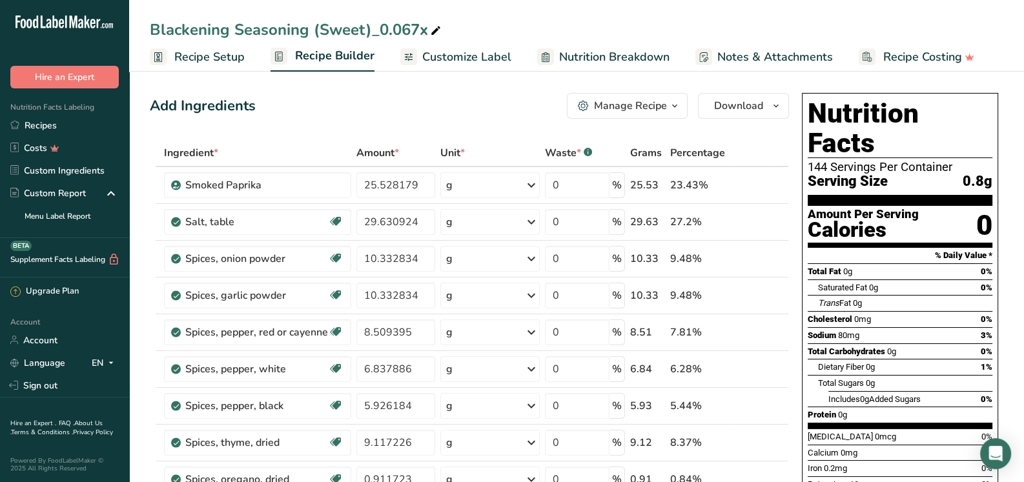
click at [449, 57] on span "Customize Label" at bounding box center [466, 56] width 89 height 17
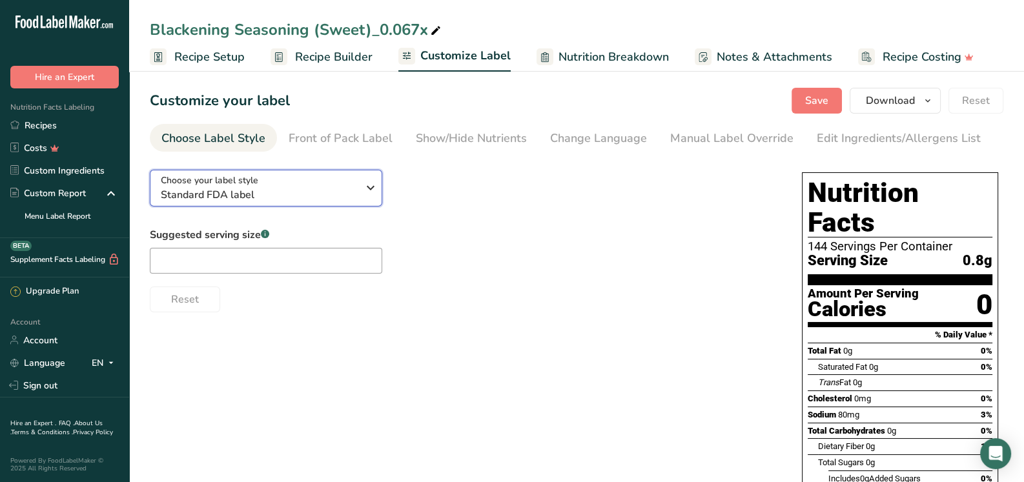
click at [360, 193] on div "Choose your label style Standard FDA label" at bounding box center [264, 188] width 207 height 29
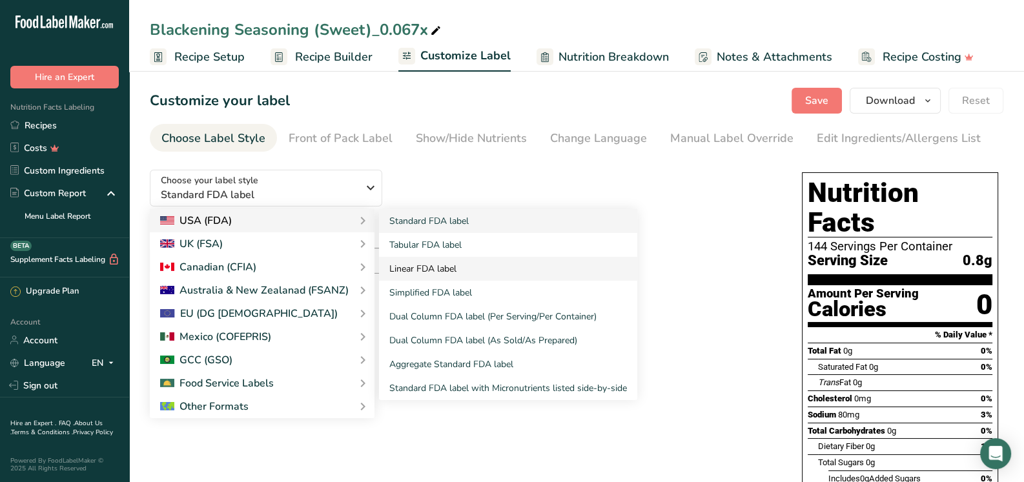
click at [434, 269] on link "Linear FDA label" at bounding box center [508, 269] width 258 height 24
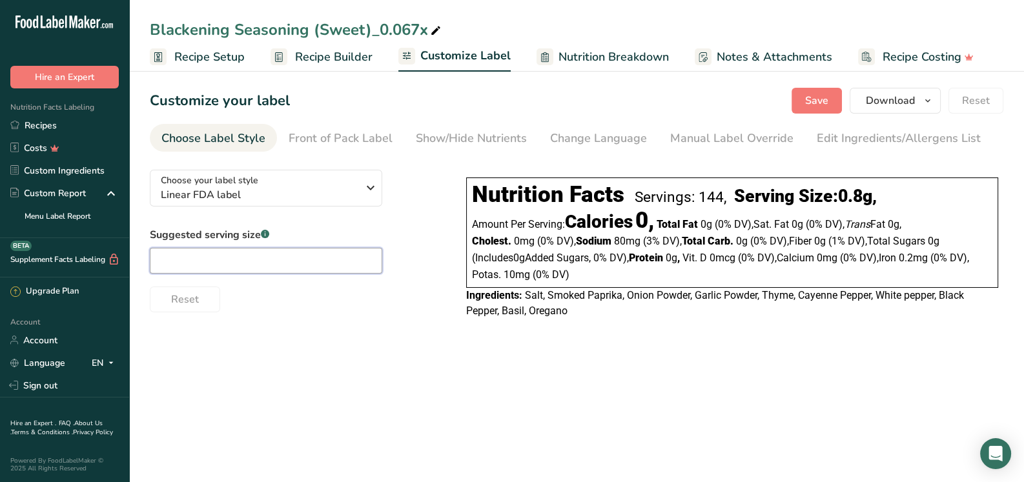
click at [210, 252] on input "text" at bounding box center [266, 261] width 232 height 26
type input "1/4 tsp"
click at [425, 25] on div "Blackening Seasoning (Sweet)_0.067x" at bounding box center [297, 29] width 294 height 23
drag, startPoint x: 424, startPoint y: 26, endPoint x: 371, endPoint y: 29, distance: 53.6
click at [371, 29] on input "Blackening Seasoning (Sweet)_0.067x" at bounding box center [576, 29] width 853 height 23
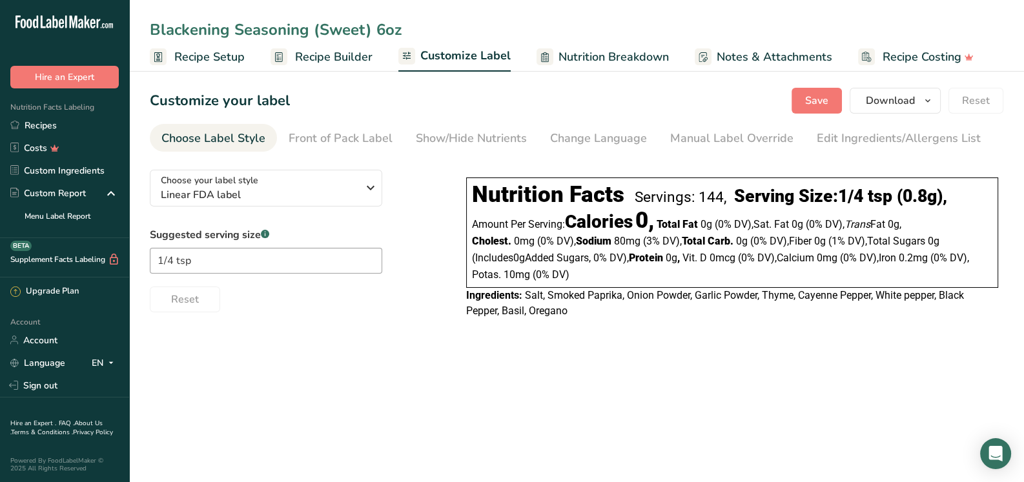
type input "Blackening Seasoning (Sweet) 6oz"
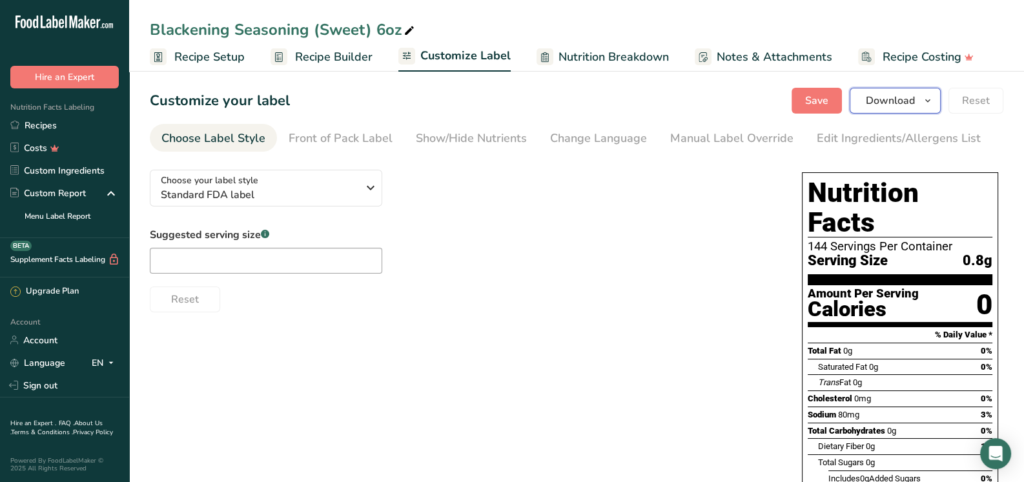
click at [899, 99] on span "Download" at bounding box center [890, 100] width 49 height 15
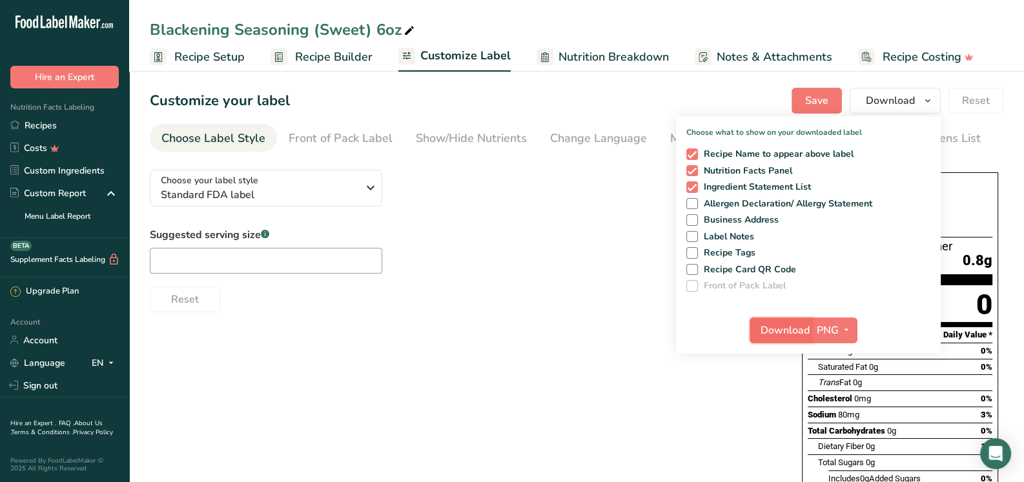
click at [788, 328] on span "Download" at bounding box center [784, 330] width 49 height 15
click at [191, 476] on div "Choose your label style Standard FDA label USA (FDA) Standard FDA label Tabular…" at bounding box center [576, 412] width 853 height 506
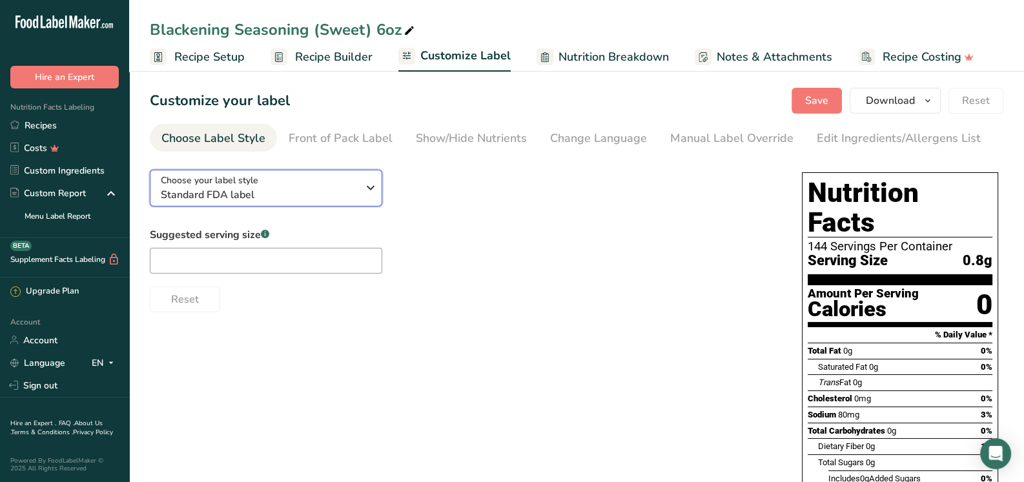
click at [336, 177] on div "Choose your label style Standard FDA label" at bounding box center [259, 188] width 197 height 29
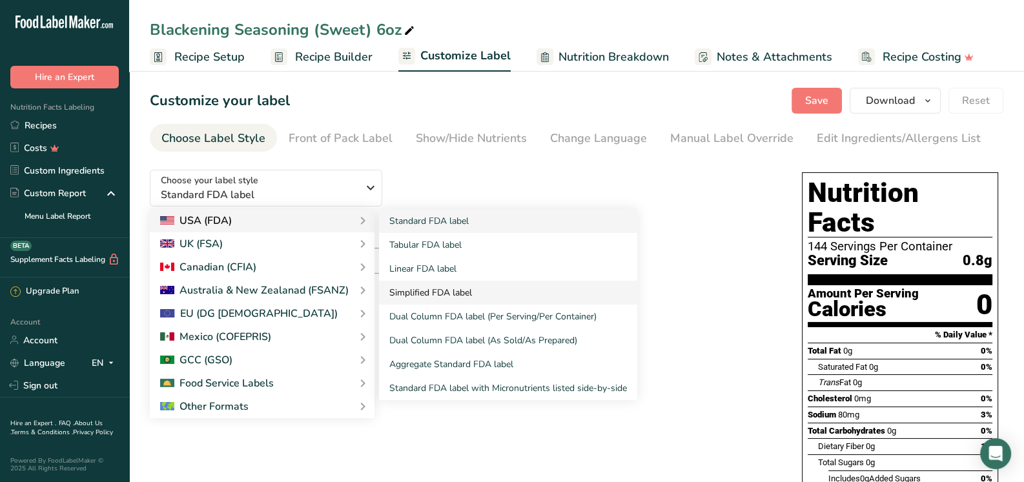
click at [421, 266] on link "Linear FDA label" at bounding box center [508, 269] width 258 height 24
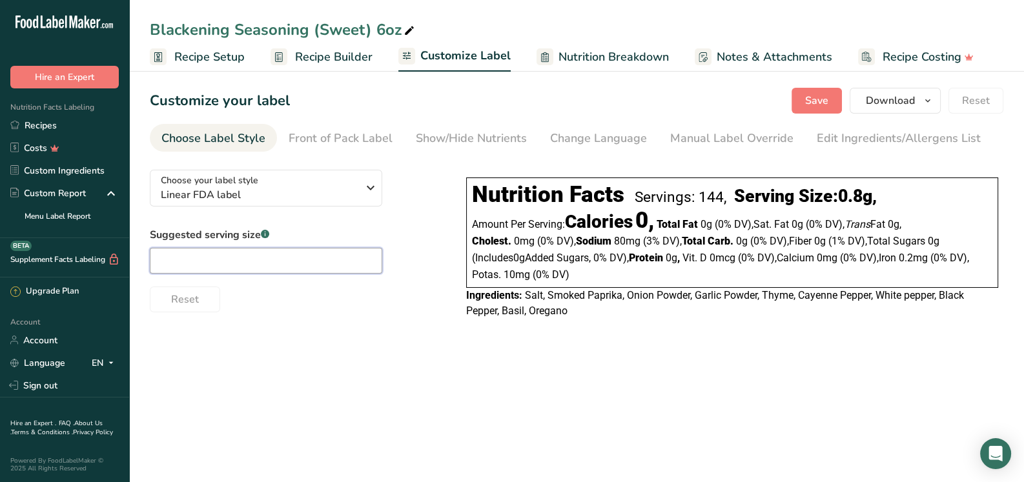
click at [308, 259] on input "text" at bounding box center [266, 261] width 232 height 26
type input "1/4 tsp"
click at [359, 345] on section "Customize your label Save Download Choose what to show on your downloaded label…" at bounding box center [576, 209] width 895 height 285
click at [898, 97] on span "Download" at bounding box center [890, 100] width 49 height 15
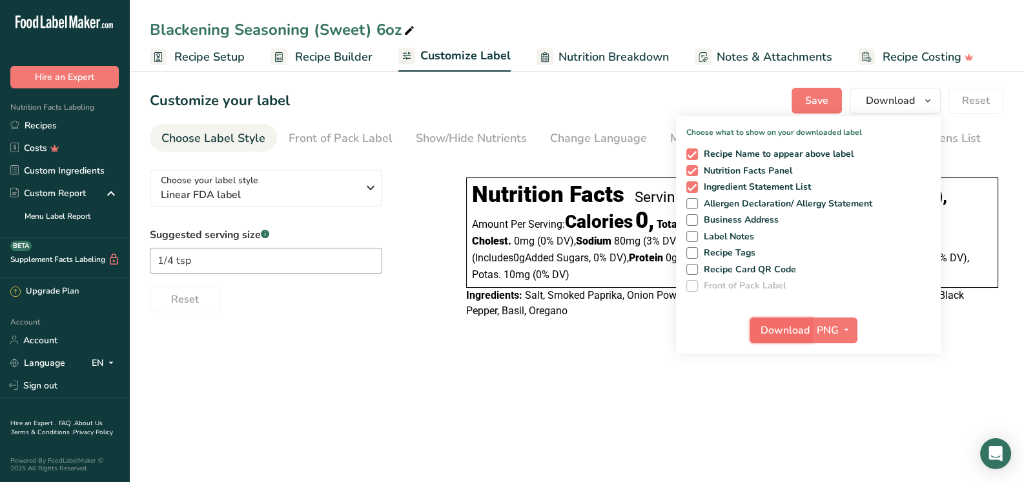
click at [805, 327] on span "Download" at bounding box center [784, 330] width 49 height 15
click at [420, 352] on section "Customize your label Save Download Choose what to show on your downloaded label…" at bounding box center [576, 209] width 895 height 285
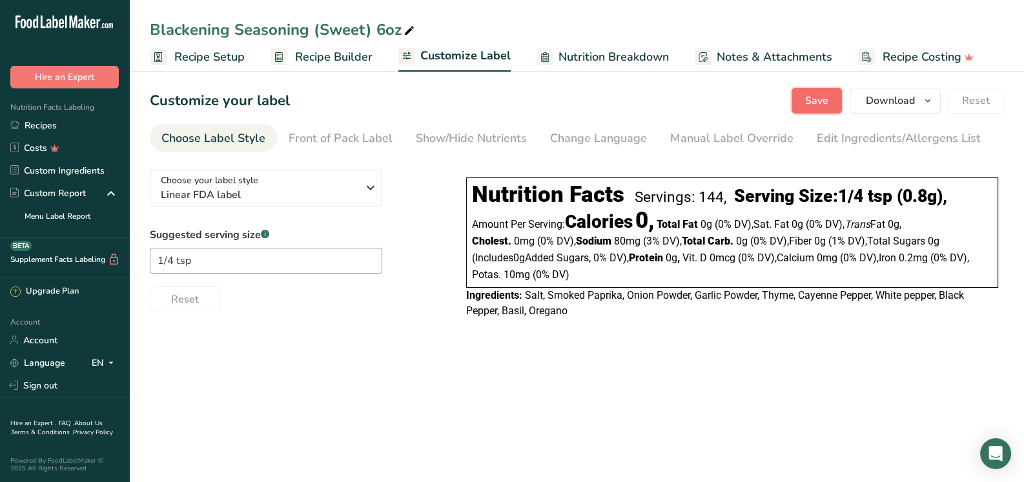
click at [810, 97] on span "Save" at bounding box center [816, 100] width 23 height 15
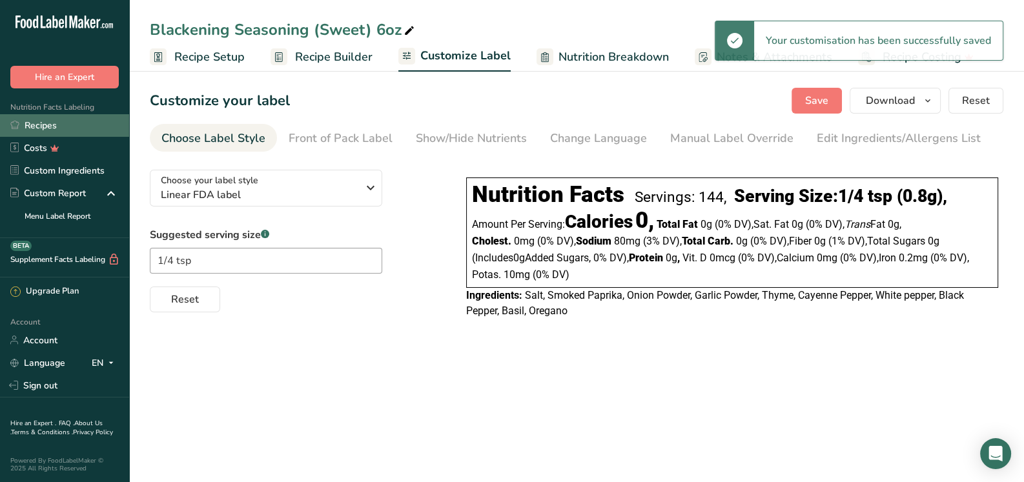
click at [45, 121] on link "Recipes" at bounding box center [64, 125] width 129 height 23
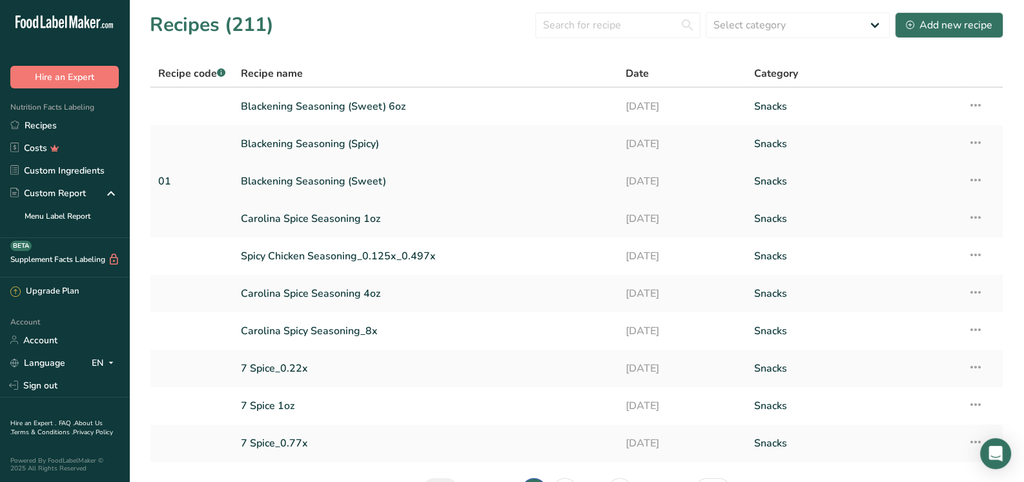
click at [360, 179] on link "Blackening Seasoning (Sweet)" at bounding box center [425, 181] width 369 height 27
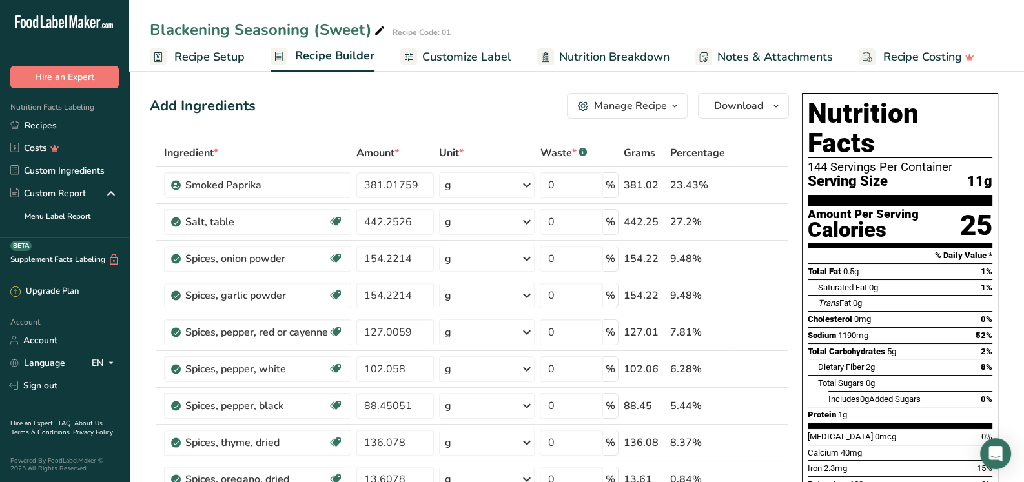
click at [650, 110] on div "Manage Recipe" at bounding box center [630, 105] width 73 height 15
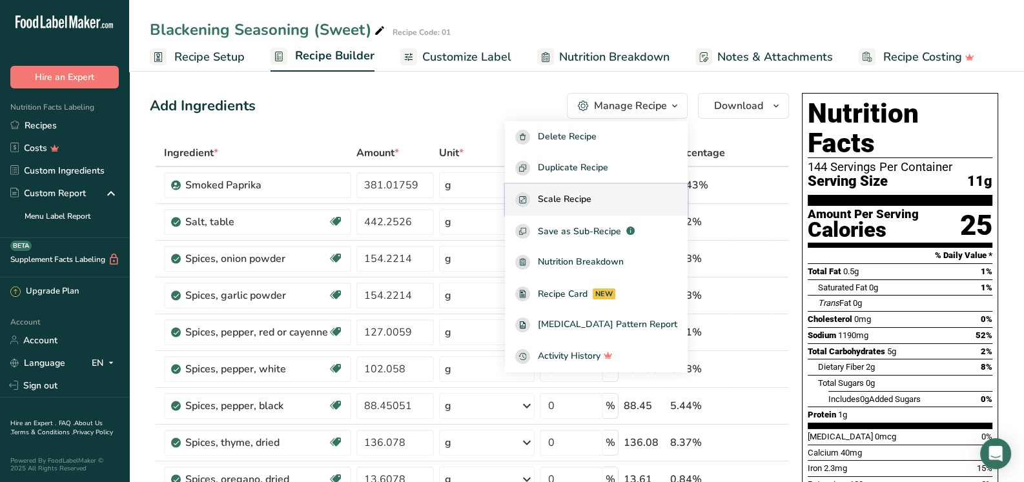
click at [591, 200] on span "Scale Recipe" at bounding box center [565, 199] width 54 height 15
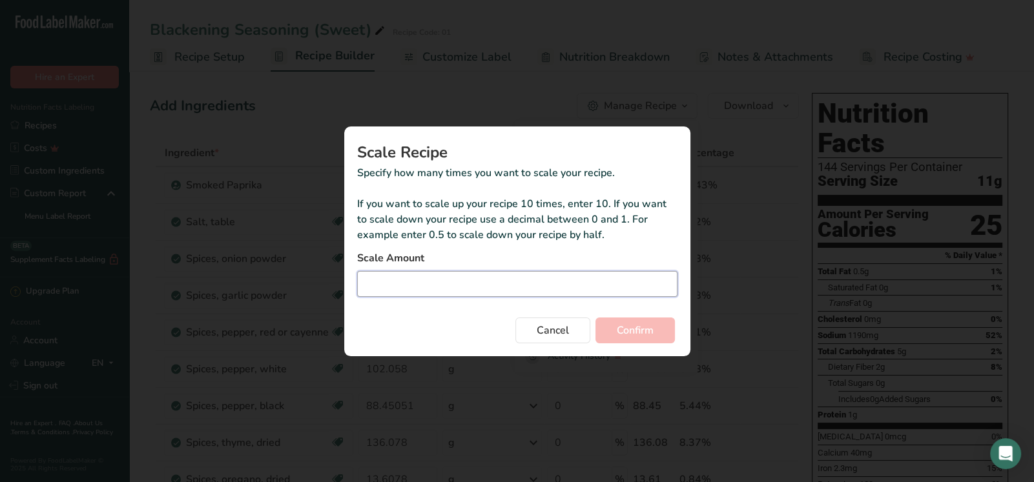
click at [520, 281] on input "Duplicate recipe modal" at bounding box center [517, 284] width 320 height 26
type input "0.045"
click at [595, 318] on button "Confirm" at bounding box center [634, 331] width 79 height 26
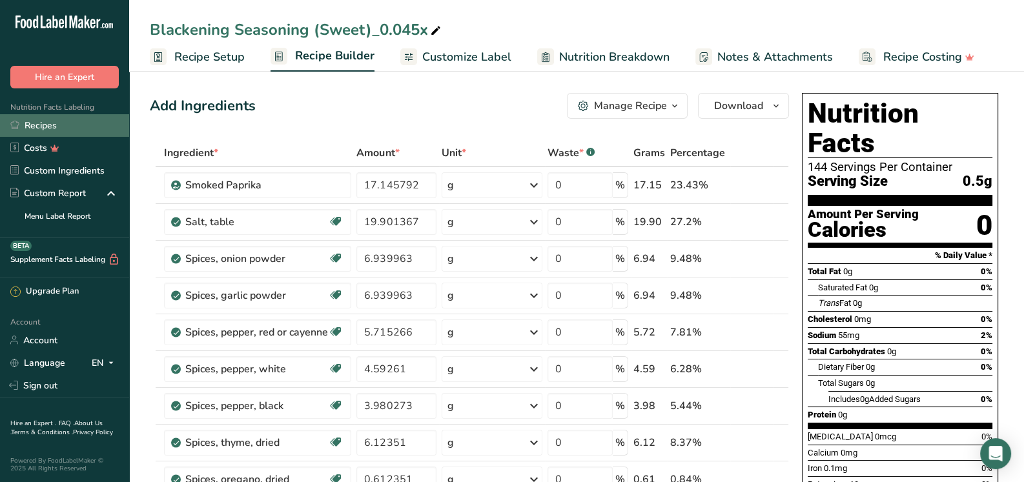
click at [43, 123] on link "Recipes" at bounding box center [64, 125] width 129 height 23
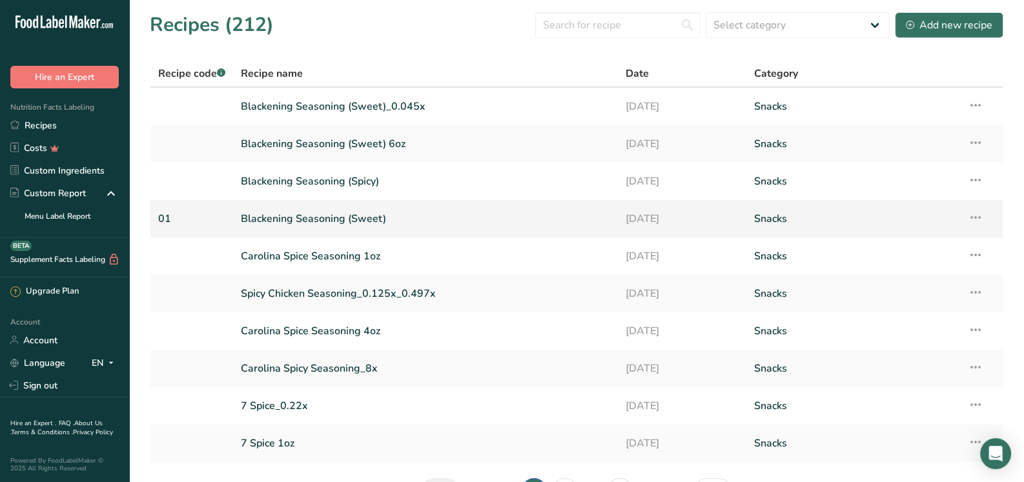
click at [307, 212] on link "Blackening Seasoning (Sweet)" at bounding box center [425, 218] width 369 height 27
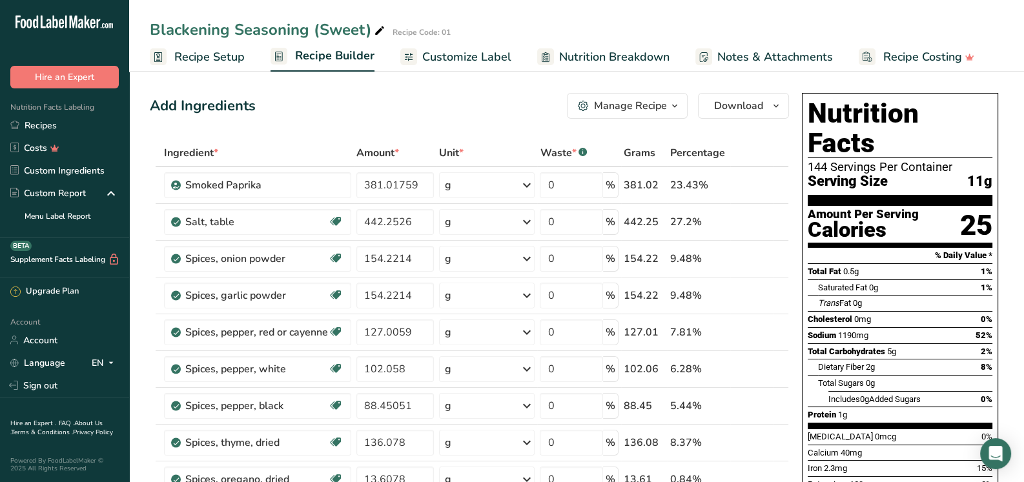
click at [647, 113] on div "Manage Recipe" at bounding box center [630, 105] width 73 height 15
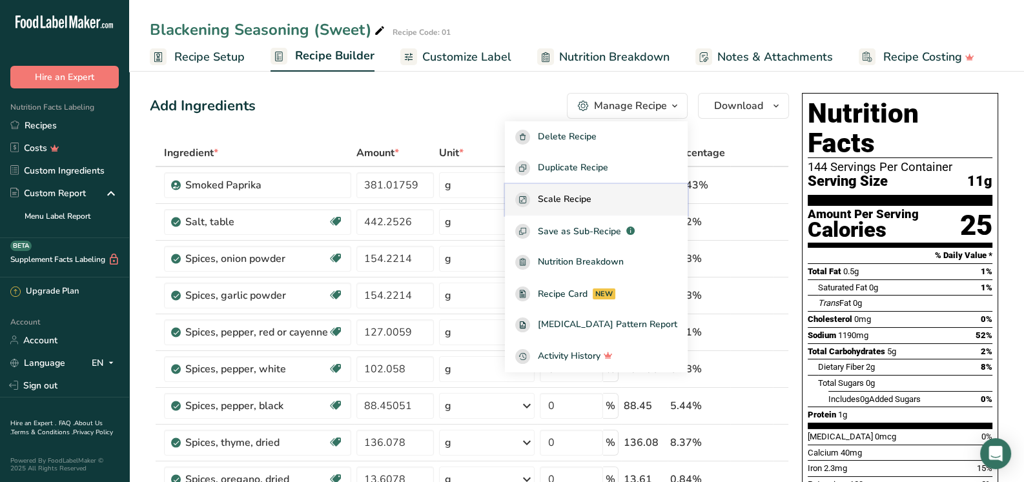
click at [585, 196] on span "Scale Recipe" at bounding box center [565, 199] width 54 height 15
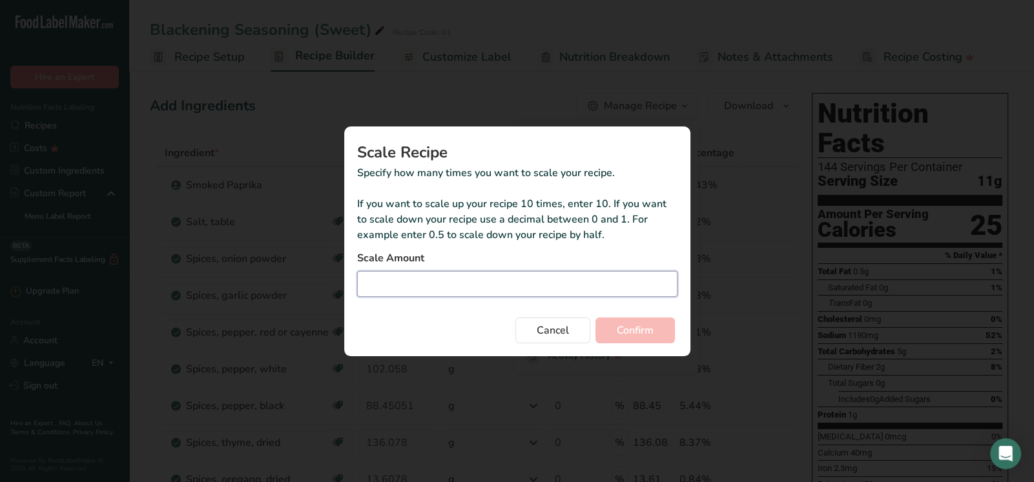
click at [441, 285] on input "Duplicate recipe modal" at bounding box center [517, 284] width 320 height 26
type input "0.044"
click at [662, 334] on button "Confirm" at bounding box center [634, 331] width 79 height 26
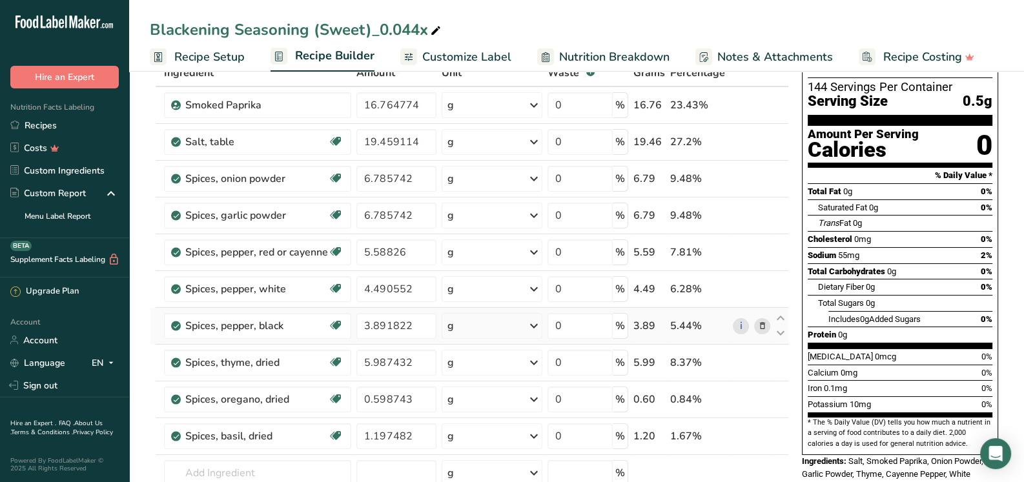
scroll to position [258, 0]
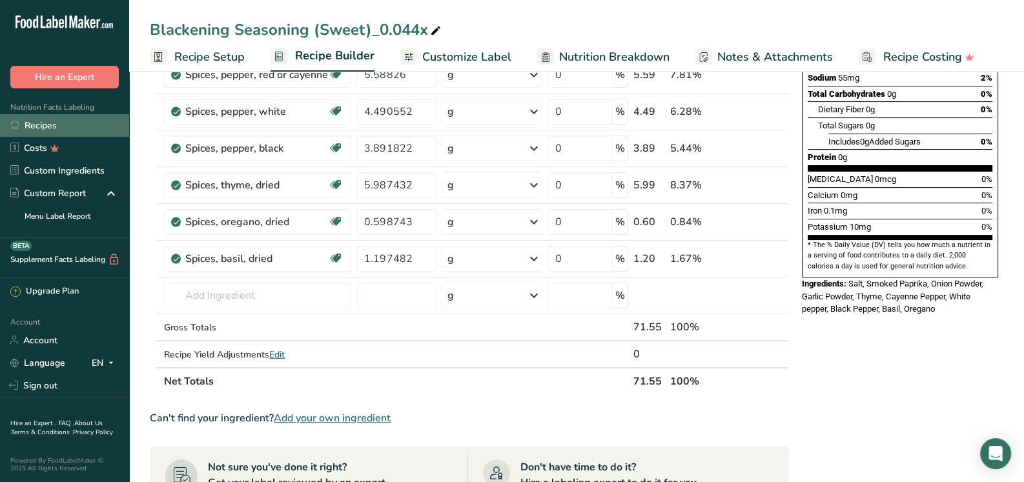
click at [52, 122] on link "Recipes" at bounding box center [64, 125] width 129 height 23
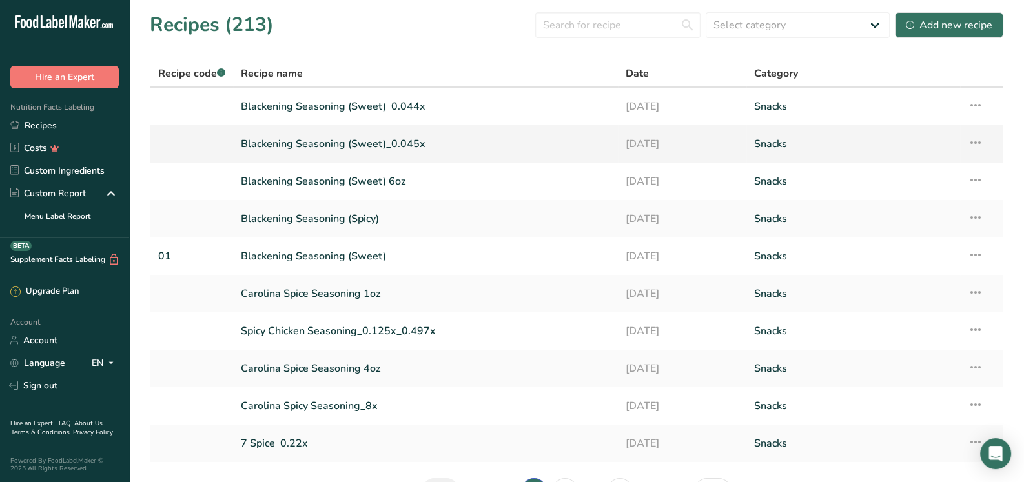
click at [424, 141] on link "Blackening Seasoning (Sweet)_0.045x" at bounding box center [425, 143] width 369 height 27
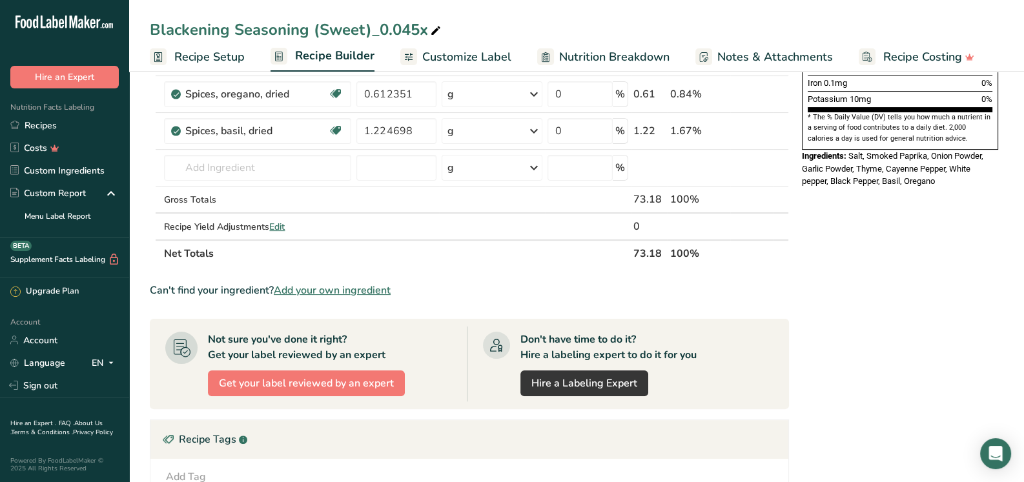
scroll to position [387, 0]
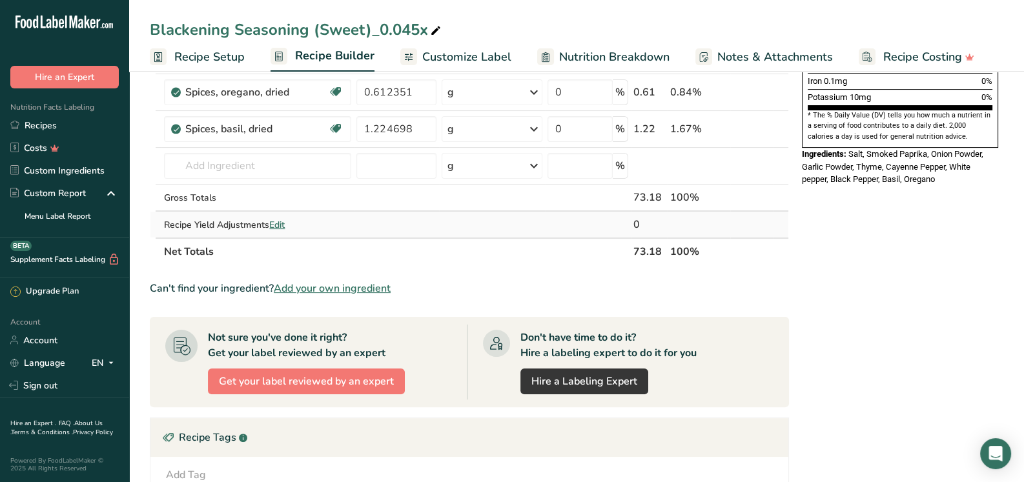
click at [276, 221] on span "Edit" at bounding box center [276, 225] width 15 height 12
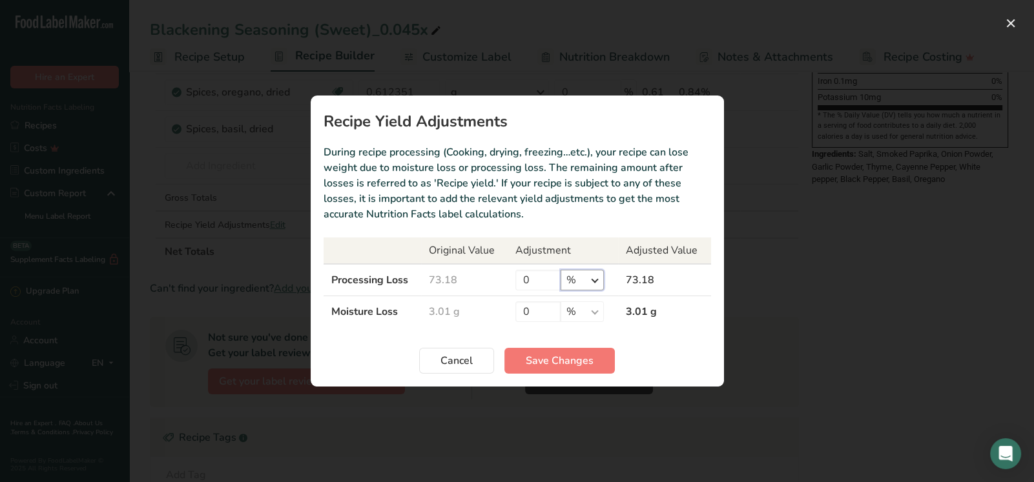
click at [590, 281] on select "% g kg mg mcg lb oz" at bounding box center [581, 280] width 43 height 21
select select "0"
click at [560, 270] on select "% g kg mg mcg lb oz" at bounding box center [581, 280] width 43 height 21
drag, startPoint x: 545, startPoint y: 278, endPoint x: 513, endPoint y: 286, distance: 33.2
click at [513, 286] on td "0 % g kg mg mcg lb oz" at bounding box center [562, 280] width 110 height 32
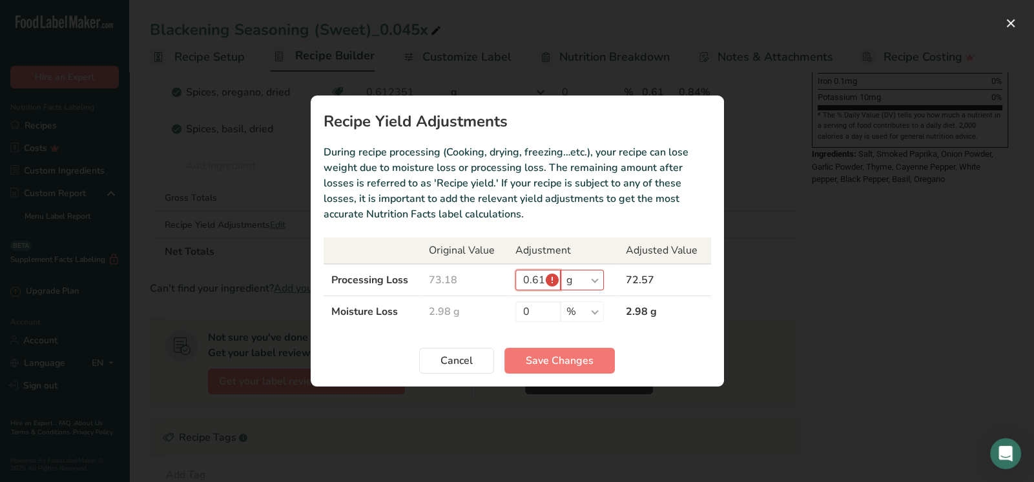
type input "0.61"
click at [555, 281] on input "0.61" at bounding box center [537, 280] width 45 height 21
click at [545, 286] on input "0.61" at bounding box center [537, 280] width 45 height 21
click at [563, 283] on select "% g kg mg mcg lb oz" at bounding box center [581, 280] width 43 height 21
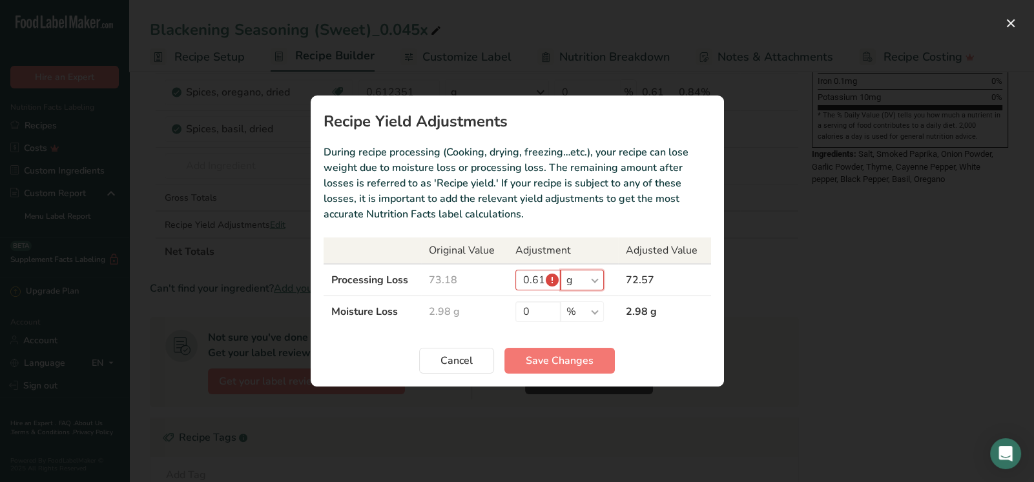
click at [560, 270] on select "% g kg mg mcg lb oz" at bounding box center [581, 280] width 43 height 21
click at [597, 278] on select "% g kg mg mcg lb oz" at bounding box center [581, 280] width 43 height 21
drag, startPoint x: 553, startPoint y: 278, endPoint x: 533, endPoint y: 283, distance: 20.7
click at [553, 278] on input "0.61" at bounding box center [537, 280] width 45 height 21
click at [589, 279] on select "% g kg mg mcg lb oz" at bounding box center [581, 280] width 43 height 21
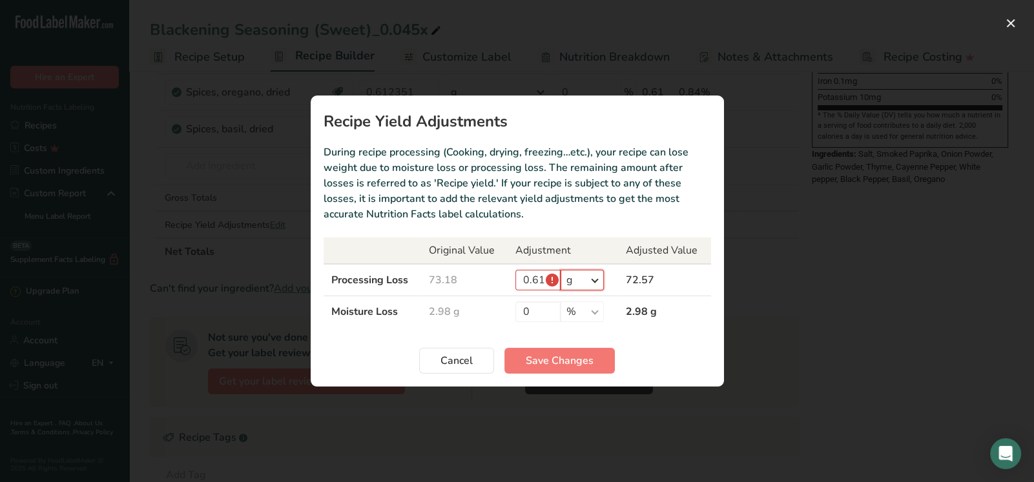
select select "-1"
click at [560, 270] on select "% g kg mg mcg lb oz" at bounding box center [581, 280] width 43 height 21
click at [548, 280] on input "0.61" at bounding box center [537, 280] width 45 height 21
click at [544, 277] on input "0.61" at bounding box center [537, 280] width 45 height 21
click at [536, 278] on input "0.61" at bounding box center [537, 280] width 45 height 21
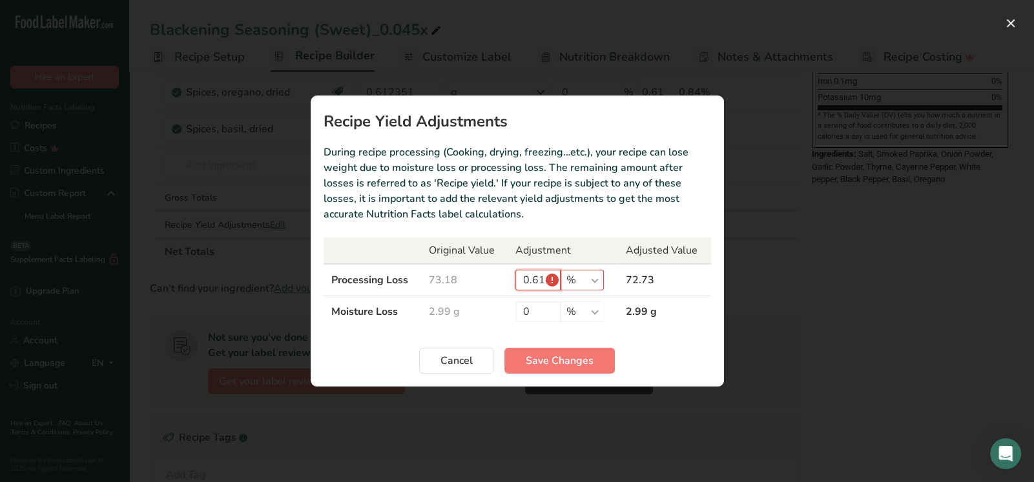
drag, startPoint x: 540, startPoint y: 274, endPoint x: 502, endPoint y: 285, distance: 39.6
click at [502, 285] on tr "Processing Loss 73.18 0.61 % g kg mg mcg lb oz 72.73" at bounding box center [516, 280] width 387 height 32
drag, startPoint x: 544, startPoint y: 275, endPoint x: 504, endPoint y: 281, distance: 40.5
click at [504, 281] on tr "Processing Loss 73.18 0.61 % g kg mg mcg lb oz 72.73" at bounding box center [516, 280] width 387 height 32
type input "0"
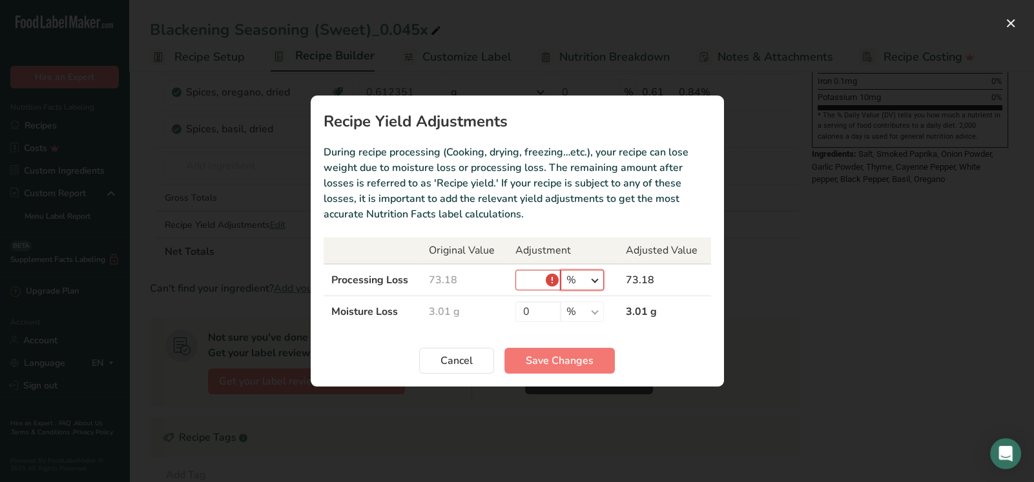
click at [593, 285] on select "% g kg mg mcg lb oz" at bounding box center [581, 280] width 43 height 21
select select "0"
click at [560, 270] on select "% g kg mg mcg lb oz" at bounding box center [581, 280] width 43 height 21
click at [547, 283] on input "Recipe yield modal" at bounding box center [537, 280] width 45 height 21
click at [528, 277] on input "Recipe yield modal" at bounding box center [537, 280] width 45 height 21
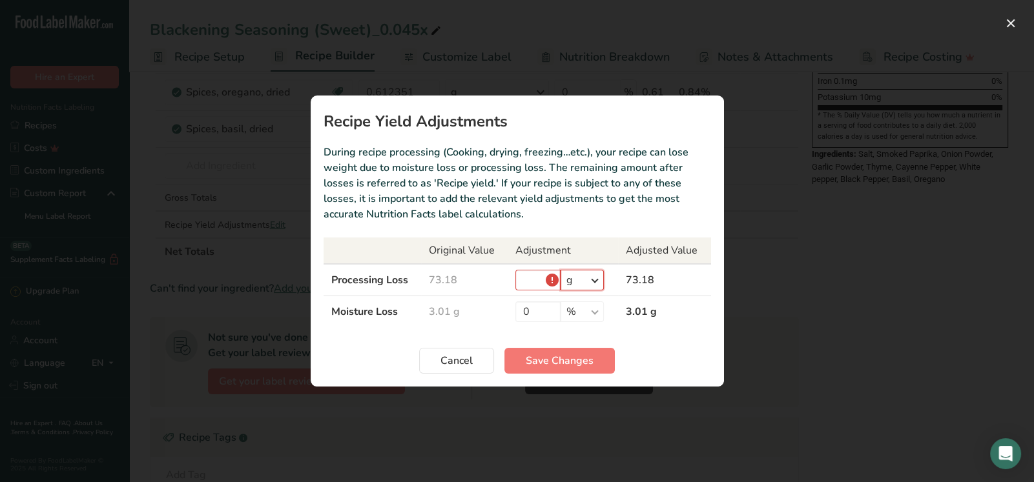
click at [600, 277] on select "% g kg mg mcg lb oz" at bounding box center [581, 280] width 43 height 21
click at [535, 281] on input "Recipe yield modal" at bounding box center [537, 280] width 45 height 21
click at [533, 278] on input "Recipe yield modal" at bounding box center [537, 280] width 45 height 21
type input "1"
click at [522, 283] on input "62" at bounding box center [537, 280] width 45 height 21
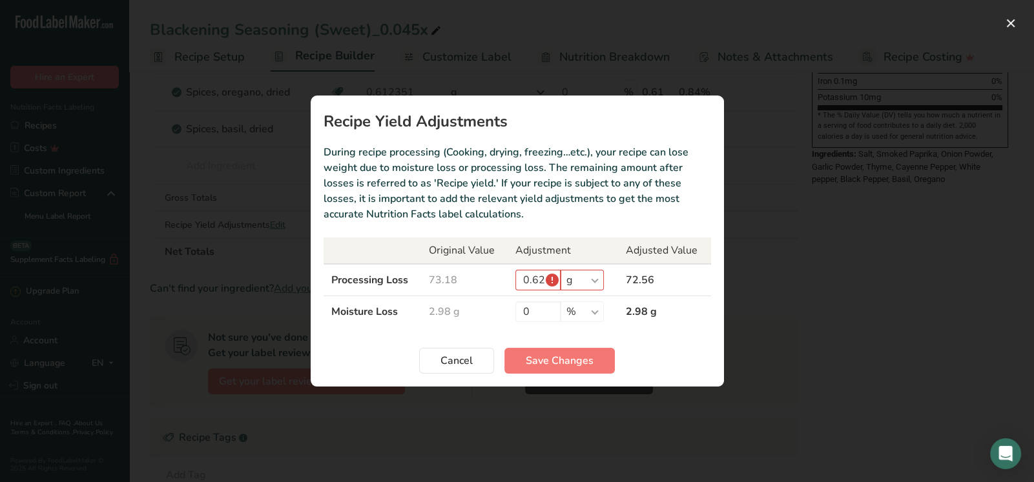
click at [691, 280] on td "72.56" at bounding box center [664, 280] width 92 height 32
click at [542, 274] on input "0.62" at bounding box center [537, 280] width 45 height 21
type input "0.61"
click at [684, 281] on td "72.57" at bounding box center [664, 280] width 92 height 32
click at [555, 280] on input "0.61" at bounding box center [537, 280] width 45 height 21
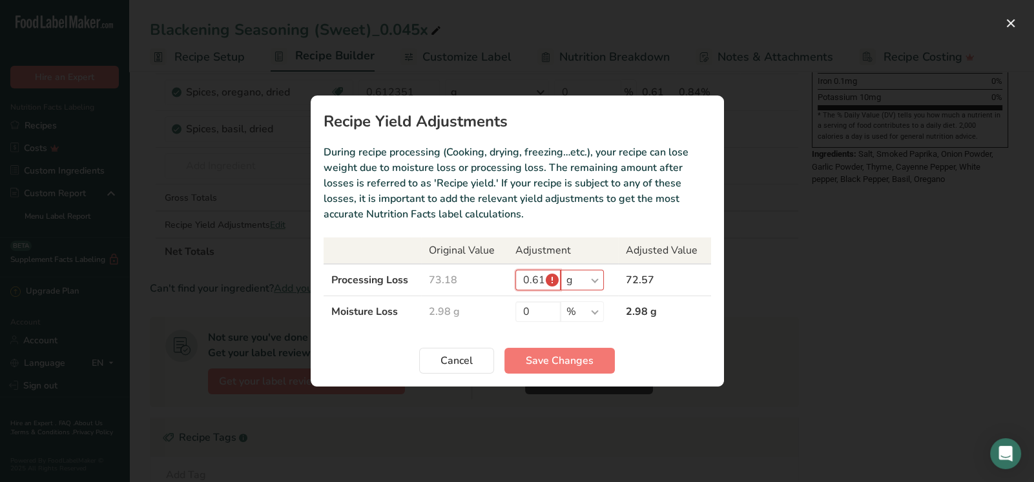
click at [555, 281] on input "0.61" at bounding box center [537, 280] width 45 height 21
drag, startPoint x: 543, startPoint y: 280, endPoint x: 500, endPoint y: 281, distance: 42.6
click at [500, 281] on tr "Processing Loss 73.18 0.61 % g kg mg mcg lb oz 72.57" at bounding box center [516, 280] width 387 height 32
drag, startPoint x: 539, startPoint y: 279, endPoint x: 505, endPoint y: 277, distance: 34.3
click at [507, 280] on td "8 % g kg mg mcg lb oz" at bounding box center [562, 280] width 110 height 32
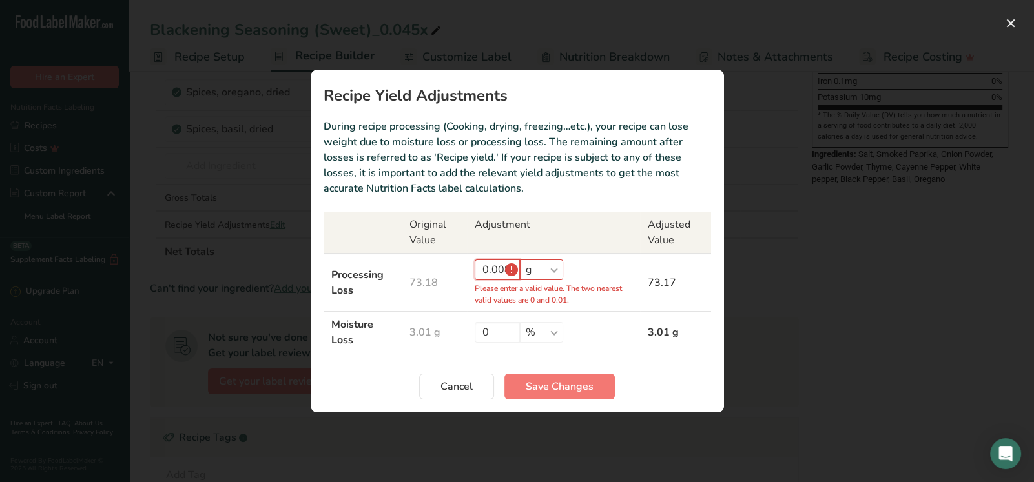
type input "0"
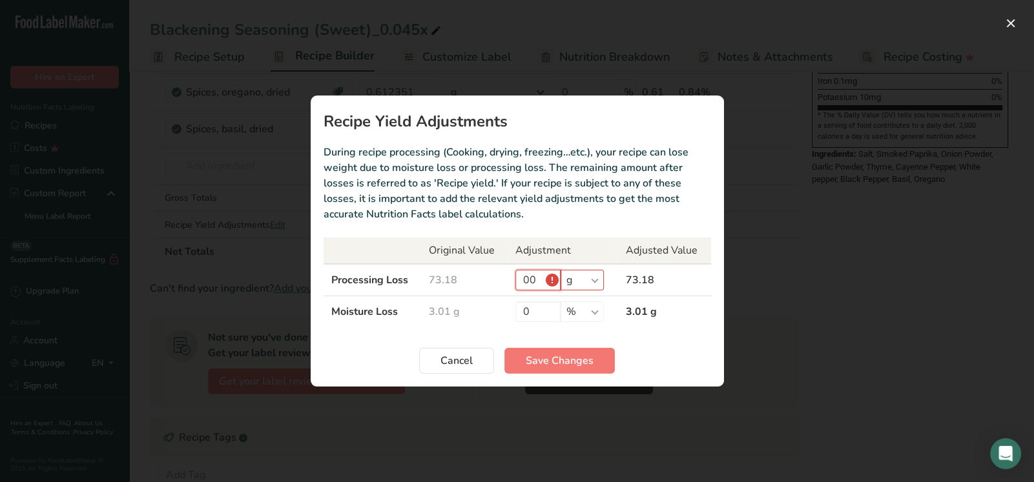
type input "0"
type input "0.1"
click at [591, 283] on select "% g kg mg mcg lb oz" at bounding box center [581, 280] width 43 height 21
select select "-1"
click at [560, 270] on select "% g kg mg mcg lb oz" at bounding box center [581, 280] width 43 height 21
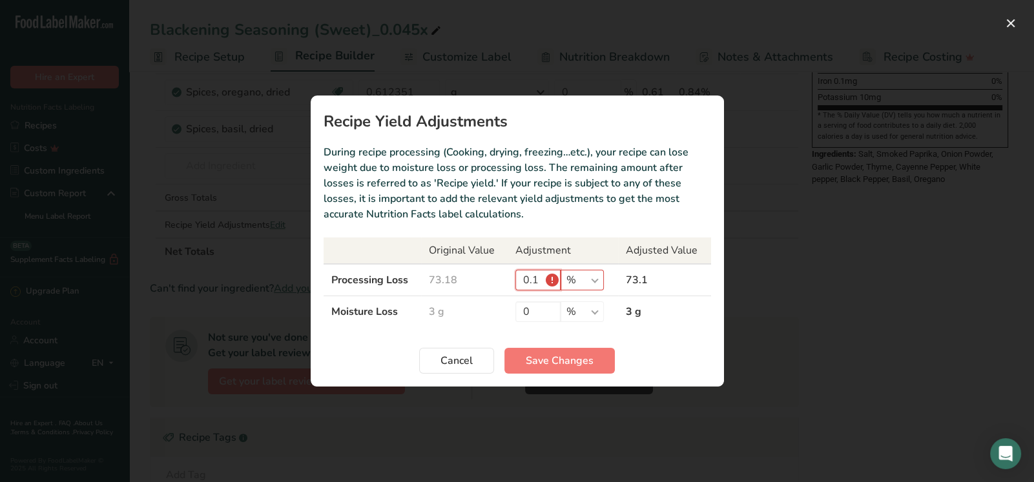
click at [540, 281] on input "0.1" at bounding box center [537, 280] width 45 height 21
type input "0.83"
click at [656, 352] on div "Cancel Save Changes" at bounding box center [516, 361] width 387 height 26
click at [552, 282] on input "0.83" at bounding box center [537, 280] width 45 height 21
click at [553, 282] on input "0.83" at bounding box center [537, 280] width 45 height 21
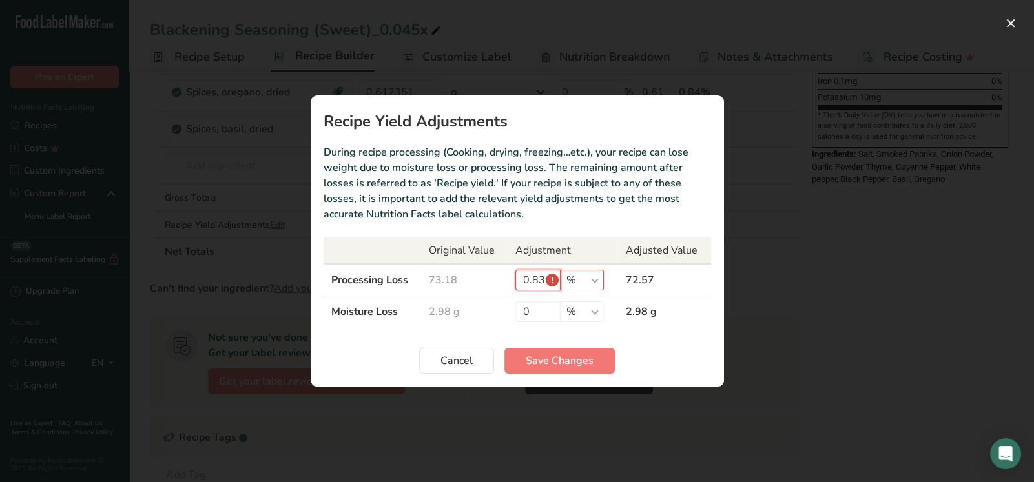
click at [553, 282] on input "0.83" at bounding box center [537, 280] width 45 height 21
click at [776, 289] on div "Recipe yield modal" at bounding box center [517, 241] width 1034 height 482
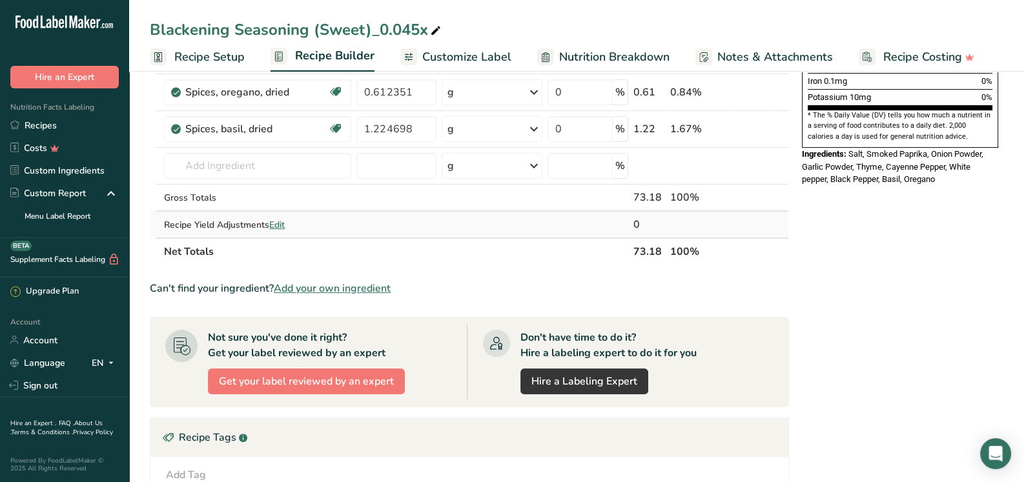
click at [276, 224] on span "Edit" at bounding box center [276, 225] width 15 height 12
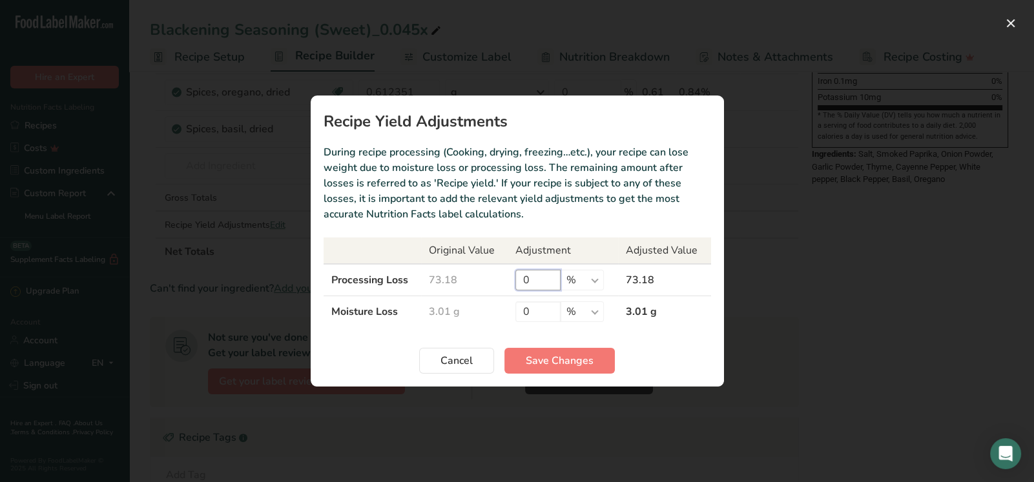
click at [553, 277] on input "0" at bounding box center [537, 280] width 45 height 21
type input "0"
type input "0.83"
click at [646, 339] on section "Recipe Yield Adjustments During recipe processing (Cooking, drying, freezing…et…" at bounding box center [517, 241] width 413 height 291
click at [551, 360] on span "Save Changes" at bounding box center [559, 360] width 68 height 15
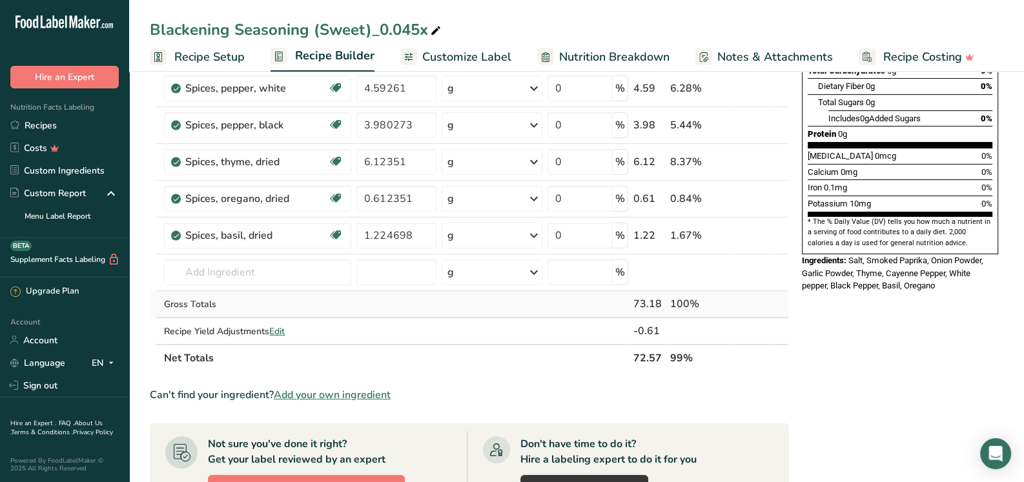
scroll to position [258, 0]
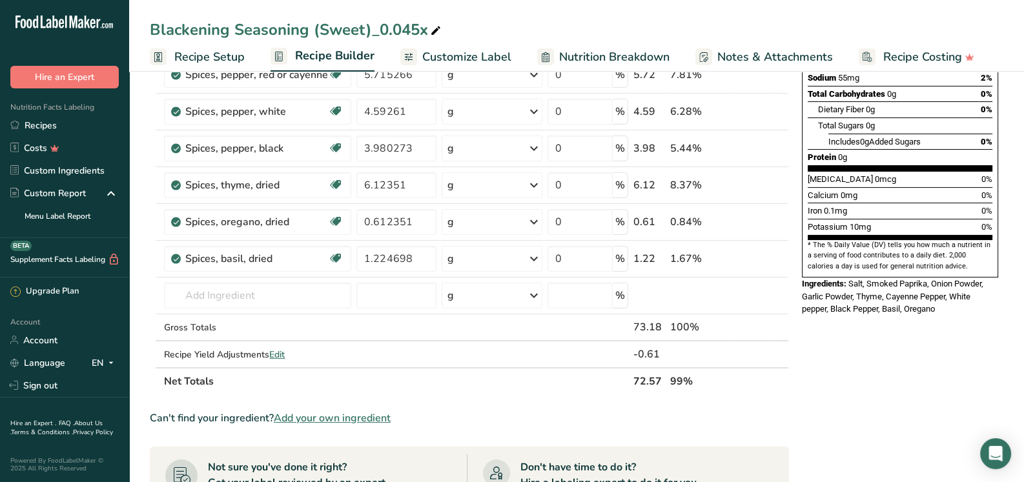
click at [442, 55] on span "Customize Label" at bounding box center [466, 56] width 89 height 17
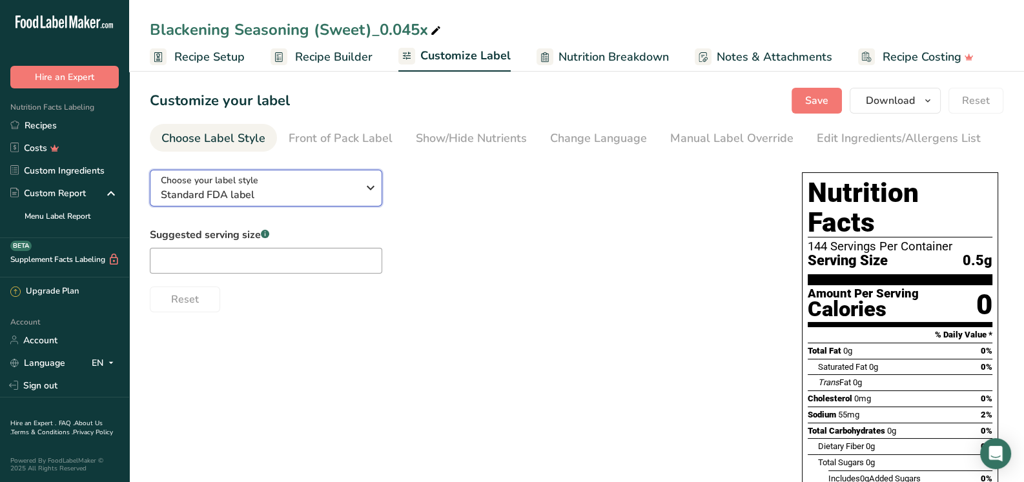
click at [237, 192] on span "Standard FDA label" at bounding box center [259, 194] width 197 height 15
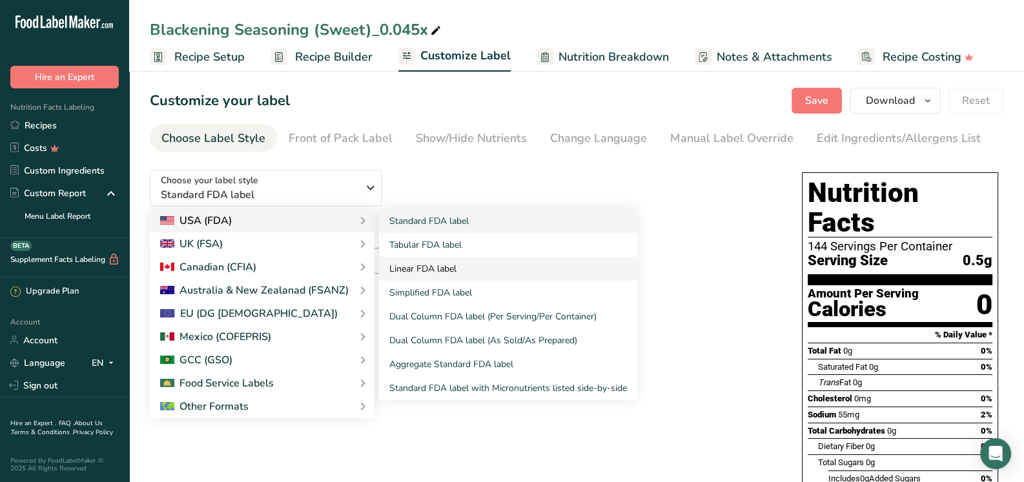
click at [447, 274] on link "Linear FDA label" at bounding box center [508, 269] width 258 height 24
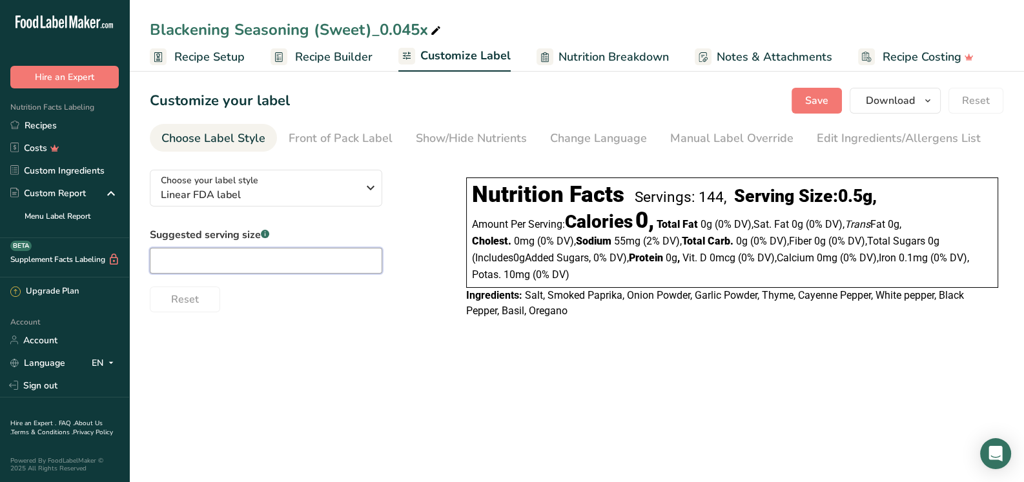
click at [230, 261] on input "text" at bounding box center [266, 261] width 232 height 26
type input "1/4 tsp"
click at [400, 362] on main "Blackening Seasoning (Sweet)_0.045x Recipe Setup Recipe Builder Customize Label…" at bounding box center [512, 241] width 1024 height 482
click at [815, 103] on span "Save" at bounding box center [816, 100] width 23 height 15
drag, startPoint x: 426, startPoint y: 29, endPoint x: 370, endPoint y: 30, distance: 56.2
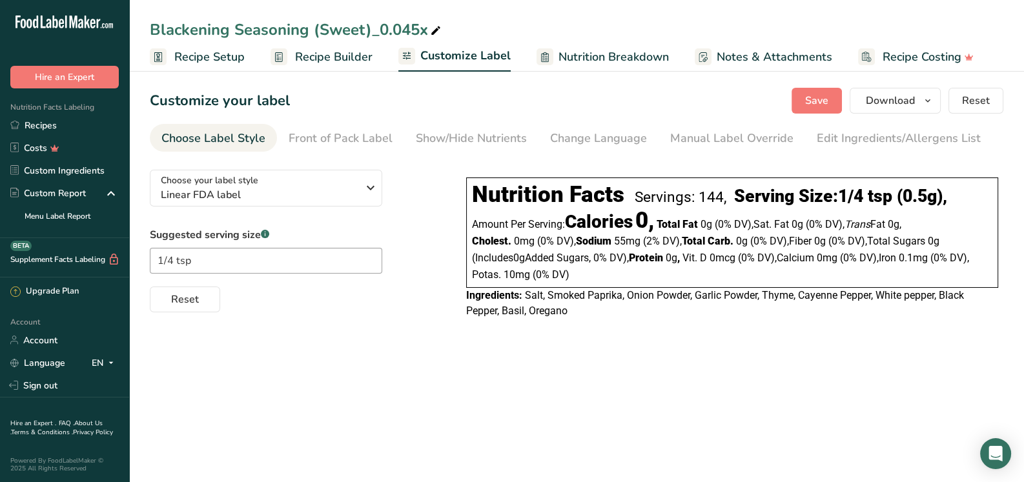
click at [370, 30] on div "Blackening Seasoning (Sweet)_0.045x" at bounding box center [297, 29] width 294 height 23
click at [422, 28] on input "Blackening Seasoning (Sweet)_0.045x" at bounding box center [576, 29] width 853 height 23
drag, startPoint x: 425, startPoint y: 29, endPoint x: 372, endPoint y: 27, distance: 53.6
click at [372, 27] on input "Blackening Seasoning (Sweet)_0.045x" at bounding box center [576, 29] width 853 height 23
type input "Blackening Seasoning (Sweet) 4oz"
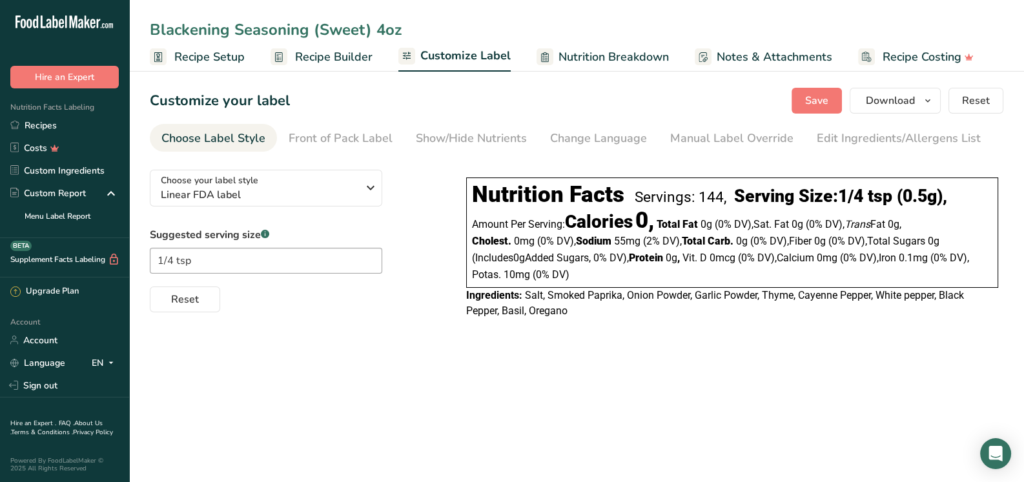
click at [635, 94] on div "Customize your label Save Download Choose what to show on your downloaded label…" at bounding box center [576, 101] width 853 height 26
click at [904, 103] on span "Download" at bounding box center [890, 100] width 49 height 15
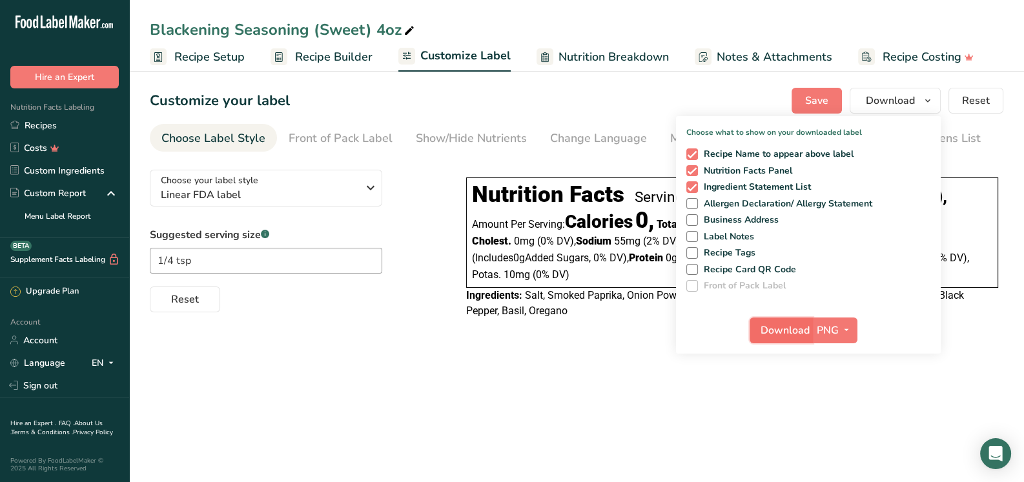
click at [788, 338] on span "Download" at bounding box center [784, 330] width 49 height 15
click at [48, 125] on link "Recipes" at bounding box center [64, 125] width 129 height 23
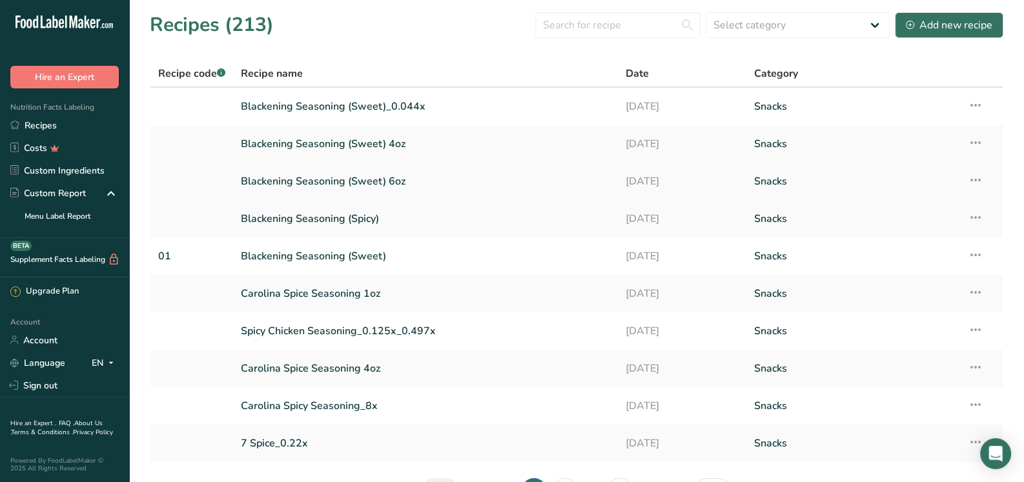
click at [398, 177] on link "Blackening Seasoning (Sweet) 6oz" at bounding box center [425, 181] width 369 height 27
click at [397, 177] on link "Blackening Seasoning (Sweet) 6oz" at bounding box center [425, 181] width 369 height 27
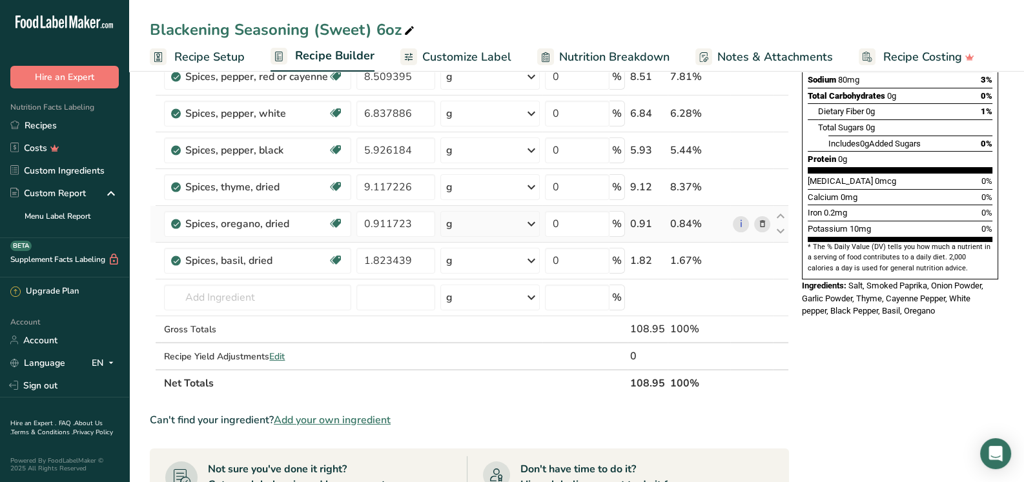
scroll to position [258, 0]
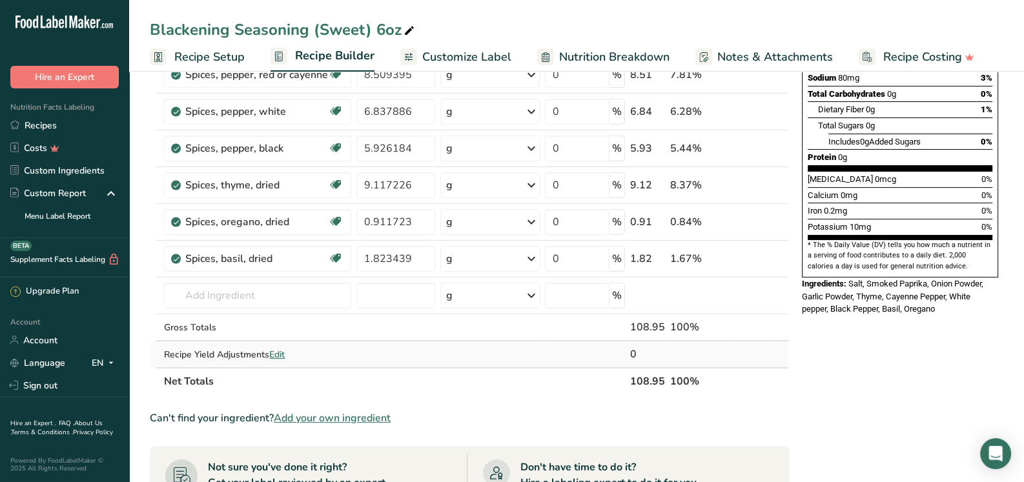
click at [280, 351] on span "Edit" at bounding box center [276, 355] width 15 height 12
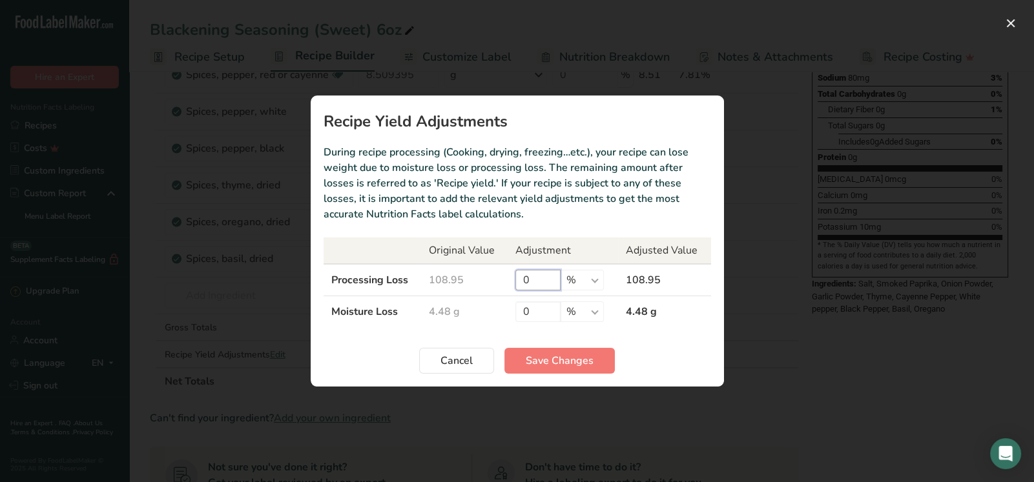
click at [534, 282] on input "0" at bounding box center [537, 280] width 45 height 21
type input "0"
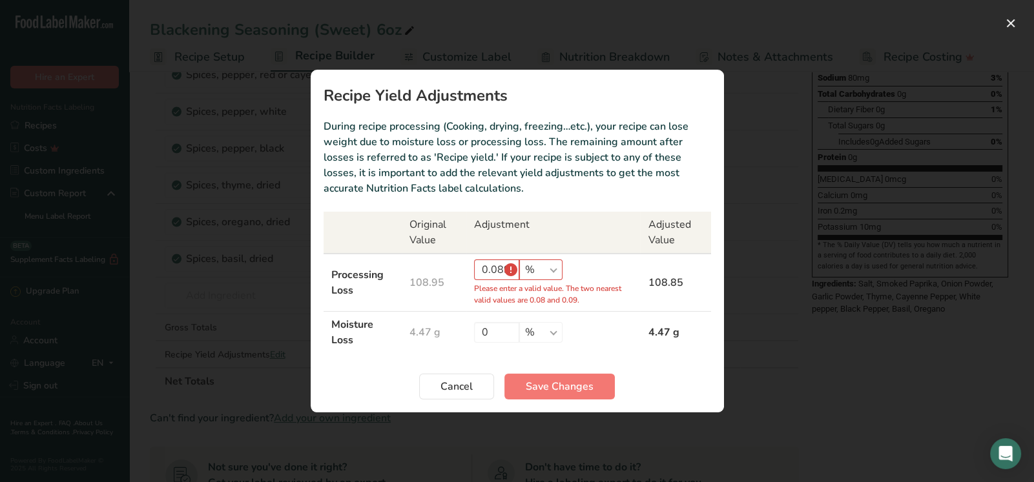
click at [569, 312] on td "0 % g kg mg mcg lb oz" at bounding box center [553, 333] width 174 height 42
click at [534, 235] on th "Adjustment" at bounding box center [553, 233] width 174 height 42
click at [504, 266] on input "0.089" at bounding box center [496, 270] width 45 height 21
click at [509, 265] on input "0.089" at bounding box center [496, 270] width 45 height 21
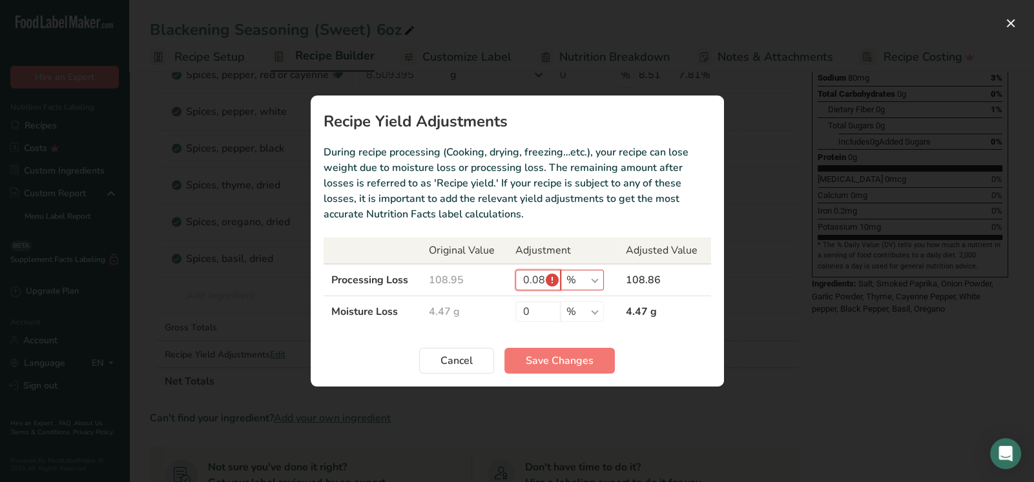
type input "0"
click at [471, 358] on span "Cancel" at bounding box center [456, 360] width 32 height 15
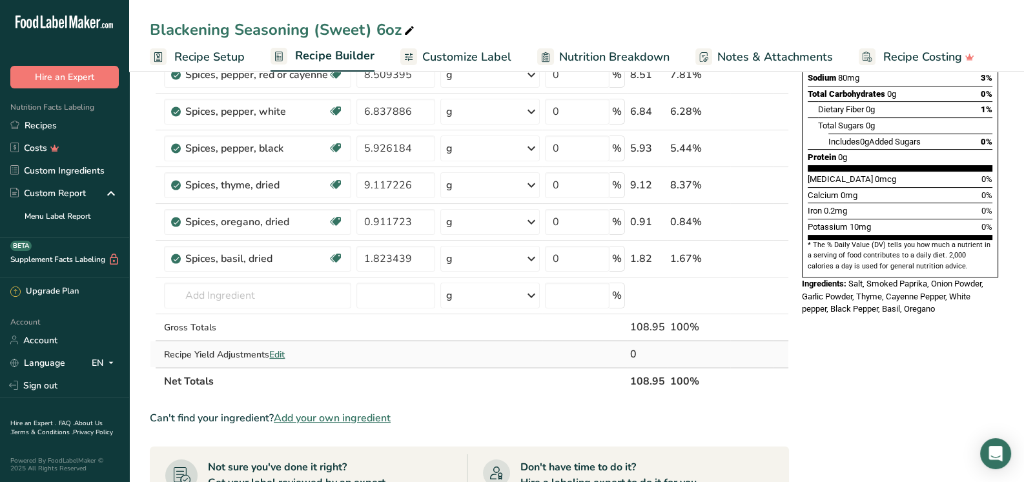
click at [280, 353] on span "Edit" at bounding box center [276, 355] width 15 height 12
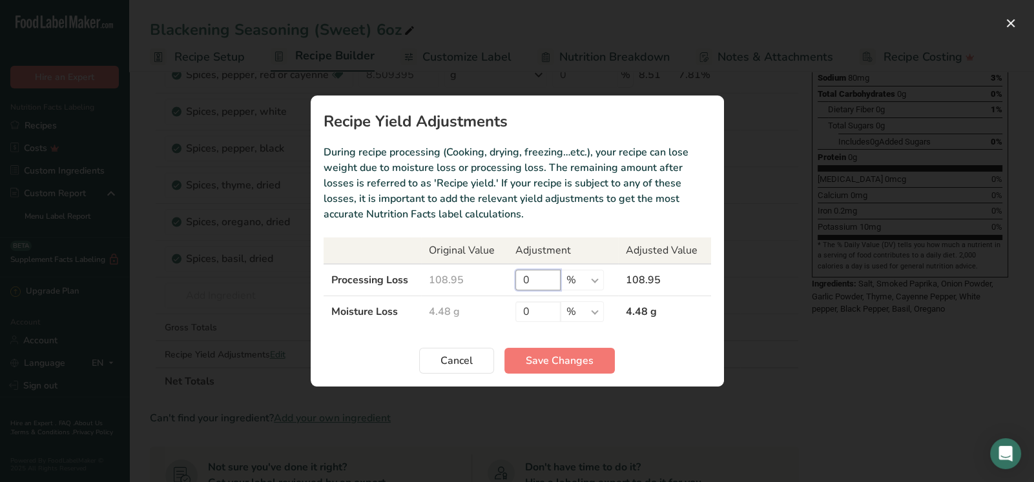
click at [542, 284] on input "0" at bounding box center [537, 280] width 45 height 21
type input "0.08"
click at [570, 361] on span "Save Changes" at bounding box center [559, 360] width 68 height 15
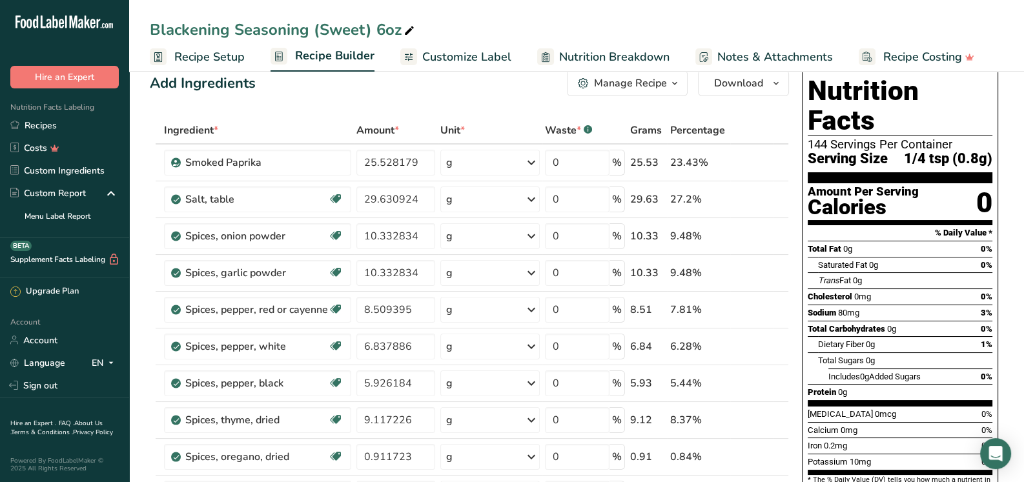
scroll to position [0, 0]
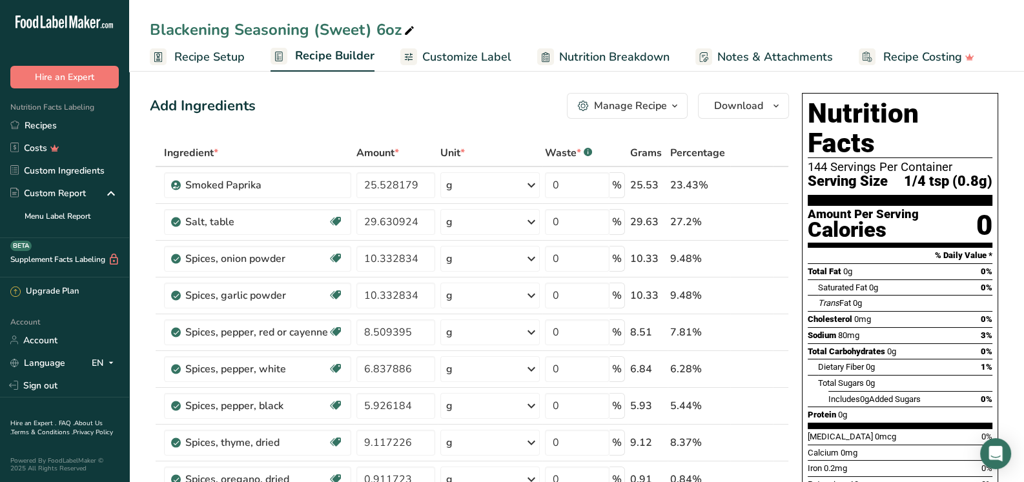
click at [472, 61] on span "Customize Label" at bounding box center [466, 56] width 89 height 17
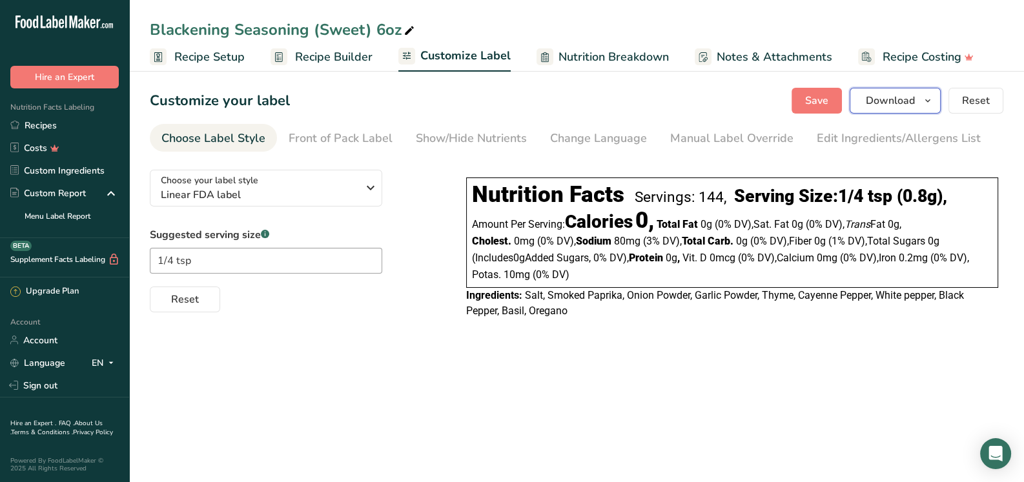
click at [882, 97] on span "Download" at bounding box center [890, 100] width 49 height 15
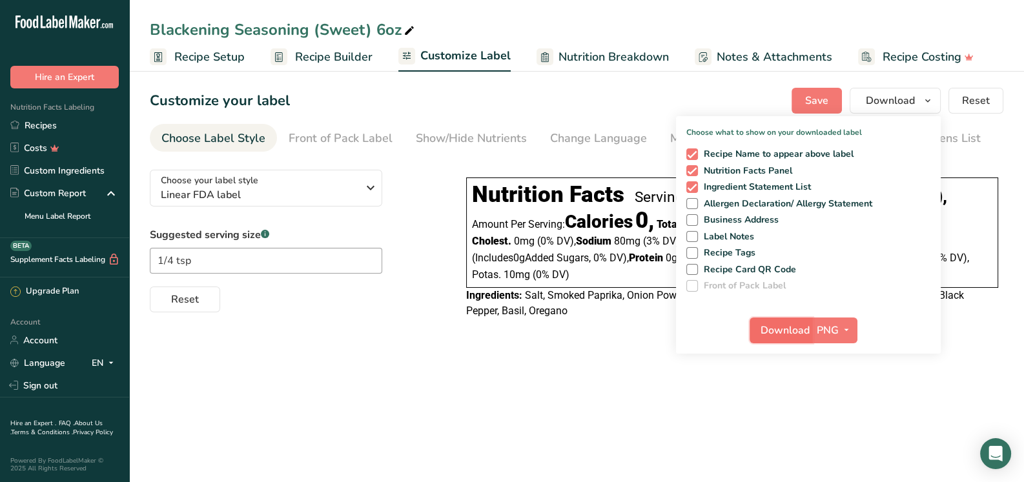
click at [801, 325] on span "Download" at bounding box center [784, 330] width 49 height 15
click at [725, 120] on p "Choose what to show on your downloaded label" at bounding box center [808, 127] width 265 height 22
click at [42, 119] on link "Recipes" at bounding box center [64, 125] width 129 height 23
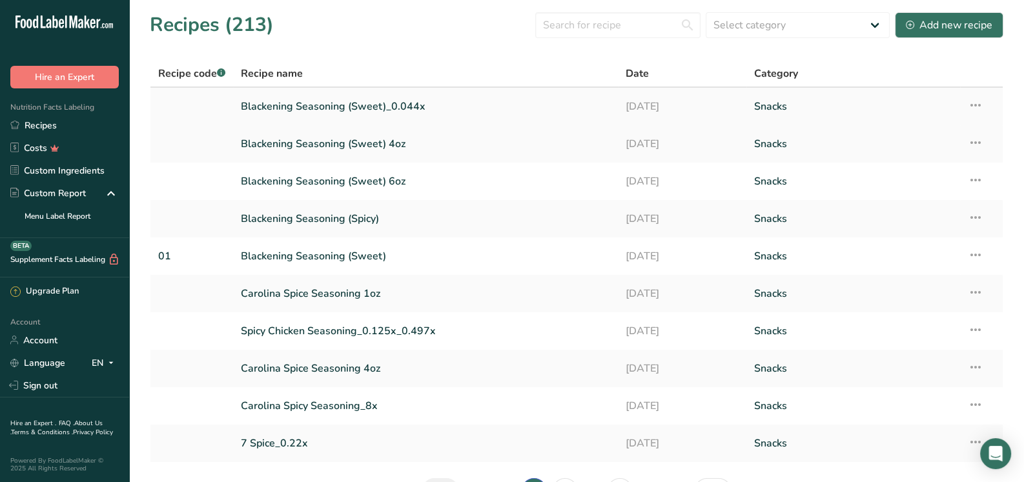
click at [414, 99] on link "Blackening Seasoning (Sweet)_0.044x" at bounding box center [425, 106] width 369 height 27
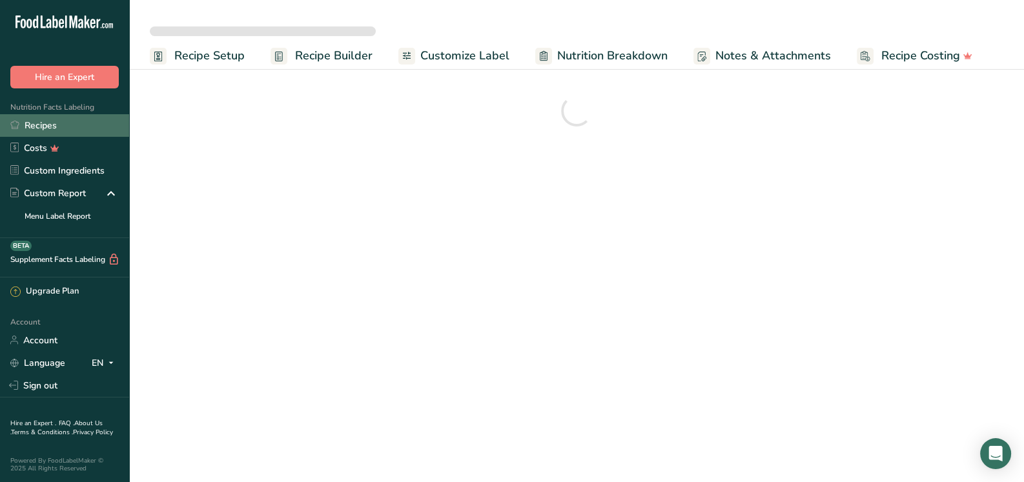
click at [51, 125] on link "Recipes" at bounding box center [64, 125] width 129 height 23
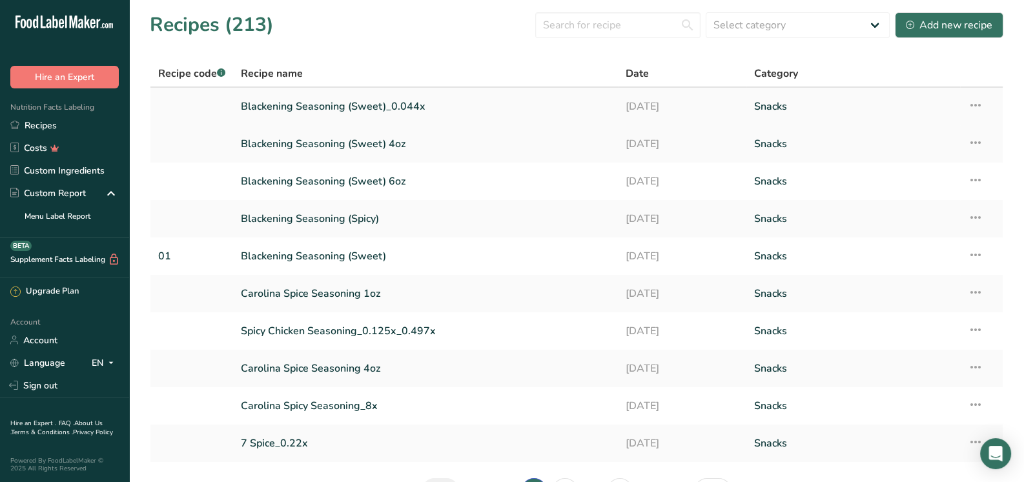
click at [981, 99] on icon at bounding box center [975, 105] width 15 height 23
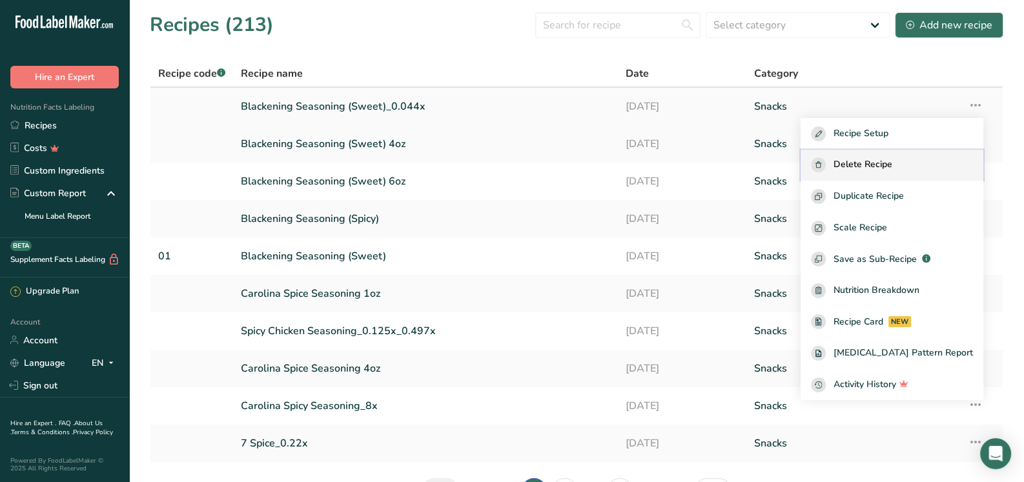
click at [892, 165] on span "Delete Recipe" at bounding box center [862, 165] width 59 height 15
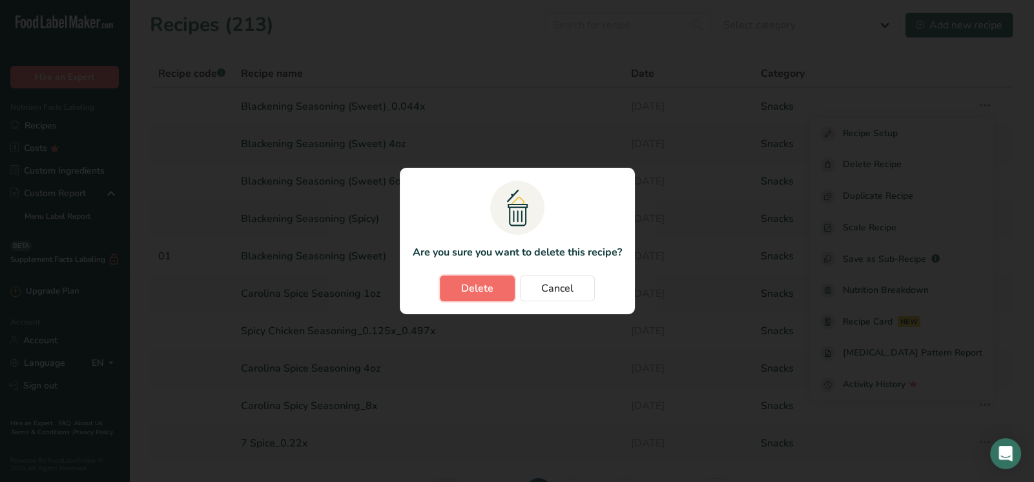
click at [467, 283] on span "Delete" at bounding box center [477, 288] width 32 height 15
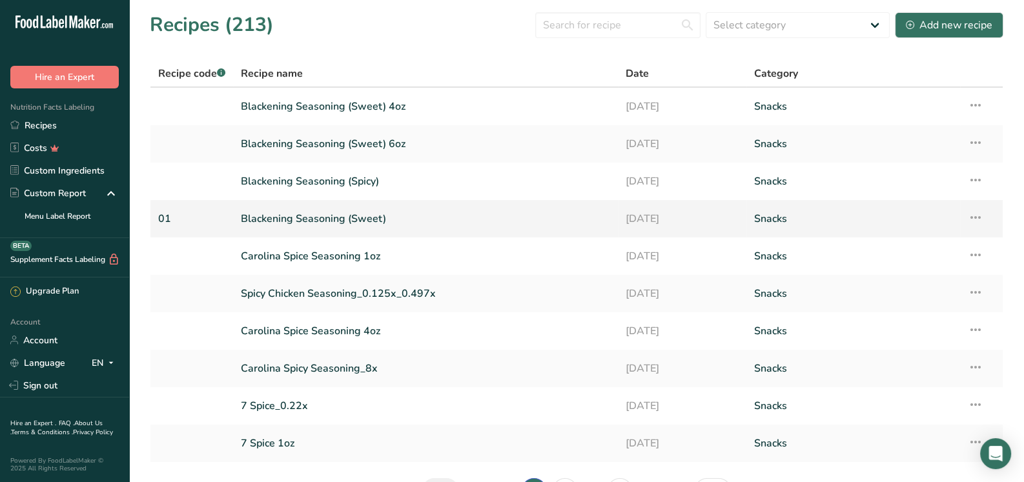
click at [310, 215] on link "Blackening Seasoning (Sweet)" at bounding box center [425, 218] width 369 height 27
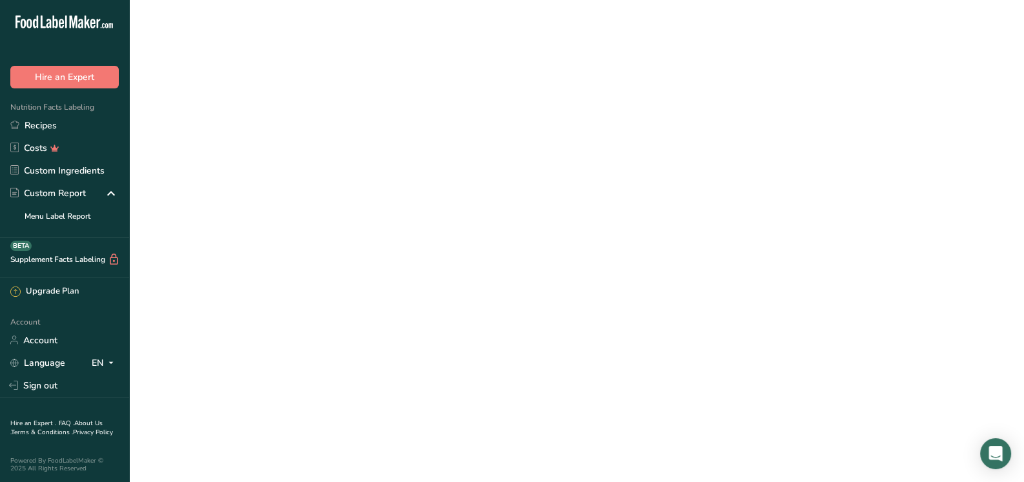
click at [310, 215] on link "Blackening Seasoning (Sweet)" at bounding box center [425, 218] width 369 height 27
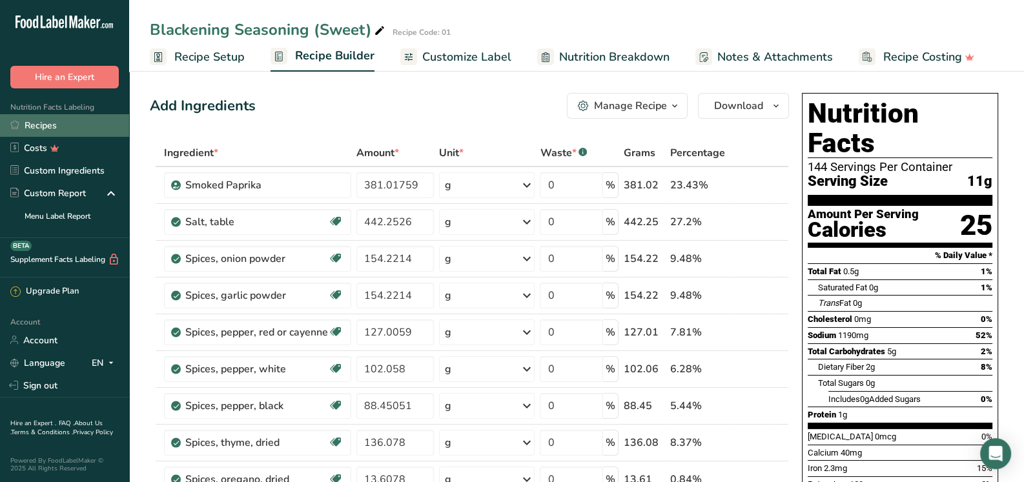
click at [45, 126] on link "Recipes" at bounding box center [64, 125] width 129 height 23
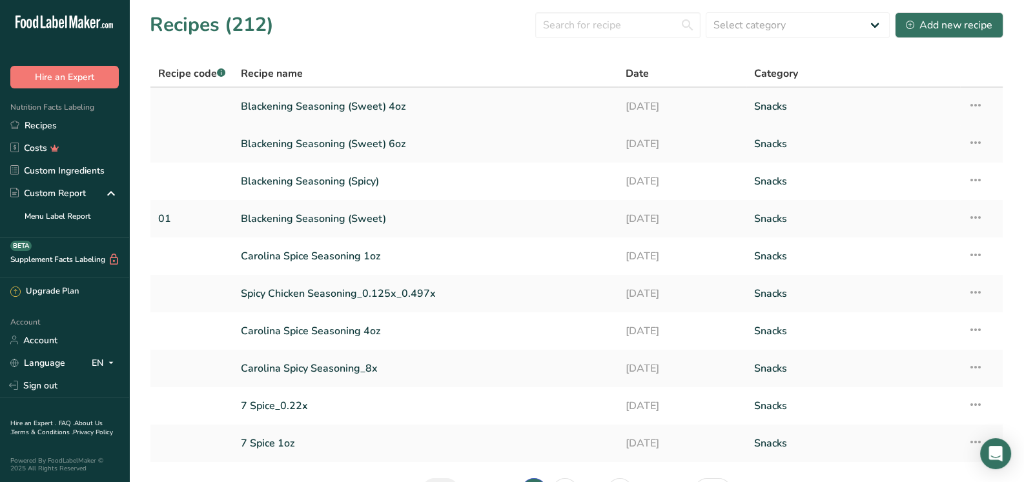
click at [407, 107] on link "Blackening Seasoning (Sweet) 4oz" at bounding box center [425, 106] width 369 height 27
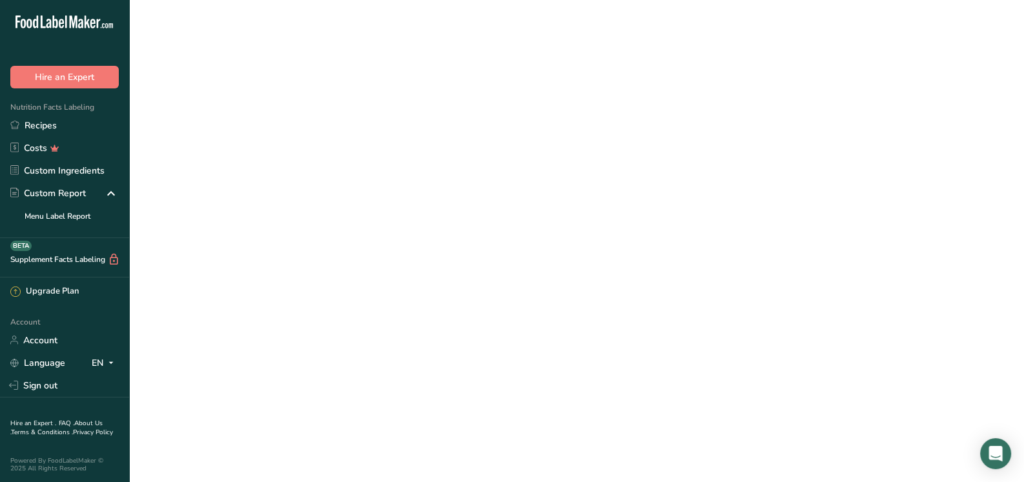
click at [407, 107] on link "Blackening Seasoning (Sweet) 4oz" at bounding box center [425, 106] width 369 height 27
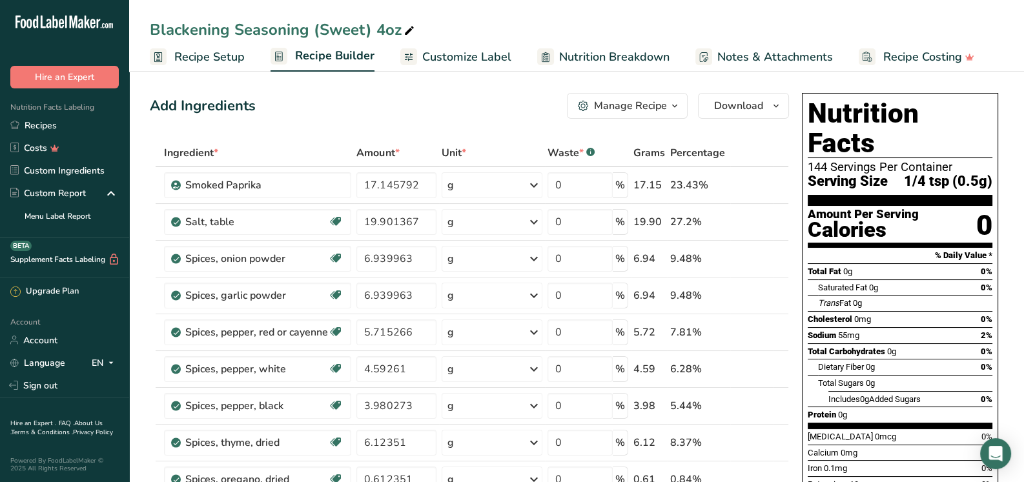
click at [206, 59] on span "Recipe Setup" at bounding box center [209, 56] width 70 height 17
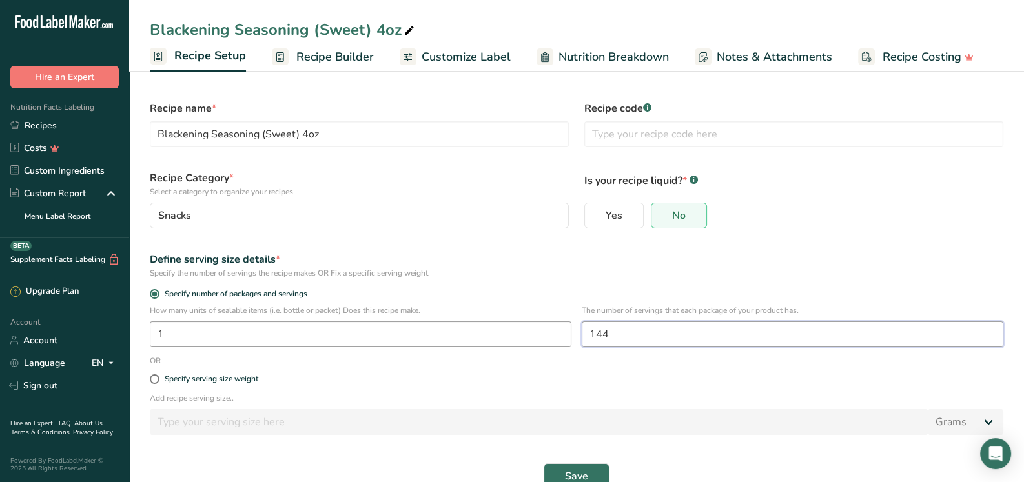
drag, startPoint x: 621, startPoint y: 334, endPoint x: 540, endPoint y: 334, distance: 81.3
click at [544, 334] on div "How many units of sealable items (i.e. bottle or packet) Does this recipe make.…" at bounding box center [576, 330] width 869 height 50
type input "96"
click at [584, 469] on span "Save" at bounding box center [576, 476] width 23 height 15
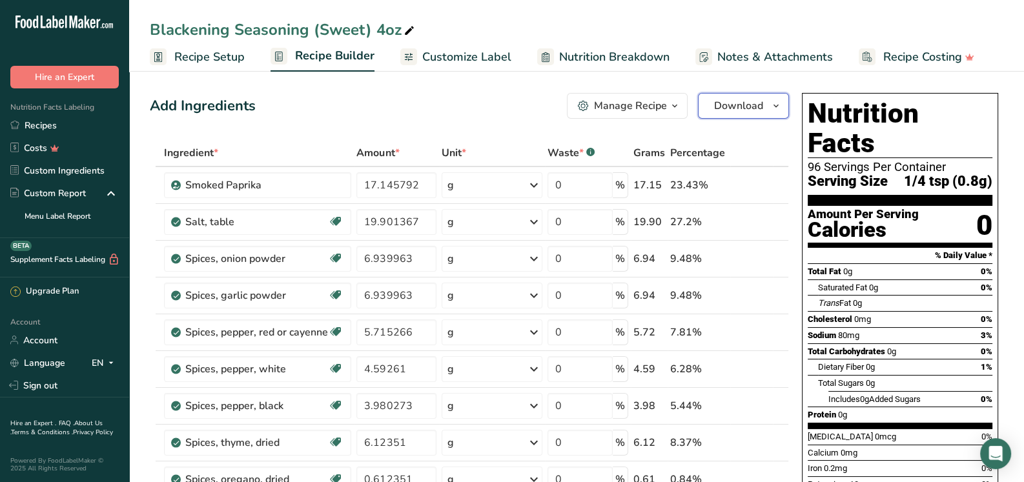
click at [728, 103] on span "Download" at bounding box center [738, 105] width 49 height 15
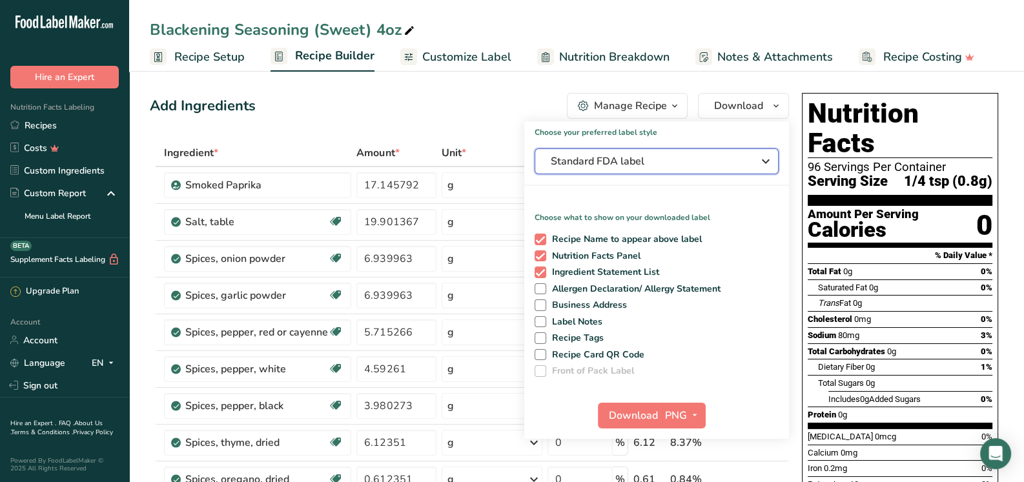
click at [705, 158] on span "Standard FDA label" at bounding box center [648, 161] width 194 height 15
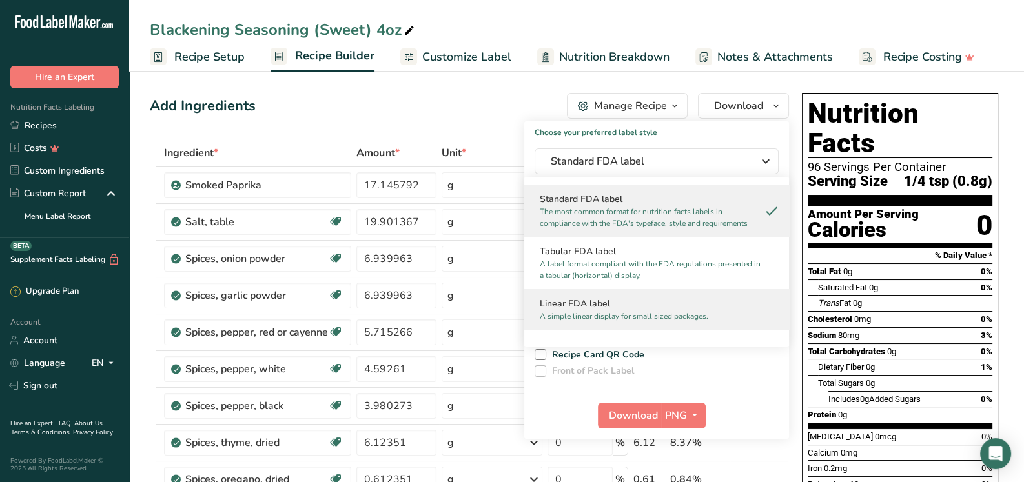
click at [568, 309] on h2 "Linear FDA label" at bounding box center [657, 304] width 234 height 14
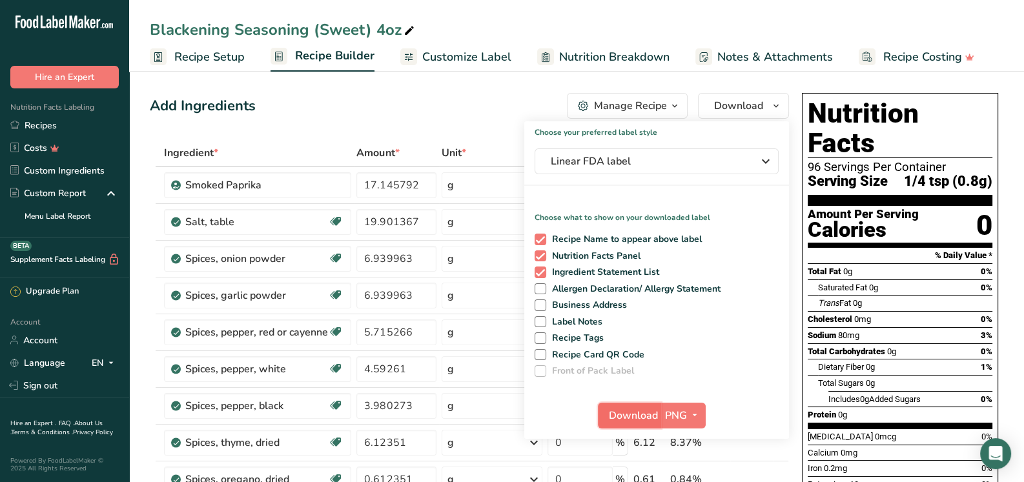
click at [614, 411] on span "Download" at bounding box center [633, 415] width 49 height 15
drag, startPoint x: 36, startPoint y: 123, endPoint x: 39, endPoint y: 128, distance: 6.6
click at [34, 123] on link "Recipes" at bounding box center [64, 125] width 129 height 23
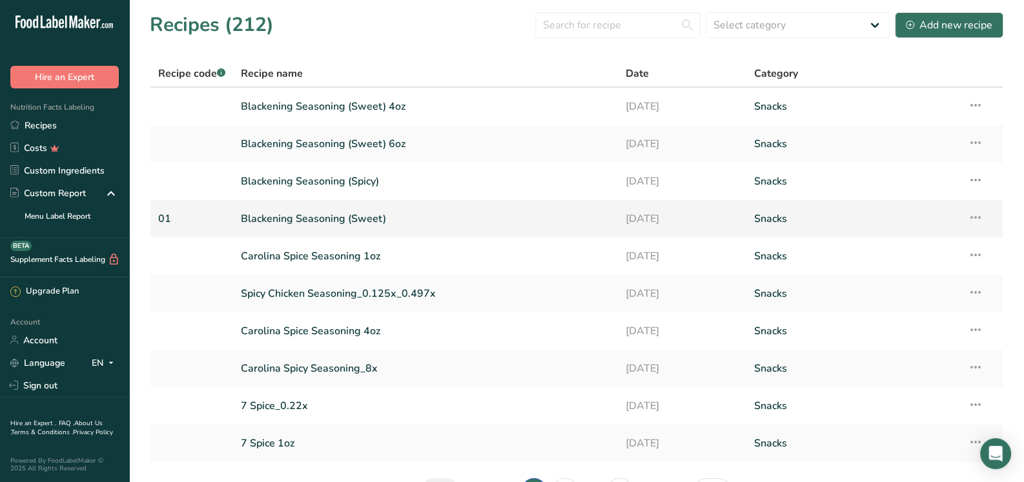
click at [356, 219] on link "Blackening Seasoning (Sweet)" at bounding box center [425, 218] width 369 height 27
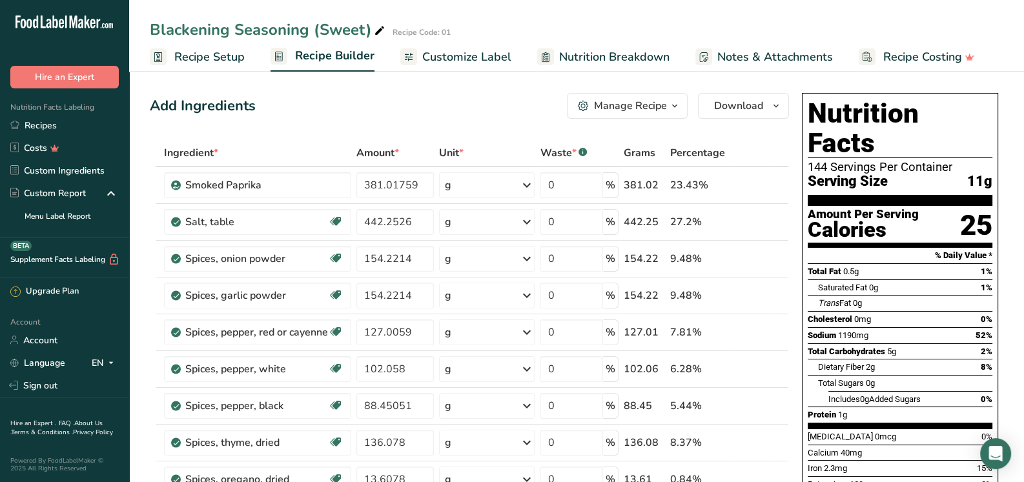
click at [197, 55] on span "Recipe Setup" at bounding box center [209, 56] width 70 height 17
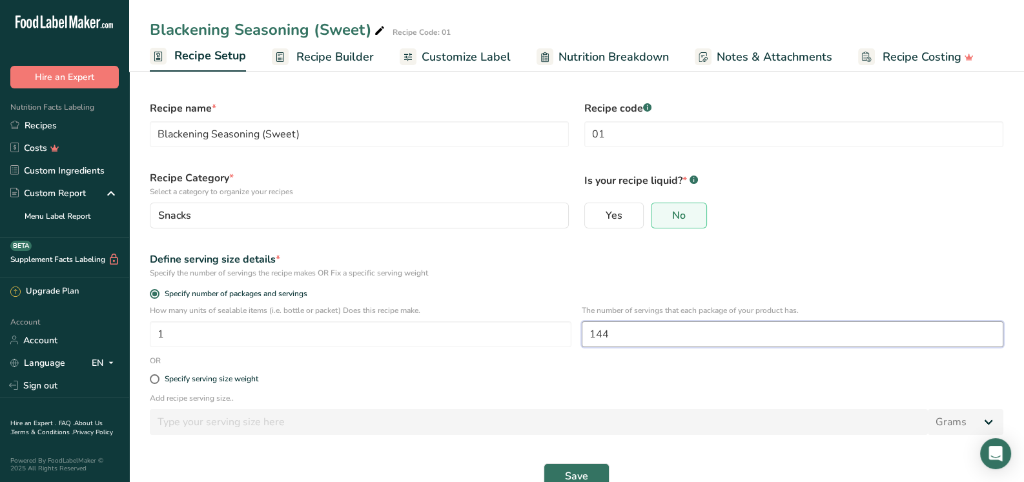
drag, startPoint x: 634, startPoint y: 334, endPoint x: 596, endPoint y: 337, distance: 37.5
click at [596, 337] on input "144" at bounding box center [793, 334] width 422 height 26
type input "12"
click at [583, 473] on span "Save" at bounding box center [576, 476] width 23 height 15
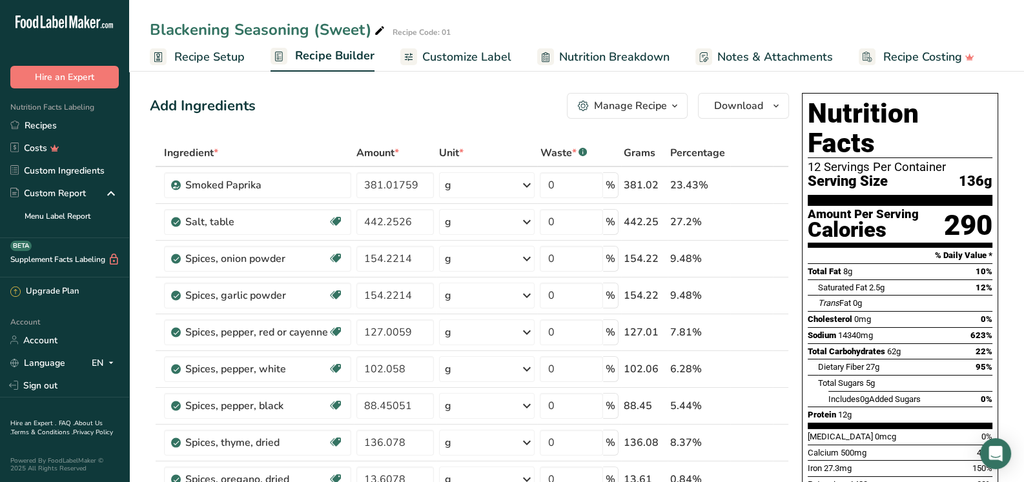
click at [613, 106] on div "Manage Recipe" at bounding box center [630, 105] width 73 height 15
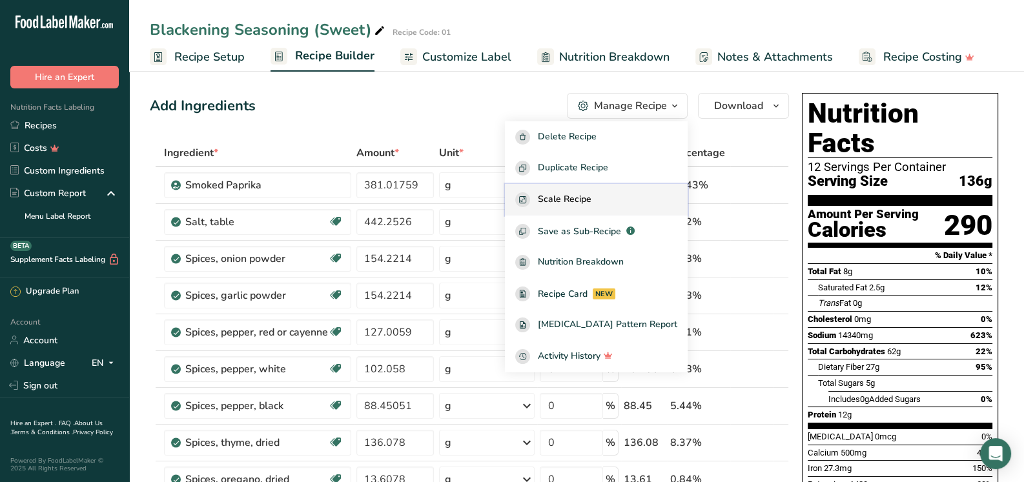
click at [575, 201] on span "Scale Recipe" at bounding box center [565, 199] width 54 height 15
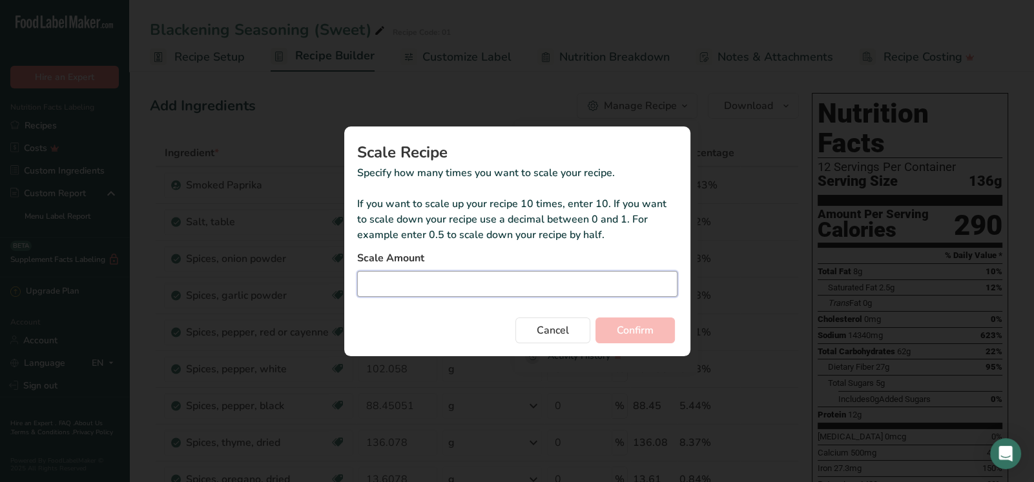
click at [424, 274] on input "Duplicate recipe modal" at bounding box center [517, 284] width 320 height 26
type input "0.001"
click at [632, 332] on span "Confirm" at bounding box center [634, 330] width 37 height 15
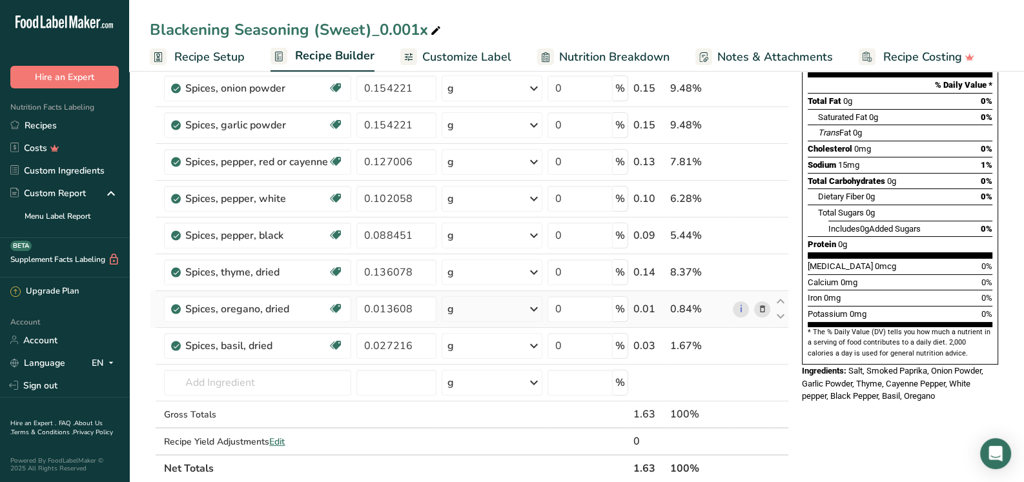
scroll to position [194, 0]
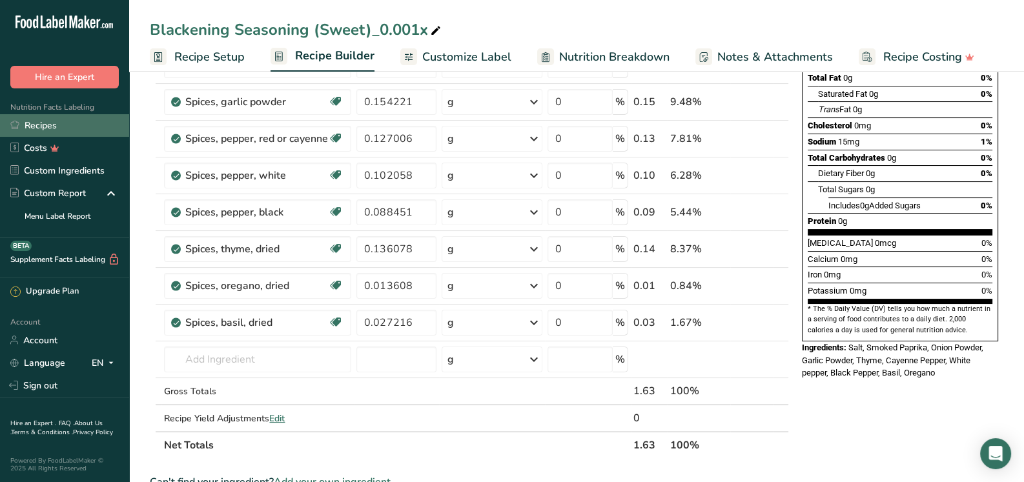
click at [29, 122] on link "Recipes" at bounding box center [64, 125] width 129 height 23
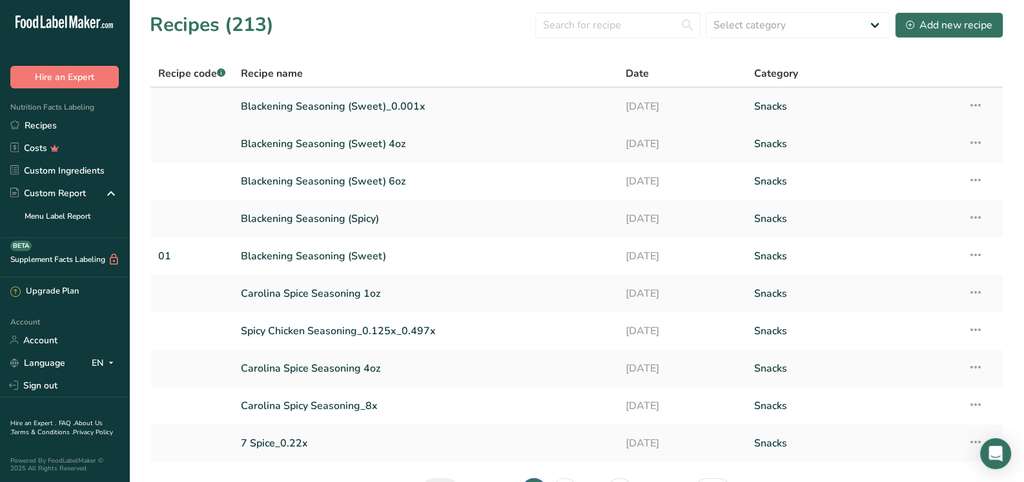
click at [977, 103] on icon at bounding box center [975, 105] width 15 height 23
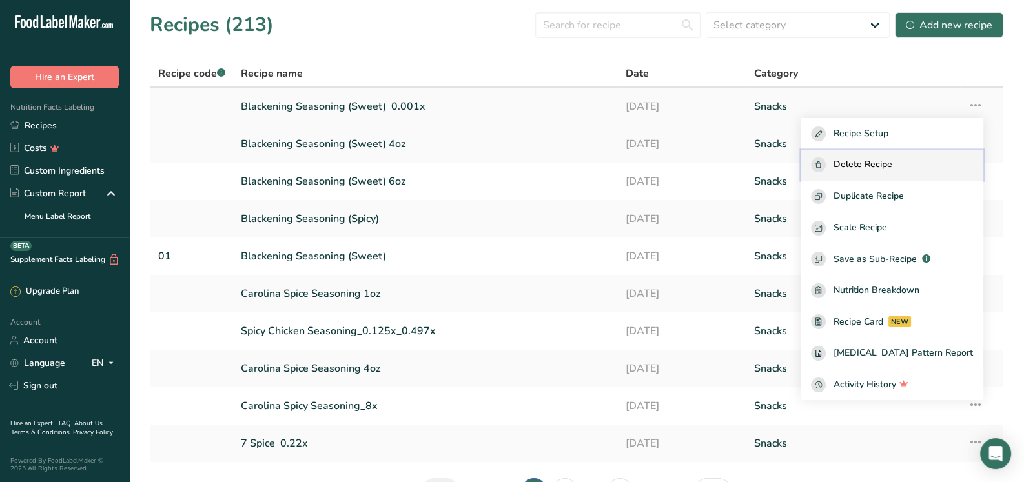
click at [892, 165] on span "Delete Recipe" at bounding box center [862, 165] width 59 height 15
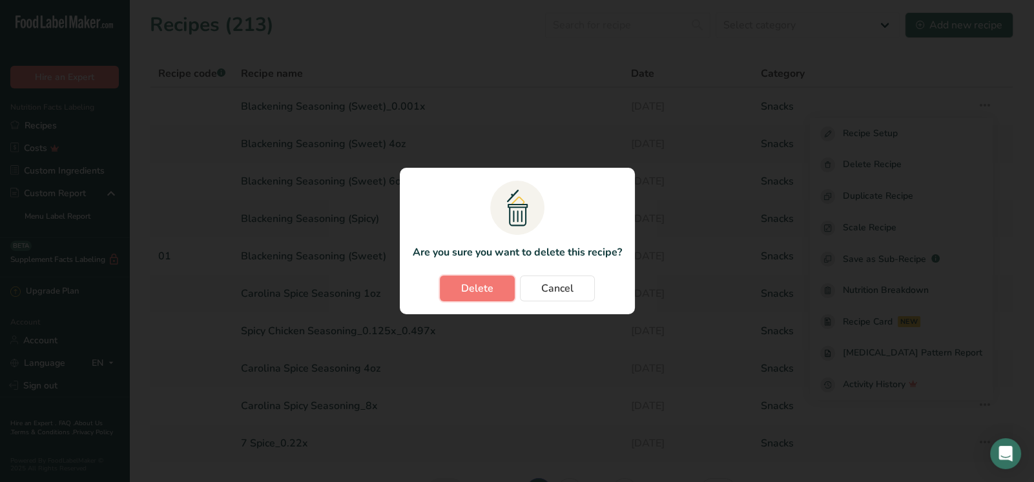
click at [478, 288] on span "Delete" at bounding box center [477, 288] width 32 height 15
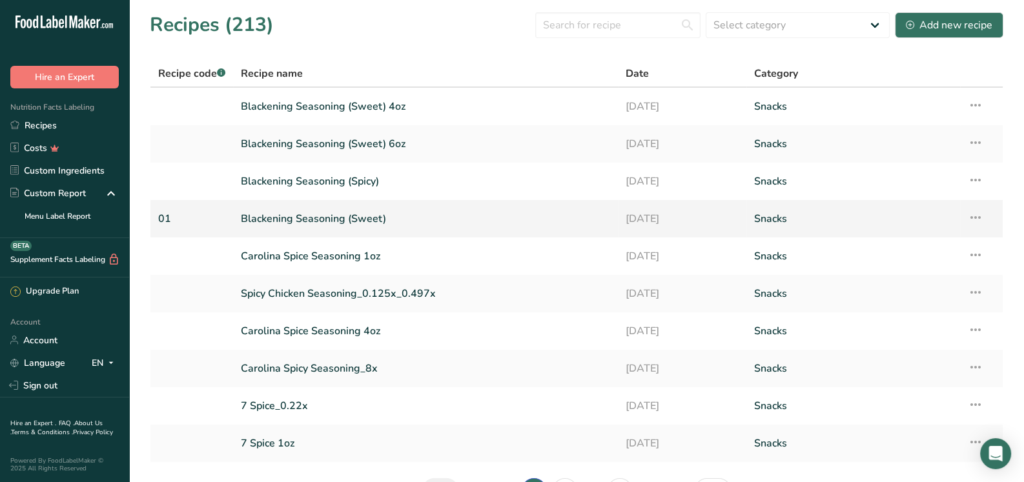
click at [332, 212] on link "Blackening Seasoning (Sweet)" at bounding box center [425, 218] width 369 height 27
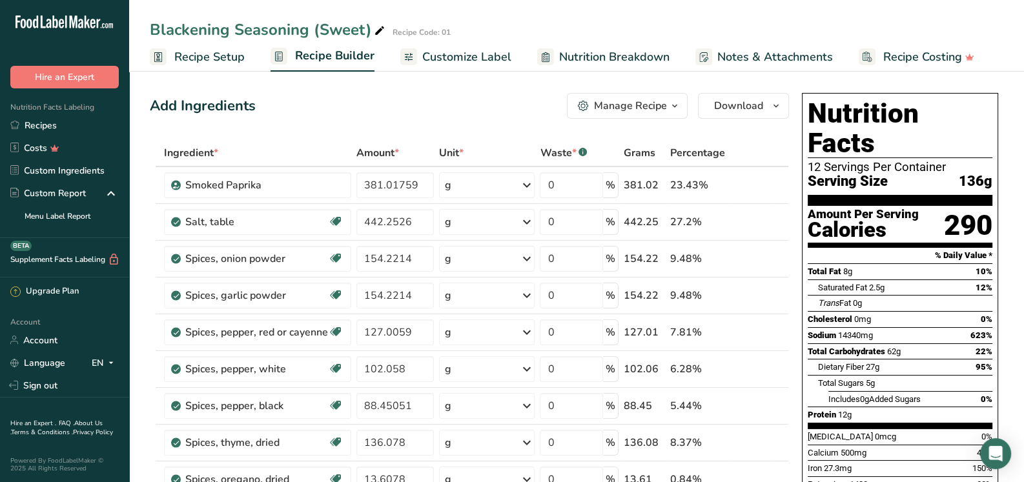
click at [646, 110] on div "Manage Recipe" at bounding box center [630, 105] width 73 height 15
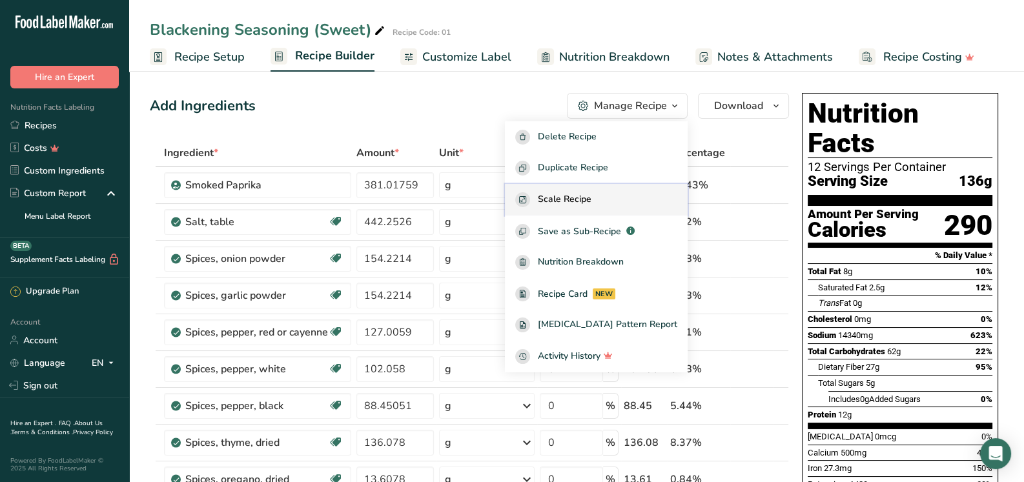
click at [583, 202] on span "Scale Recipe" at bounding box center [565, 199] width 54 height 15
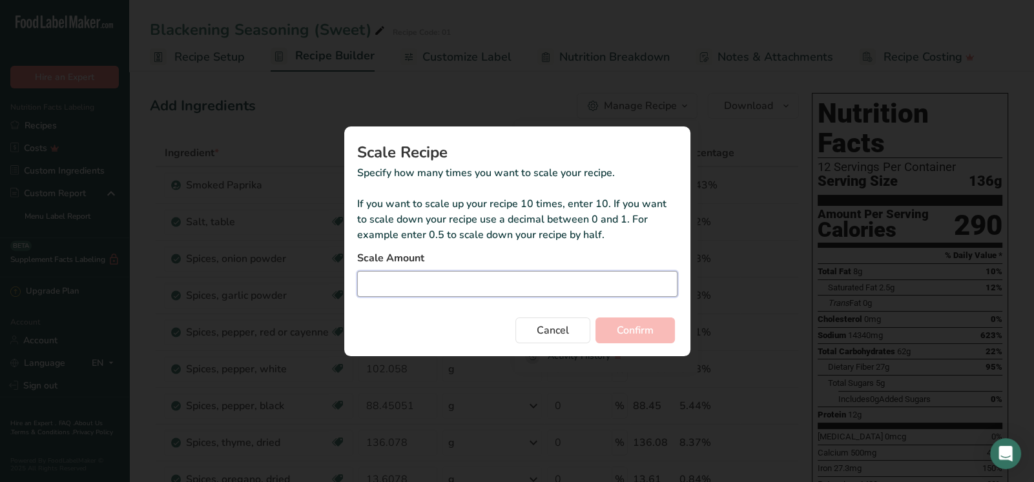
click at [449, 289] on input "Duplicate recipe modal" at bounding box center [517, 284] width 320 height 26
type input "0.005"
click at [639, 325] on span "Confirm" at bounding box center [634, 330] width 37 height 15
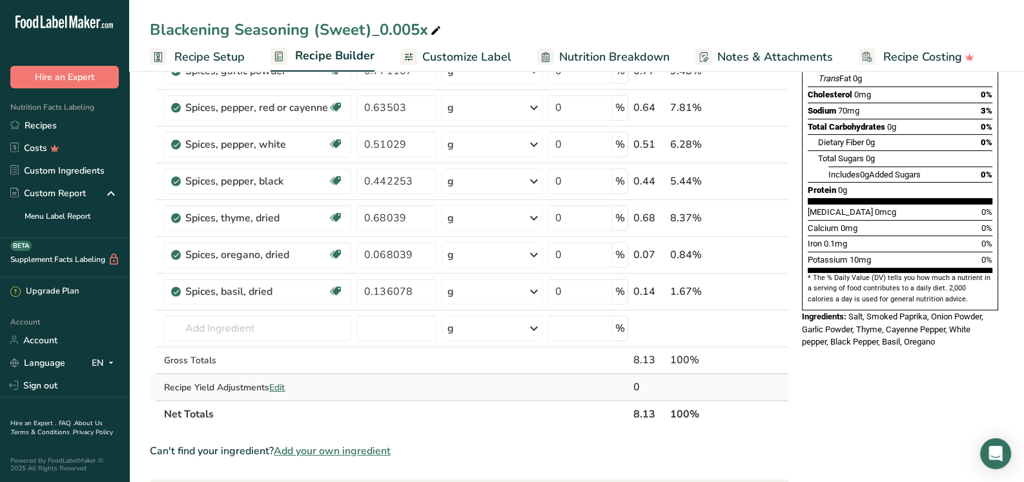
scroll to position [194, 0]
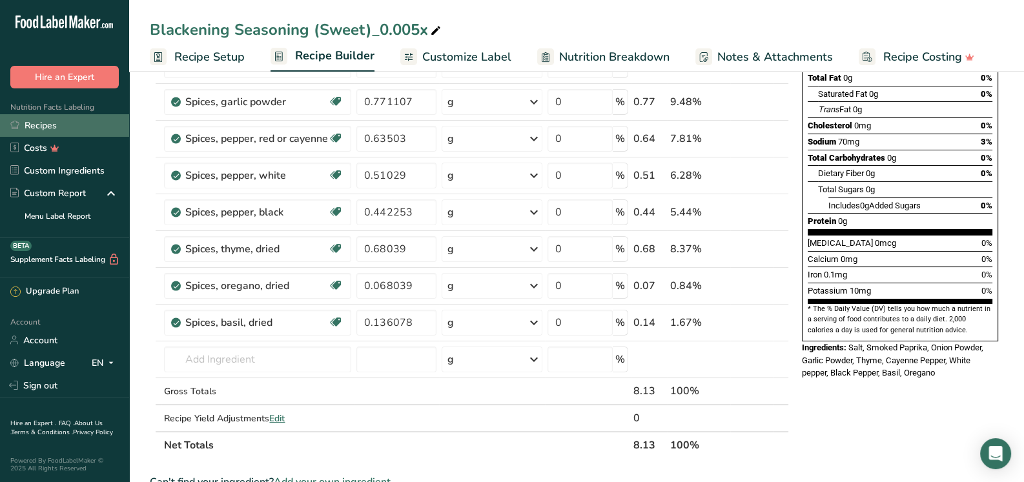
click at [60, 125] on link "Recipes" at bounding box center [64, 125] width 129 height 23
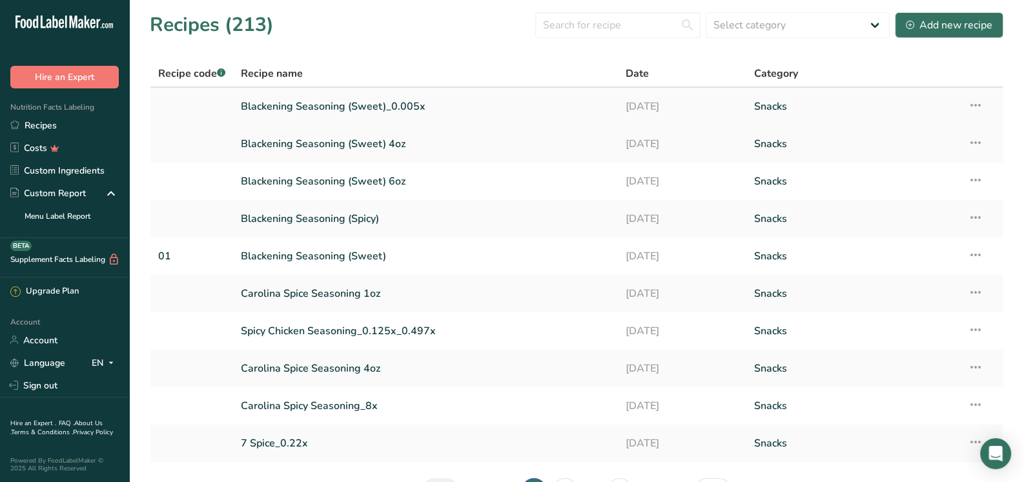
click at [972, 99] on icon at bounding box center [975, 105] width 15 height 23
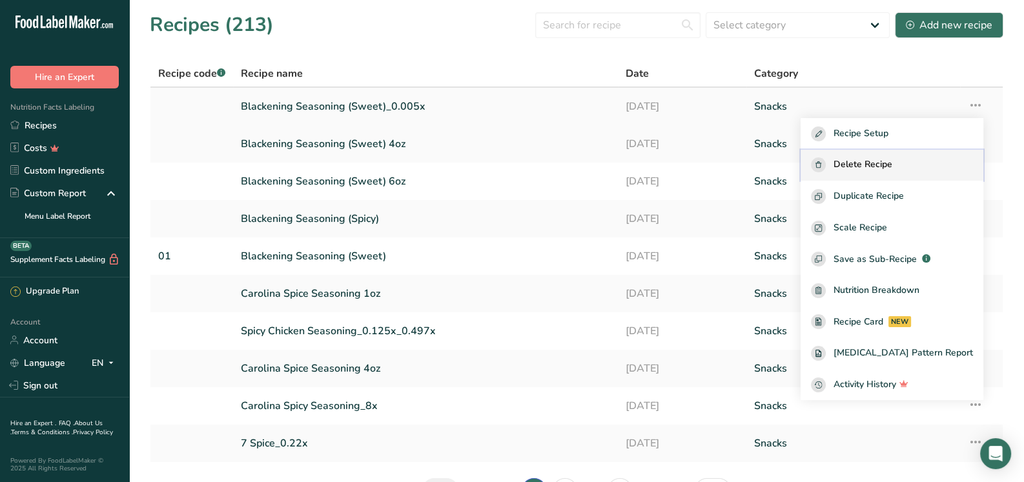
click at [882, 163] on span "Delete Recipe" at bounding box center [862, 165] width 59 height 15
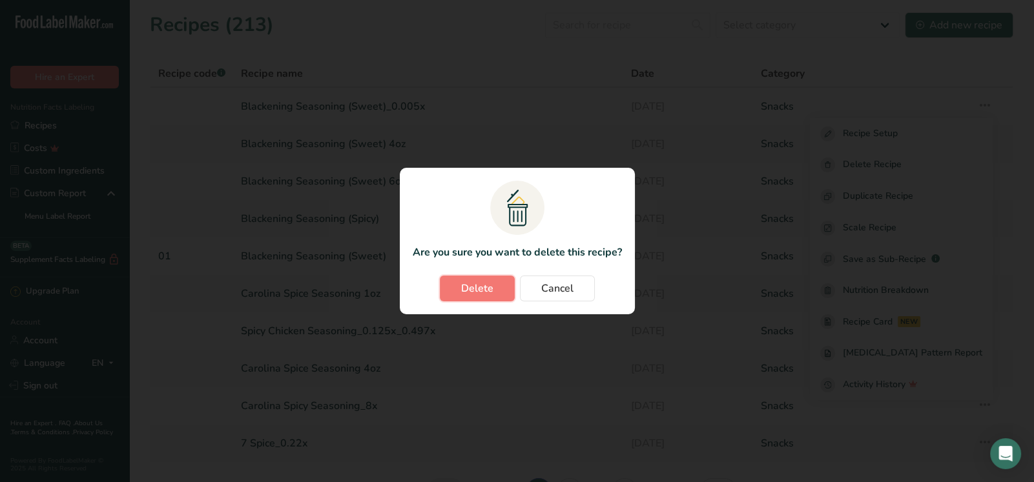
click at [483, 285] on span "Delete" at bounding box center [477, 288] width 32 height 15
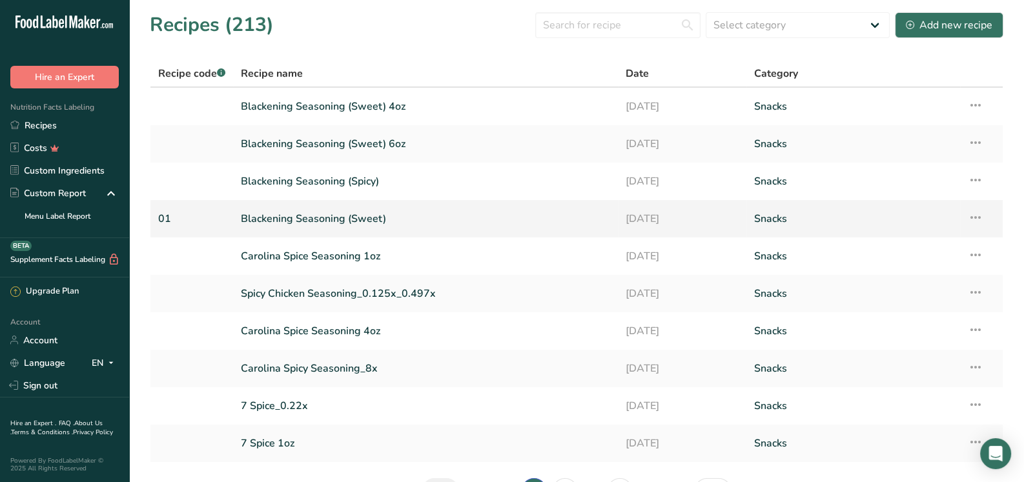
click at [349, 224] on link "Blackening Seasoning (Sweet)" at bounding box center [425, 218] width 369 height 27
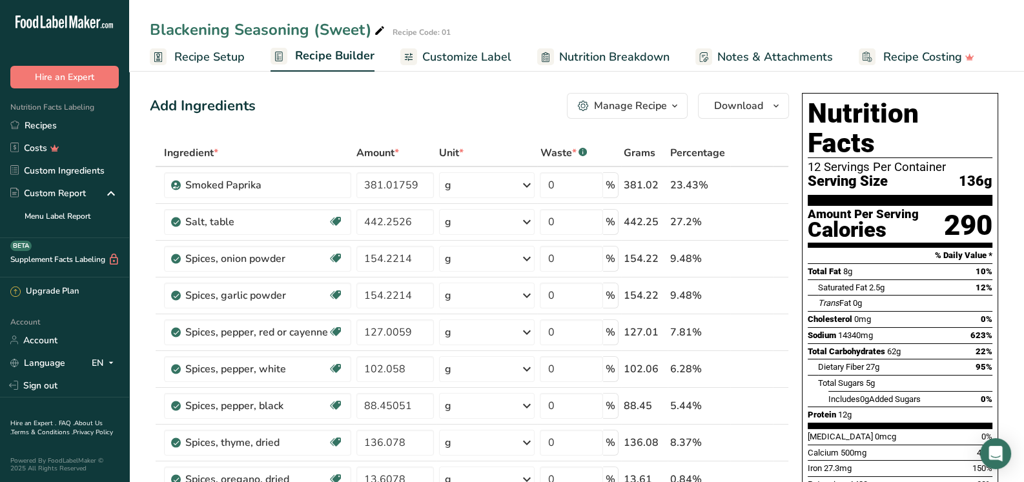
click at [613, 106] on div "Manage Recipe" at bounding box center [630, 105] width 73 height 15
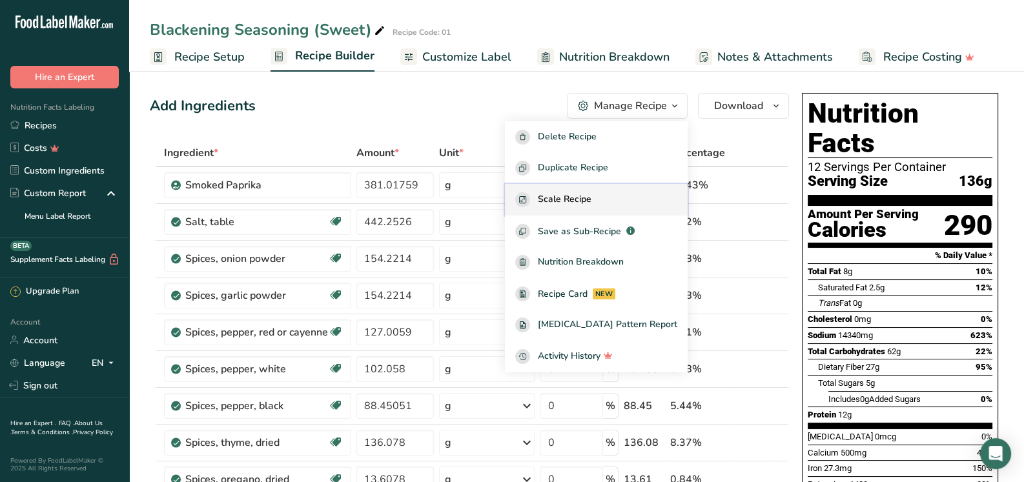
click at [591, 196] on span "Scale Recipe" at bounding box center [565, 199] width 54 height 15
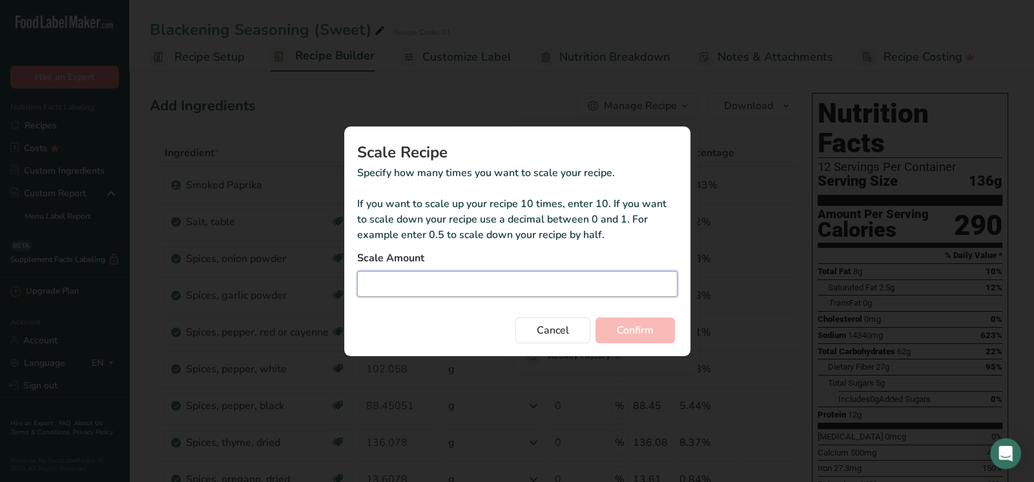
click at [458, 281] on input "Duplicate recipe modal" at bounding box center [517, 284] width 320 height 26
type input "0.006"
click at [634, 329] on span "Confirm" at bounding box center [634, 330] width 37 height 15
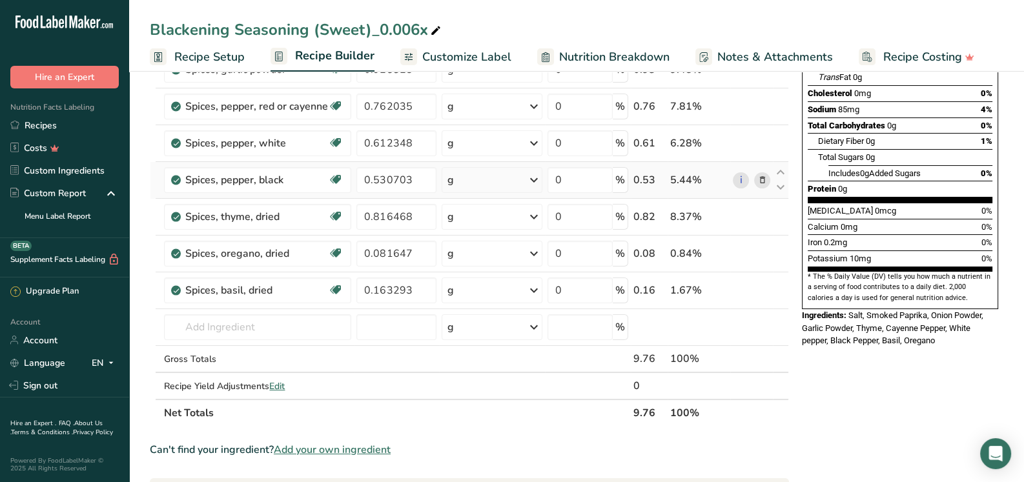
scroll to position [258, 0]
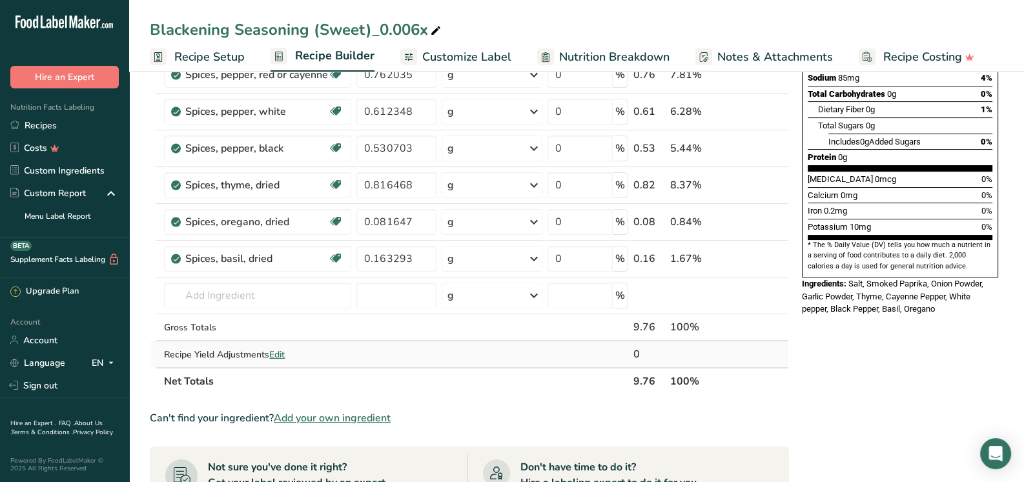
click at [283, 349] on span "Edit" at bounding box center [276, 355] width 15 height 12
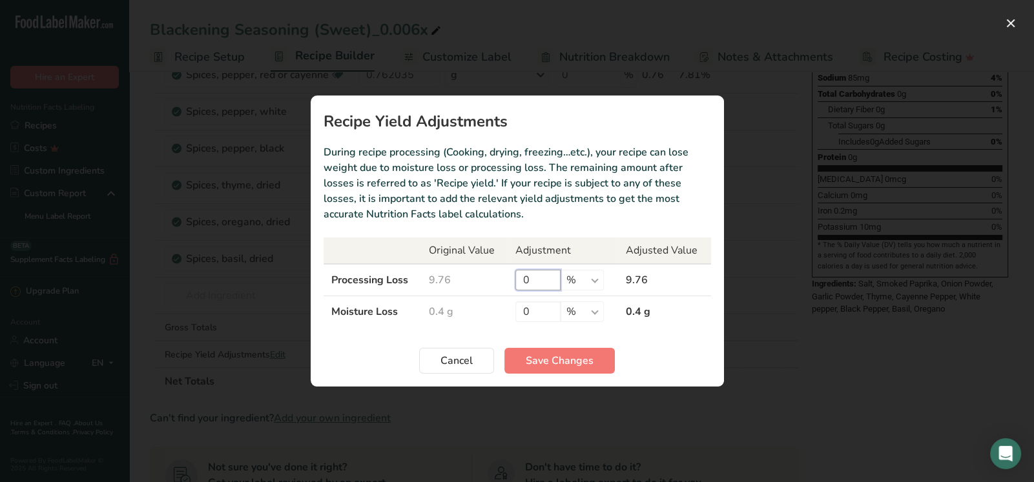
click at [544, 281] on input "0" at bounding box center [537, 280] width 45 height 21
type input "8"
type input "0.999"
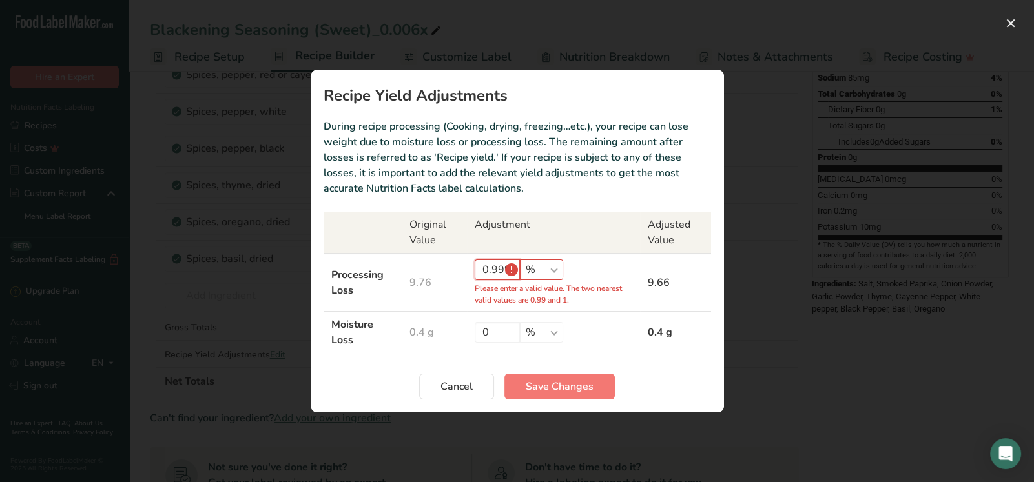
click at [510, 273] on input "0.999" at bounding box center [496, 270] width 45 height 21
click at [497, 269] on input "0.999" at bounding box center [496, 270] width 45 height 21
drag, startPoint x: 474, startPoint y: 269, endPoint x: 527, endPoint y: 270, distance: 53.6
click at [523, 269] on div "0.999 % g kg mg mcg lb oz" at bounding box center [552, 270] width 157 height 21
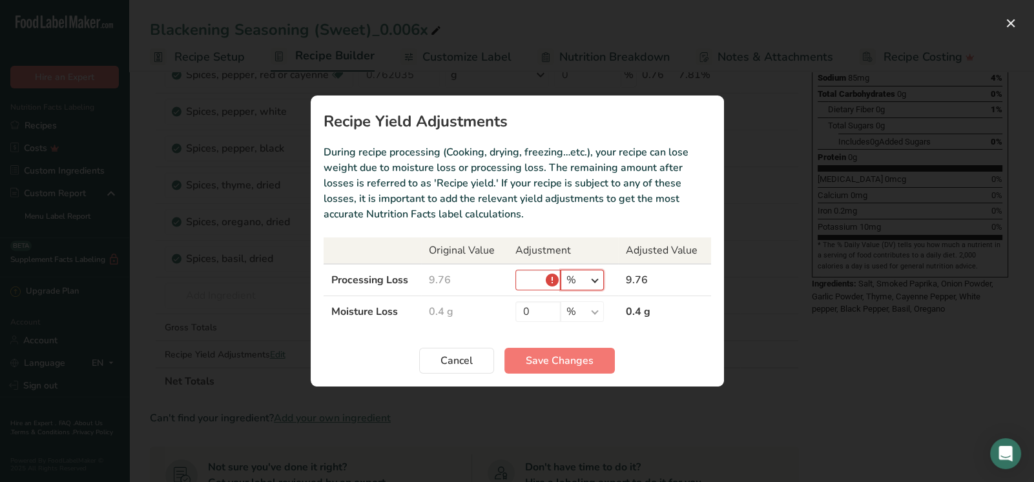
click at [596, 280] on select "% g kg mg mcg lb oz" at bounding box center [581, 280] width 43 height 21
select select "5"
click at [560, 270] on select "% g kg mg mcg lb oz" at bounding box center [581, 280] width 43 height 21
click at [597, 278] on select "% g kg mg mcg lb oz" at bounding box center [581, 280] width 43 height 21
click at [453, 362] on span "Cancel" at bounding box center [456, 360] width 32 height 15
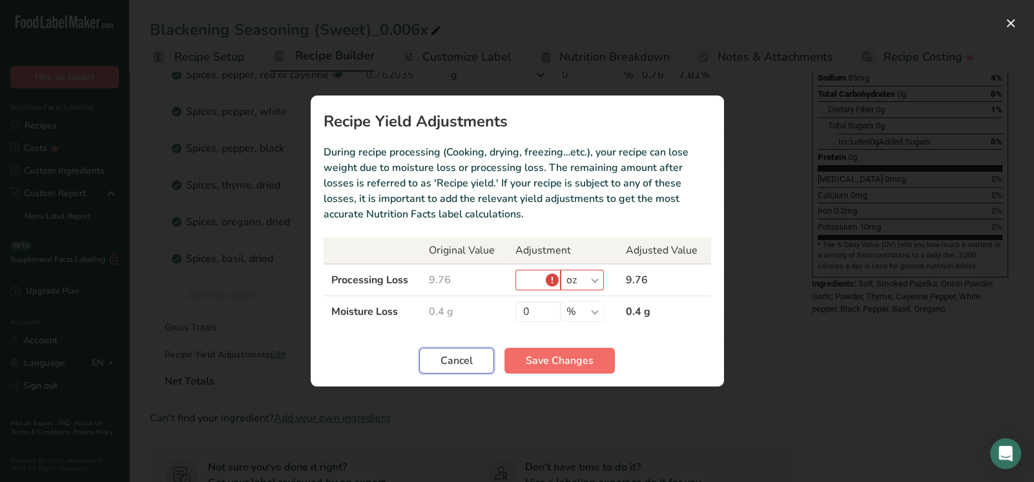
click at [475, 363] on button "Cancel" at bounding box center [456, 361] width 75 height 26
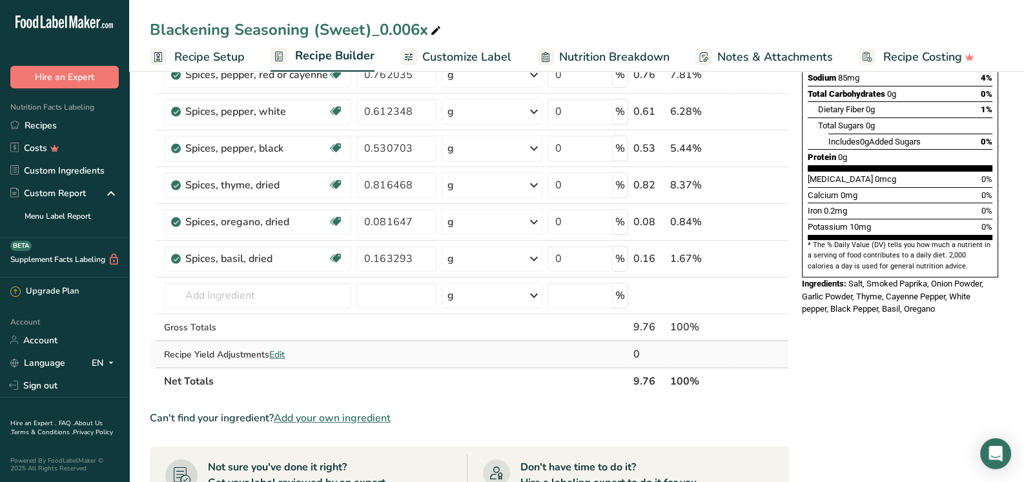
click at [281, 351] on span "Edit" at bounding box center [276, 355] width 15 height 12
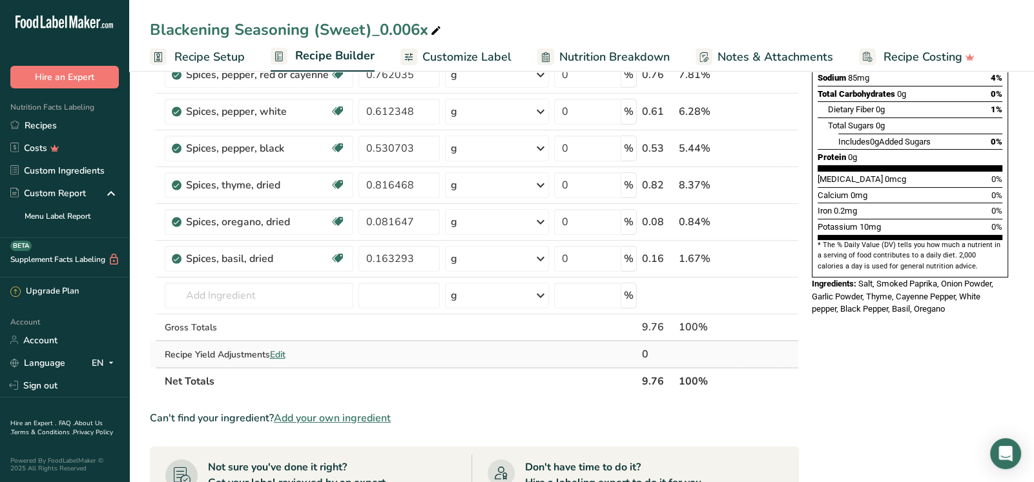
select select "5"
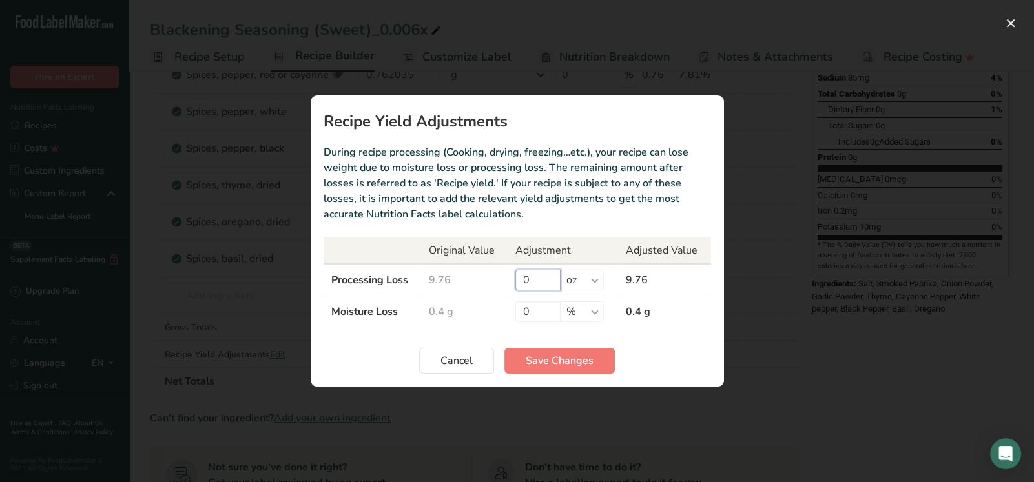
click at [536, 283] on input "0" at bounding box center [537, 280] width 45 height 21
type input "0.02"
click at [584, 278] on select "% g kg mg mcg lb oz" at bounding box center [581, 280] width 43 height 21
select select "-1"
click at [560, 270] on select "% g kg mg mcg lb oz" at bounding box center [581, 280] width 43 height 21
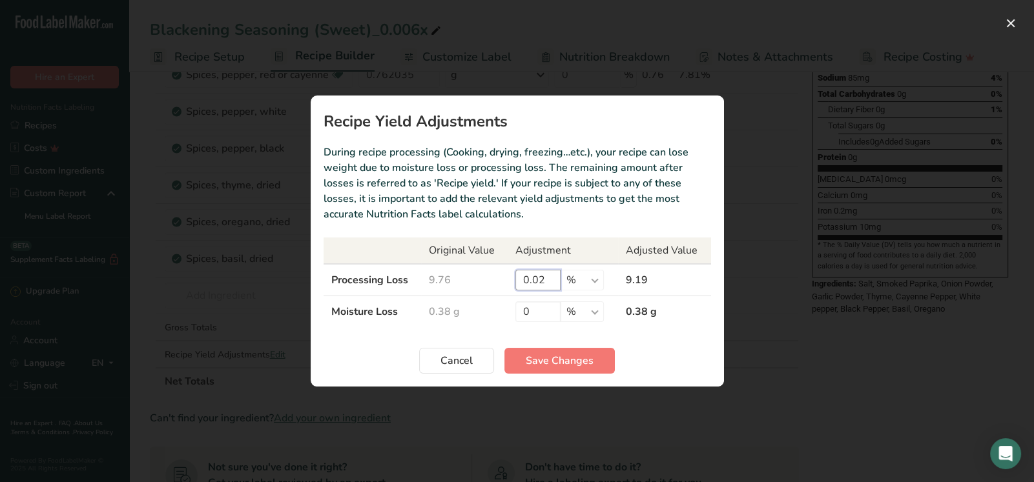
click at [542, 279] on input "0.02" at bounding box center [537, 280] width 45 height 21
click at [538, 279] on input "0.02" at bounding box center [537, 280] width 45 height 21
click at [543, 280] on input "0.02" at bounding box center [537, 280] width 45 height 21
click at [545, 277] on input "0.02" at bounding box center [537, 280] width 45 height 21
click at [505, 277] on td "9.76" at bounding box center [464, 280] width 87 height 32
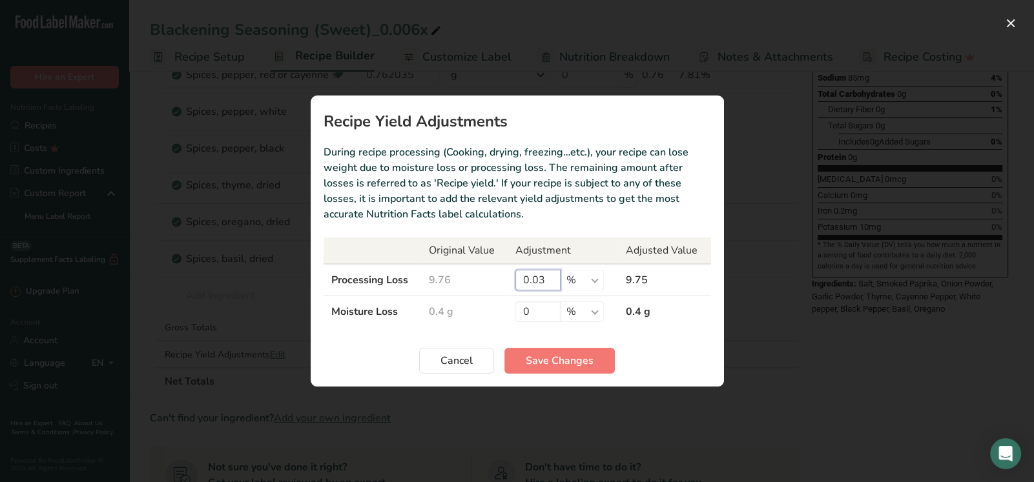
click at [541, 277] on input "0.03" at bounding box center [537, 280] width 45 height 21
drag, startPoint x: 550, startPoint y: 278, endPoint x: 539, endPoint y: 279, distance: 11.0
click at [539, 279] on input "0.03" at bounding box center [537, 280] width 45 height 21
click at [631, 326] on td "0.4 g" at bounding box center [664, 312] width 92 height 32
click at [545, 275] on input "0.09" at bounding box center [537, 280] width 45 height 21
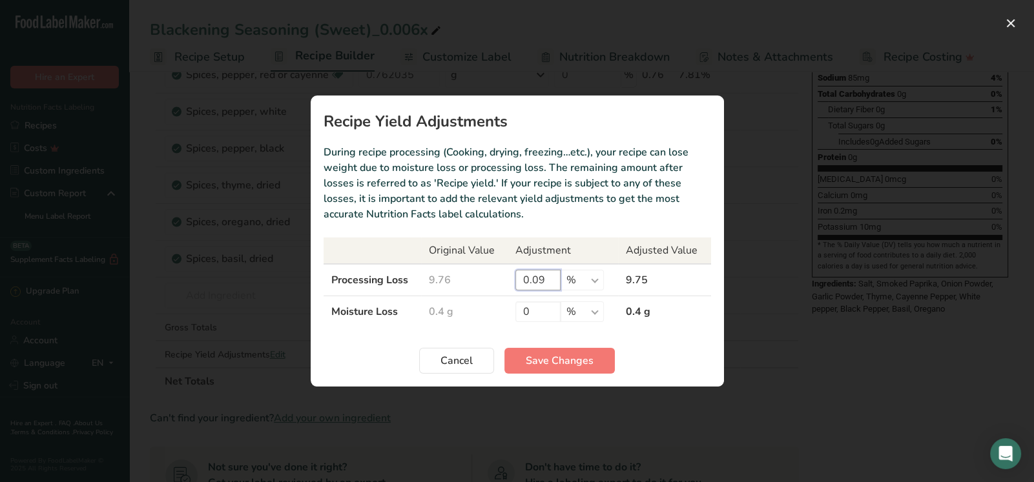
type input "0"
drag, startPoint x: 546, startPoint y: 274, endPoint x: 476, endPoint y: 354, distance: 107.1
click at [476, 356] on button "Cancel" at bounding box center [456, 361] width 75 height 26
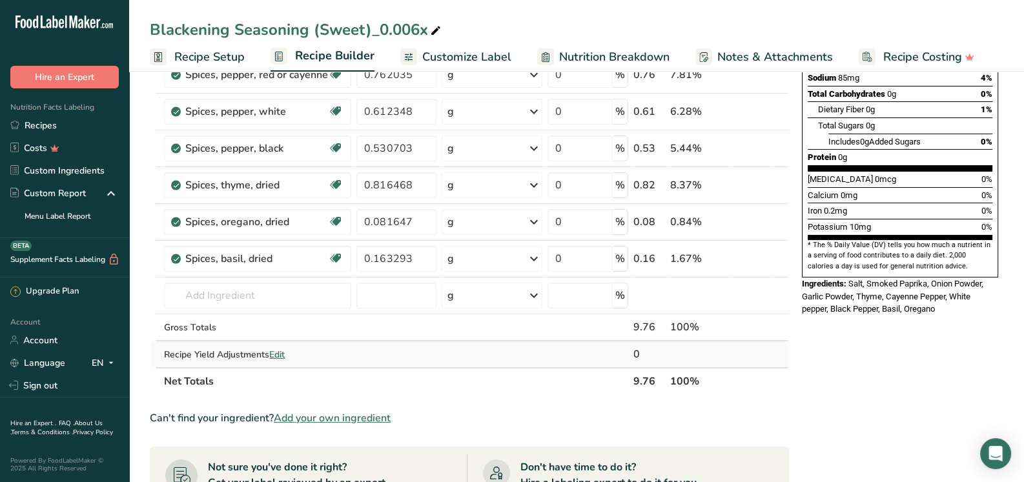
click at [283, 351] on span "Edit" at bounding box center [276, 355] width 15 height 12
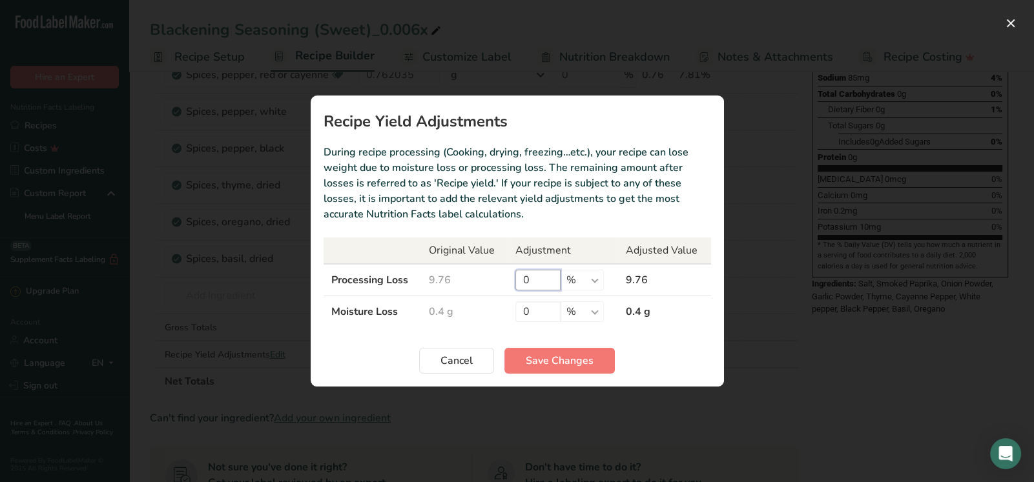
click at [552, 274] on input "0" at bounding box center [537, 280] width 45 height 21
drag, startPoint x: 551, startPoint y: 274, endPoint x: 511, endPoint y: 280, distance: 41.1
click at [511, 280] on td "0 % g kg mg mcg lb oz" at bounding box center [562, 280] width 110 height 32
drag, startPoint x: 544, startPoint y: 281, endPoint x: 531, endPoint y: 277, distance: 13.5
click at [531, 277] on input "0.09" at bounding box center [537, 280] width 45 height 21
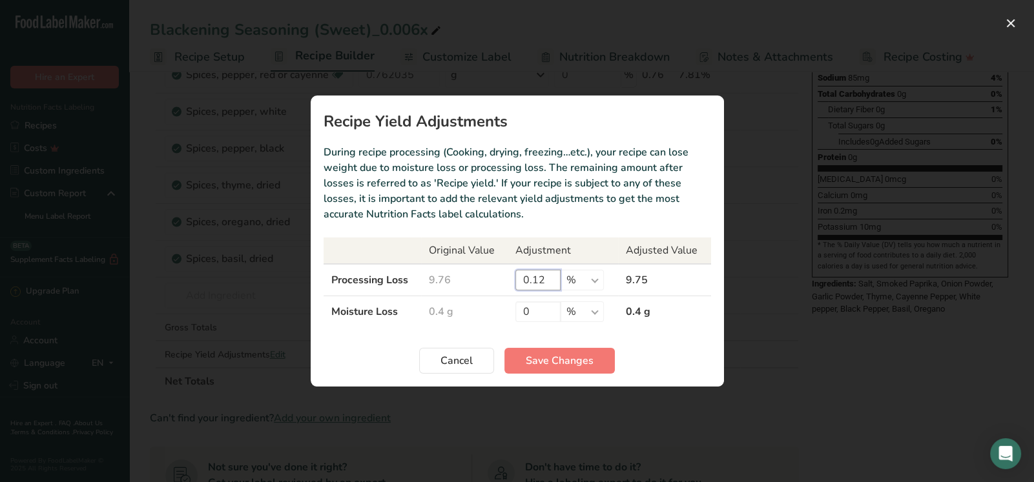
type input "0.12"
click at [448, 363] on span "Cancel" at bounding box center [456, 360] width 32 height 15
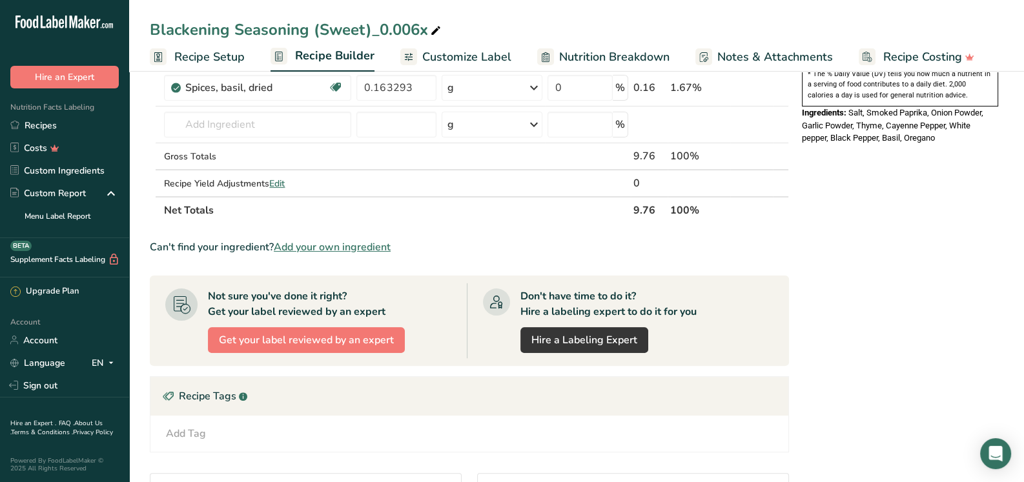
scroll to position [452, 0]
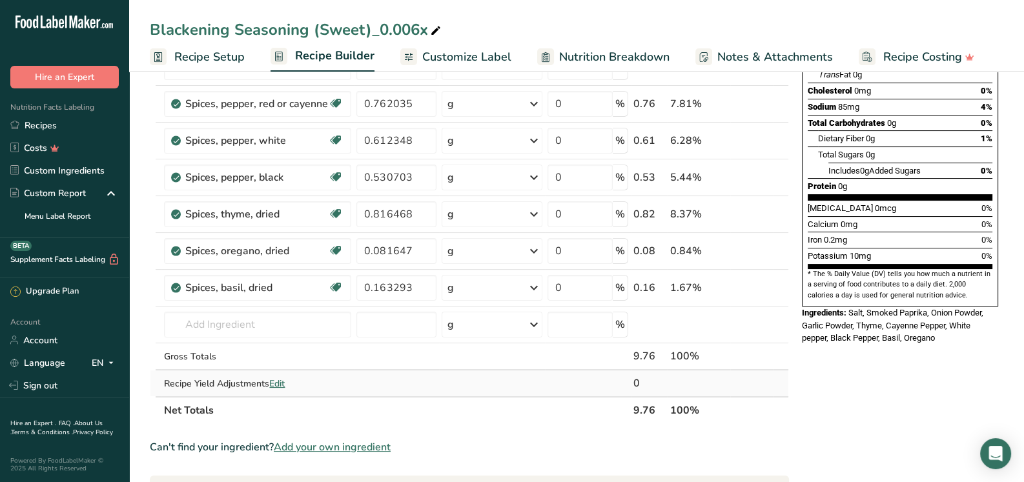
scroll to position [258, 0]
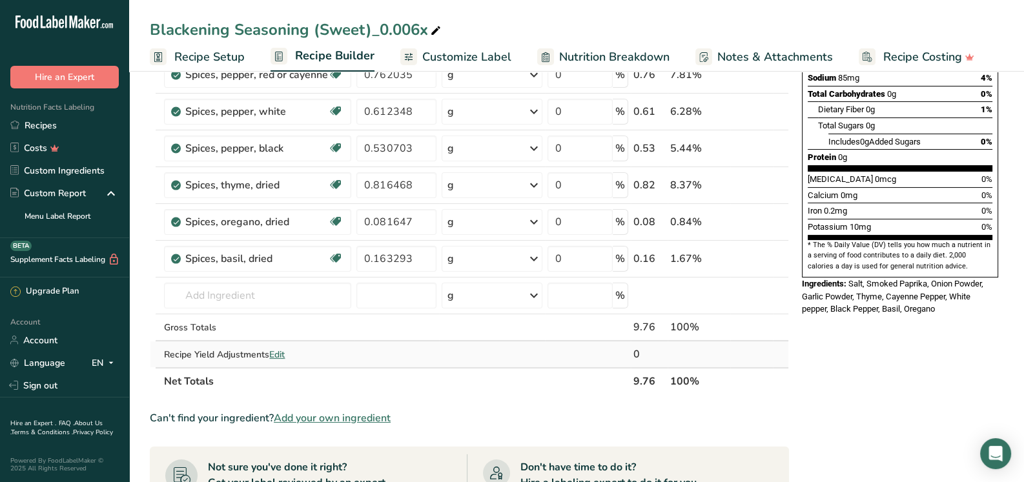
click at [283, 349] on span "Edit" at bounding box center [276, 355] width 15 height 12
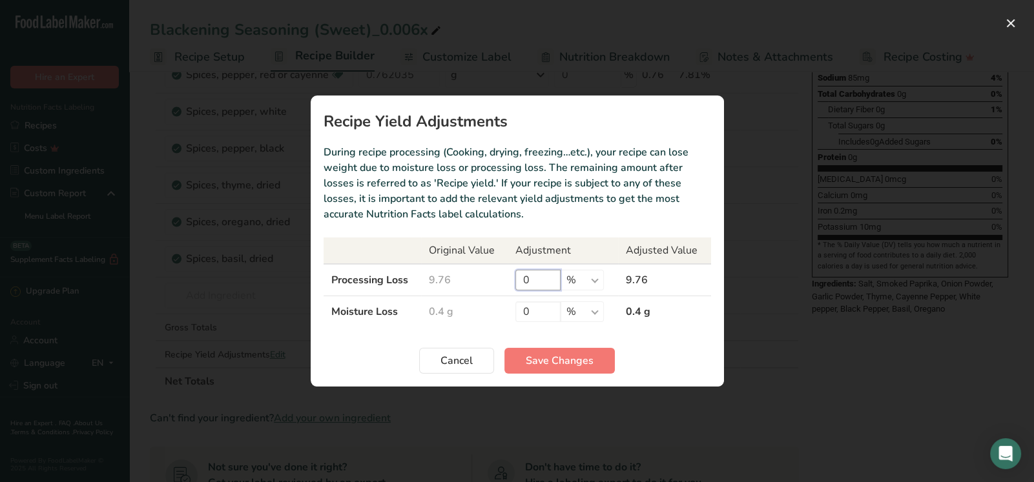
click at [551, 274] on input "0" at bounding box center [537, 280] width 45 height 21
drag, startPoint x: 545, startPoint y: 283, endPoint x: 535, endPoint y: 283, distance: 10.3
click at [529, 282] on input "0.5" at bounding box center [537, 280] width 45 height 21
type input "0.07"
click at [568, 361] on span "Save Changes" at bounding box center [559, 360] width 68 height 15
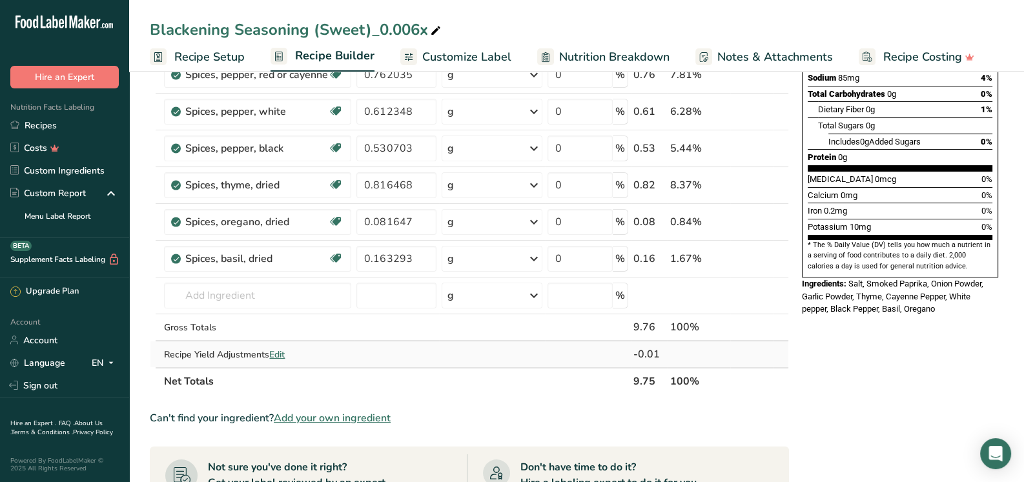
click at [274, 351] on span "Edit" at bounding box center [276, 355] width 15 height 12
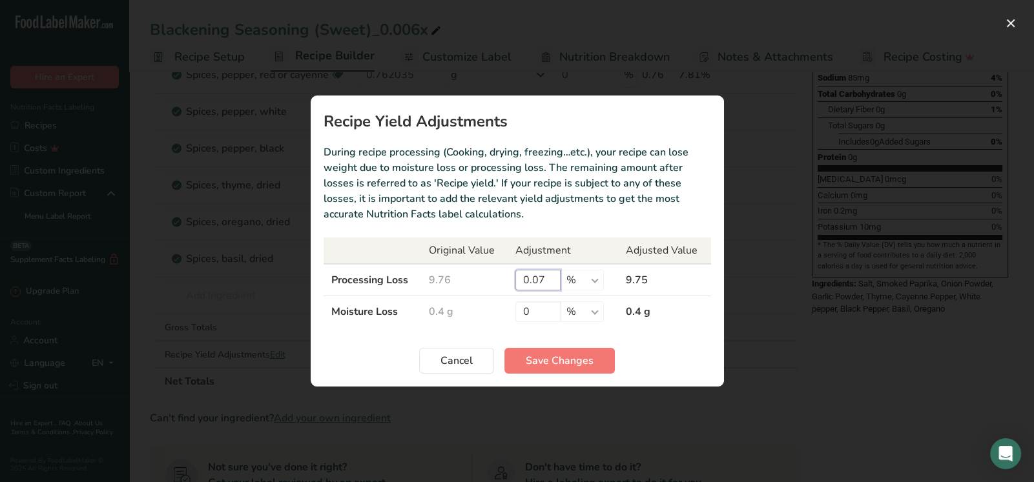
click at [544, 282] on input "0.07" at bounding box center [537, 280] width 45 height 21
drag, startPoint x: 545, startPoint y: 261, endPoint x: 646, endPoint y: 344, distance: 130.2
click at [652, 351] on div "Cancel Save Changes" at bounding box center [516, 361] width 387 height 26
click at [587, 276] on select "% g kg mg mcg lb oz" at bounding box center [581, 280] width 43 height 21
click at [648, 336] on section "Recipe Yield Adjustments During recipe processing (Cooking, drying, freezing…et…" at bounding box center [517, 241] width 413 height 291
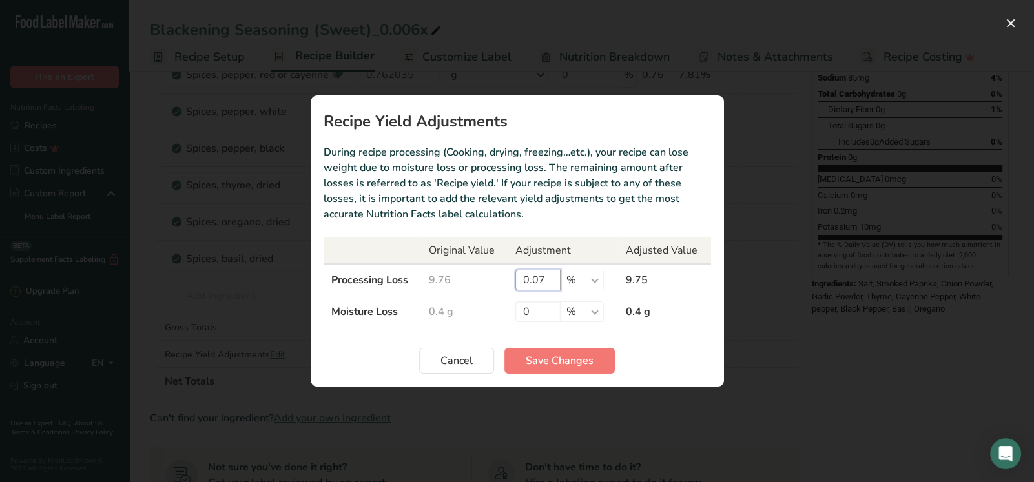
drag, startPoint x: 550, startPoint y: 280, endPoint x: 510, endPoint y: 281, distance: 40.0
click at [509, 281] on td "0.07 % g kg mg mcg lb oz" at bounding box center [562, 280] width 110 height 32
click at [580, 351] on button "Save Changes" at bounding box center [559, 361] width 110 height 26
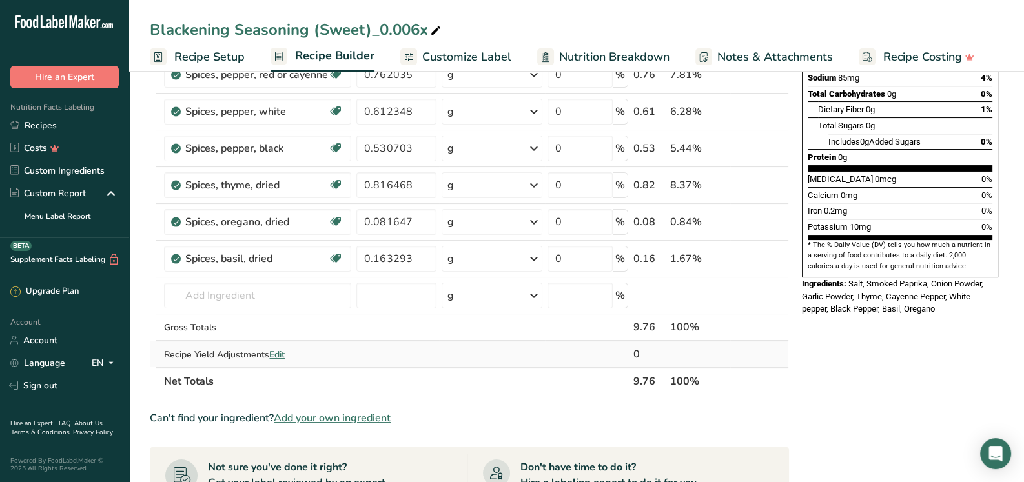
click at [283, 352] on span "Edit" at bounding box center [276, 355] width 15 height 12
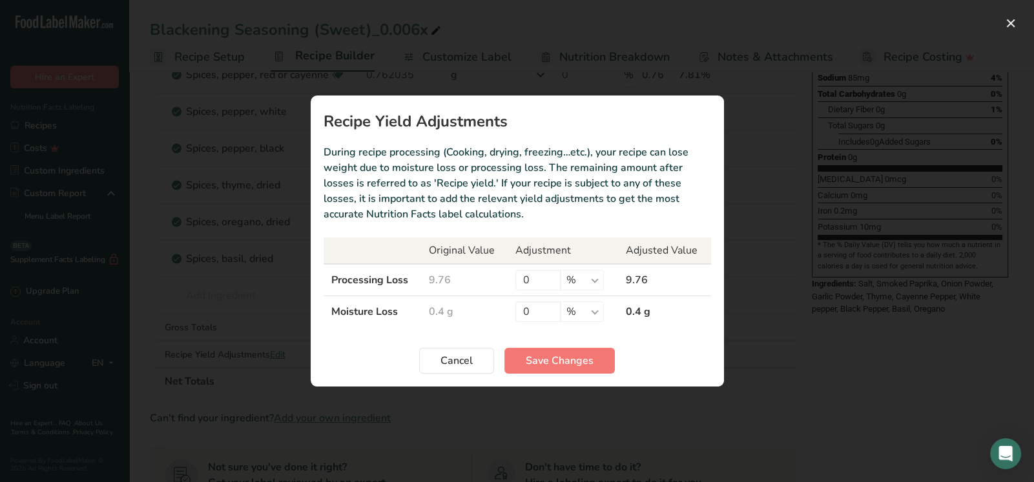
click at [535, 299] on td "0 % g kg mg mcg lb oz" at bounding box center [562, 312] width 110 height 32
click at [538, 284] on input "0" at bounding box center [537, 280] width 45 height 21
type input "0.07"
click at [595, 278] on select "% g kg mg mcg lb oz" at bounding box center [581, 280] width 43 height 21
click at [560, 270] on select "% g kg mg mcg lb oz" at bounding box center [581, 280] width 43 height 21
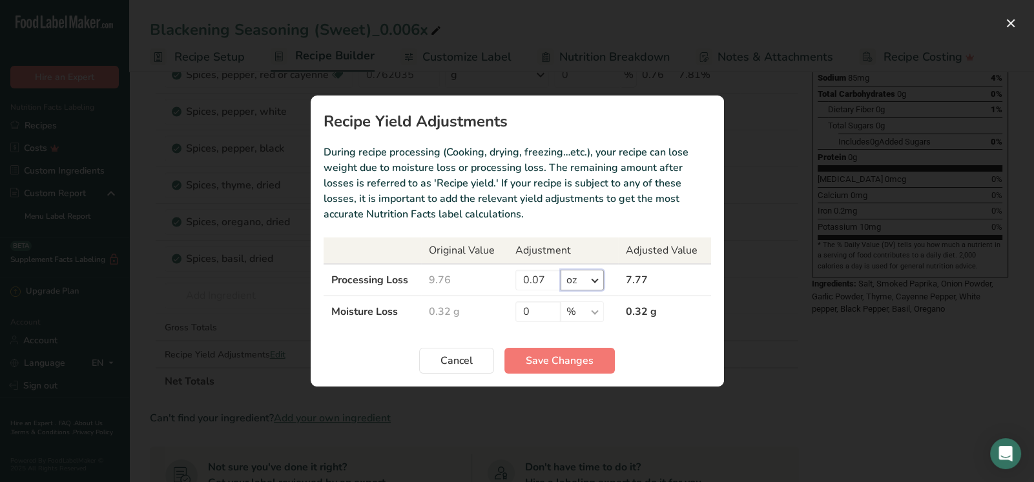
click at [596, 277] on select "% g kg mg mcg lb oz" at bounding box center [581, 280] width 43 height 21
select select "-1"
click at [560, 270] on select "% g kg mg mcg lb oz" at bounding box center [581, 280] width 43 height 21
drag, startPoint x: 547, startPoint y: 278, endPoint x: 514, endPoint y: 280, distance: 33.0
click at [515, 280] on input "0.07" at bounding box center [537, 280] width 45 height 21
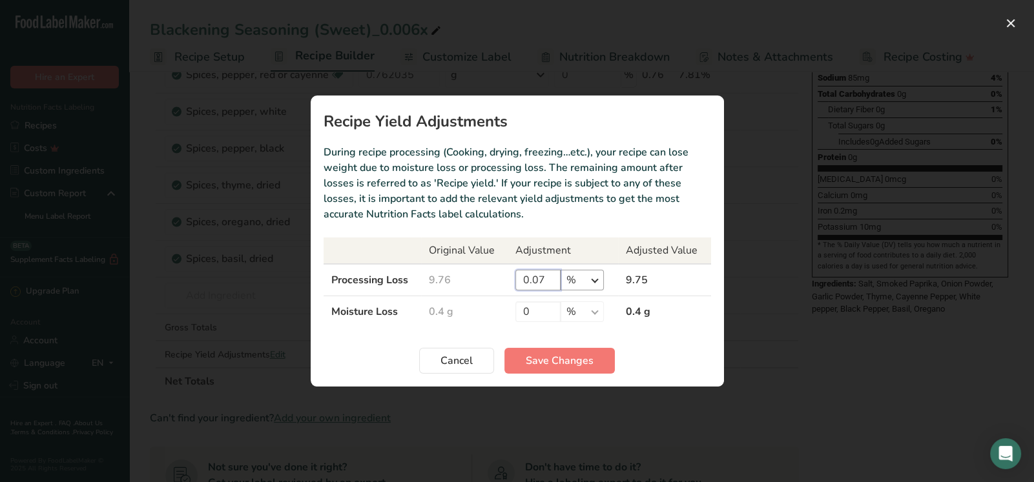
type input "7"
drag, startPoint x: 545, startPoint y: 278, endPoint x: 533, endPoint y: 280, distance: 13.2
click at [533, 280] on input "0.70" at bounding box center [537, 280] width 45 height 21
type input "0.9"
click at [464, 364] on span "Cancel" at bounding box center [456, 360] width 32 height 15
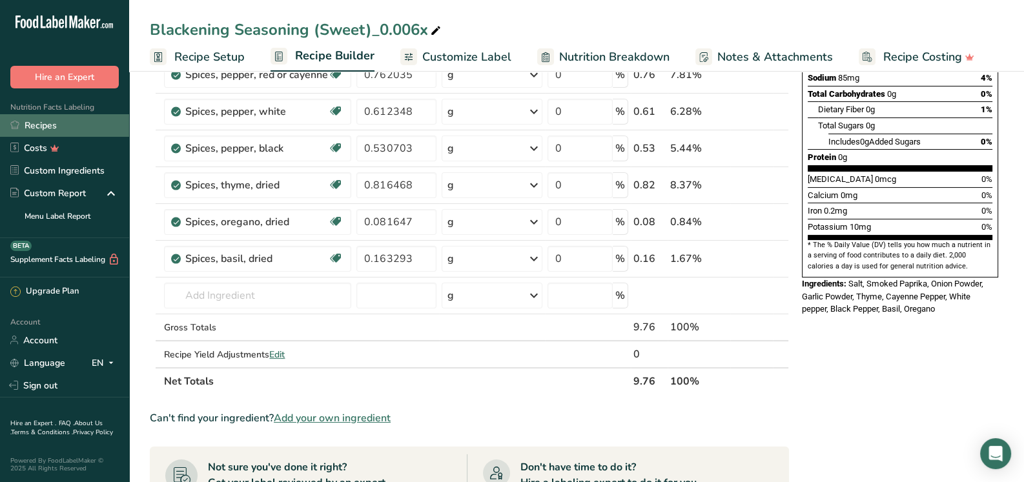
click at [46, 125] on link "Recipes" at bounding box center [64, 125] width 129 height 23
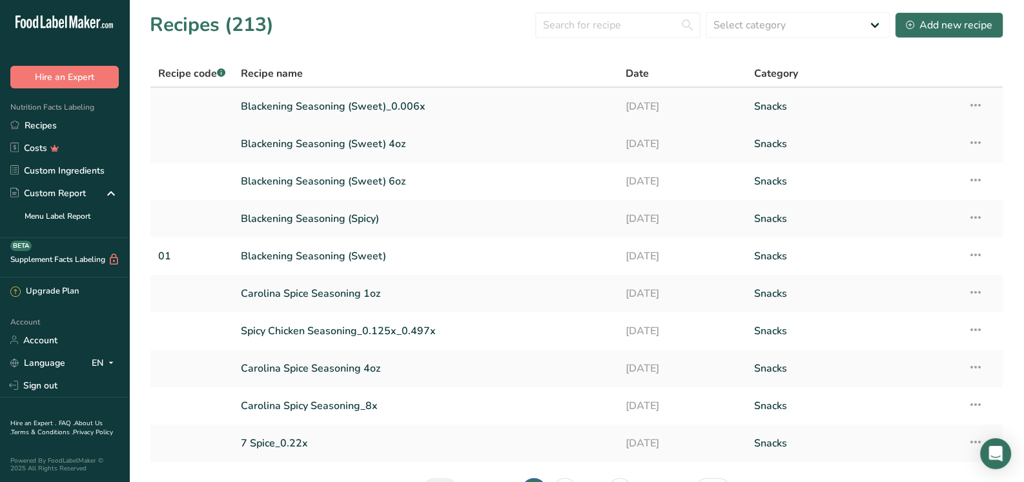
click at [411, 97] on link "Blackening Seasoning (Sweet)_0.006x" at bounding box center [425, 106] width 369 height 27
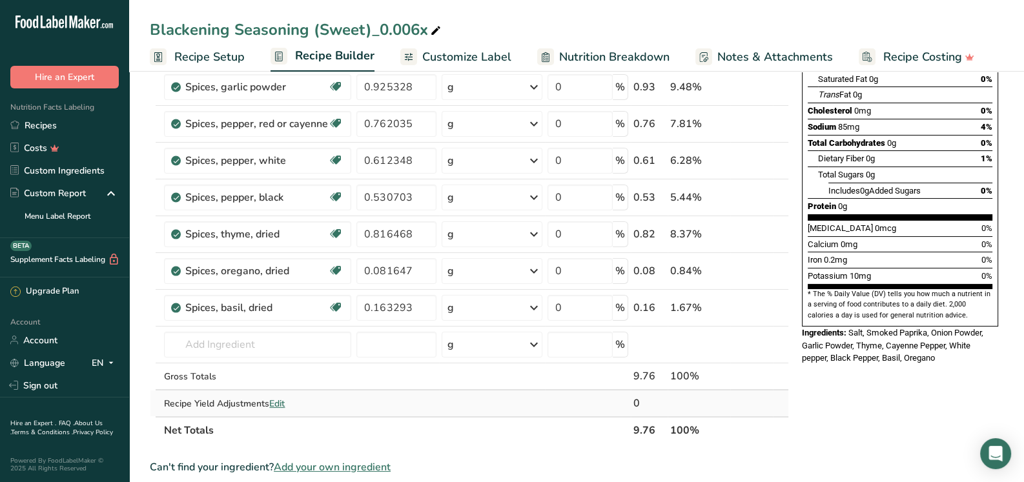
scroll to position [322, 0]
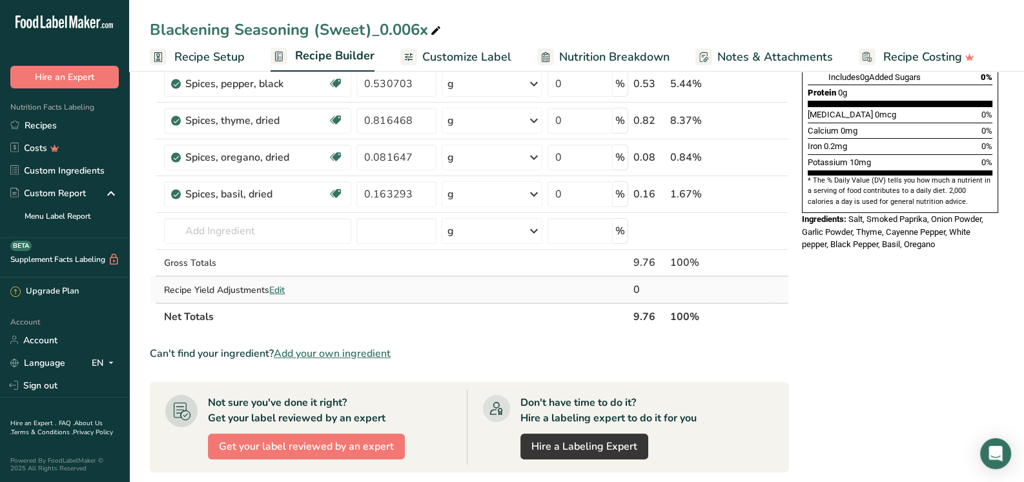
click at [281, 284] on span "Edit" at bounding box center [276, 290] width 15 height 12
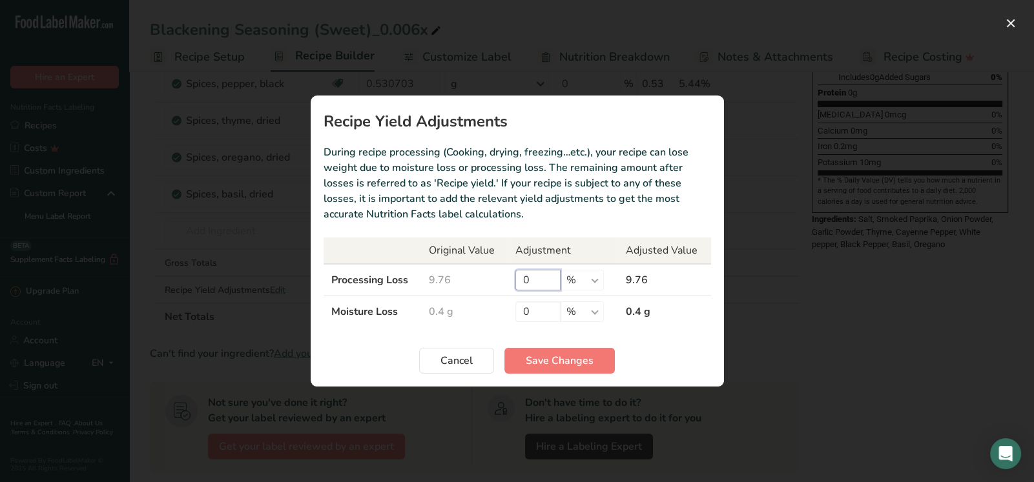
click at [533, 282] on input "0" at bounding box center [537, 280] width 45 height 21
type input "0.7"
click at [471, 365] on span "Cancel" at bounding box center [456, 360] width 32 height 15
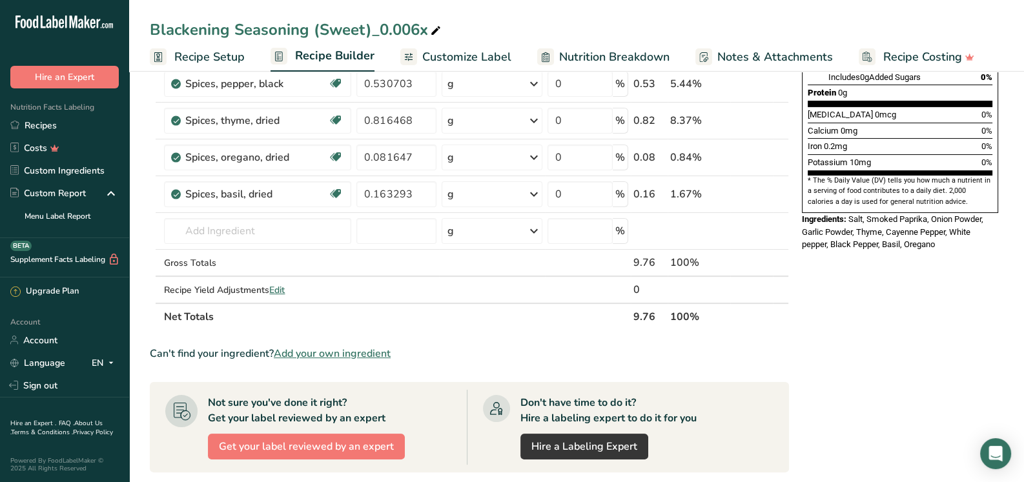
click at [216, 55] on span "Recipe Setup" at bounding box center [209, 56] width 70 height 17
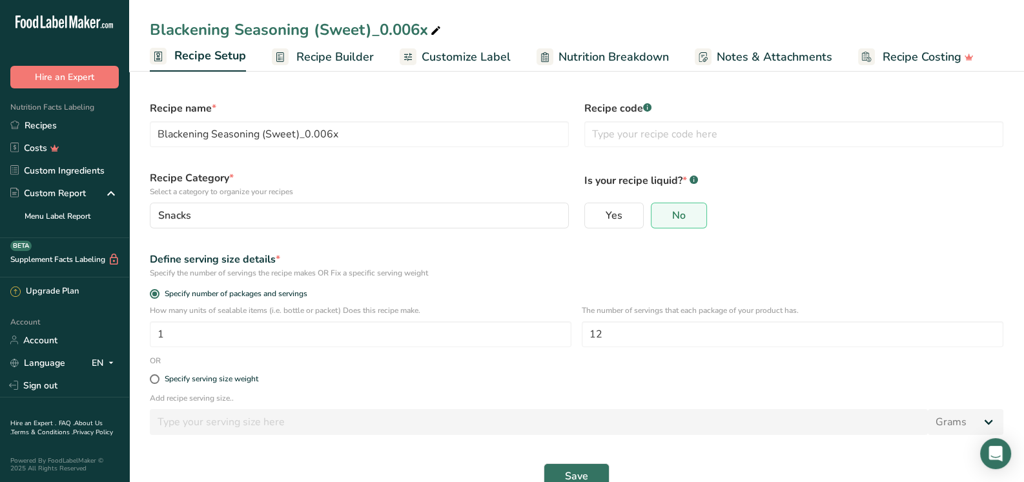
scroll to position [28, 0]
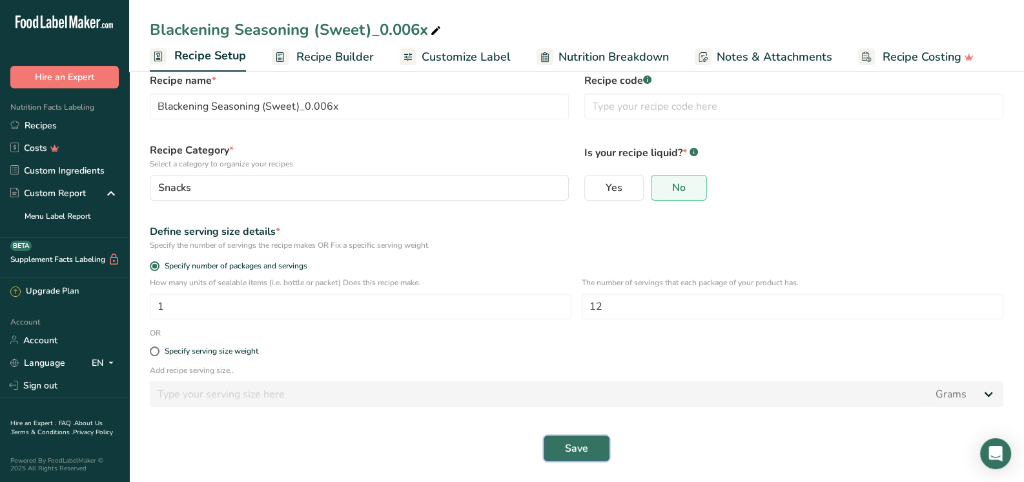
click at [591, 446] on button "Save" at bounding box center [577, 449] width 66 height 26
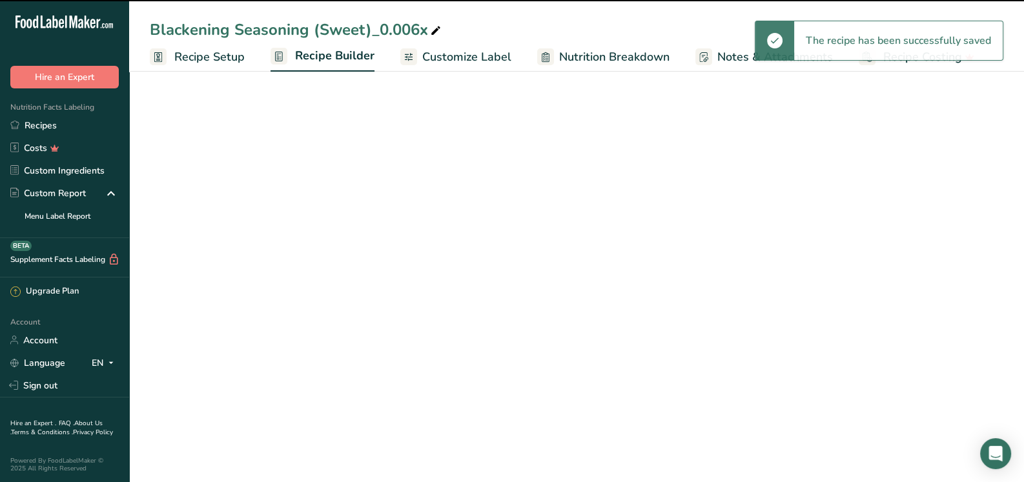
click at [476, 56] on span "Customize Label" at bounding box center [466, 56] width 89 height 17
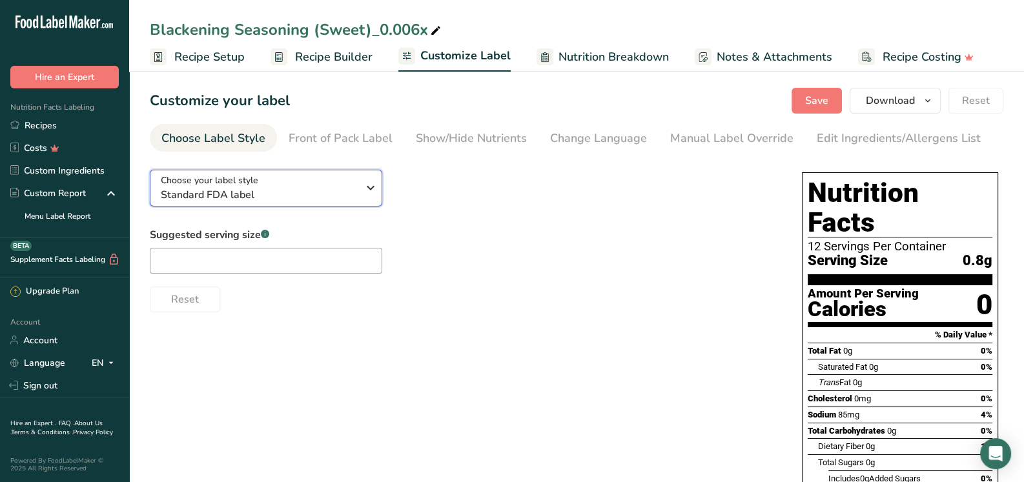
click at [247, 198] on span "Standard FDA label" at bounding box center [259, 194] width 197 height 15
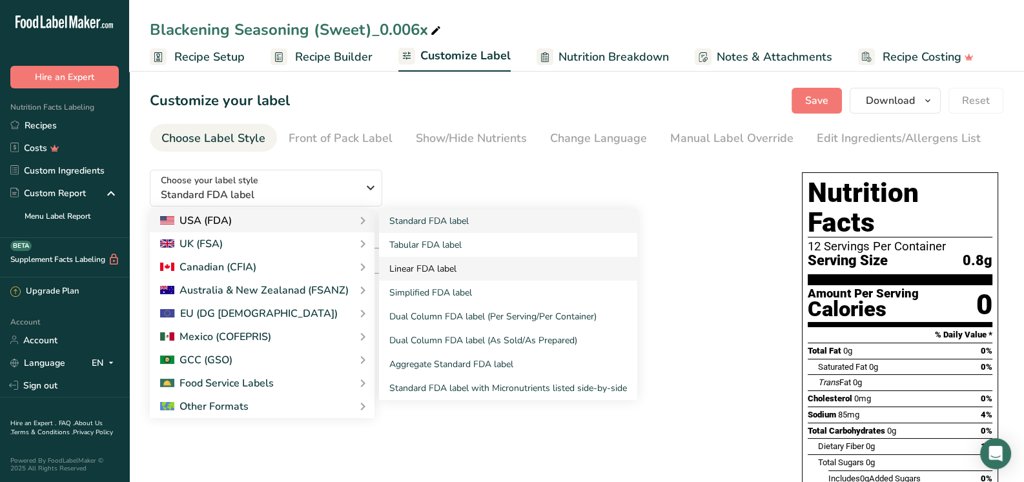
click at [437, 266] on link "Linear FDA label" at bounding box center [508, 269] width 258 height 24
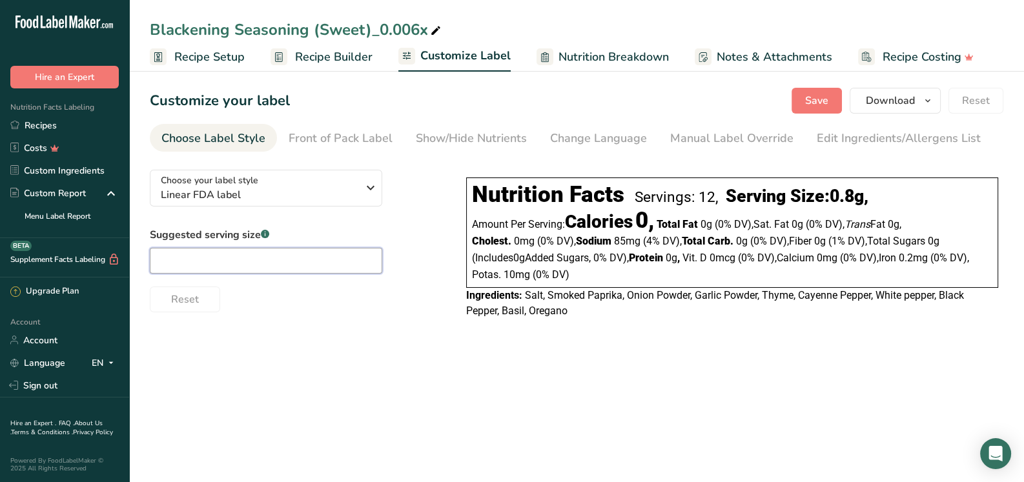
click at [167, 258] on input "text" at bounding box center [266, 261] width 232 height 26
type input "1/4 tsp"
click at [810, 102] on span "Save" at bounding box center [816, 100] width 23 height 15
click at [207, 55] on span "Recipe Setup" at bounding box center [209, 56] width 70 height 17
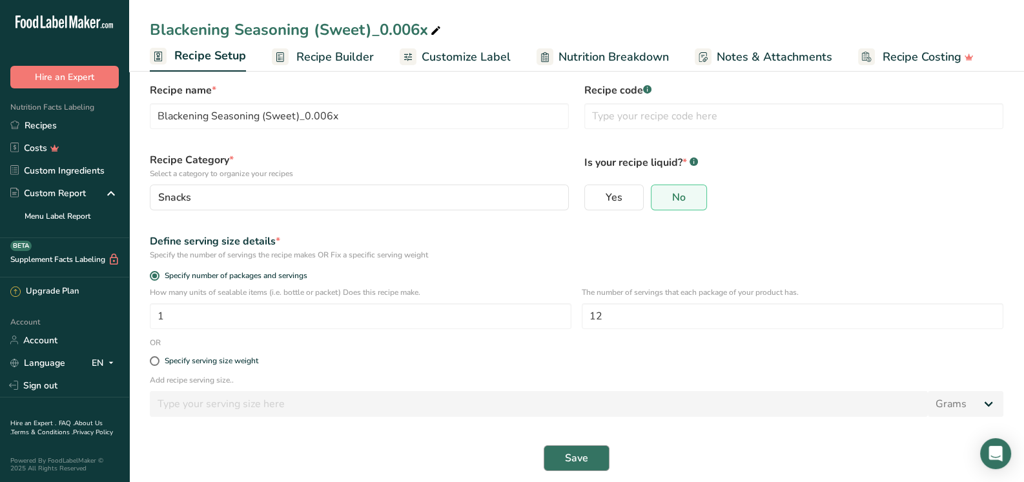
scroll to position [28, 0]
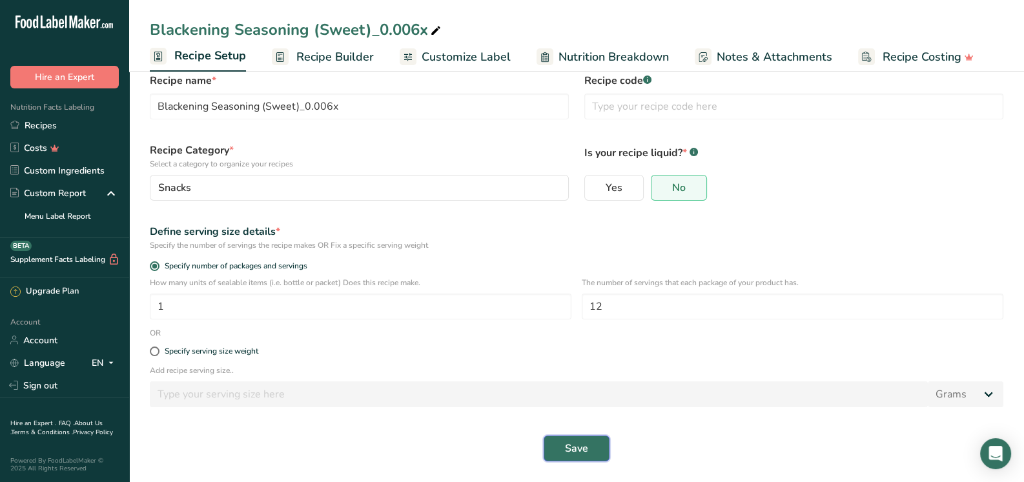
click at [579, 451] on span "Save" at bounding box center [576, 448] width 23 height 15
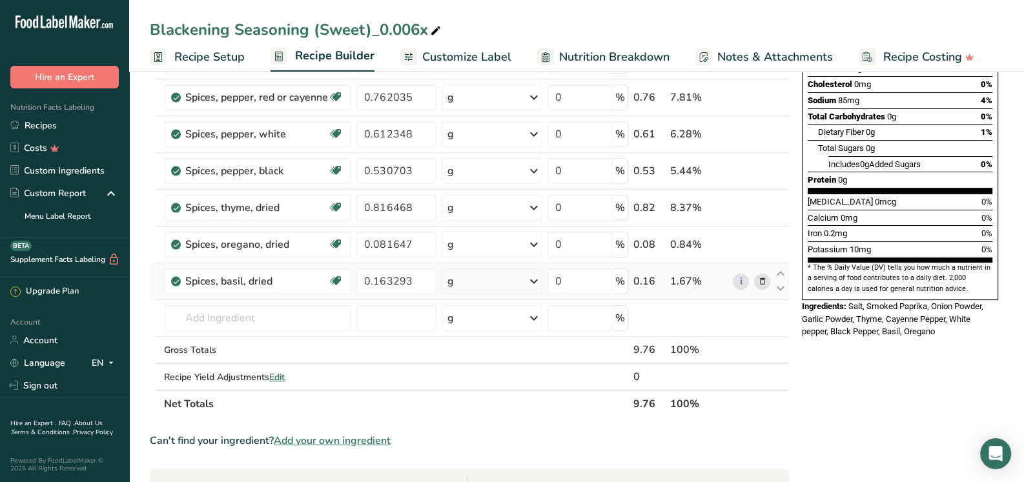
scroll to position [258, 0]
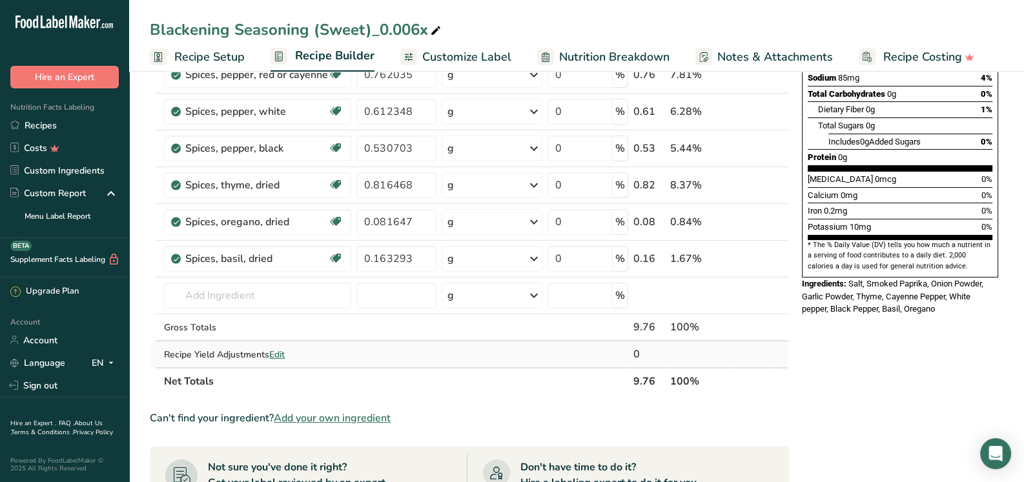
click at [280, 353] on span "Edit" at bounding box center [276, 355] width 15 height 12
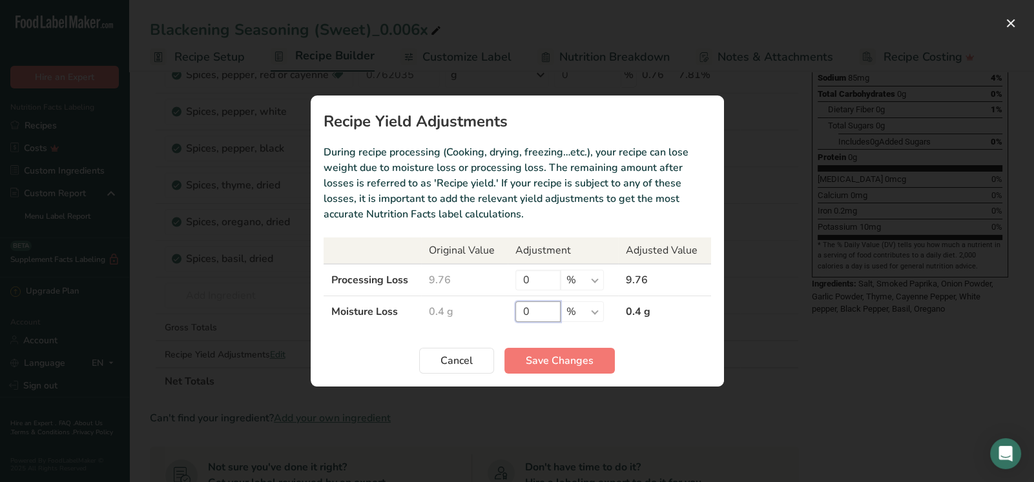
click at [548, 315] on input "0" at bounding box center [537, 311] width 45 height 21
click at [538, 283] on input "0" at bounding box center [537, 280] width 45 height 21
type input "1"
type input "7"
click at [556, 354] on span "Save Changes" at bounding box center [559, 360] width 68 height 15
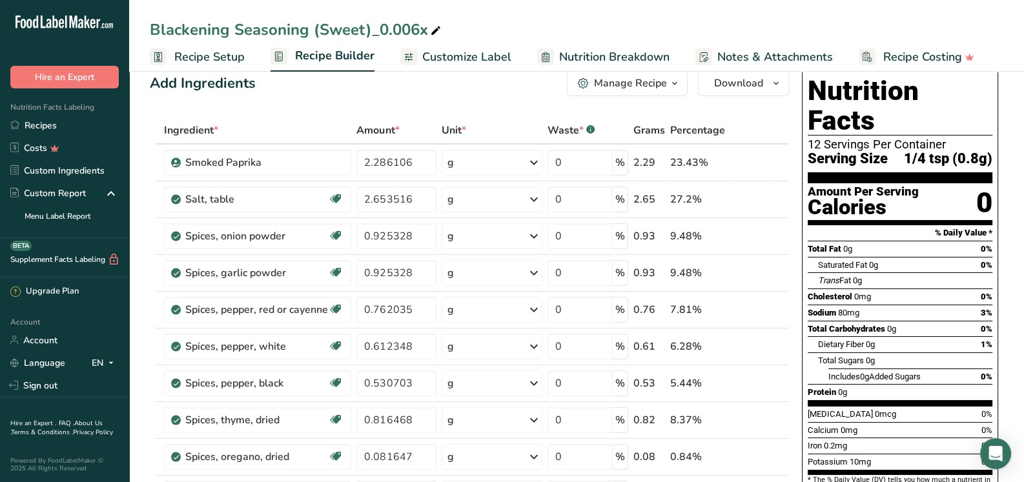
scroll to position [0, 0]
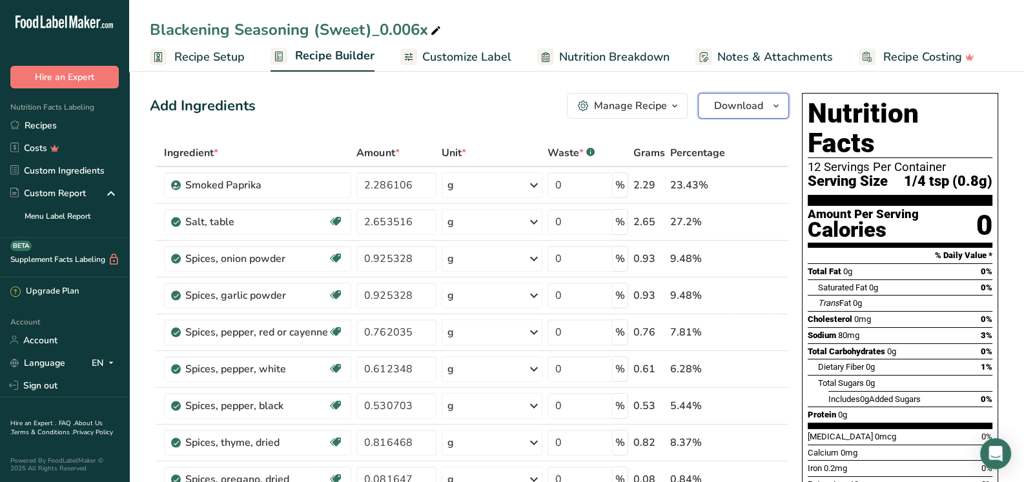
click at [722, 111] on span "Download" at bounding box center [738, 105] width 49 height 15
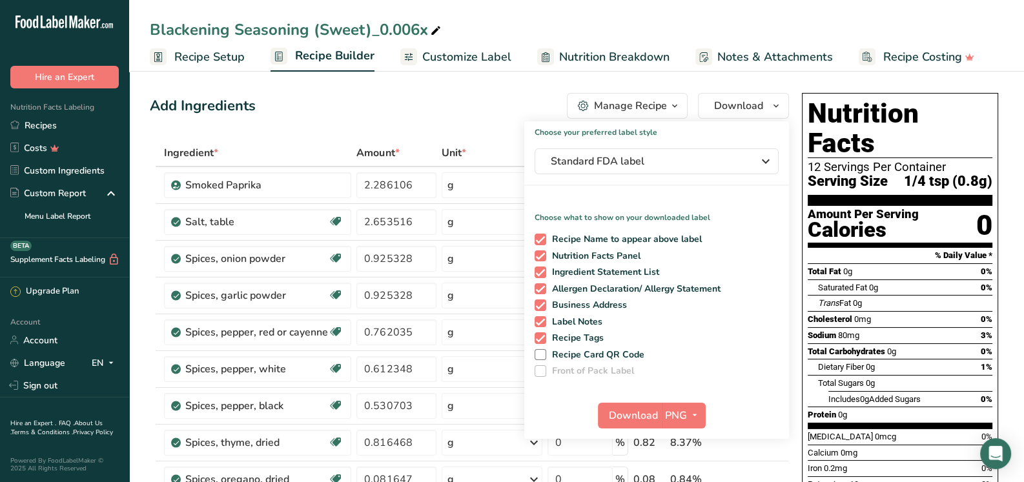
drag, startPoint x: 538, startPoint y: 336, endPoint x: 538, endPoint y: 329, distance: 6.5
click at [538, 336] on span at bounding box center [541, 338] width 12 height 12
click at [538, 336] on input "Recipe Tags" at bounding box center [539, 338] width 8 height 8
checkbox input "false"
click at [536, 319] on span at bounding box center [541, 322] width 12 height 12
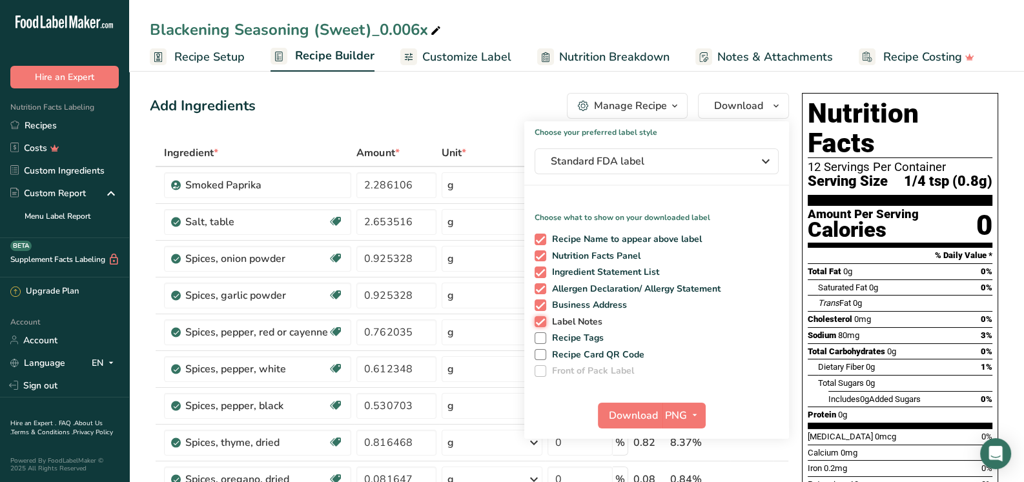
click at [536, 319] on input "Label Notes" at bounding box center [539, 322] width 8 height 8
checkbox input "false"
click at [540, 305] on span at bounding box center [541, 306] width 12 height 12
click at [540, 305] on input "Business Address" at bounding box center [539, 305] width 8 height 8
checkbox input "false"
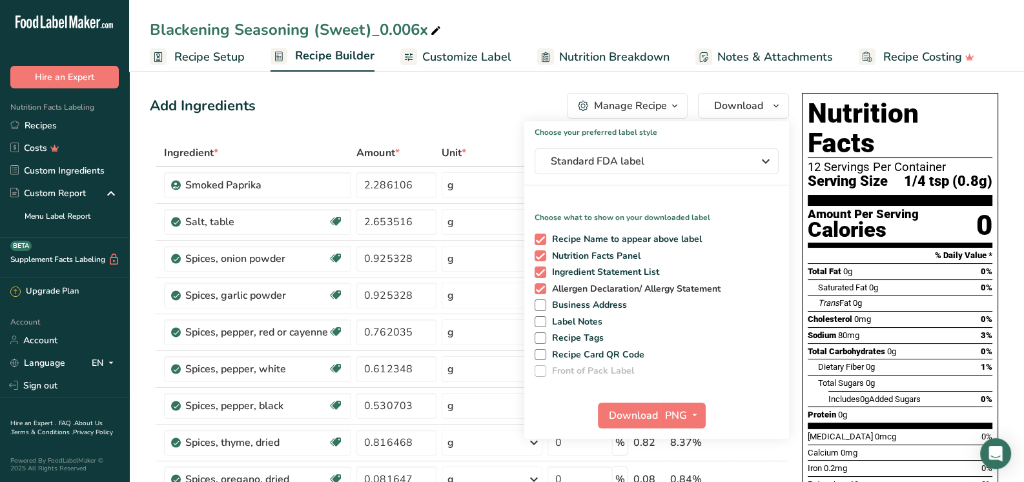
click at [536, 285] on span at bounding box center [541, 289] width 12 height 12
click at [536, 285] on input "Allergen Declaration/ Allergy Statement" at bounding box center [539, 289] width 8 height 8
checkbox input "false"
click at [705, 152] on button "Standard FDA label" at bounding box center [657, 161] width 244 height 26
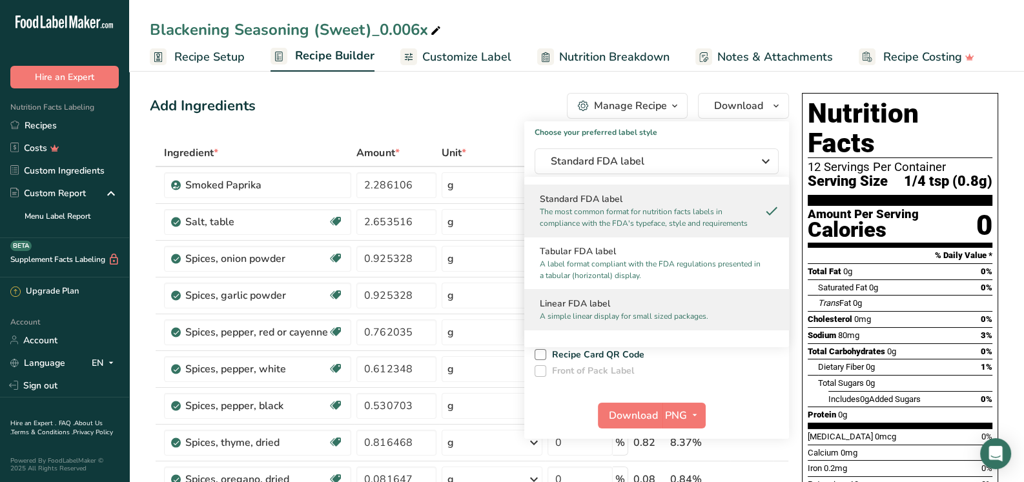
click at [602, 300] on h2 "Linear FDA label" at bounding box center [657, 304] width 234 height 14
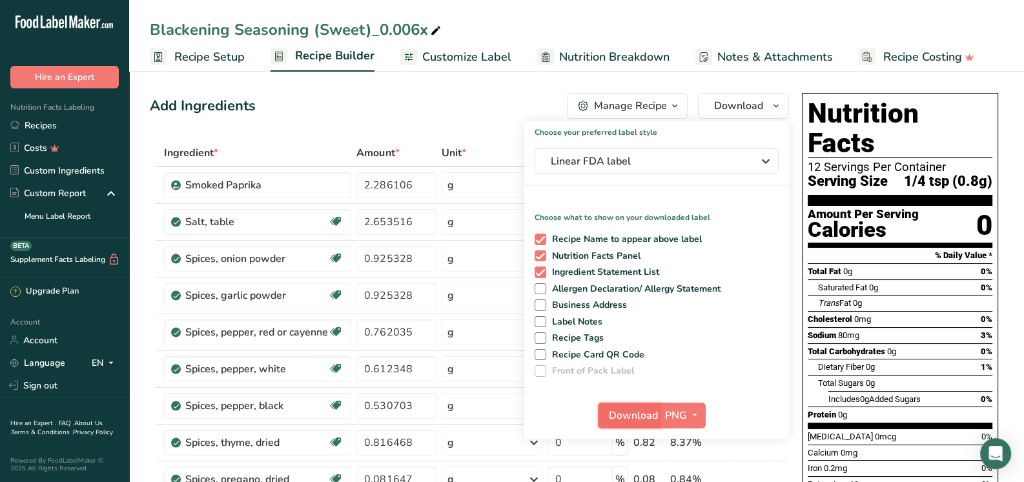
click at [637, 423] on button "Download" at bounding box center [629, 416] width 63 height 26
click at [425, 26] on div "Blackening Seasoning (Sweet)_0.006x" at bounding box center [297, 29] width 294 height 23
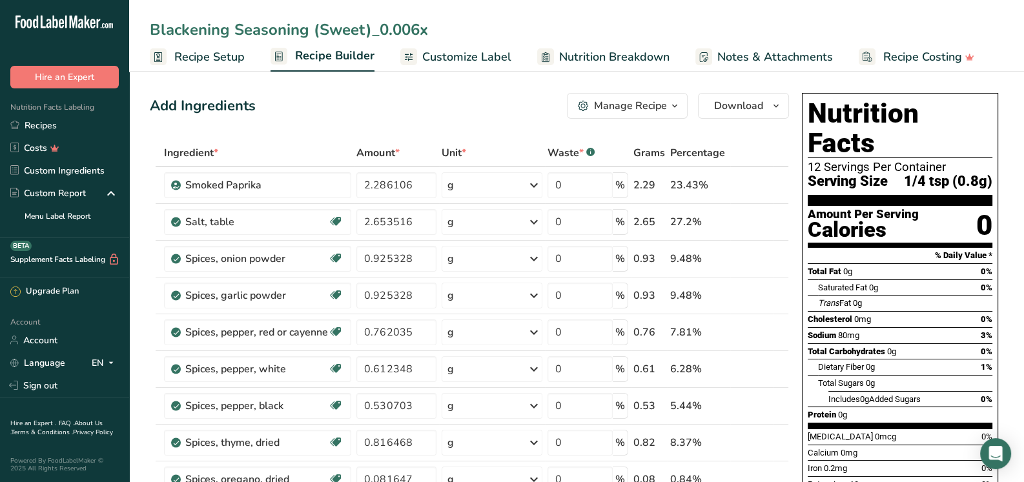
click at [426, 26] on input "Blackening Seasoning (Sweet)_0.006x" at bounding box center [576, 29] width 853 height 23
type input "Blackening Seasoning (Sweet) 1oz"
click at [528, 117] on div "Add Ingredients Manage Recipe Delete Recipe Duplicate Recipe Scale Recipe Save …" at bounding box center [469, 106] width 639 height 26
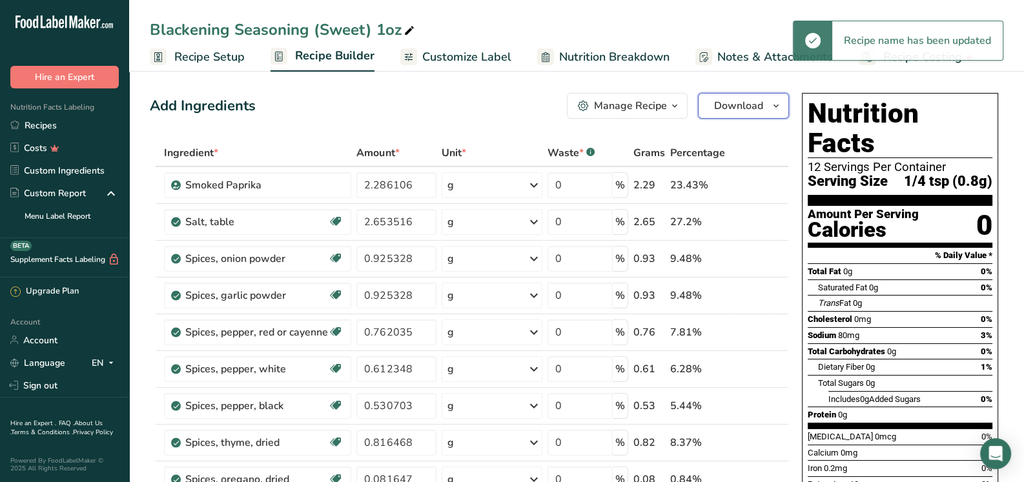
click at [761, 112] on span "Download" at bounding box center [738, 105] width 49 height 15
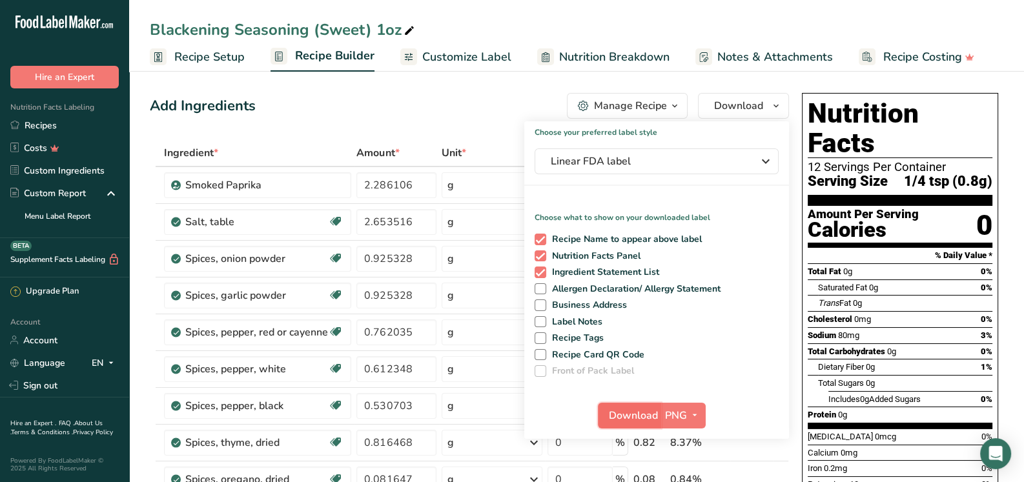
click at [654, 418] on span "Download" at bounding box center [633, 415] width 49 height 15
click at [447, 107] on div "Add Ingredients Manage Recipe Delete Recipe Duplicate Recipe Scale Recipe Save …" at bounding box center [469, 106] width 639 height 26
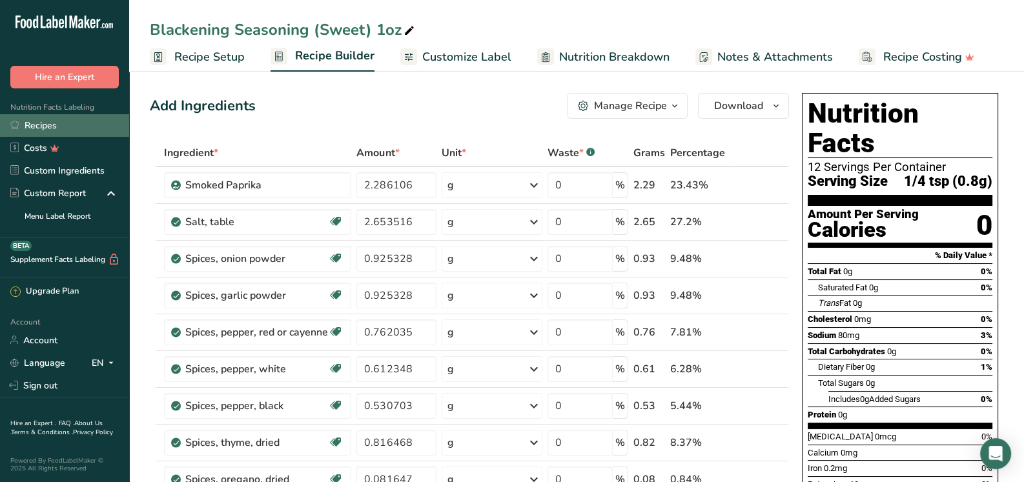
click at [43, 119] on link "Recipes" at bounding box center [64, 125] width 129 height 23
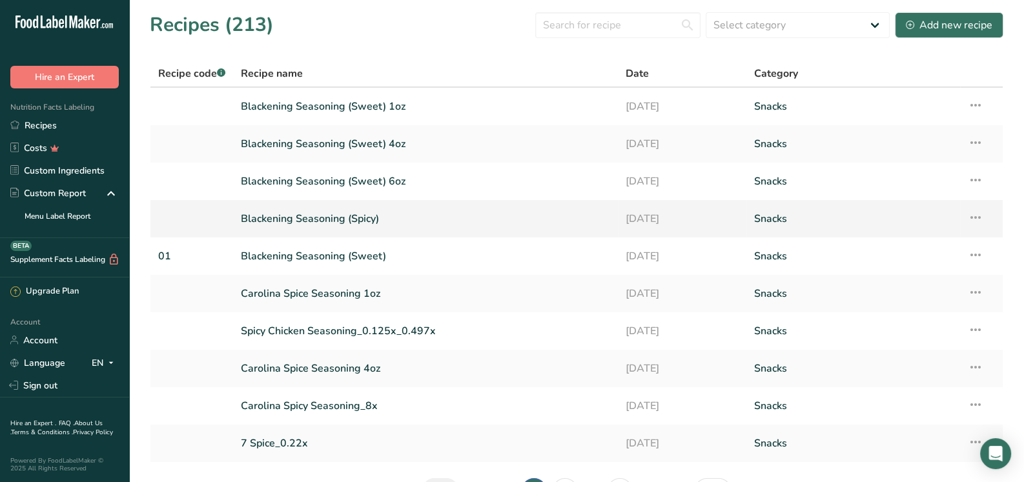
click at [339, 218] on link "Blackening Seasoning (Spicy)" at bounding box center [425, 218] width 369 height 27
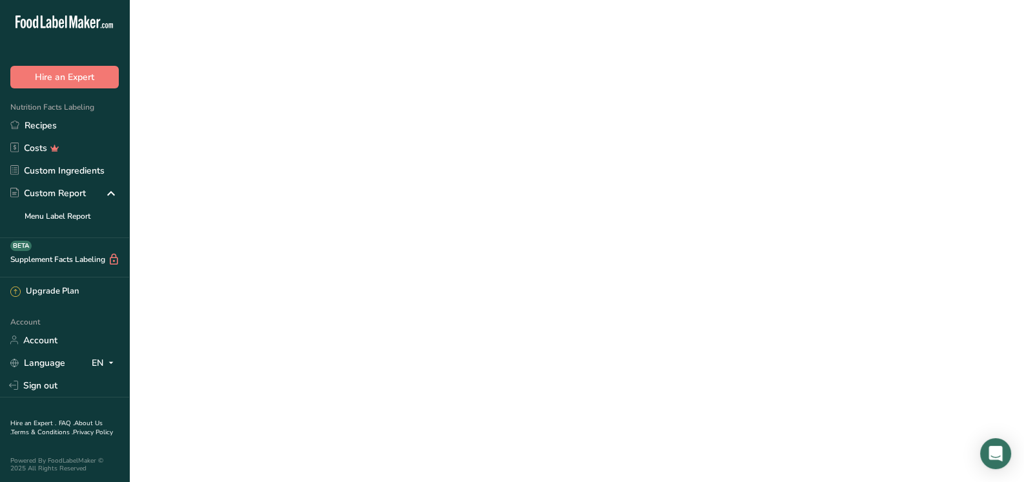
click at [339, 218] on link "Blackening Seasoning (Spicy)" at bounding box center [425, 218] width 369 height 27
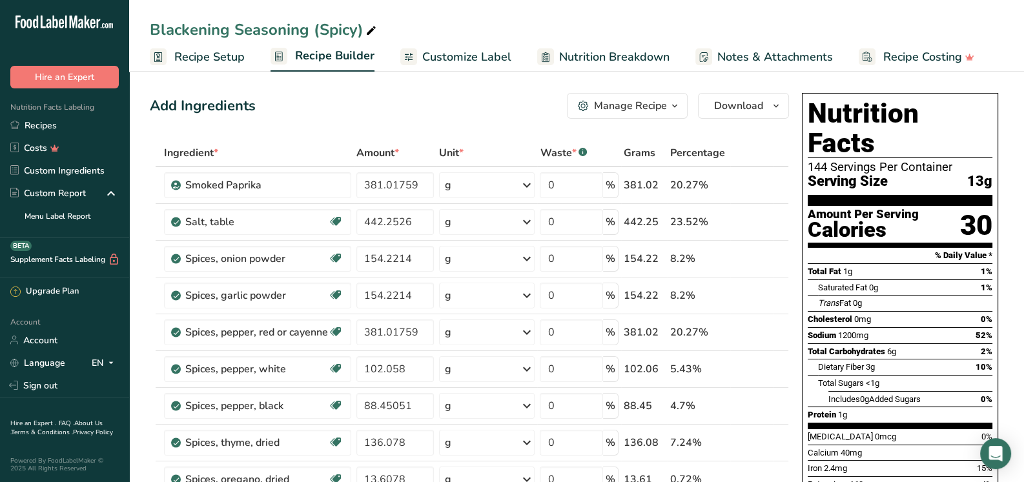
click at [447, 48] on span "Customize Label" at bounding box center [466, 56] width 89 height 17
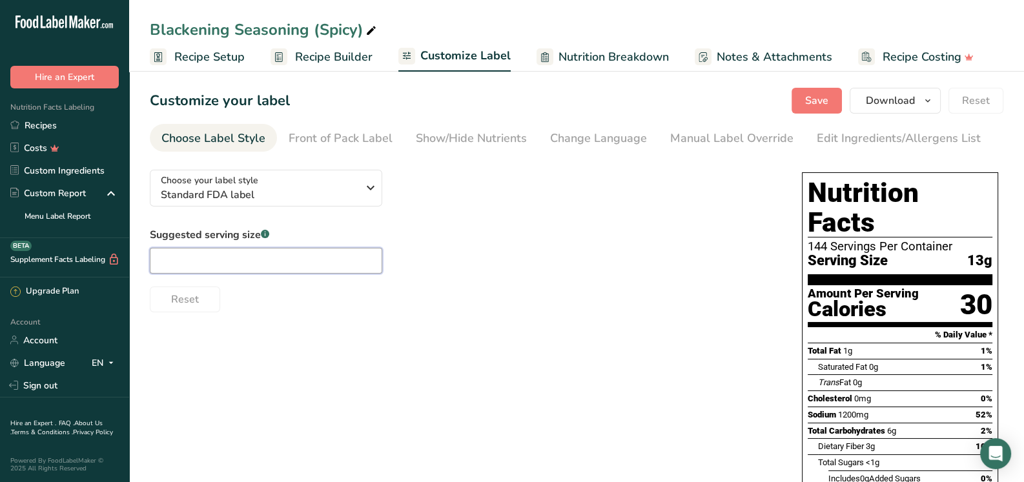
click at [243, 266] on input "text" at bounding box center [266, 261] width 232 height 26
type input "1/4 tsp"
click at [825, 96] on span "Save" at bounding box center [816, 100] width 23 height 15
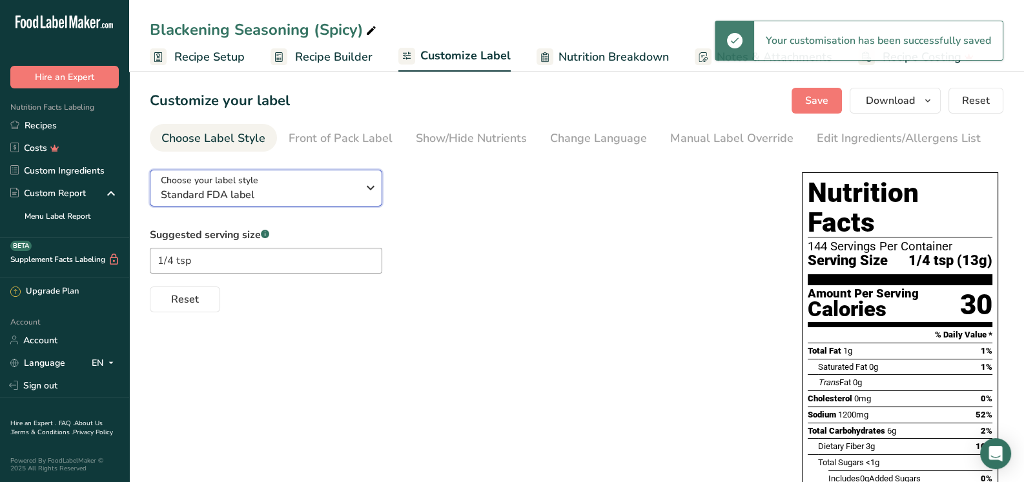
click at [347, 188] on div "Choose your label style Standard FDA label" at bounding box center [259, 188] width 197 height 29
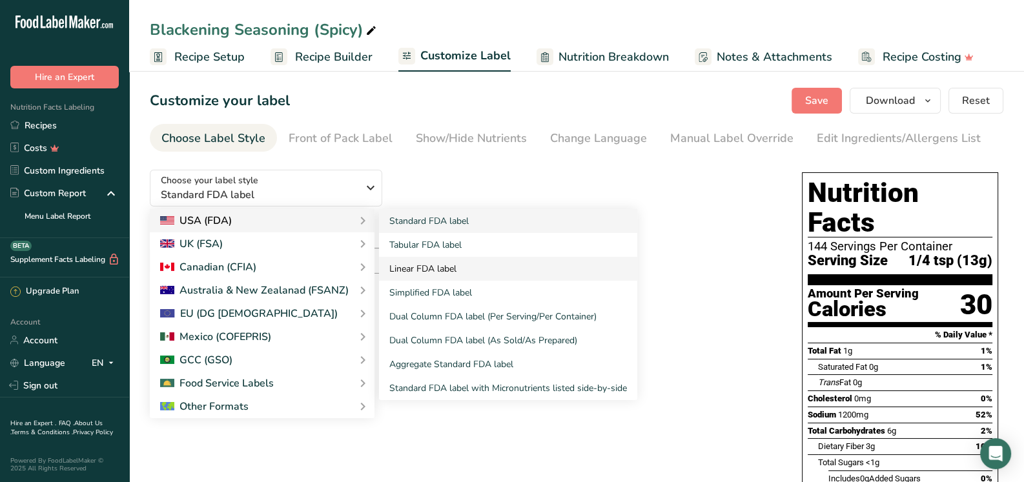
click at [433, 267] on link "Linear FDA label" at bounding box center [508, 269] width 258 height 24
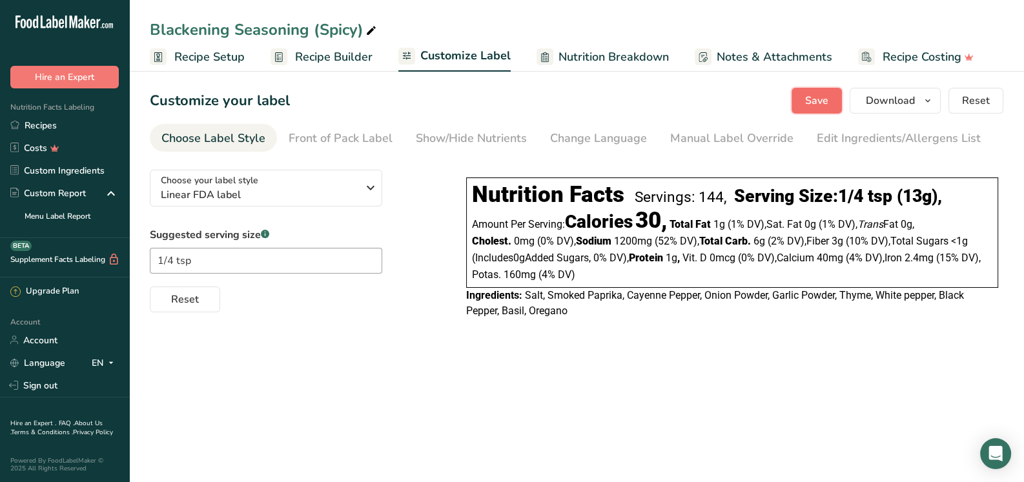
click at [820, 97] on span "Save" at bounding box center [816, 100] width 23 height 15
click at [349, 55] on span "Recipe Builder" at bounding box center [333, 56] width 77 height 17
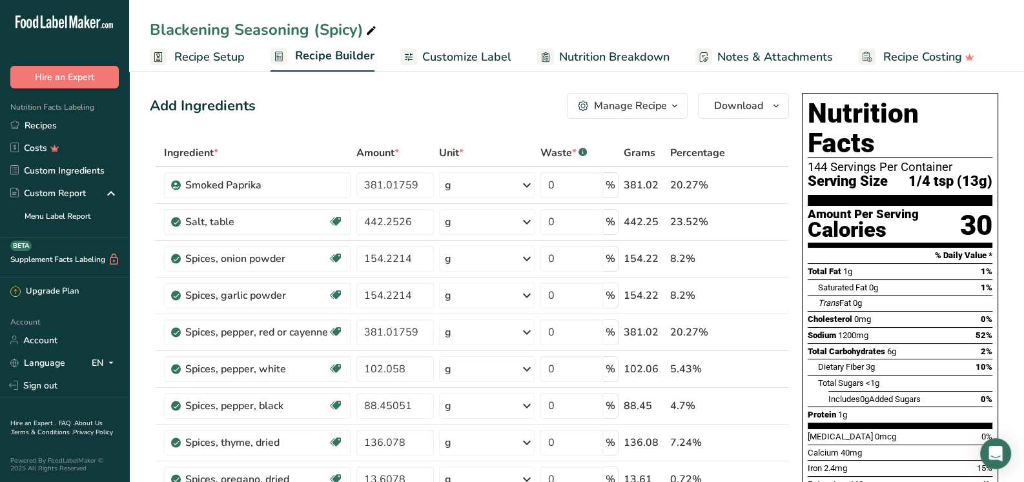
click at [635, 103] on div "Manage Recipe" at bounding box center [630, 105] width 73 height 15
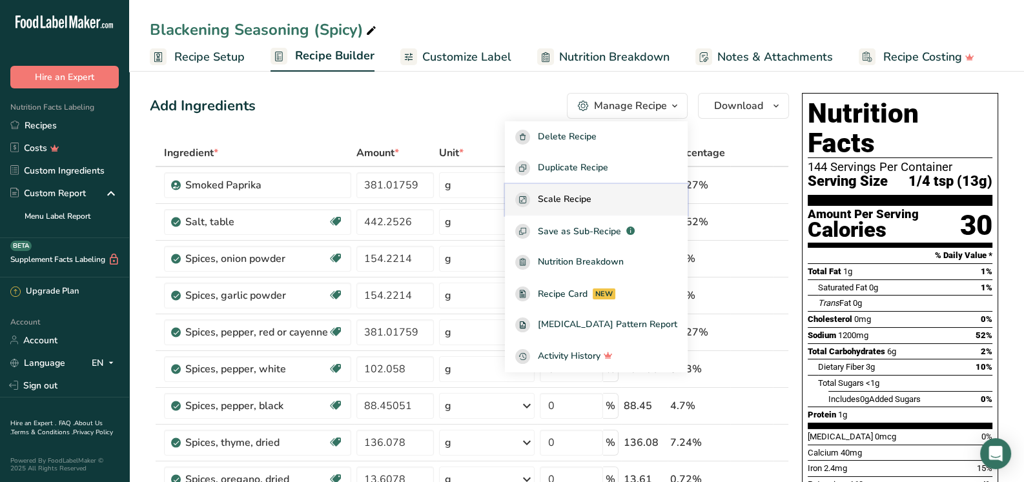
click at [591, 194] on span "Scale Recipe" at bounding box center [565, 199] width 54 height 15
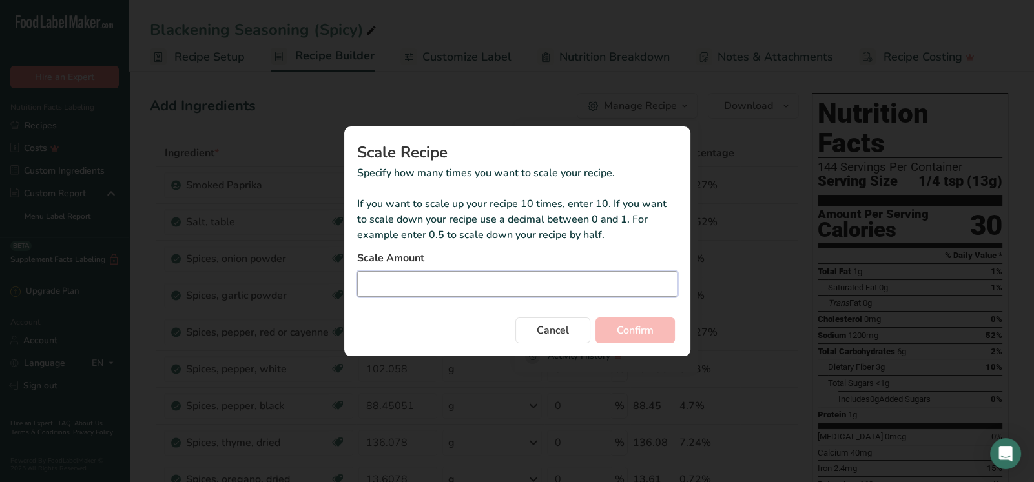
click at [478, 296] on input "Duplicate recipe modal" at bounding box center [517, 284] width 320 height 26
type input "0.579"
click at [668, 331] on button "Confirm" at bounding box center [634, 331] width 79 height 26
drag, startPoint x: 403, startPoint y: 280, endPoint x: 352, endPoint y: 280, distance: 51.6
click at [351, 280] on section "Scale Recipe Specify how many times you want to scale your recipe. If you want …" at bounding box center [517, 242] width 346 height 230
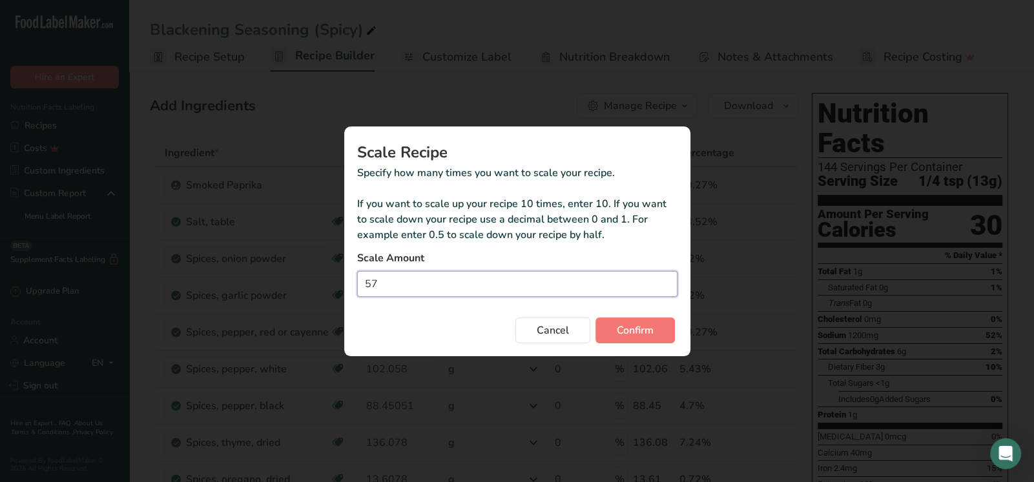
type input "5"
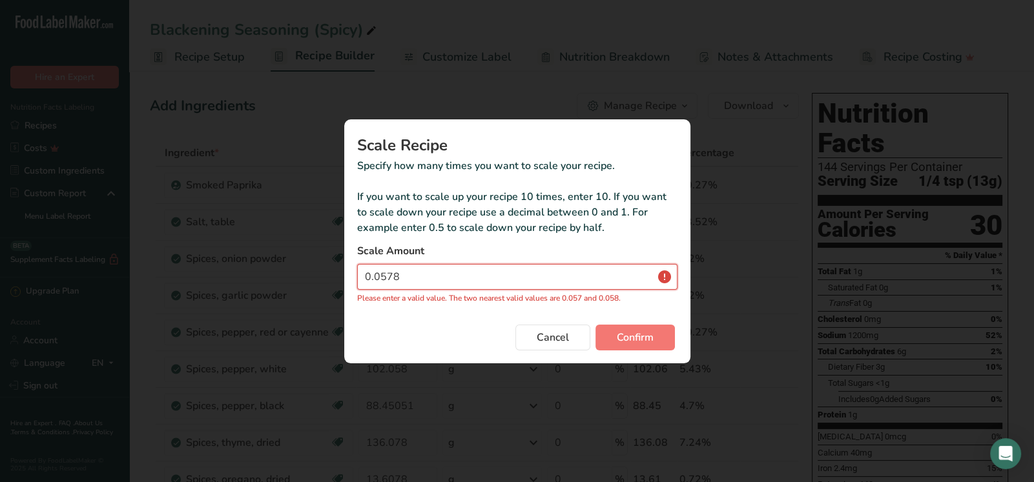
click at [403, 278] on input "0.0578" at bounding box center [517, 277] width 320 height 26
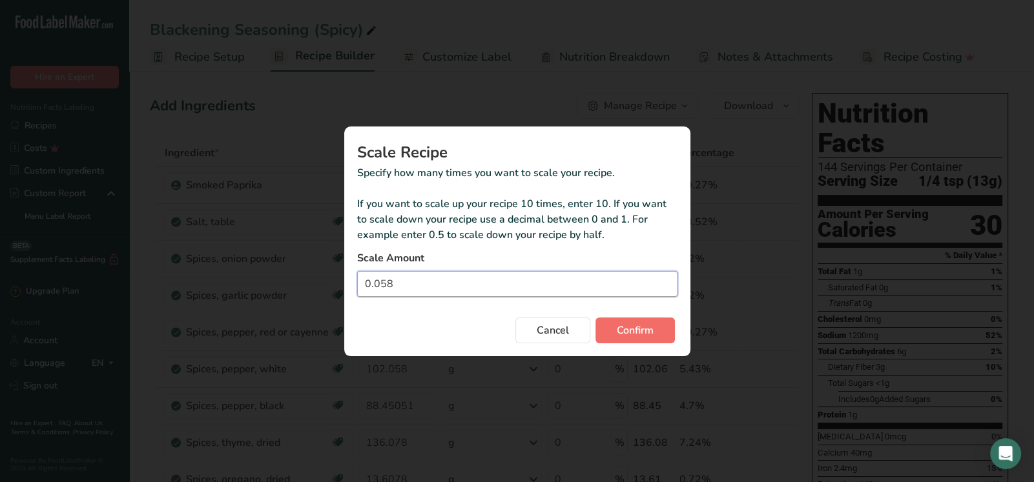
type input "0.058"
click at [637, 335] on span "Confirm" at bounding box center [634, 330] width 37 height 15
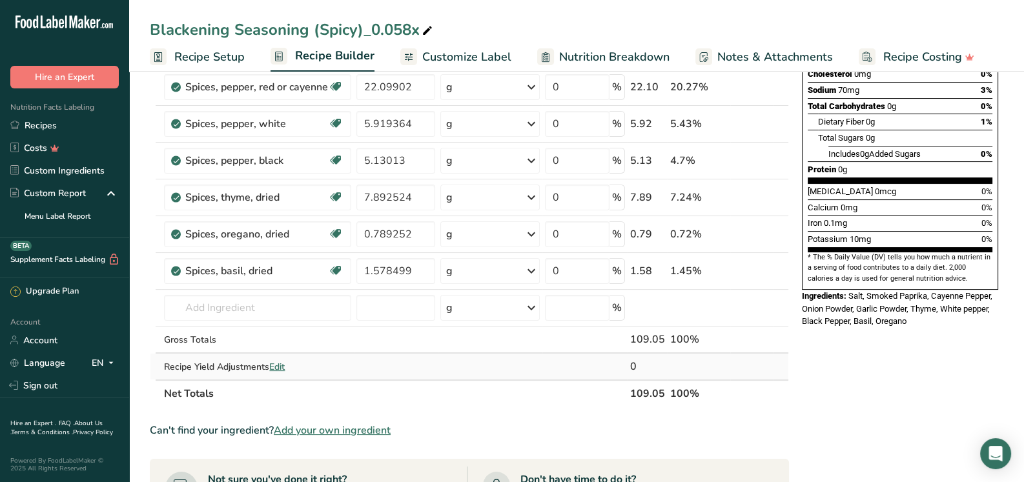
scroll to position [258, 0]
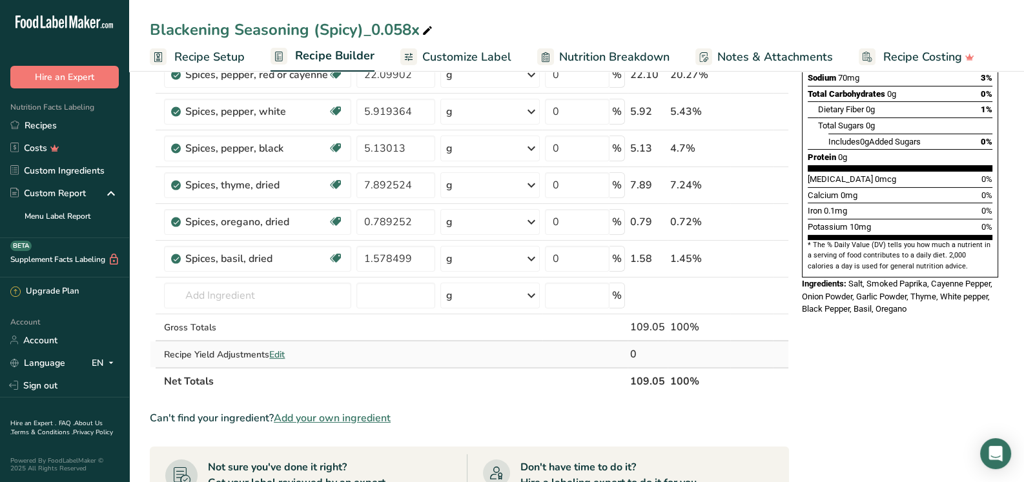
click at [282, 350] on span "Edit" at bounding box center [276, 355] width 15 height 12
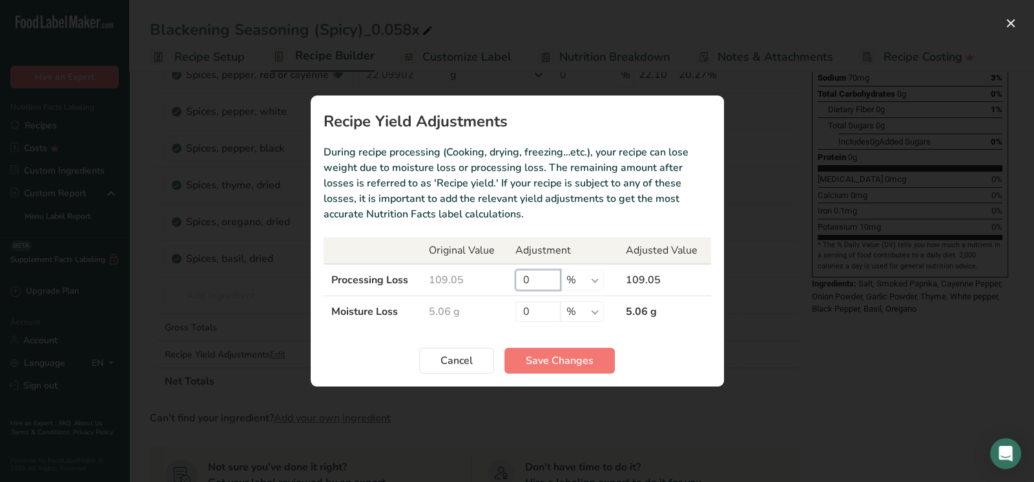
click at [531, 278] on input "0" at bounding box center [537, 280] width 45 height 21
type input "0"
type input "1"
type input "0.18"
click at [558, 363] on span "Save Changes" at bounding box center [559, 360] width 68 height 15
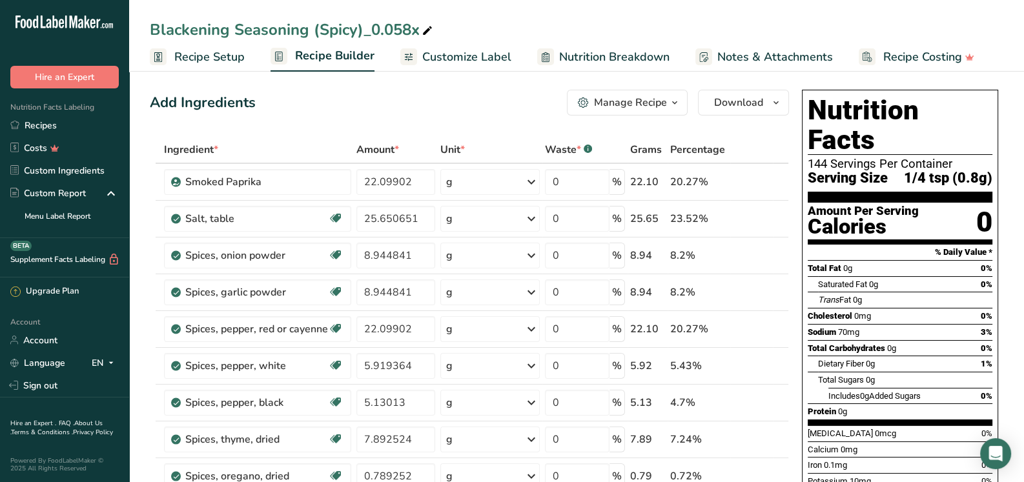
scroll to position [0, 0]
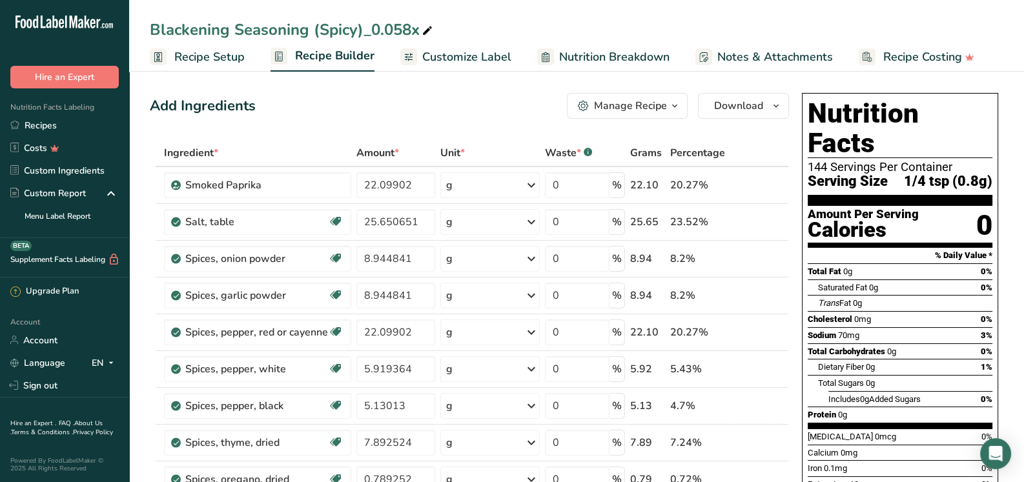
click at [425, 25] on icon at bounding box center [428, 31] width 12 height 18
drag, startPoint x: 422, startPoint y: 25, endPoint x: 363, endPoint y: 34, distance: 59.3
click at [363, 34] on input "Blackening Seasoning (Spicy)_0.058x" at bounding box center [576, 29] width 853 height 23
type input "Blackening Seasoning (Spicy) 6oz"
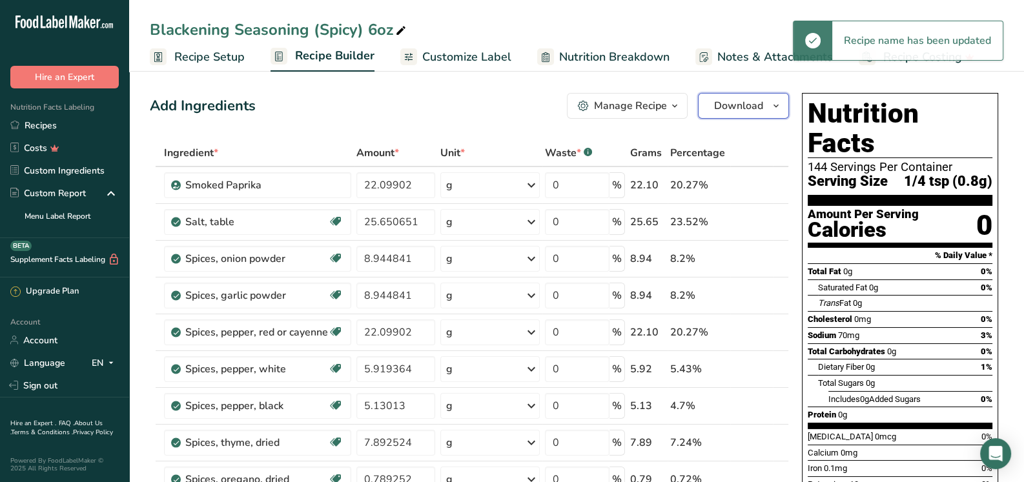
click at [741, 112] on span "Download" at bounding box center [738, 105] width 49 height 15
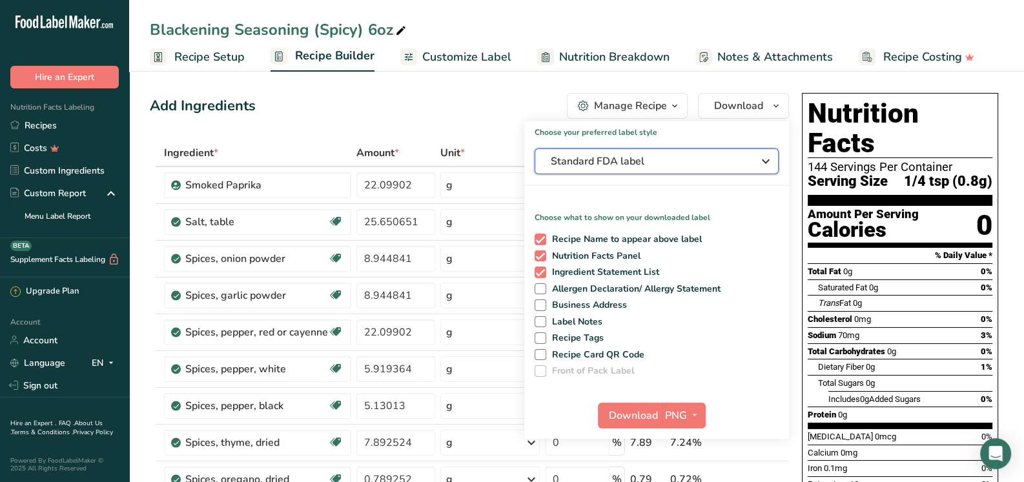
click at [664, 166] on span "Standard FDA label" at bounding box center [648, 161] width 194 height 15
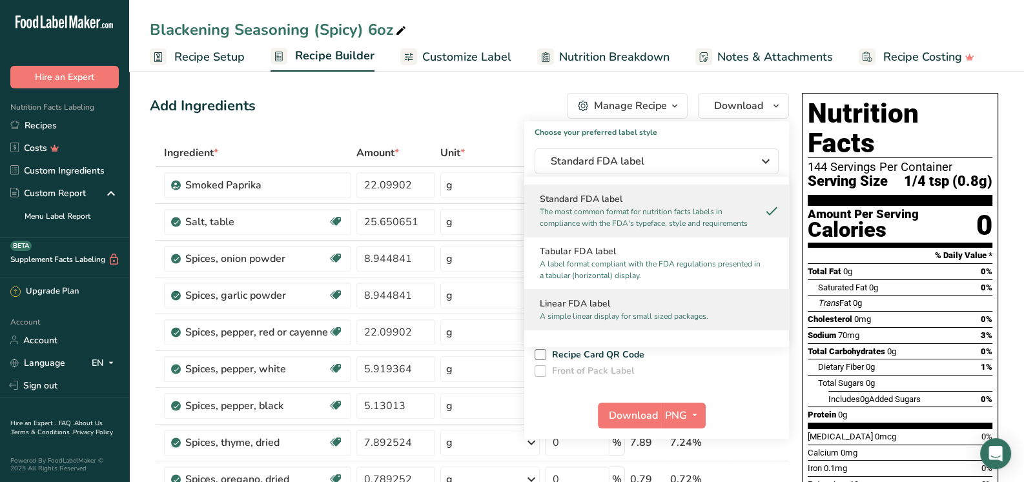
click at [601, 309] on h2 "Linear FDA label" at bounding box center [657, 304] width 234 height 14
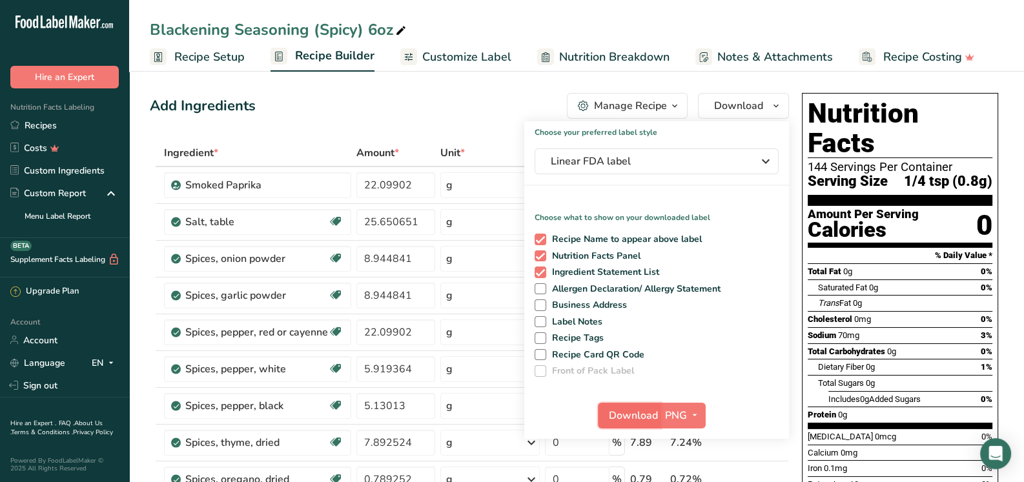
click at [627, 409] on span "Download" at bounding box center [633, 415] width 49 height 15
click at [492, 95] on div "Add Ingredients Manage Recipe Delete Recipe Duplicate Recipe Scale Recipe Save …" at bounding box center [469, 106] width 639 height 26
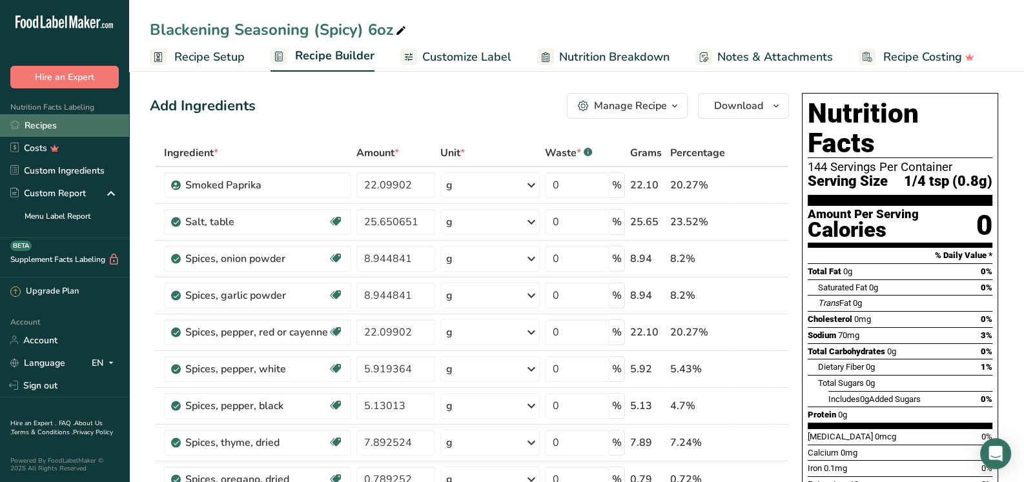
click at [63, 128] on link "Recipes" at bounding box center [64, 125] width 129 height 23
